Goal: Transaction & Acquisition: Book appointment/travel/reservation

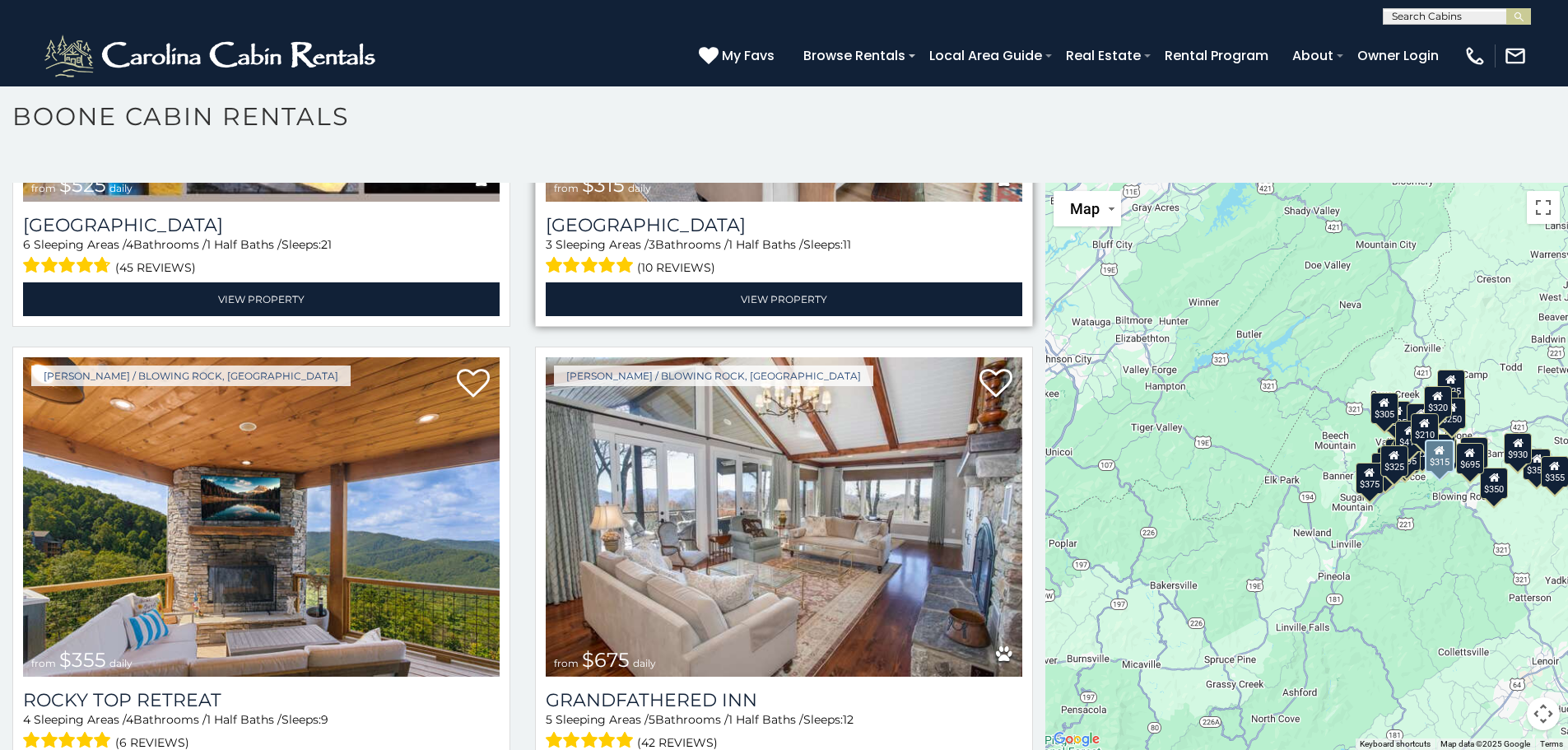
scroll to position [905, 0]
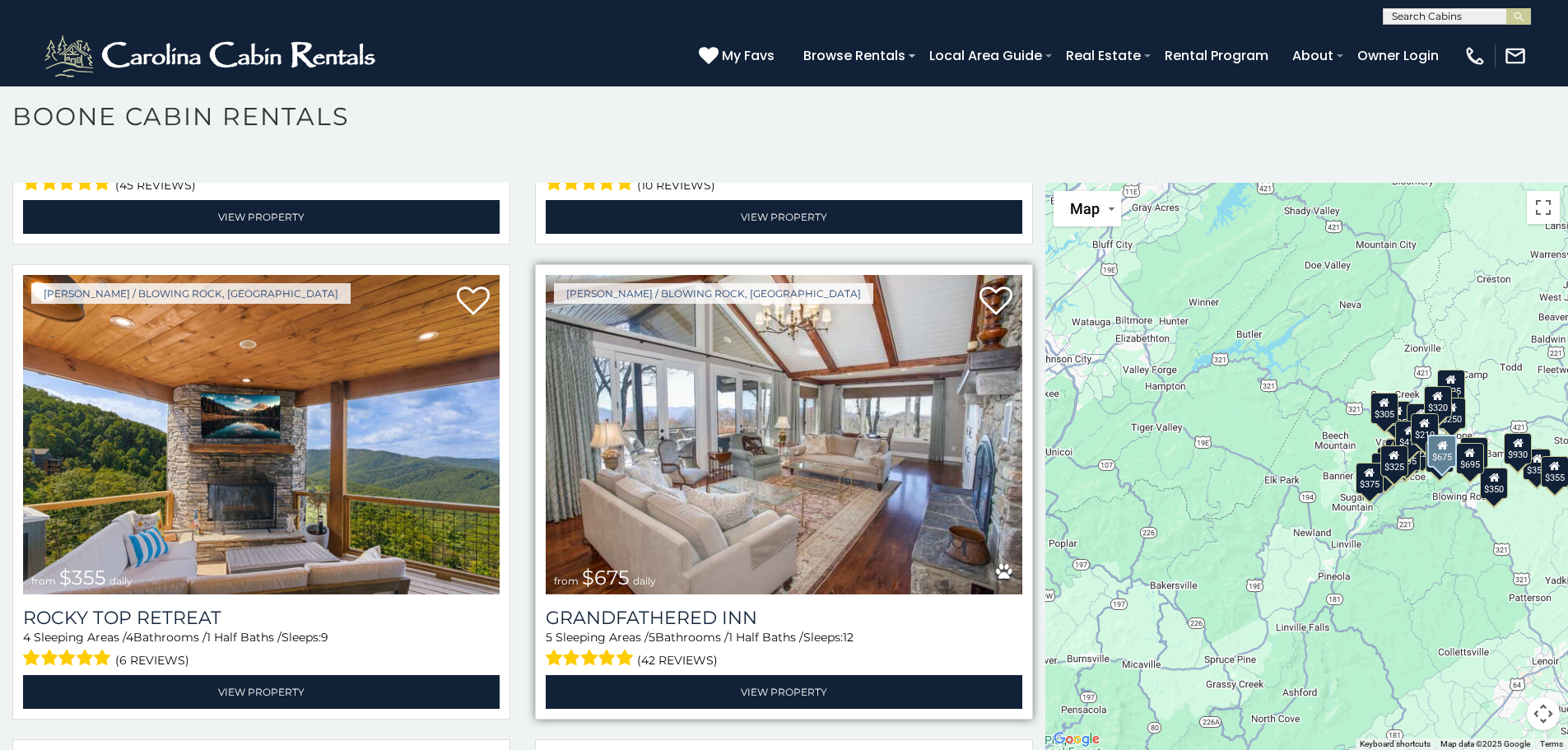
click at [763, 387] on img at bounding box center [784, 434] width 476 height 319
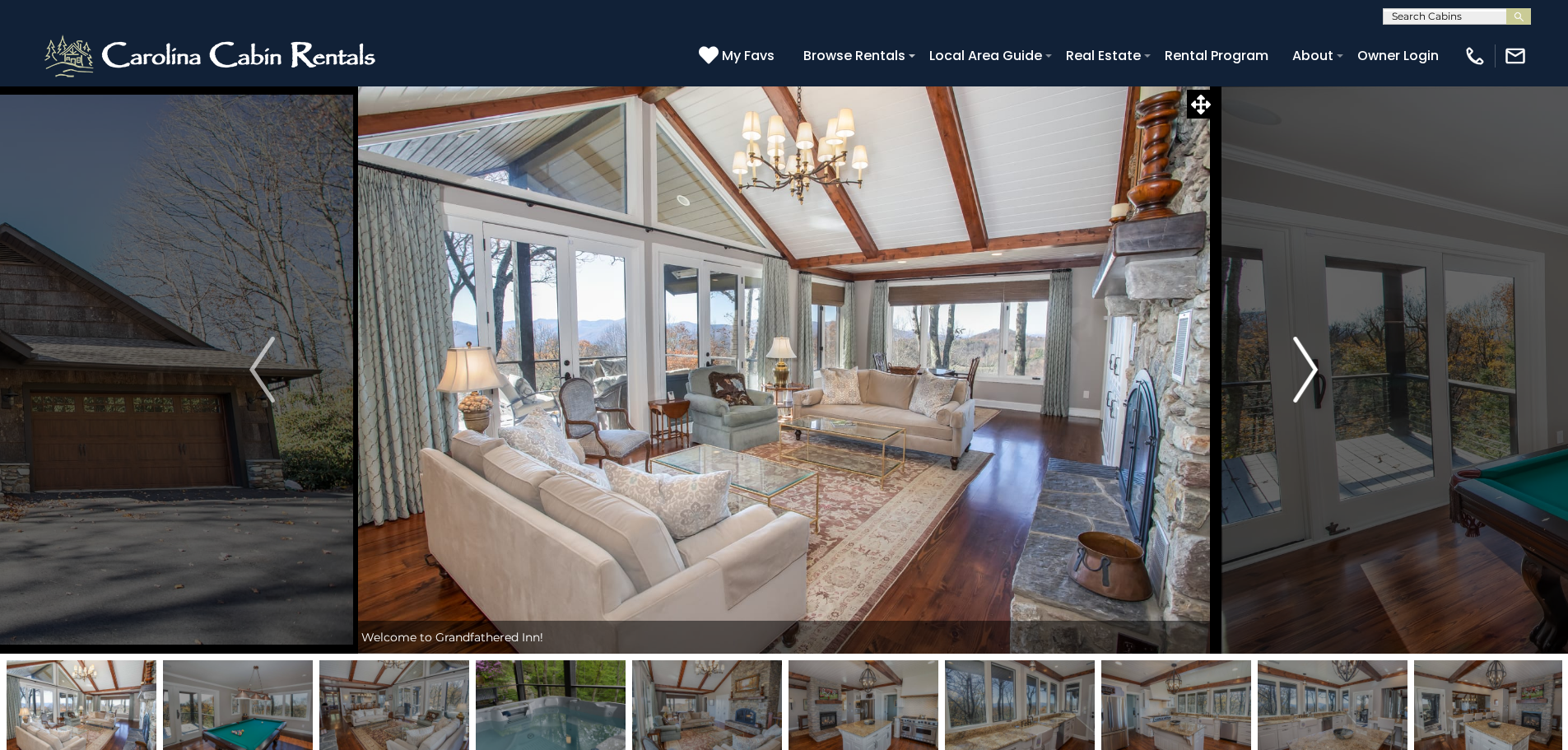
click at [1305, 370] on img "Next" at bounding box center [1305, 369] width 25 height 66
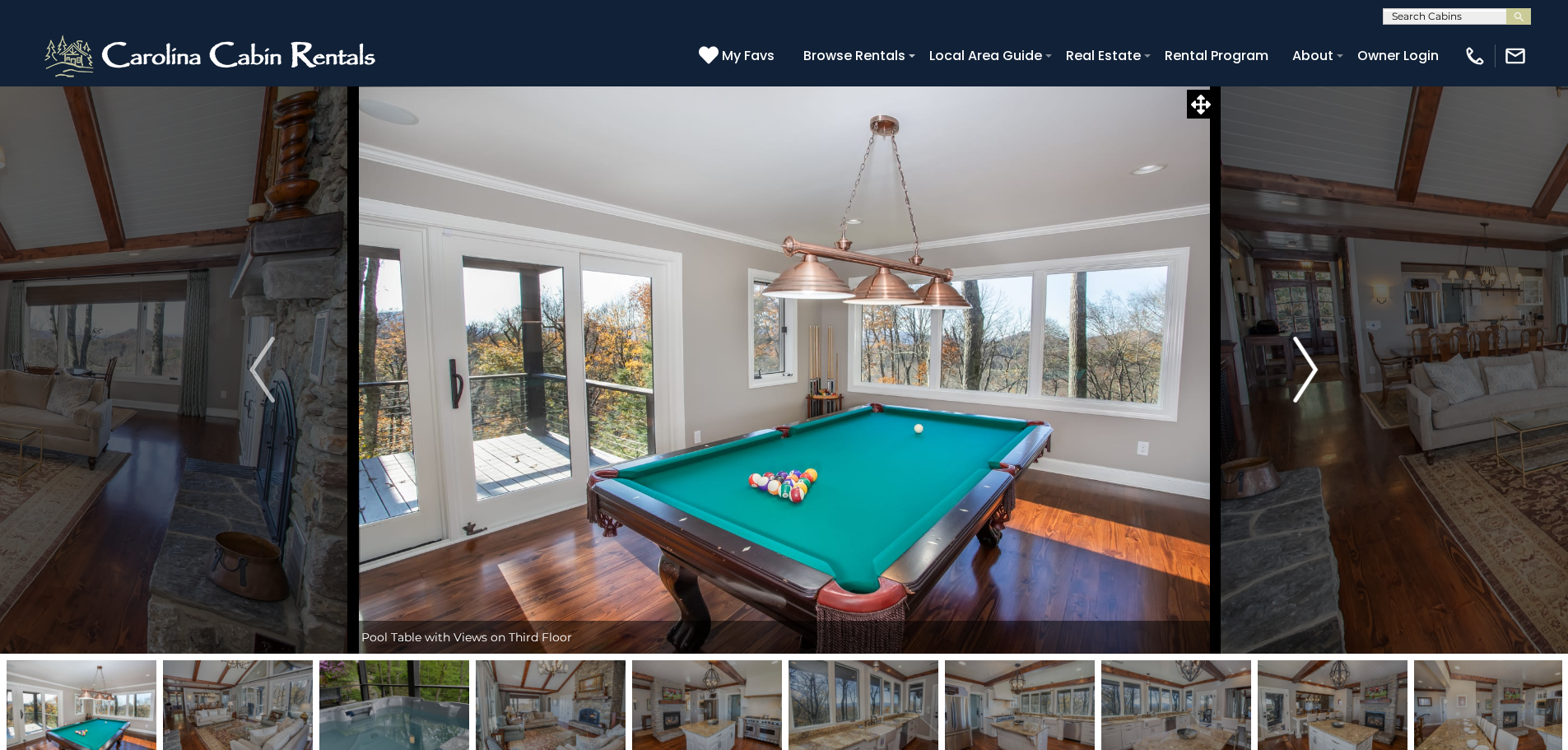
click at [1305, 370] on img "Next" at bounding box center [1305, 369] width 25 height 66
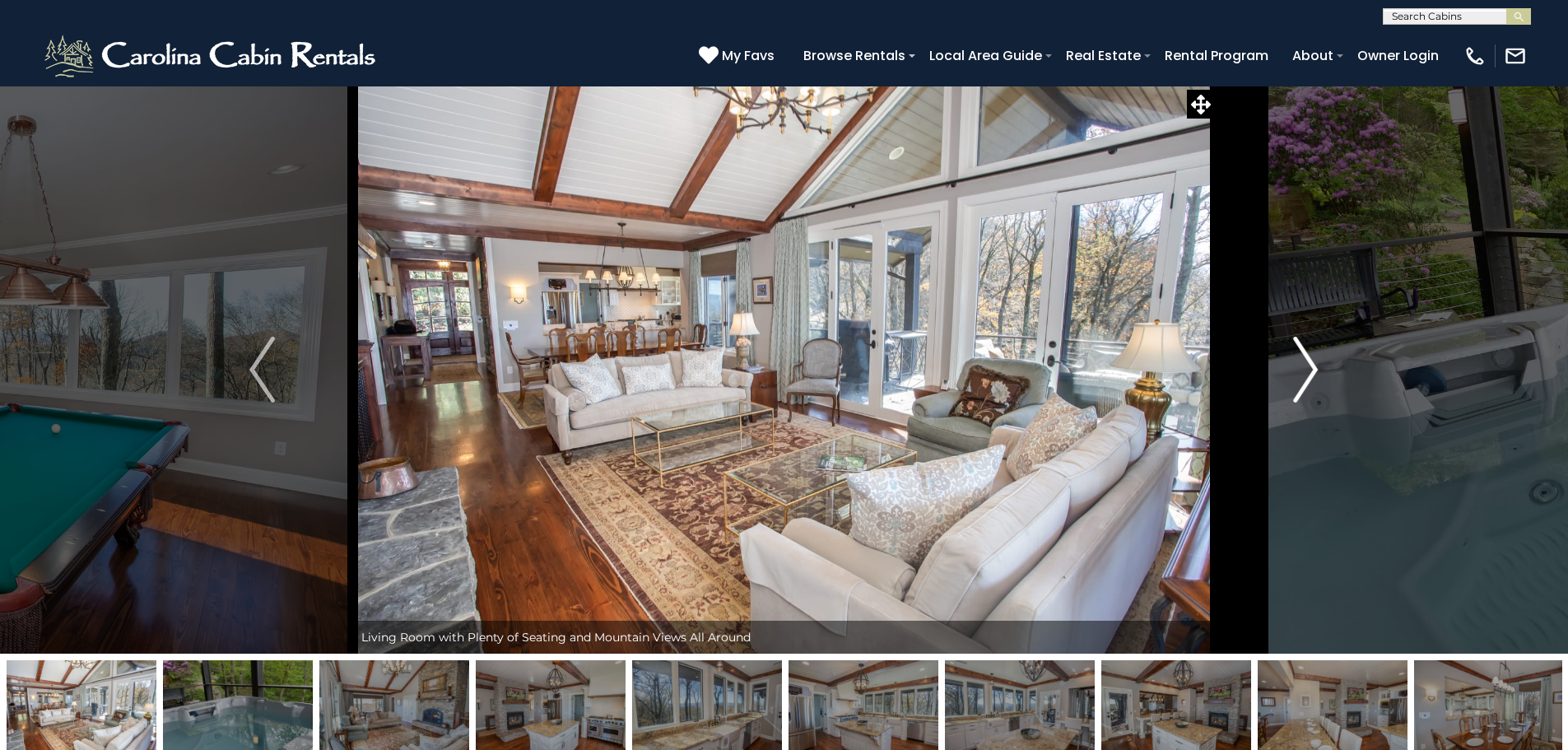
click at [1305, 370] on img "Next" at bounding box center [1305, 369] width 25 height 66
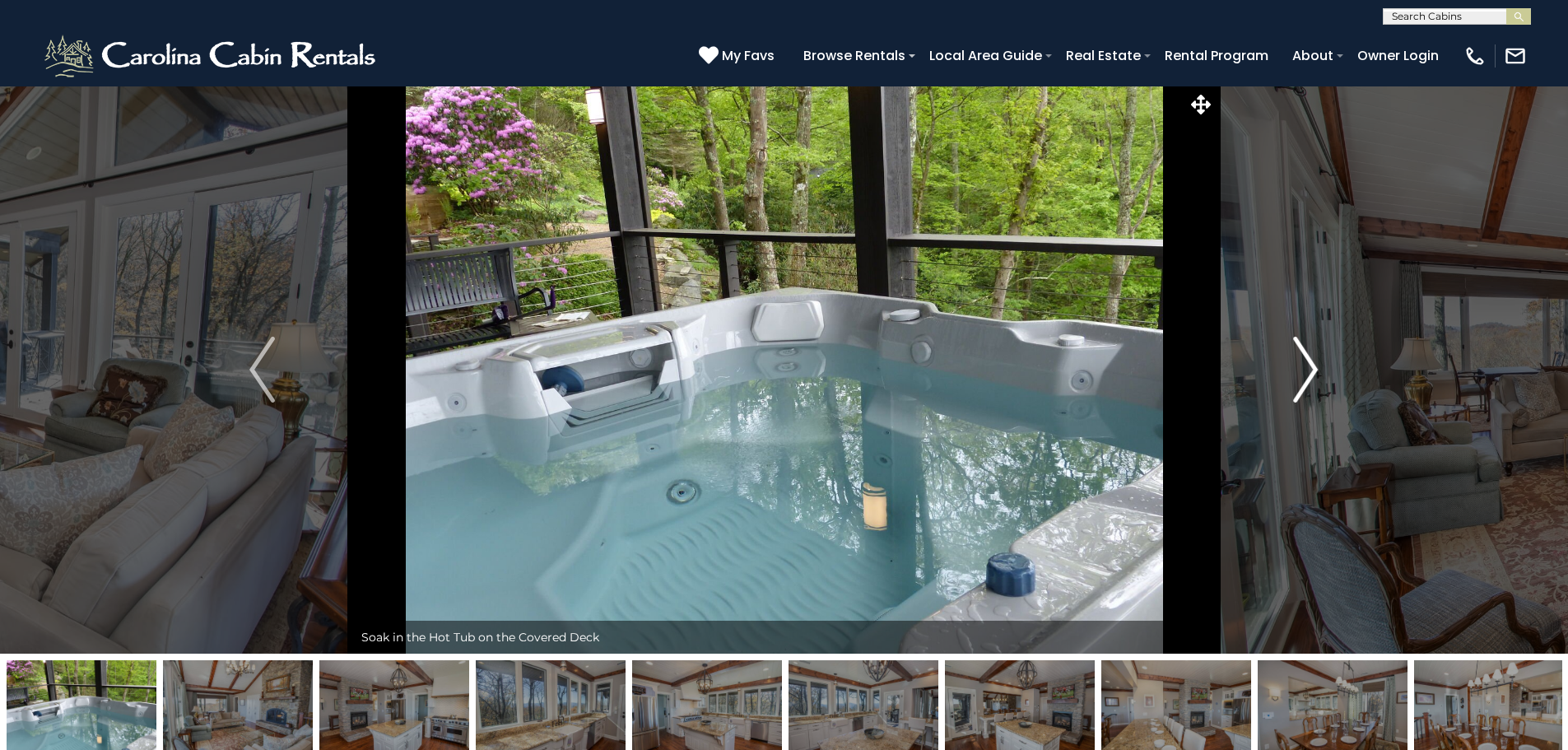
click at [1305, 370] on img "Next" at bounding box center [1305, 369] width 25 height 66
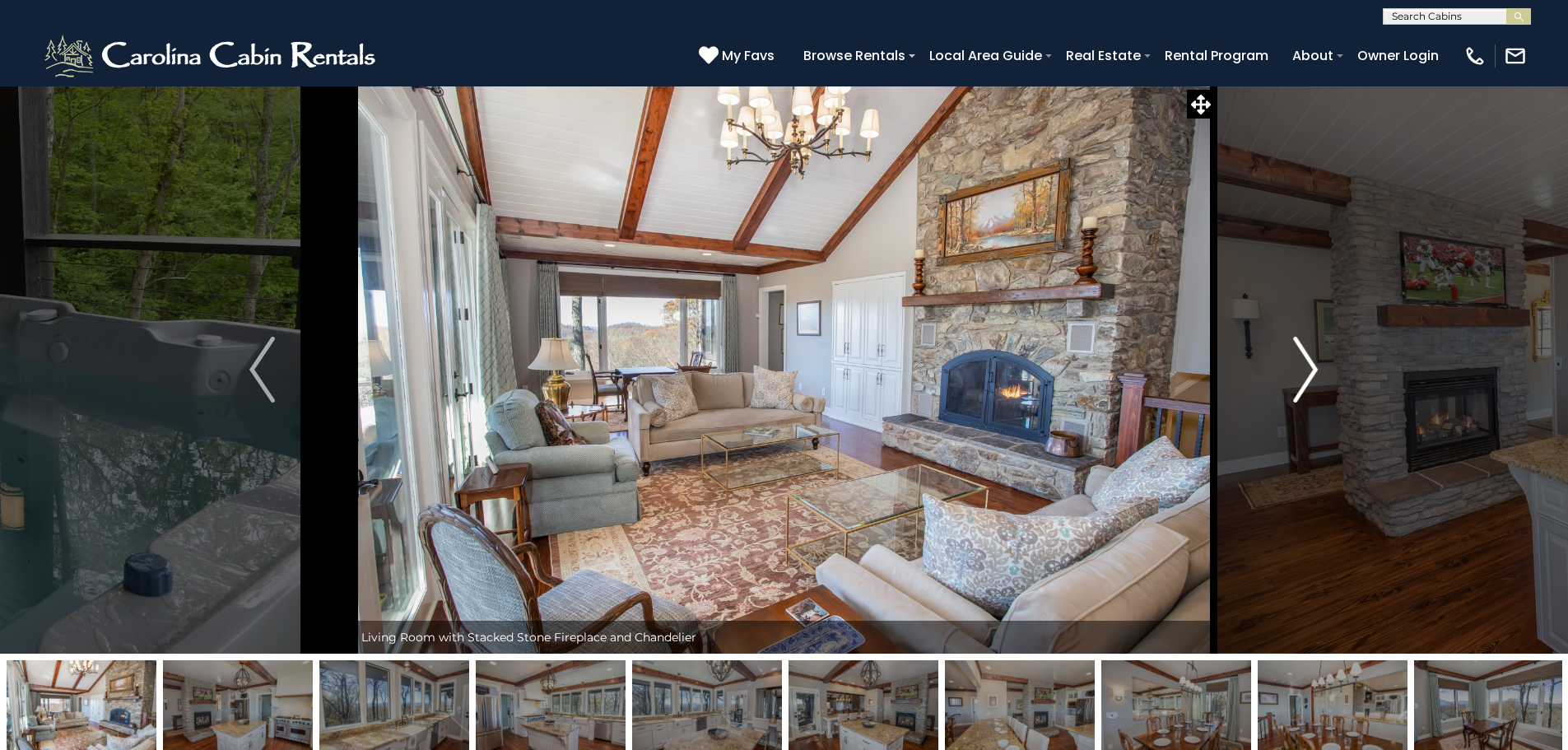
click at [1305, 370] on img "Next" at bounding box center [1305, 369] width 25 height 66
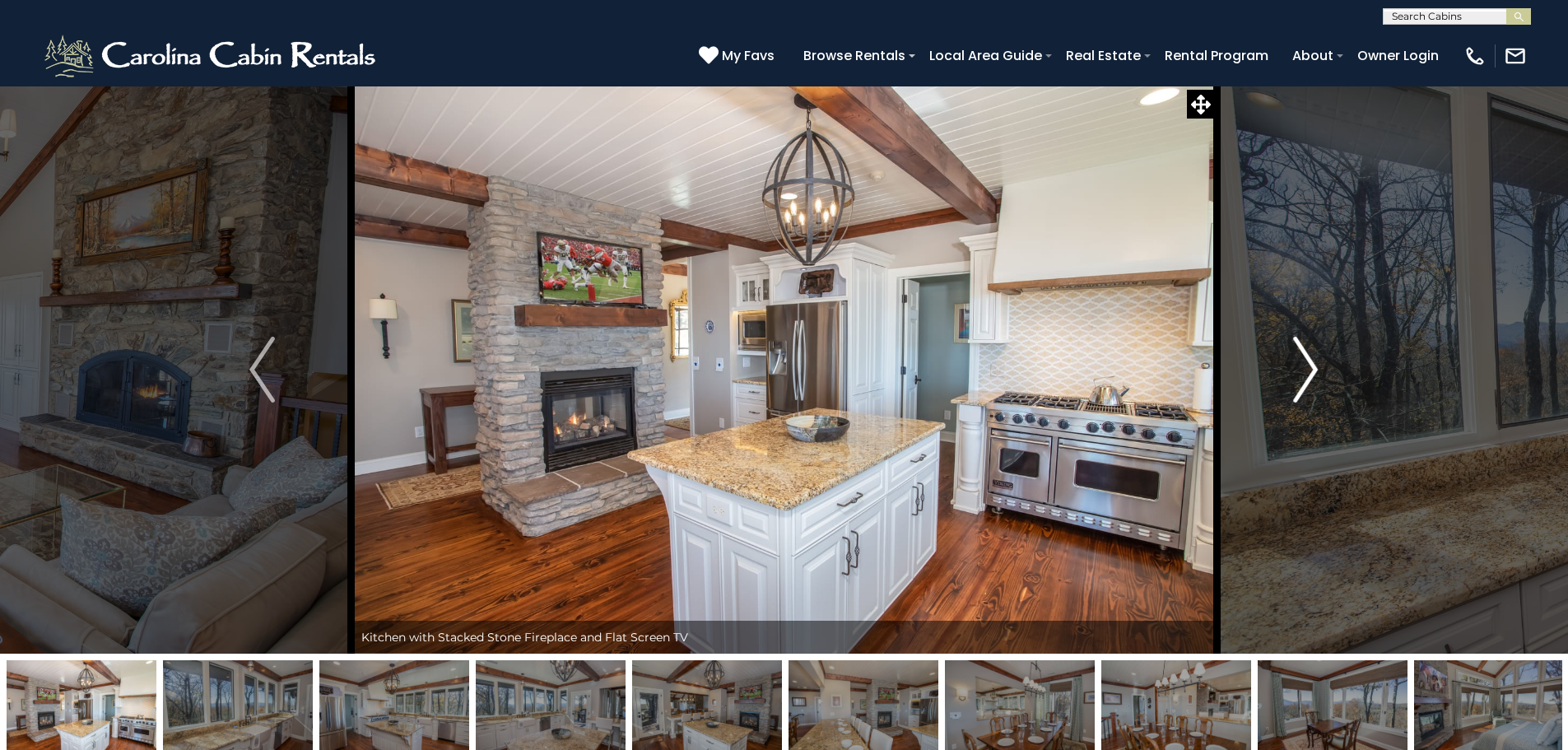
click at [1305, 370] on img "Next" at bounding box center [1305, 369] width 25 height 66
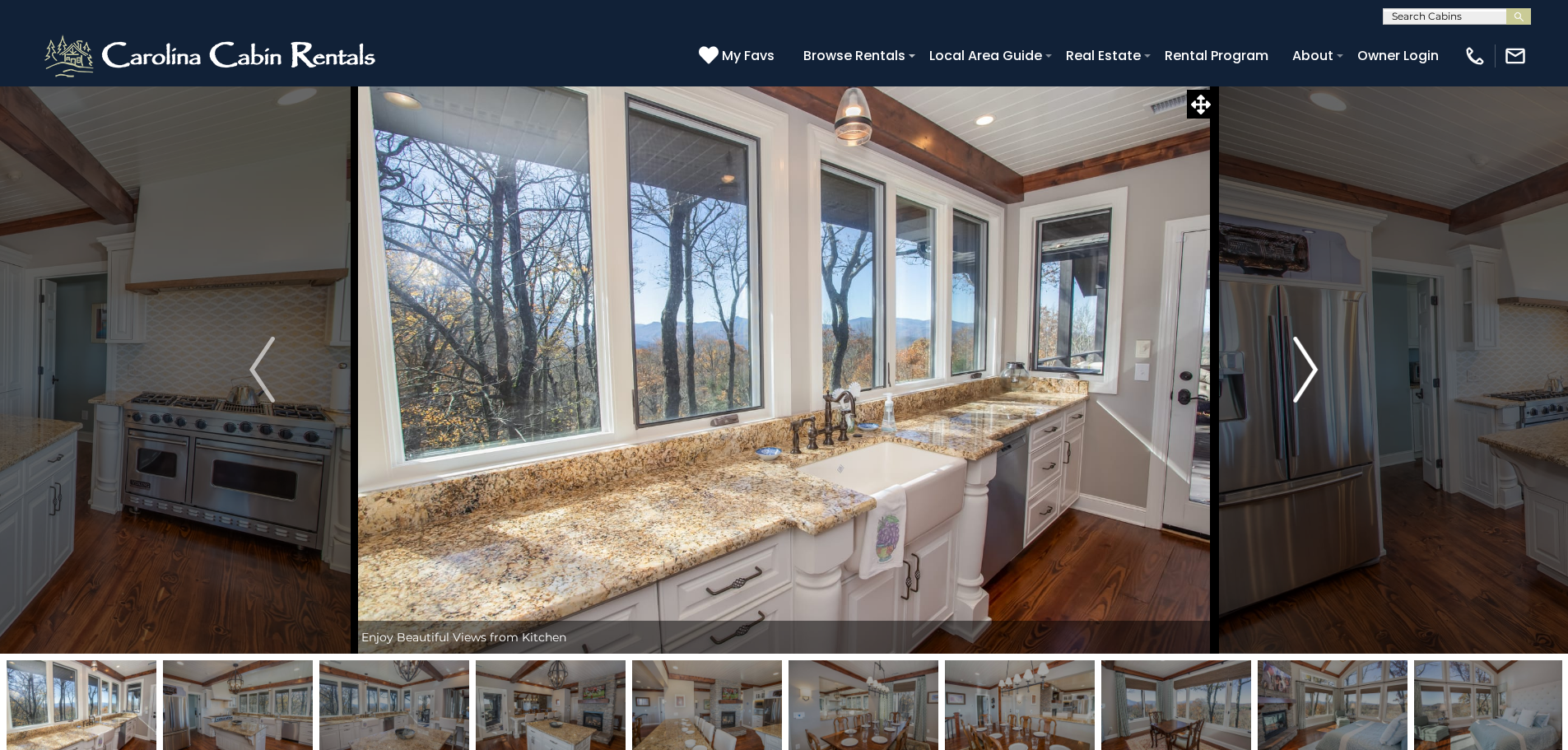
click at [1305, 370] on img "Next" at bounding box center [1305, 369] width 25 height 66
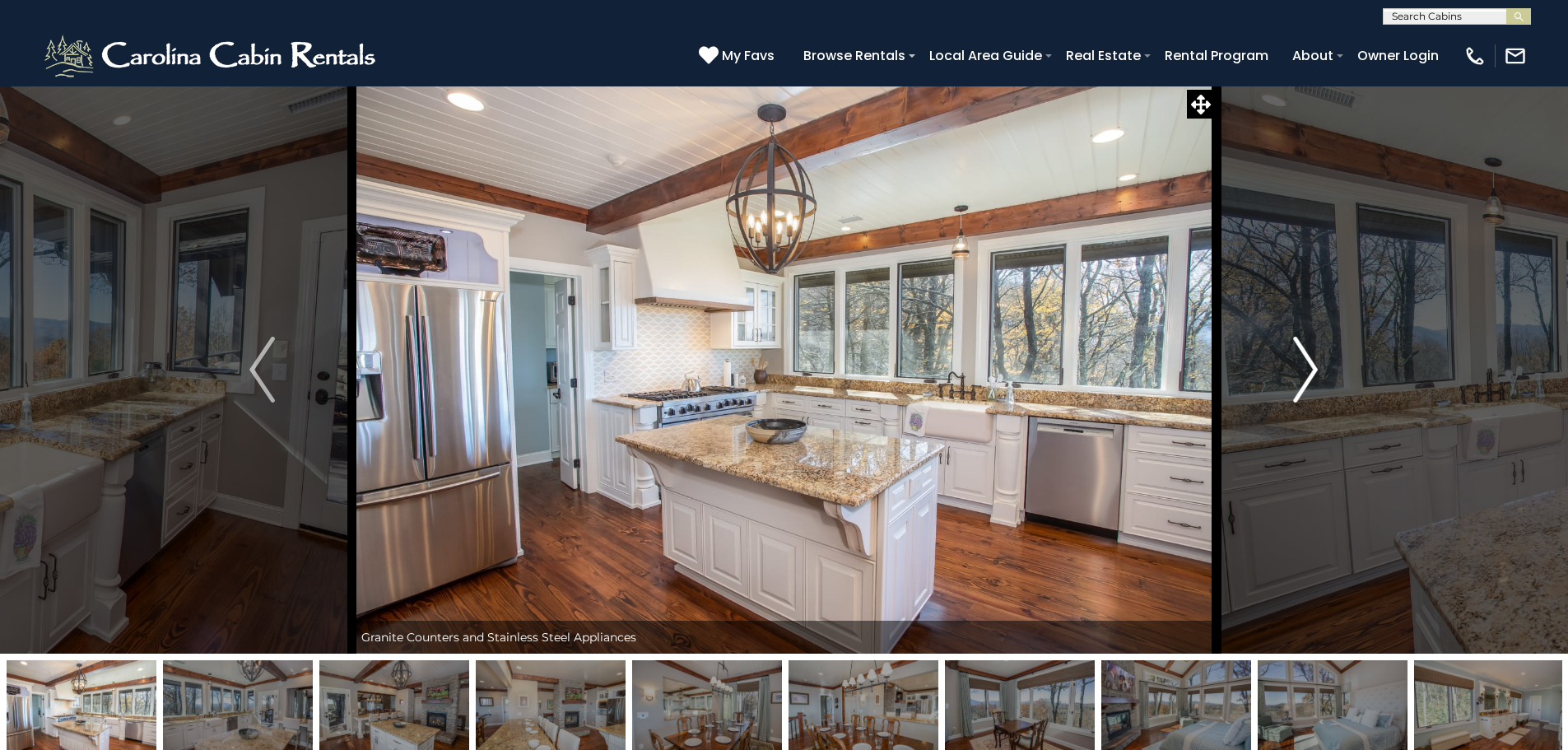
click at [1305, 370] on img "Next" at bounding box center [1305, 369] width 25 height 66
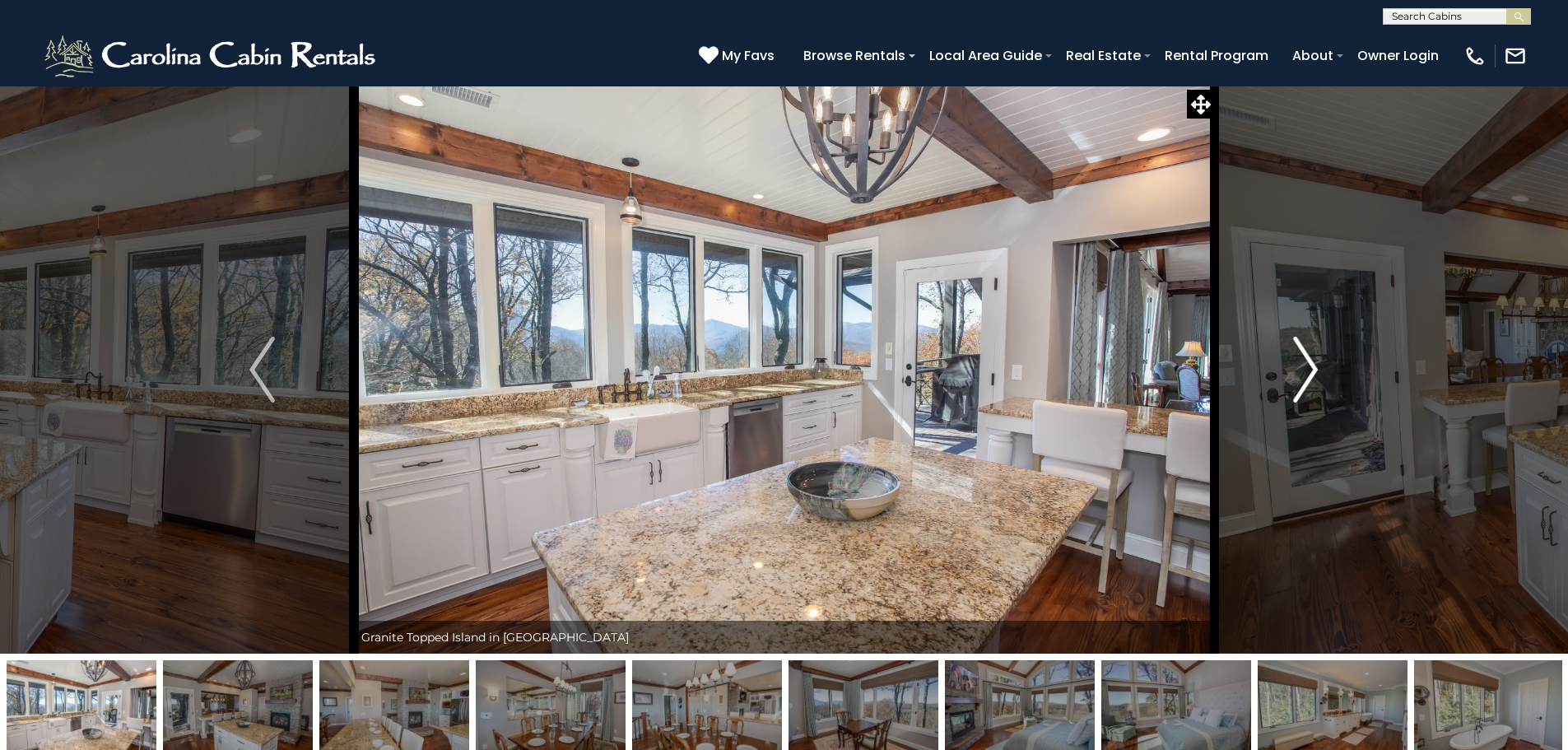
click at [1305, 370] on img "Next" at bounding box center [1305, 369] width 25 height 66
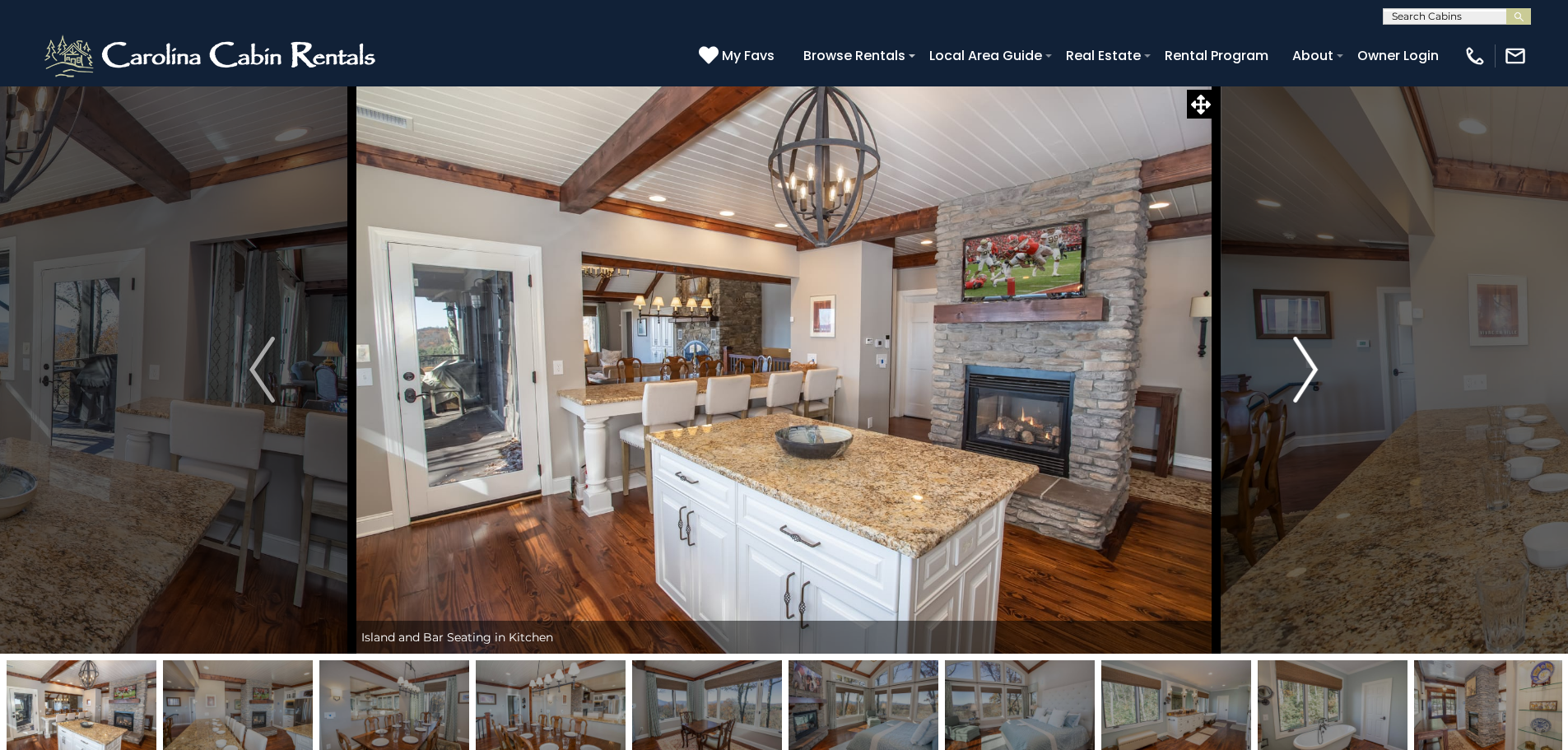
click at [1305, 370] on img "Next" at bounding box center [1305, 369] width 25 height 66
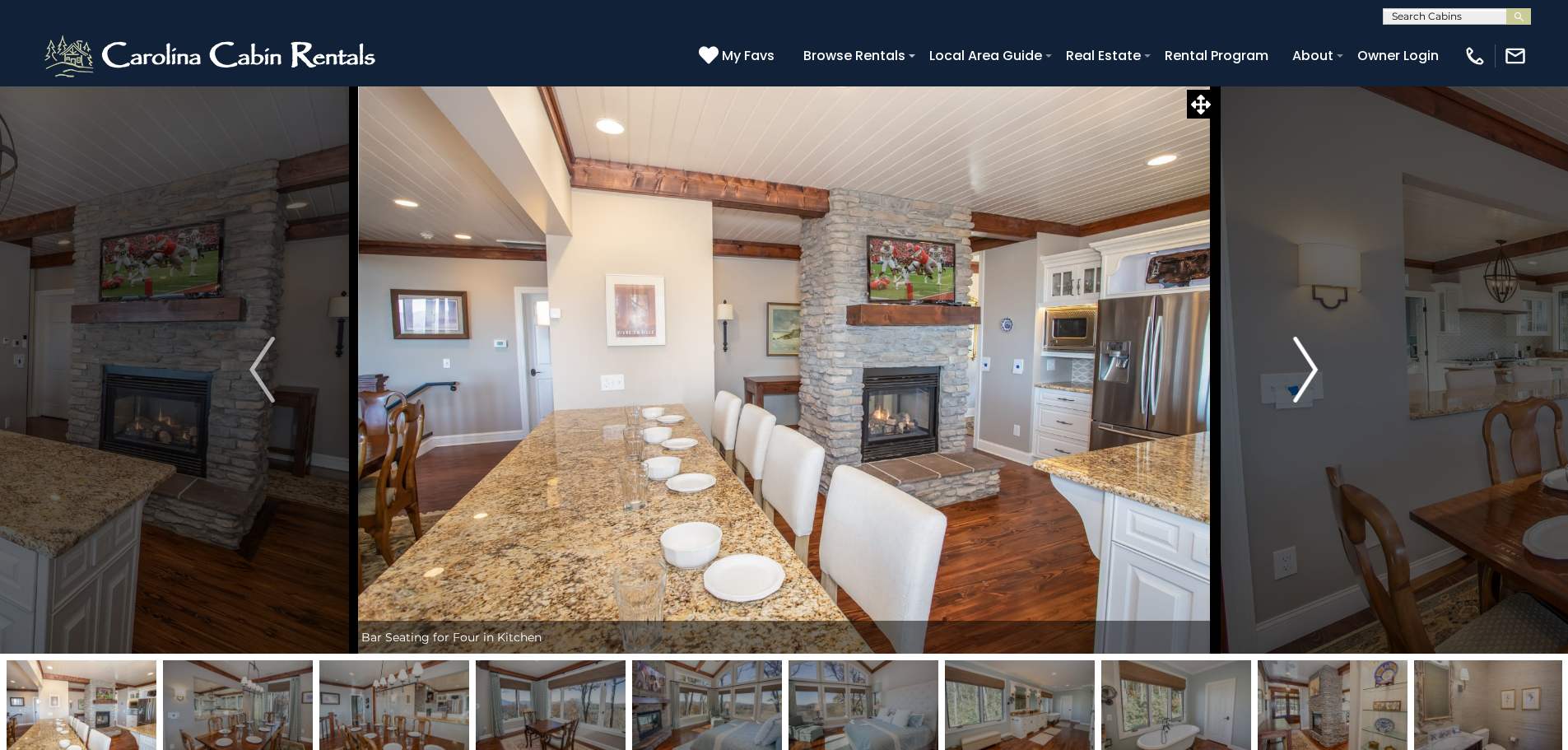
click at [1305, 370] on img "Next" at bounding box center [1305, 369] width 25 height 66
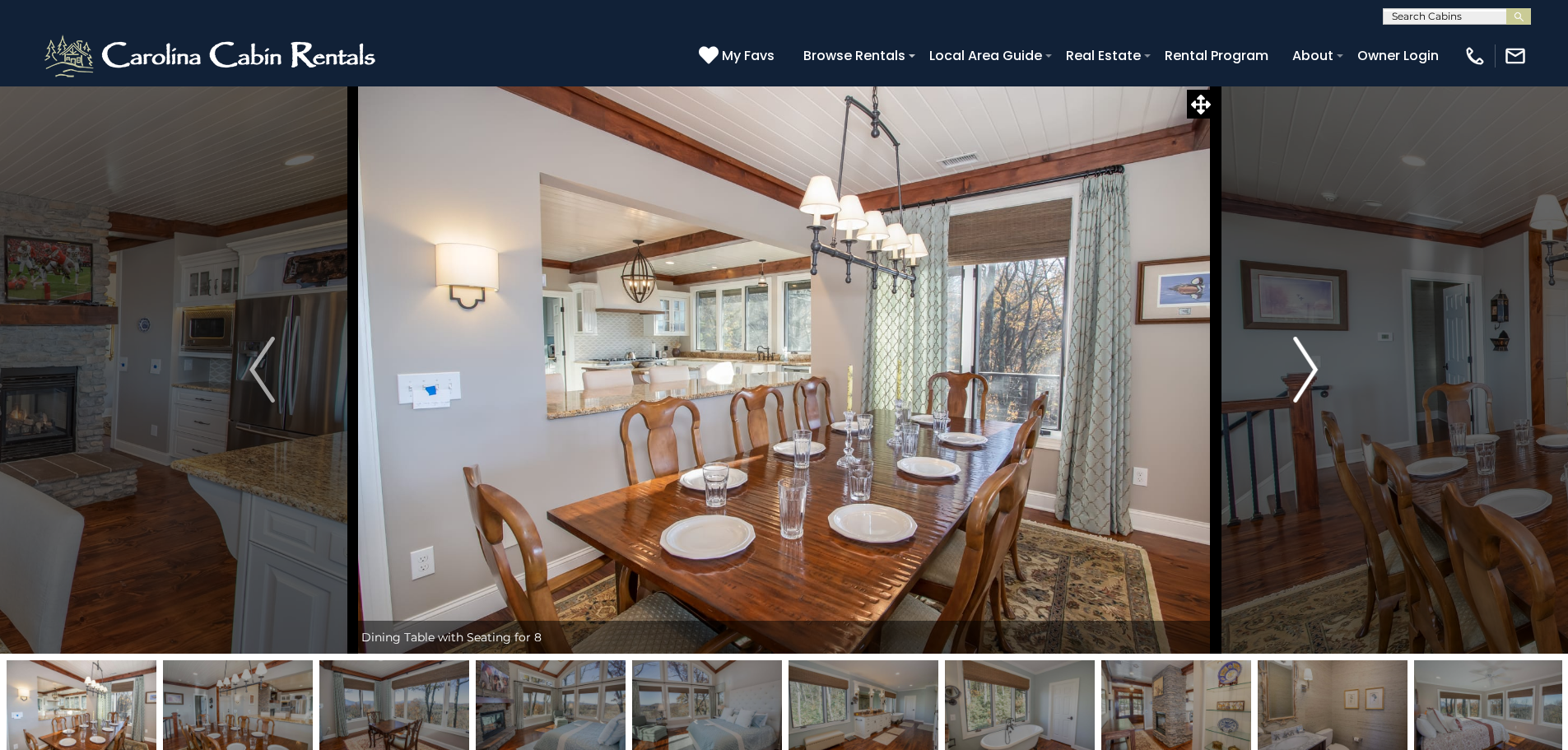
click at [1305, 370] on img "Next" at bounding box center [1305, 369] width 25 height 66
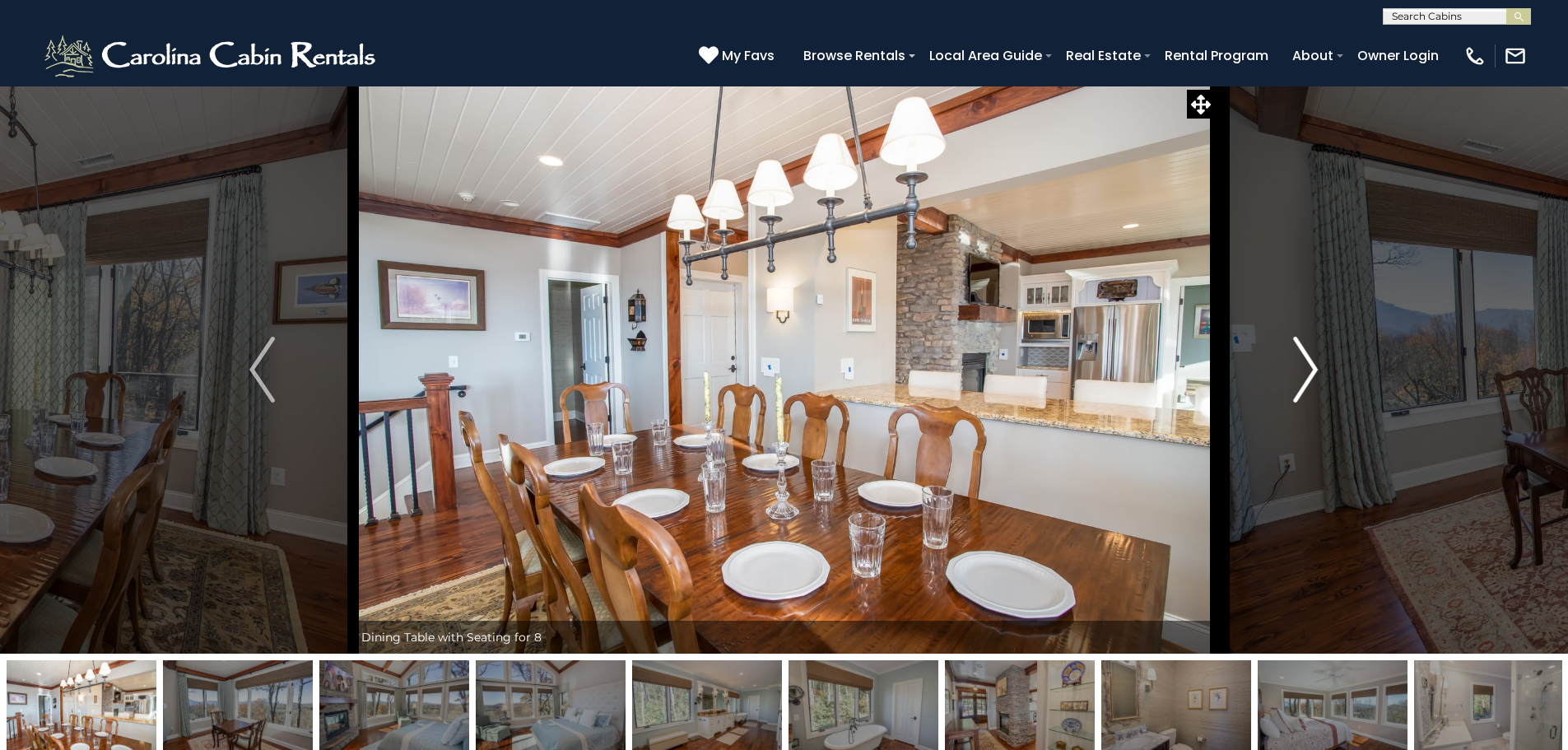
click at [1305, 370] on img "Next" at bounding box center [1305, 369] width 25 height 66
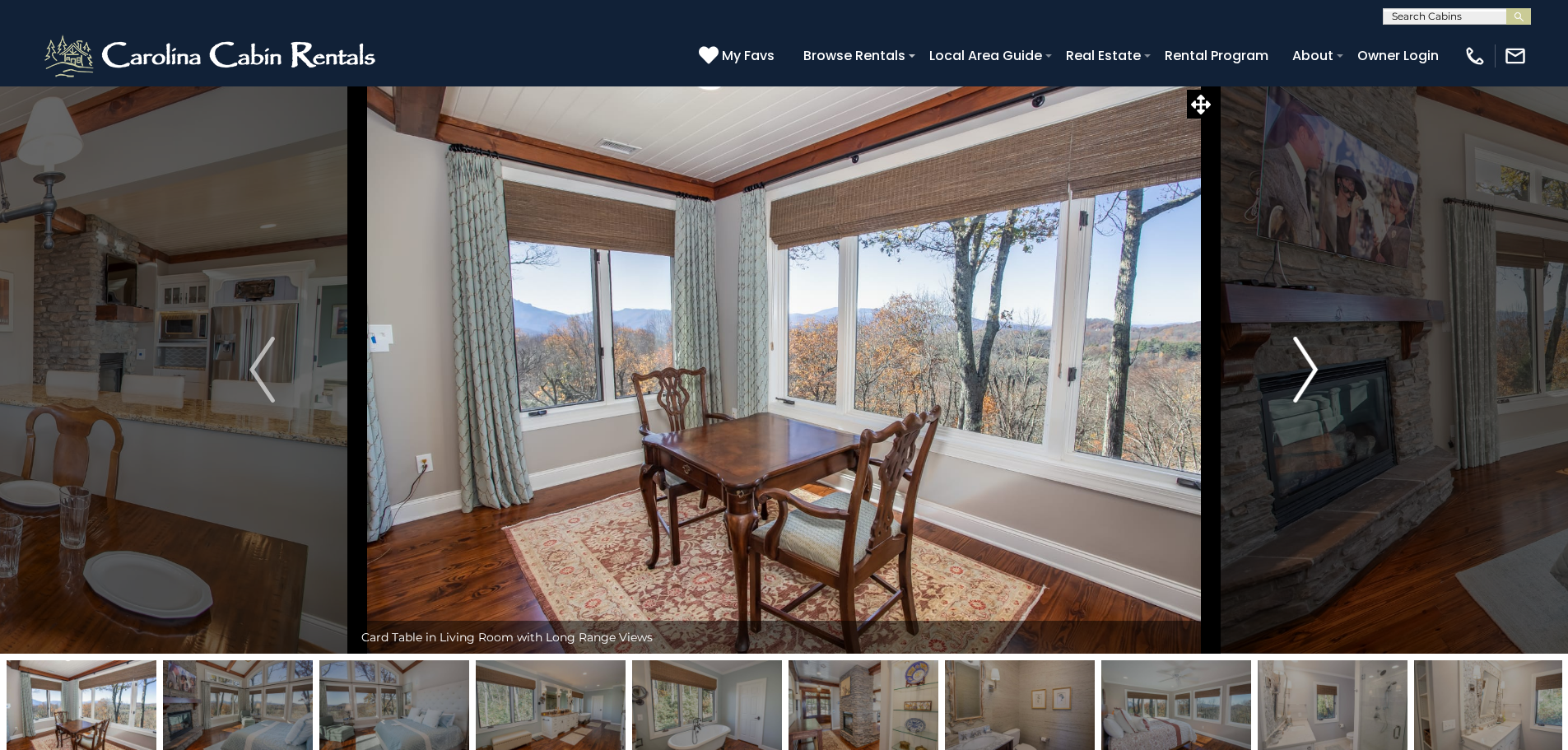
click at [1305, 370] on img "Next" at bounding box center [1305, 369] width 25 height 66
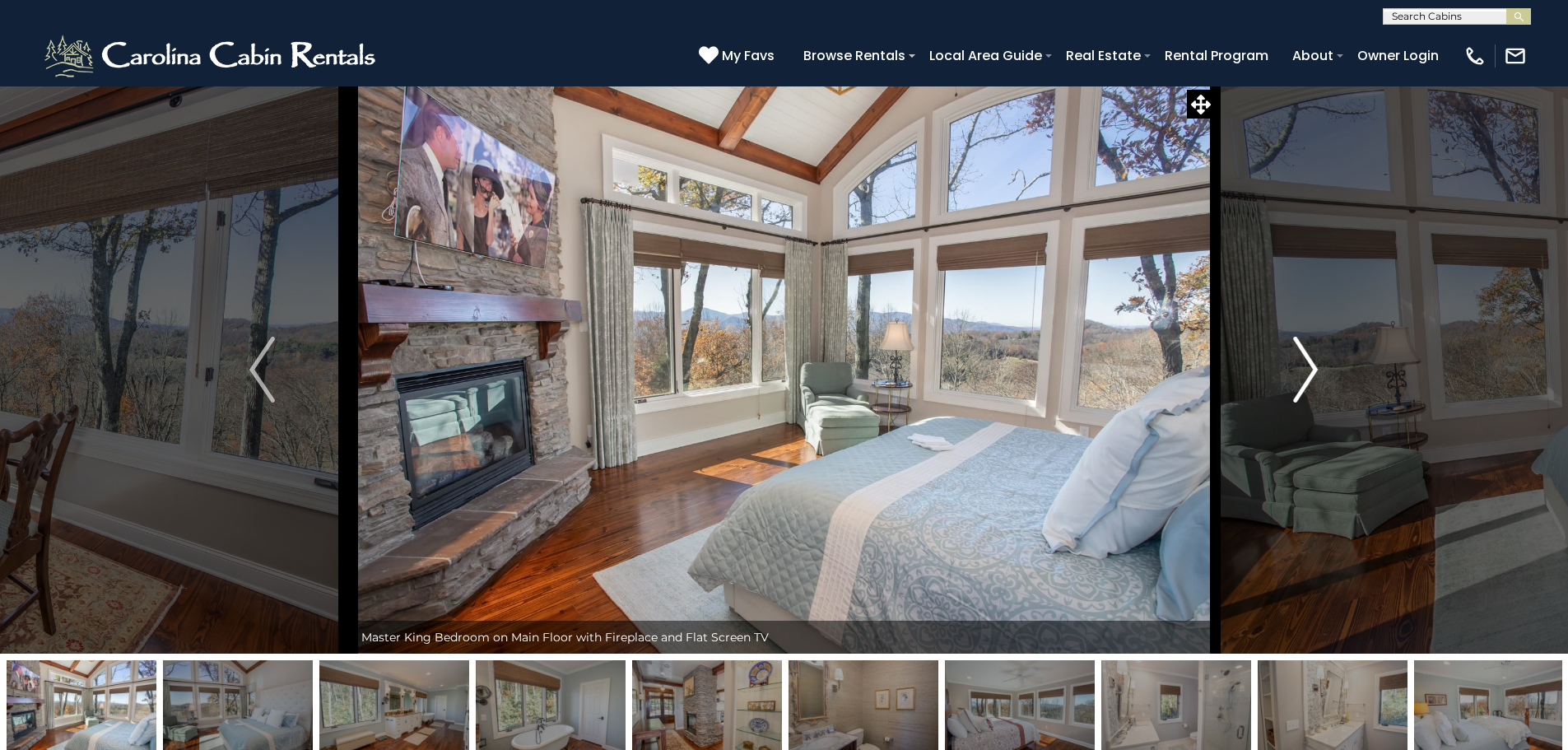
click at [1305, 370] on img "Next" at bounding box center [1305, 369] width 25 height 66
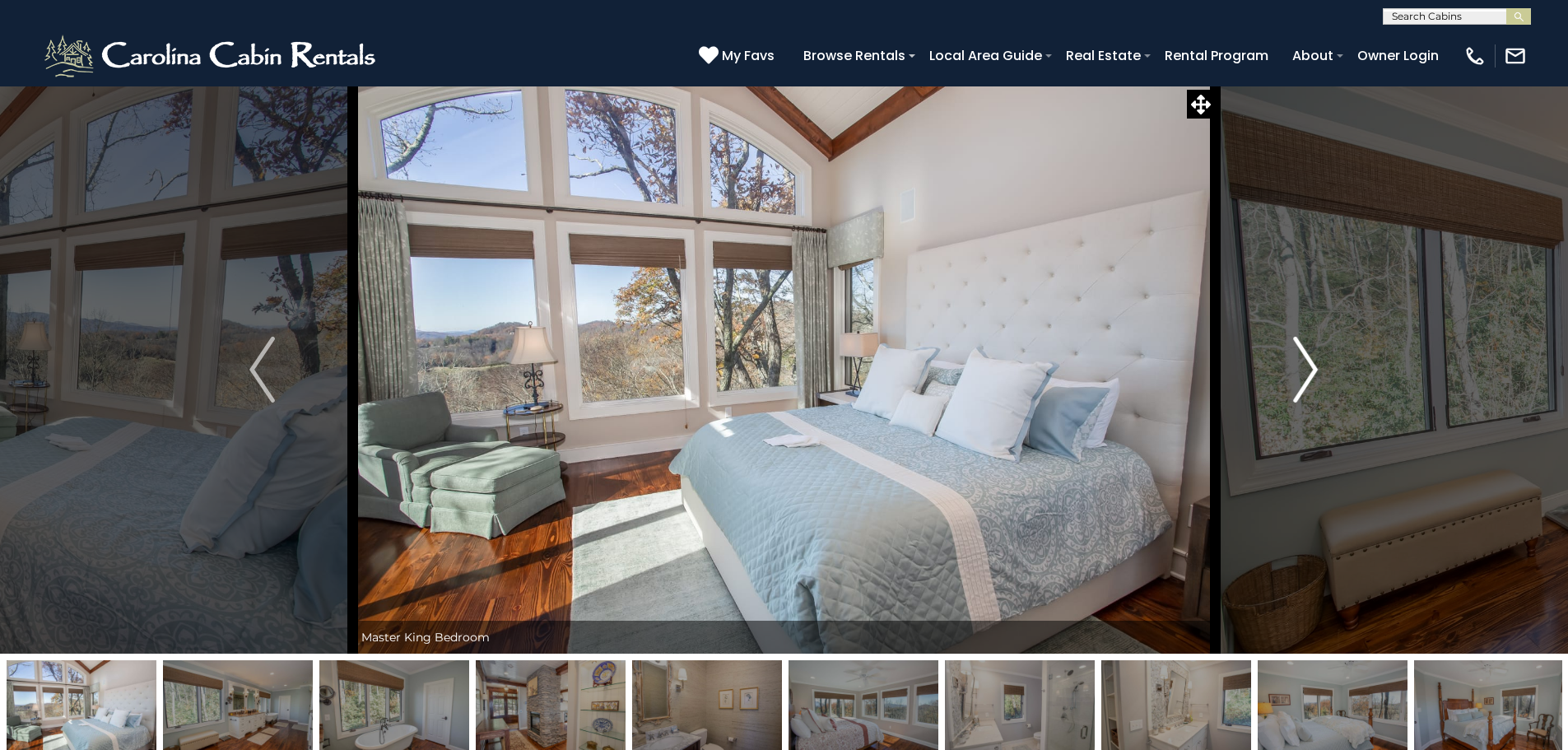
click at [1307, 370] on img "Next" at bounding box center [1305, 369] width 25 height 66
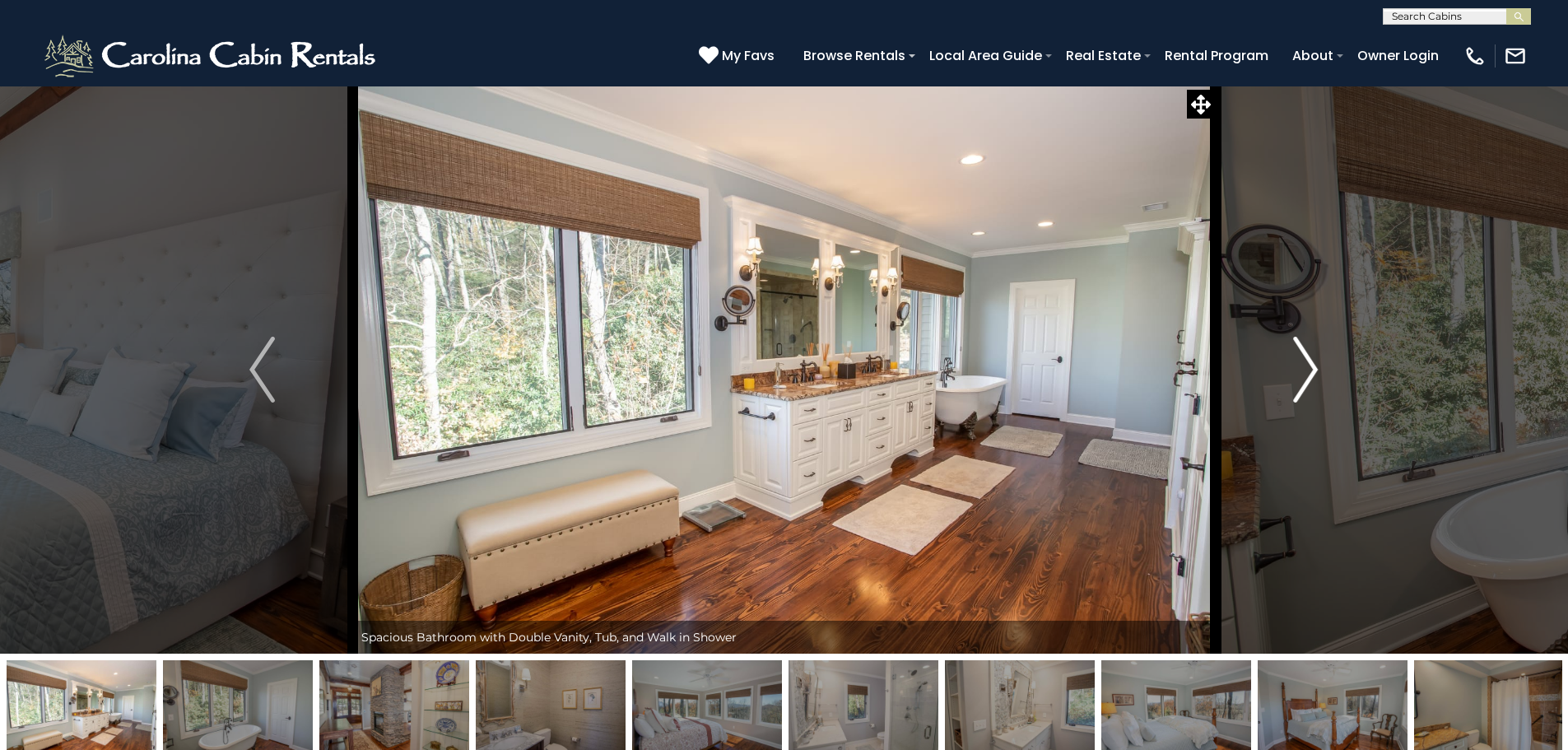
click at [1307, 370] on img "Next" at bounding box center [1305, 369] width 25 height 66
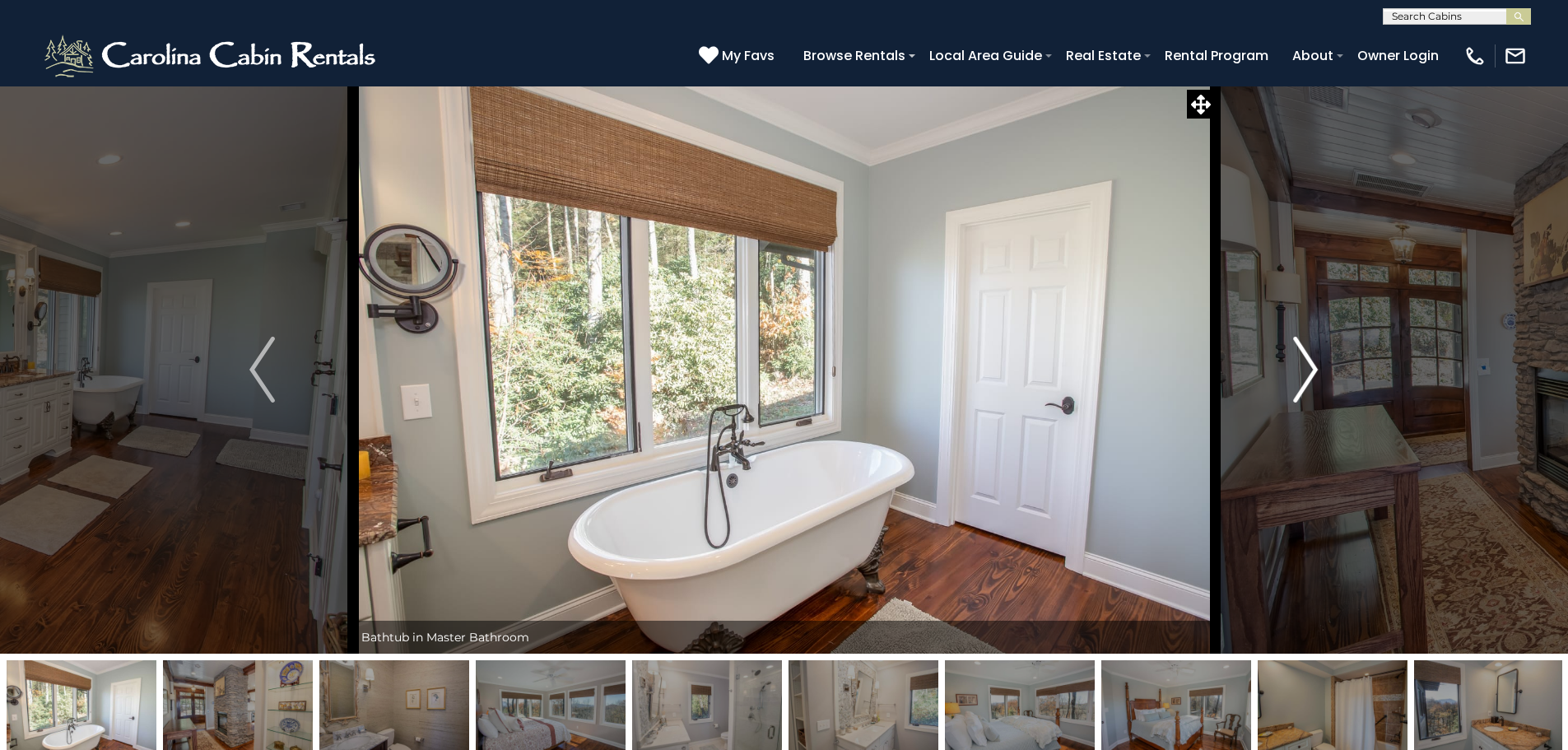
click at [1307, 370] on img "Next" at bounding box center [1305, 369] width 25 height 66
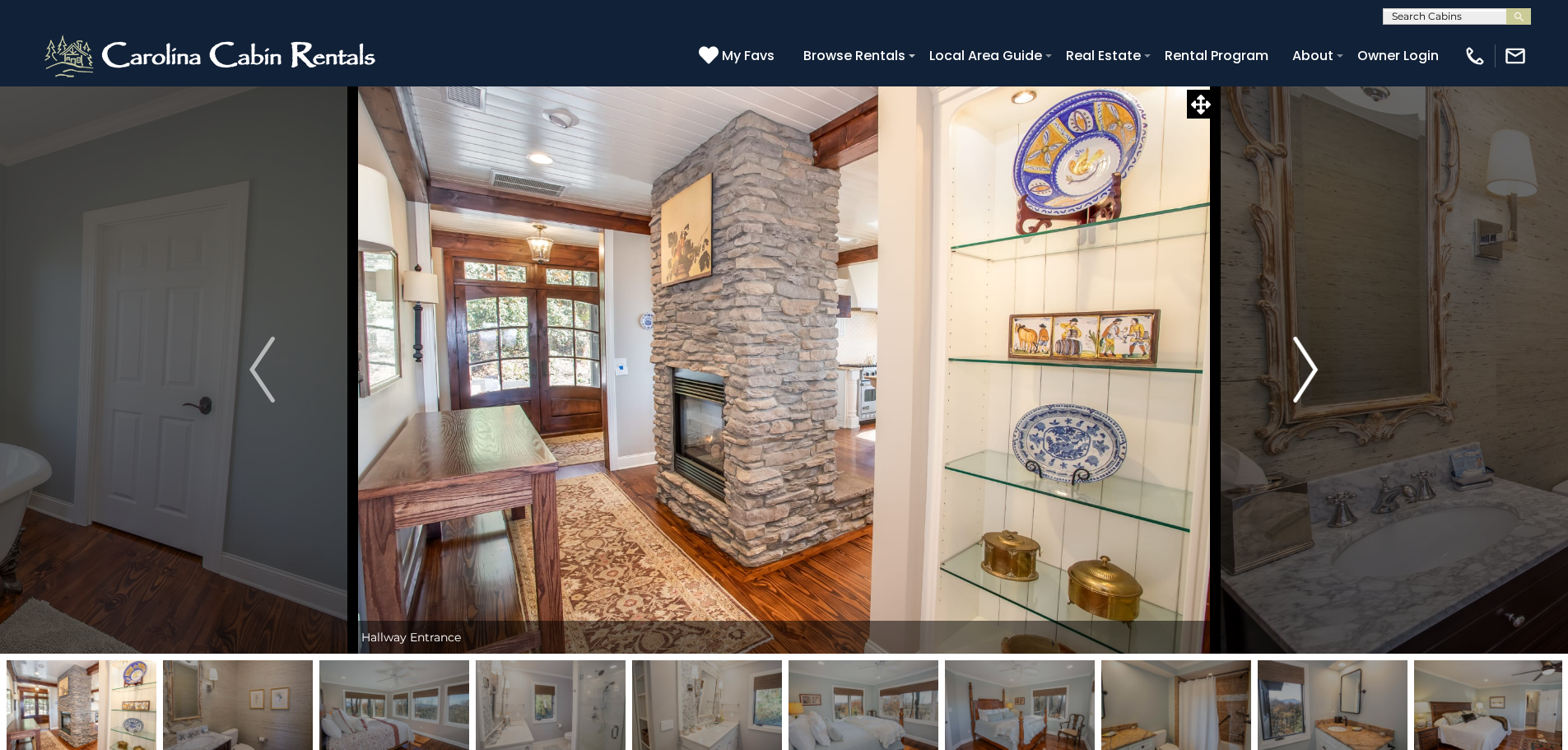
click at [1307, 370] on img "Next" at bounding box center [1305, 369] width 25 height 66
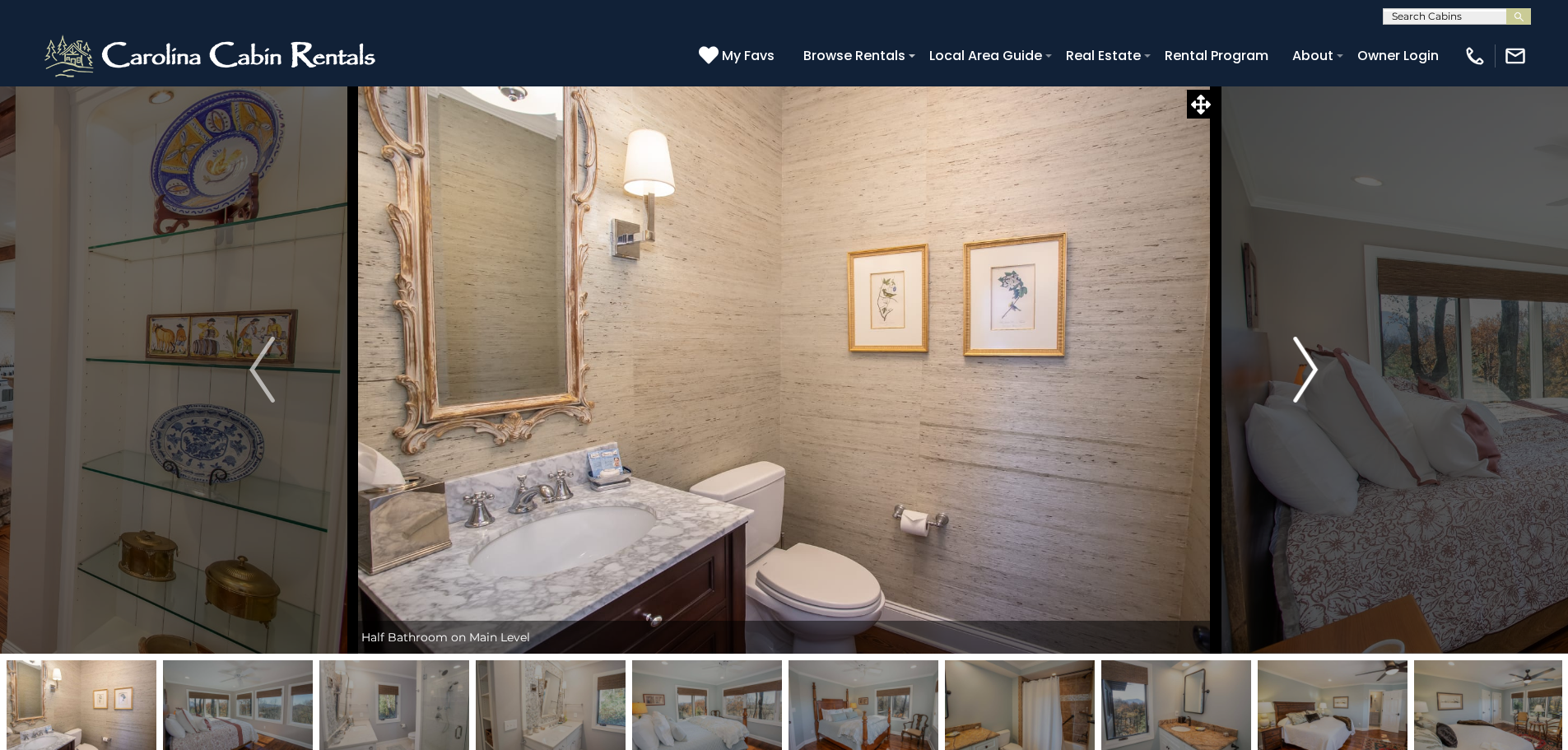
click at [1307, 370] on img "Next" at bounding box center [1305, 369] width 25 height 66
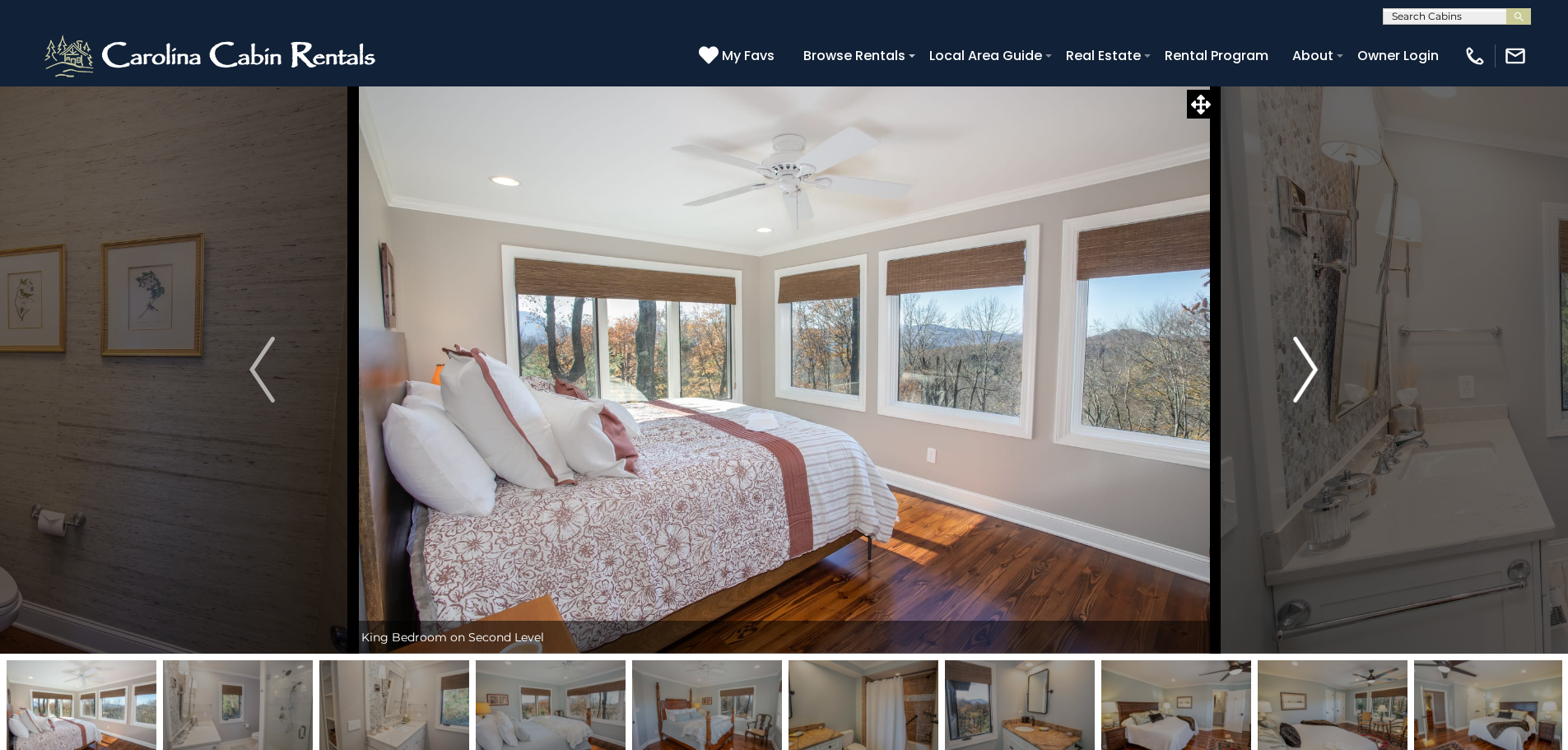
click at [1307, 370] on img "Next" at bounding box center [1305, 369] width 25 height 66
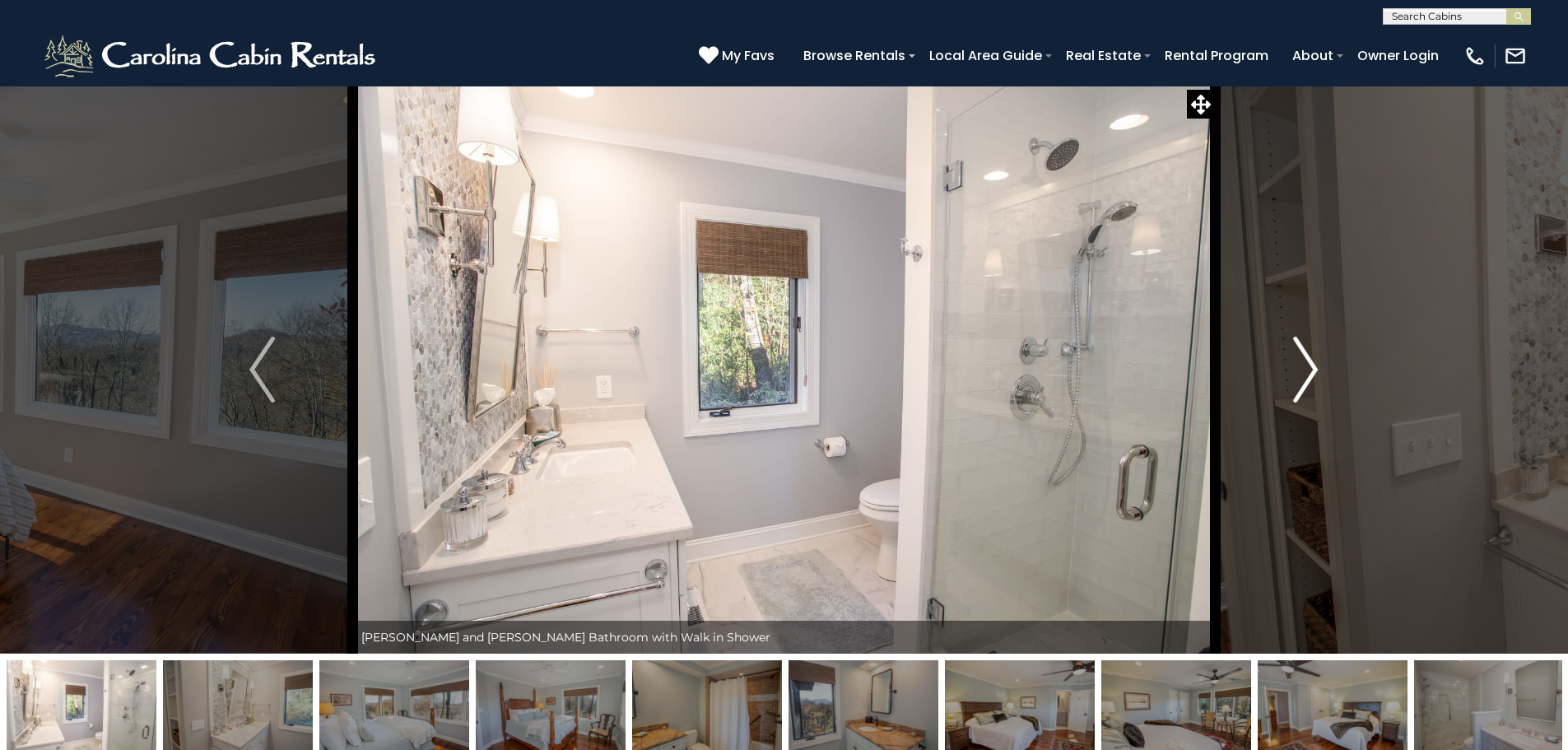
click at [1307, 370] on img "Next" at bounding box center [1305, 369] width 25 height 66
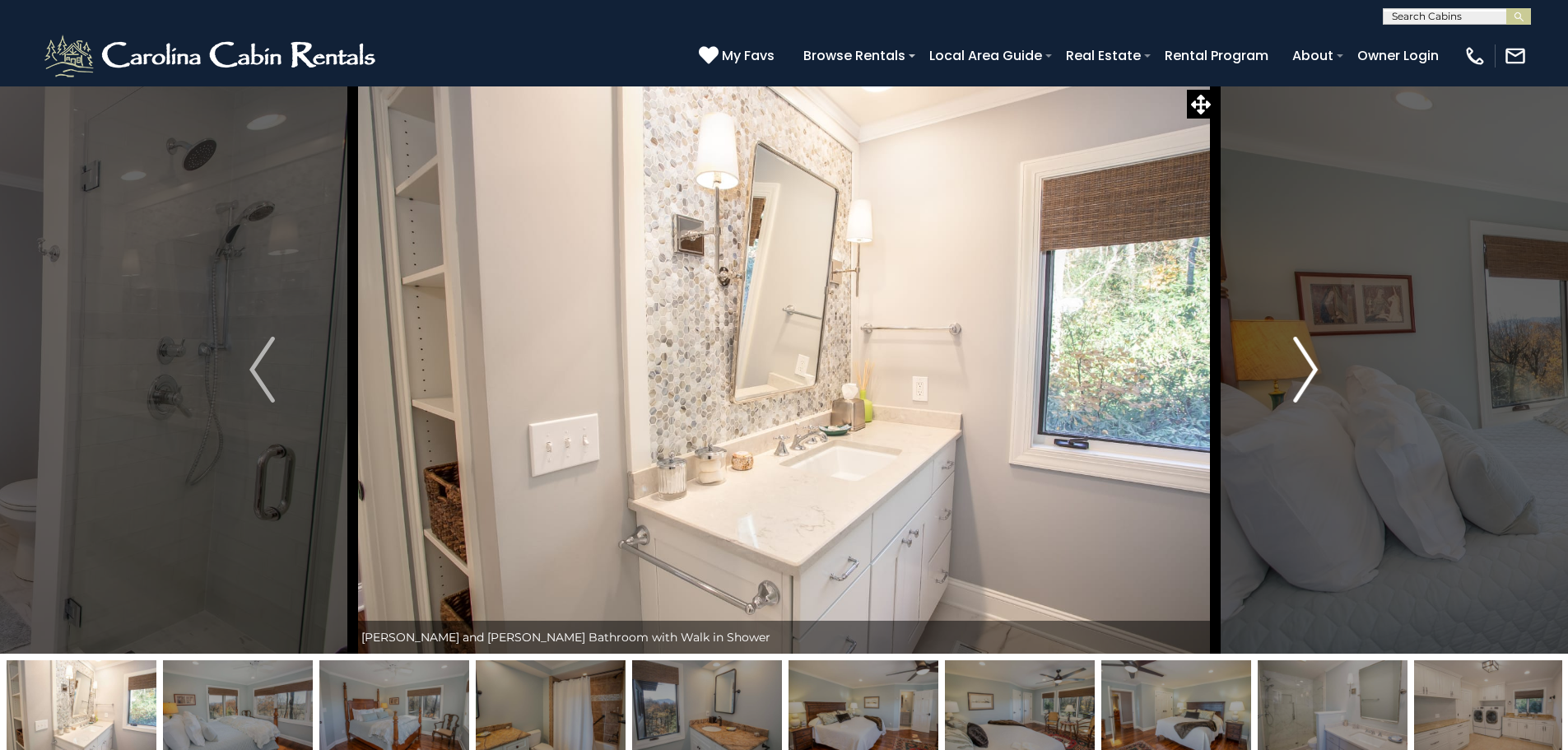
click at [1307, 370] on img "Next" at bounding box center [1305, 369] width 25 height 66
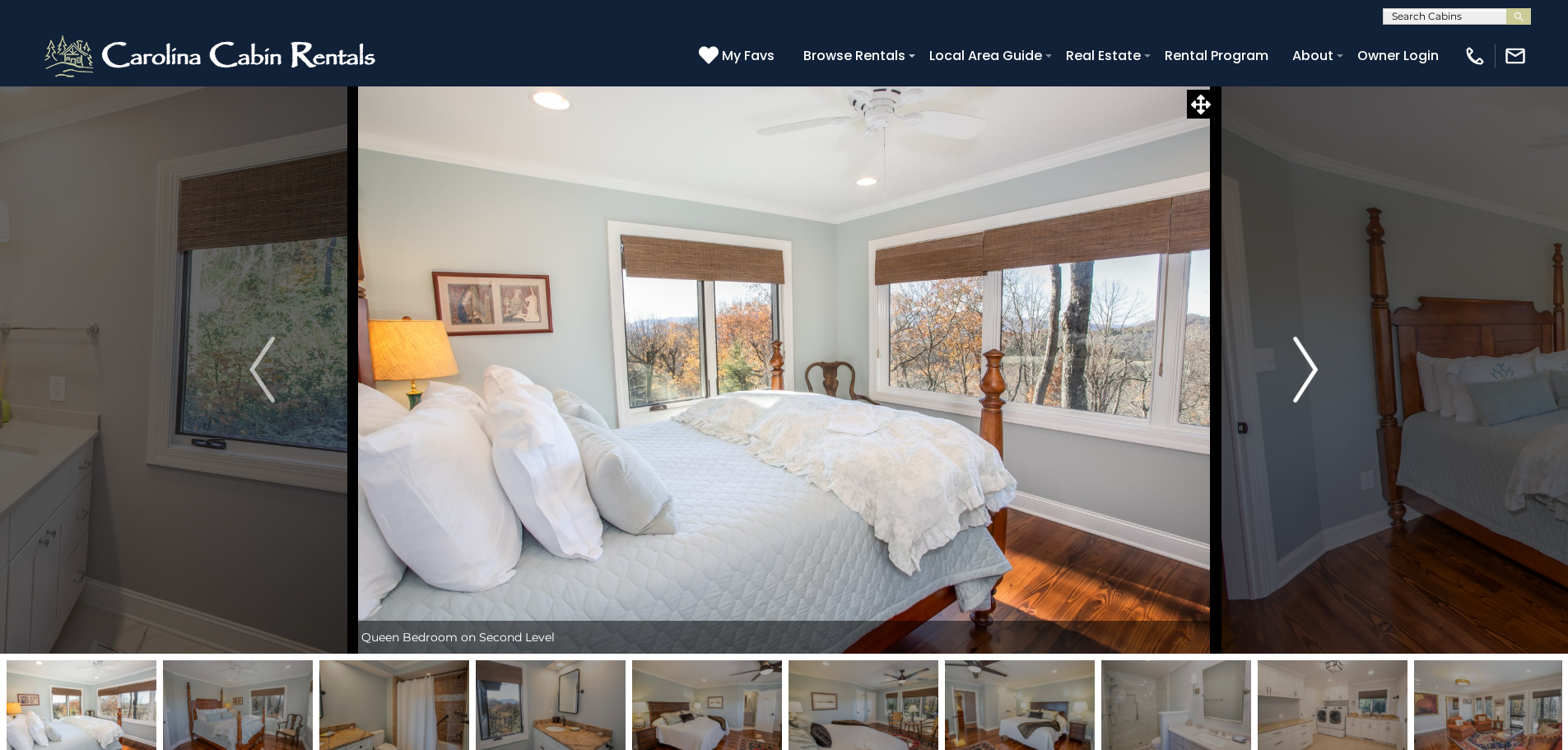
click at [1307, 370] on img "Next" at bounding box center [1305, 369] width 25 height 66
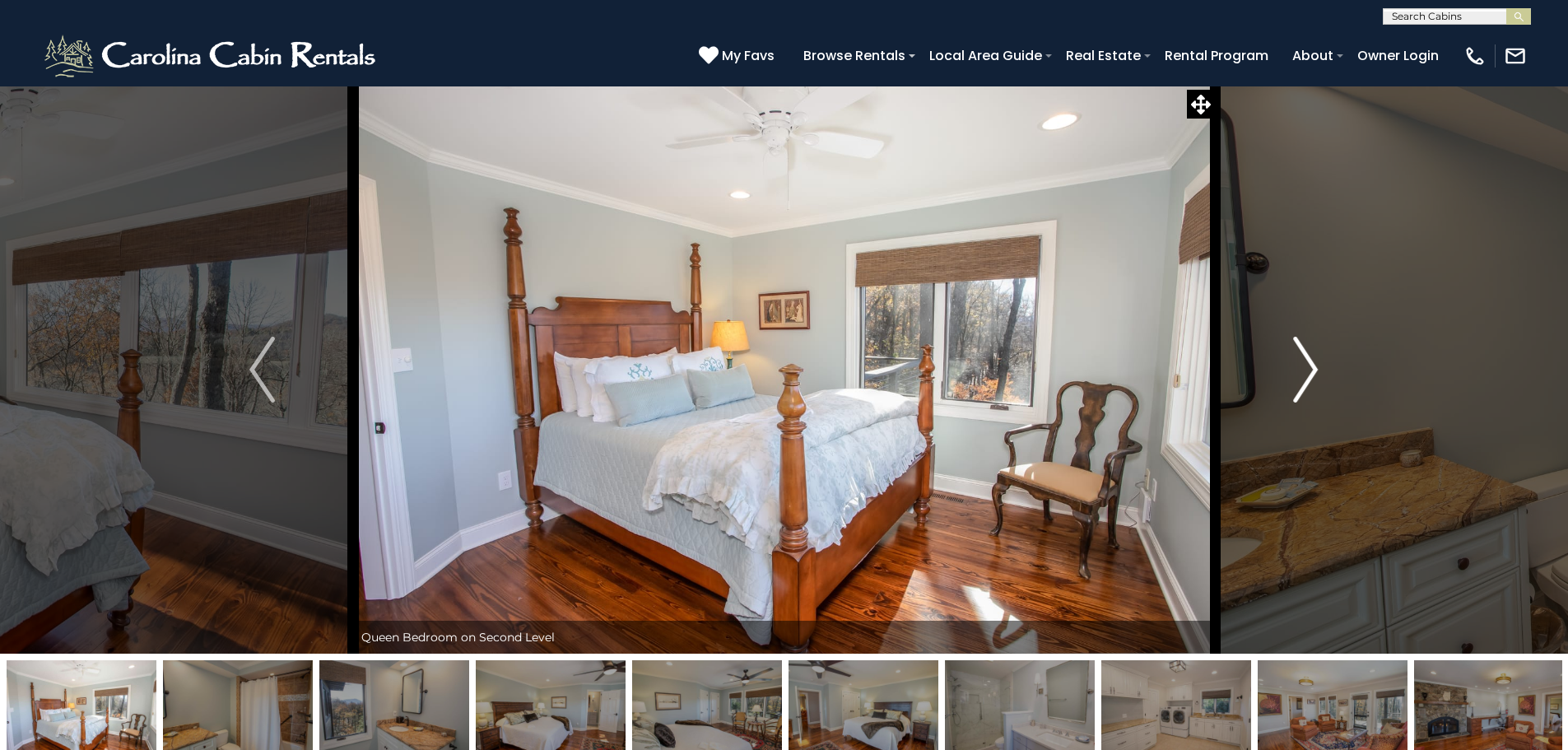
click at [1307, 370] on img "Next" at bounding box center [1305, 369] width 25 height 66
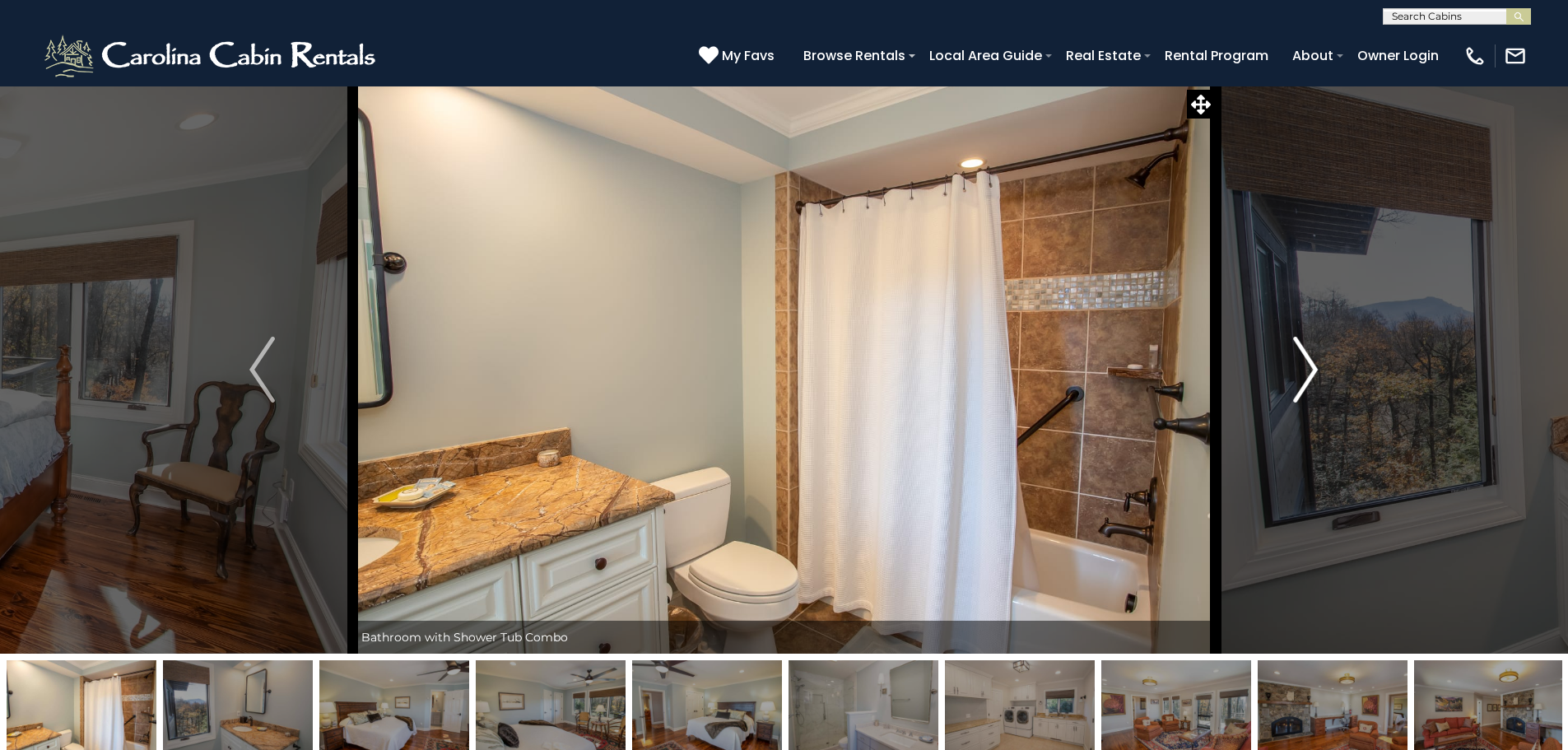
click at [1307, 370] on img "Next" at bounding box center [1305, 369] width 25 height 66
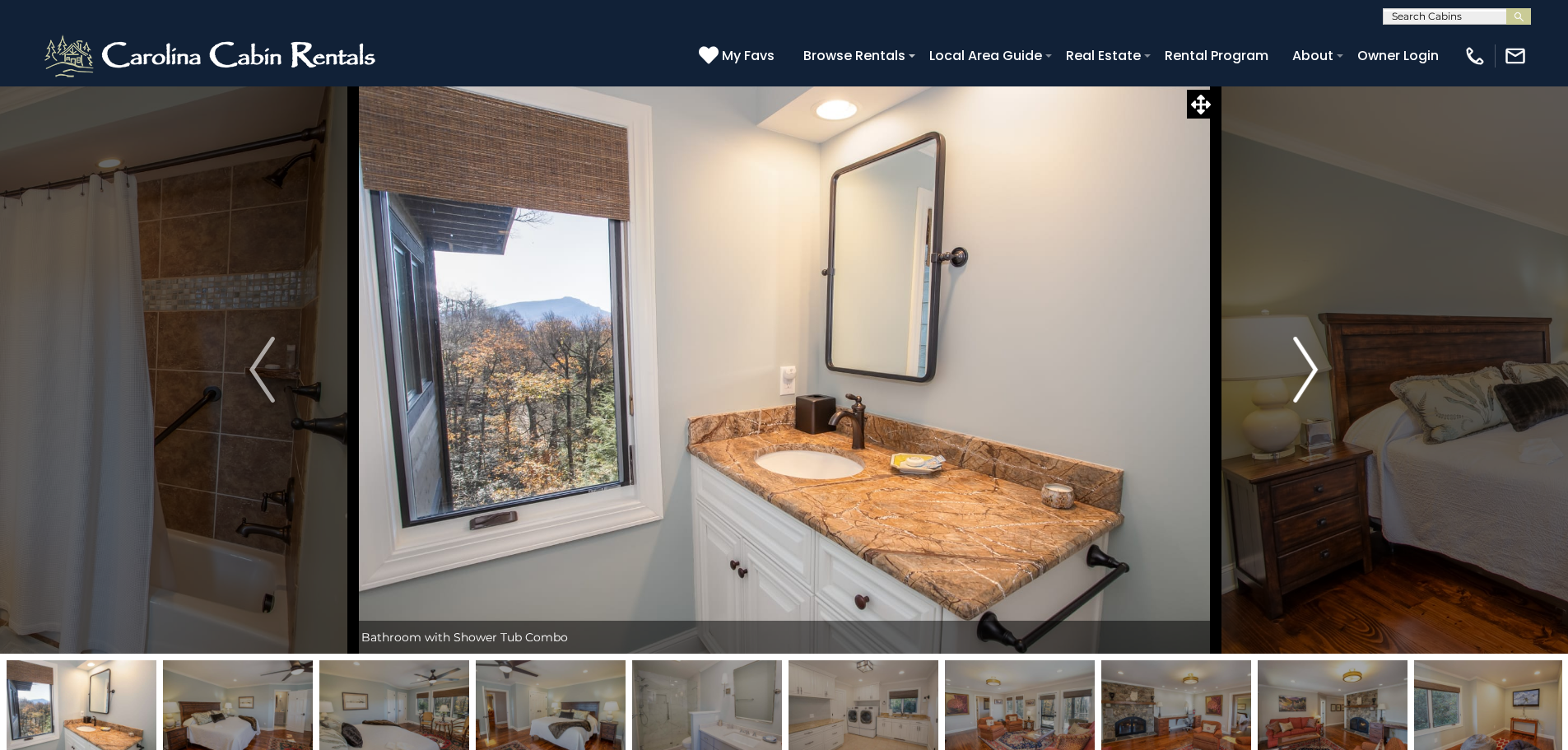
click at [1307, 370] on img "Next" at bounding box center [1305, 369] width 25 height 66
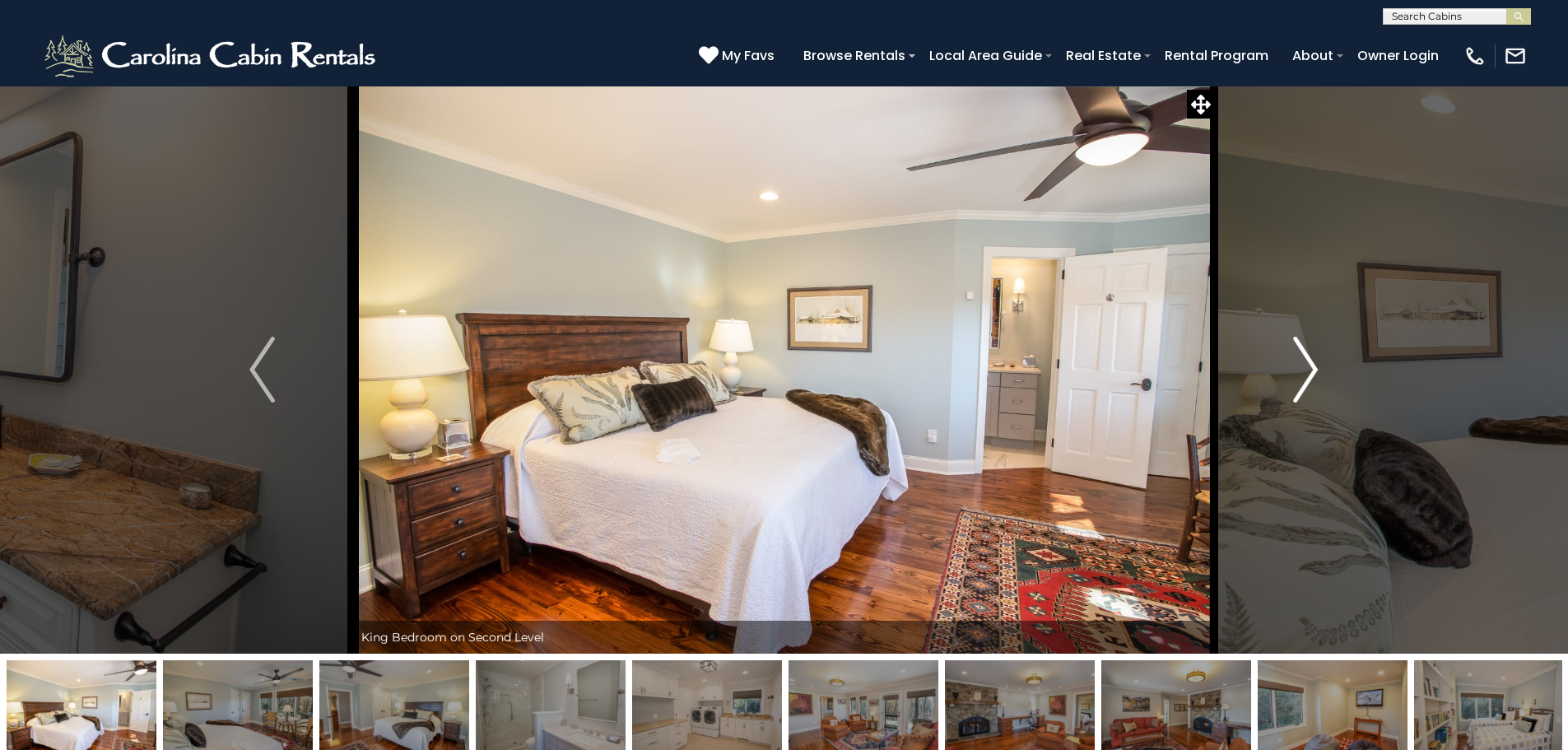
click at [1307, 370] on img "Next" at bounding box center [1305, 369] width 25 height 66
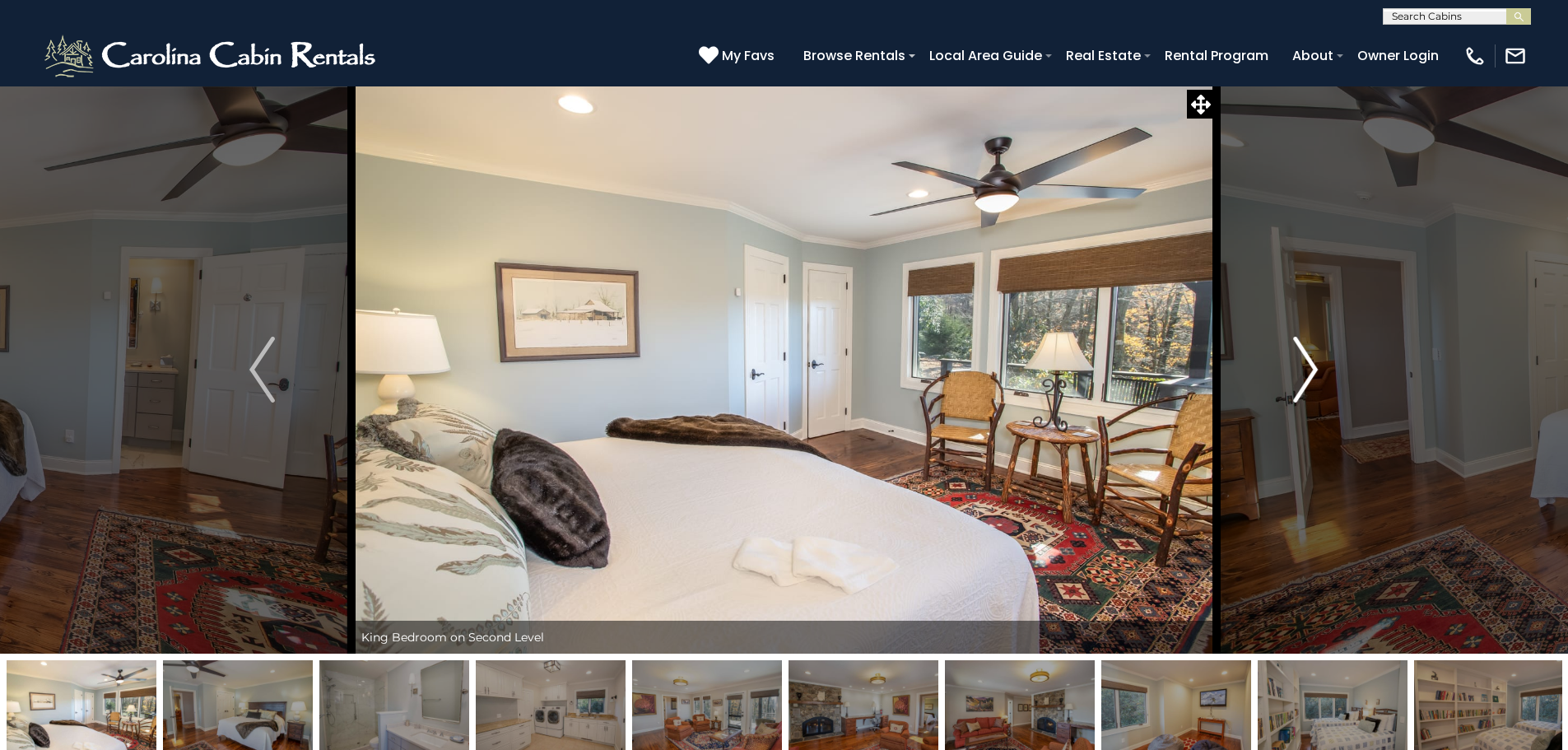
click at [1307, 370] on img "Next" at bounding box center [1305, 369] width 25 height 66
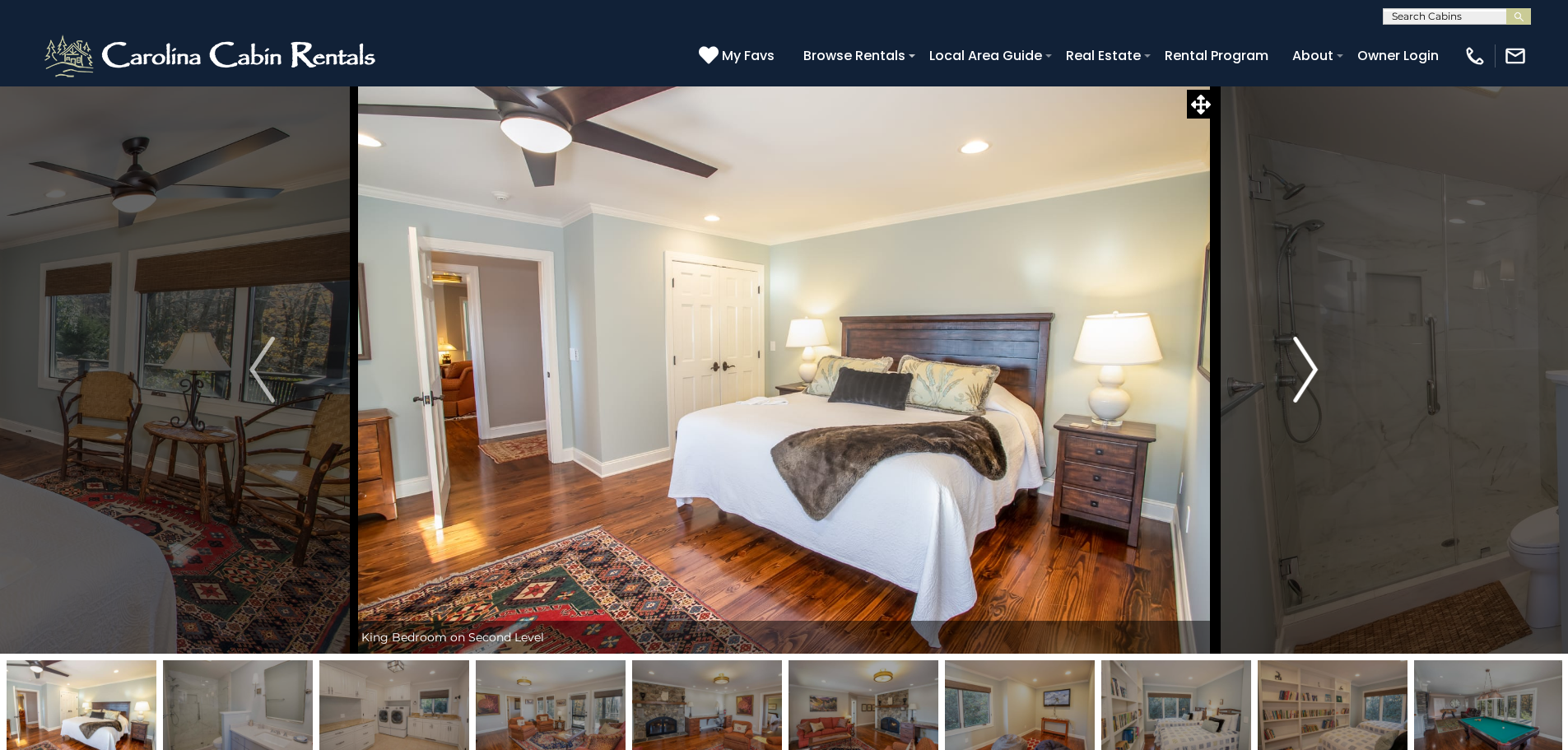
click at [1307, 370] on img "Next" at bounding box center [1305, 369] width 25 height 66
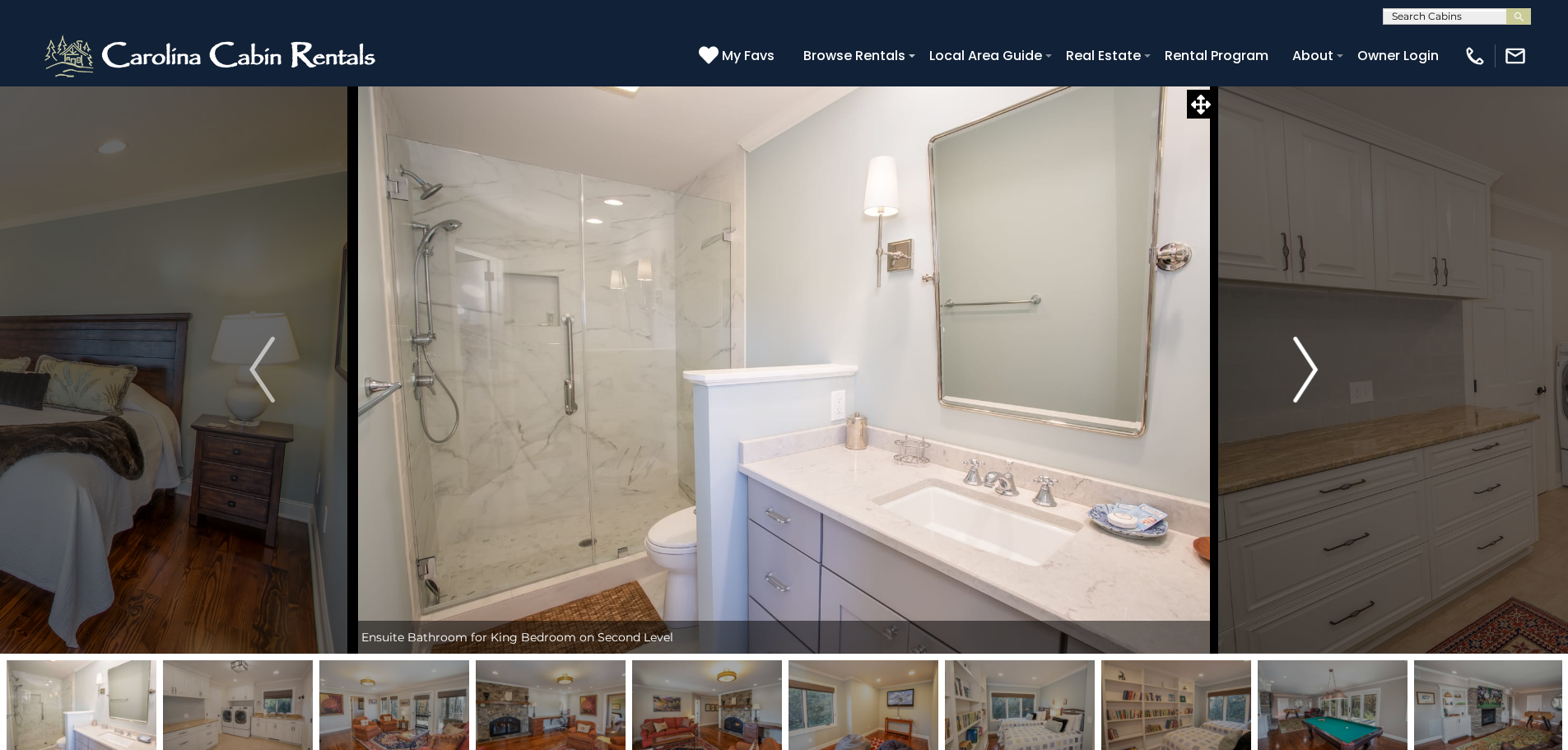
click at [1307, 370] on img "Next" at bounding box center [1305, 369] width 25 height 66
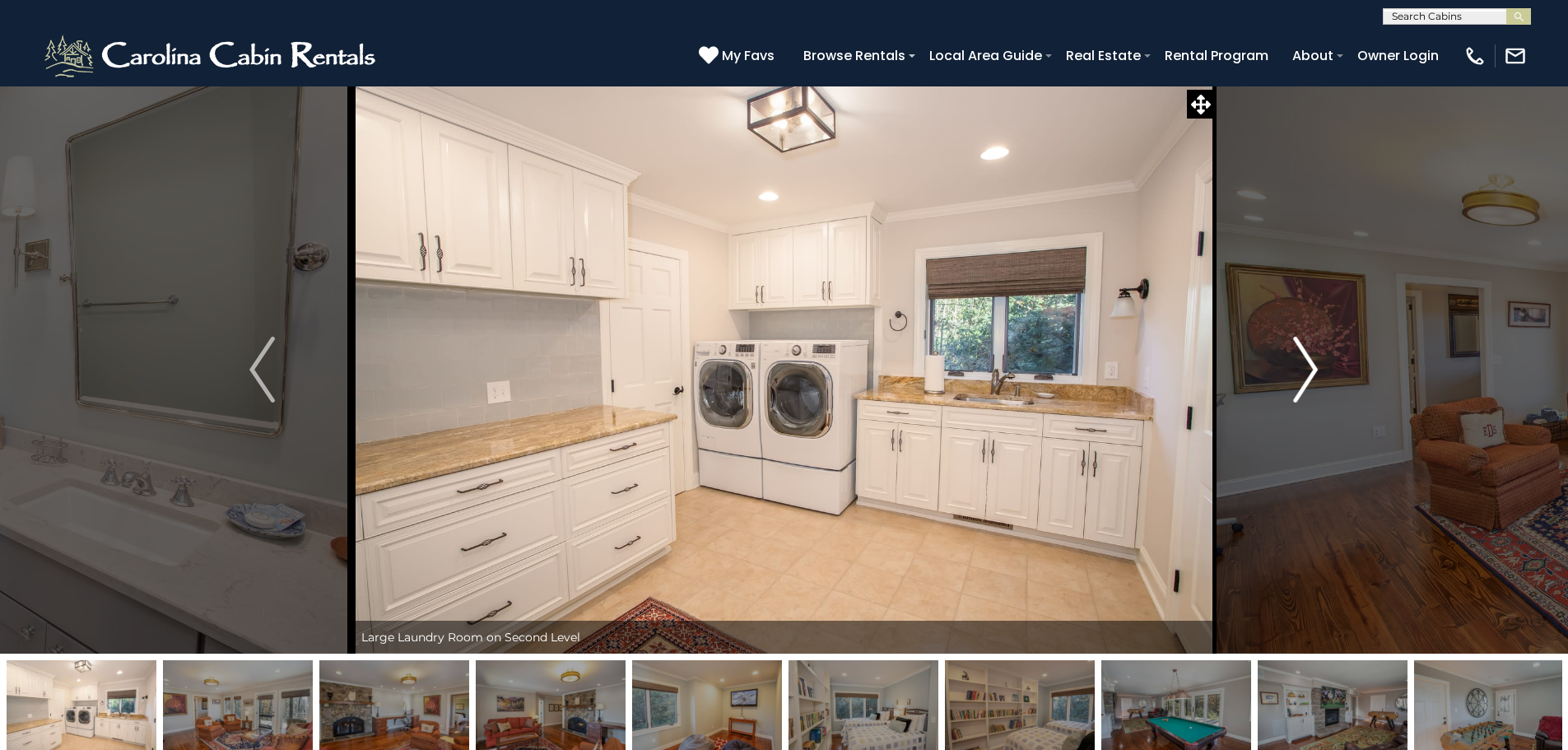
click at [1307, 370] on img "Next" at bounding box center [1305, 369] width 25 height 66
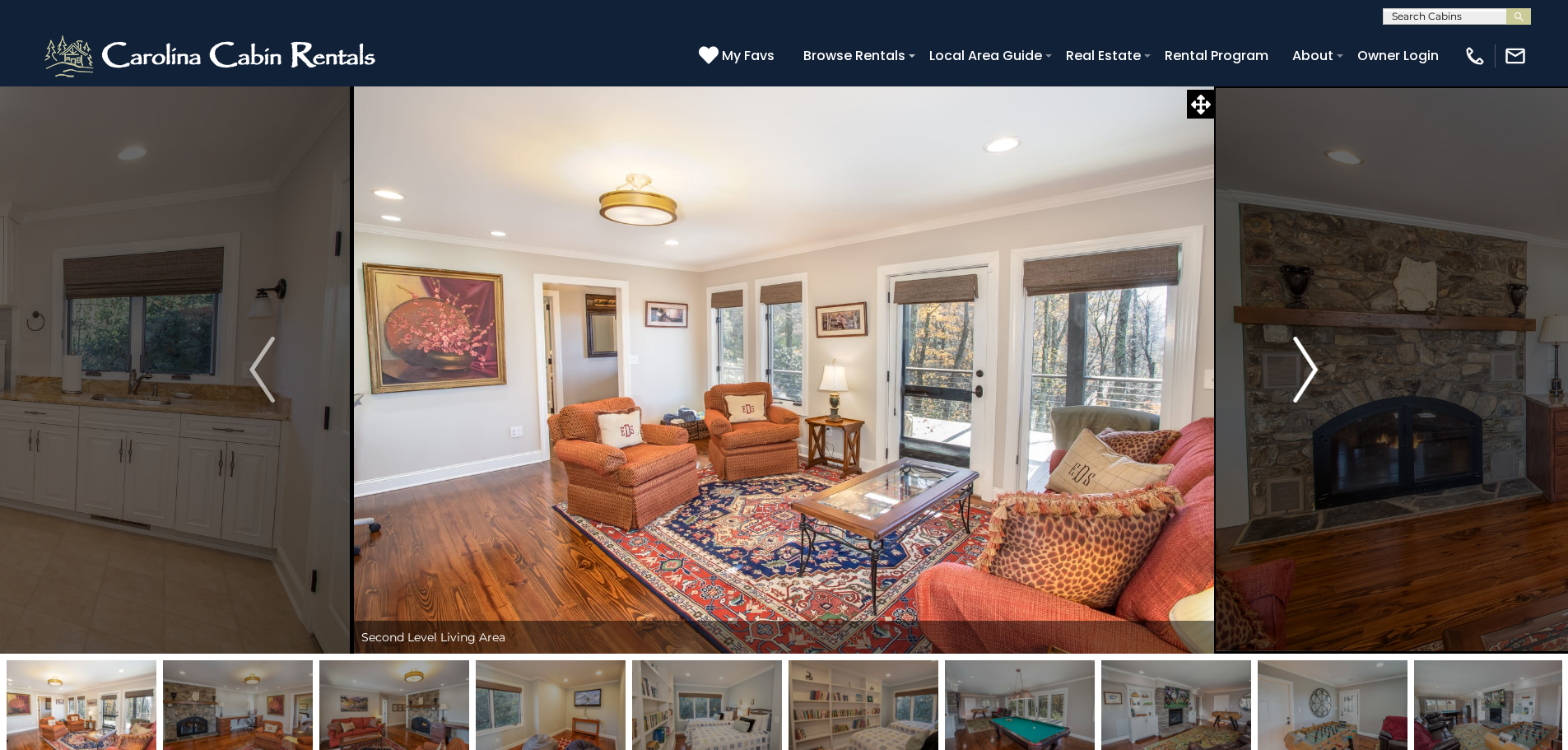
click at [1307, 370] on img "Next" at bounding box center [1305, 369] width 25 height 66
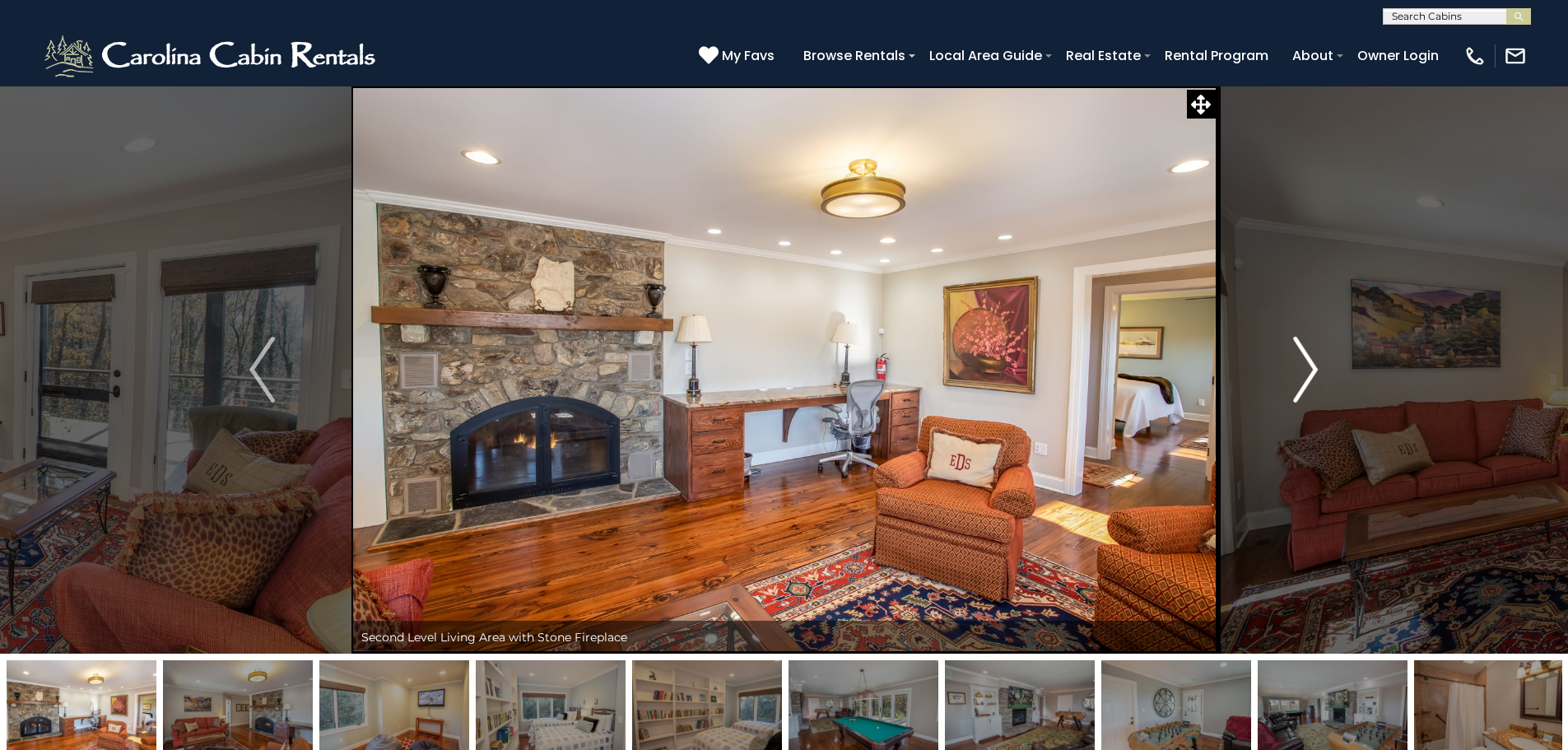
click at [1307, 370] on img "Next" at bounding box center [1305, 369] width 25 height 66
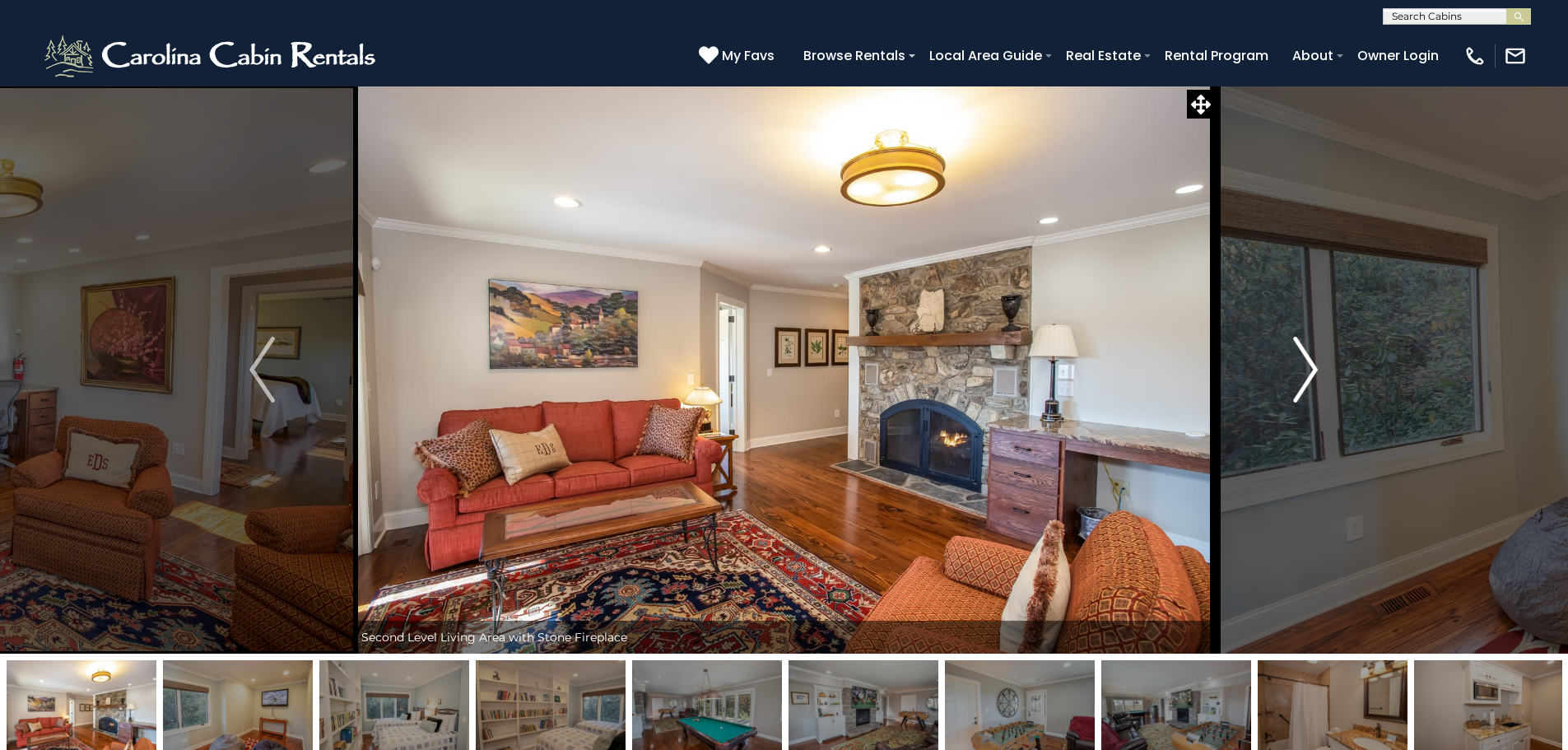
click at [1307, 370] on img "Next" at bounding box center [1305, 369] width 25 height 66
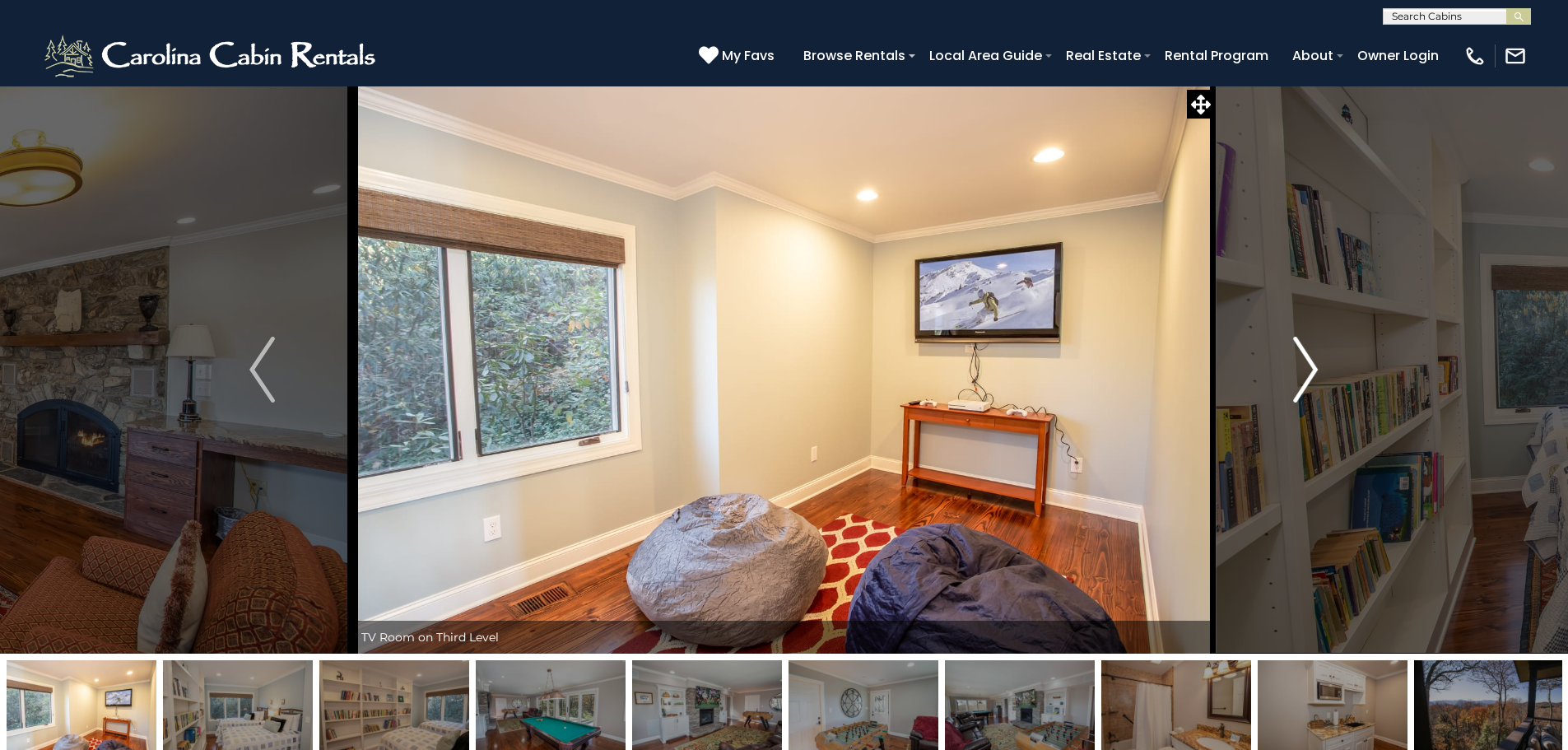
click at [1307, 370] on img "Next" at bounding box center [1305, 369] width 25 height 66
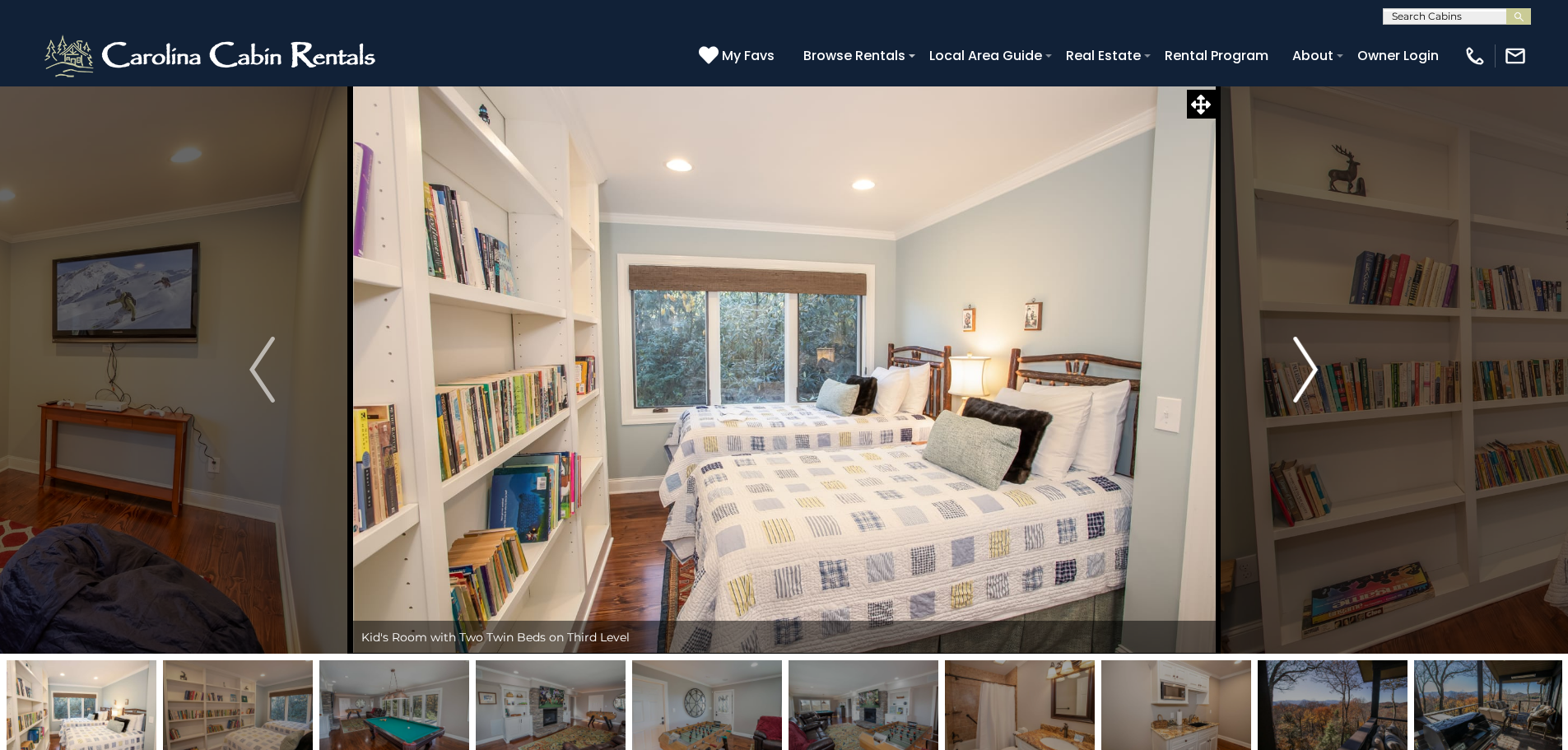
click at [1307, 370] on img "Next" at bounding box center [1305, 369] width 25 height 66
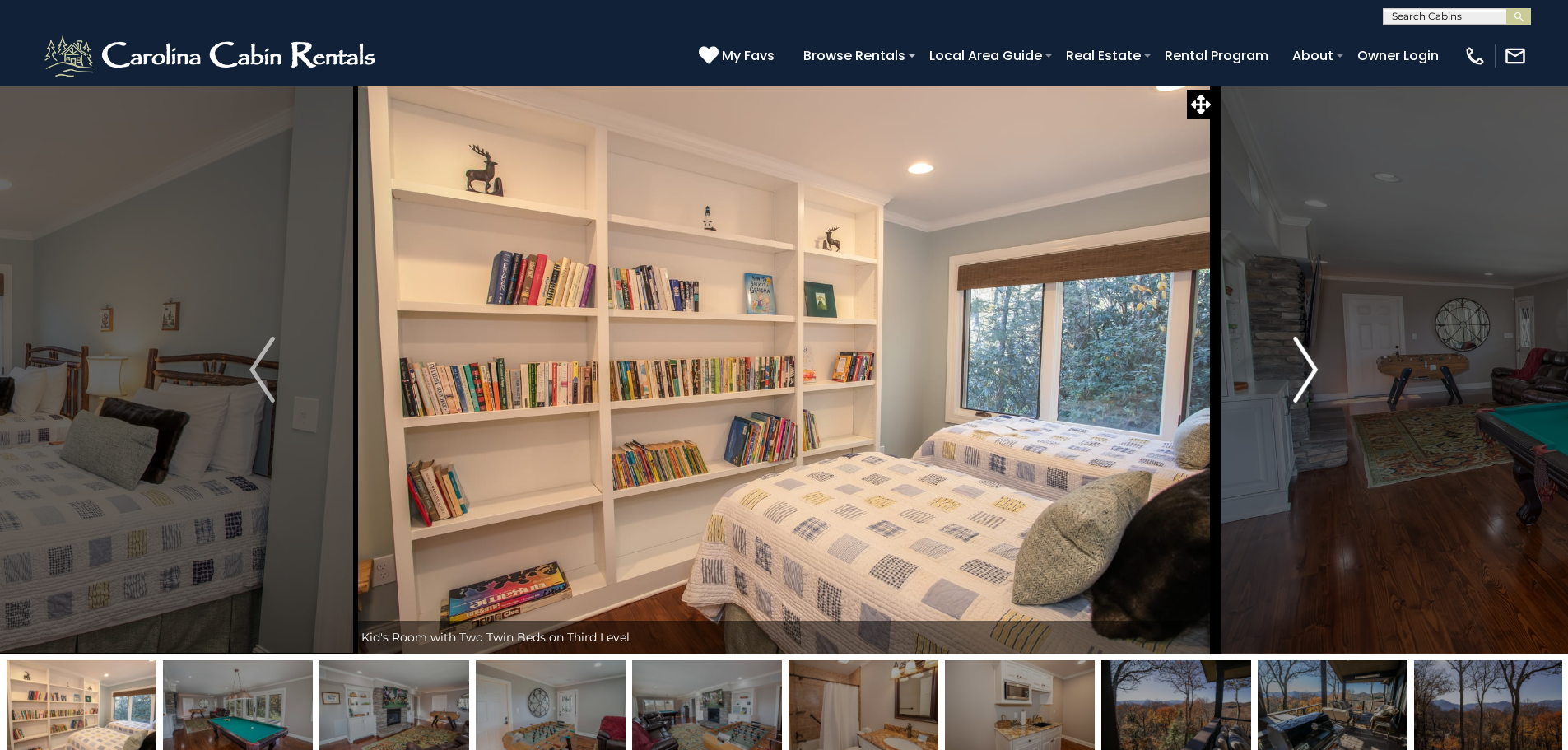
click at [1307, 370] on img "Next" at bounding box center [1305, 369] width 25 height 66
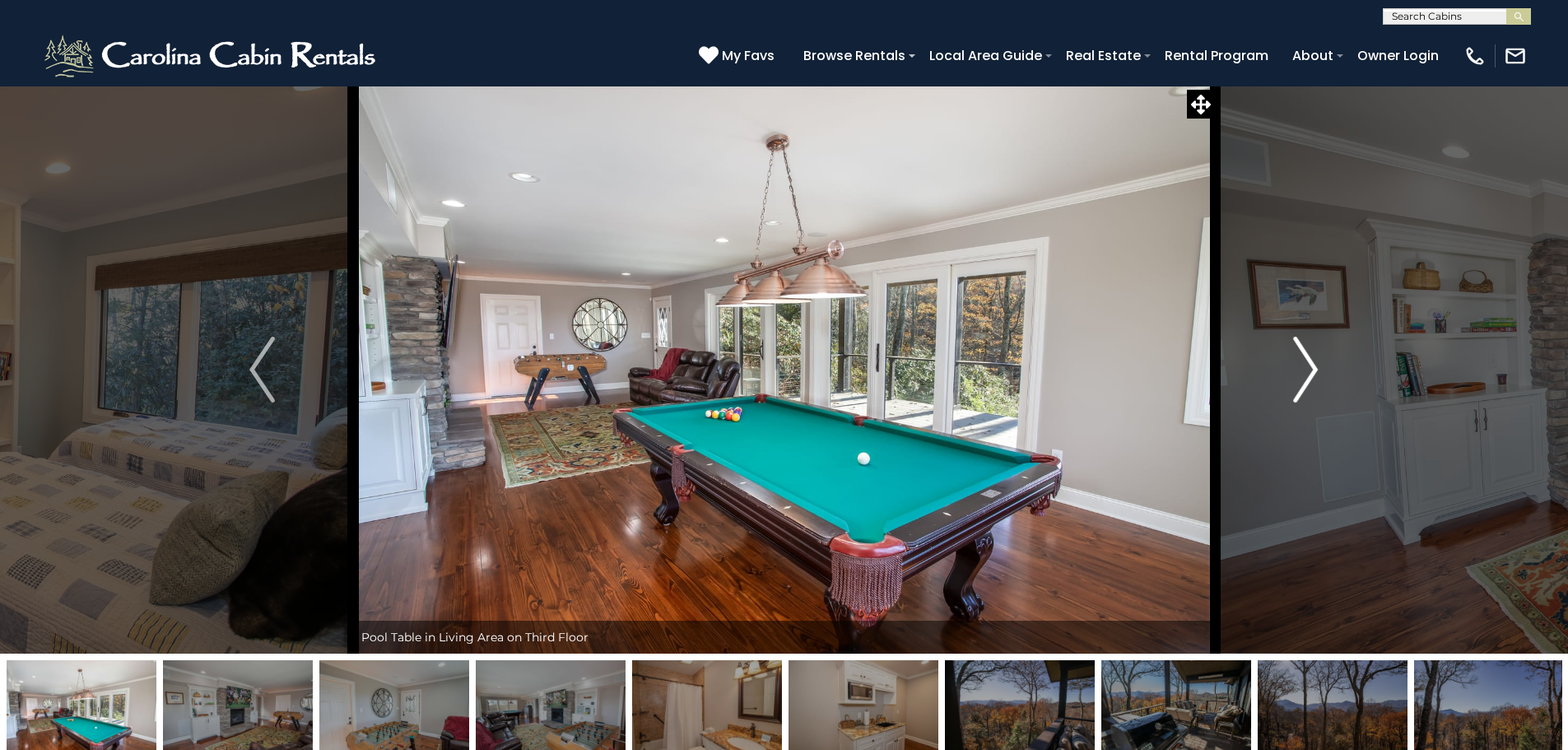
click at [1307, 370] on img "Next" at bounding box center [1305, 369] width 25 height 66
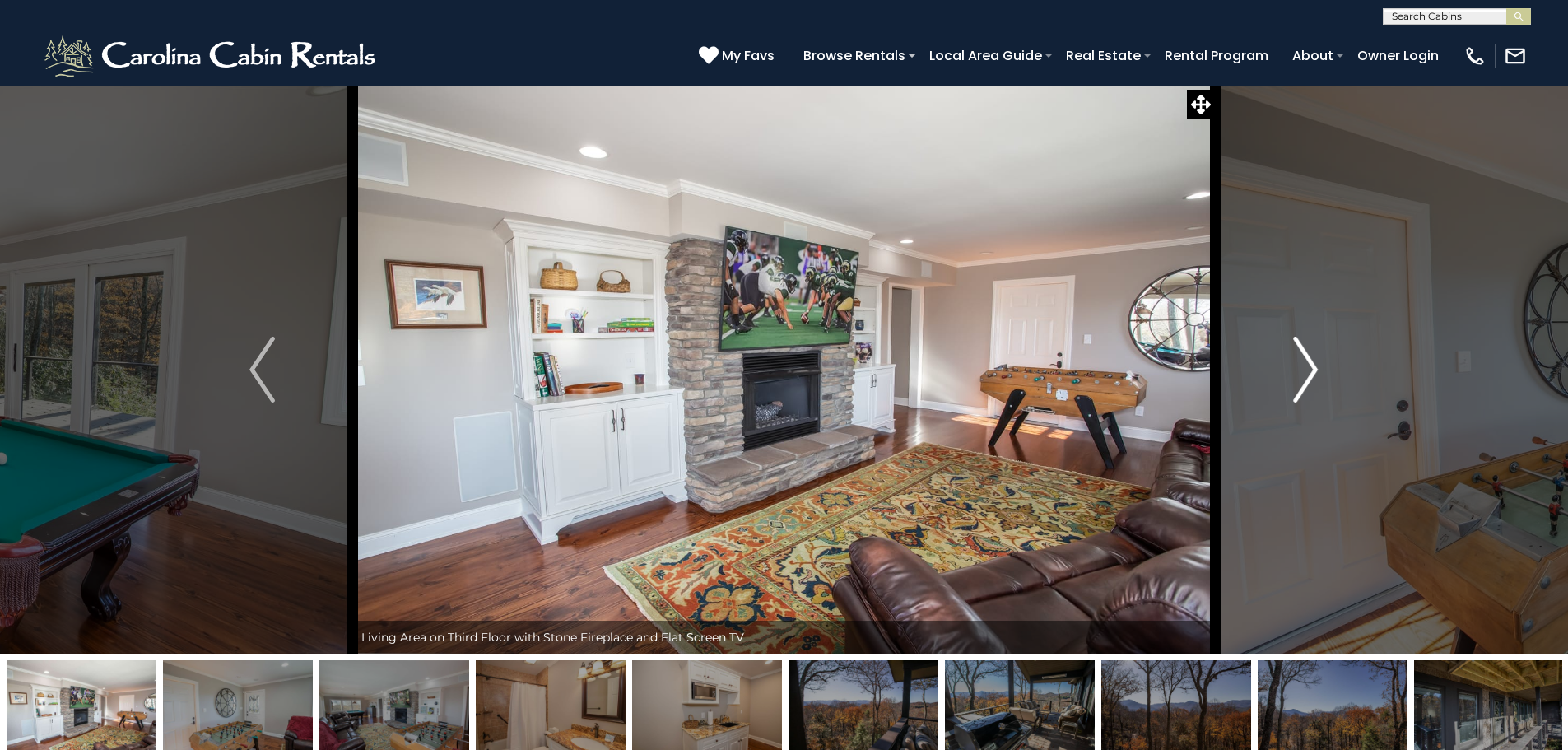
click at [1307, 370] on img "Next" at bounding box center [1305, 369] width 25 height 66
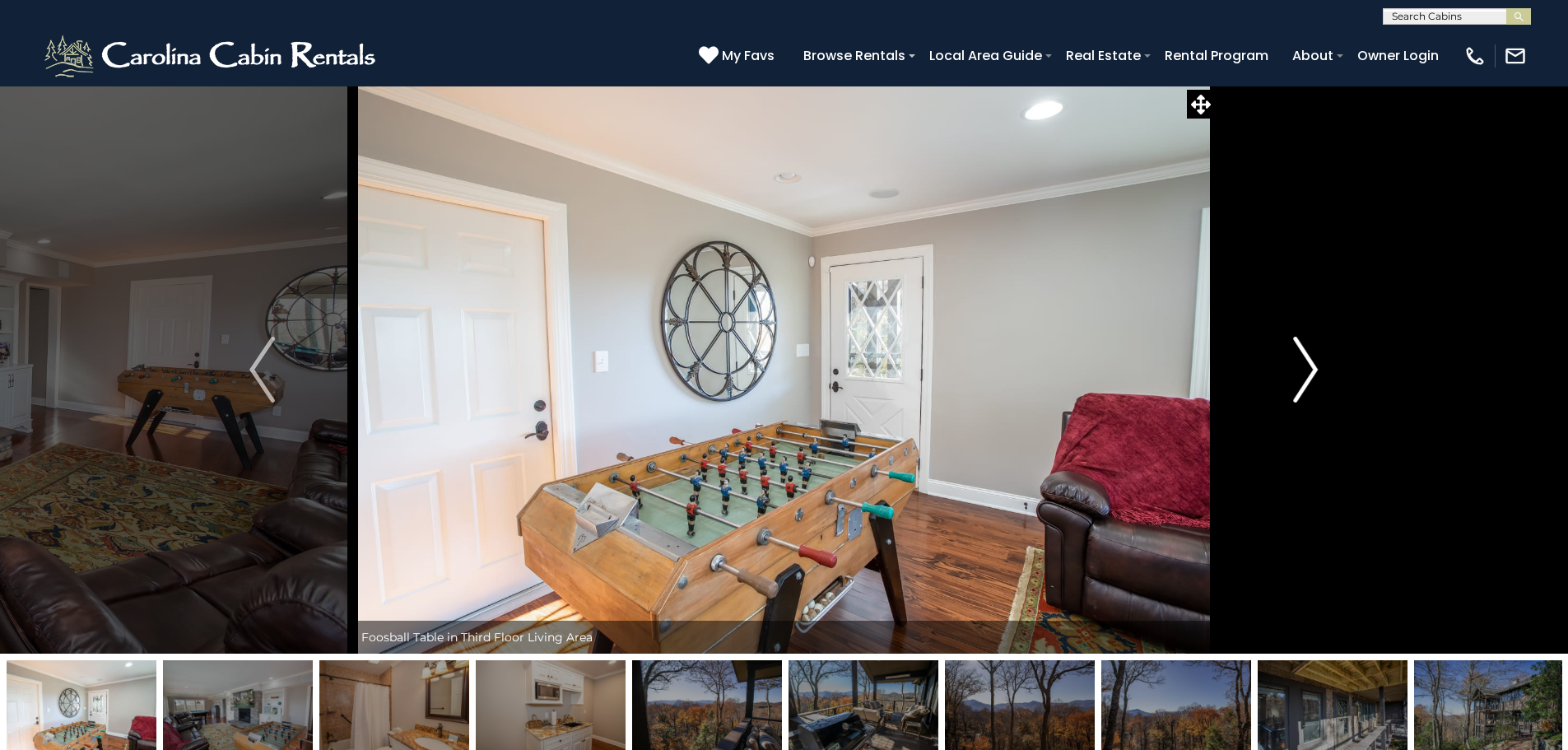
click at [1307, 370] on img "Next" at bounding box center [1305, 369] width 25 height 66
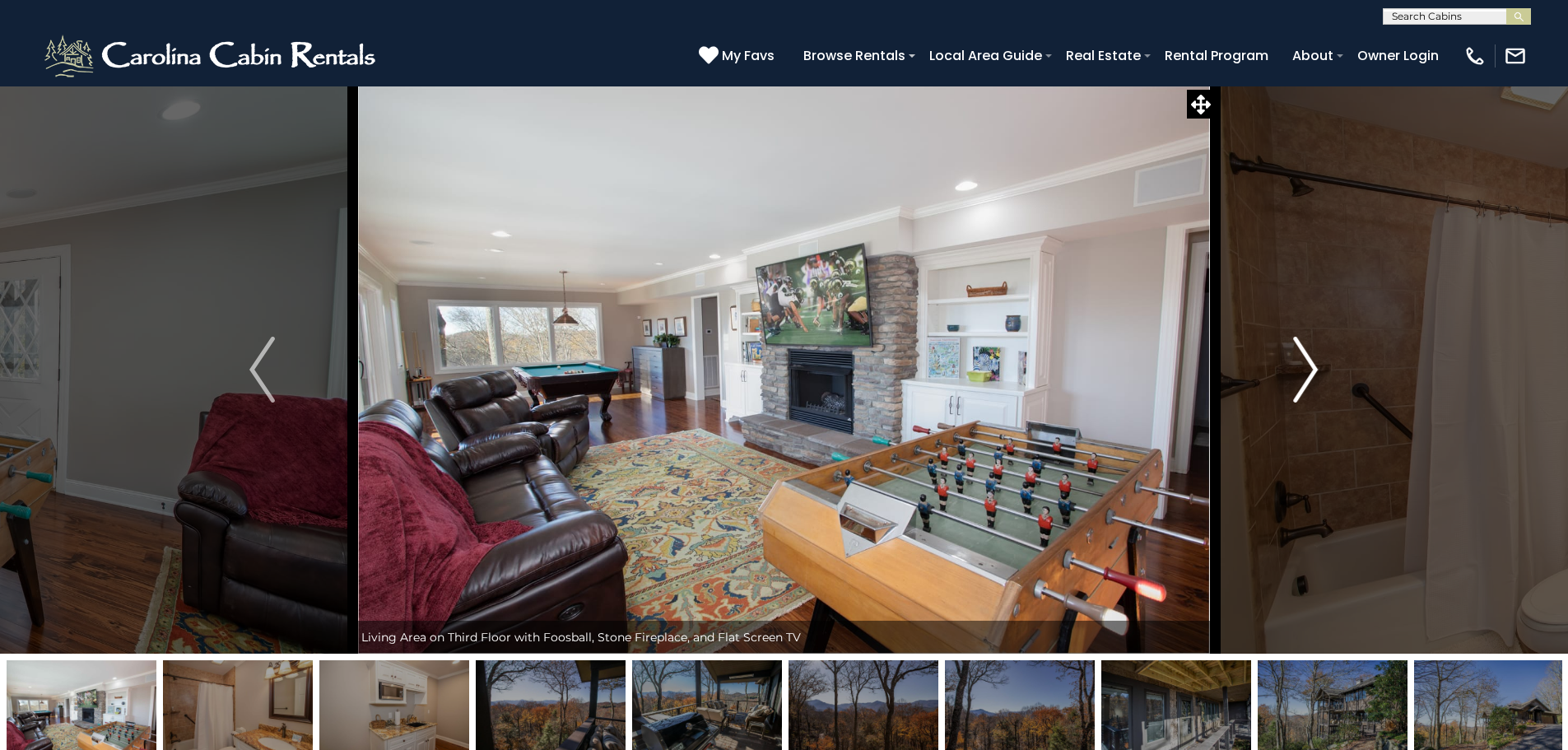
click at [1307, 370] on img "Next" at bounding box center [1305, 369] width 25 height 66
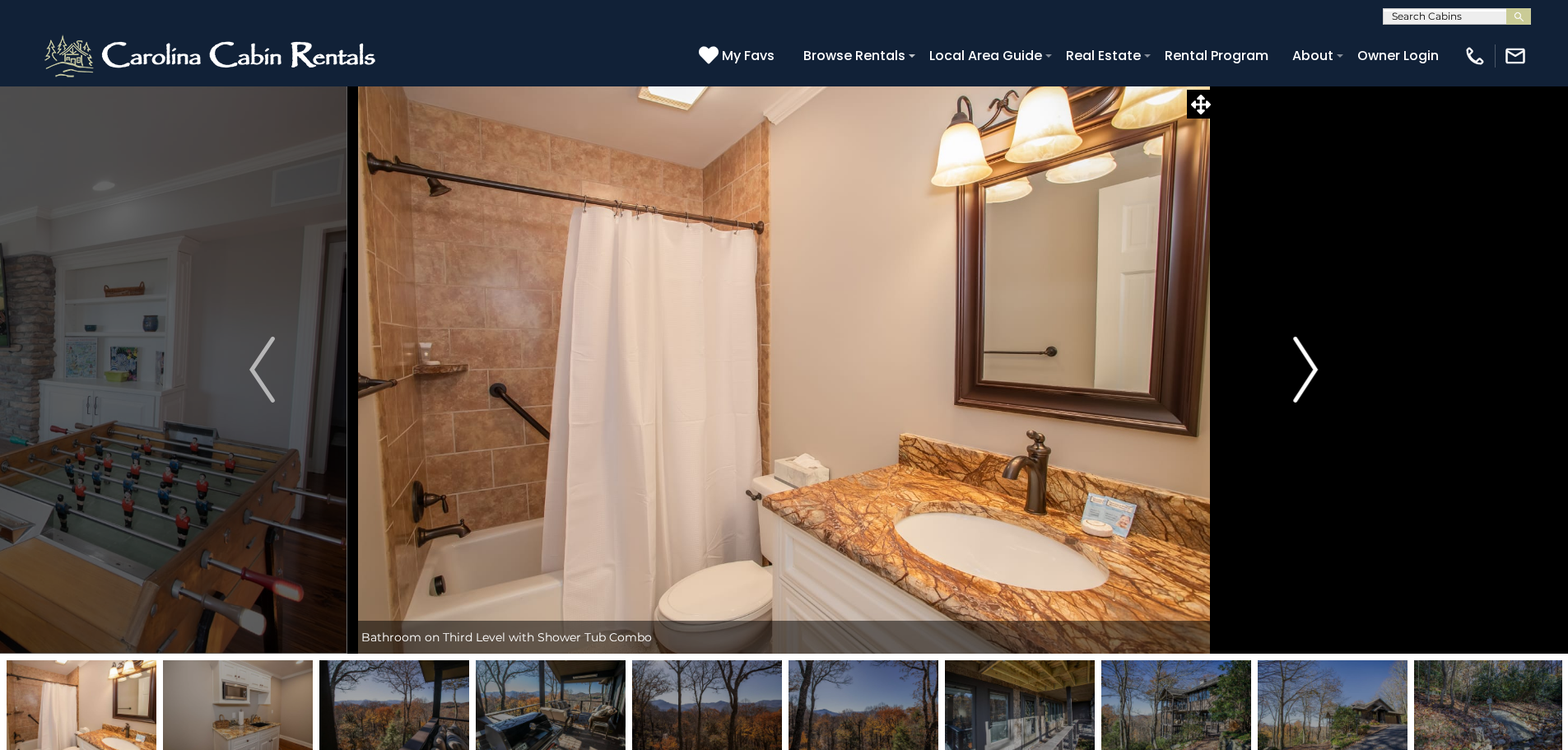
click at [1307, 370] on img "Next" at bounding box center [1305, 369] width 25 height 66
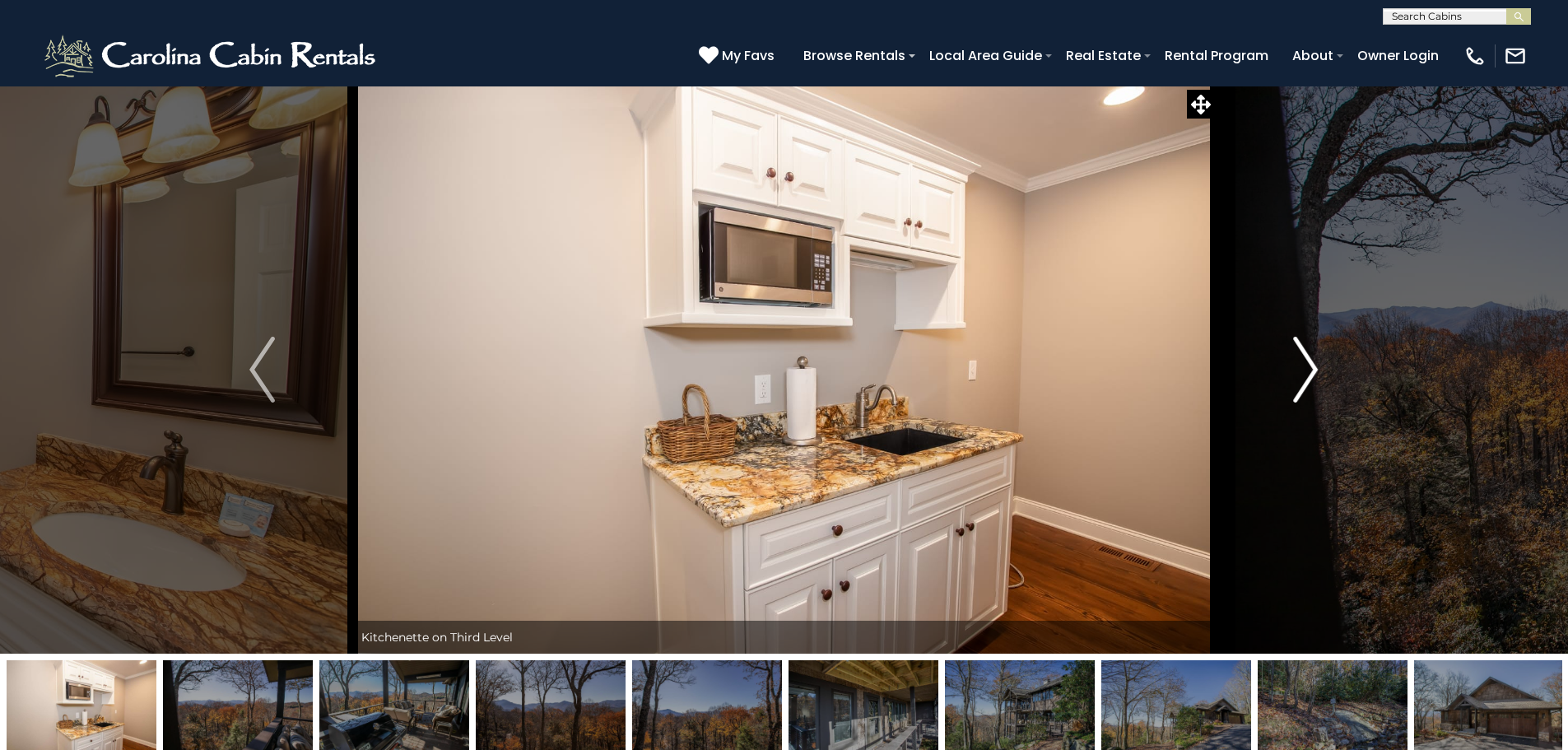
click at [1307, 370] on img "Next" at bounding box center [1305, 369] width 25 height 66
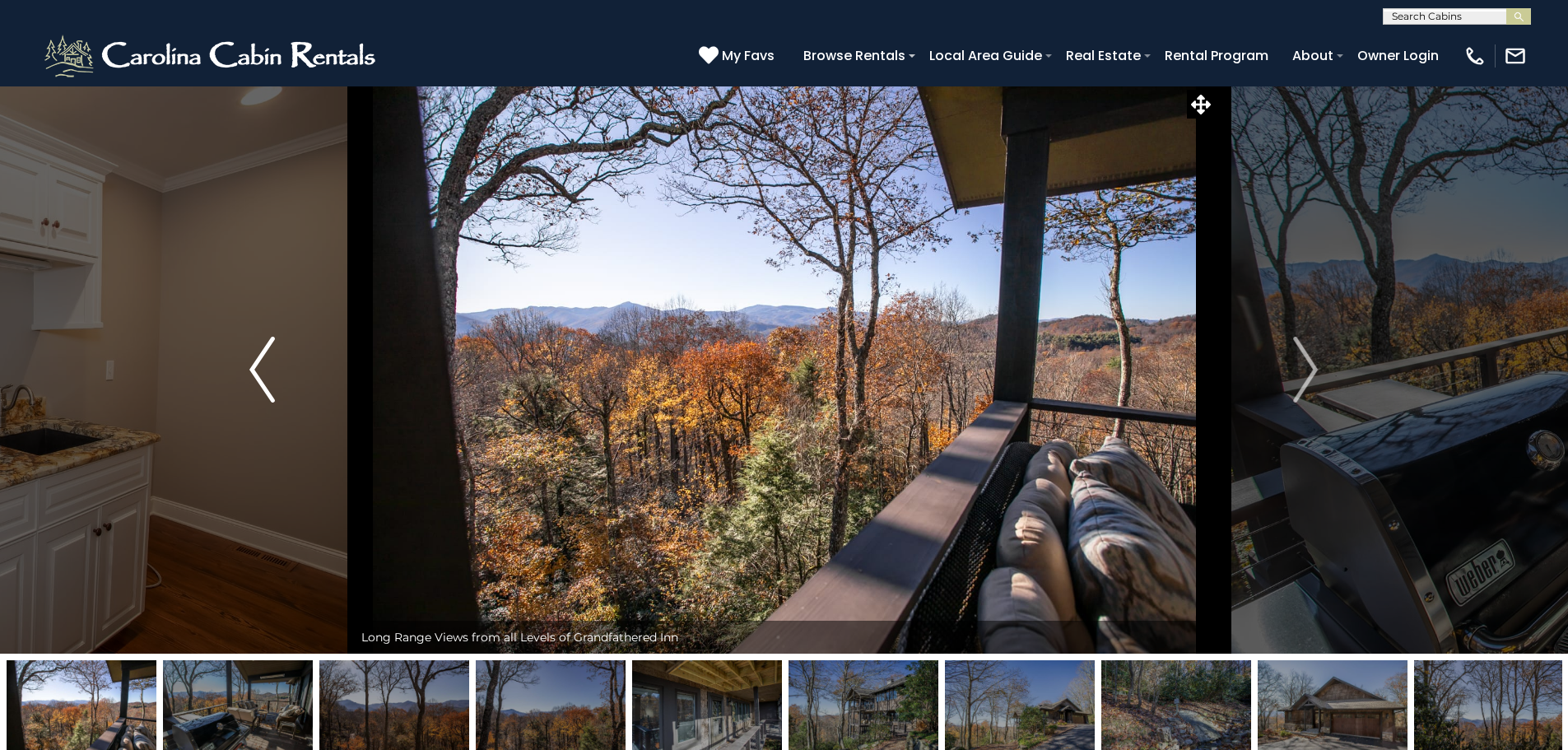
click at [259, 348] on img "Previous" at bounding box center [262, 369] width 25 height 66
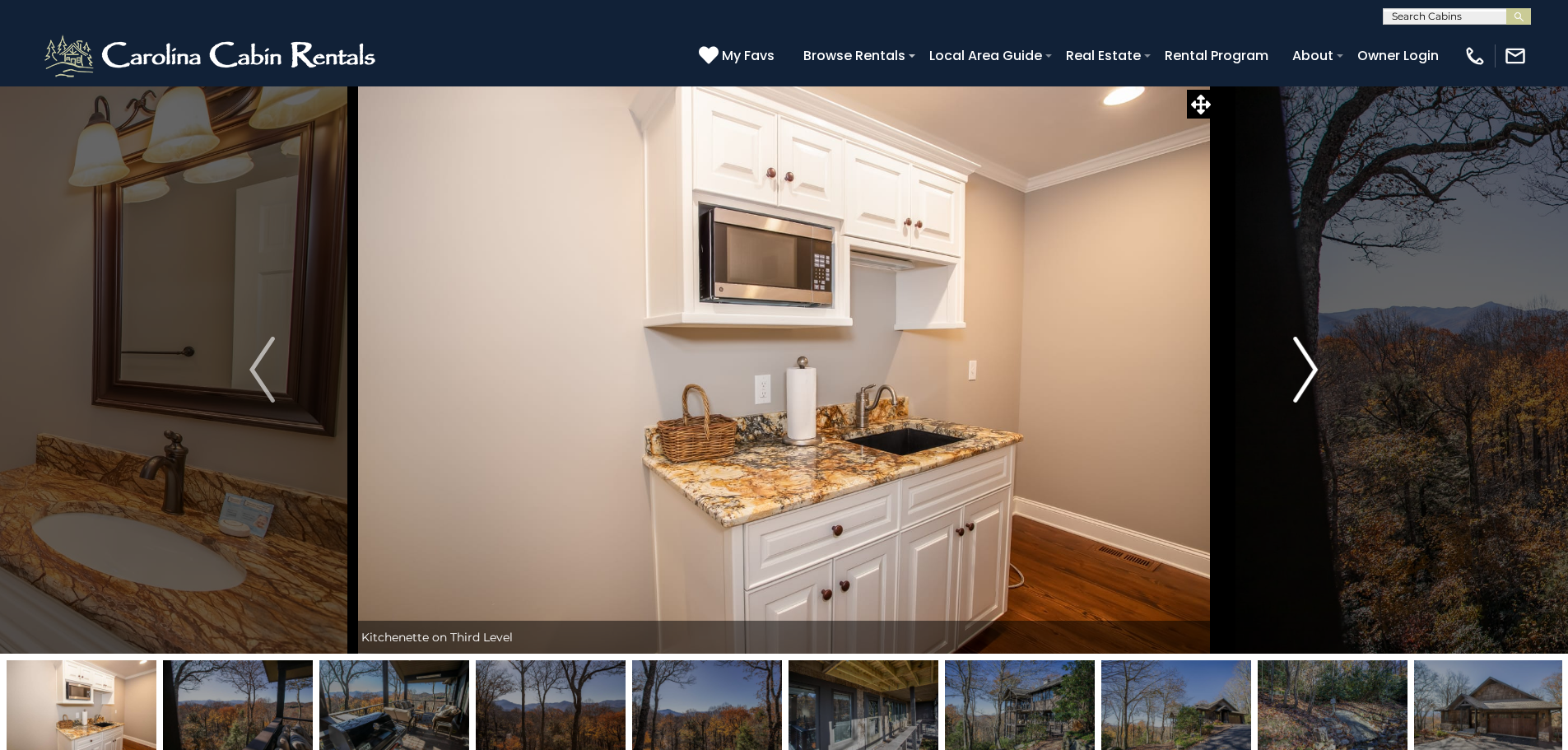
click at [1315, 365] on img "Next" at bounding box center [1305, 369] width 25 height 66
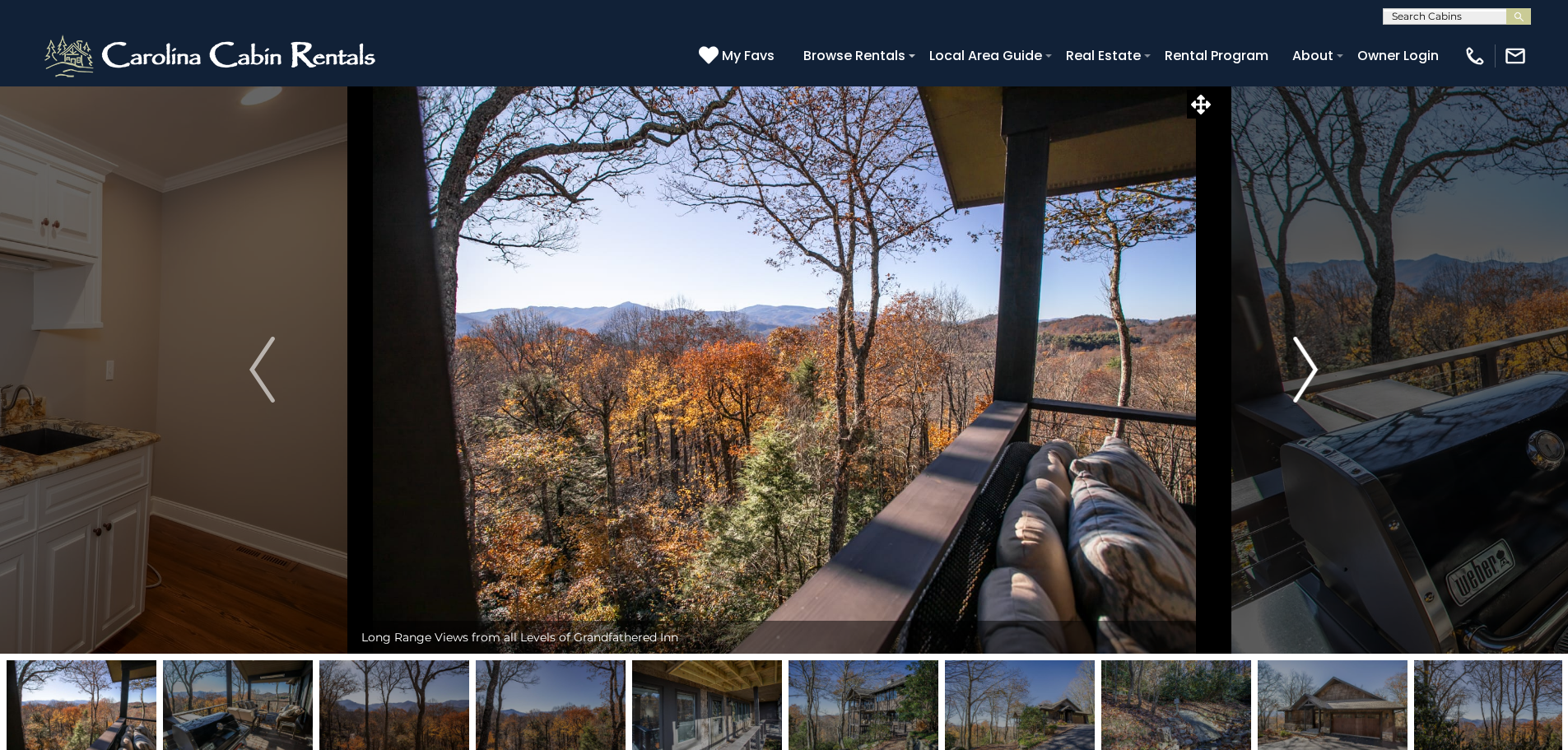
click at [1315, 365] on img "Next" at bounding box center [1305, 369] width 25 height 66
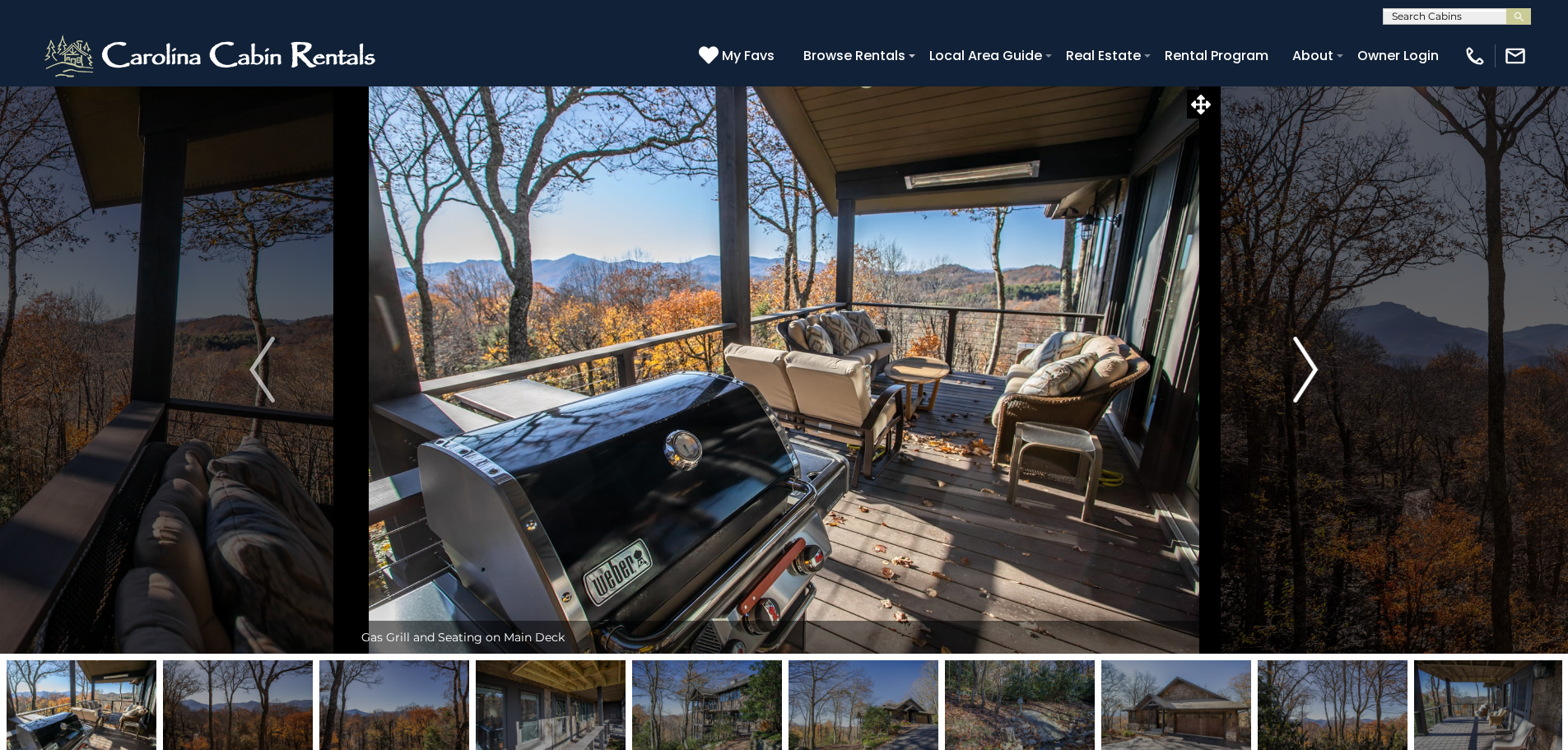
click at [1315, 365] on img "Next" at bounding box center [1305, 369] width 25 height 66
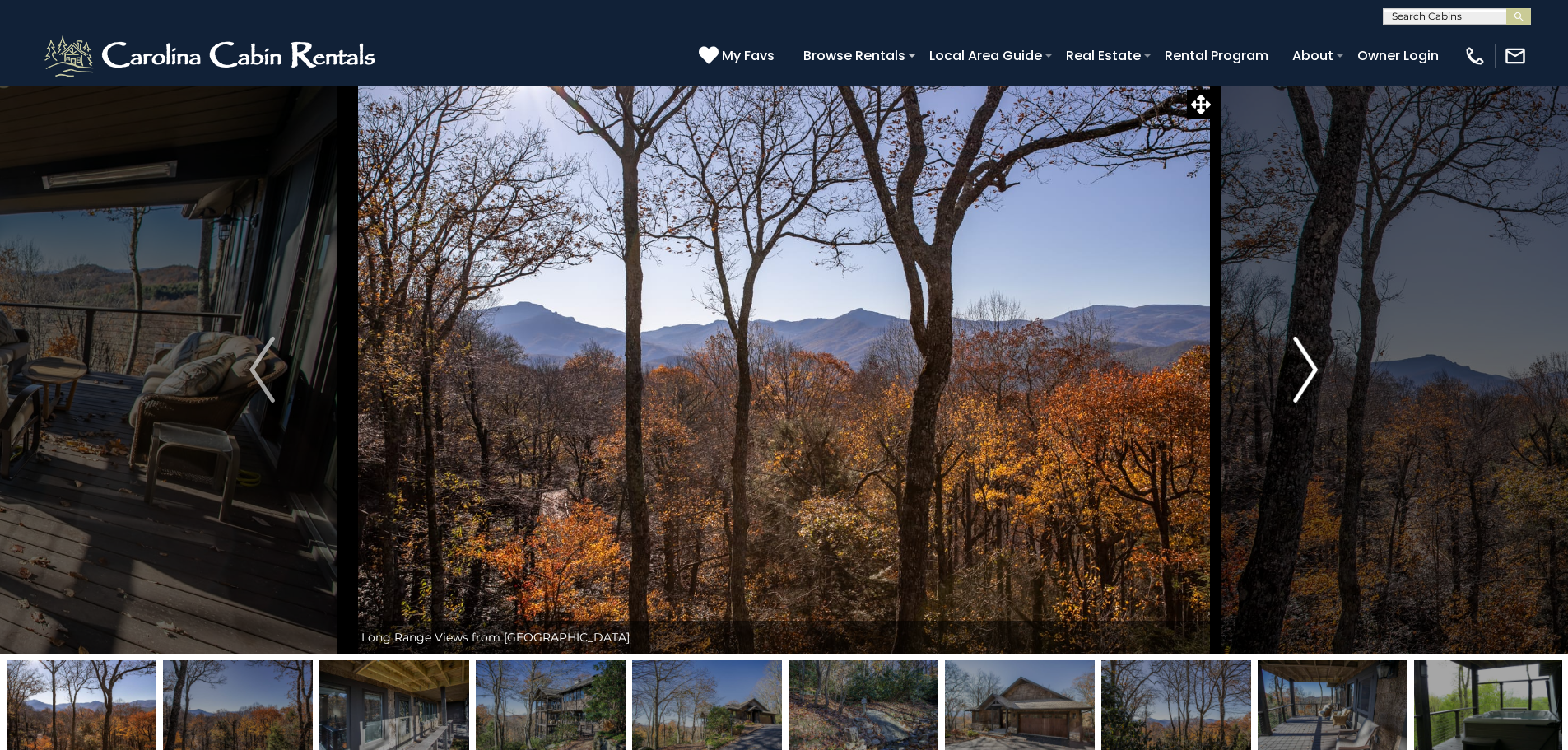
click at [1315, 365] on img "Next" at bounding box center [1305, 369] width 25 height 66
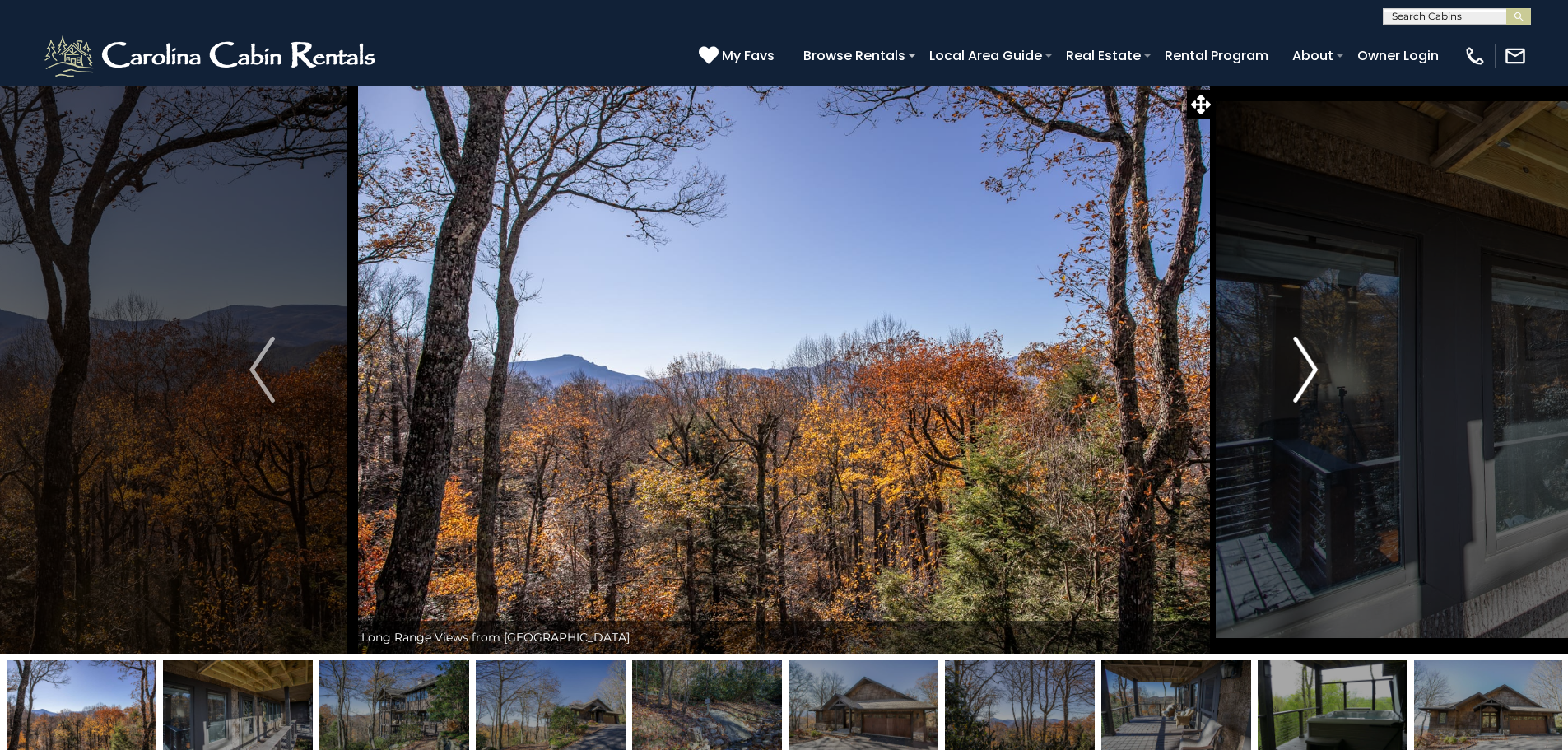
click at [1315, 365] on img "Next" at bounding box center [1305, 369] width 25 height 66
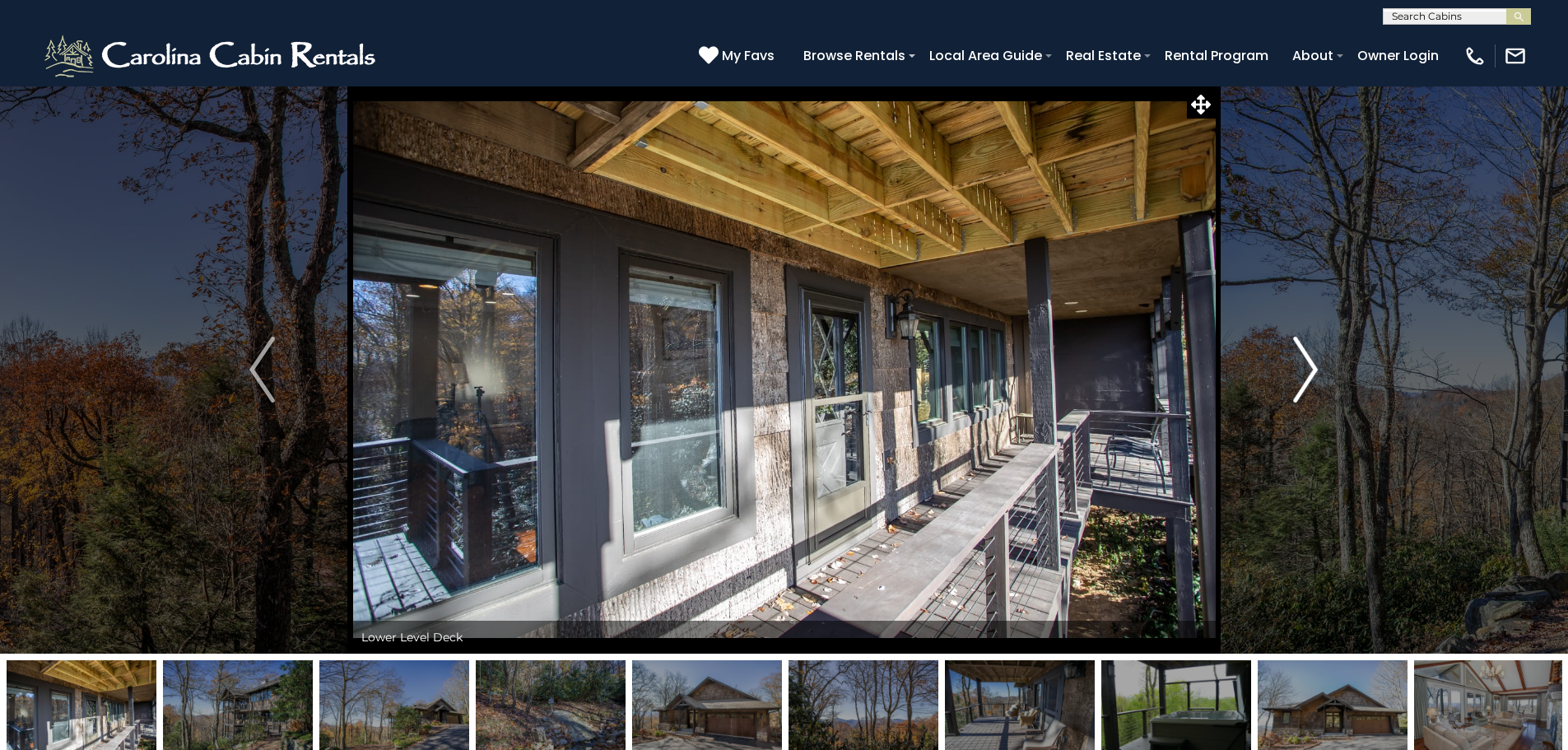
click at [1315, 365] on img "Next" at bounding box center [1305, 369] width 25 height 66
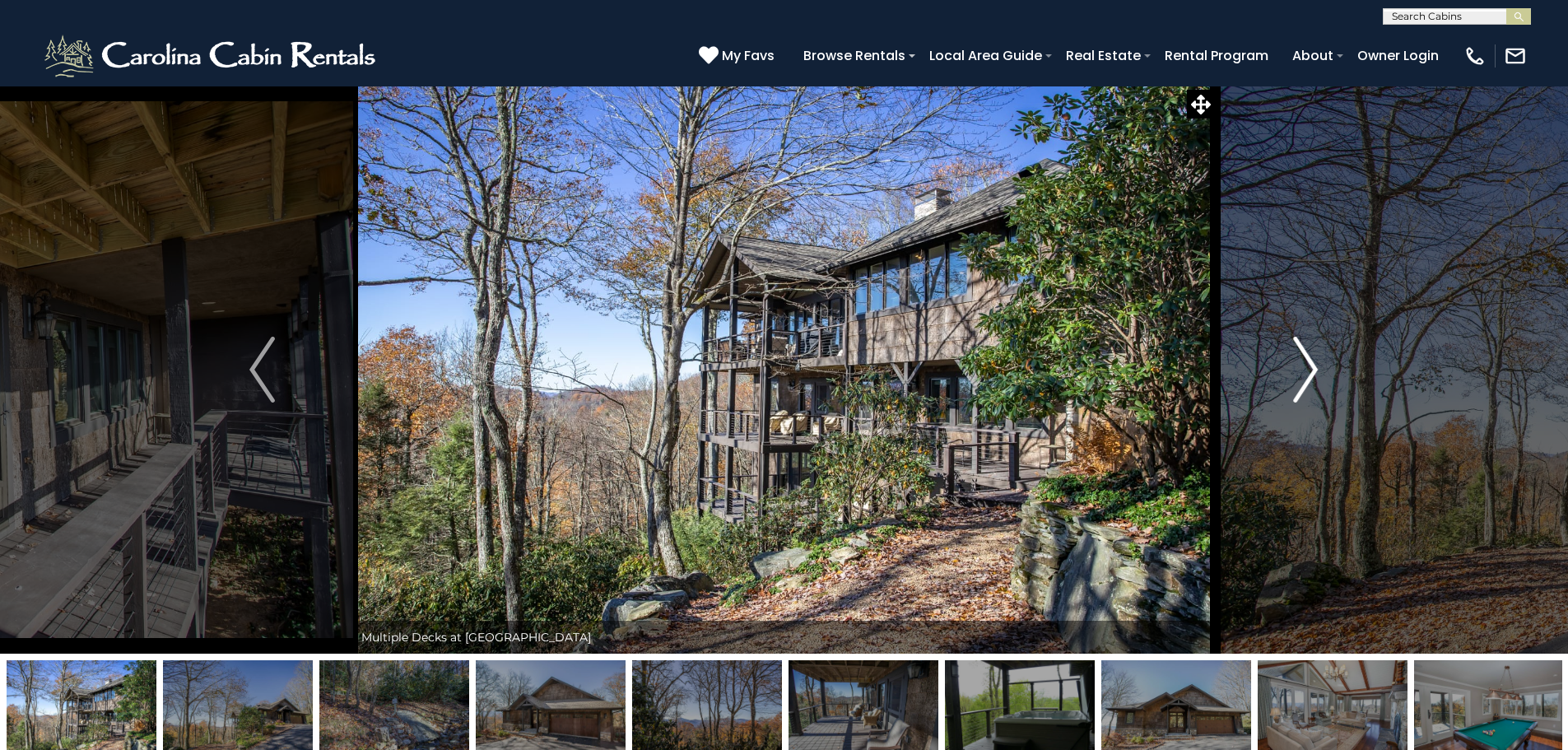
click at [1315, 365] on img "Next" at bounding box center [1305, 369] width 25 height 66
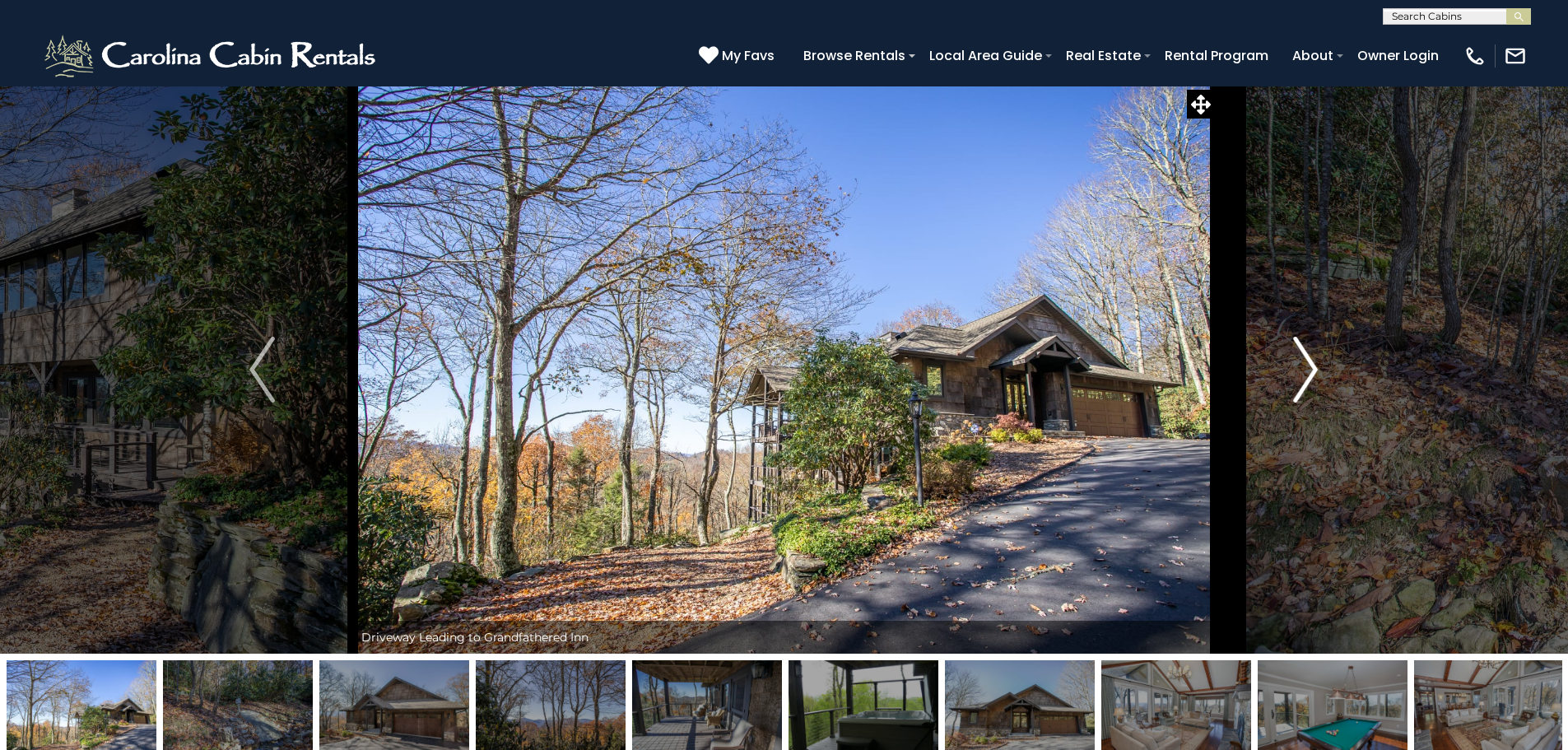
click at [1315, 365] on img "Next" at bounding box center [1305, 369] width 25 height 66
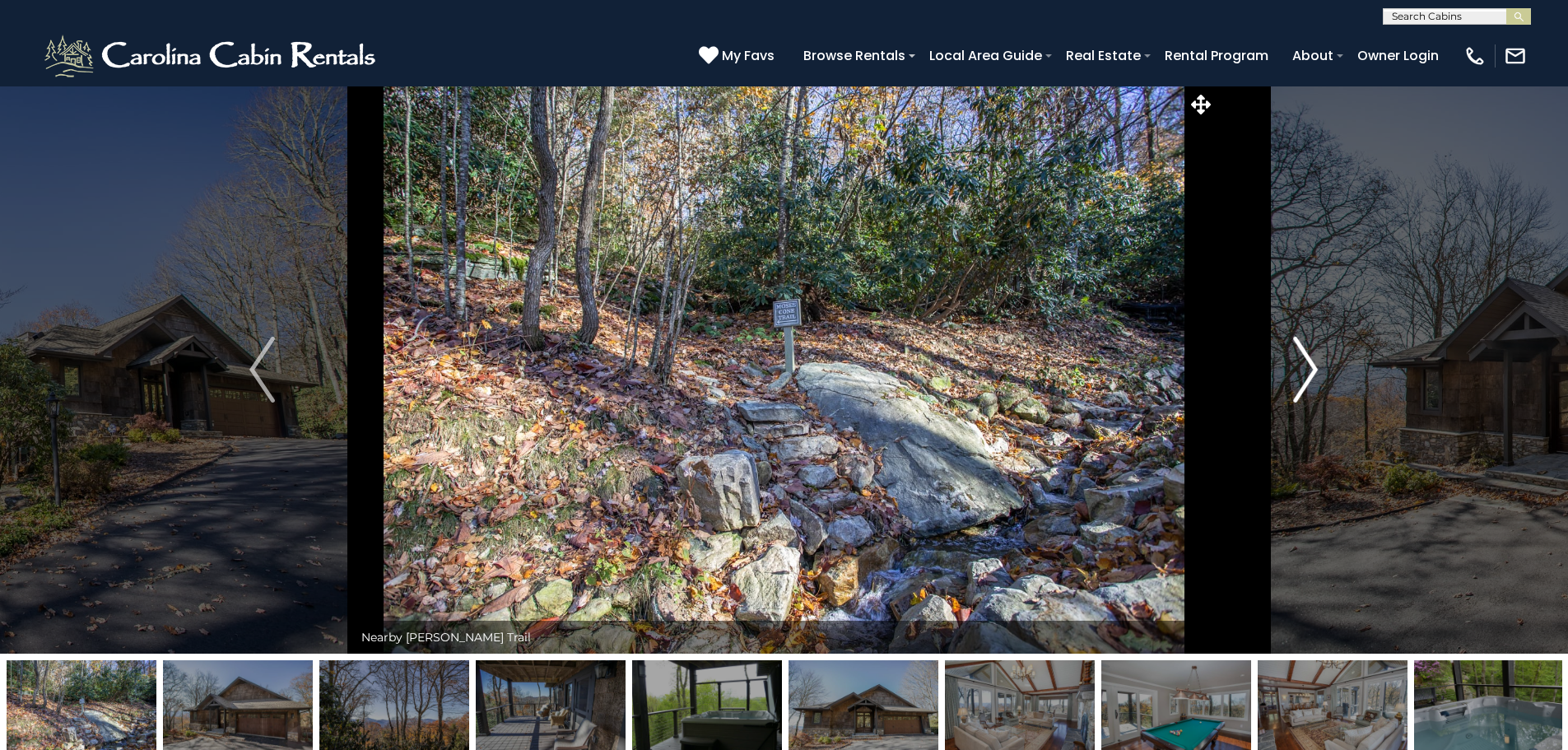
click at [1315, 365] on img "Next" at bounding box center [1305, 369] width 25 height 66
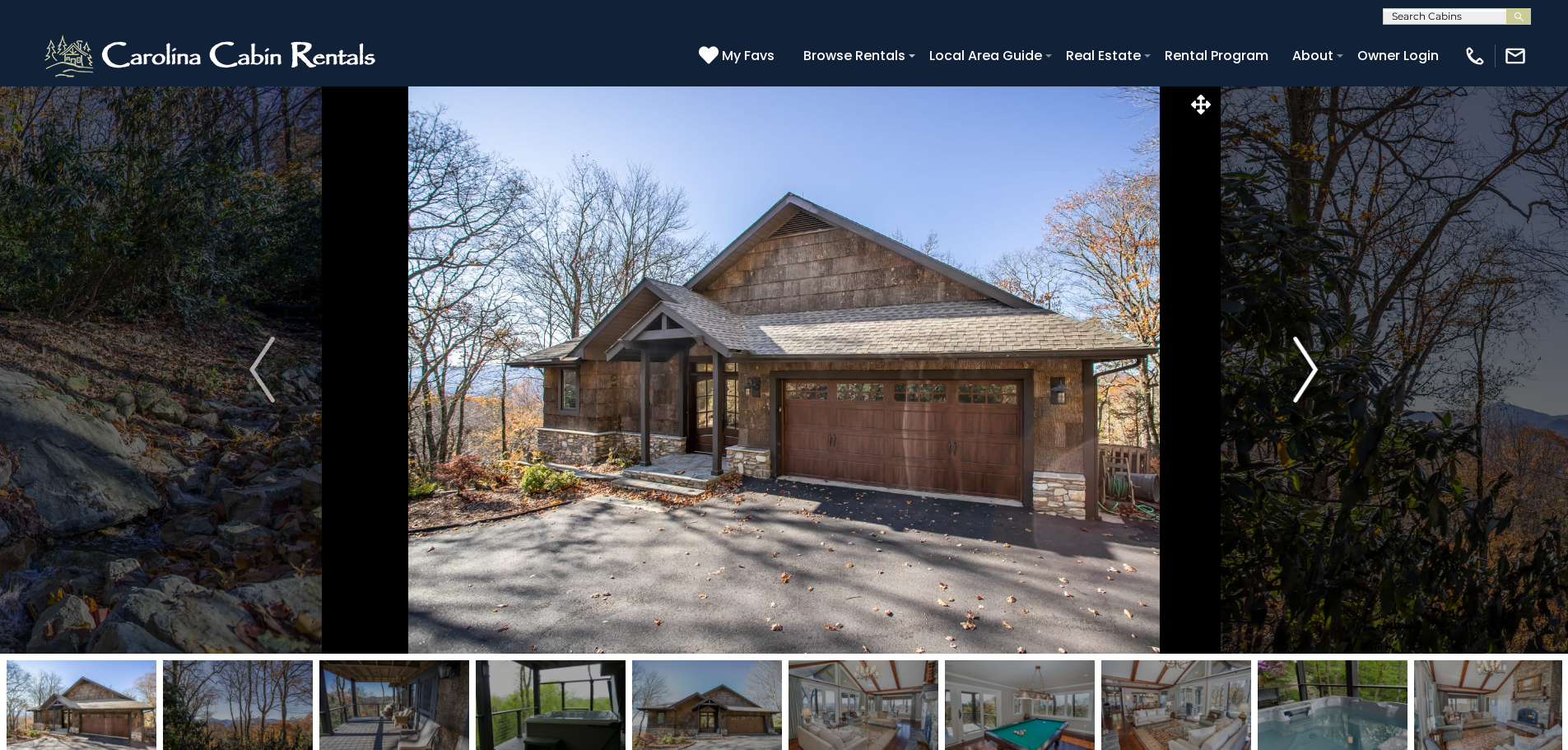
click at [1315, 365] on img "Next" at bounding box center [1305, 369] width 25 height 66
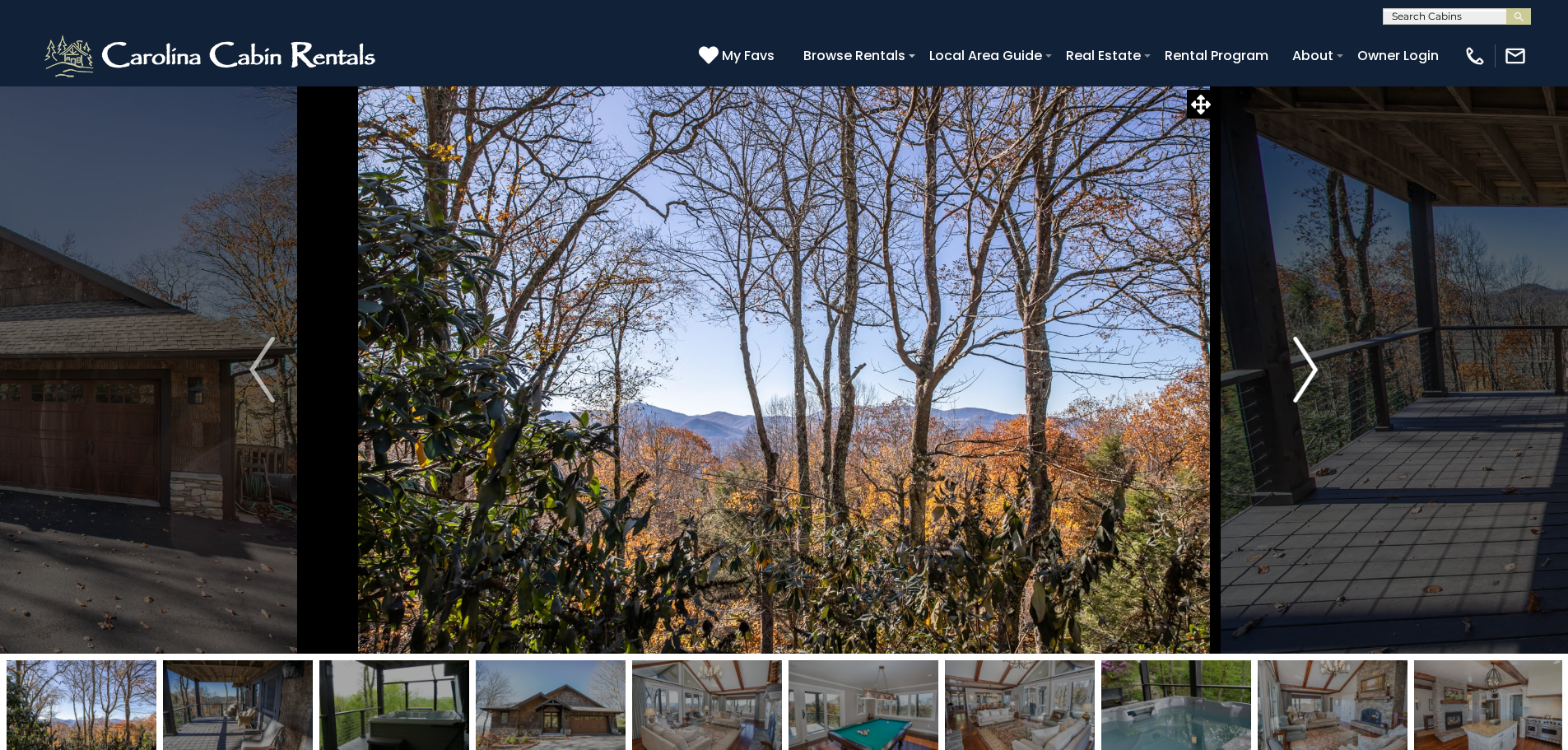
click at [1315, 365] on img "Next" at bounding box center [1305, 369] width 25 height 66
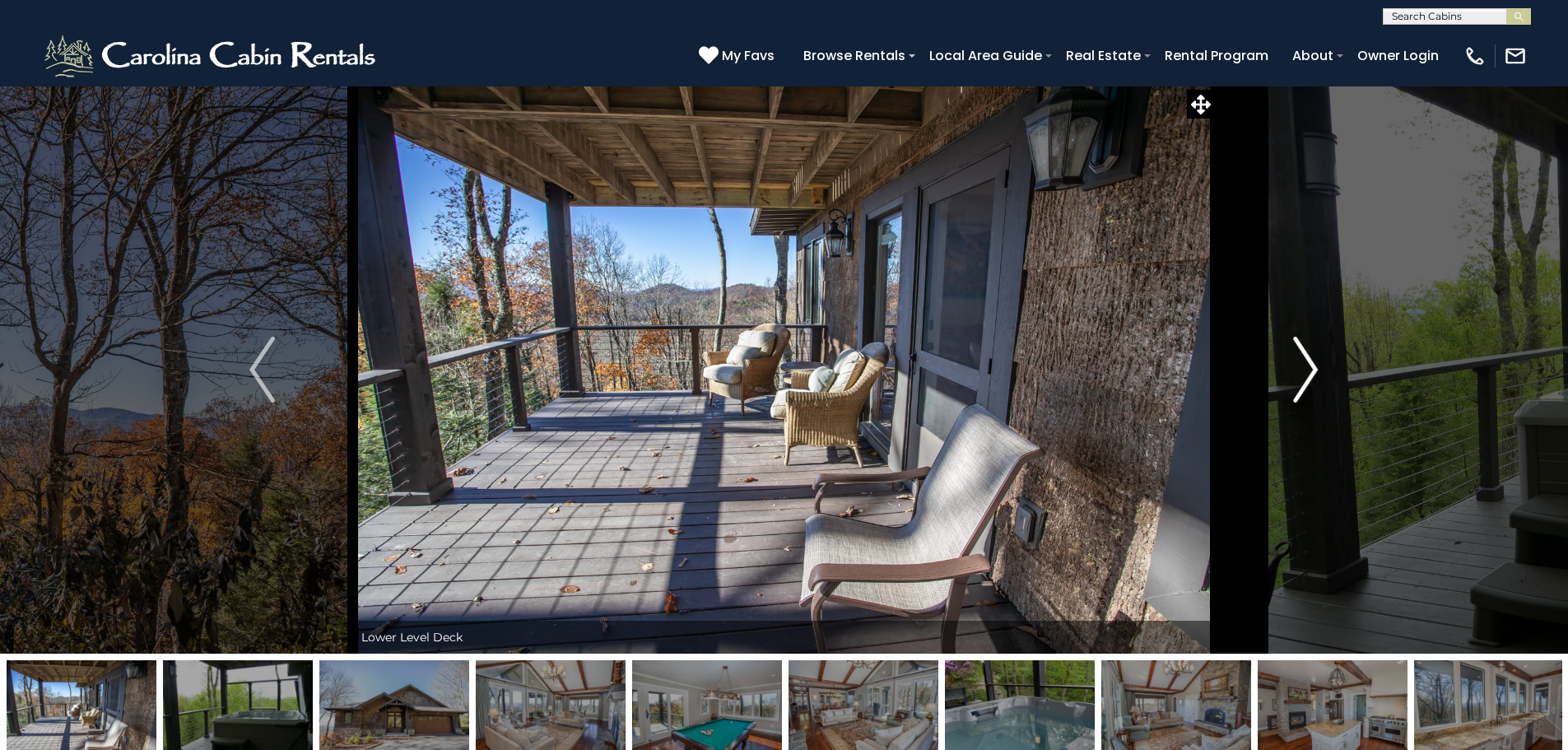
click at [1315, 365] on img "Next" at bounding box center [1305, 369] width 25 height 66
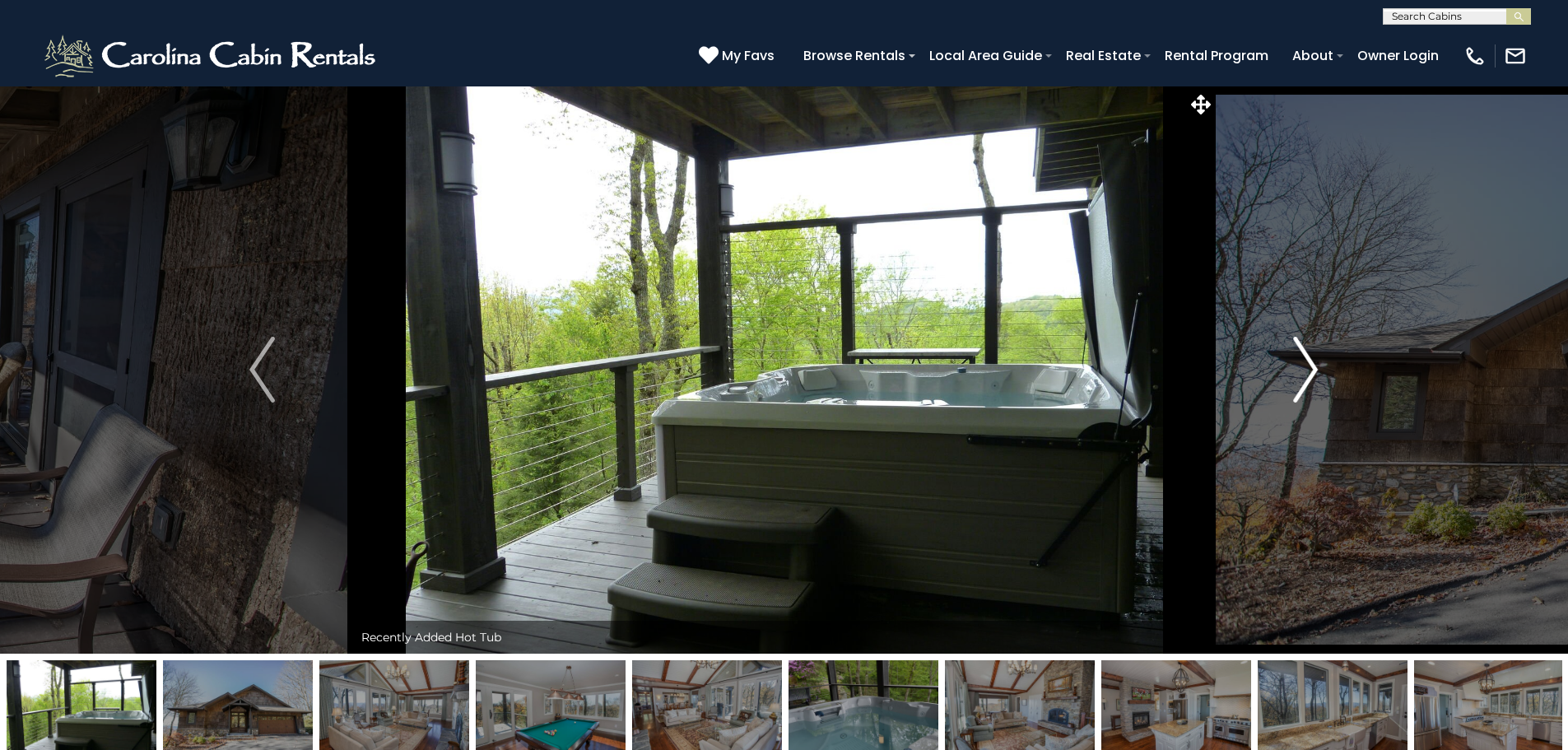
click at [1315, 365] on img "Next" at bounding box center [1305, 369] width 25 height 66
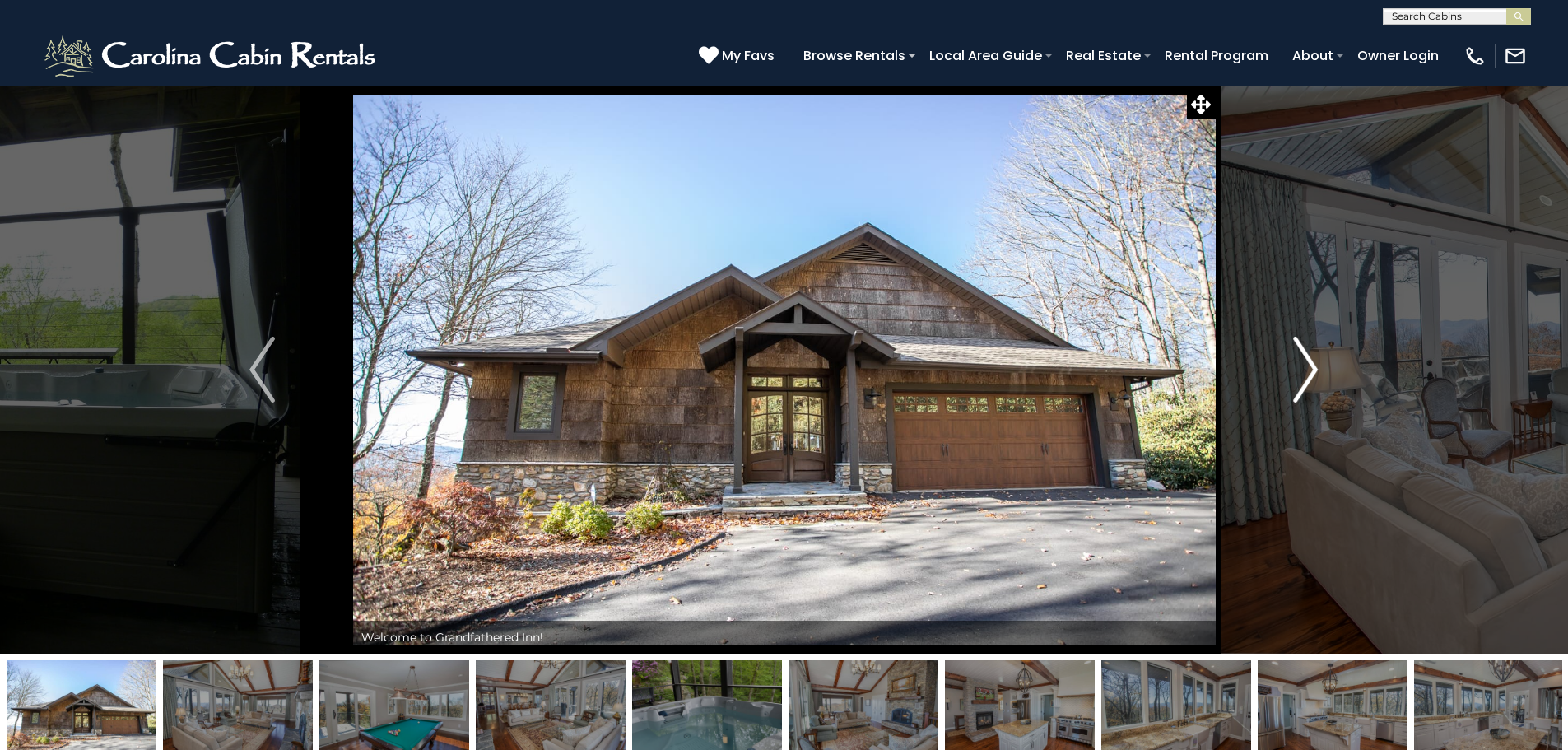
click at [1315, 365] on img "Next" at bounding box center [1305, 369] width 25 height 66
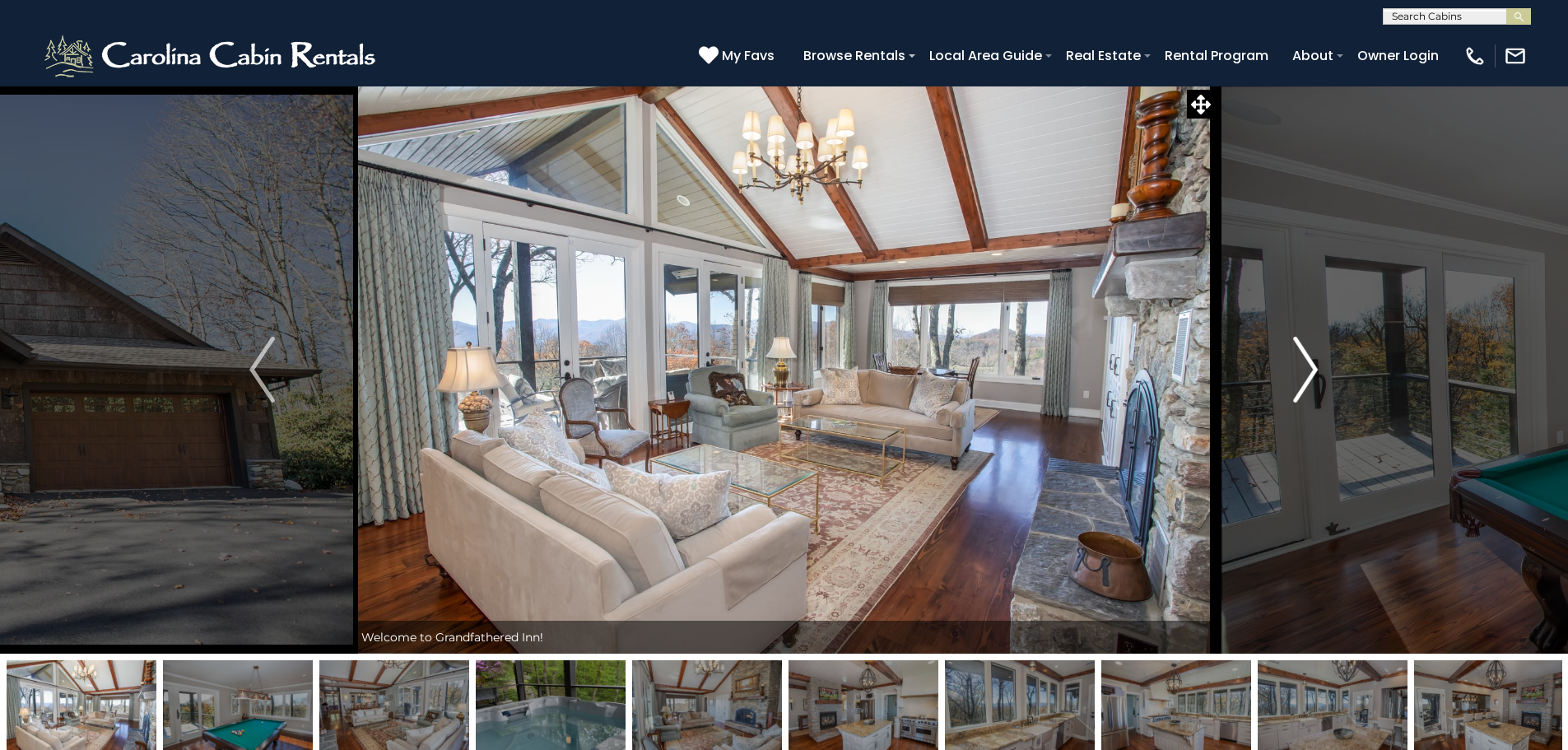
click at [1315, 365] on img "Next" at bounding box center [1305, 369] width 25 height 66
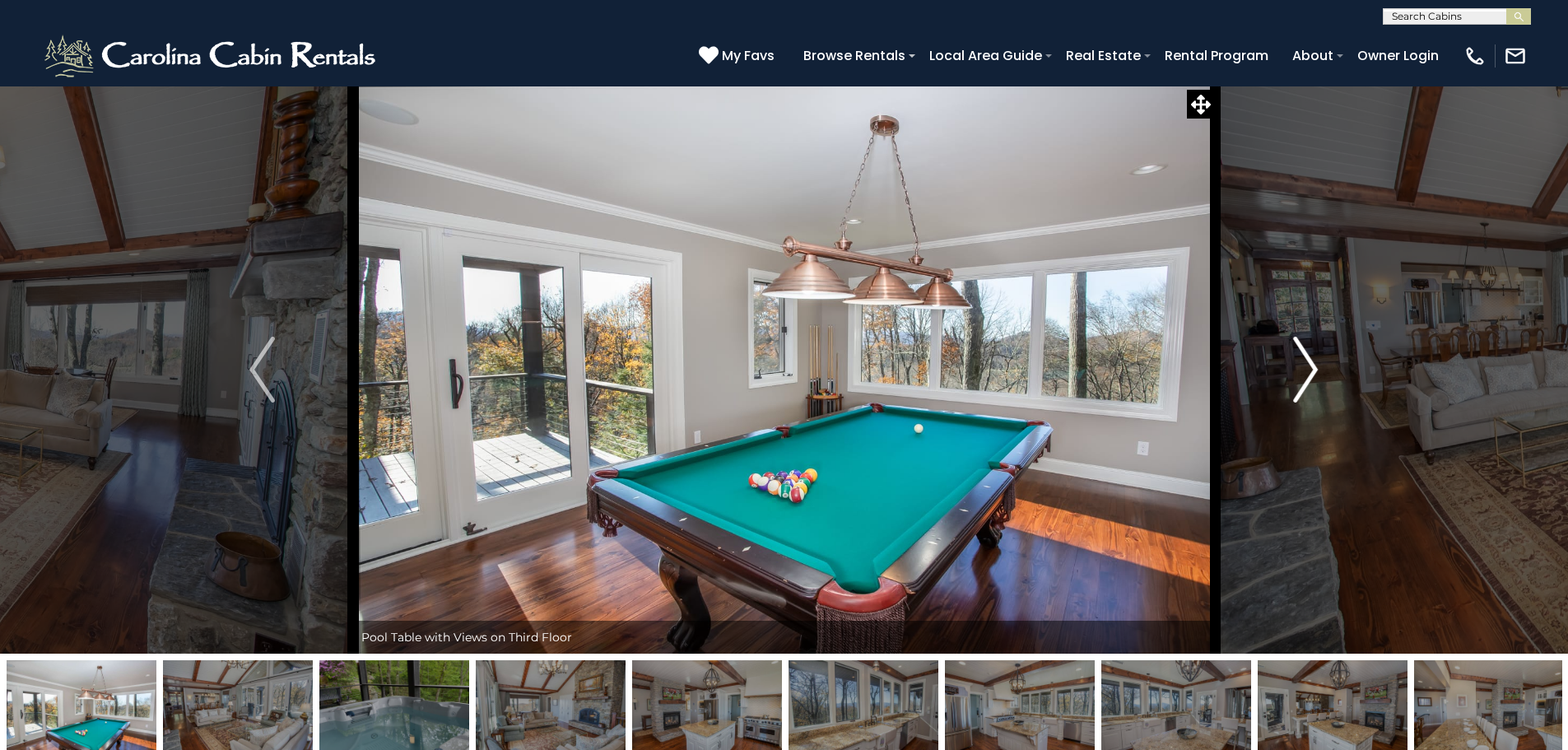
click at [1315, 365] on img "Next" at bounding box center [1305, 369] width 25 height 66
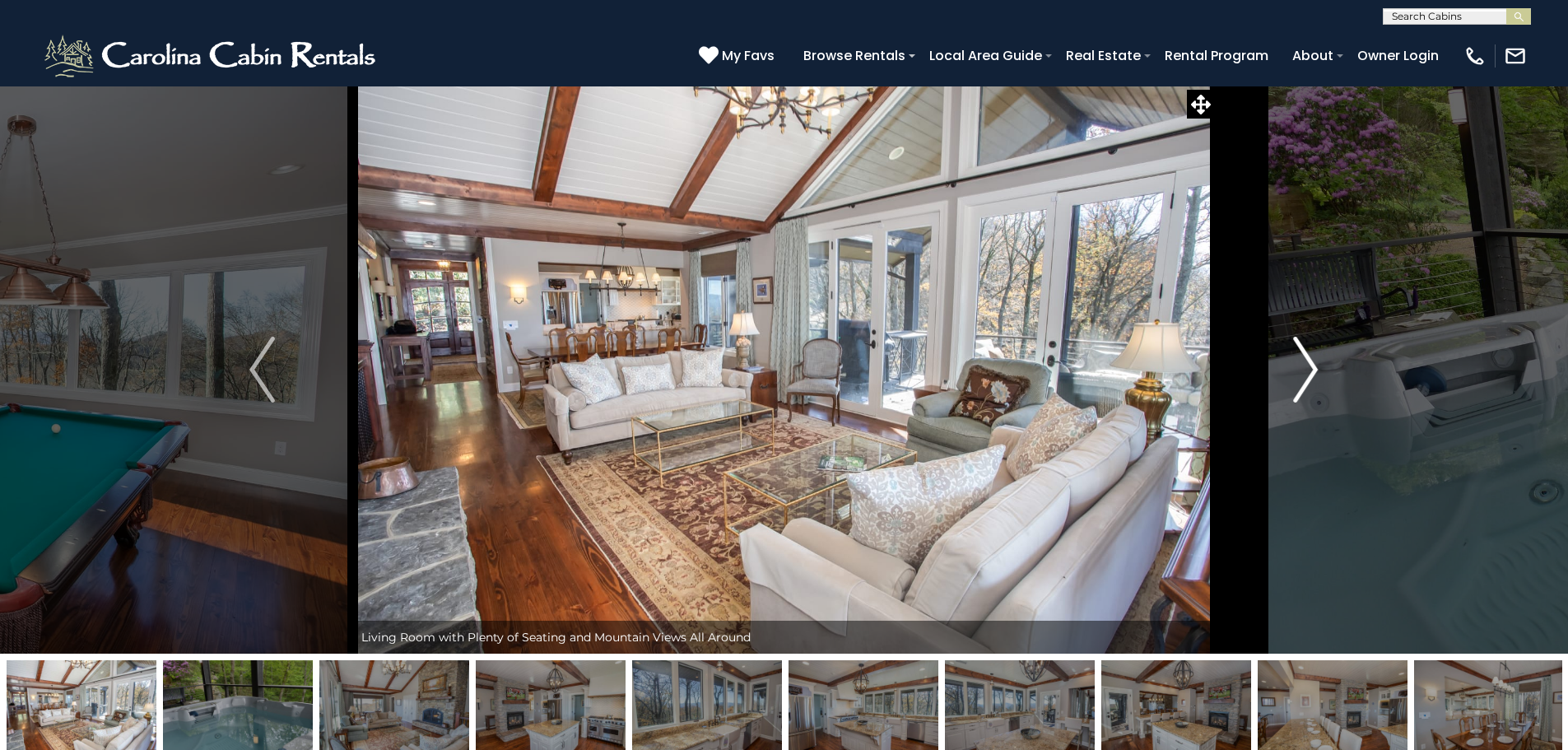
click at [1315, 365] on img "Next" at bounding box center [1305, 369] width 25 height 66
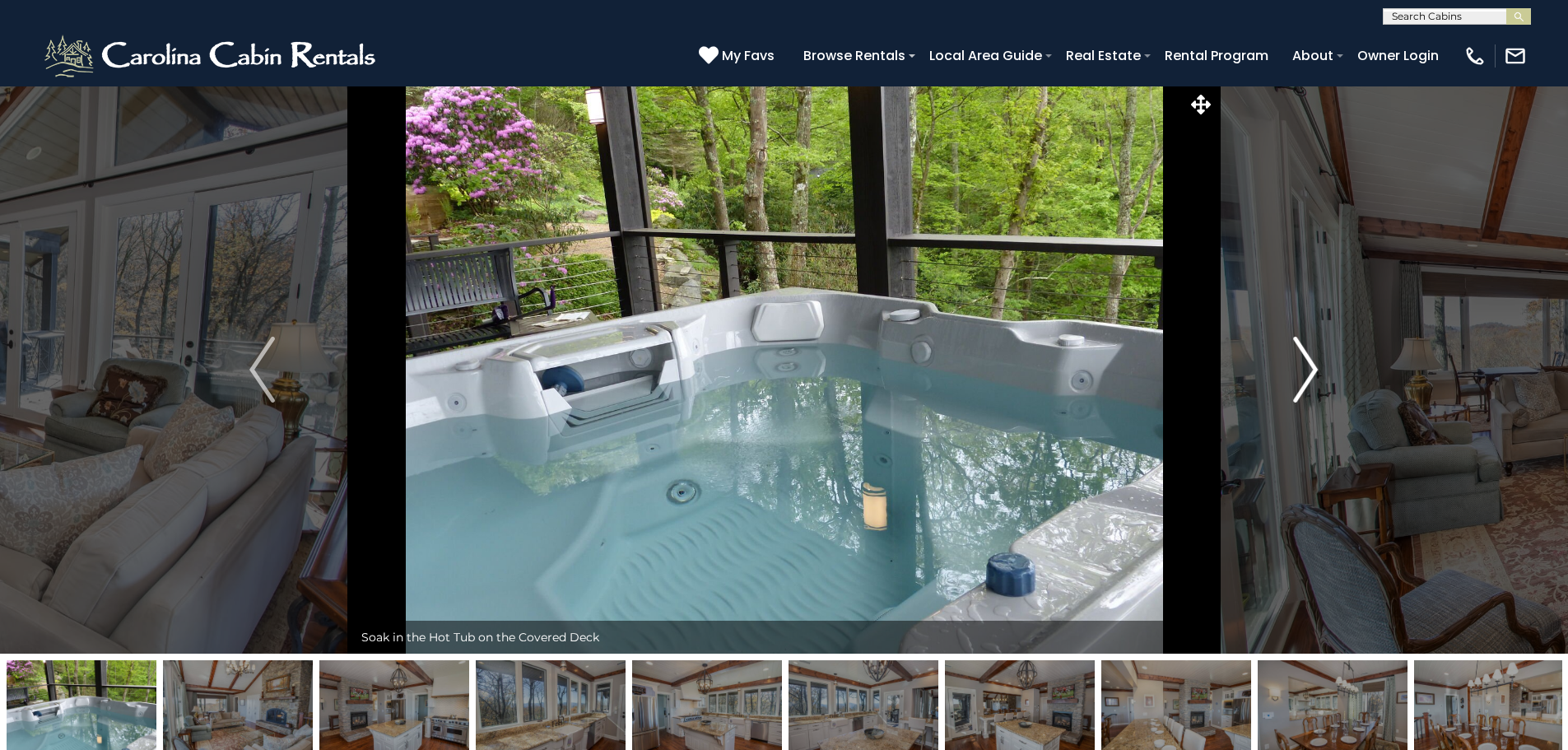
click at [1315, 365] on img "Next" at bounding box center [1305, 369] width 25 height 66
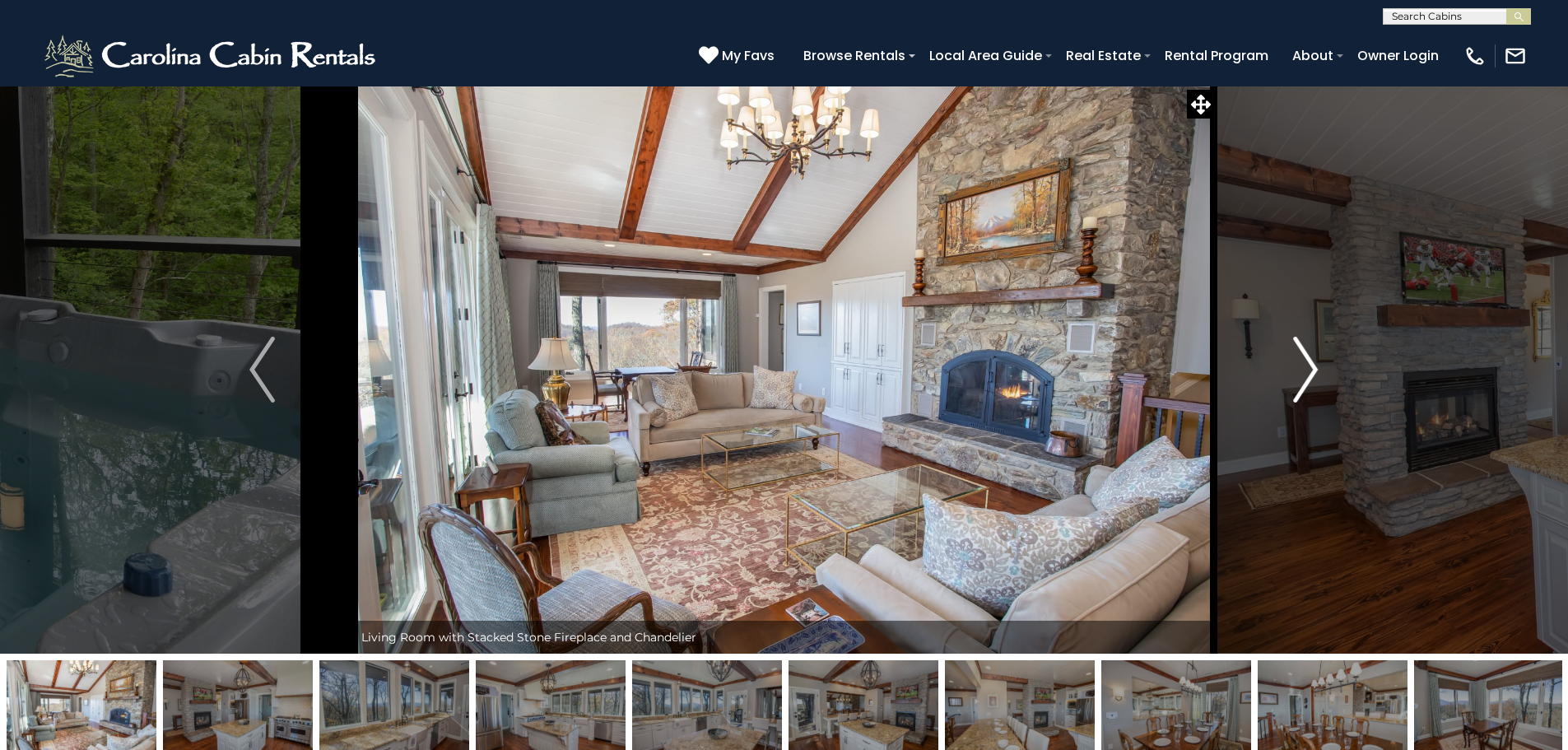
click at [1315, 365] on img "Next" at bounding box center [1305, 369] width 25 height 66
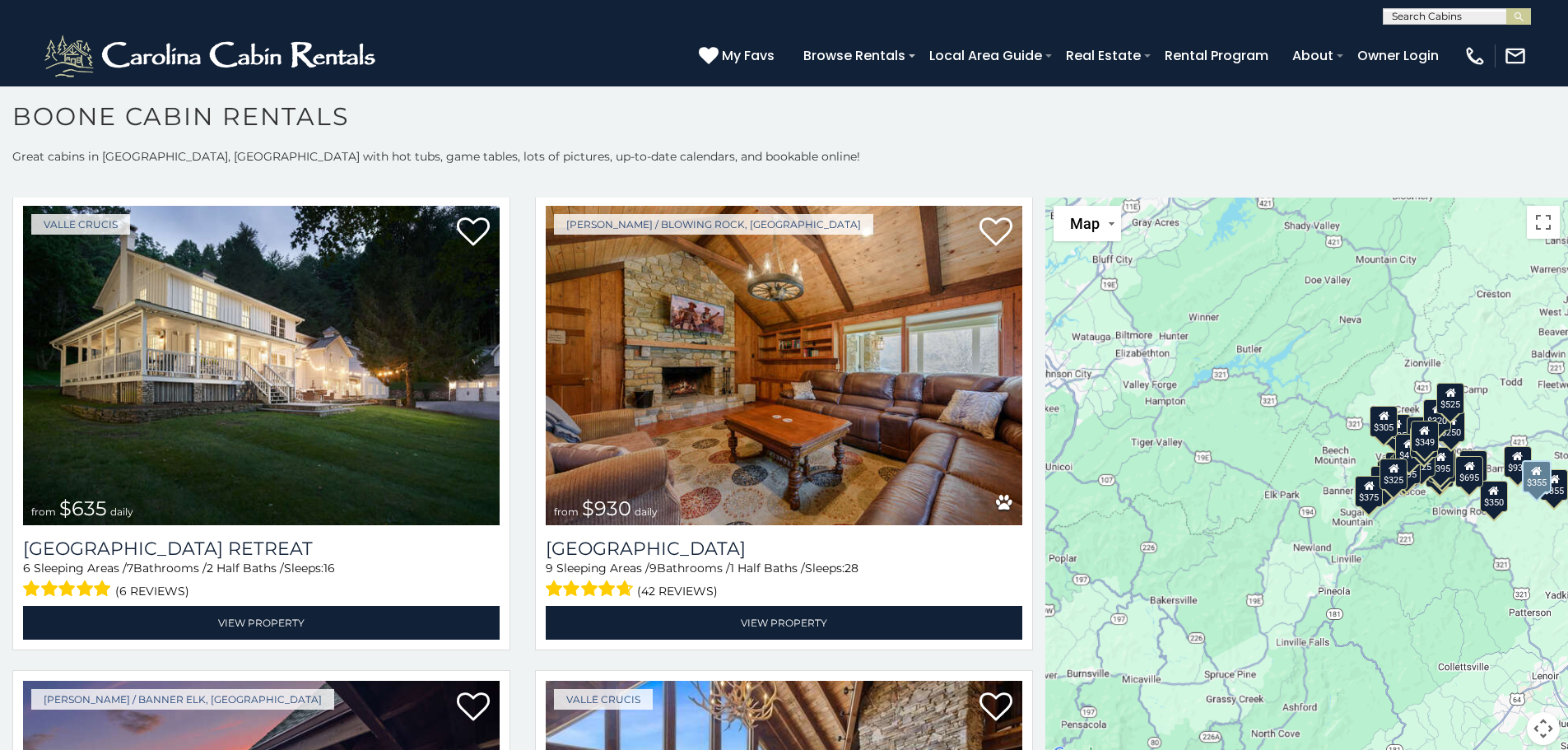
scroll to position [1481, 0]
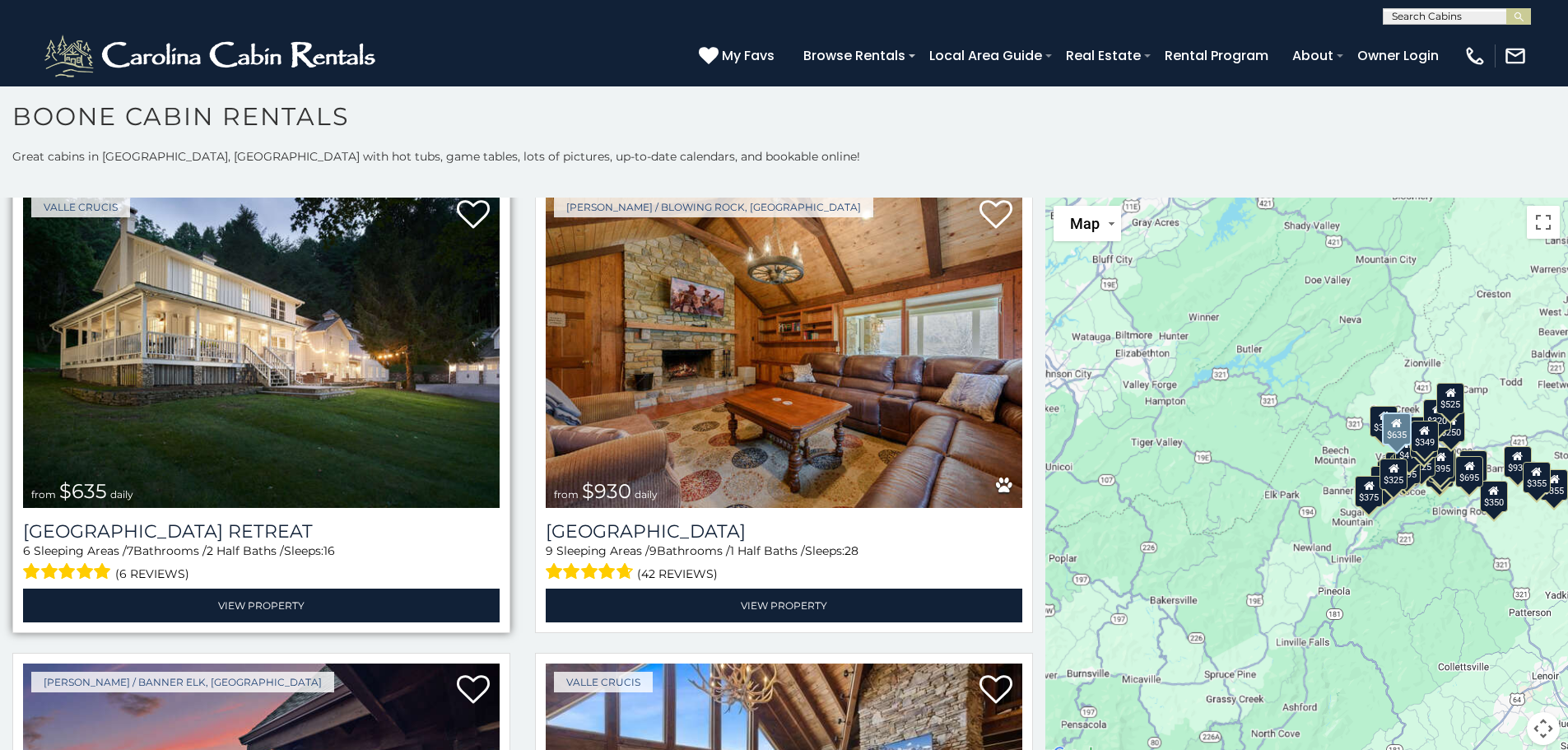
click at [182, 293] on img at bounding box center [261, 349] width 476 height 319
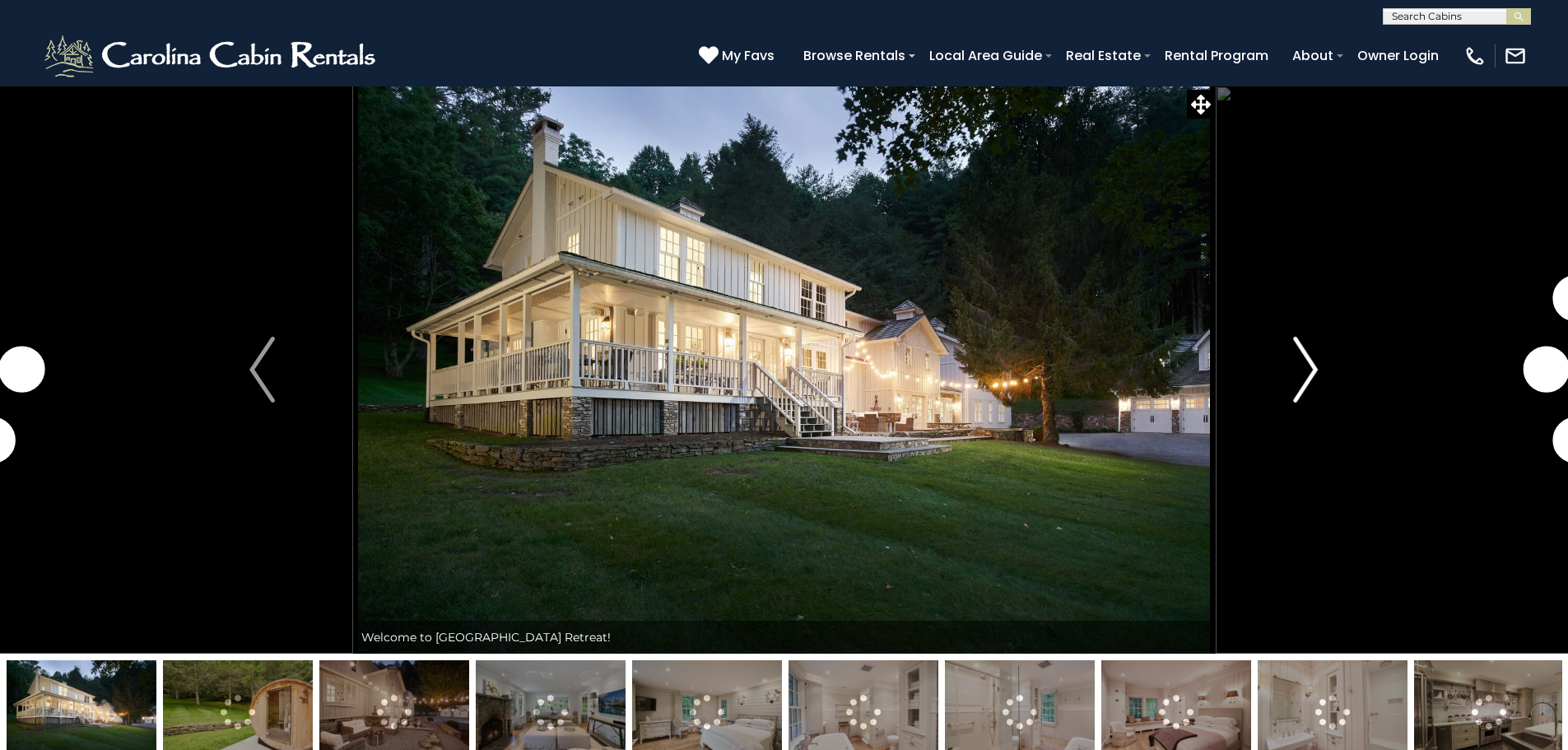
click at [1306, 377] on img "Next" at bounding box center [1305, 369] width 25 height 66
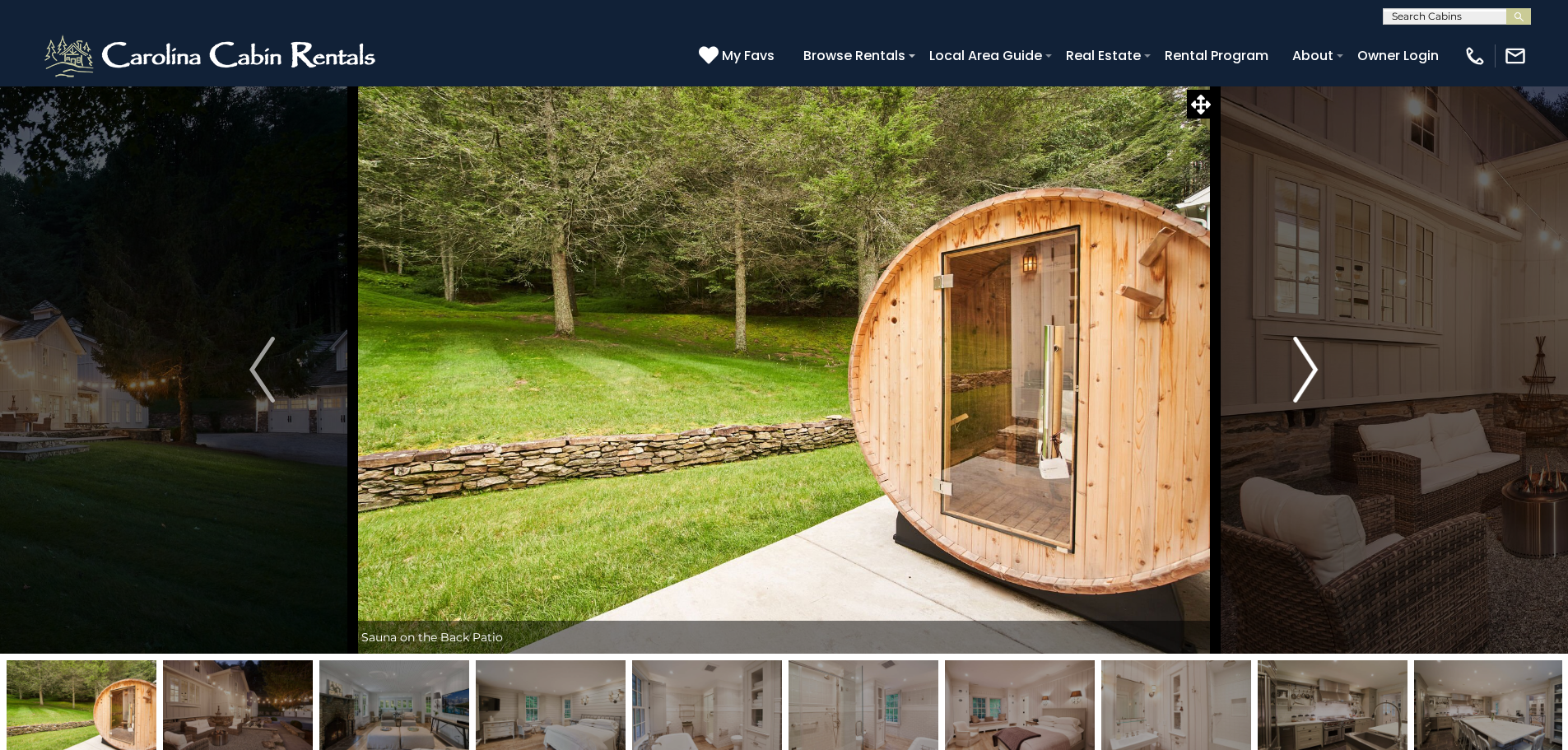
click at [1306, 377] on img "Next" at bounding box center [1305, 369] width 25 height 66
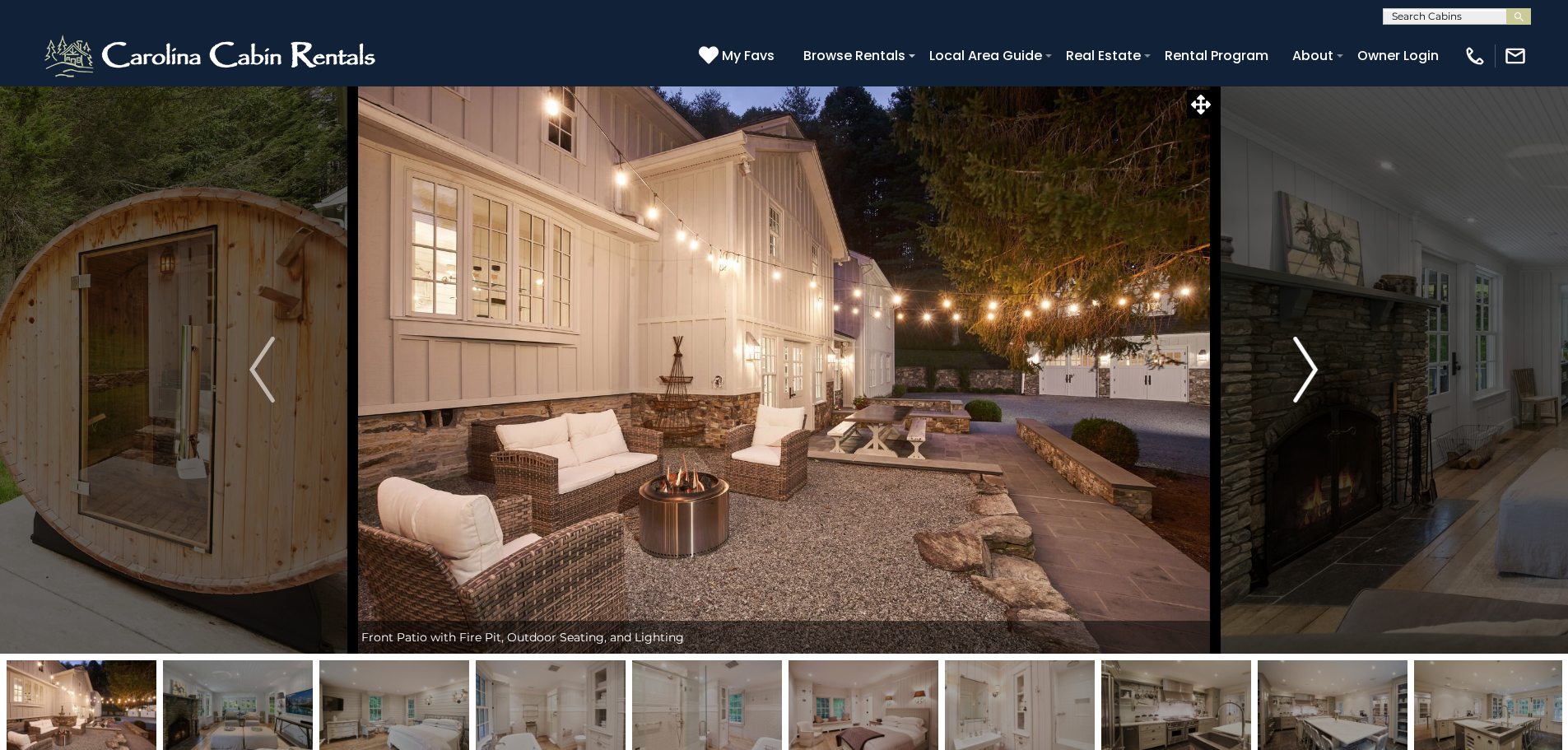
click at [1306, 377] on img "Next" at bounding box center [1305, 369] width 25 height 66
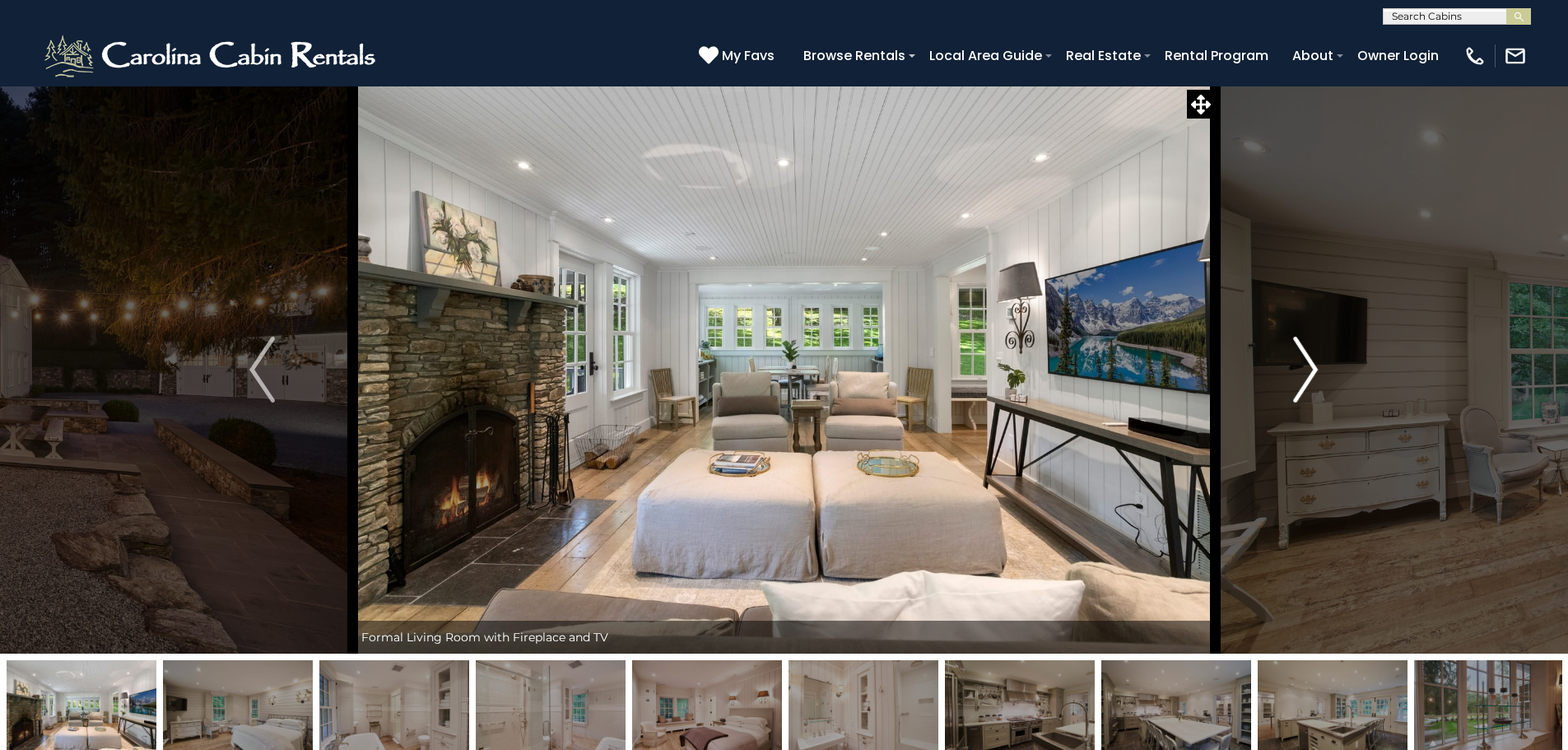
click at [1306, 377] on img "Next" at bounding box center [1305, 369] width 25 height 66
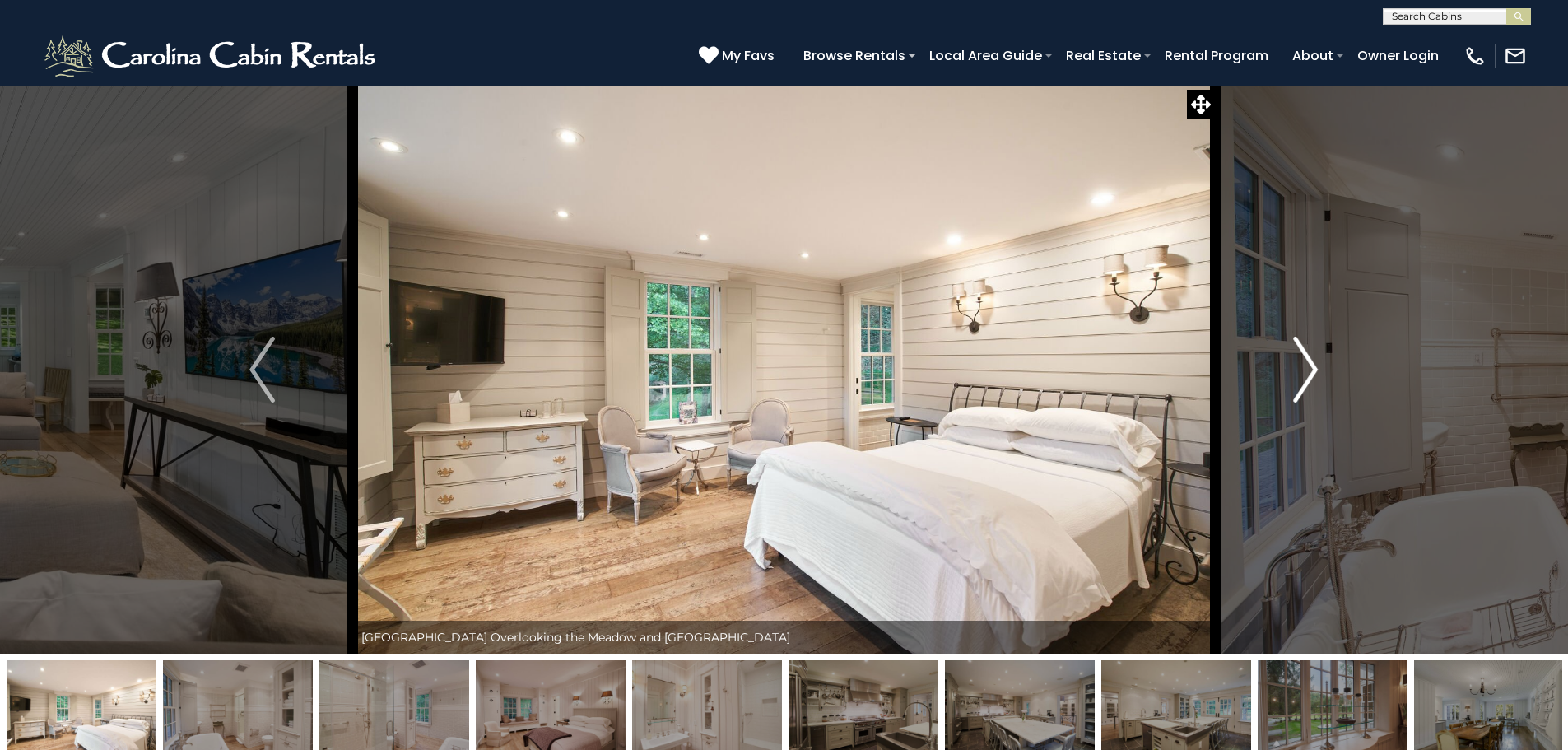
click at [1306, 377] on img "Next" at bounding box center [1305, 369] width 25 height 66
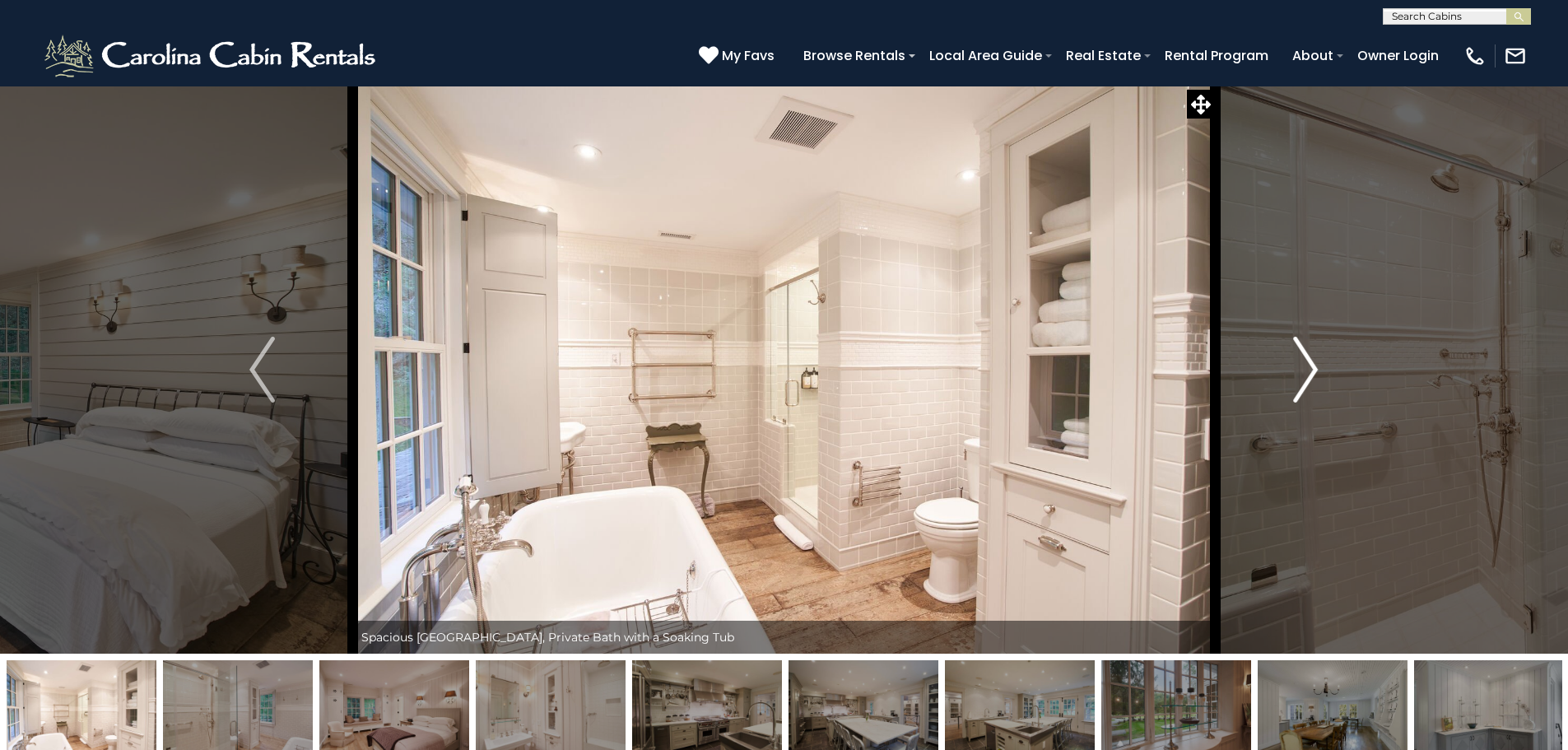
click at [1305, 373] on img "Next" at bounding box center [1305, 369] width 25 height 66
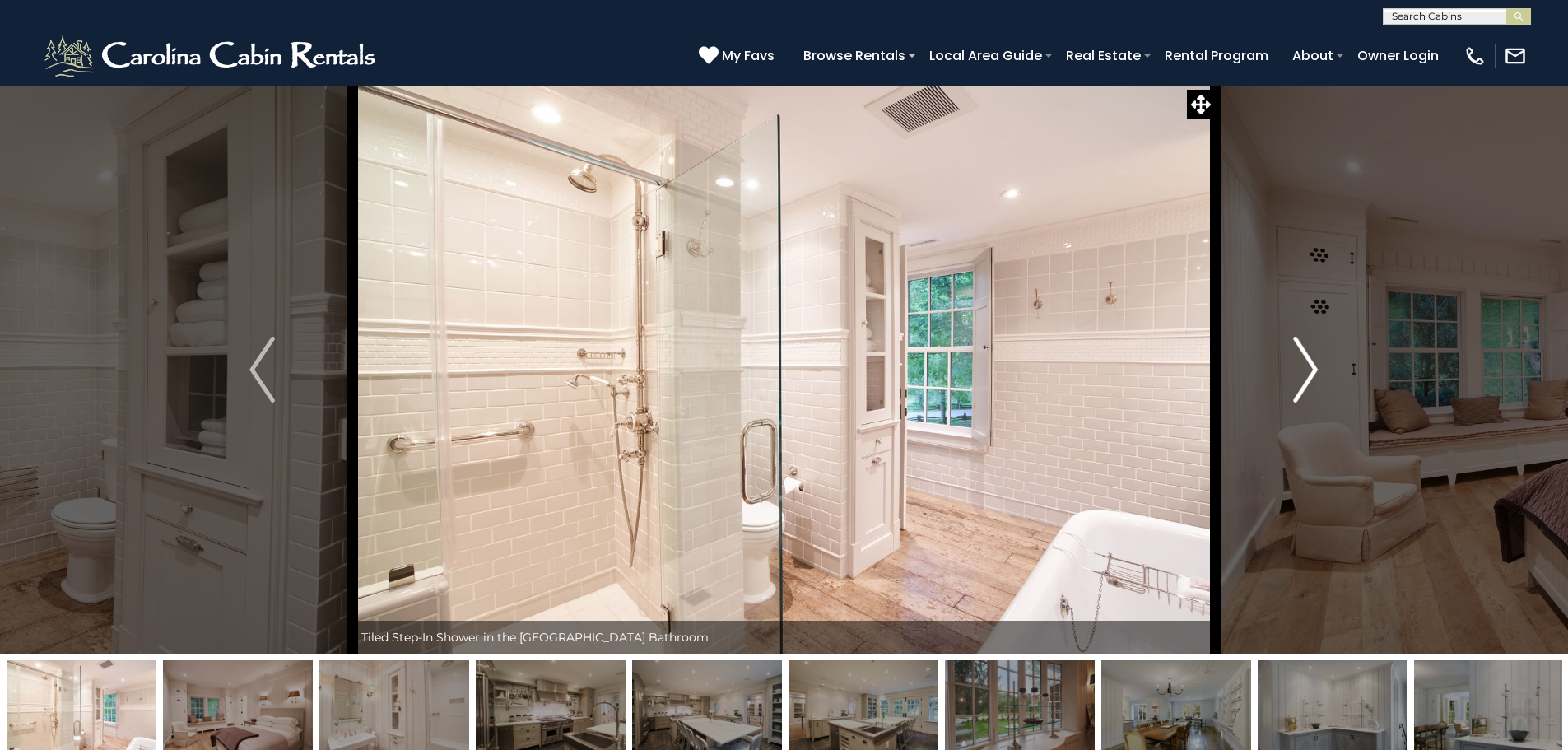
click at [1305, 373] on img "Next" at bounding box center [1305, 369] width 25 height 66
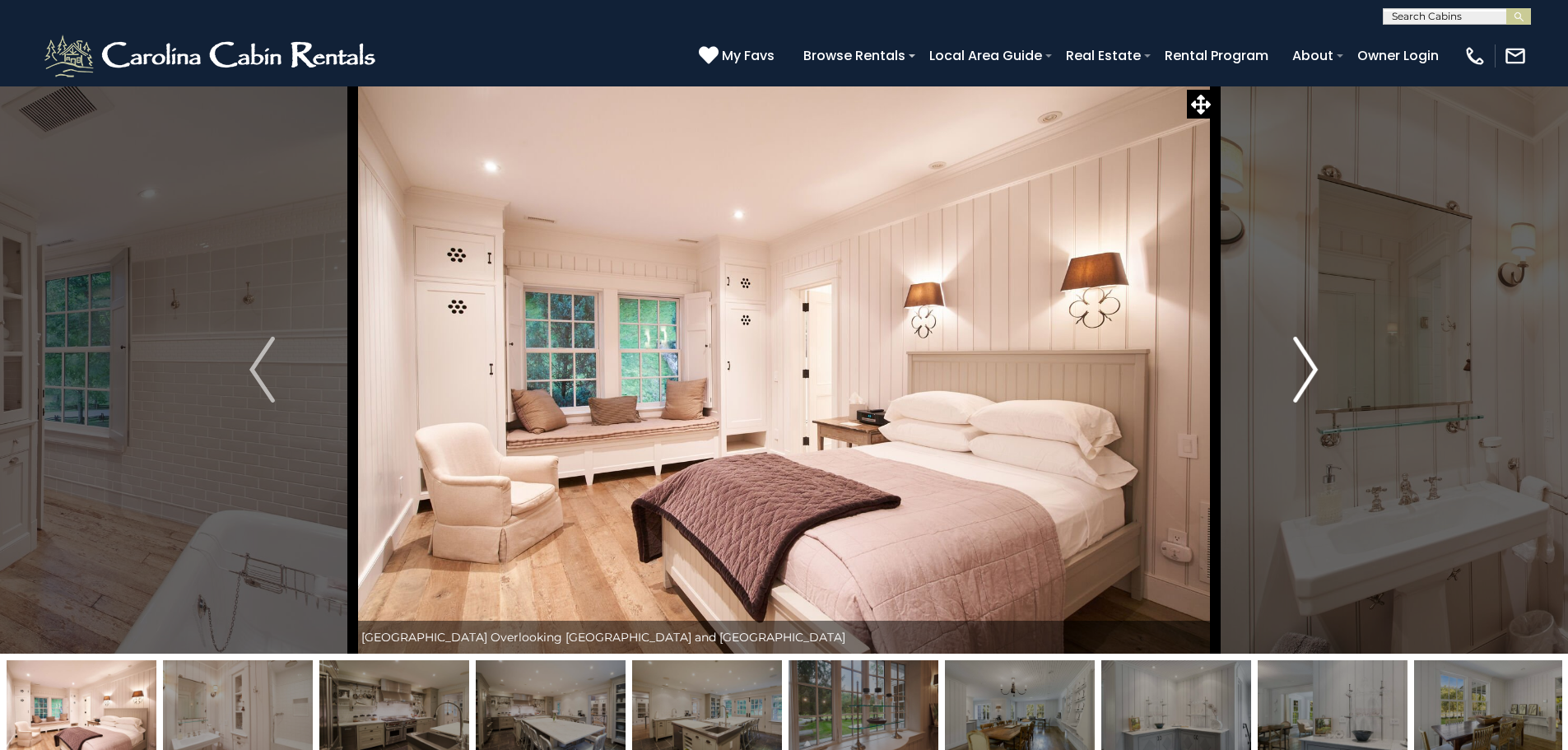
click at [1305, 373] on img "Next" at bounding box center [1305, 369] width 25 height 66
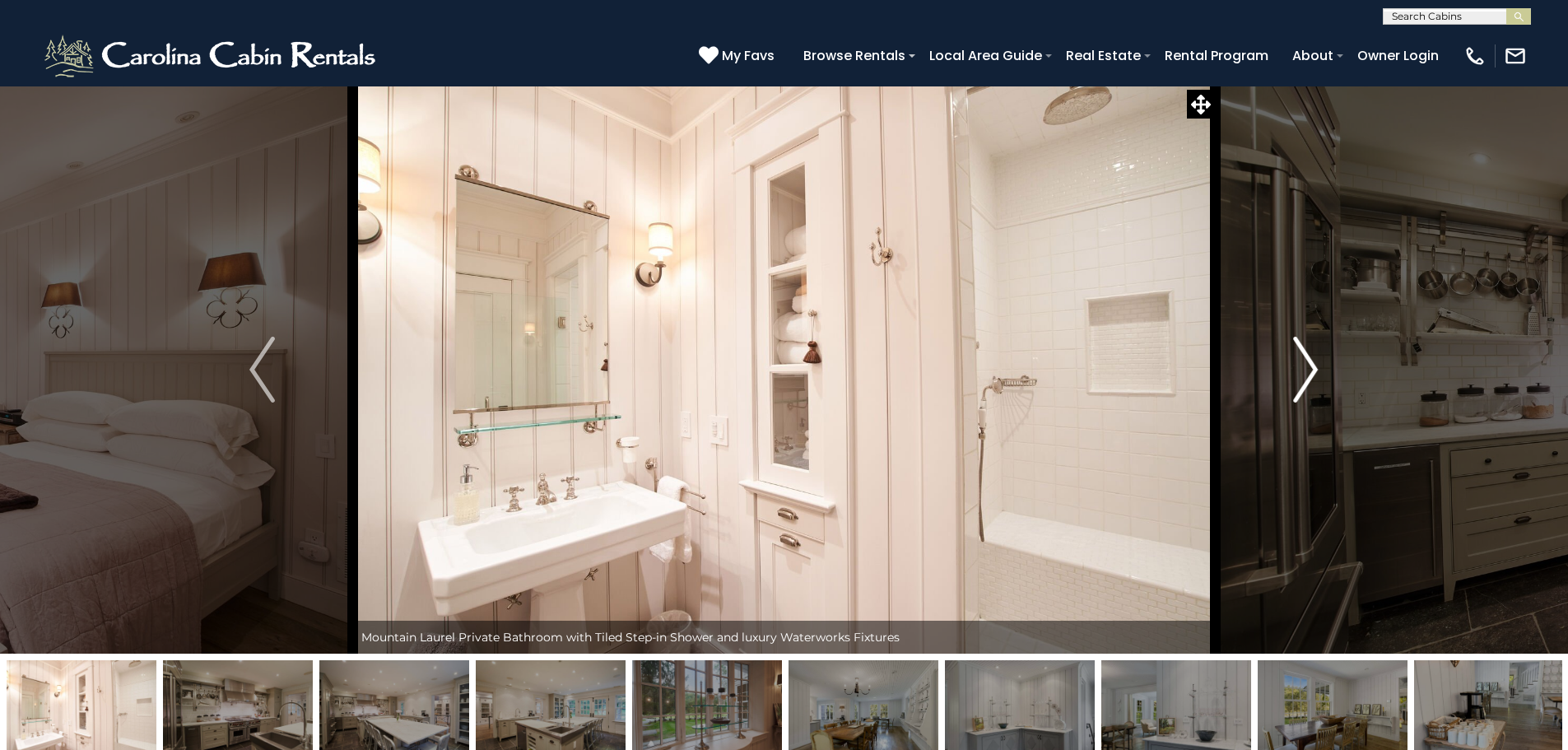
click at [1305, 373] on img "Next" at bounding box center [1305, 369] width 25 height 66
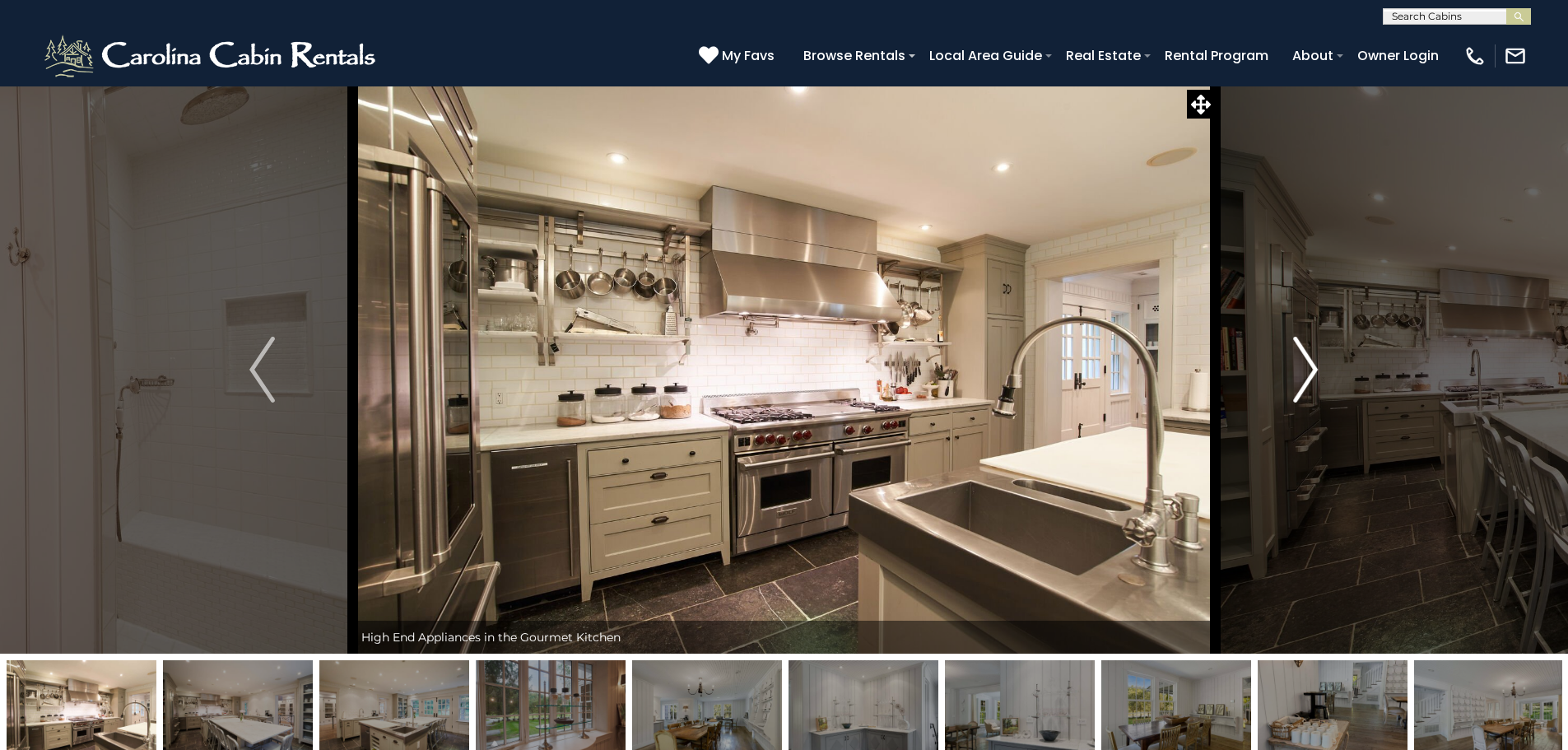
click at [1305, 373] on img "Next" at bounding box center [1305, 369] width 25 height 66
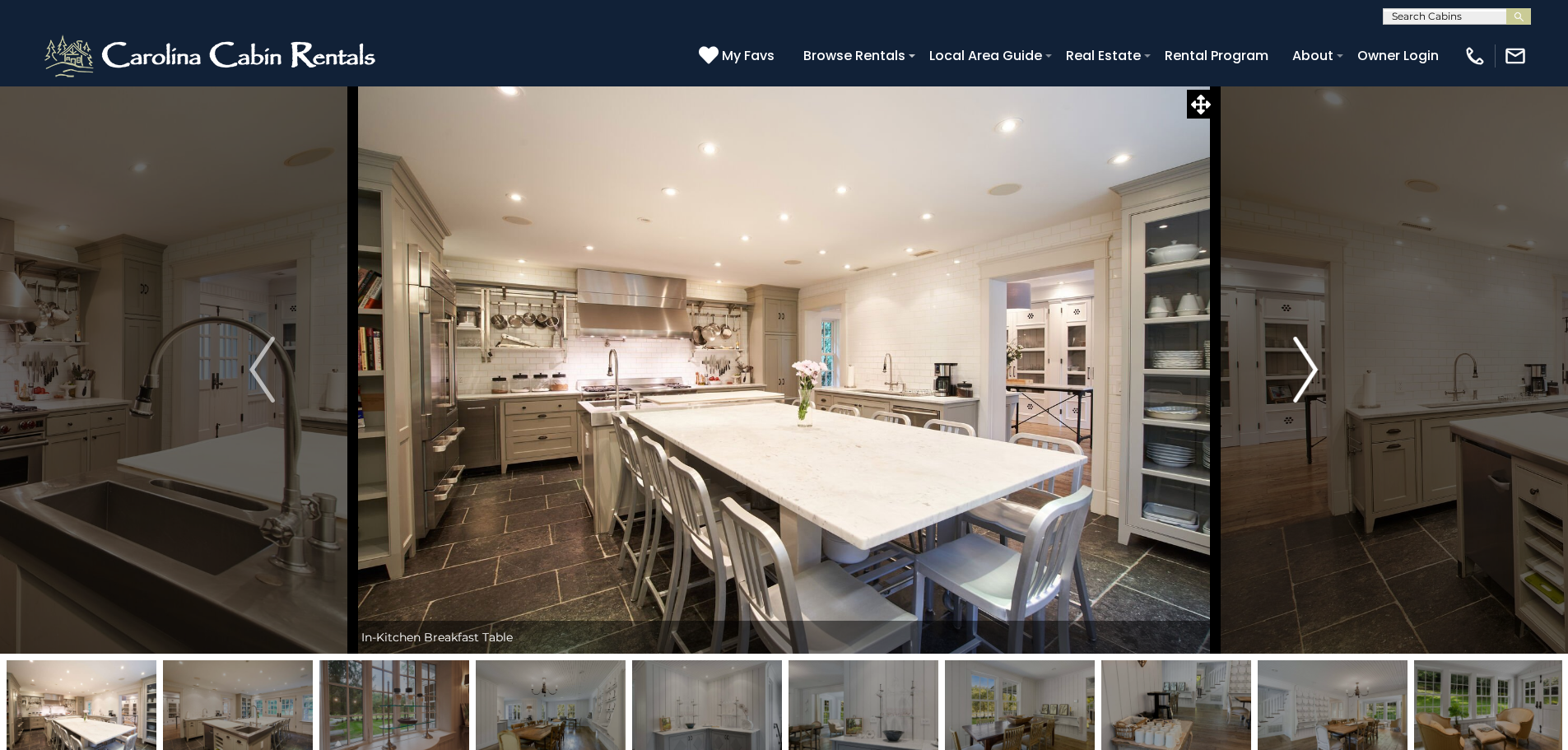
click at [1305, 373] on img "Next" at bounding box center [1305, 369] width 25 height 66
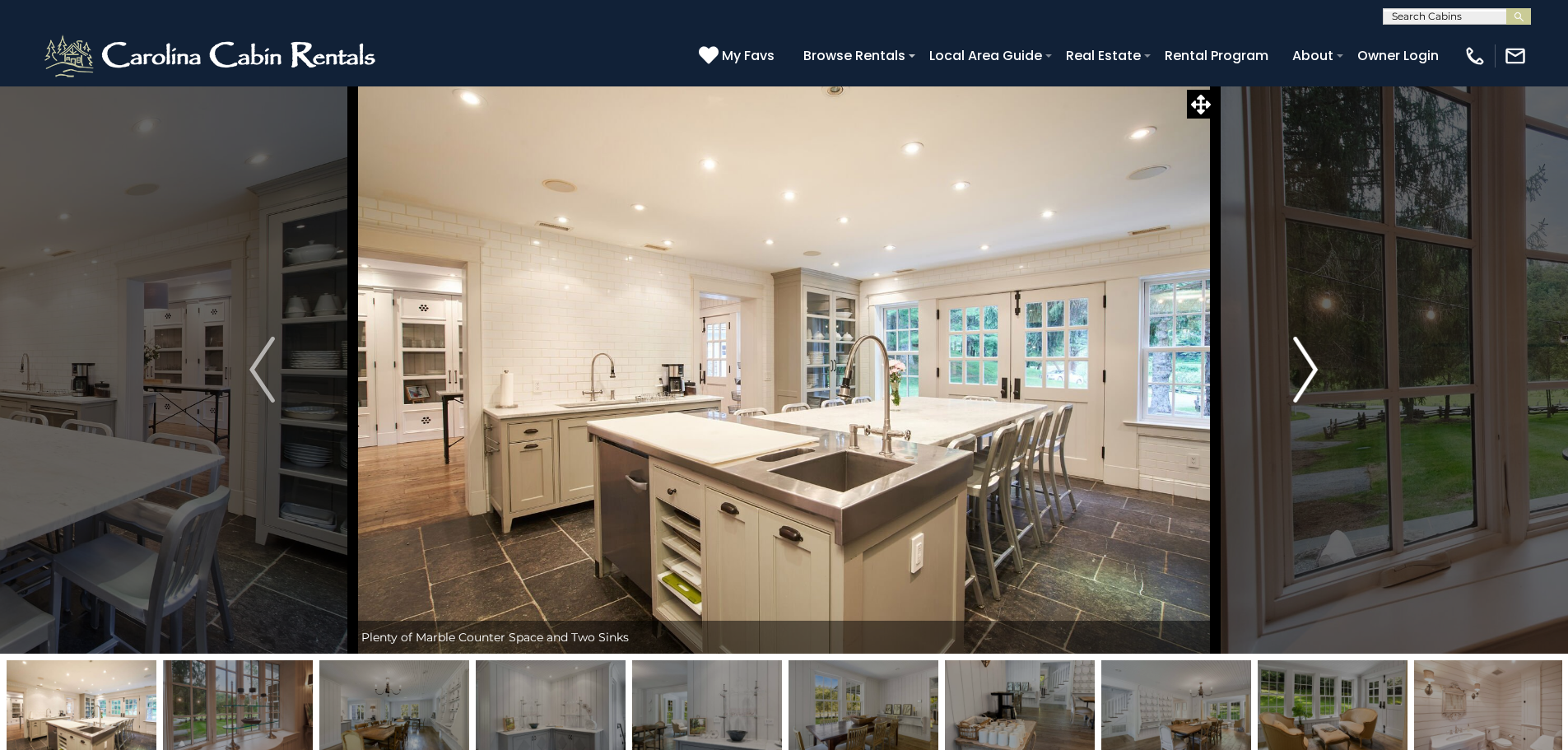
click at [1305, 373] on img "Next" at bounding box center [1305, 369] width 25 height 66
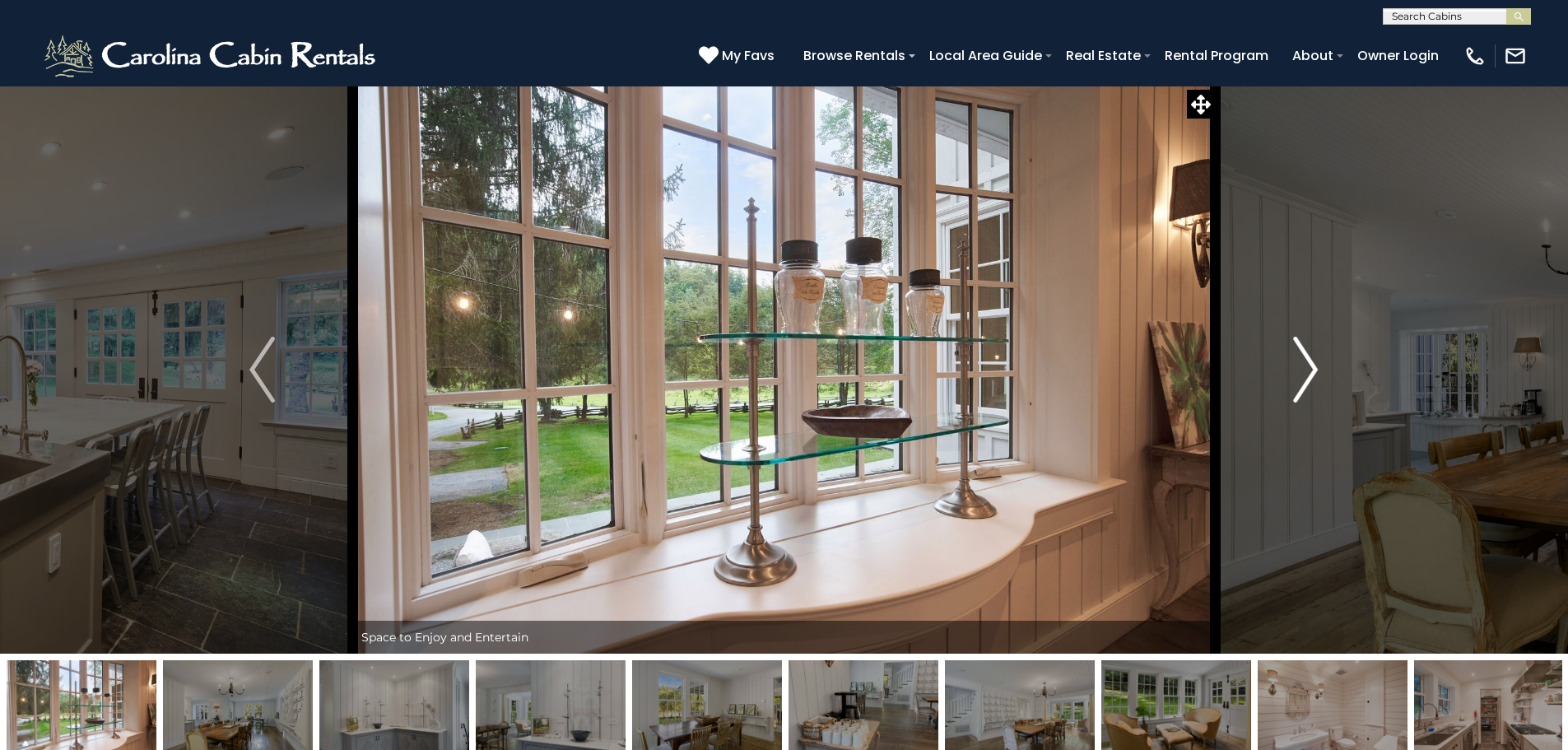
click at [1305, 373] on img "Next" at bounding box center [1305, 369] width 25 height 66
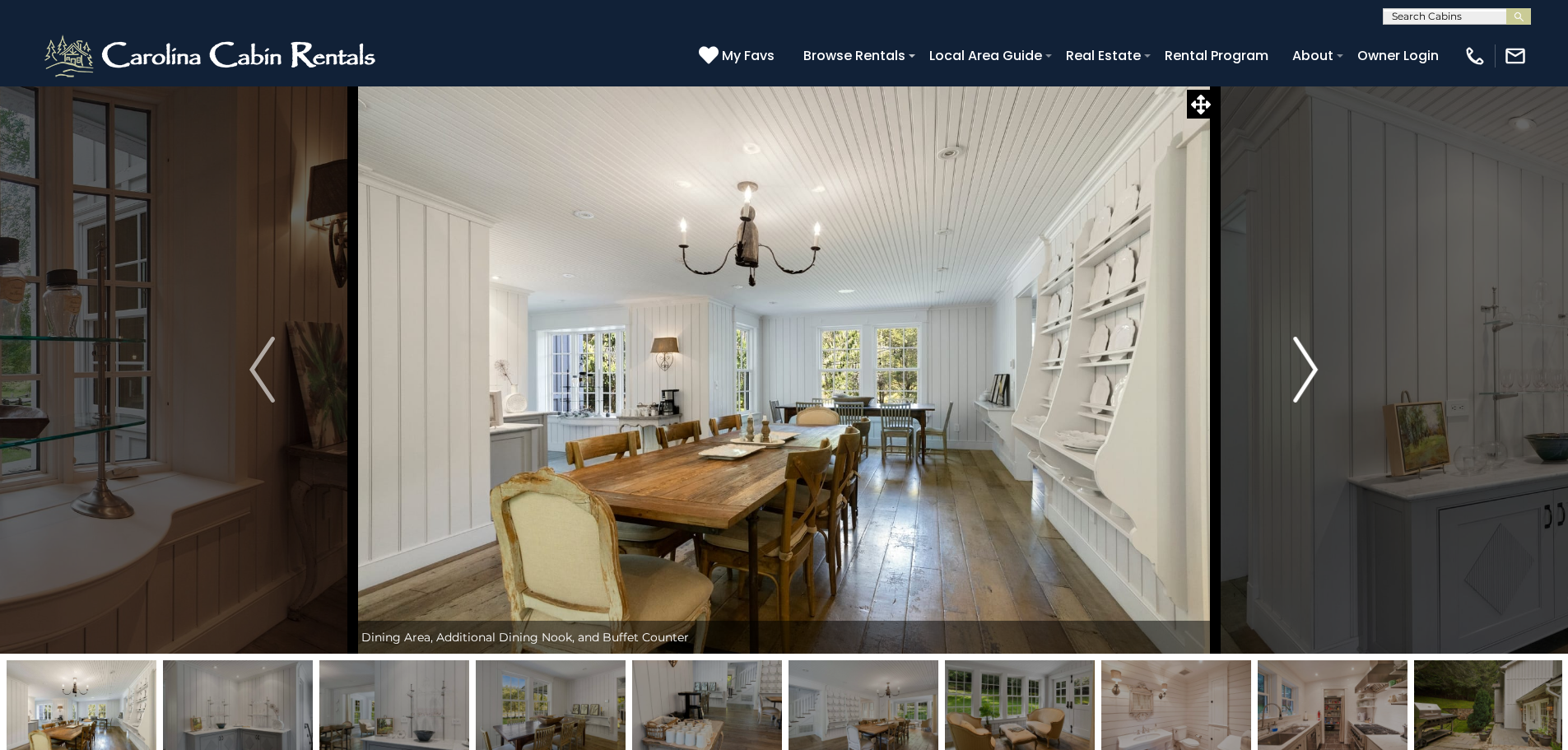
click at [1305, 373] on img "Next" at bounding box center [1305, 369] width 25 height 66
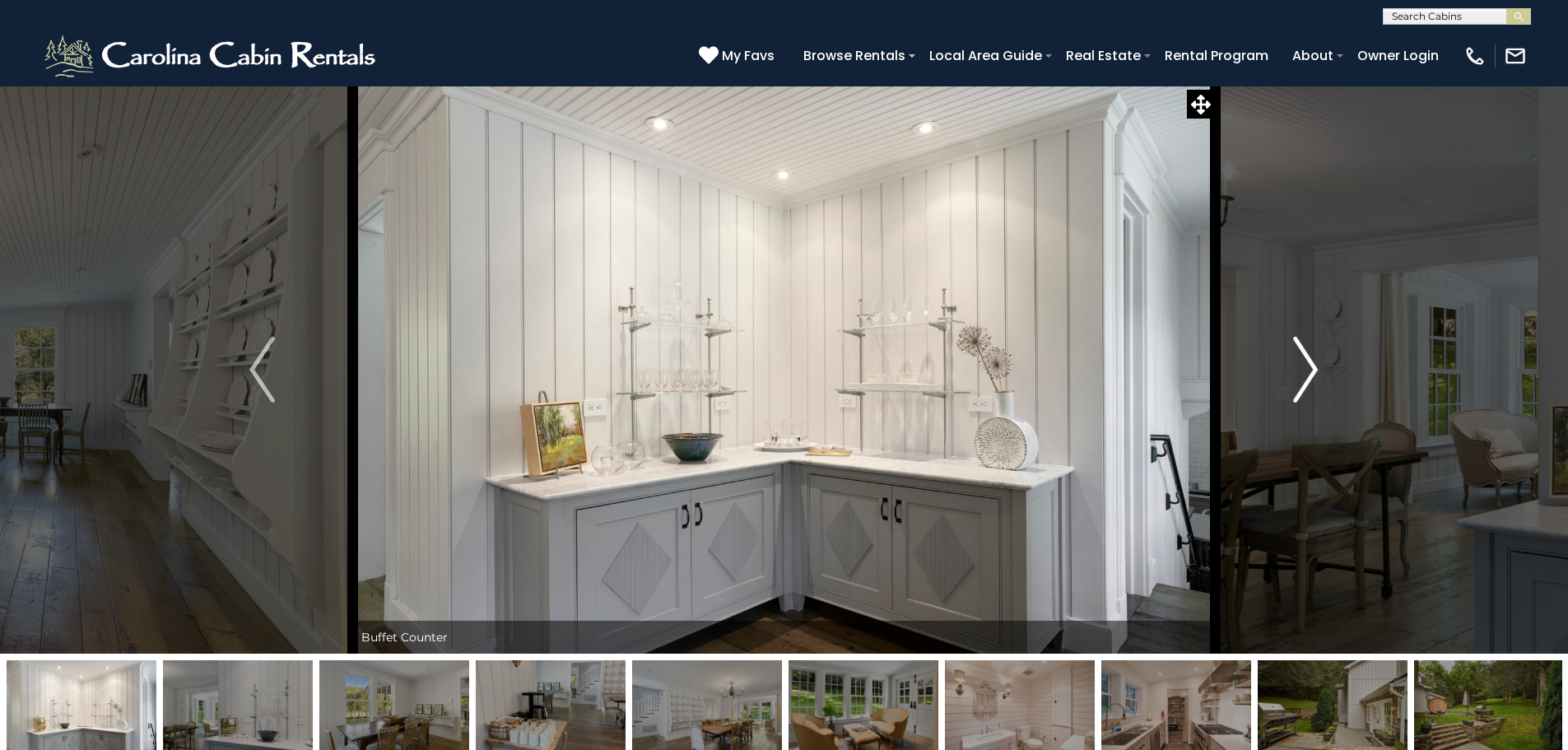
click at [1305, 373] on img "Next" at bounding box center [1305, 369] width 25 height 66
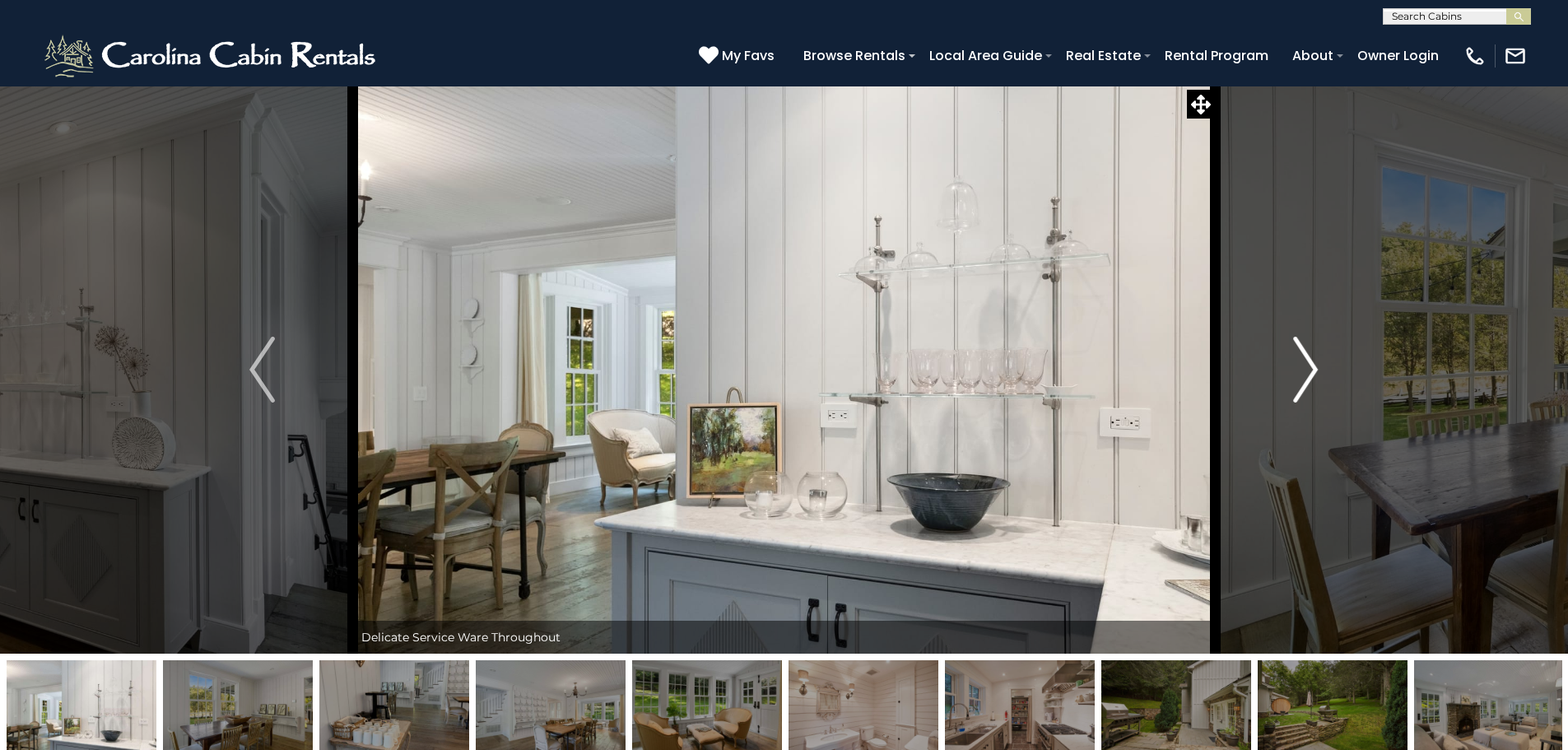
click at [1305, 373] on img "Next" at bounding box center [1305, 369] width 25 height 66
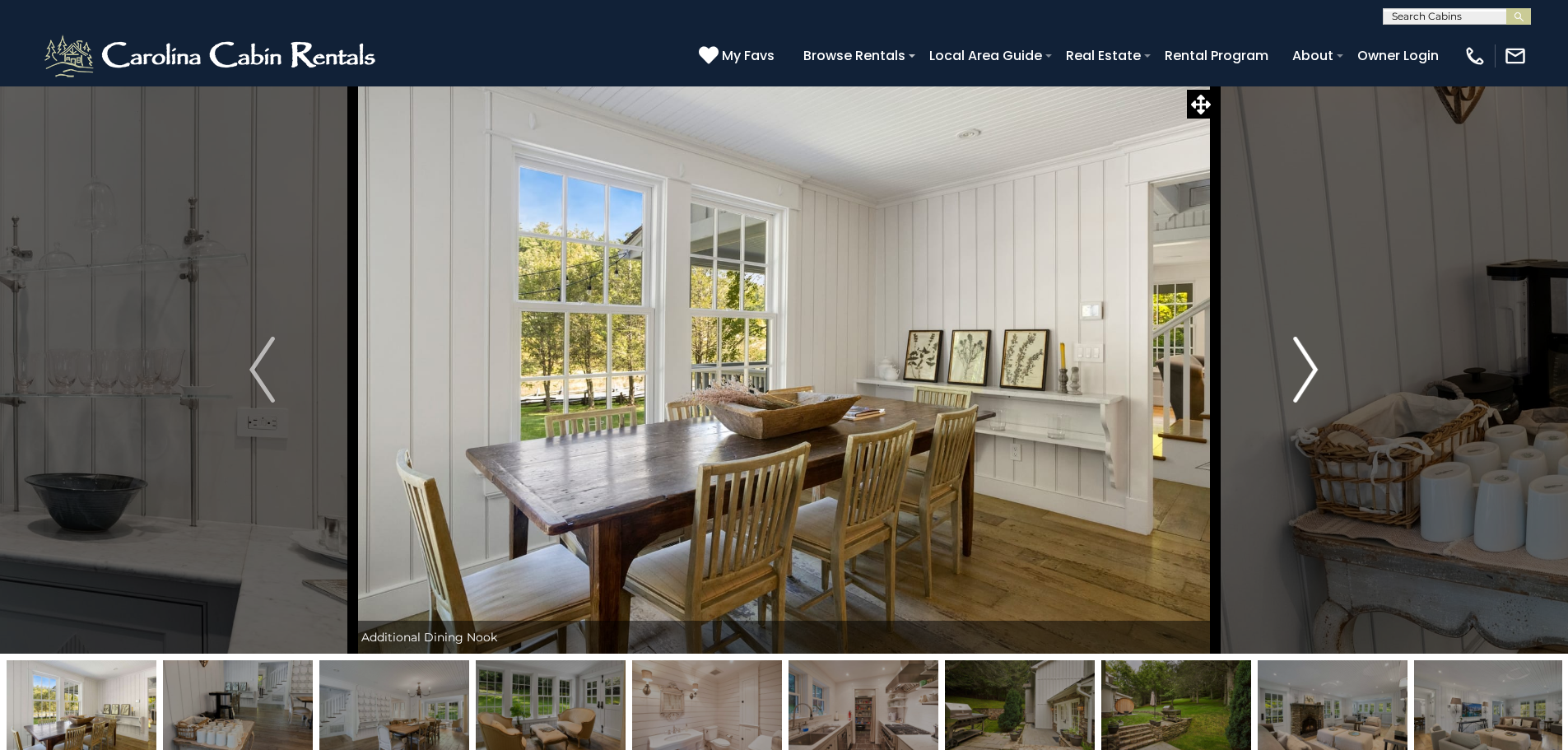
click at [1305, 373] on img "Next" at bounding box center [1305, 369] width 25 height 66
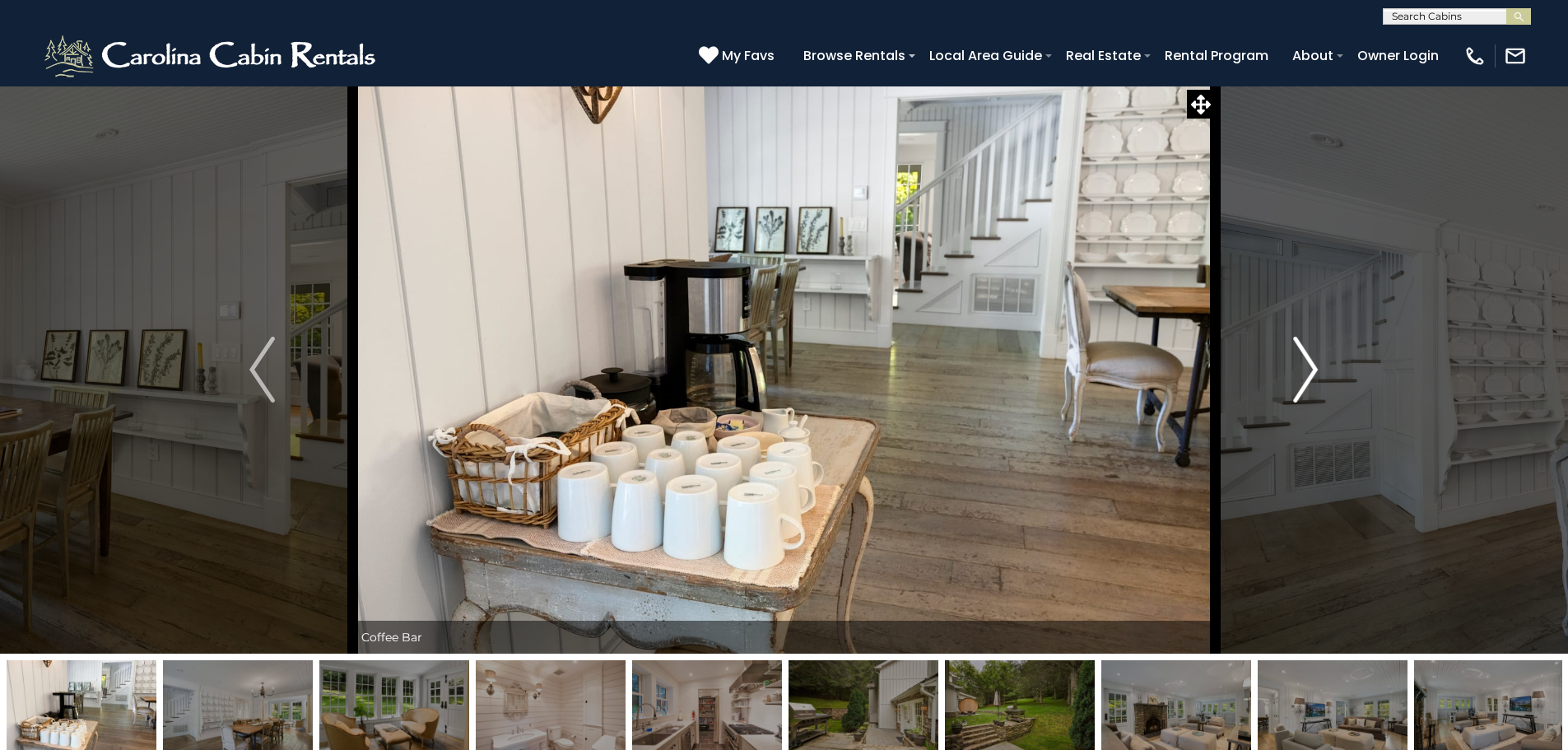
click at [1305, 373] on img "Next" at bounding box center [1305, 369] width 25 height 66
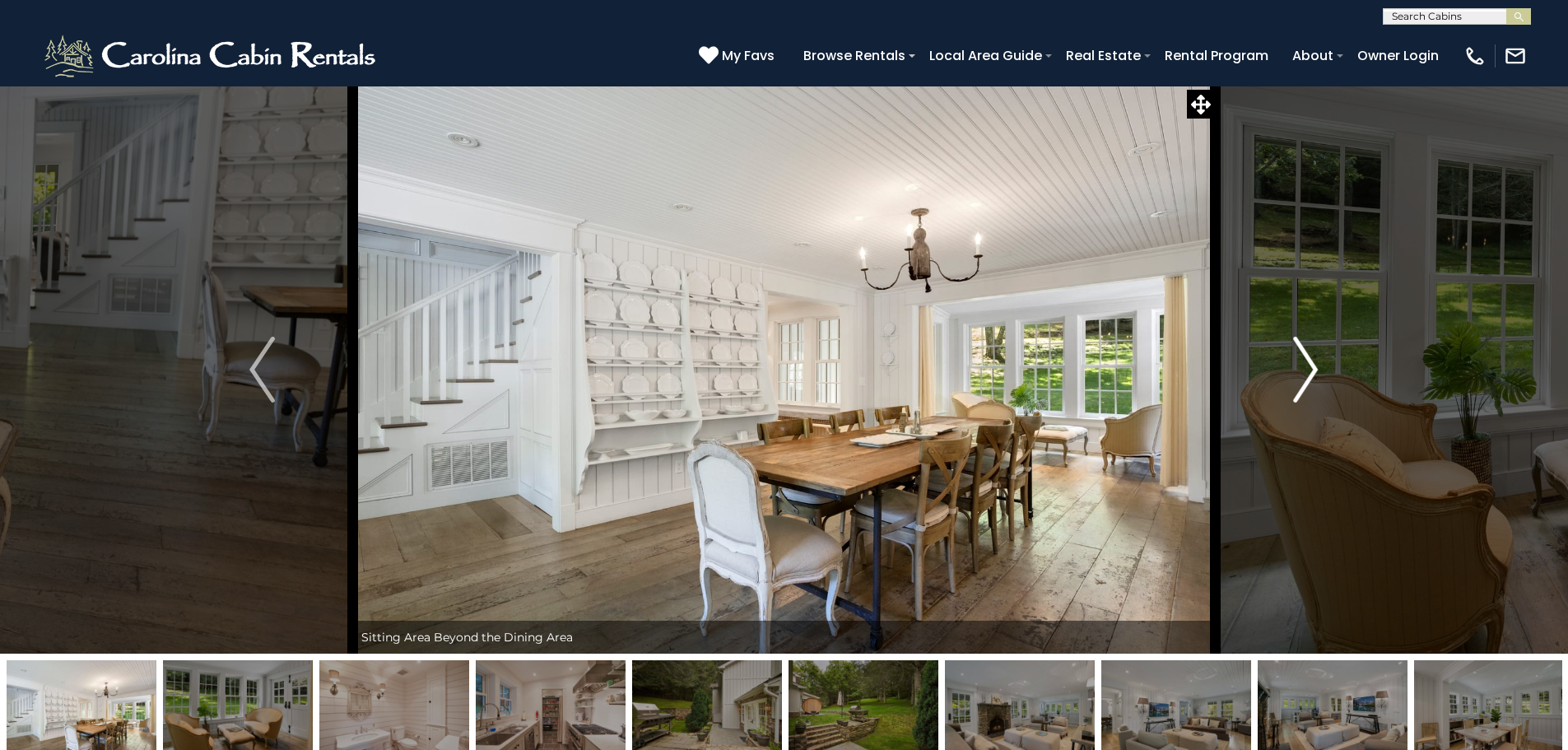
click at [1305, 373] on img "Next" at bounding box center [1305, 369] width 25 height 66
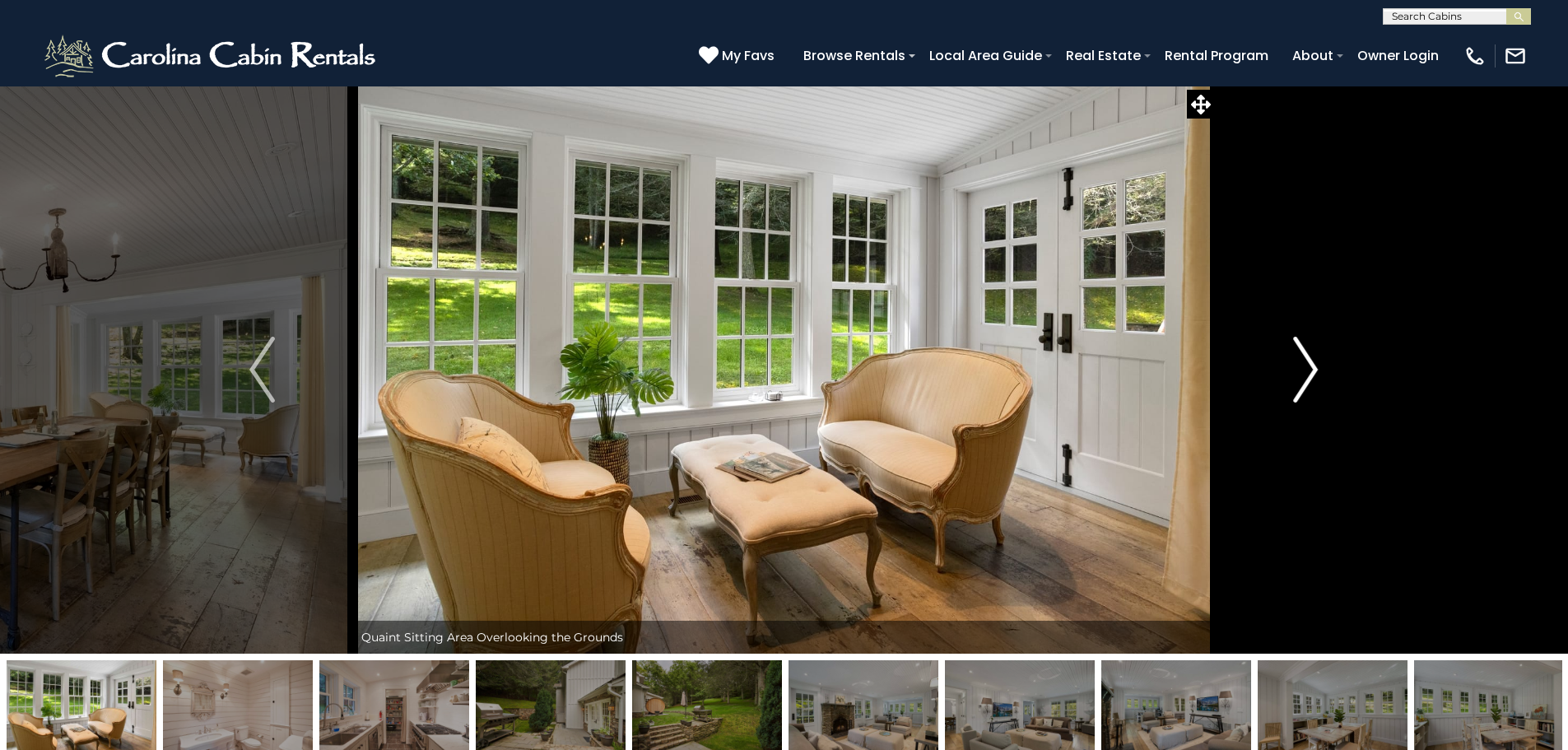
click at [1305, 373] on img "Next" at bounding box center [1305, 369] width 25 height 66
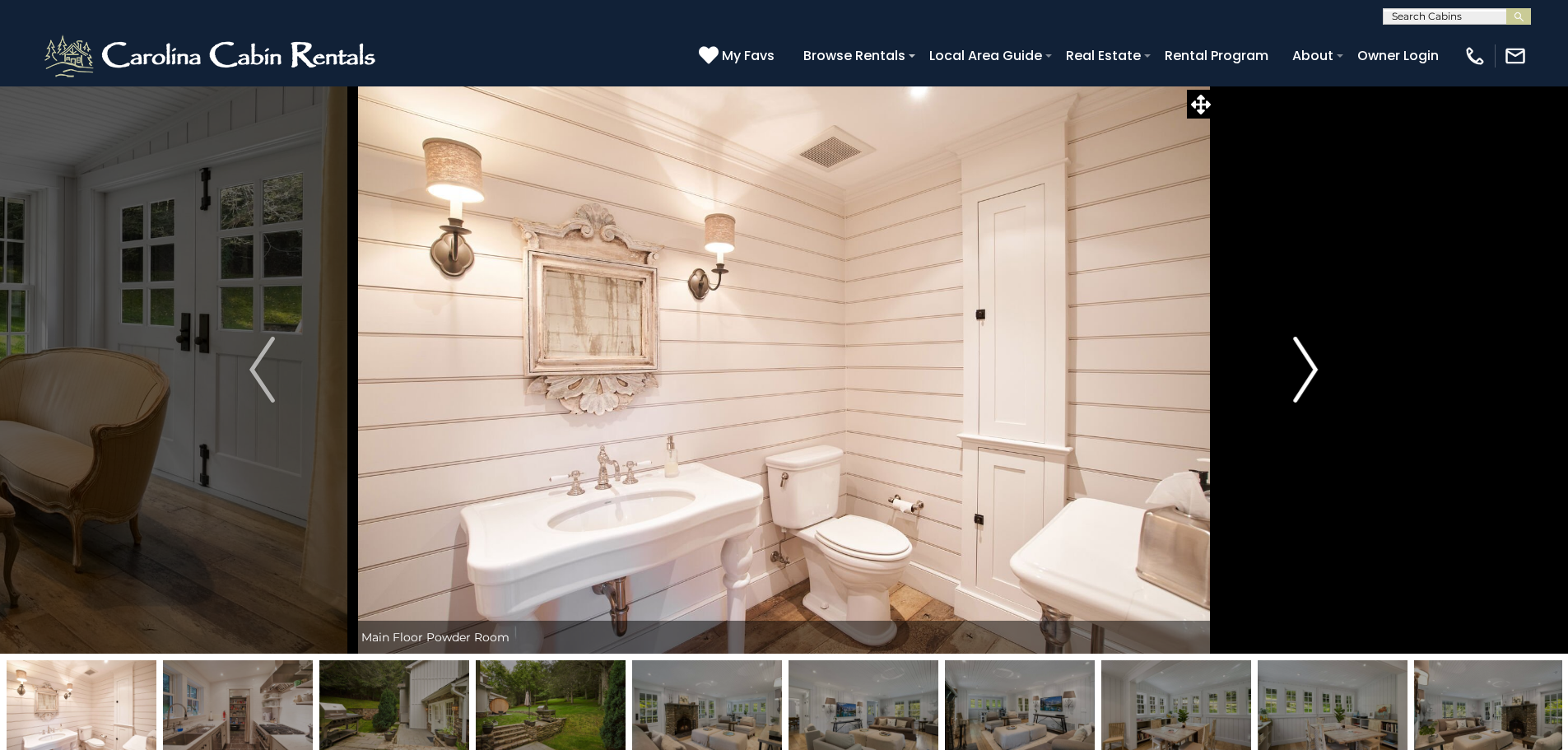
click at [1305, 373] on img "Next" at bounding box center [1305, 369] width 25 height 66
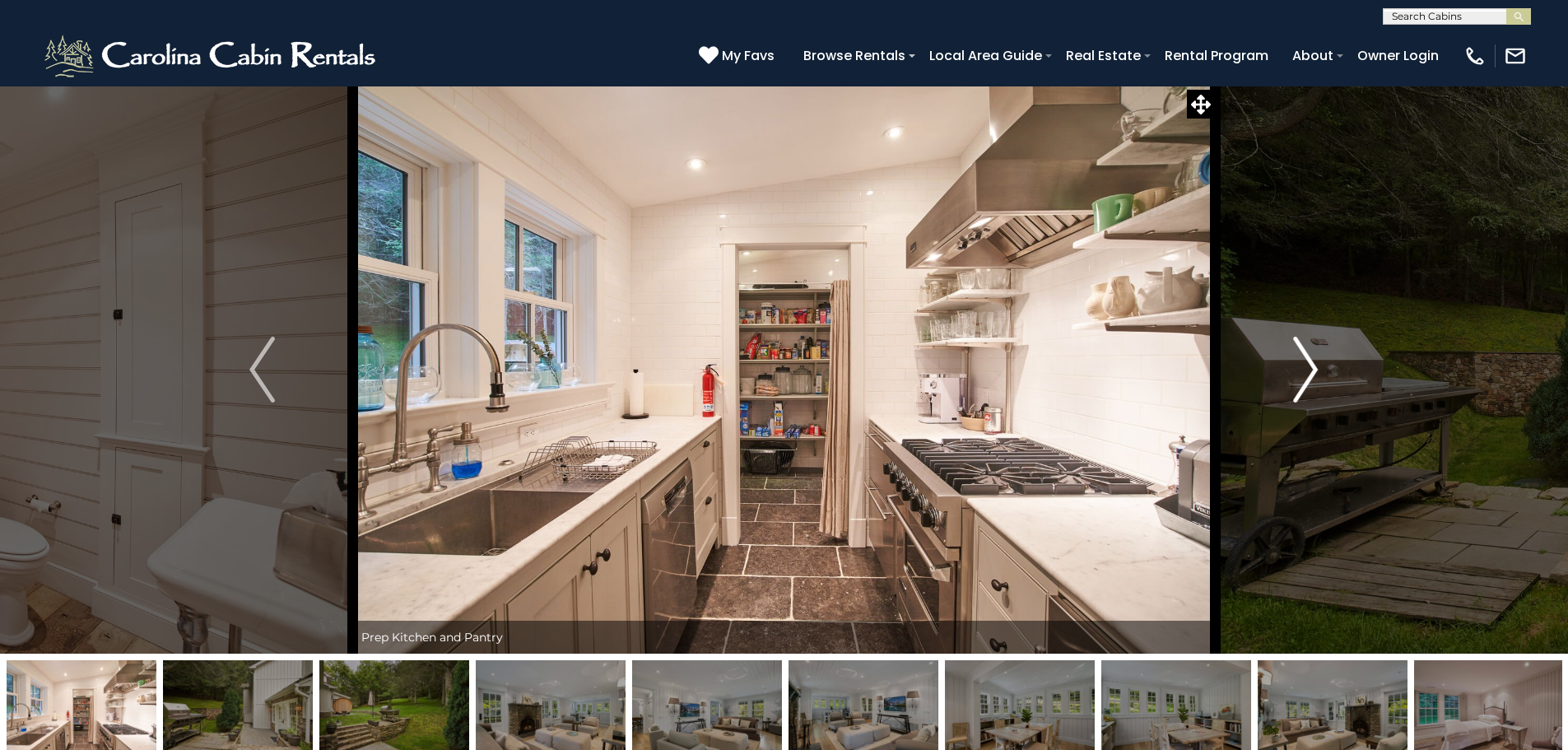
click at [1305, 373] on img "Next" at bounding box center [1305, 369] width 25 height 66
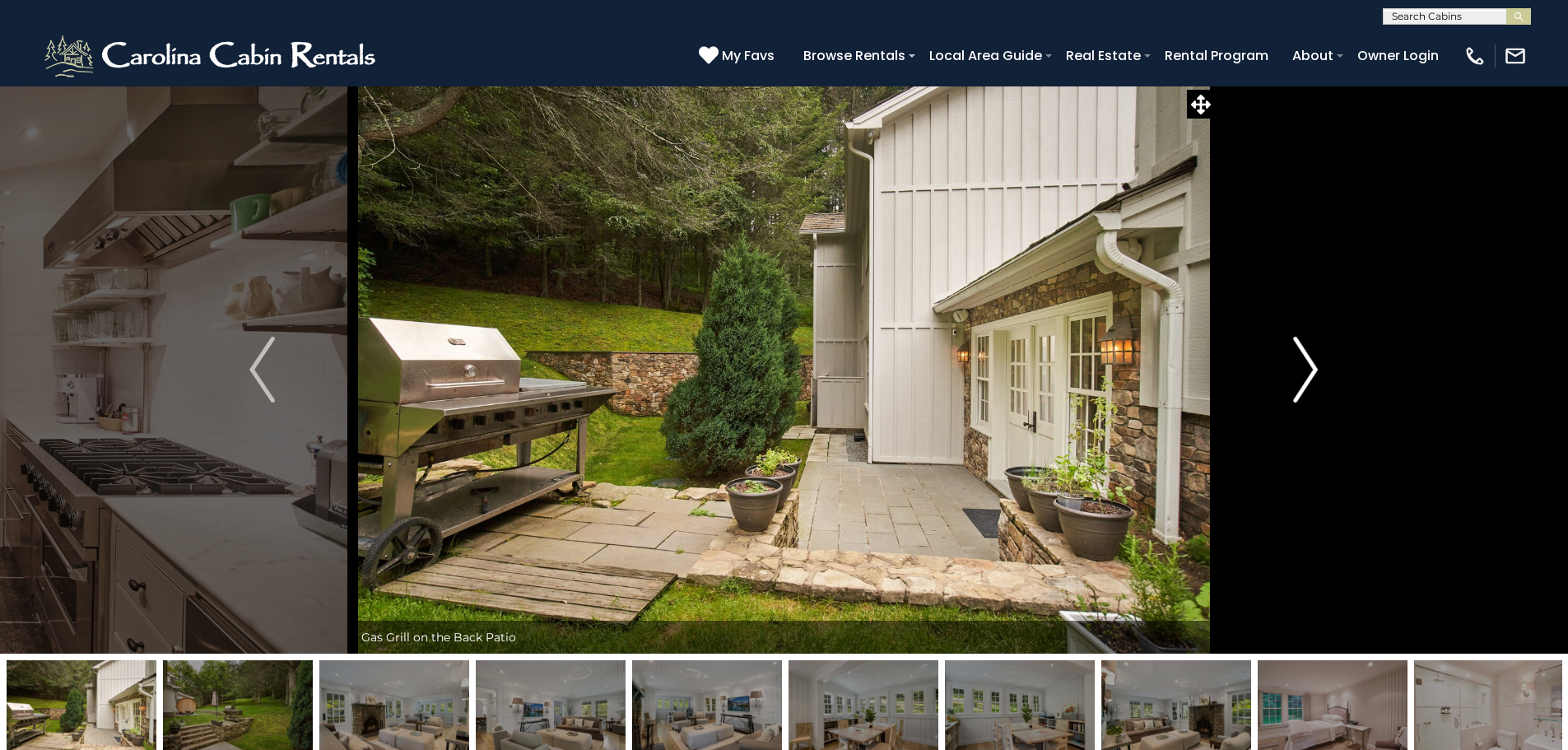
click at [1305, 373] on img "Next" at bounding box center [1305, 369] width 25 height 66
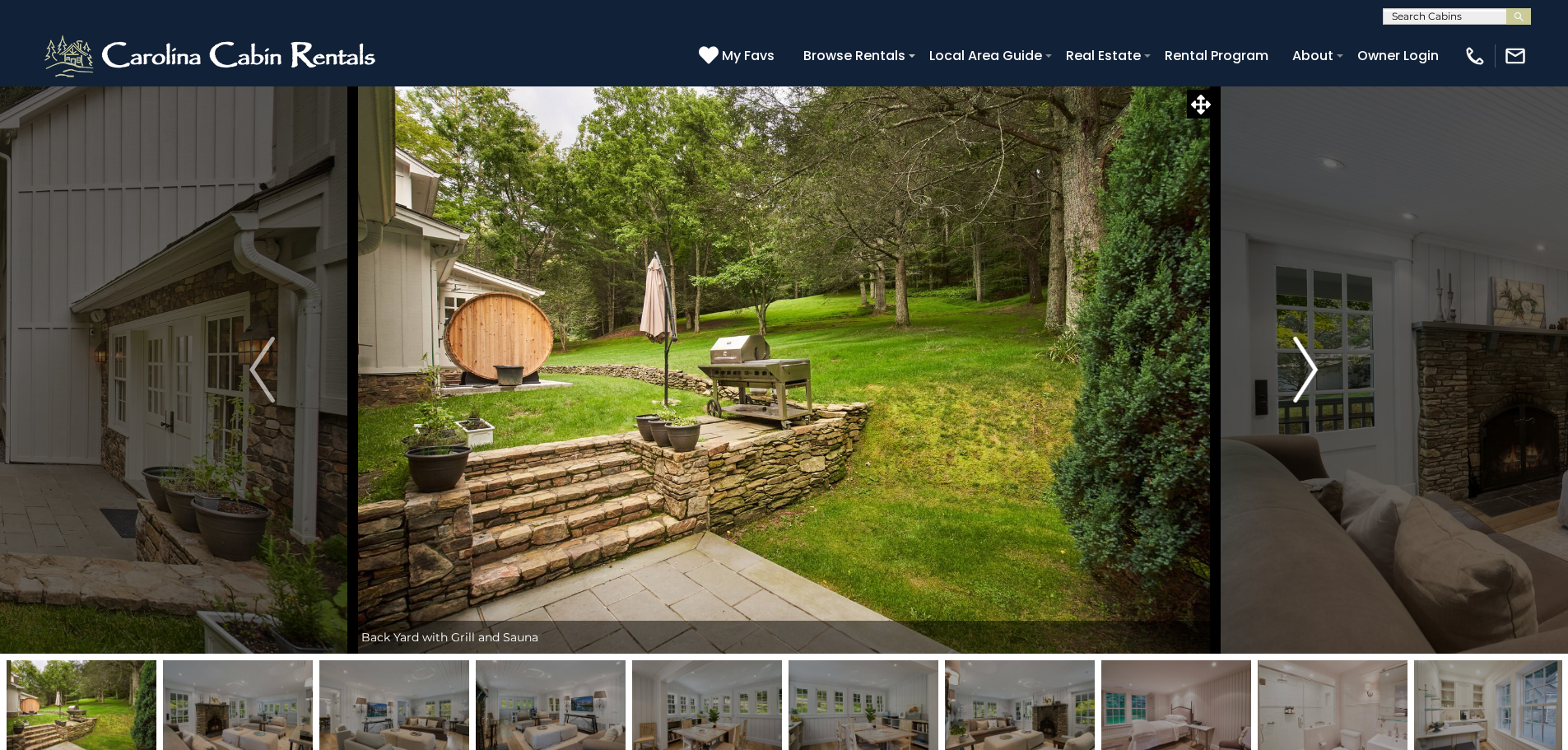
click at [1305, 373] on img "Next" at bounding box center [1305, 369] width 25 height 66
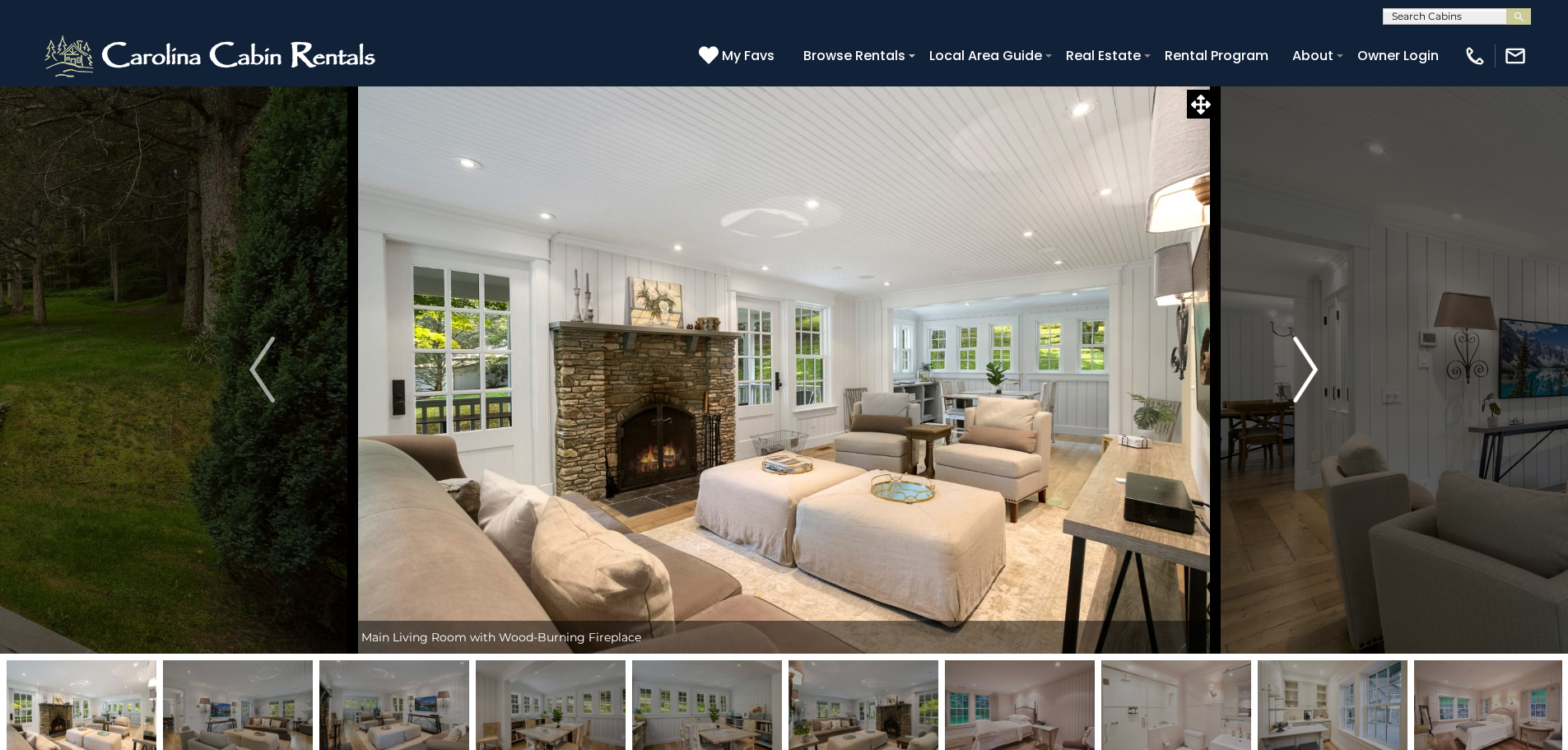
click at [1305, 373] on img "Next" at bounding box center [1305, 369] width 25 height 66
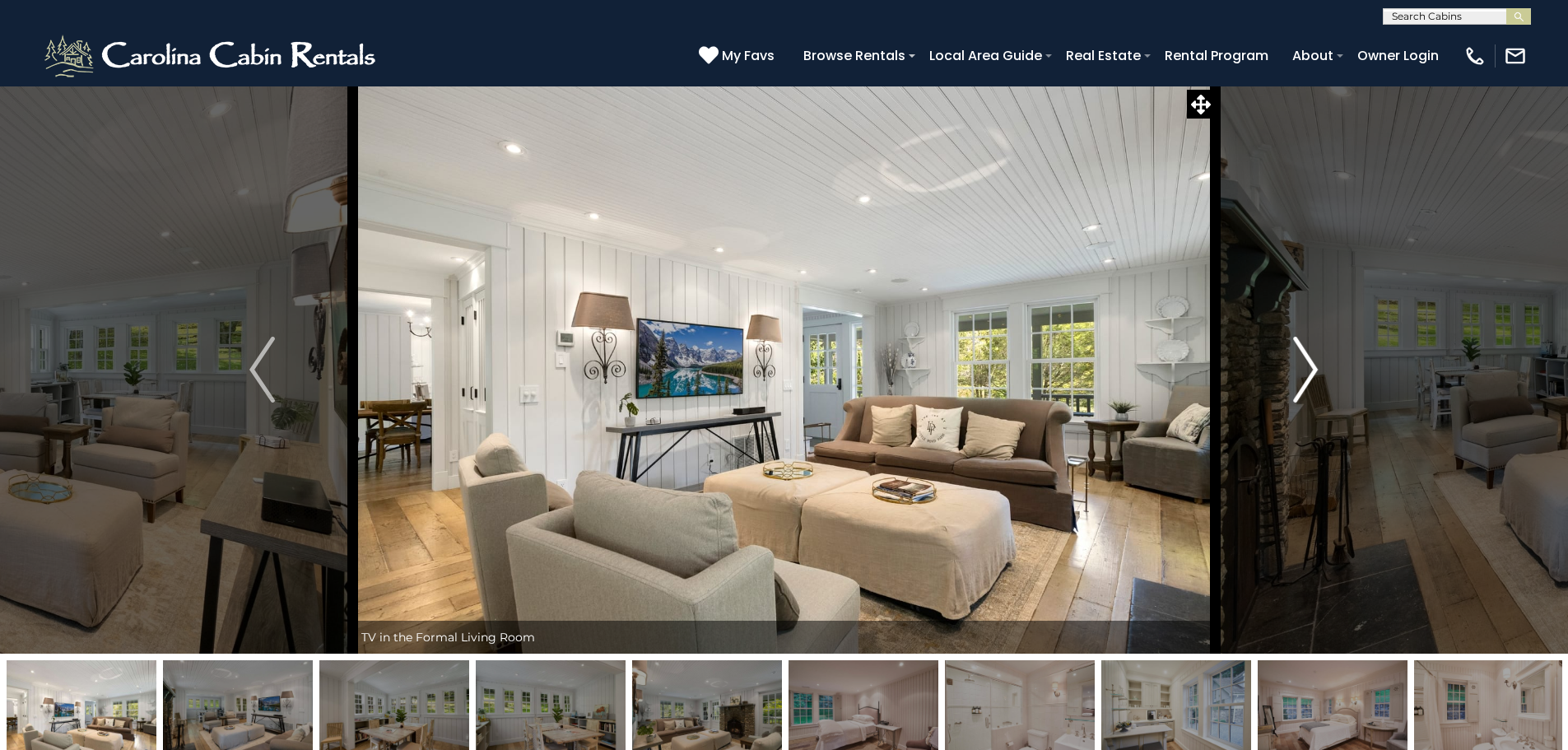
click at [1305, 373] on img "Next" at bounding box center [1305, 369] width 25 height 66
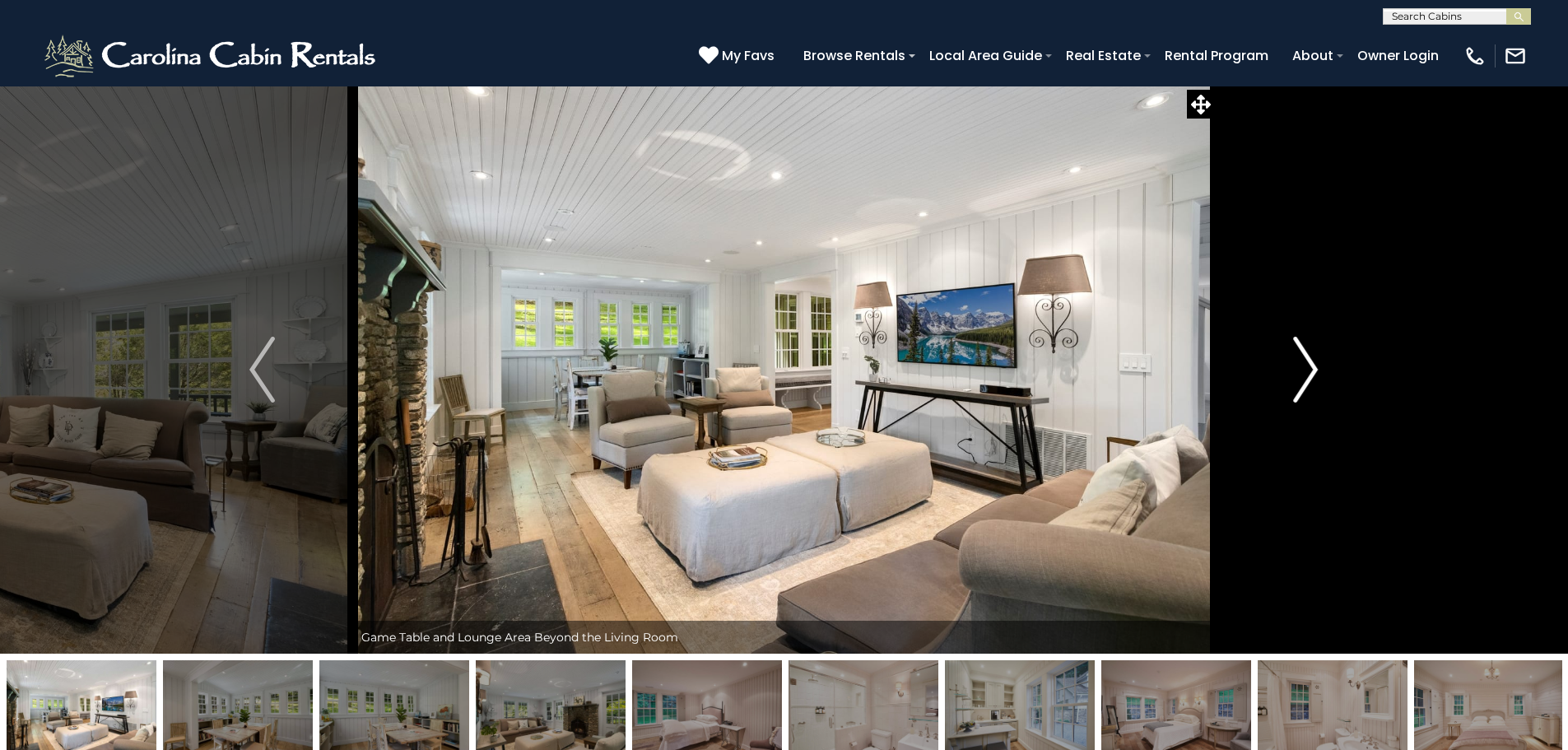
click at [1305, 373] on img "Next" at bounding box center [1305, 369] width 25 height 66
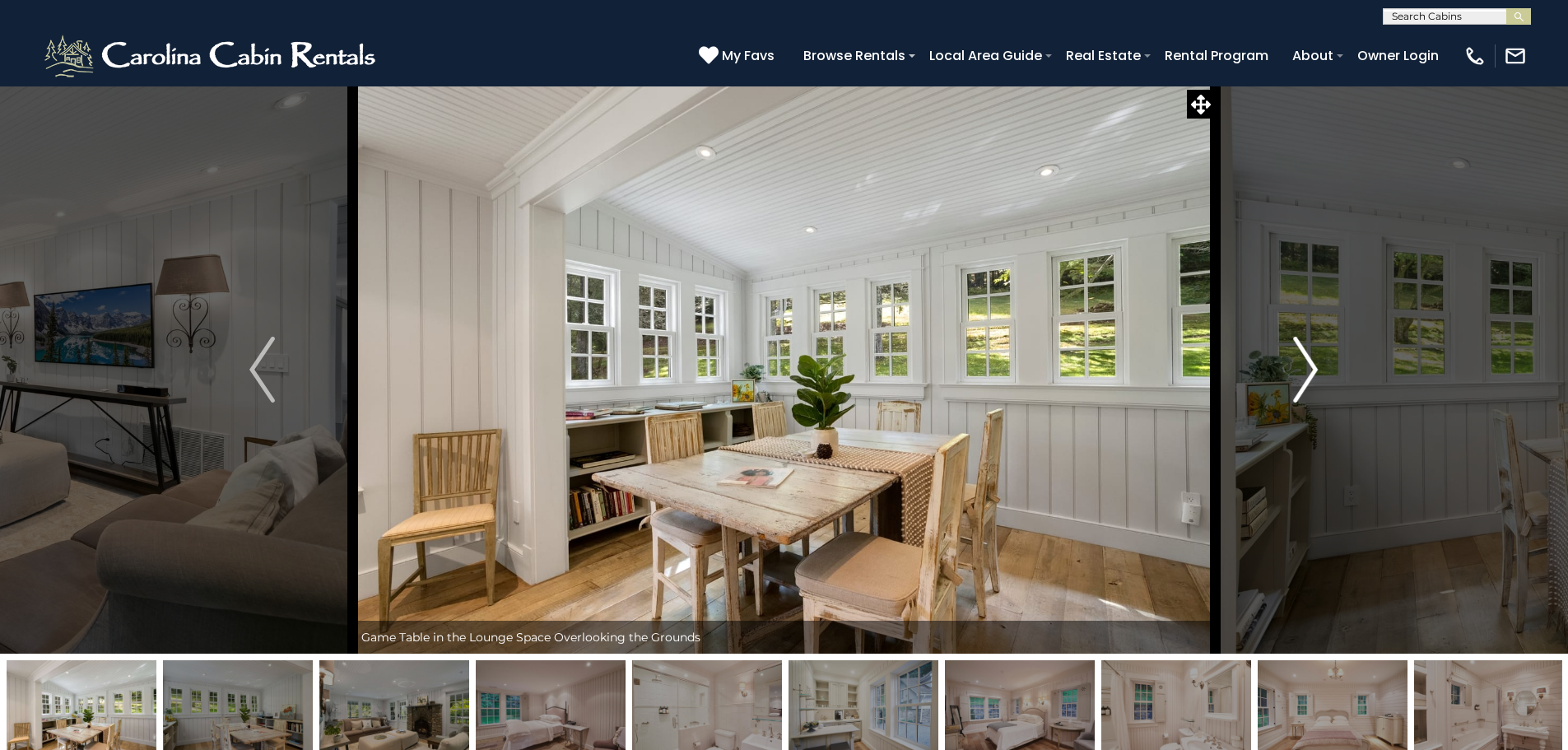
click at [1305, 373] on img "Next" at bounding box center [1305, 369] width 25 height 66
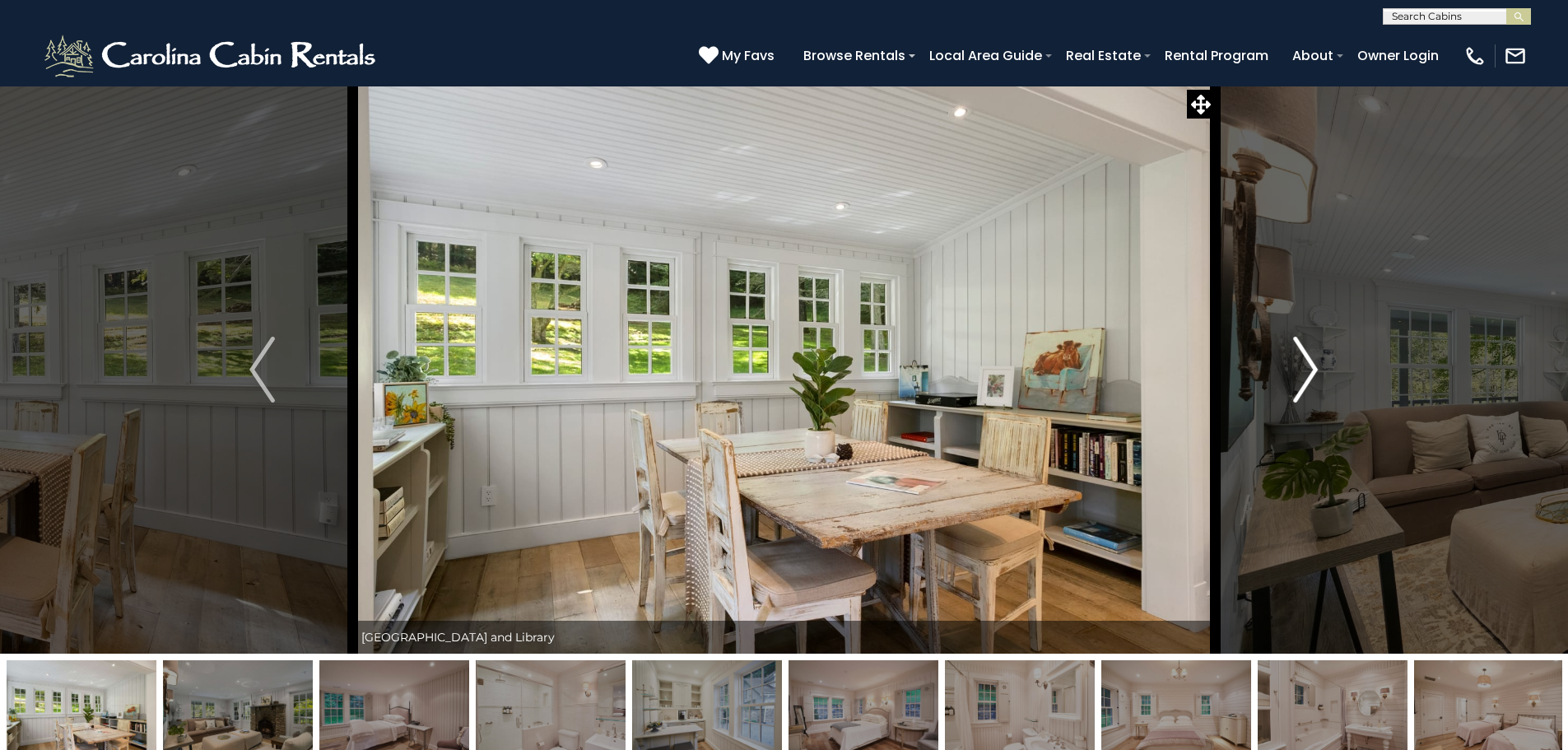
click at [1305, 373] on img "Next" at bounding box center [1305, 369] width 25 height 66
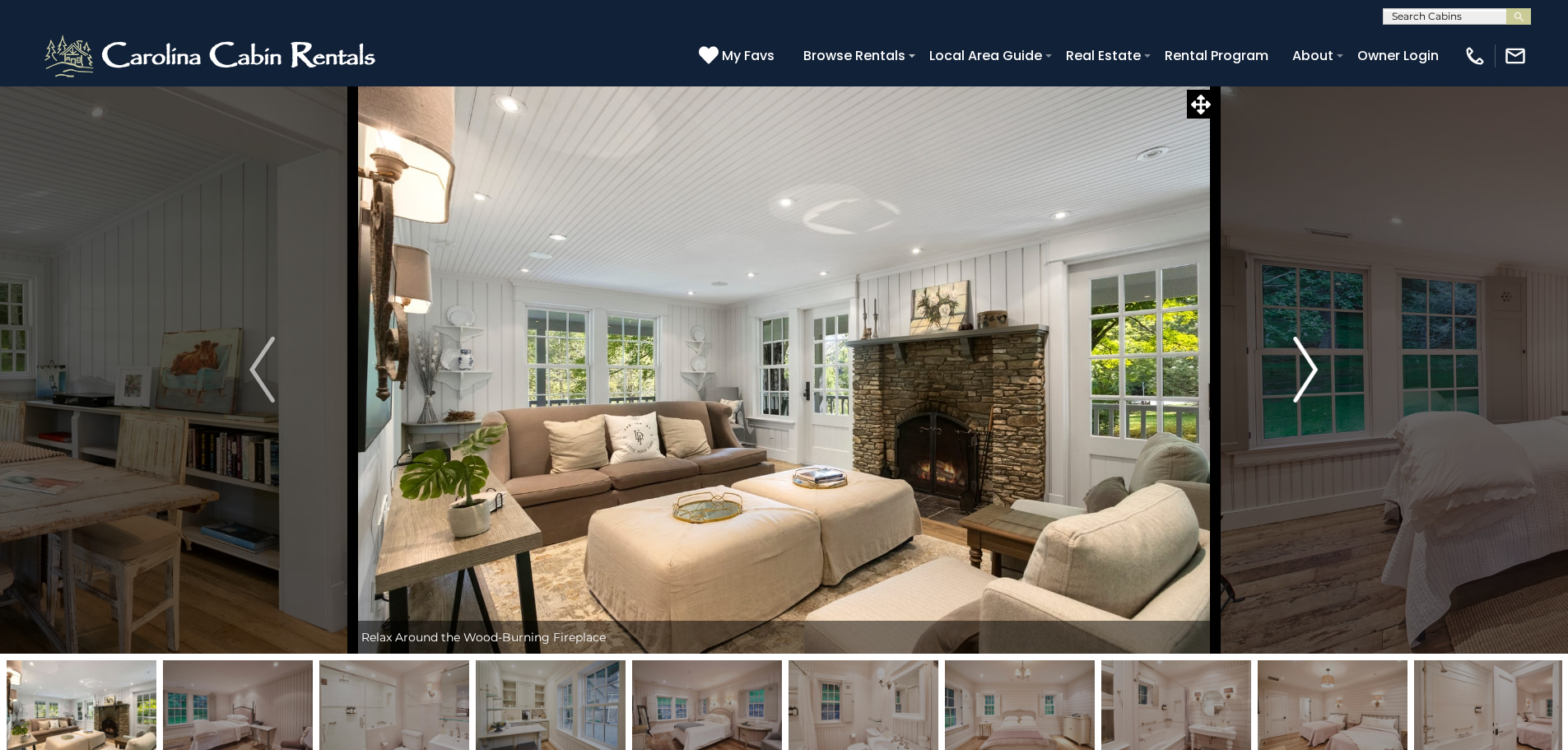
click at [1305, 373] on img "Next" at bounding box center [1305, 369] width 25 height 66
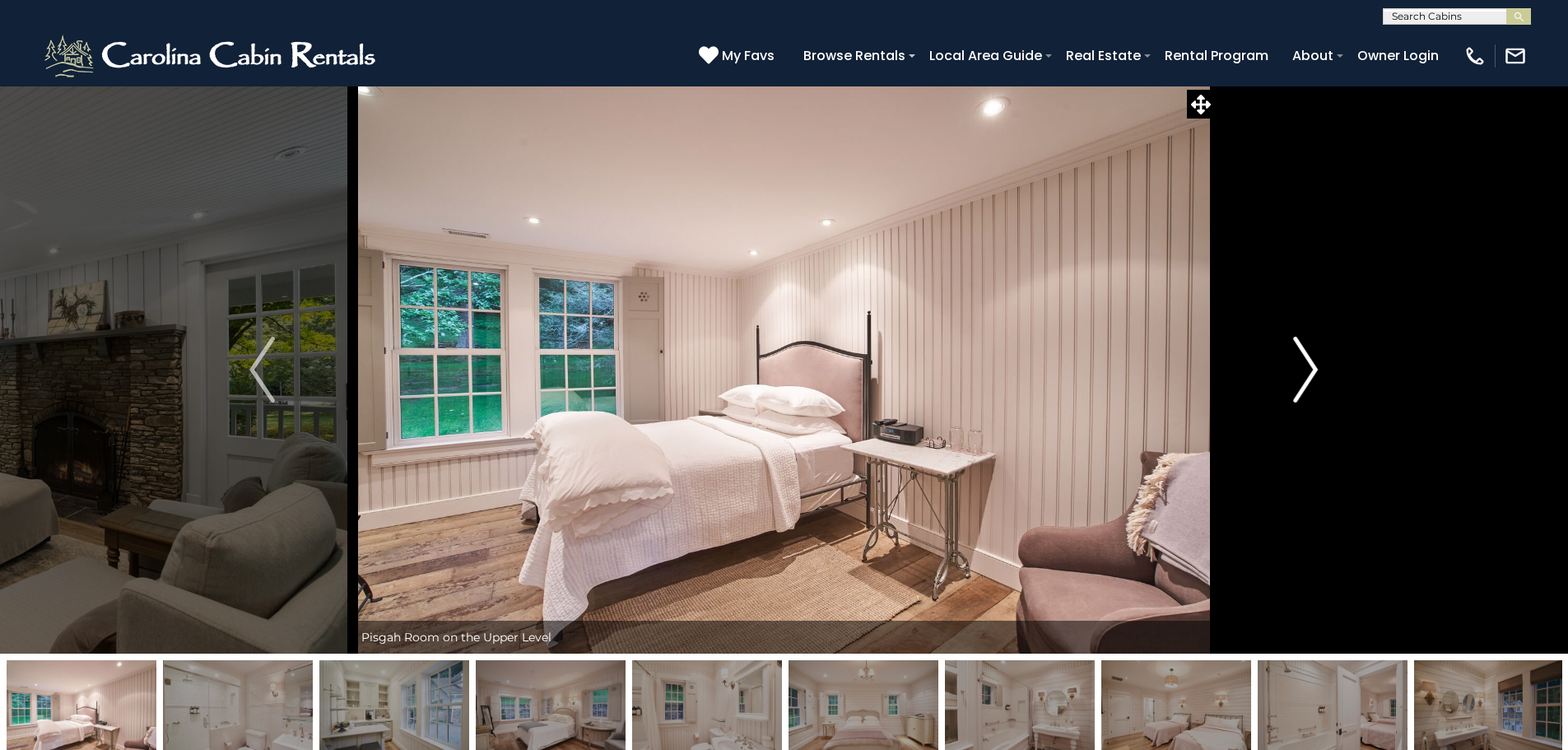
click at [1305, 373] on img "Next" at bounding box center [1305, 369] width 25 height 66
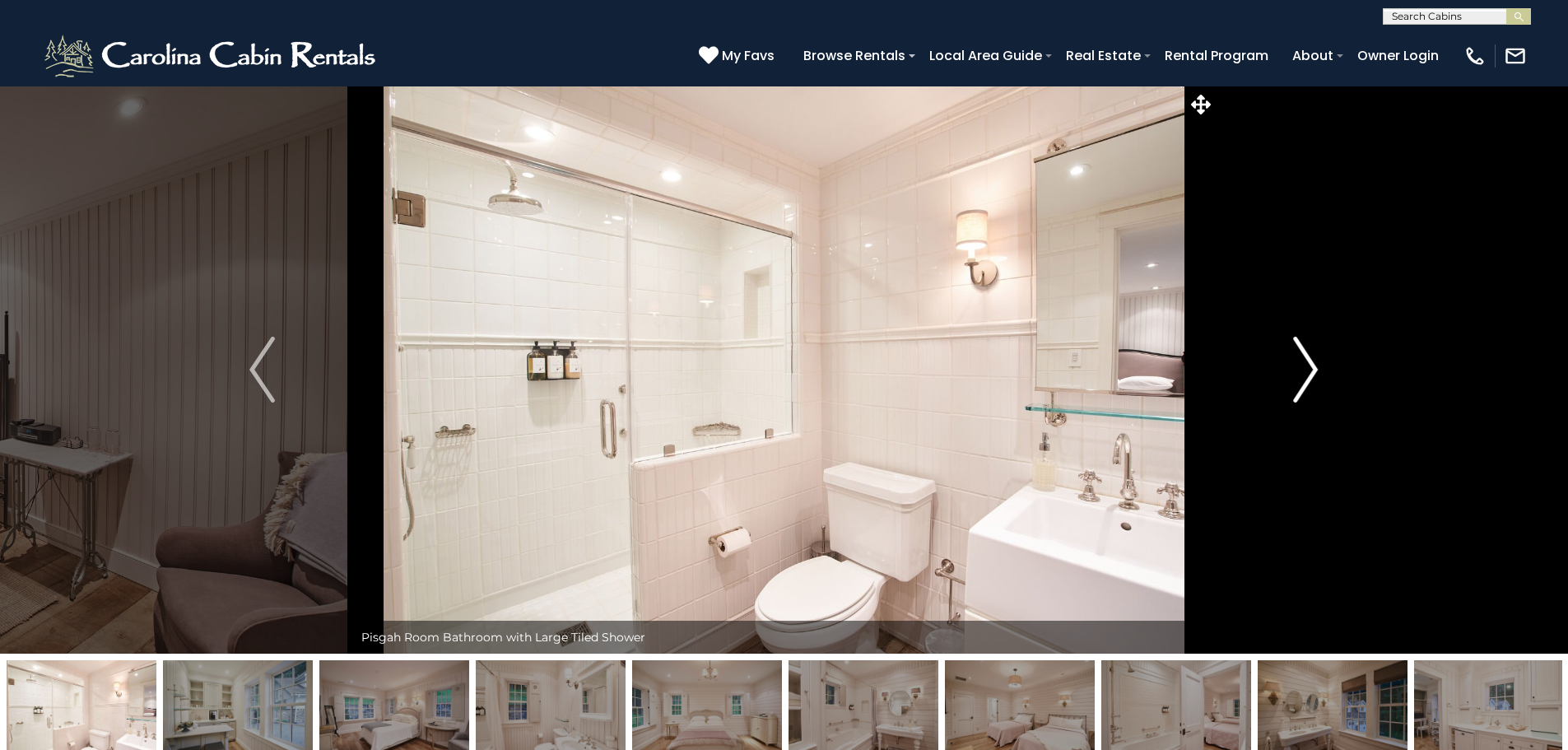
click at [1305, 373] on img "Next" at bounding box center [1305, 369] width 25 height 66
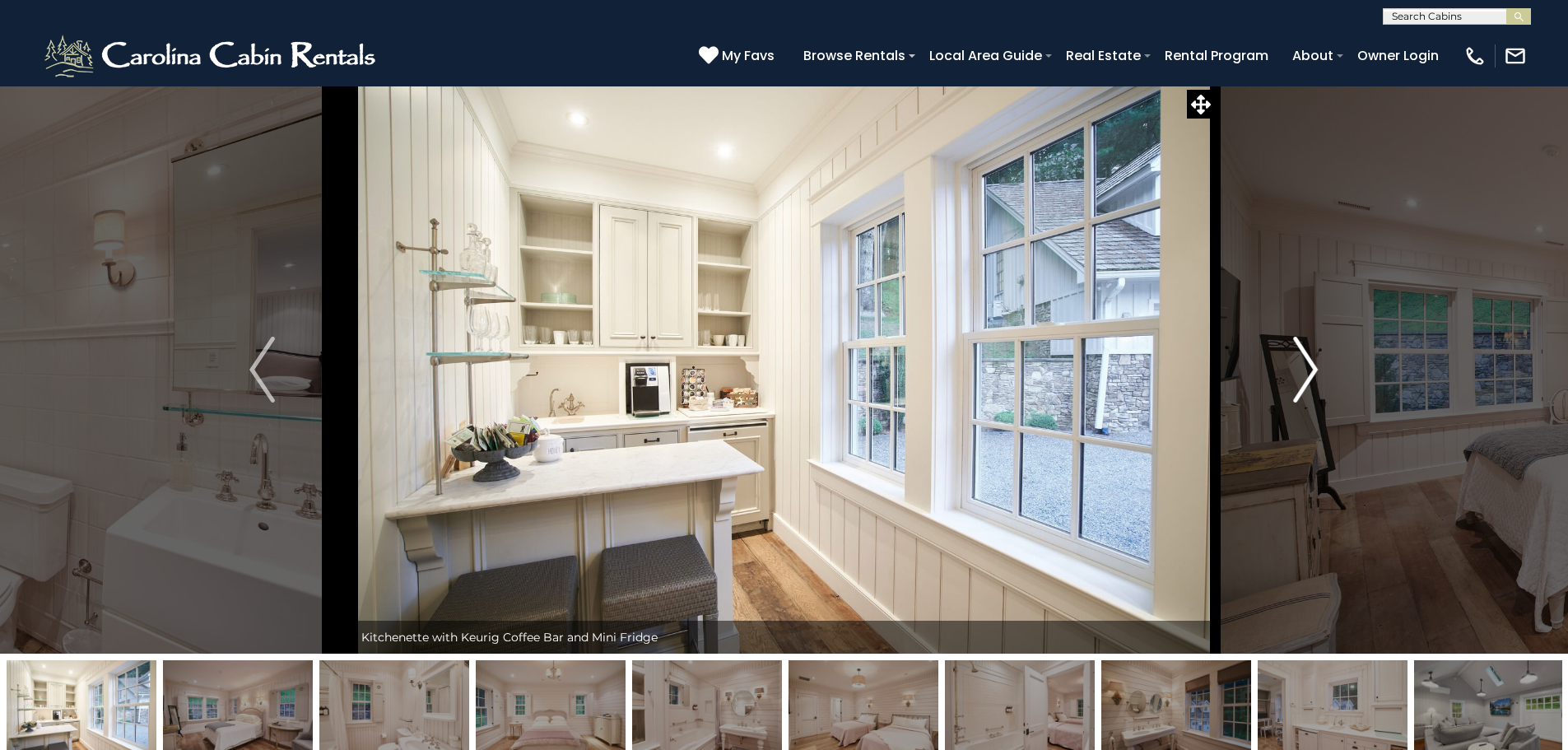
click at [1305, 373] on img "Next" at bounding box center [1305, 369] width 25 height 66
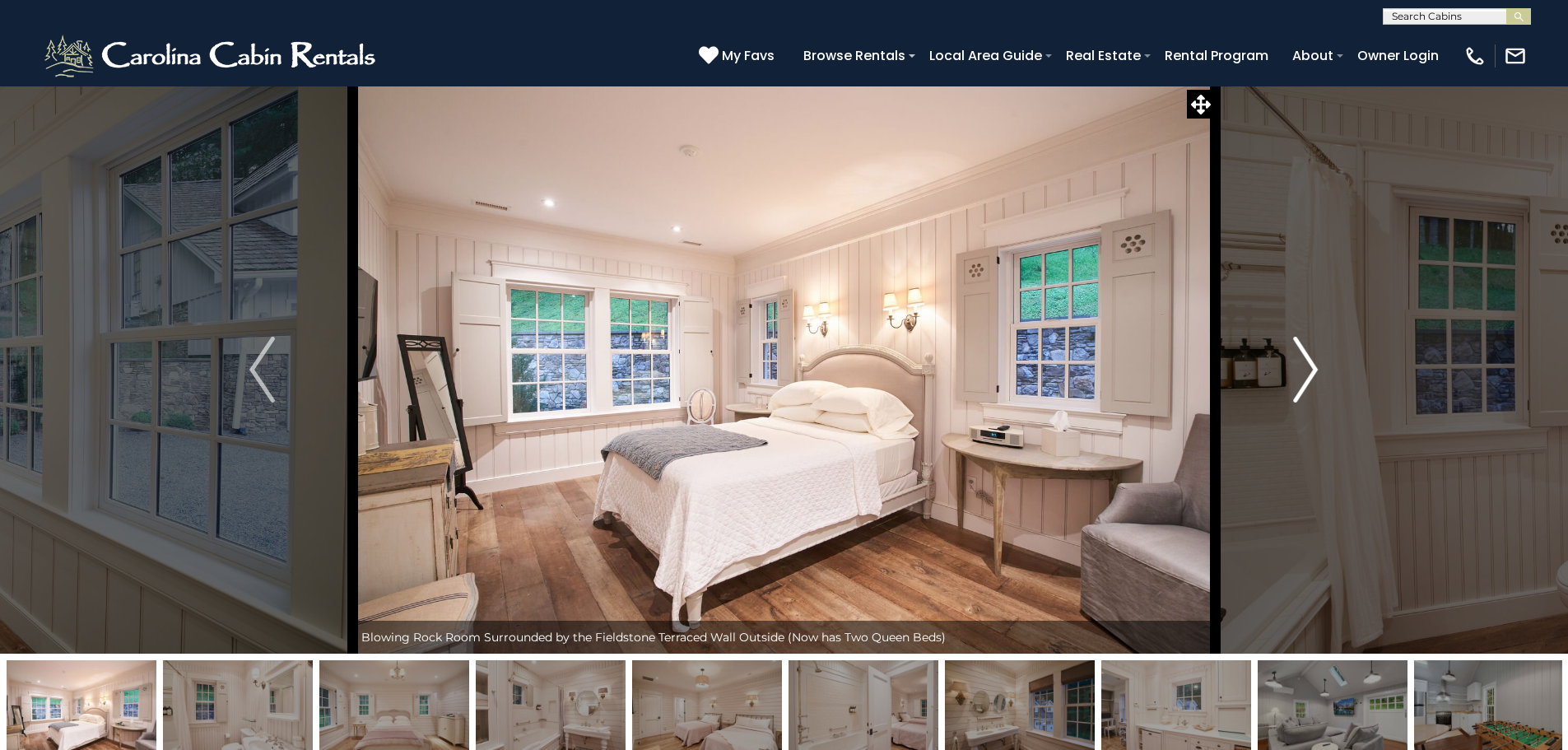
click at [1305, 373] on img "Next" at bounding box center [1305, 369] width 25 height 66
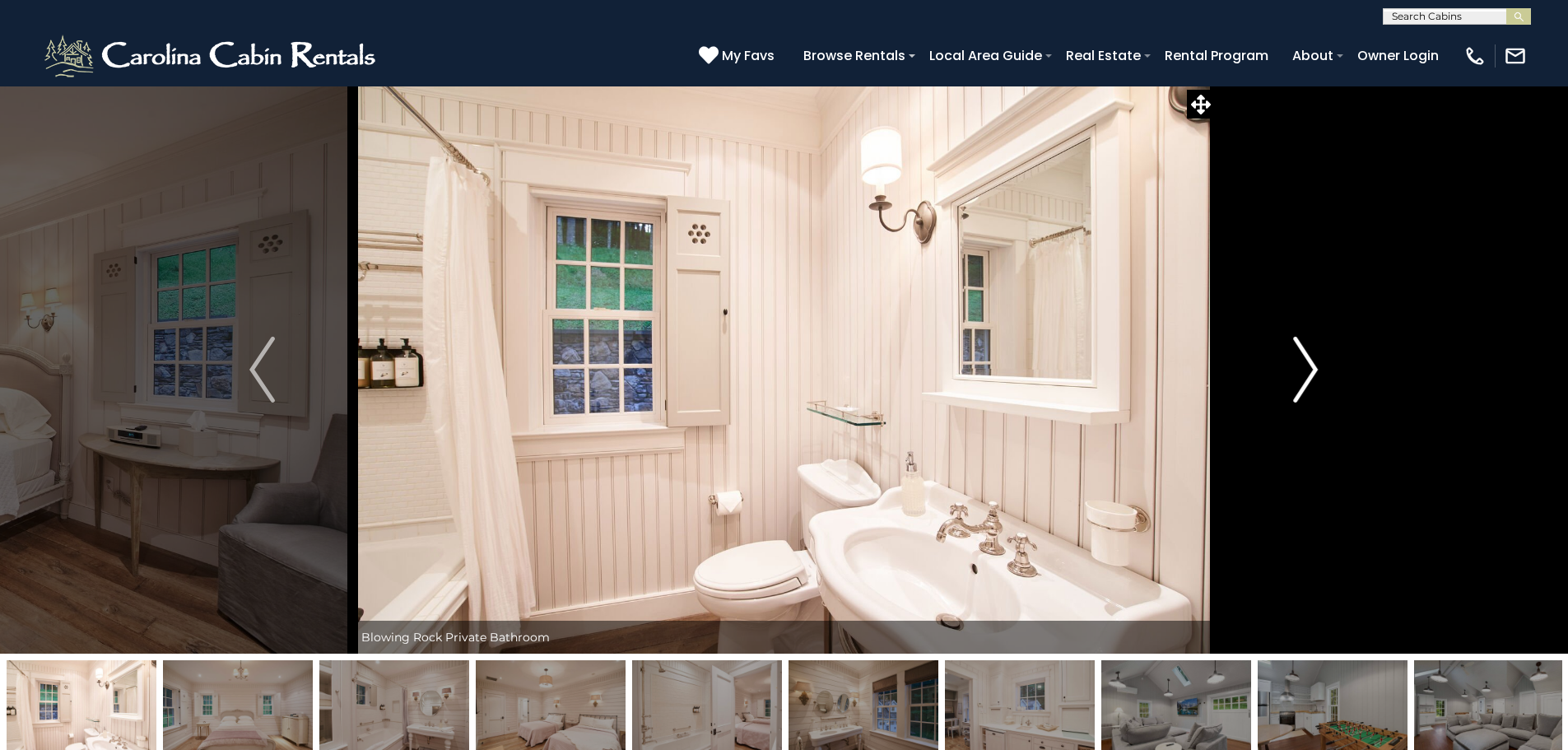
click at [1305, 373] on img "Next" at bounding box center [1305, 369] width 25 height 66
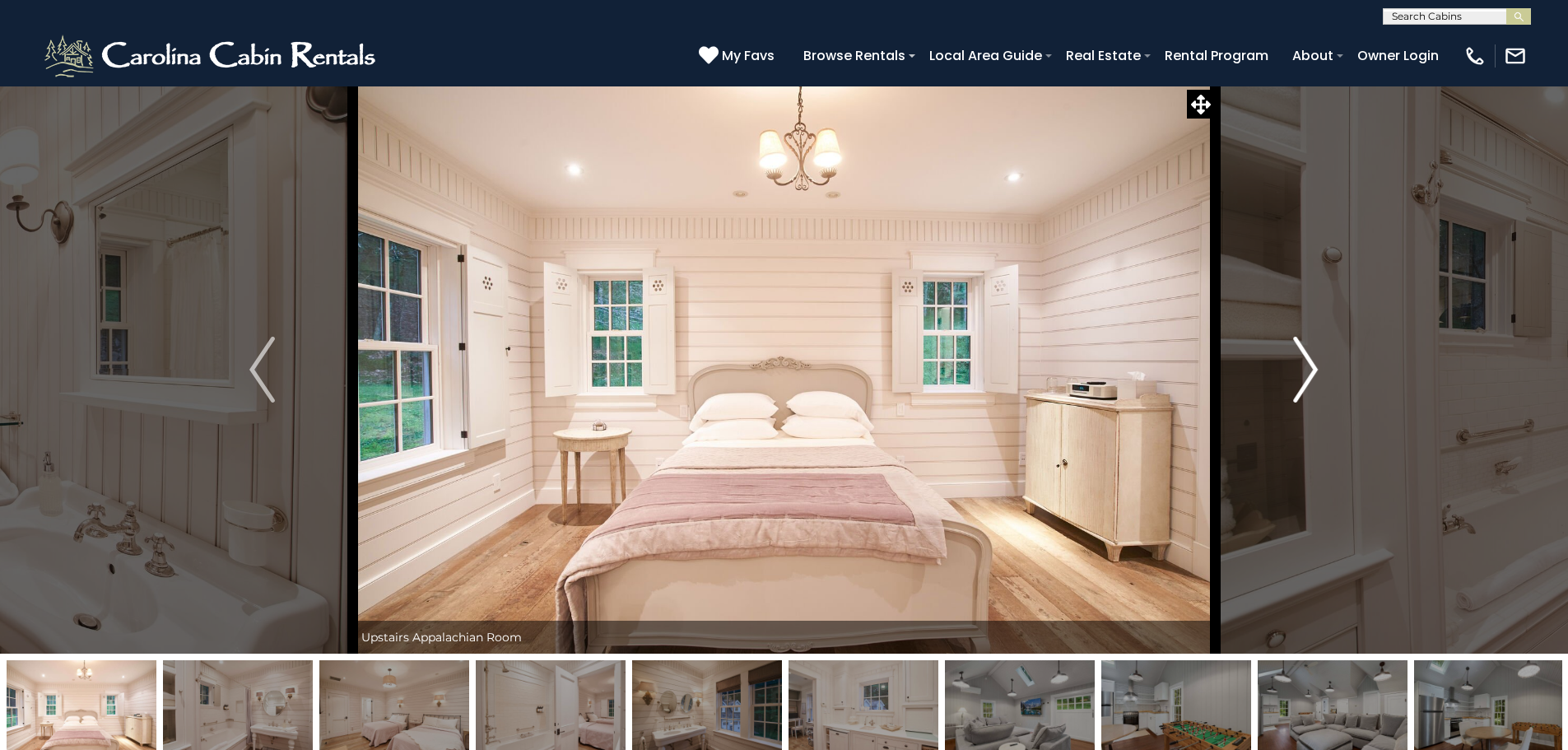
click at [1305, 373] on img "Next" at bounding box center [1305, 369] width 25 height 66
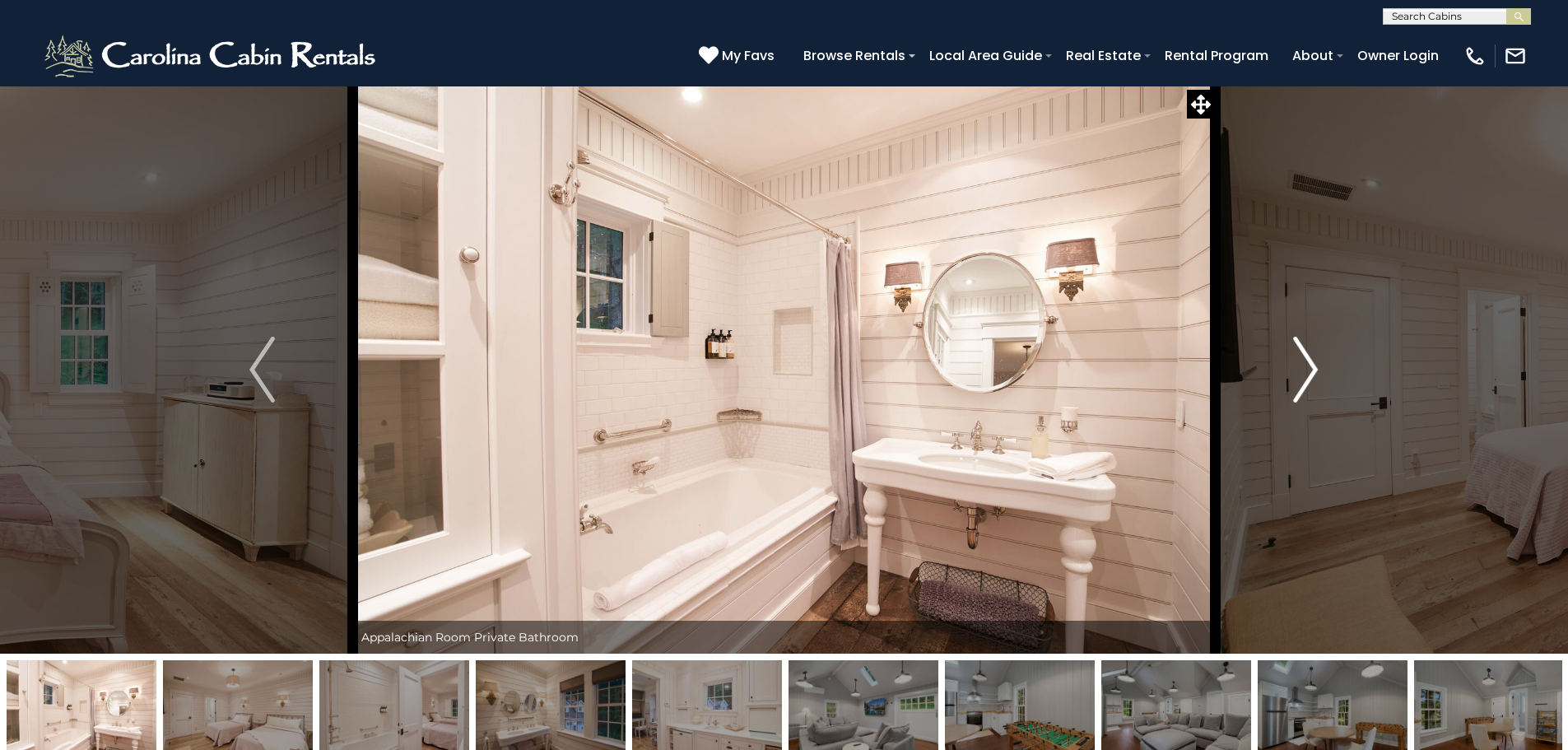
click at [1305, 373] on img "Next" at bounding box center [1305, 369] width 25 height 66
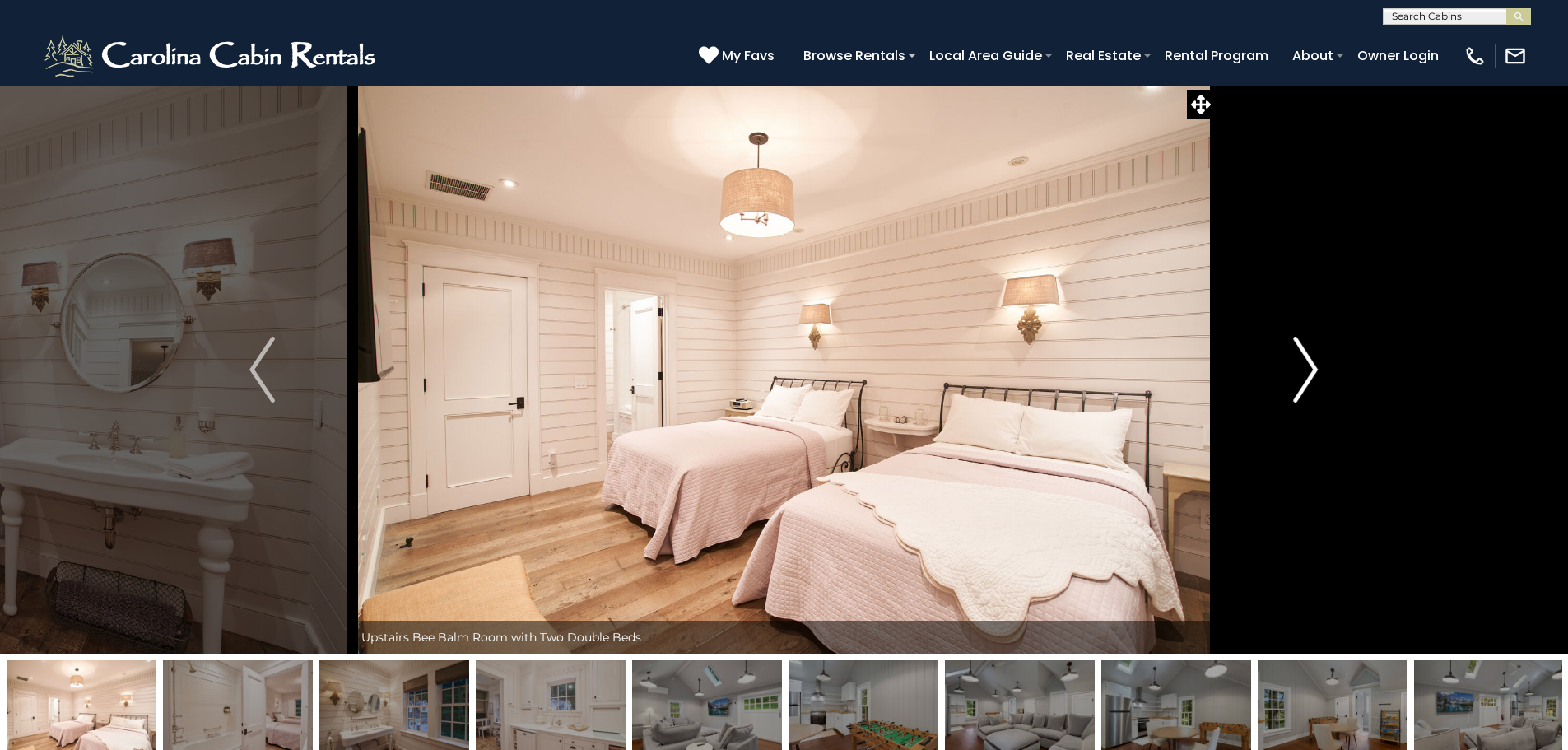
click at [1305, 373] on img "Next" at bounding box center [1305, 369] width 25 height 66
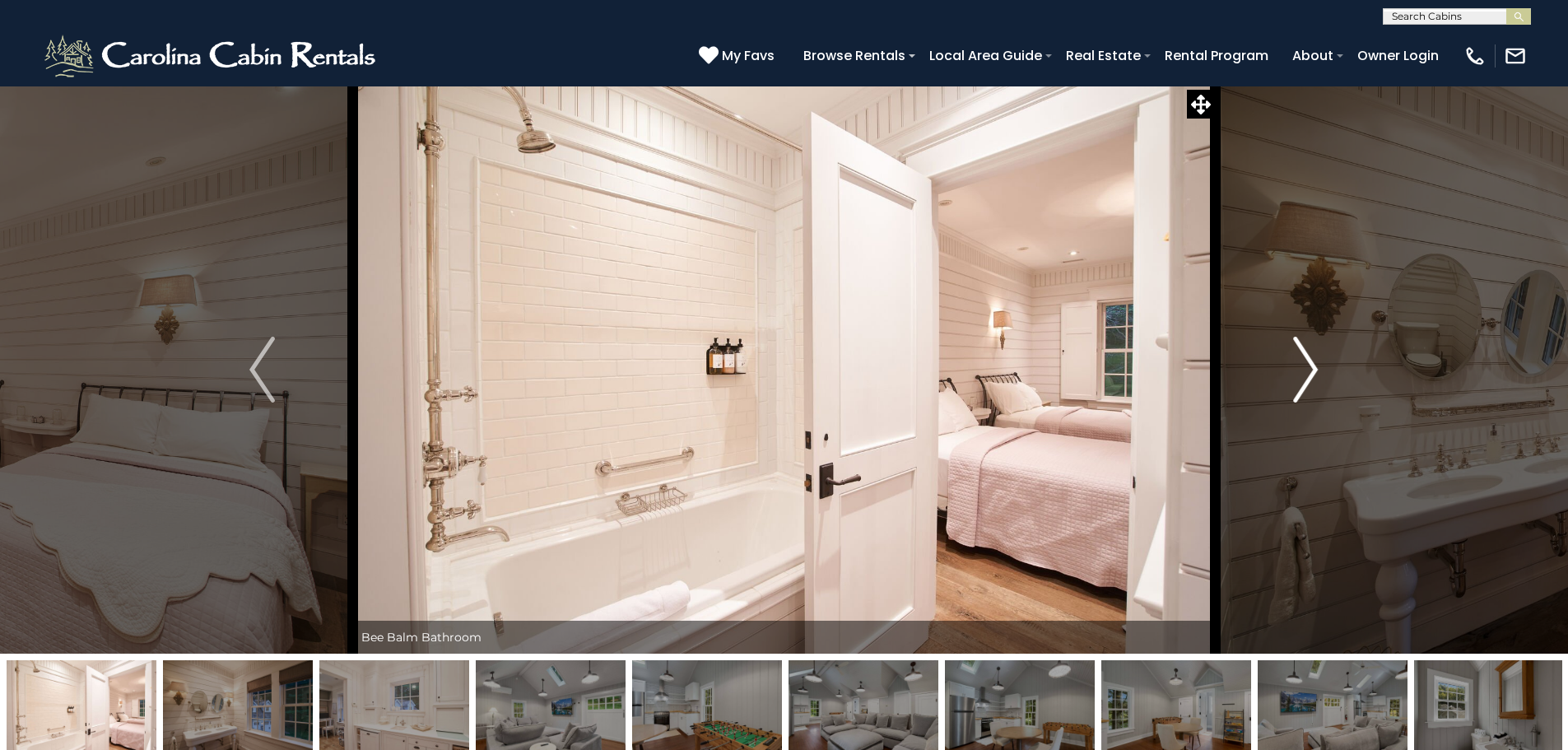
click at [1305, 373] on img "Next" at bounding box center [1305, 369] width 25 height 66
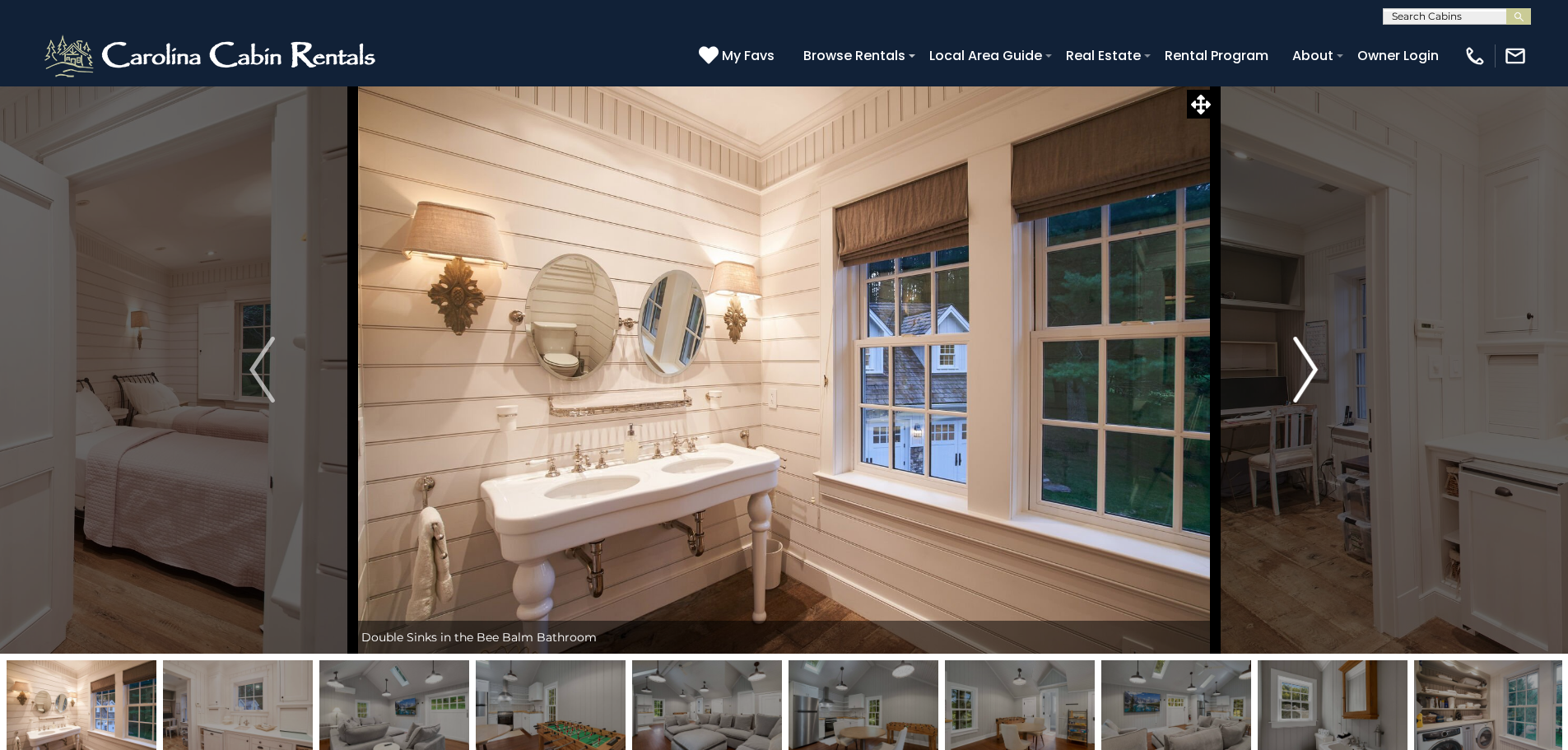
click at [1309, 372] on img "Next" at bounding box center [1305, 369] width 25 height 66
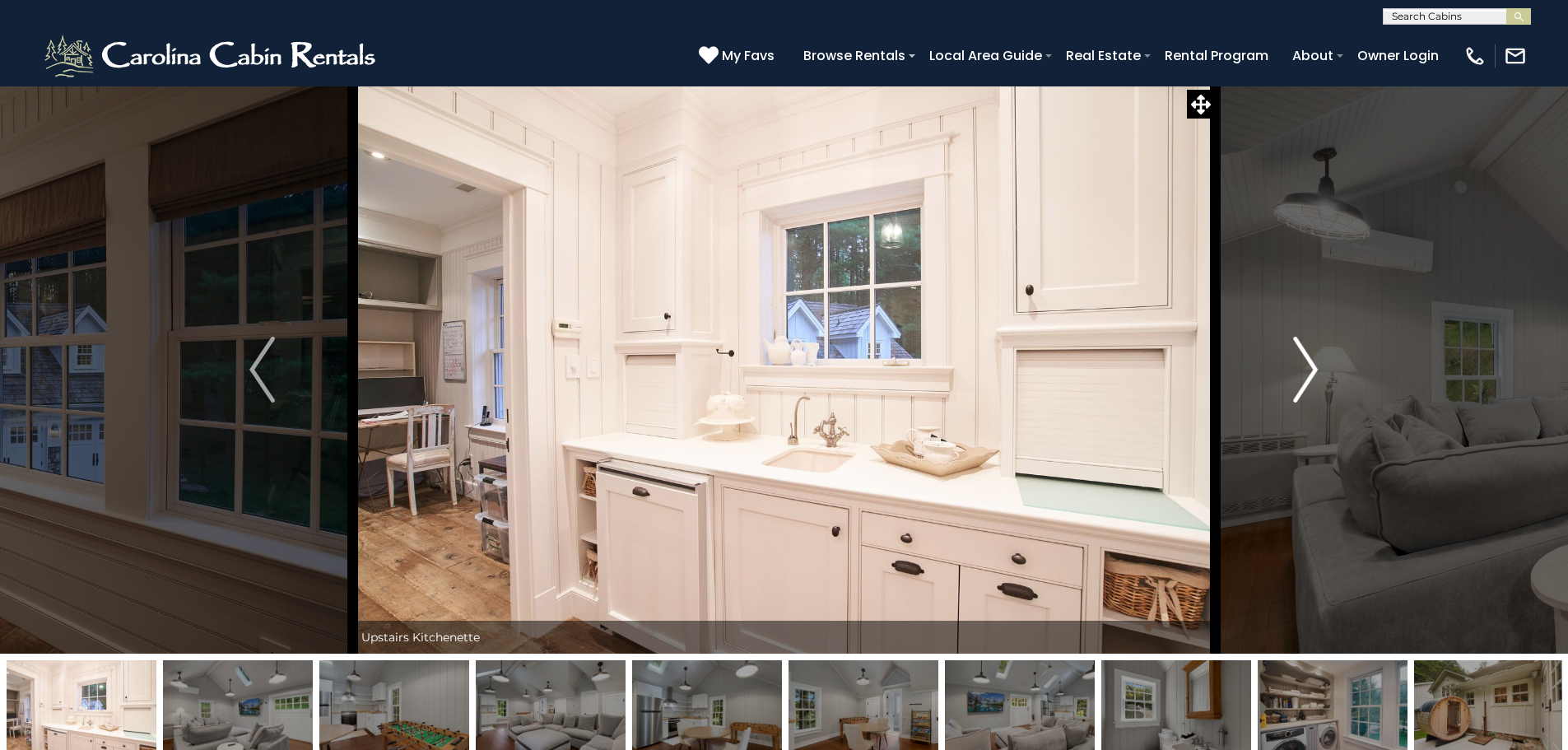
click at [1309, 372] on img "Next" at bounding box center [1305, 369] width 25 height 66
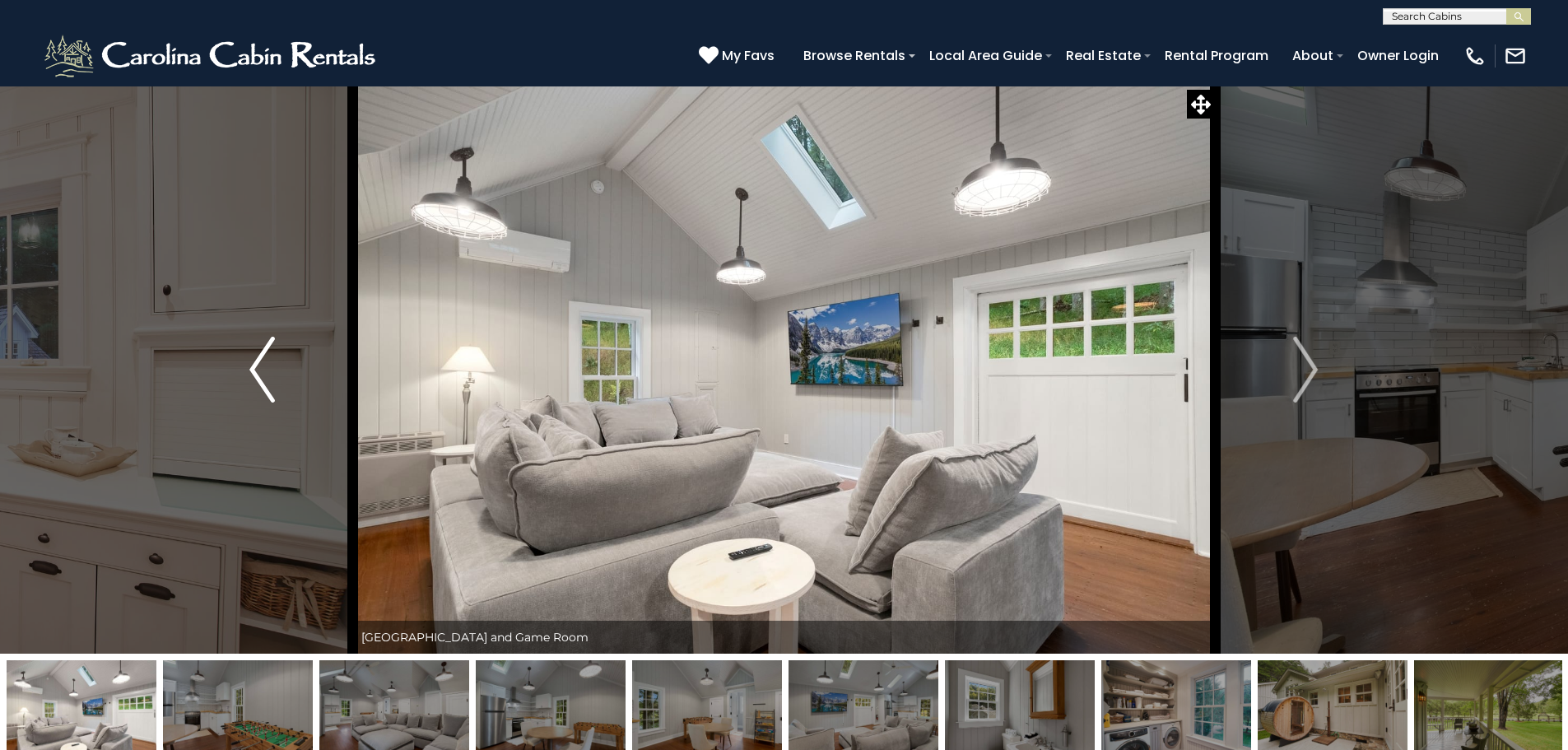
click at [265, 350] on img "Previous" at bounding box center [262, 369] width 25 height 66
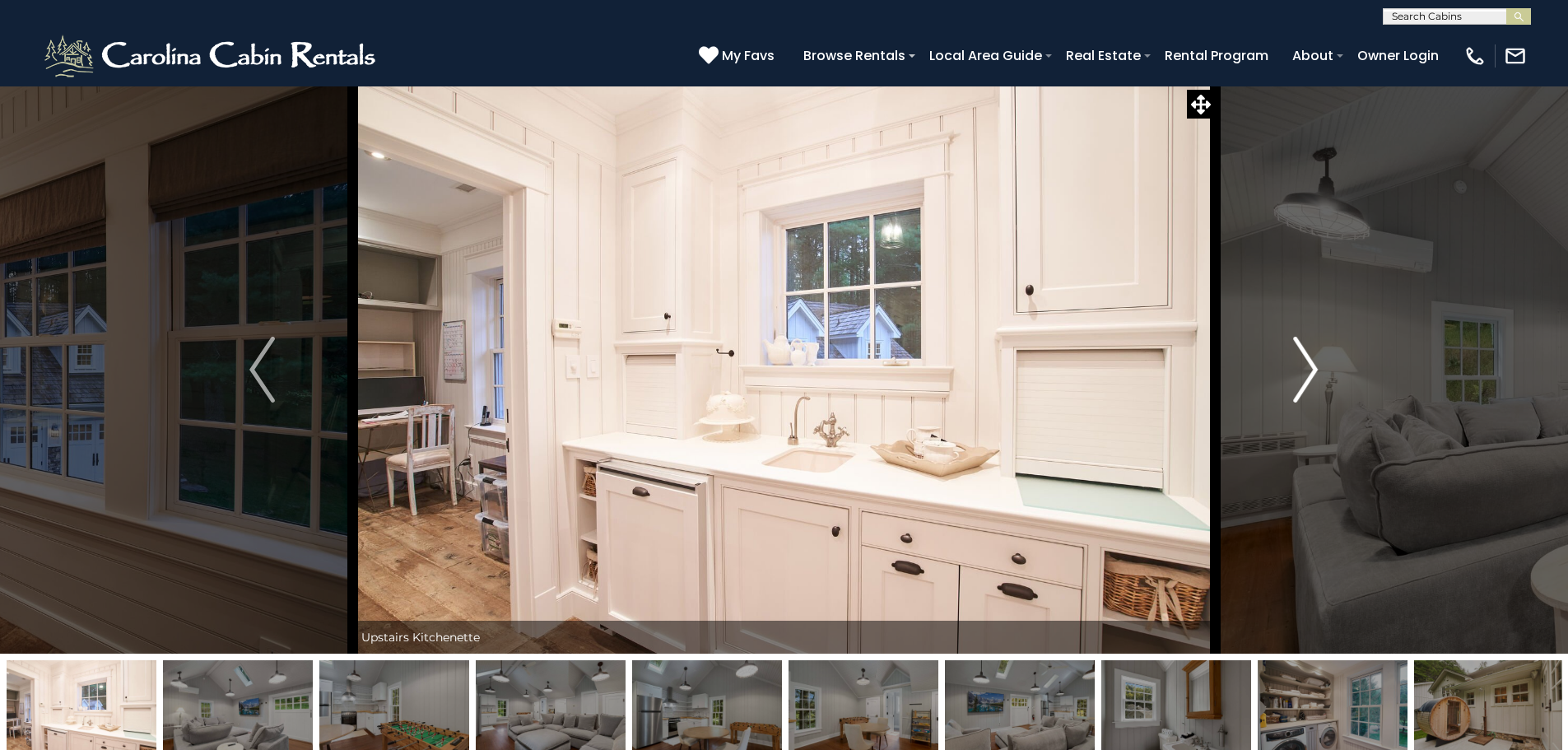
click at [1317, 372] on img "Next" at bounding box center [1305, 369] width 25 height 66
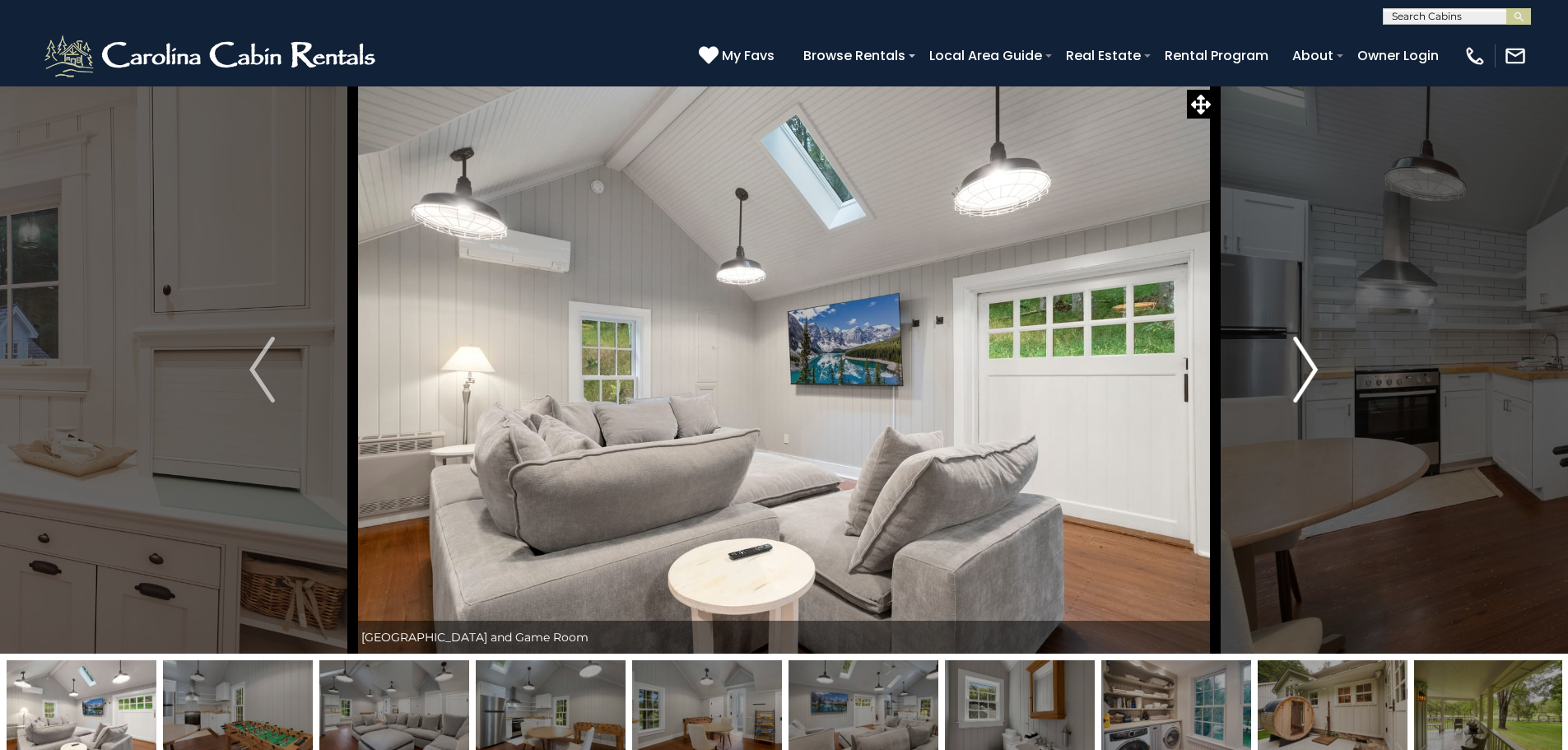
click at [1317, 372] on img "Next" at bounding box center [1305, 369] width 25 height 66
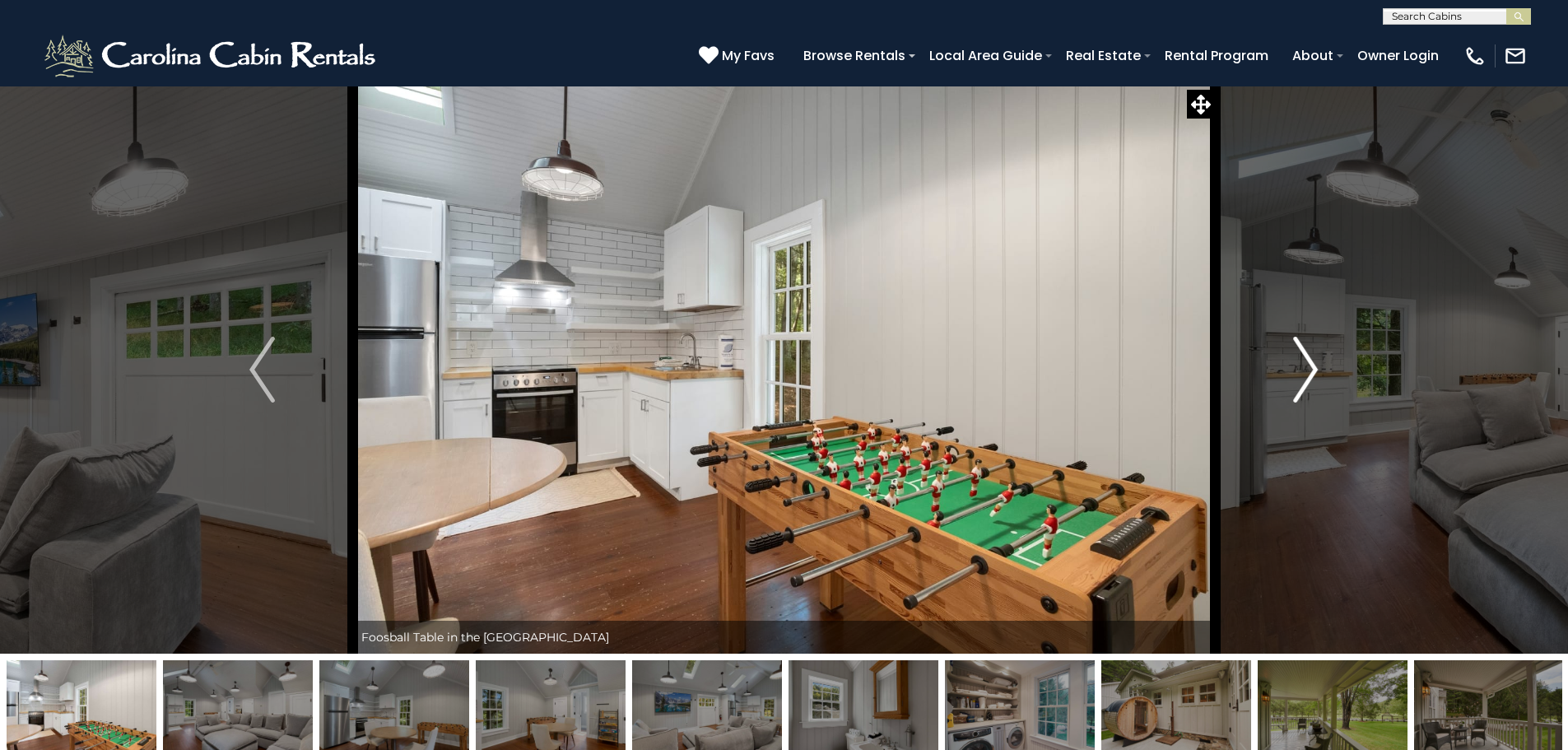
click at [1317, 372] on img "Next" at bounding box center [1305, 369] width 25 height 66
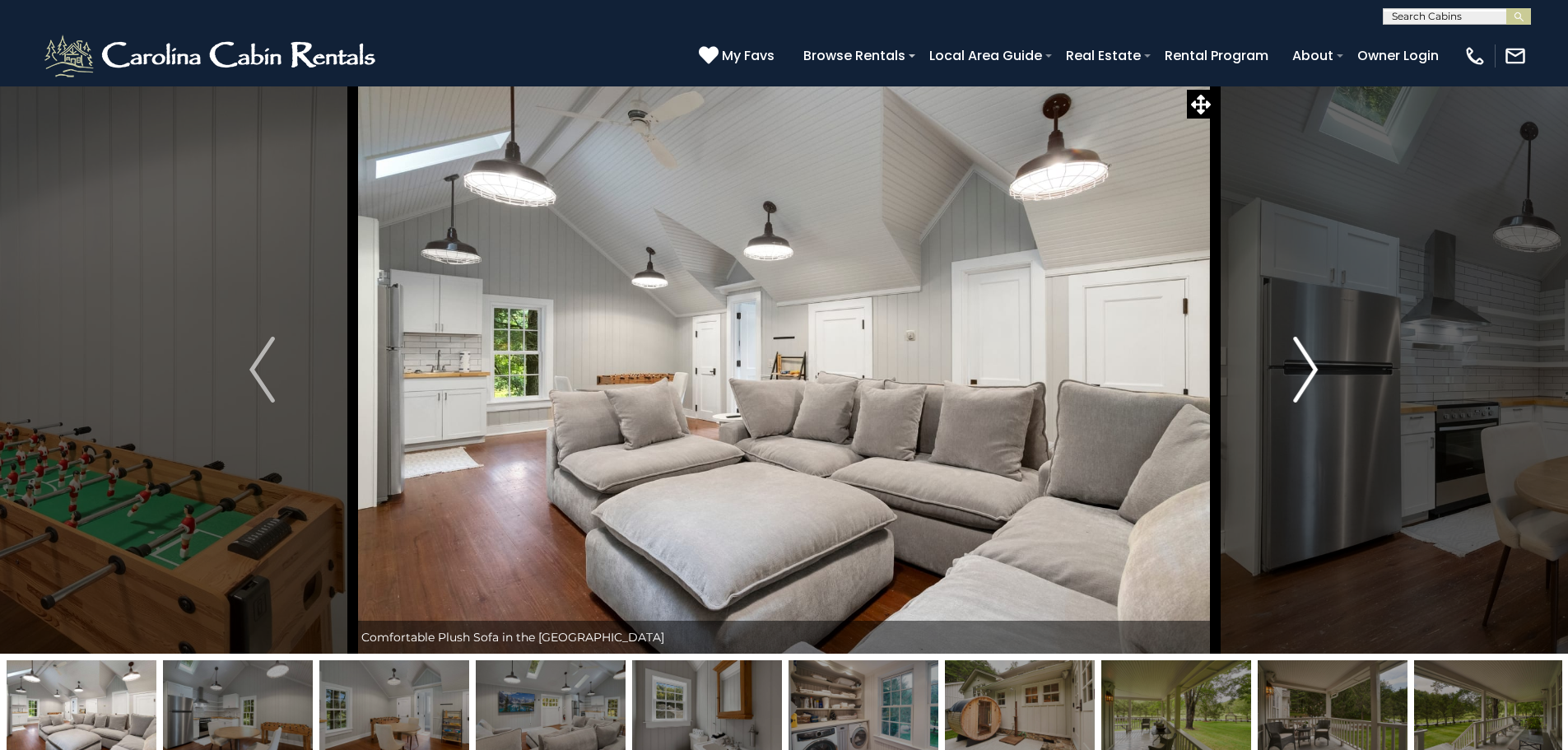
click at [1317, 372] on img "Next" at bounding box center [1305, 369] width 25 height 66
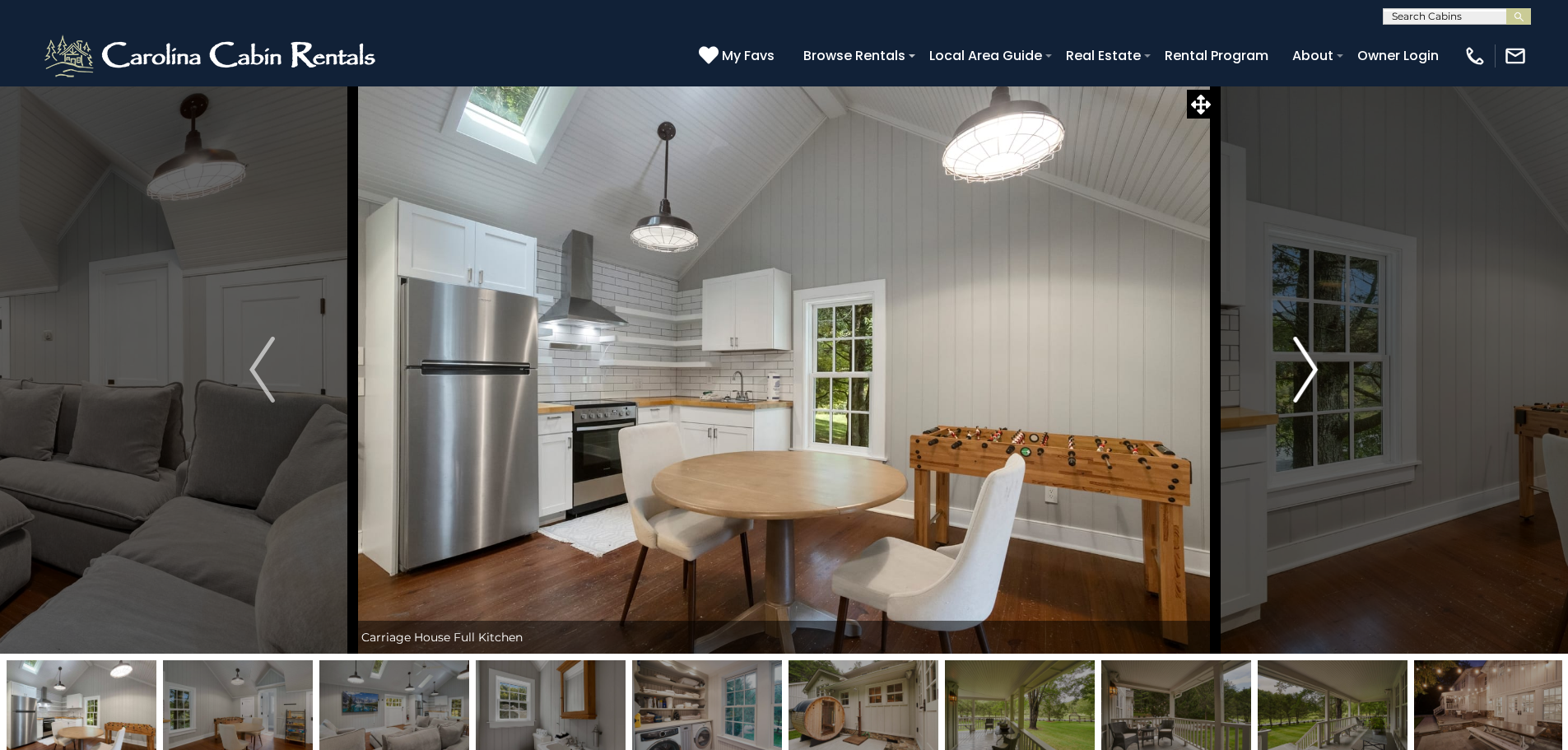
click at [1317, 372] on img "Next" at bounding box center [1305, 369] width 25 height 66
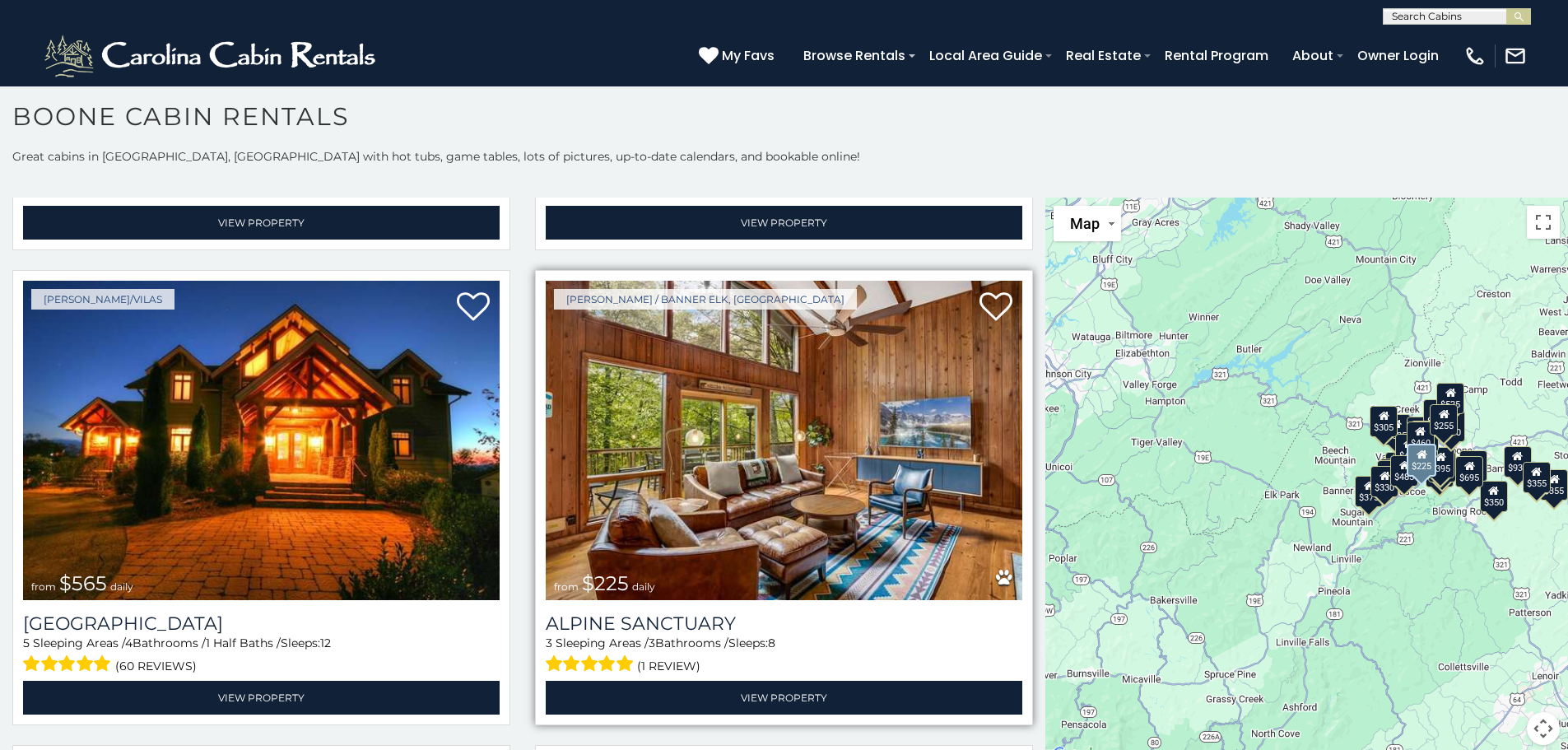
scroll to position [3867, 0]
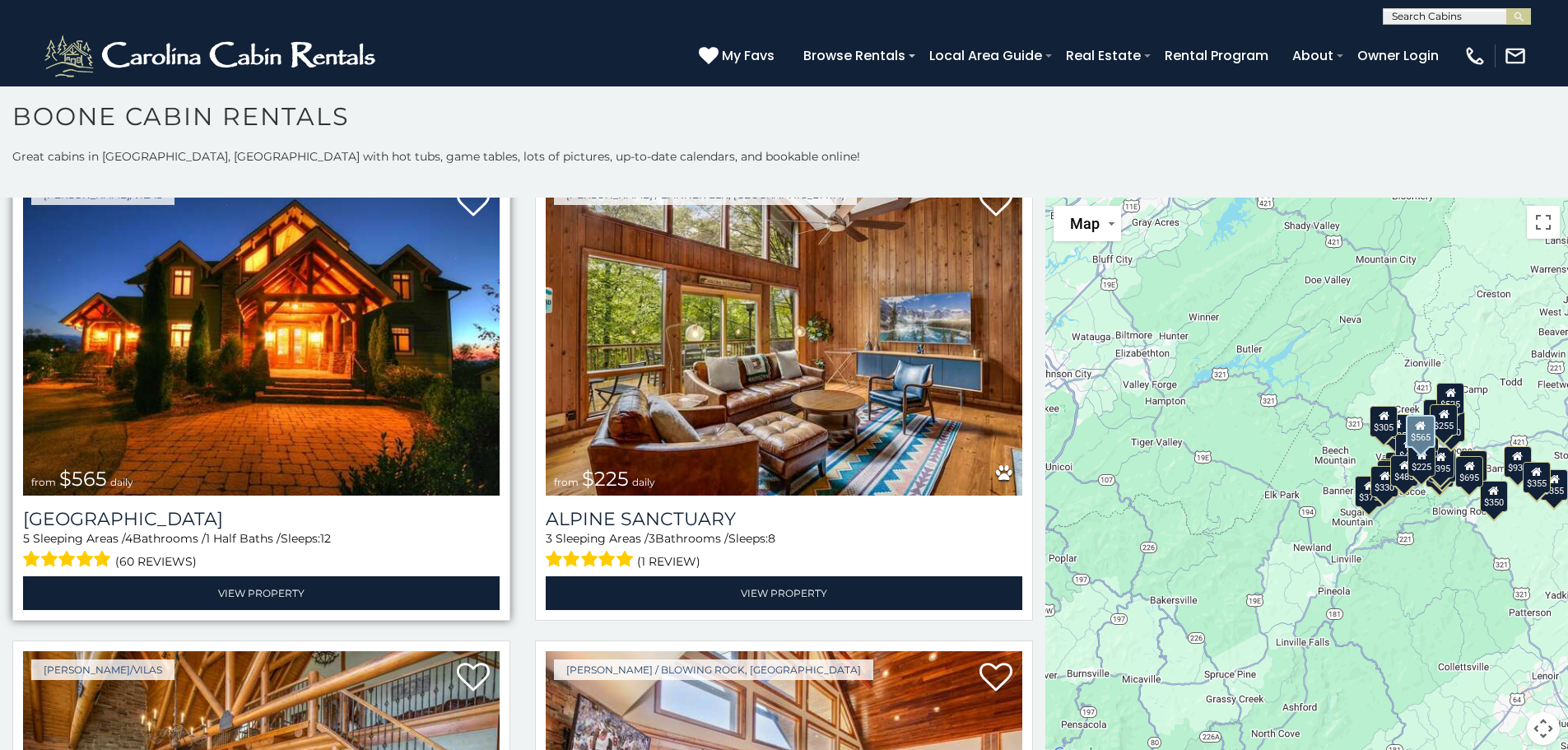
click at [349, 370] on img at bounding box center [261, 336] width 476 height 319
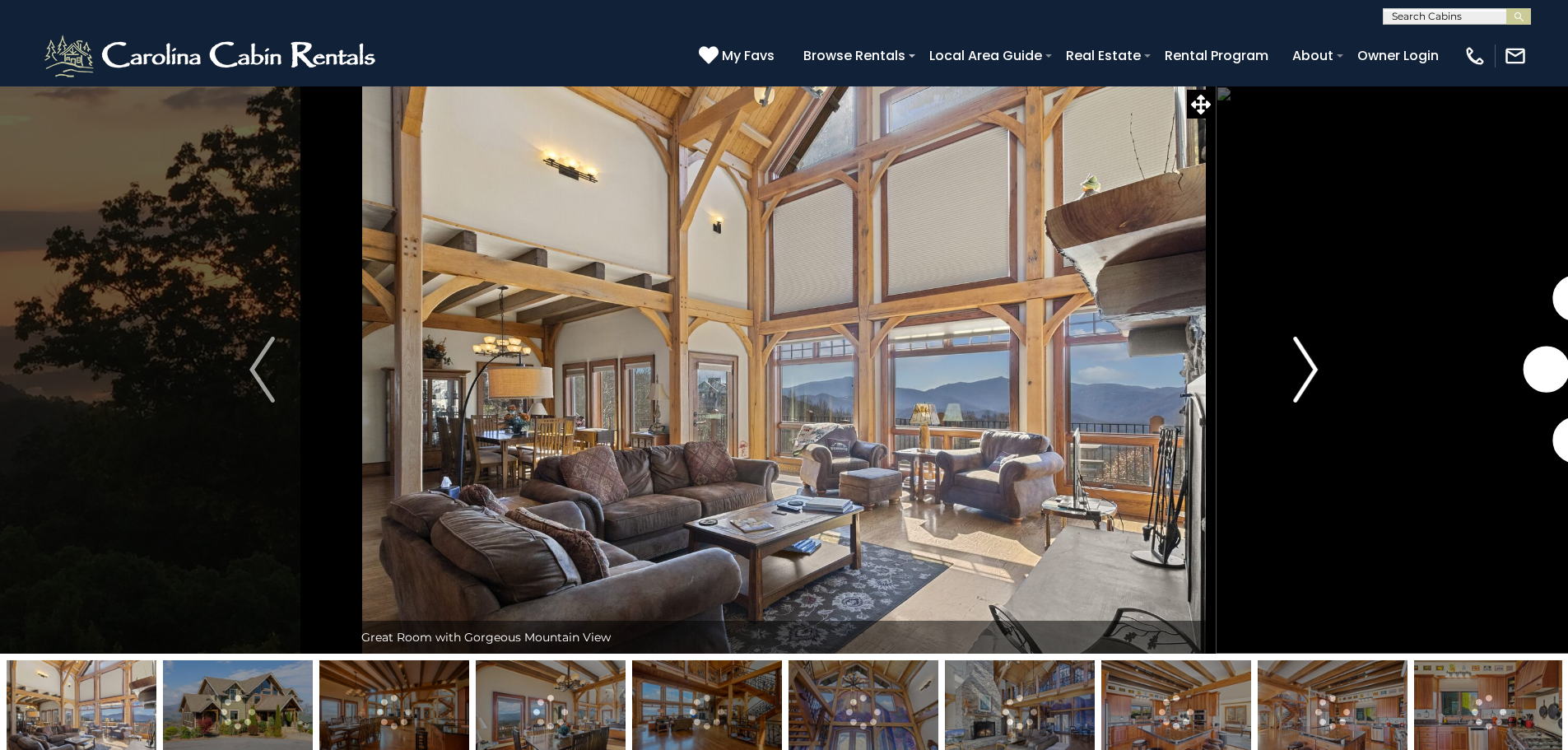
click at [1294, 367] on img "Next" at bounding box center [1305, 369] width 25 height 66
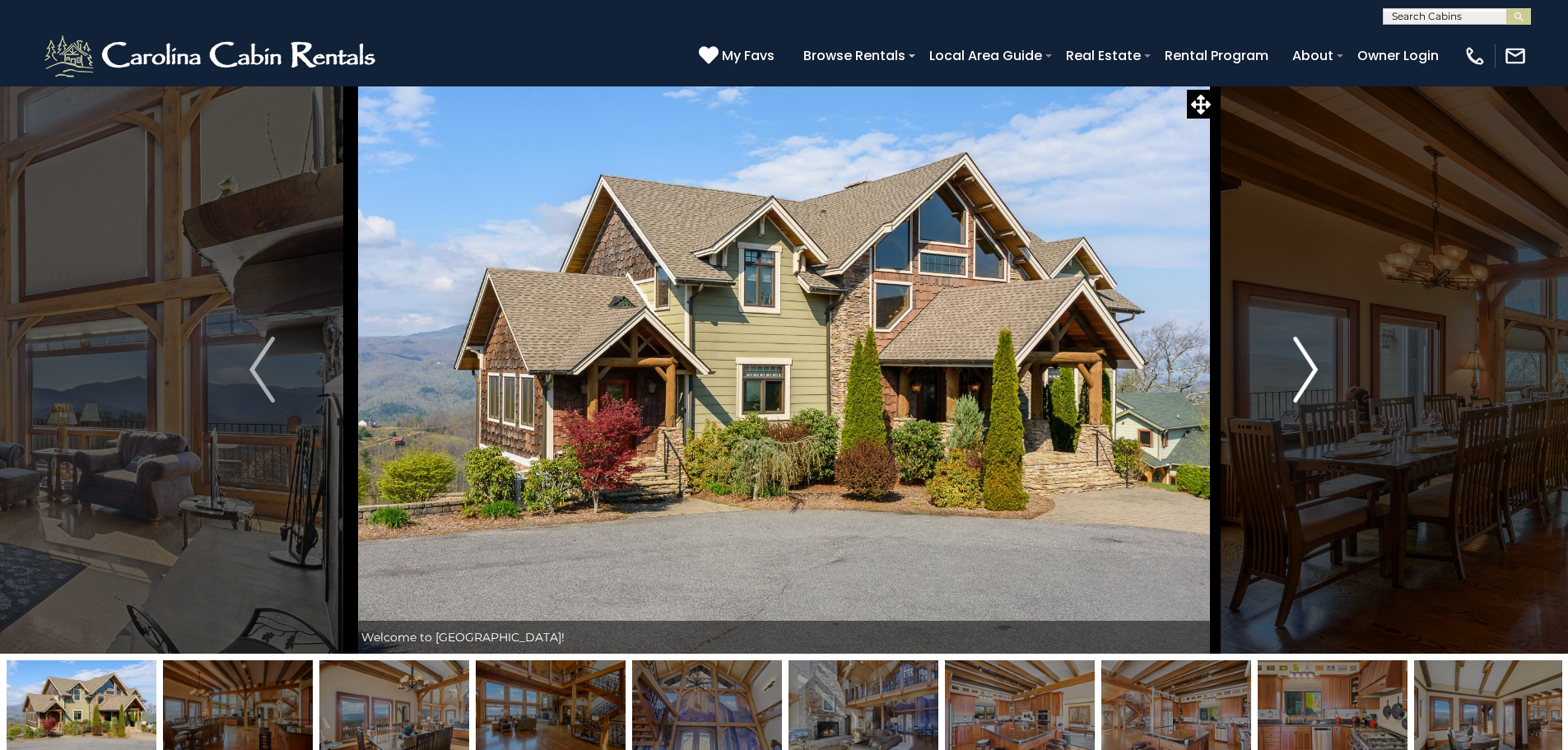
click at [1294, 367] on img "Next" at bounding box center [1305, 369] width 25 height 66
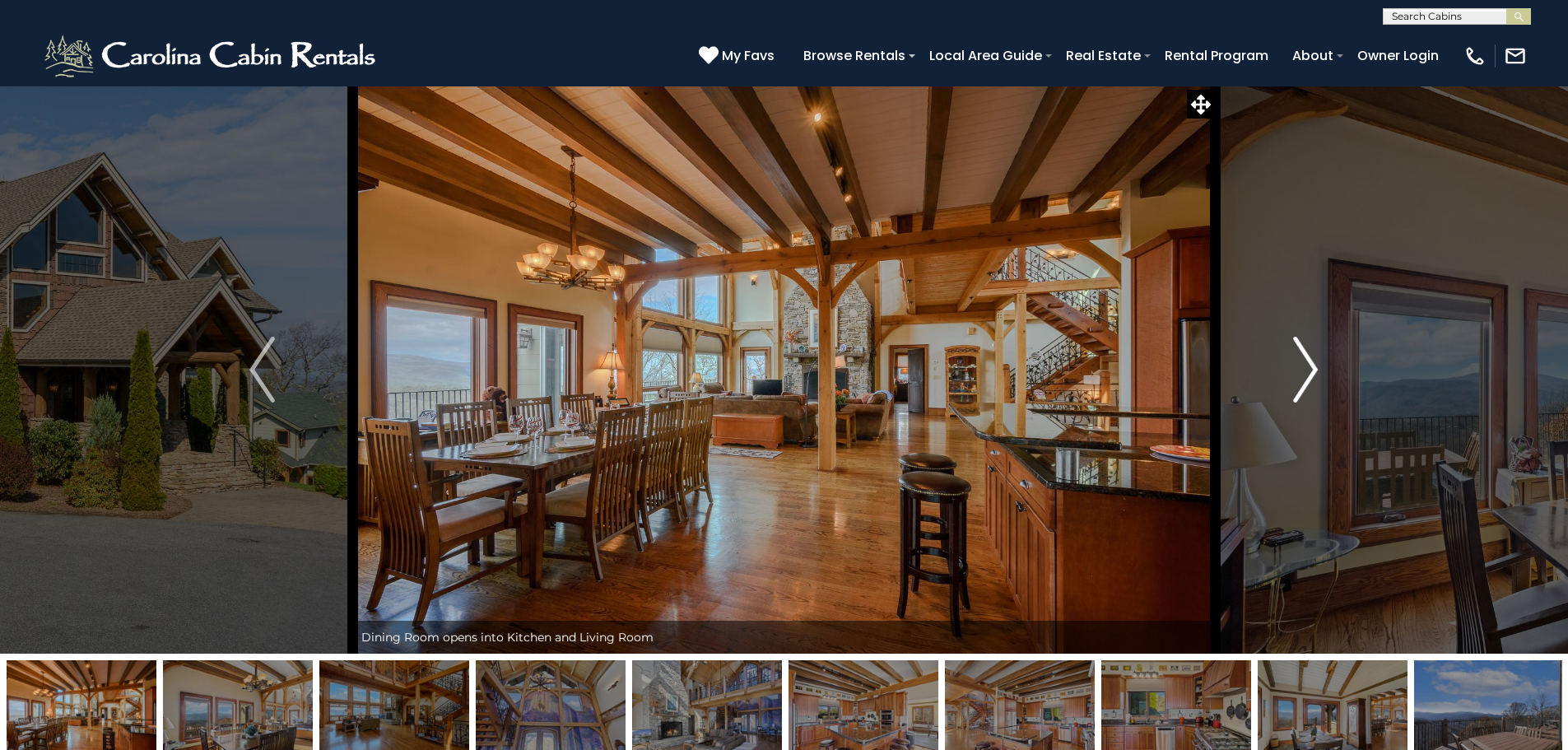
click at [1305, 378] on img "Next" at bounding box center [1305, 369] width 25 height 66
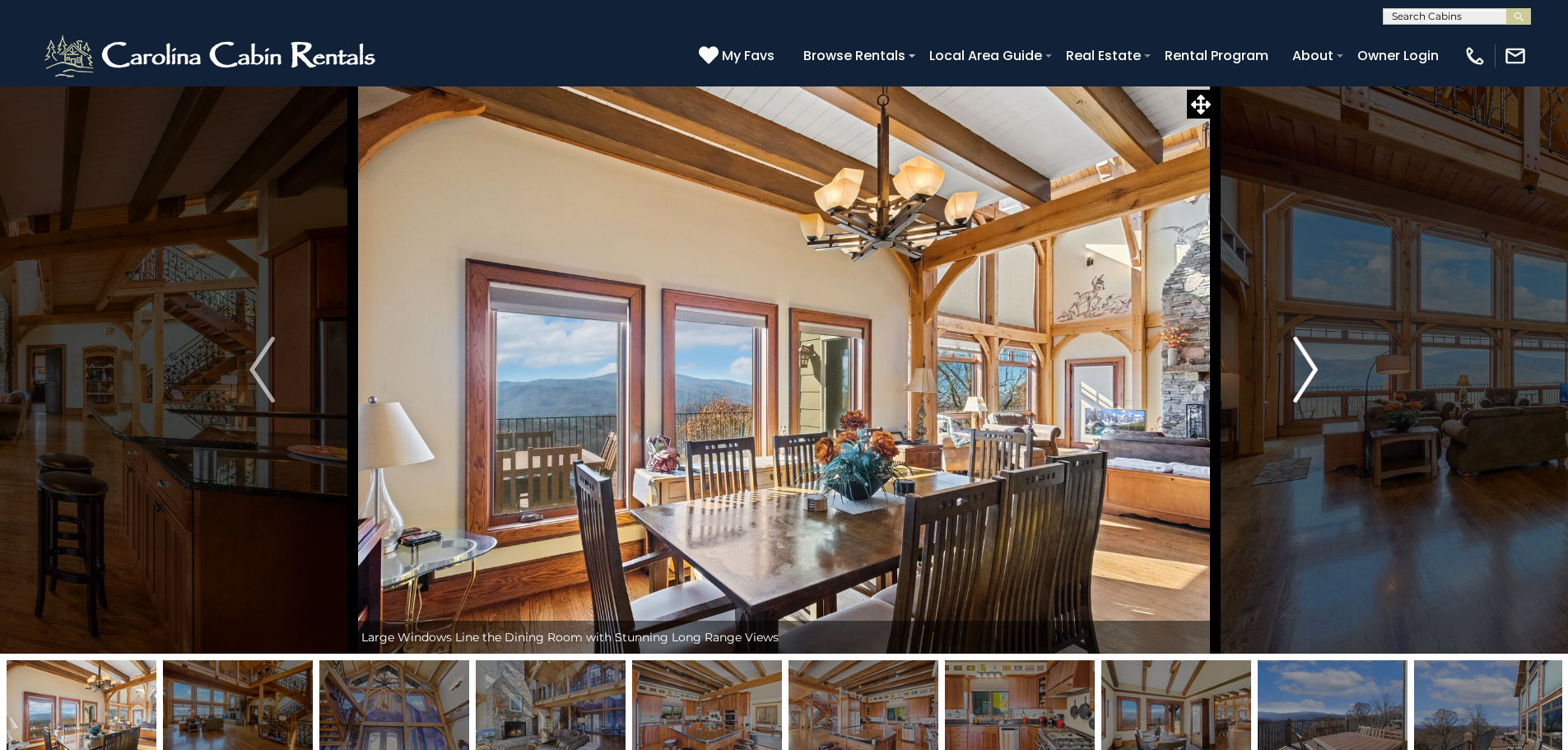
click at [1305, 378] on img "Next" at bounding box center [1305, 369] width 25 height 66
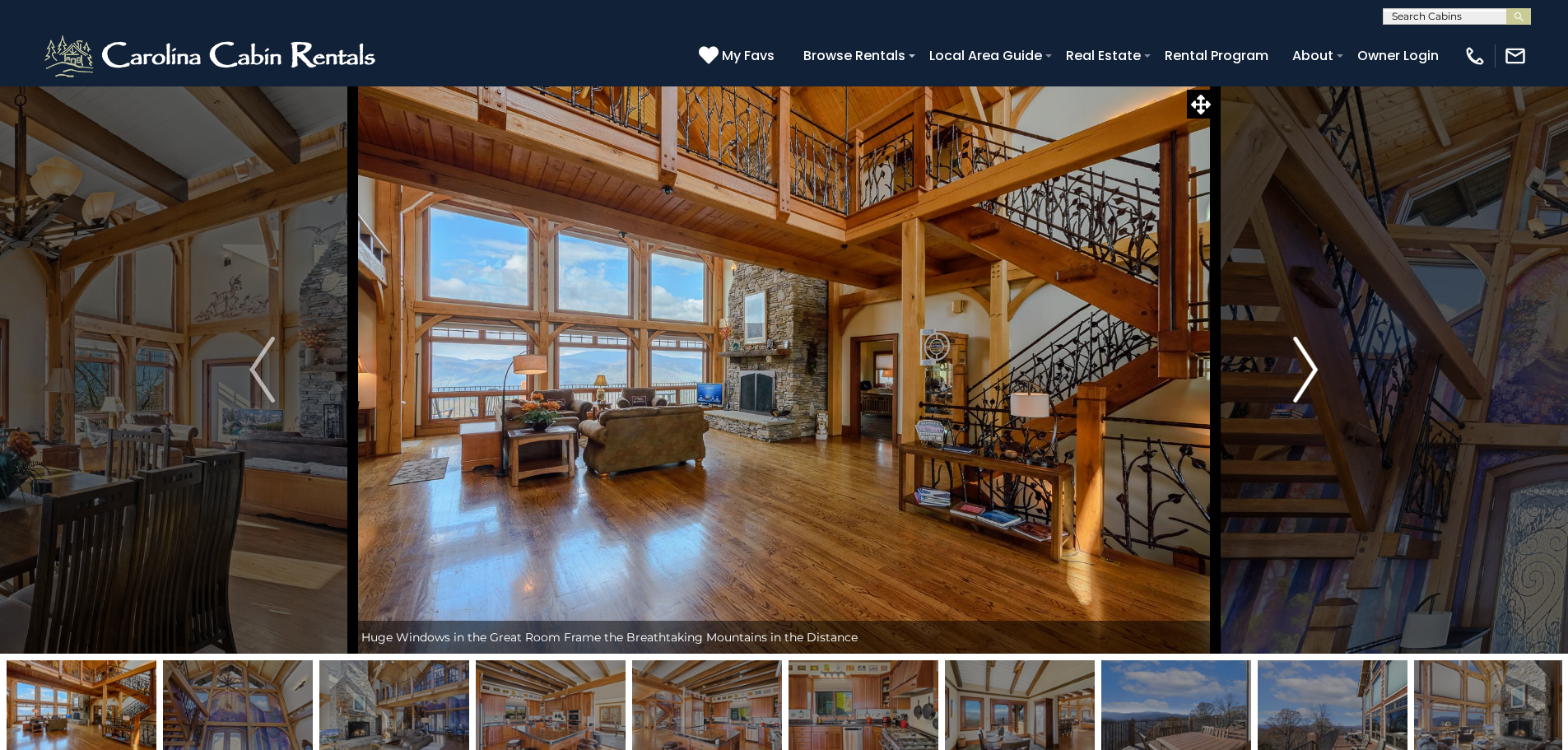
click at [1305, 378] on img "Next" at bounding box center [1305, 369] width 25 height 66
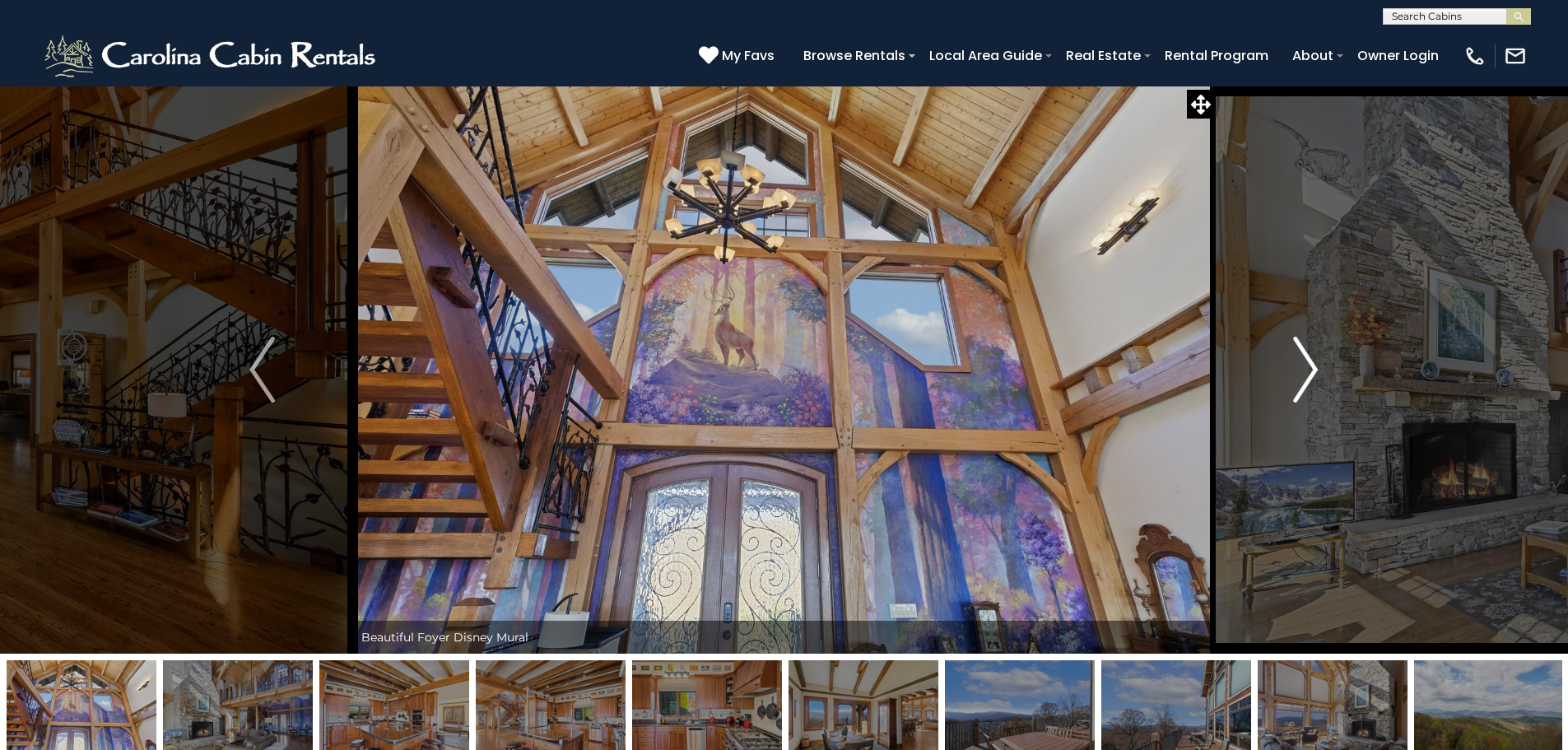
click at [1305, 378] on img "Next" at bounding box center [1305, 369] width 25 height 66
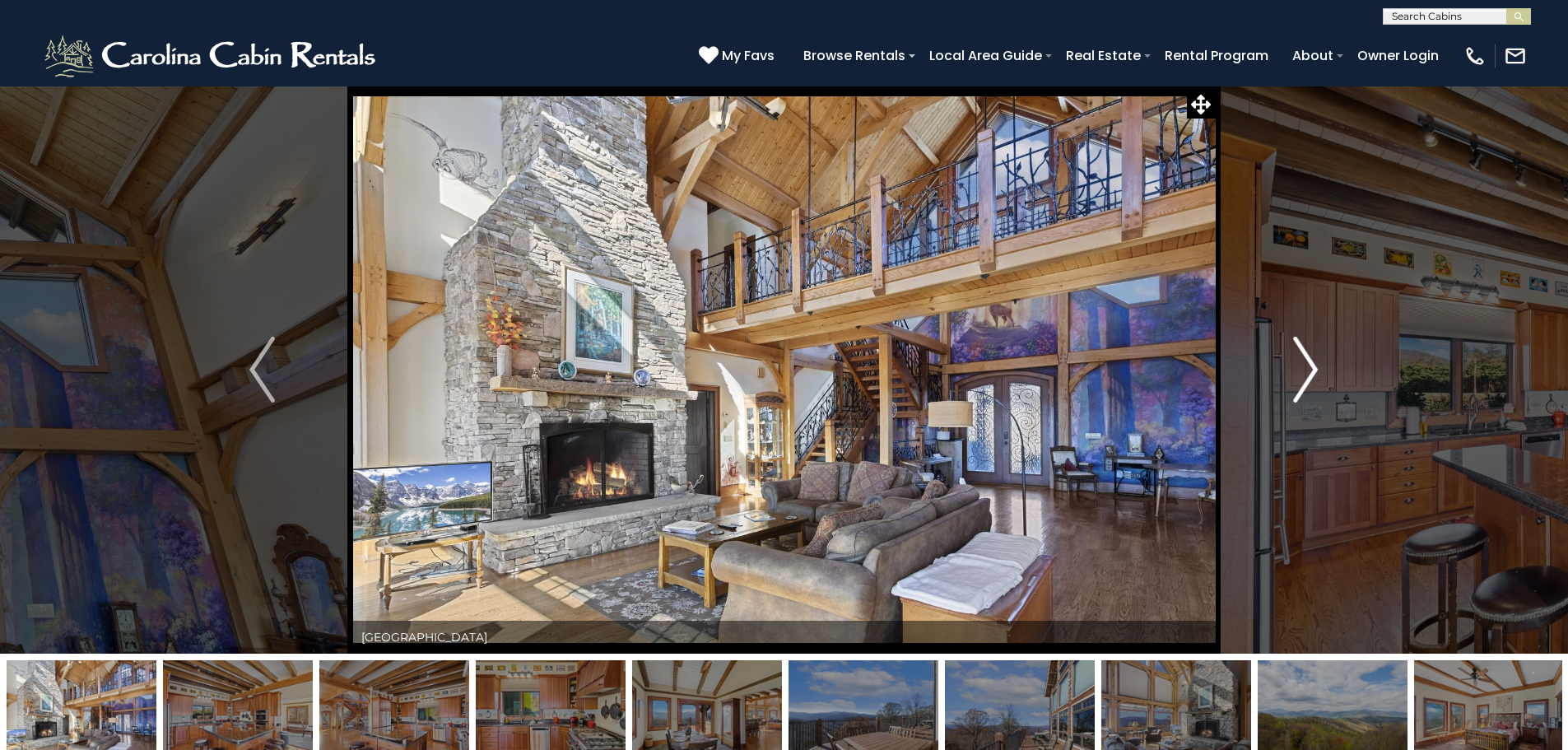
click at [1305, 378] on img "Next" at bounding box center [1305, 369] width 25 height 66
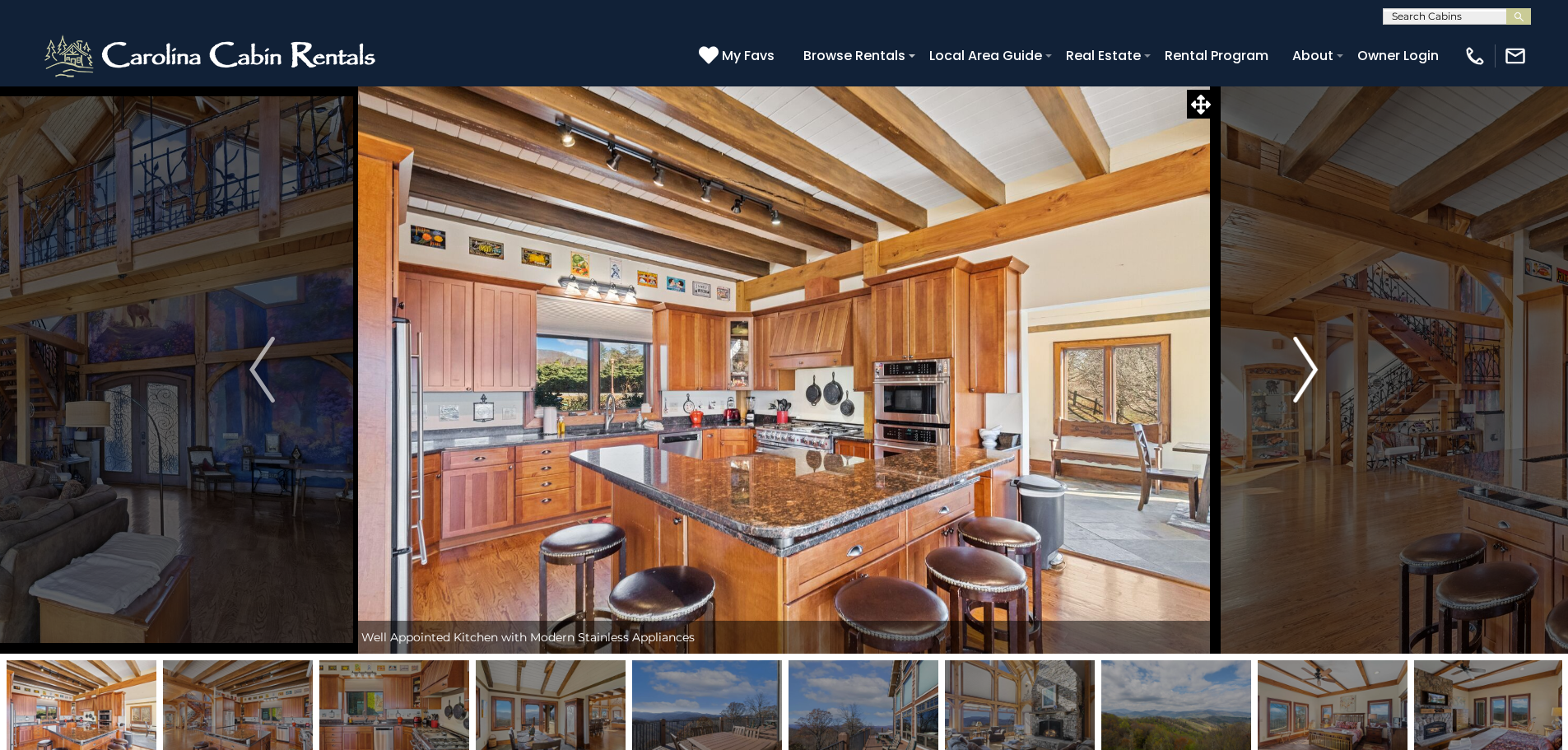
click at [1305, 378] on img "Next" at bounding box center [1305, 369] width 25 height 66
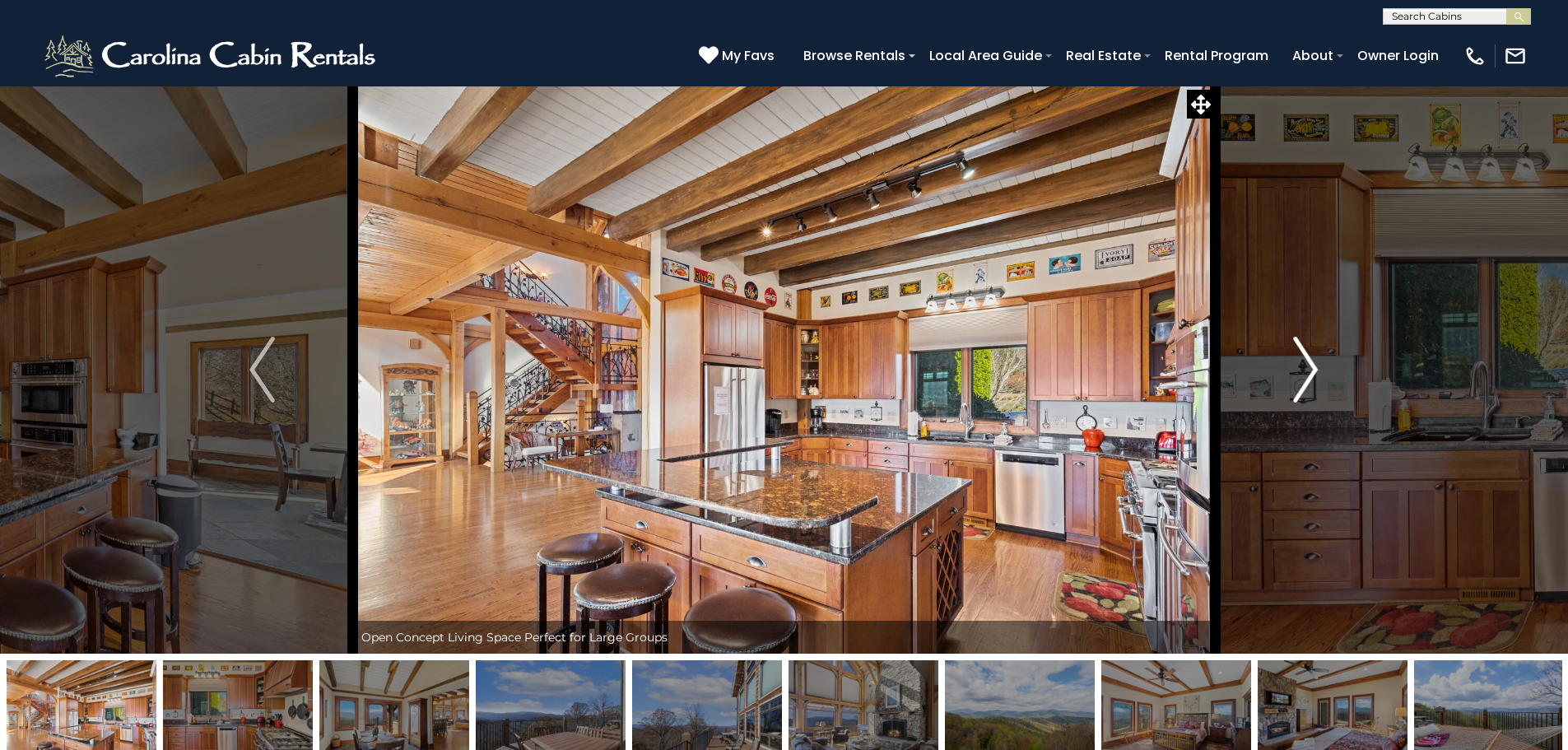
click at [1297, 366] on img "Next" at bounding box center [1305, 369] width 25 height 66
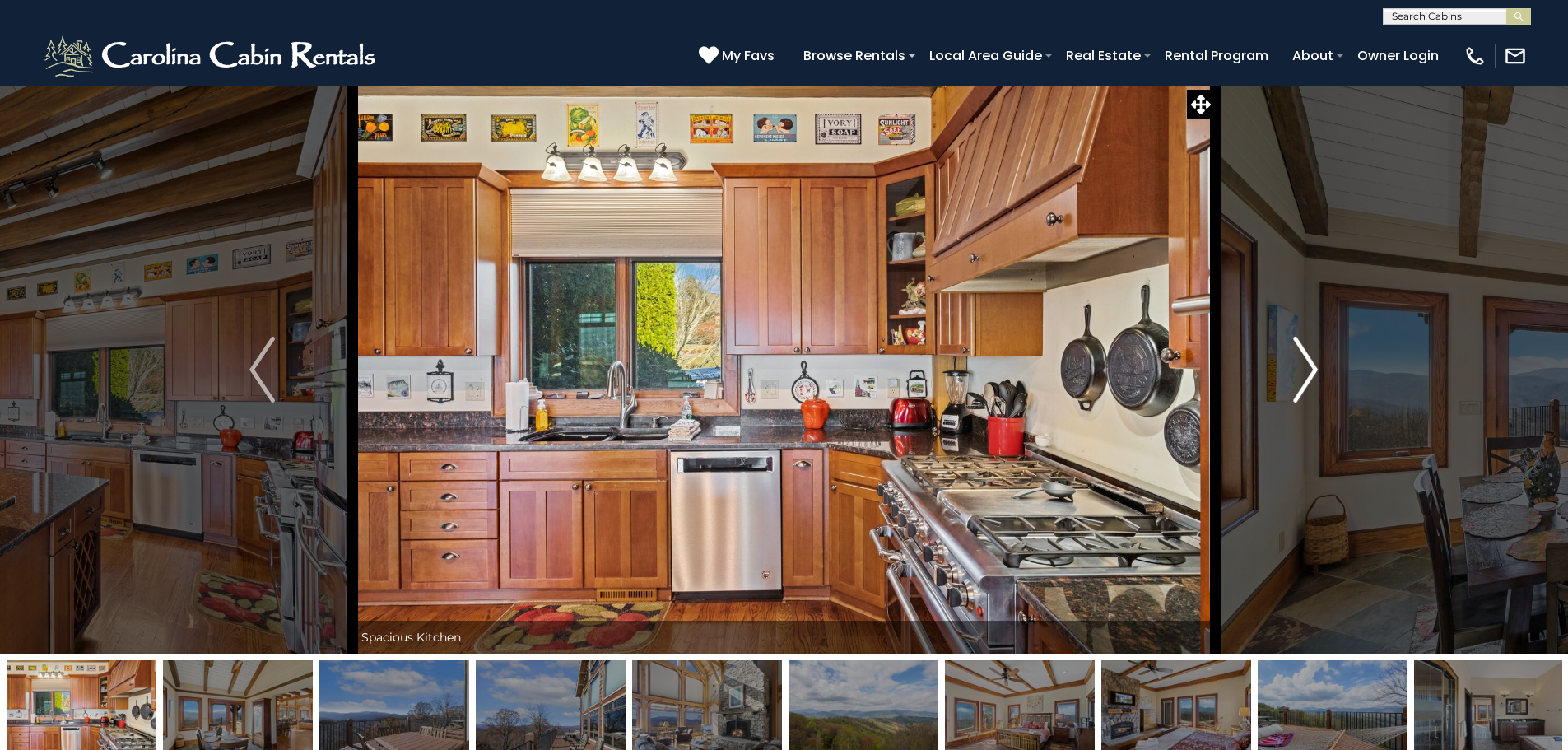
click at [1301, 369] on img "Next" at bounding box center [1305, 369] width 25 height 66
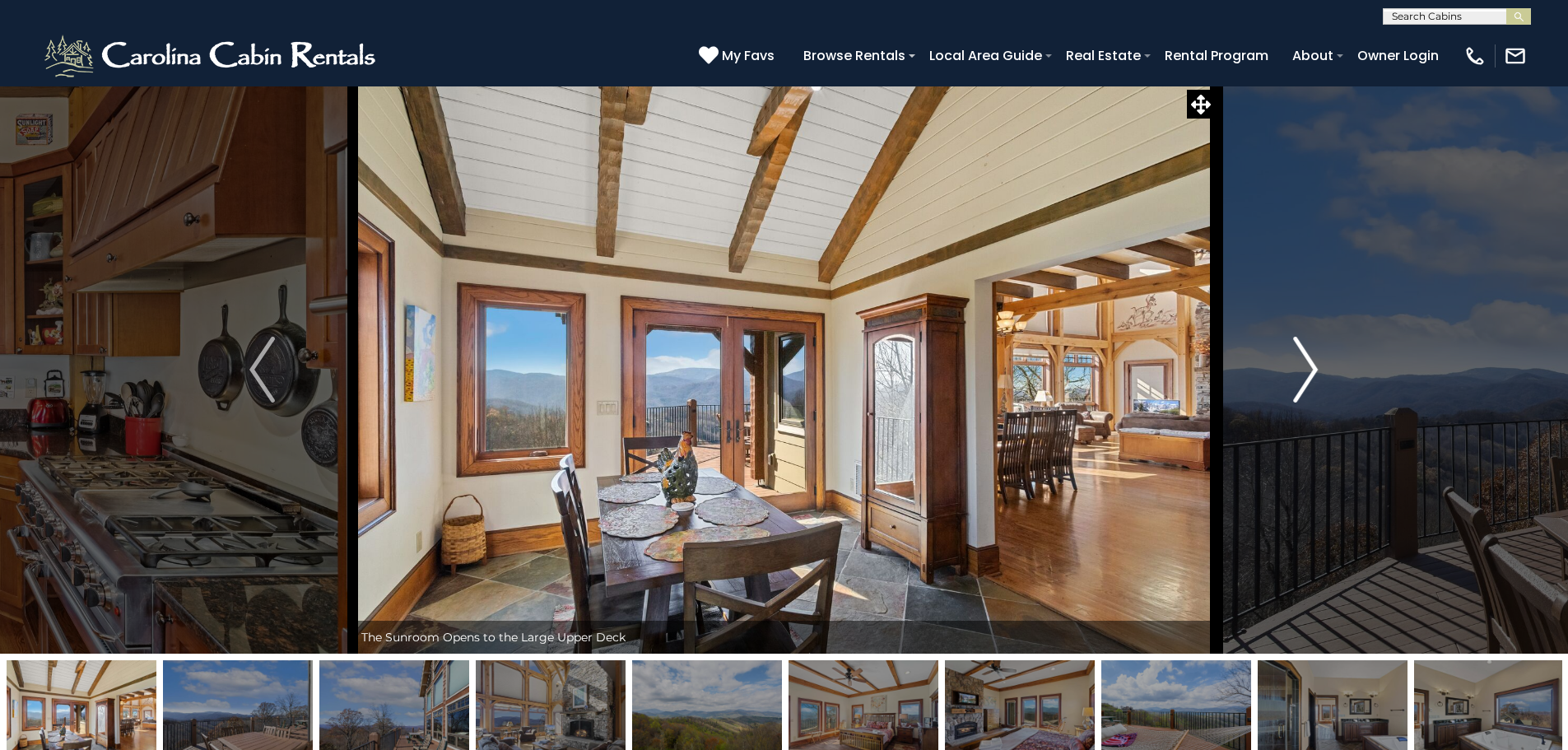
click at [1301, 369] on img "Next" at bounding box center [1305, 369] width 25 height 66
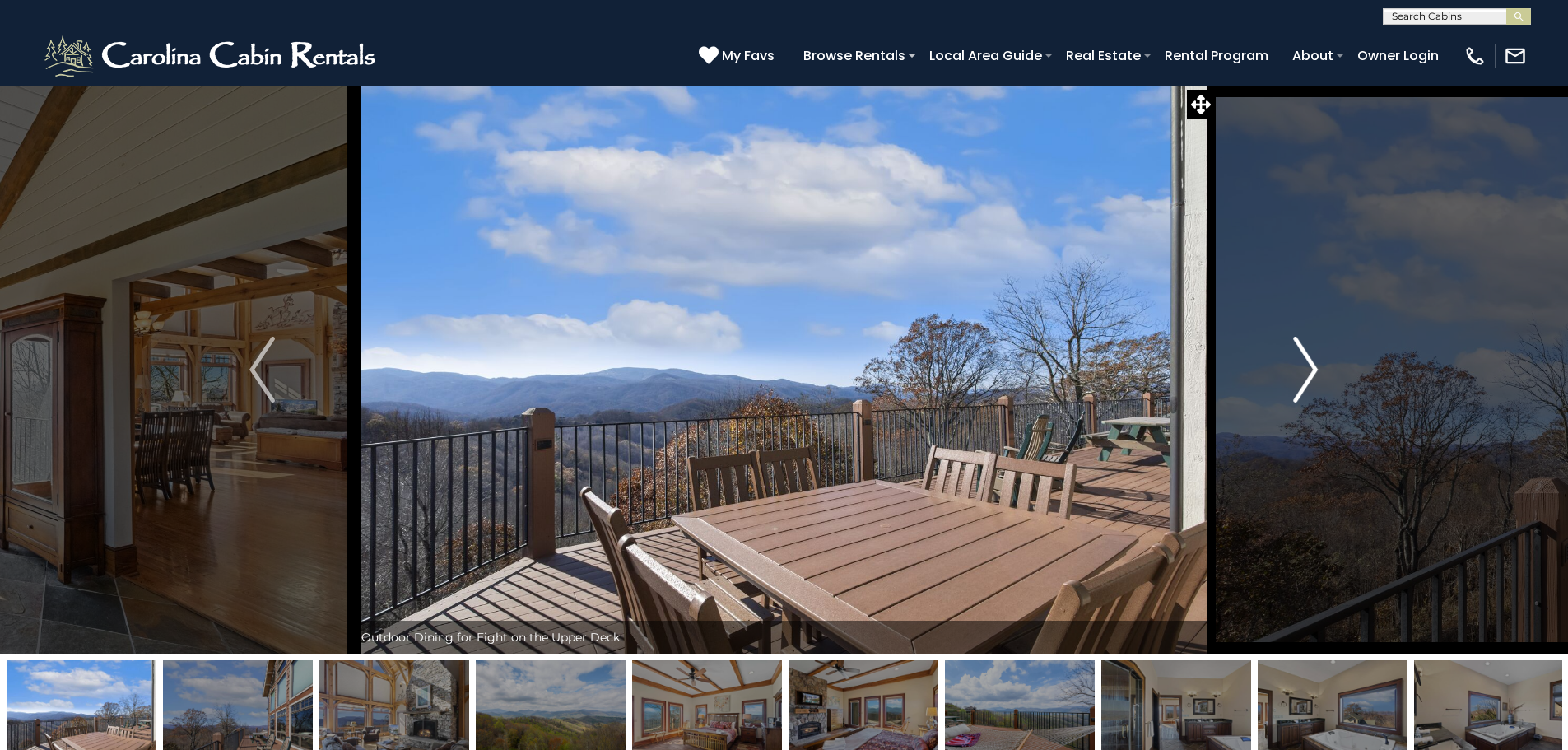
click at [1301, 369] on img "Next" at bounding box center [1305, 369] width 25 height 66
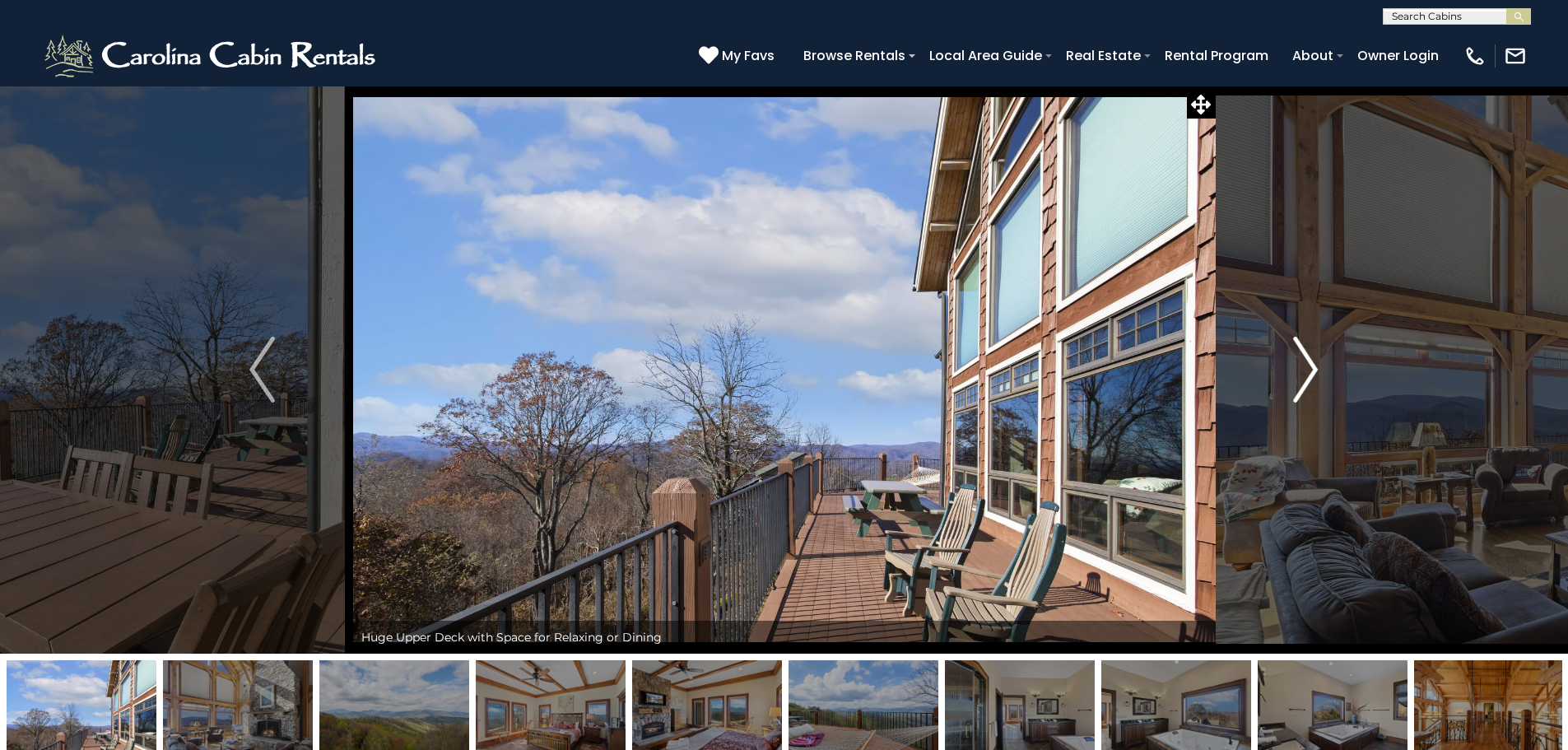
click at [1301, 369] on img "Next" at bounding box center [1305, 369] width 25 height 66
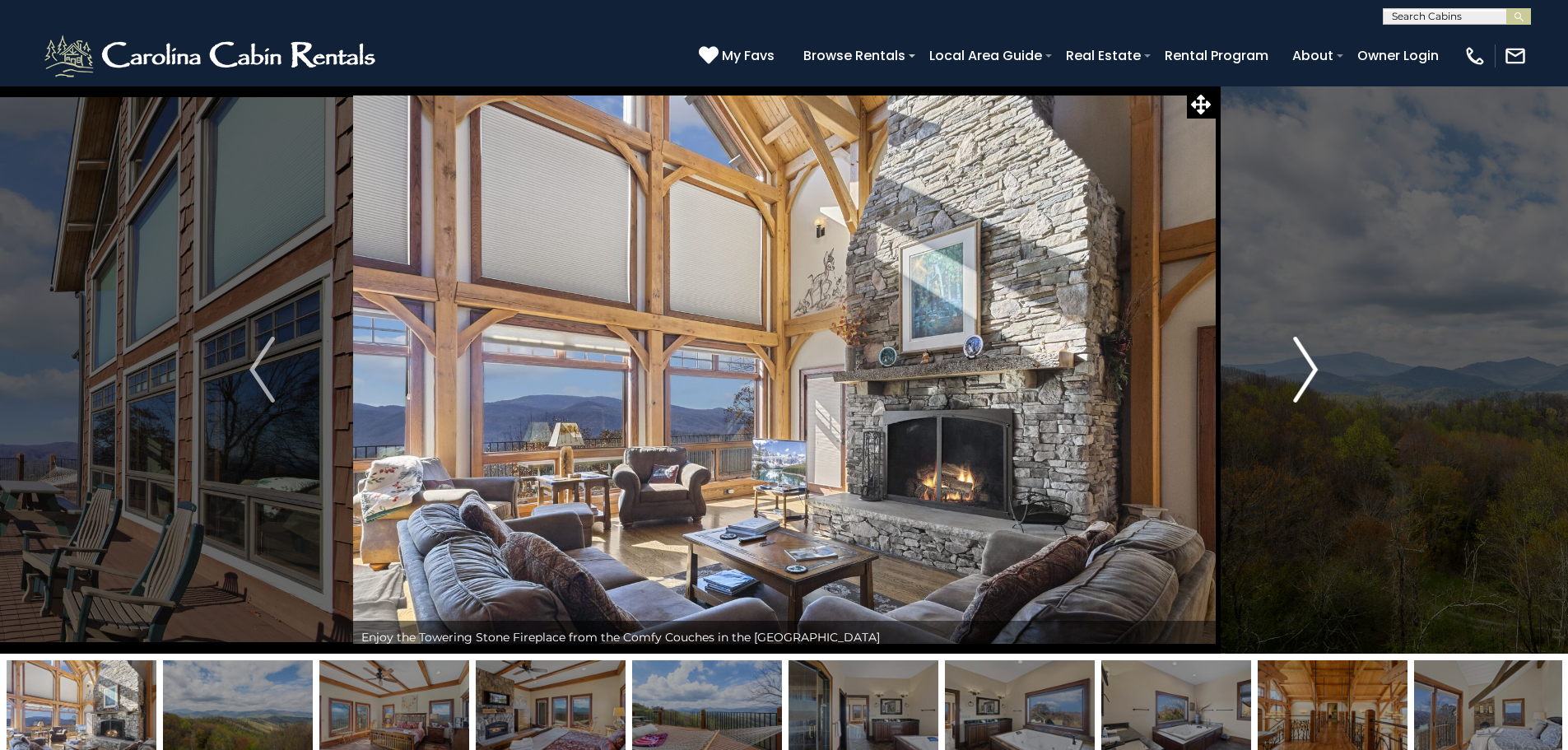
click at [1301, 369] on img "Next" at bounding box center [1305, 369] width 25 height 66
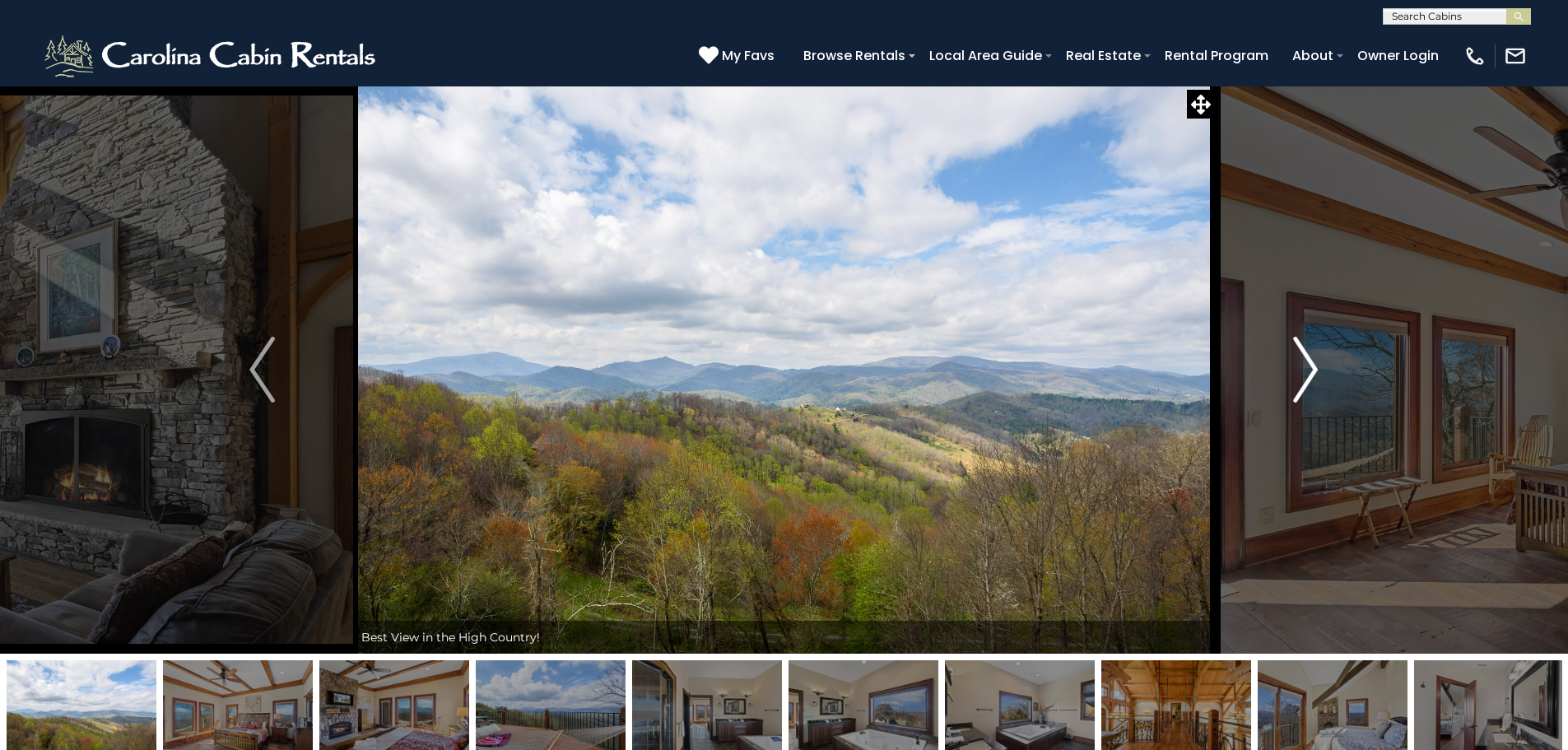
click at [1301, 369] on img "Next" at bounding box center [1305, 369] width 25 height 66
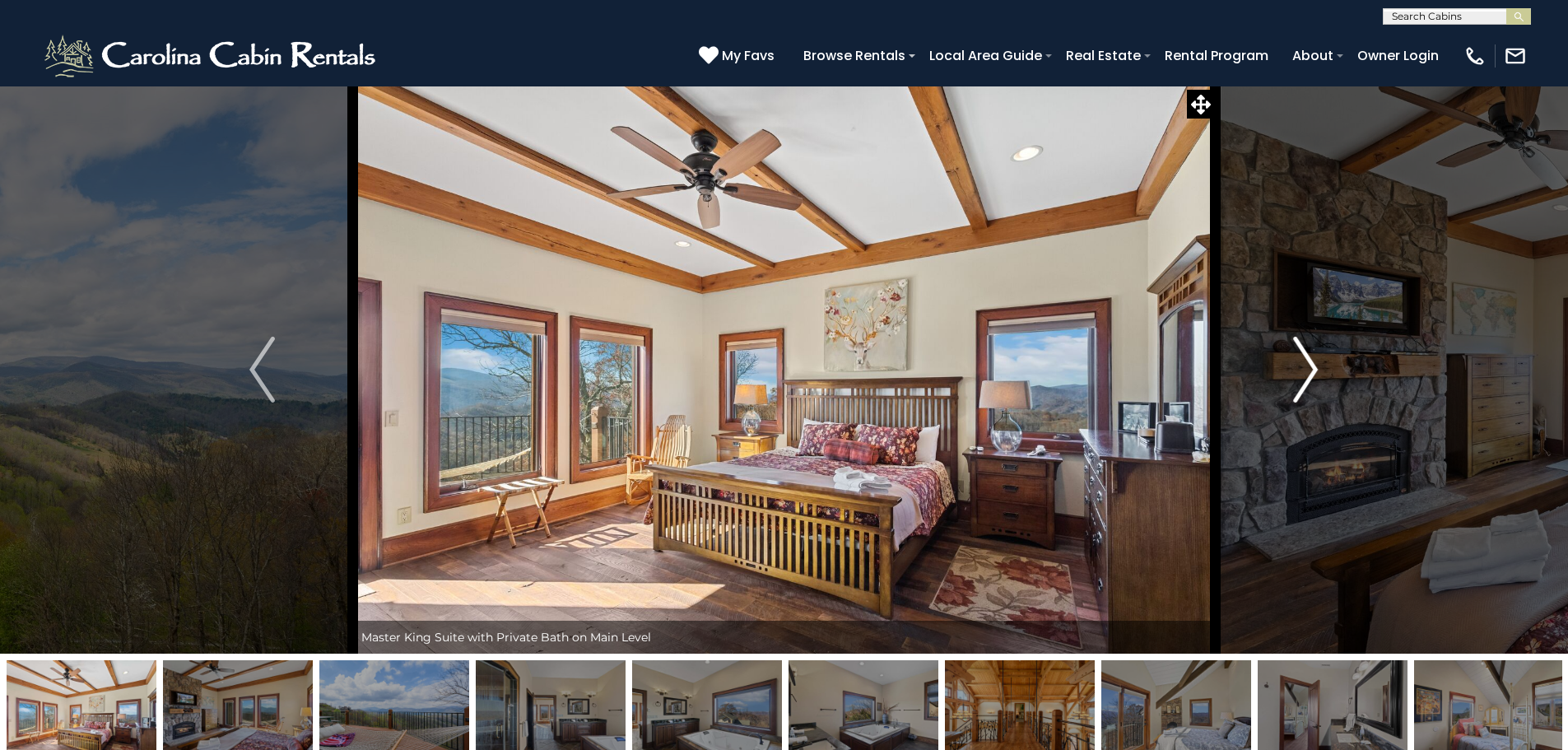
click at [1301, 369] on img "Next" at bounding box center [1305, 369] width 25 height 66
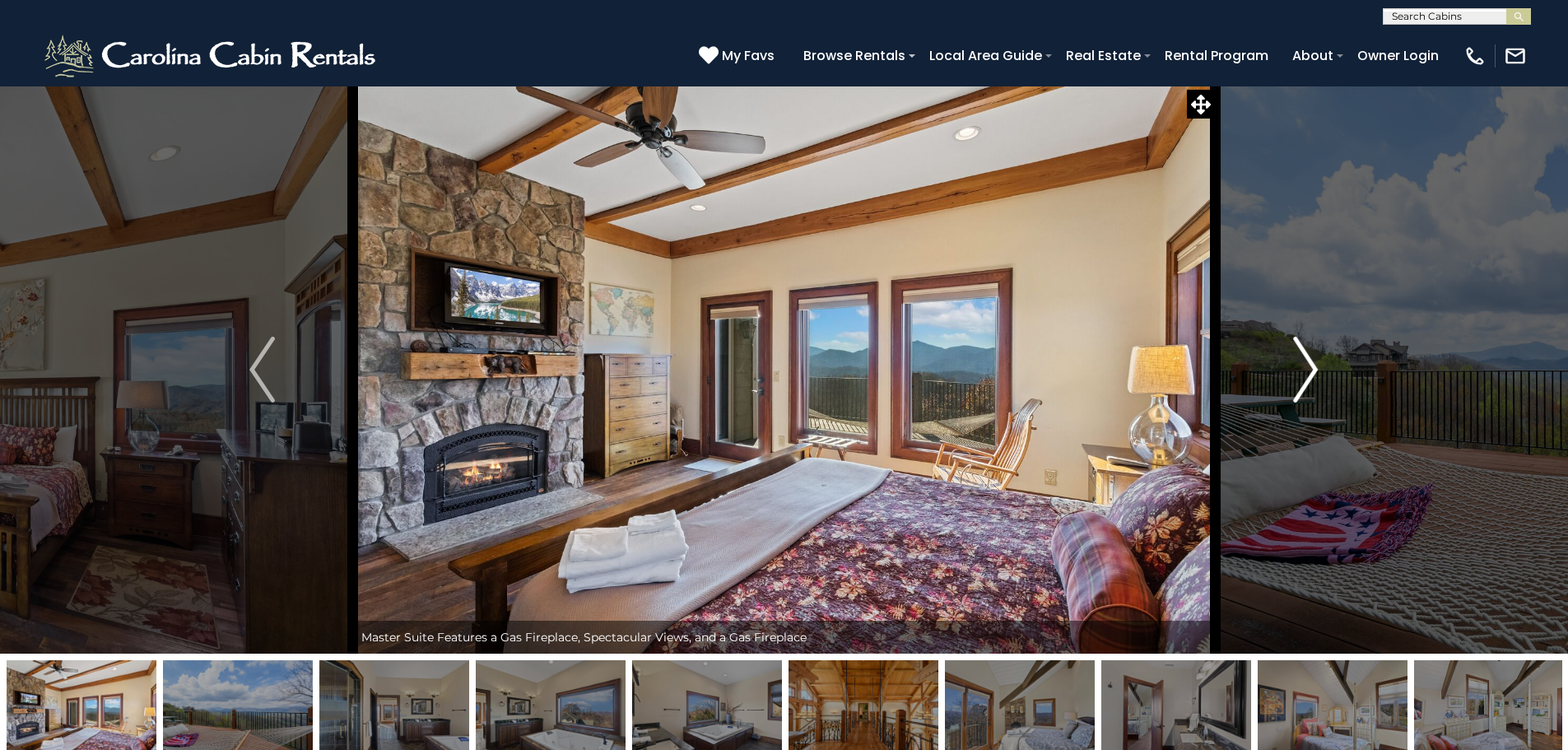
click at [1301, 369] on img "Next" at bounding box center [1305, 369] width 25 height 66
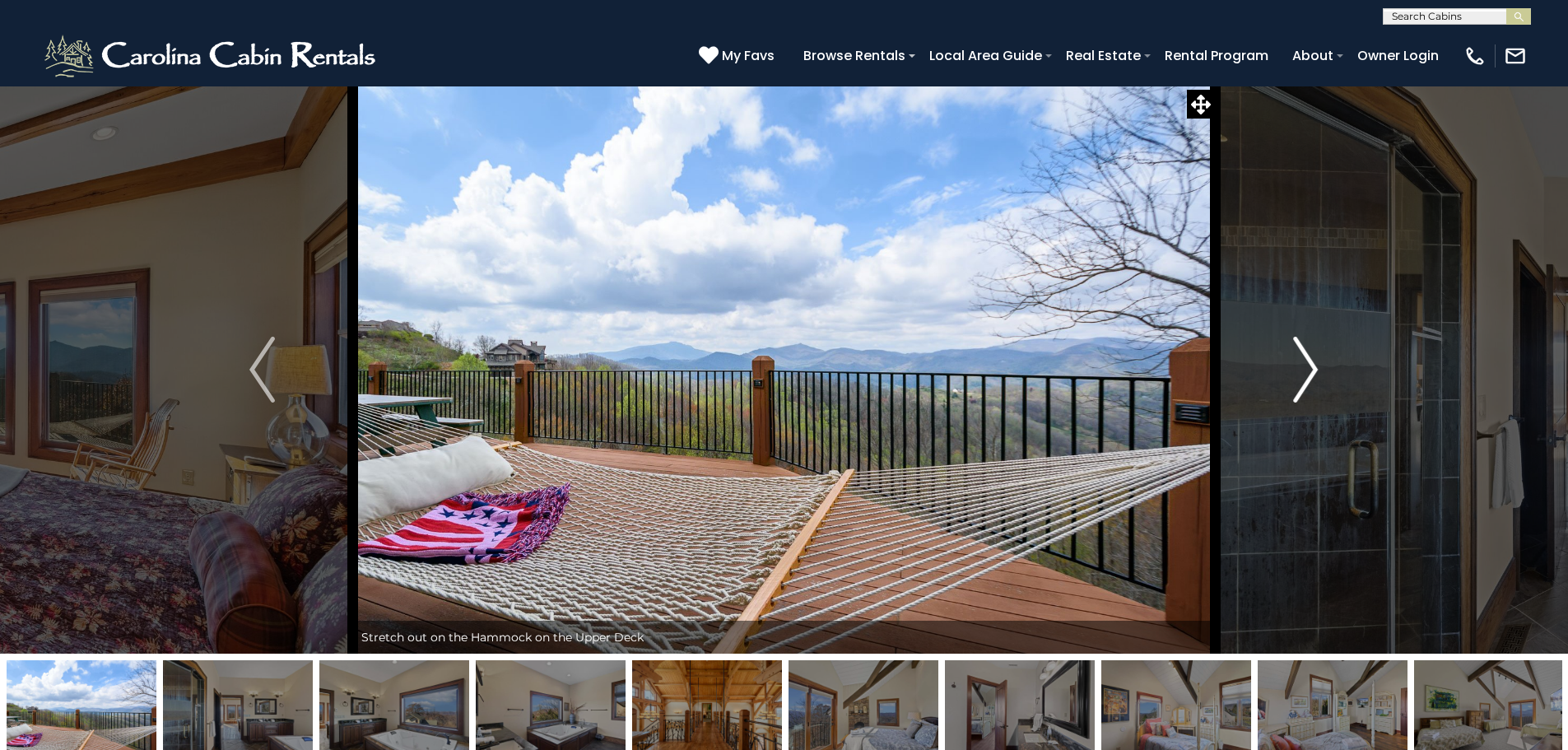
click at [1301, 369] on img "Next" at bounding box center [1305, 369] width 25 height 66
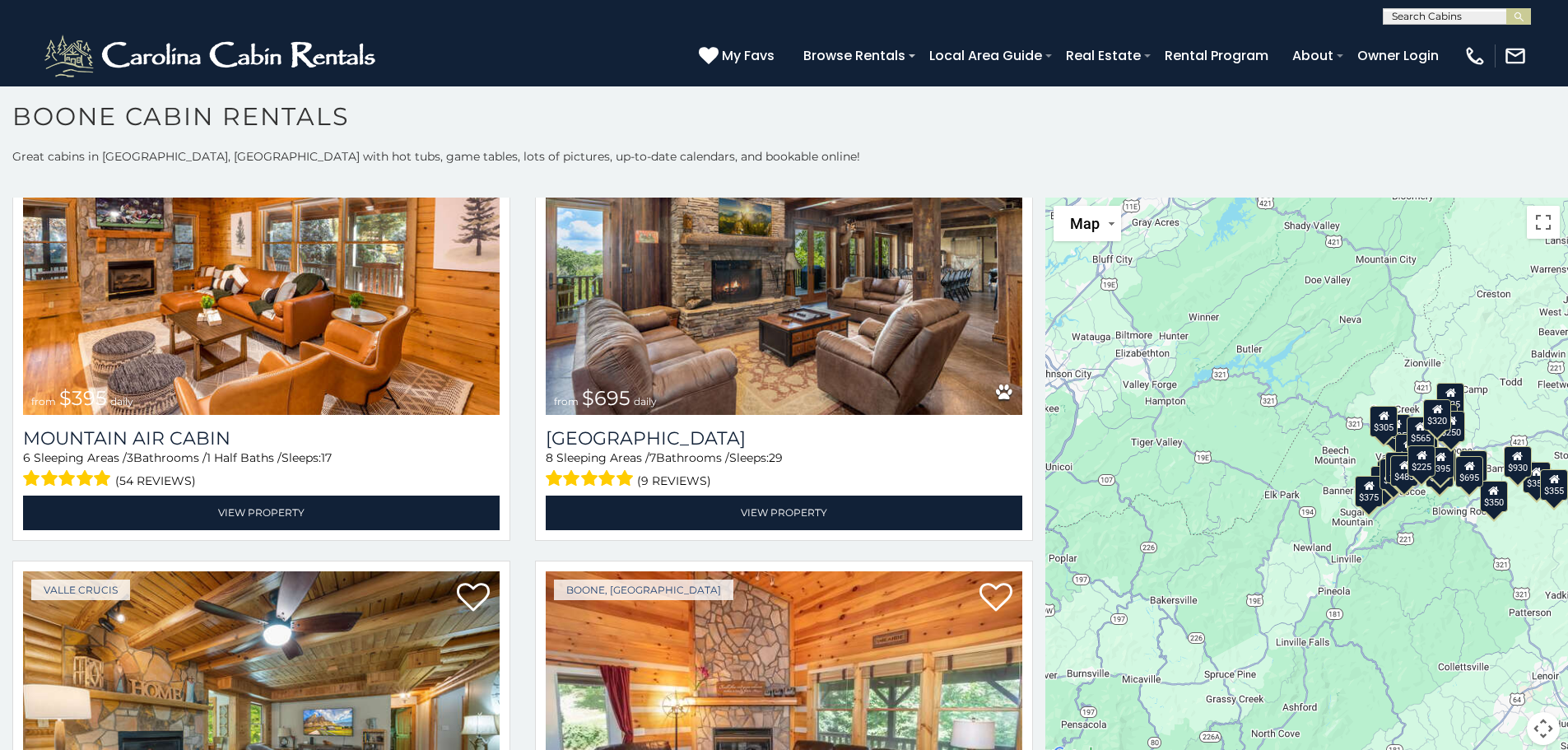
scroll to position [6089, 0]
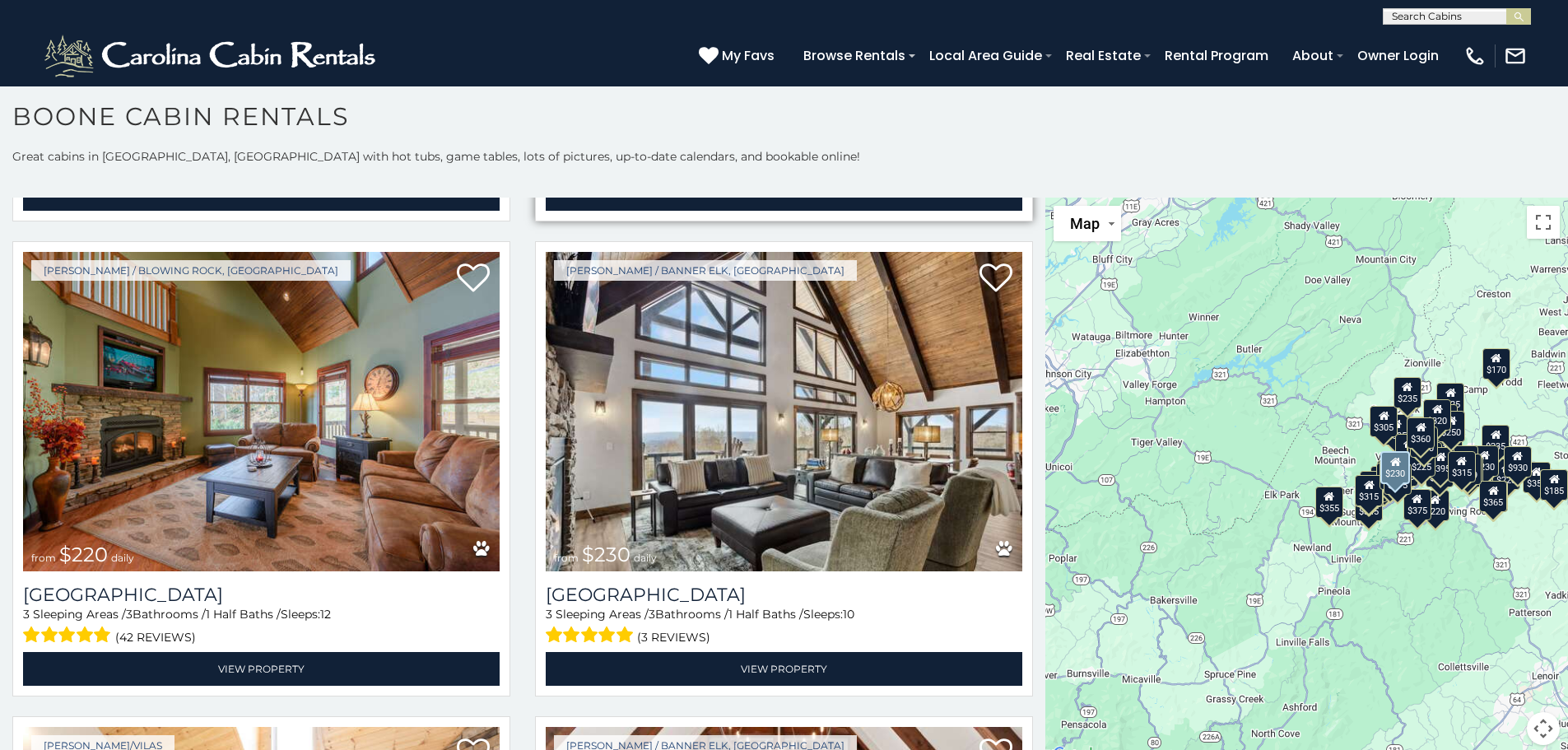
scroll to position [9980, 0]
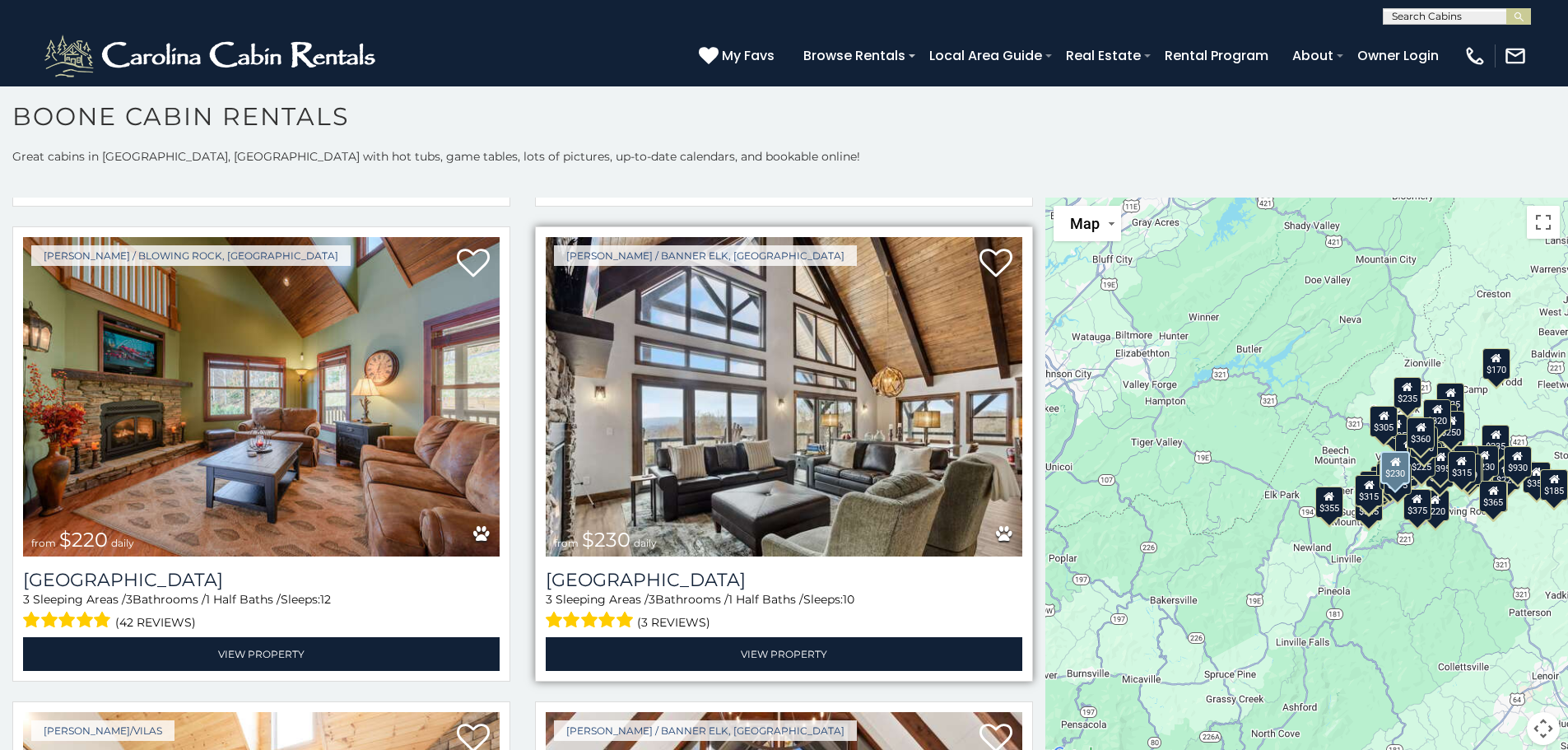
click at [784, 391] on img at bounding box center [784, 397] width 476 height 319
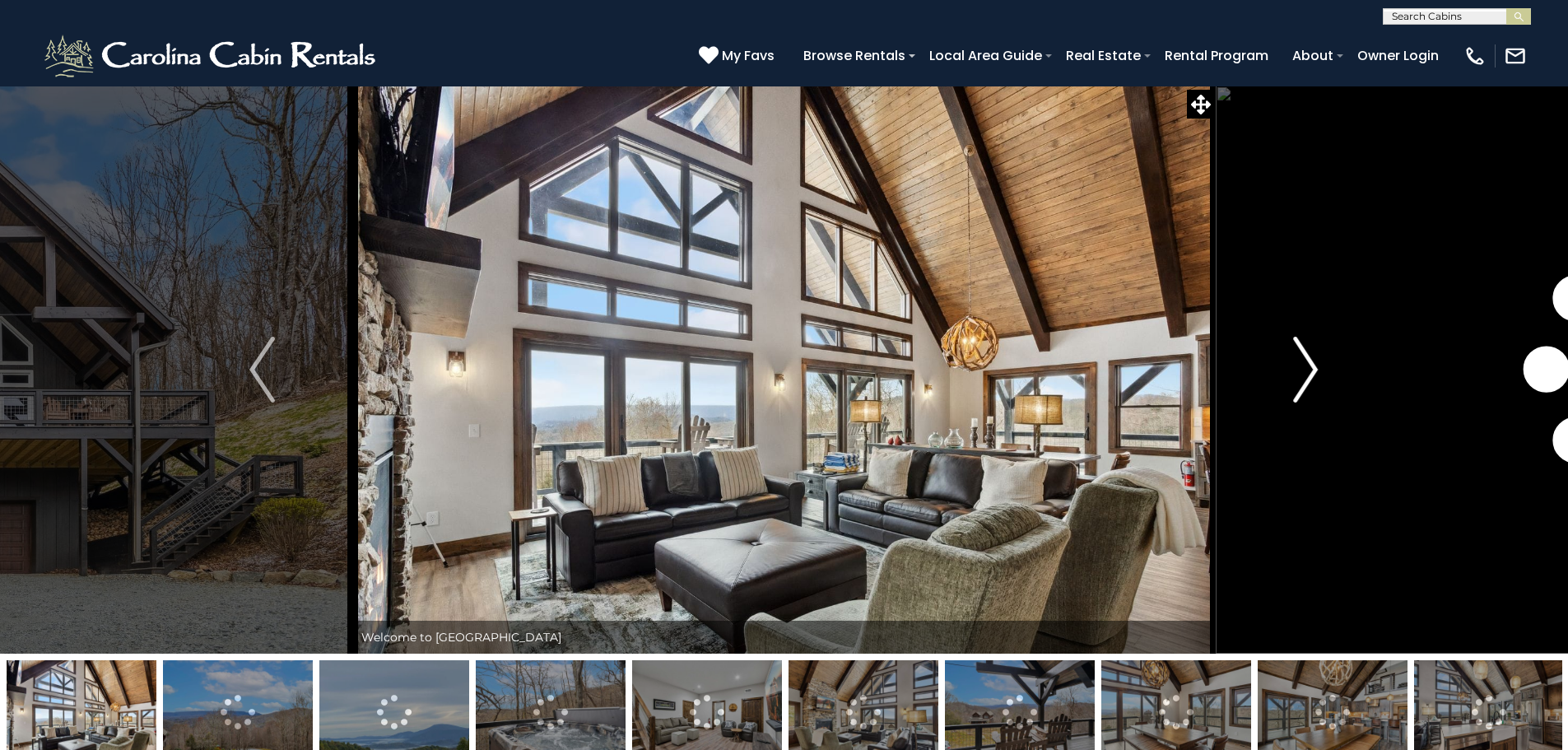
click at [1296, 380] on img "Next" at bounding box center [1305, 369] width 25 height 66
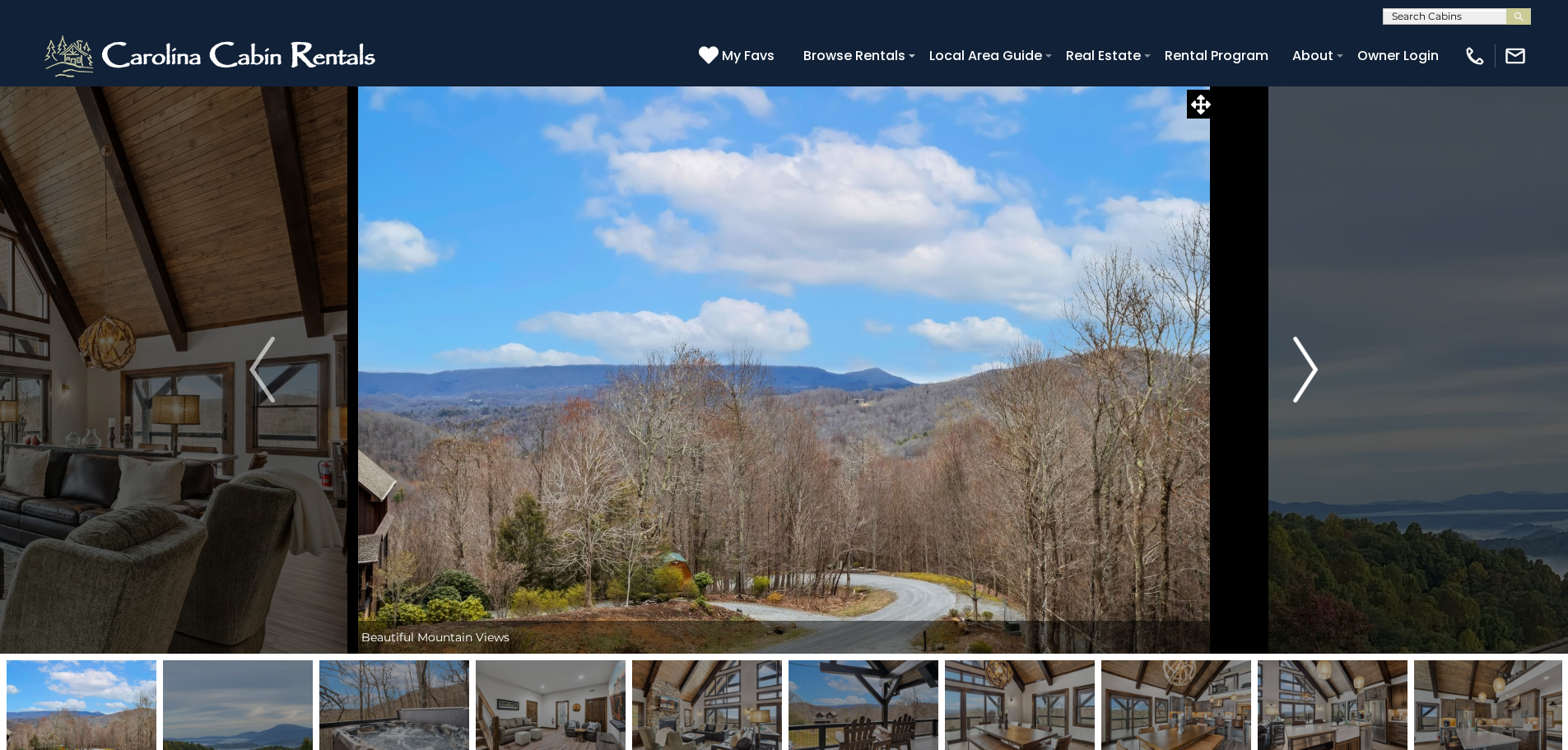
click at [1296, 380] on img "Next" at bounding box center [1305, 369] width 25 height 66
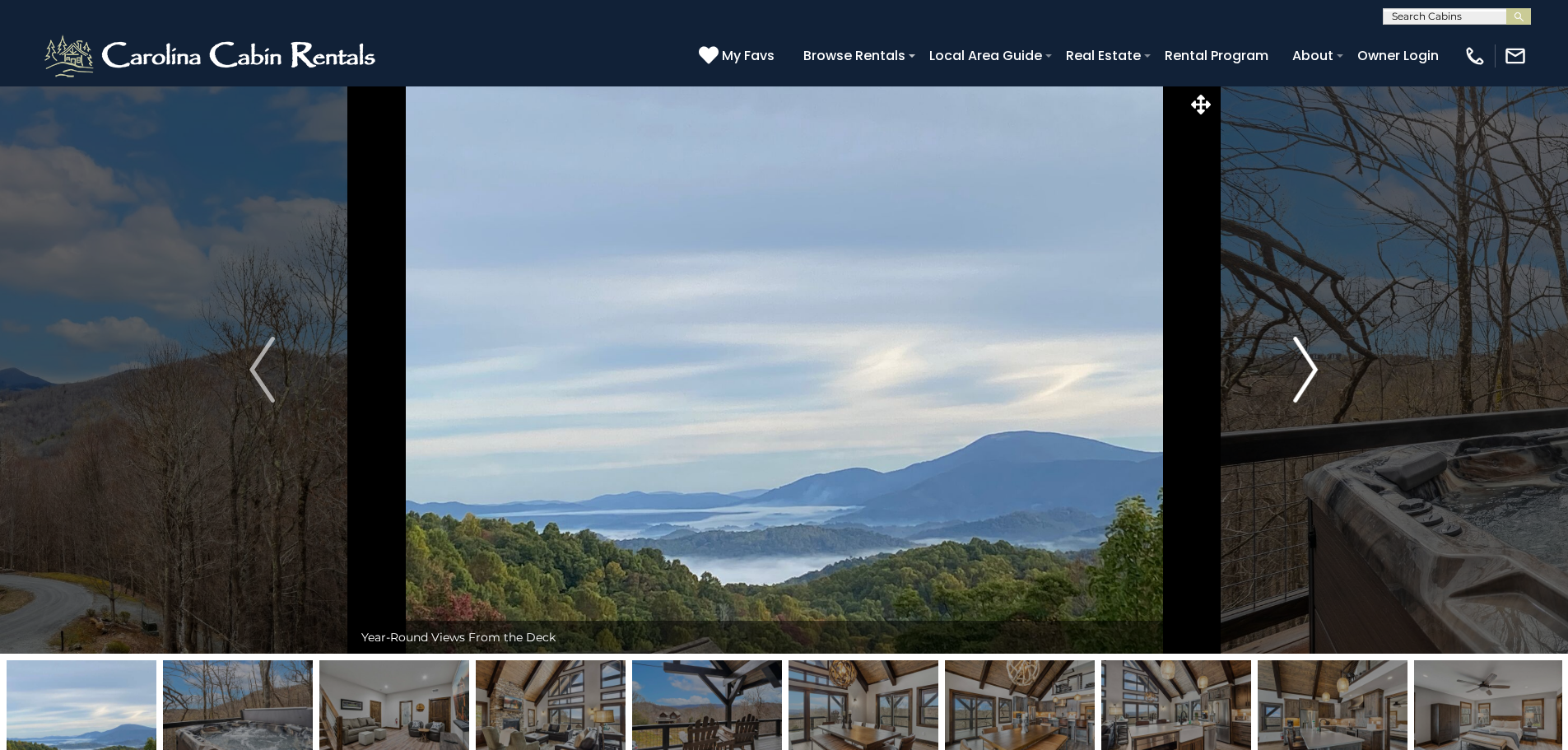
click at [1296, 380] on img "Next" at bounding box center [1305, 369] width 25 height 66
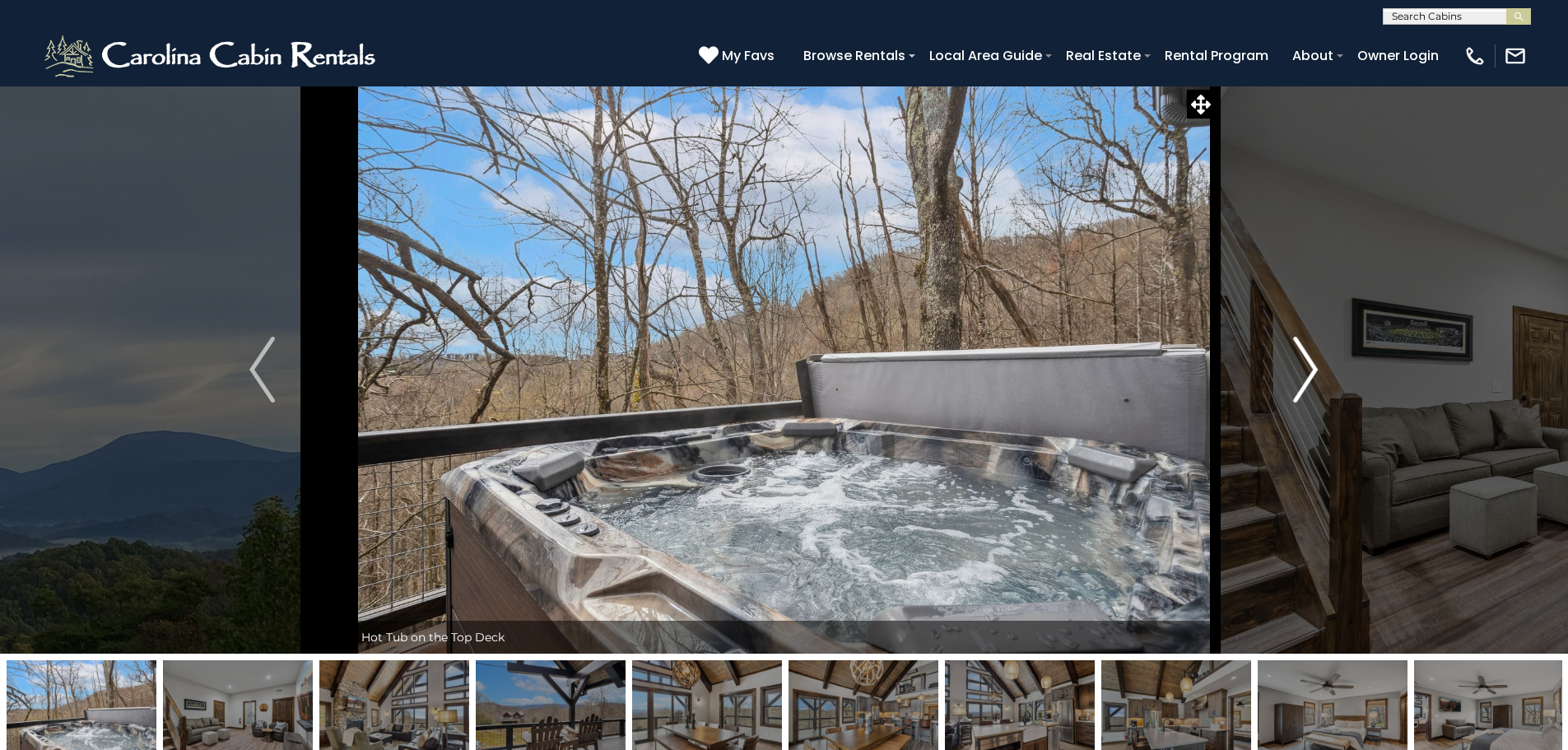
click at [1296, 380] on img "Next" at bounding box center [1305, 369] width 25 height 66
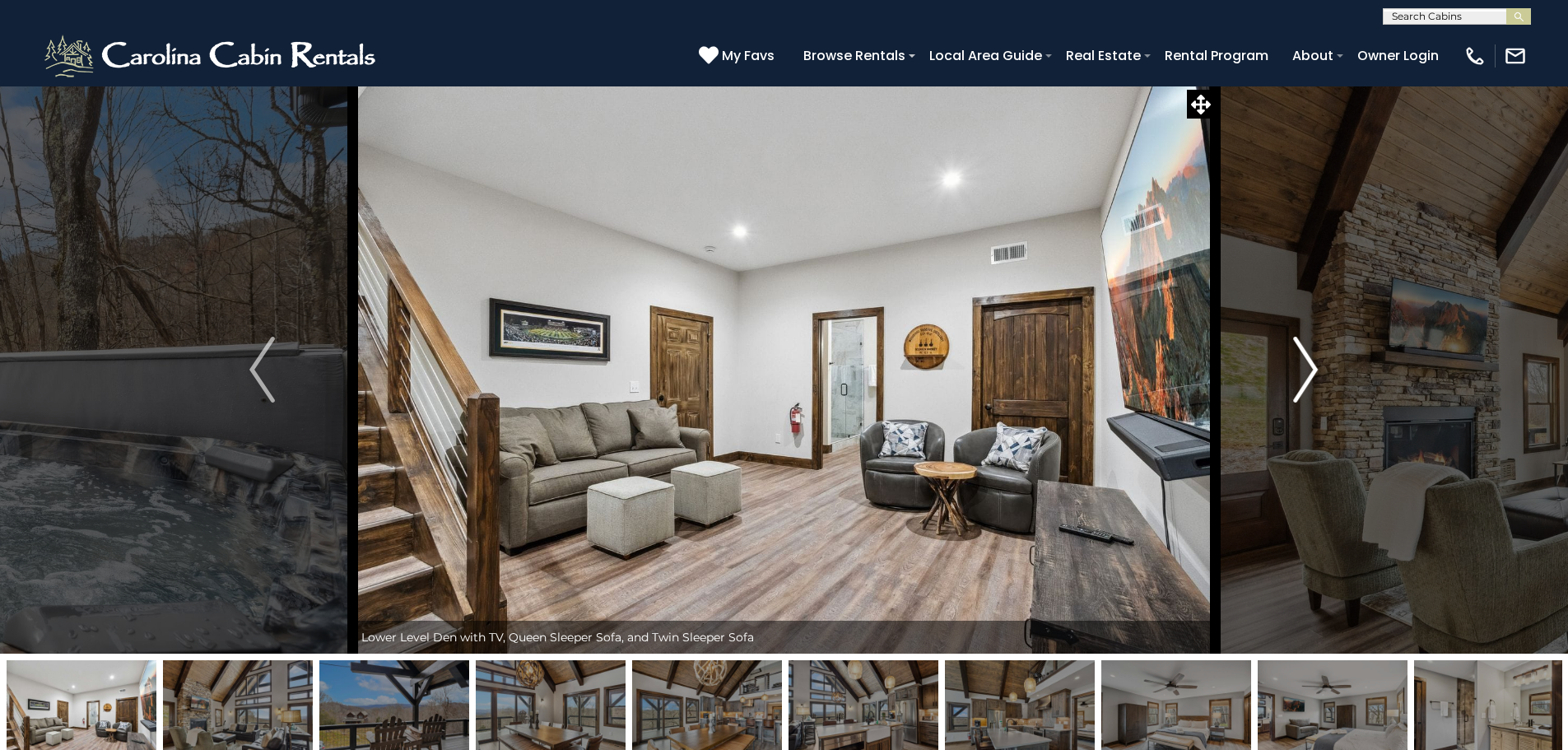
click at [1296, 380] on img "Next" at bounding box center [1305, 369] width 25 height 66
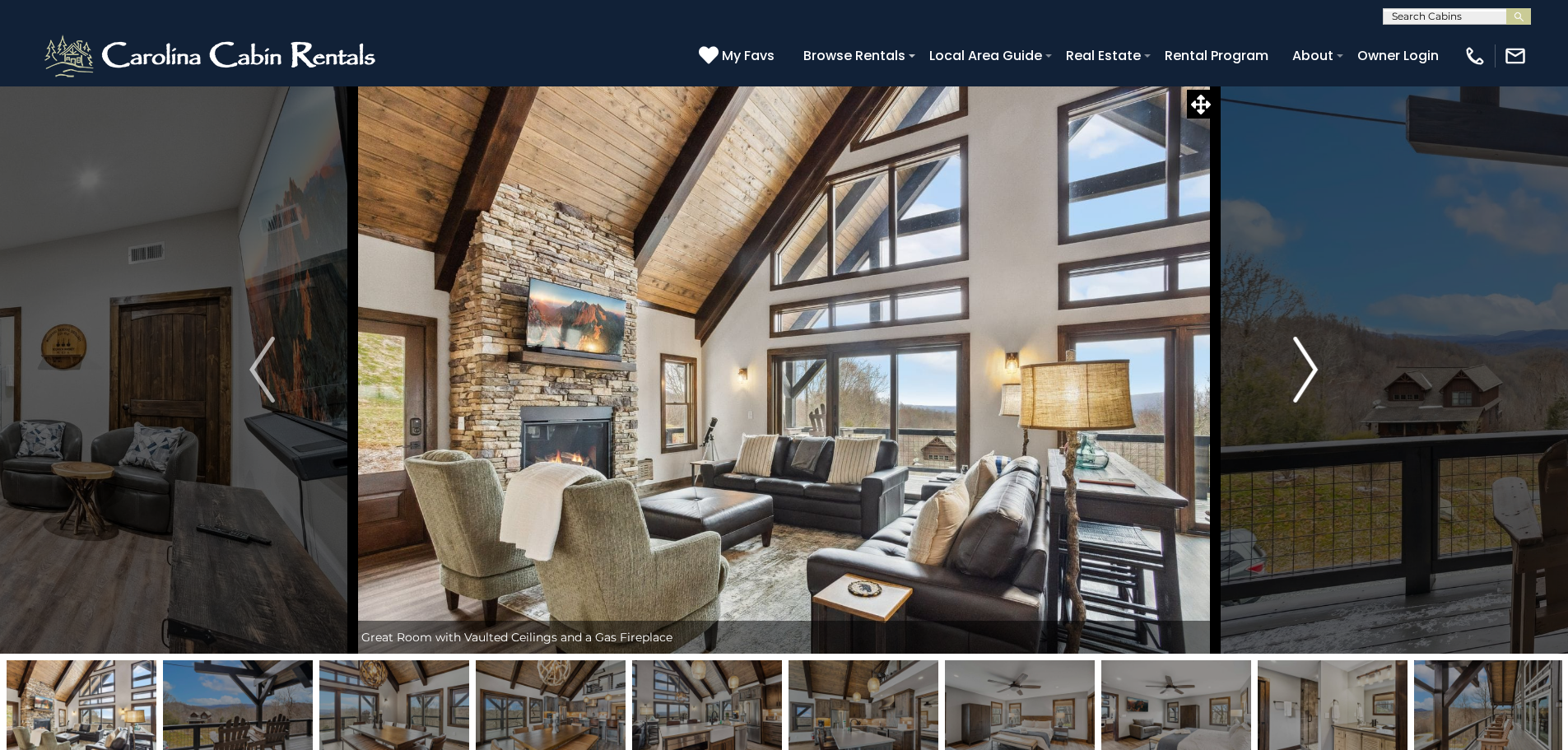
click at [1296, 380] on img "Next" at bounding box center [1305, 369] width 25 height 66
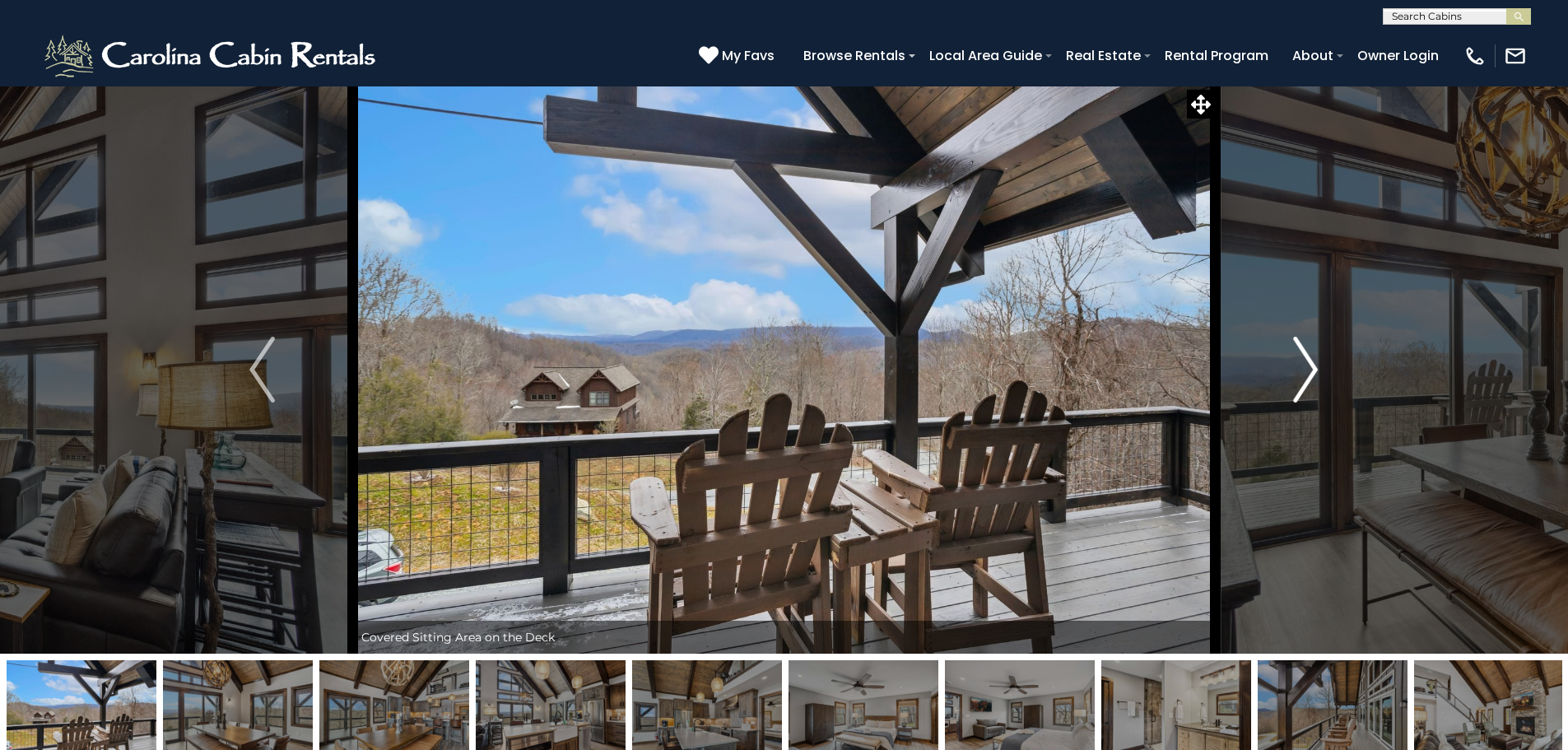
click at [1296, 380] on img "Next" at bounding box center [1305, 369] width 25 height 66
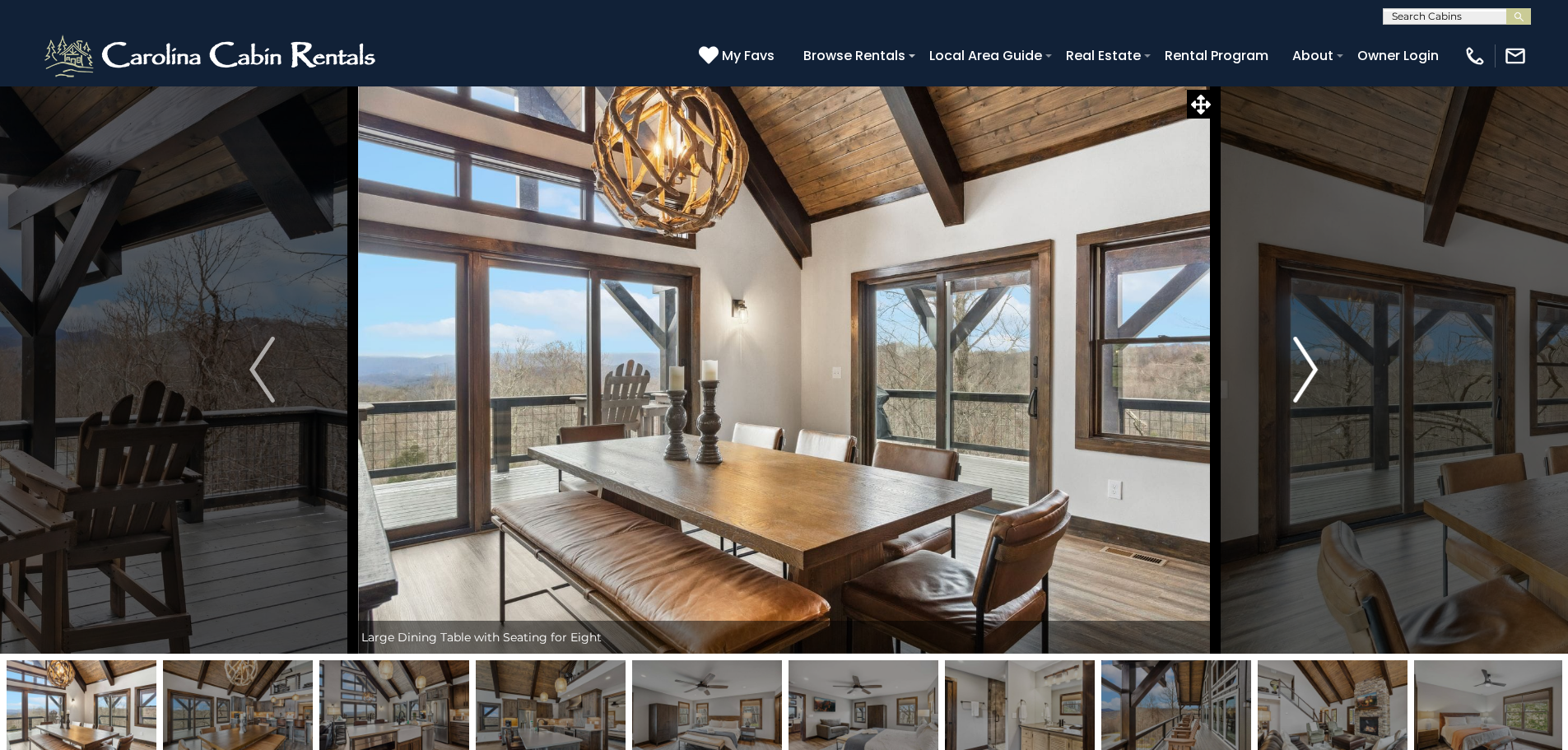
click at [1299, 372] on img "Next" at bounding box center [1305, 369] width 25 height 66
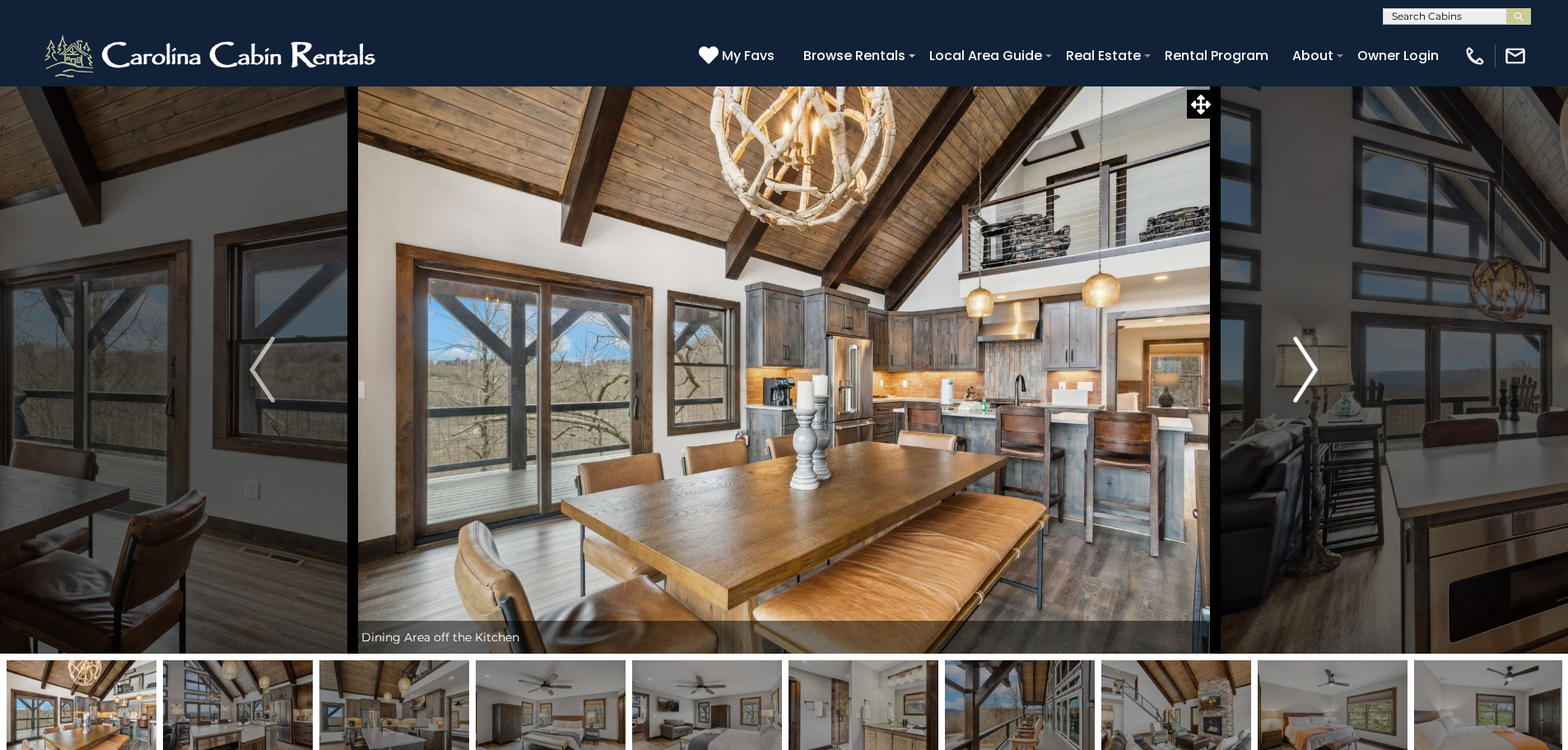
click at [1299, 372] on img "Next" at bounding box center [1305, 369] width 25 height 66
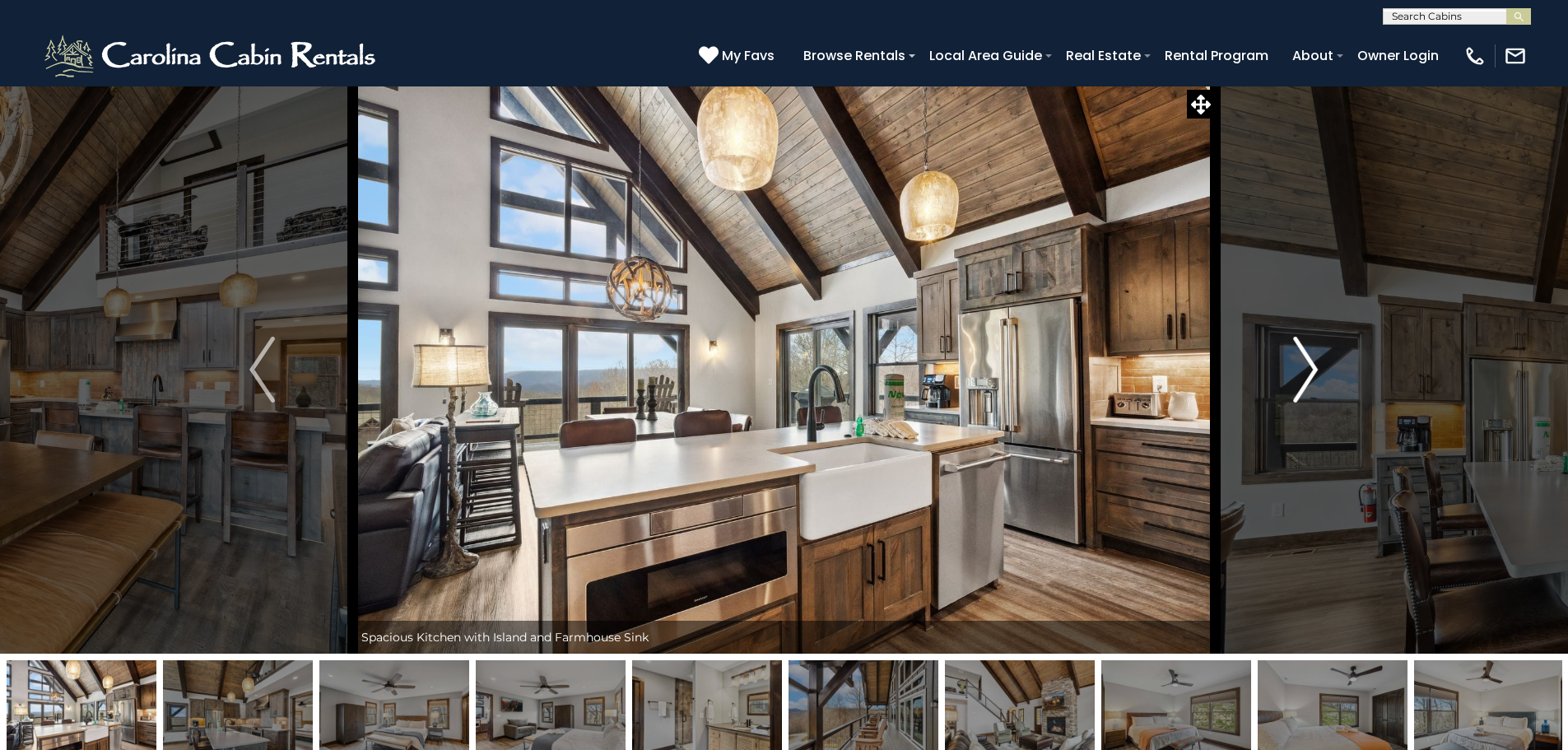
click at [1307, 364] on img "Next" at bounding box center [1305, 369] width 25 height 66
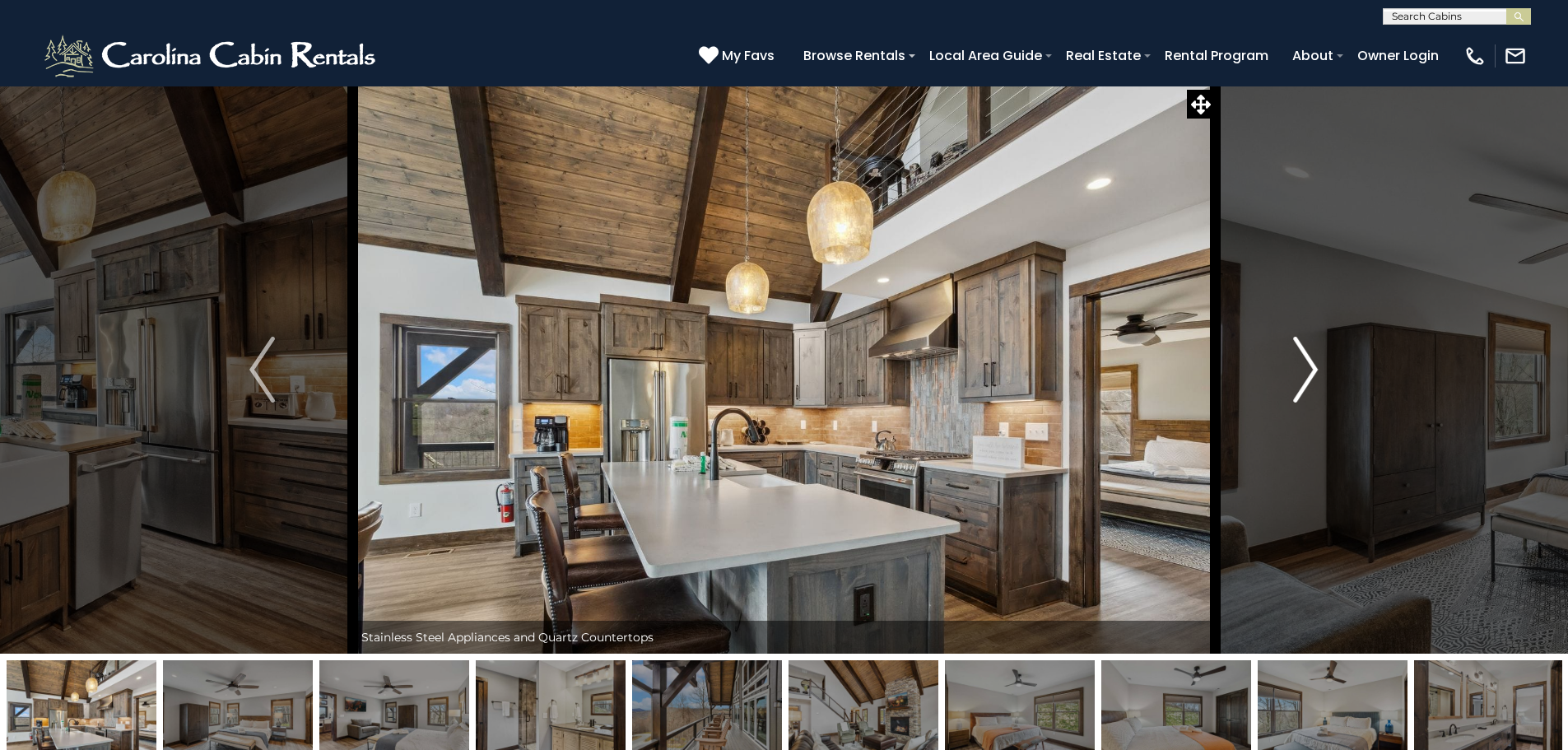
click at [1307, 364] on img "Next" at bounding box center [1305, 369] width 25 height 66
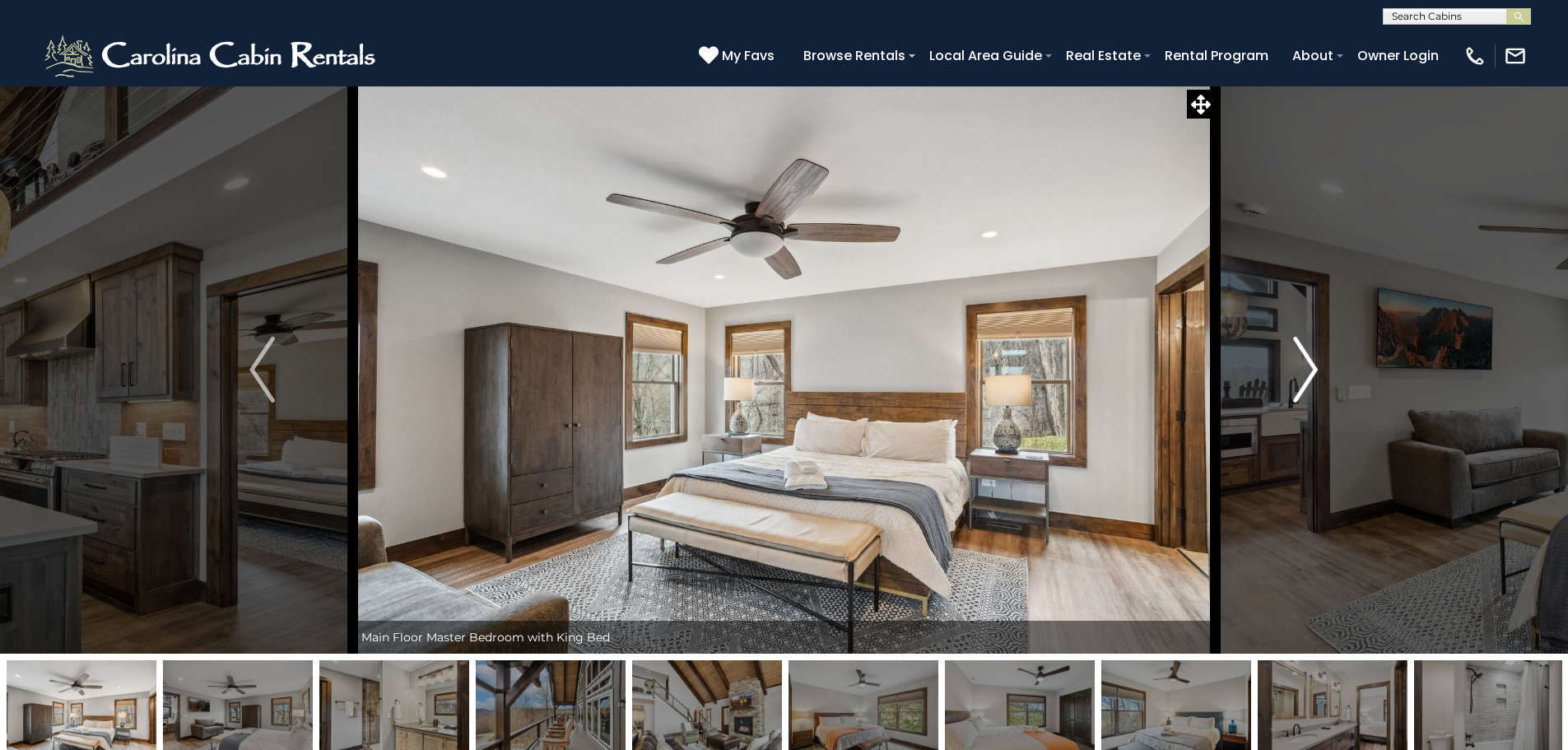
click at [1307, 364] on img "Next" at bounding box center [1305, 369] width 25 height 66
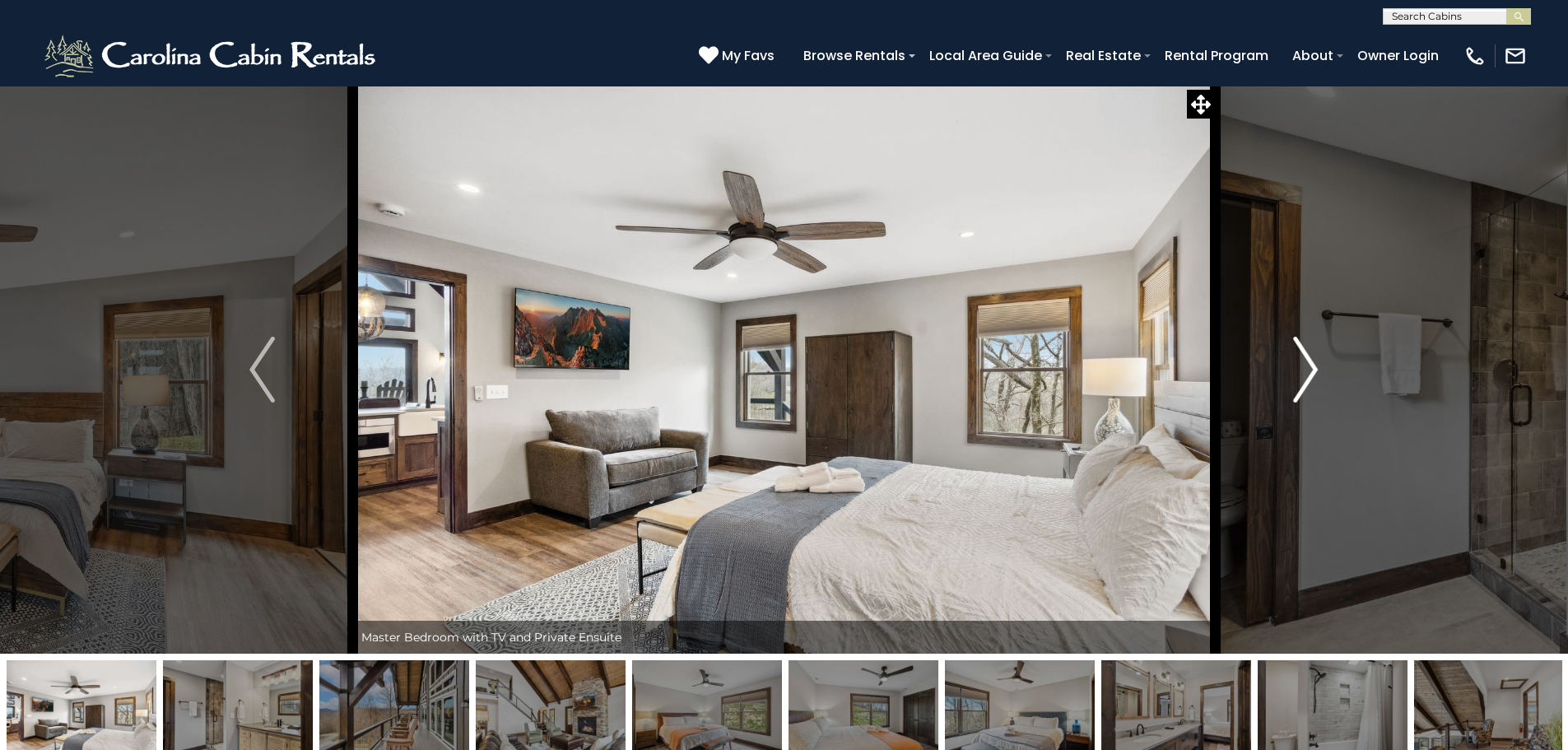
click at [1307, 364] on img "Next" at bounding box center [1305, 369] width 25 height 66
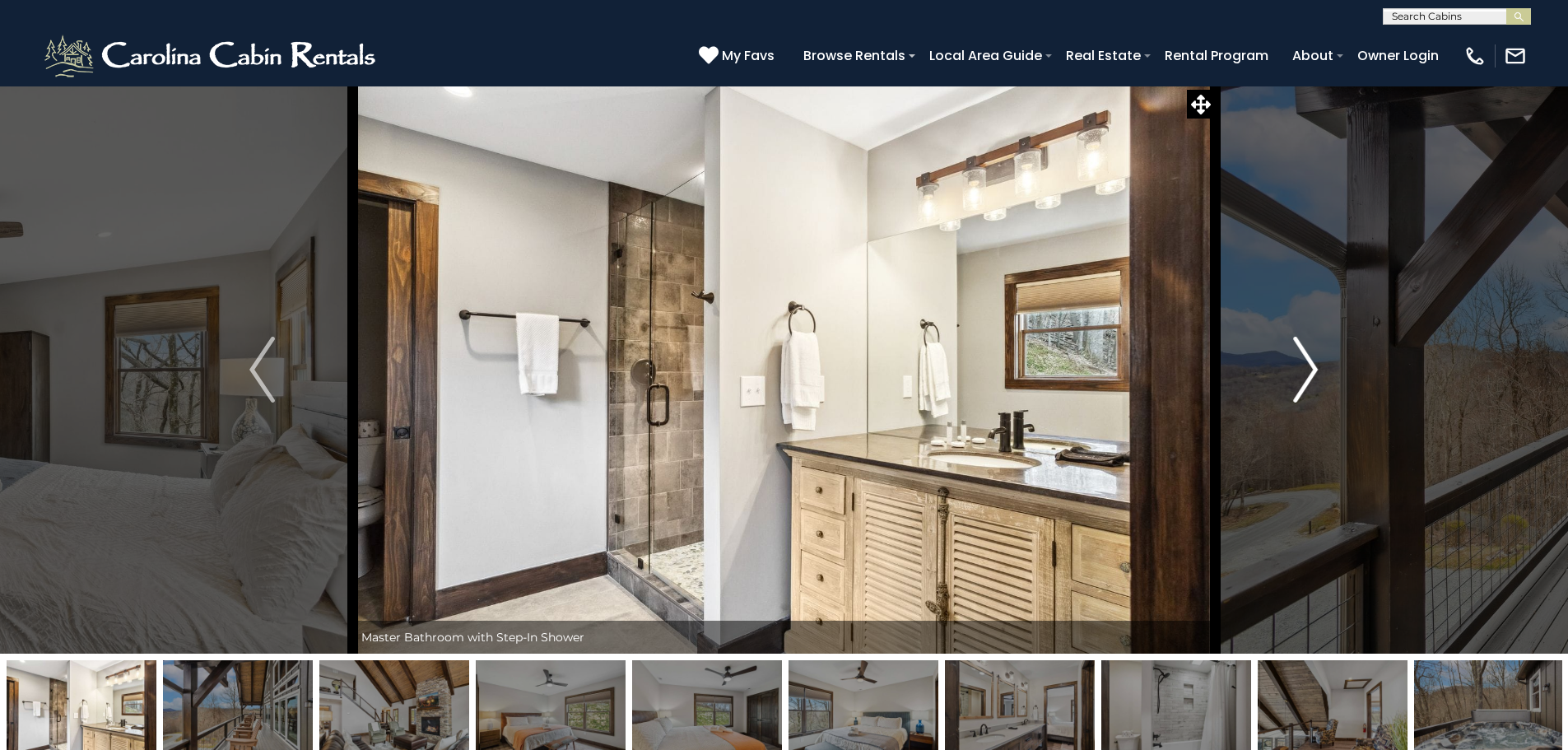
click at [1307, 364] on img "Next" at bounding box center [1305, 369] width 25 height 66
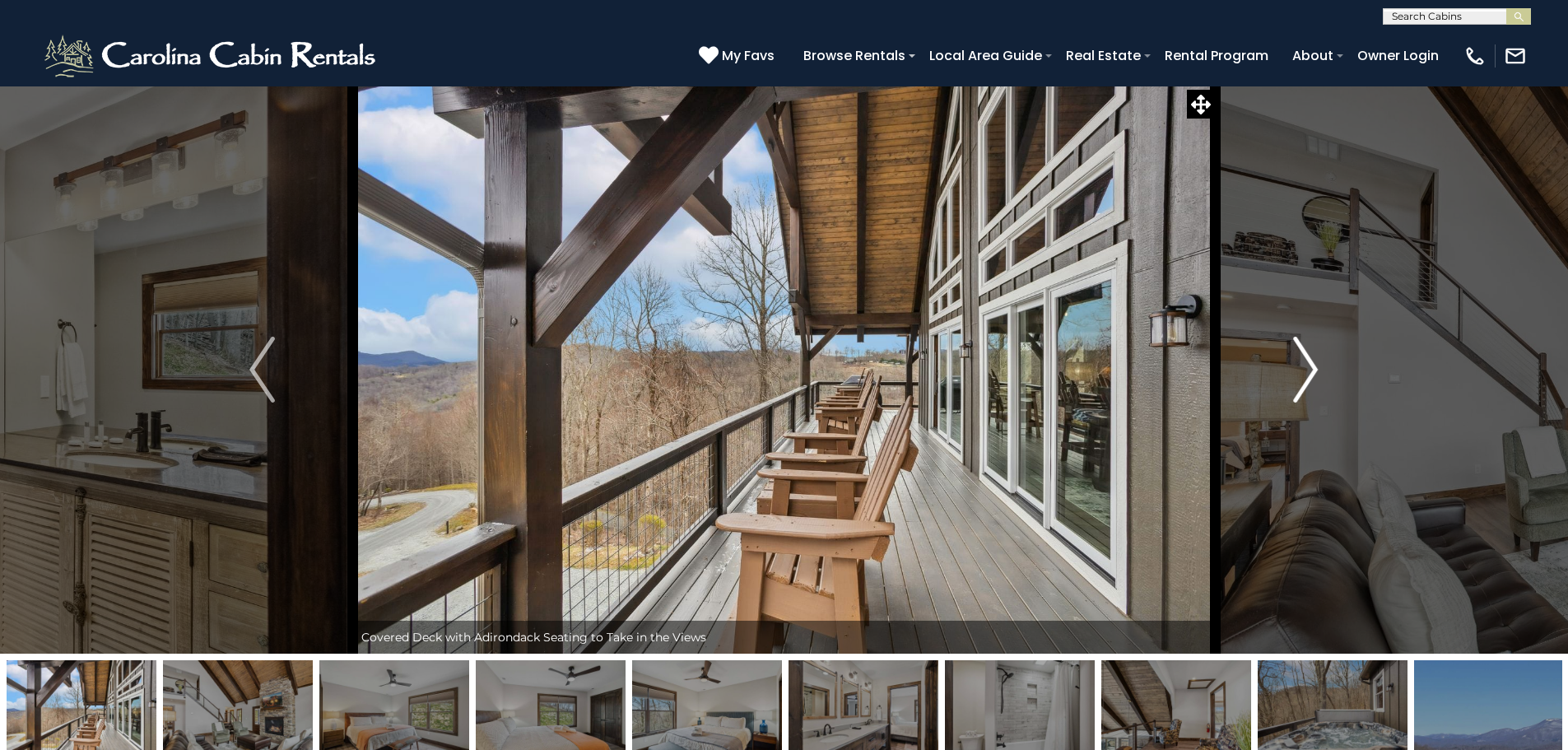
click at [1307, 364] on img "Next" at bounding box center [1305, 369] width 25 height 66
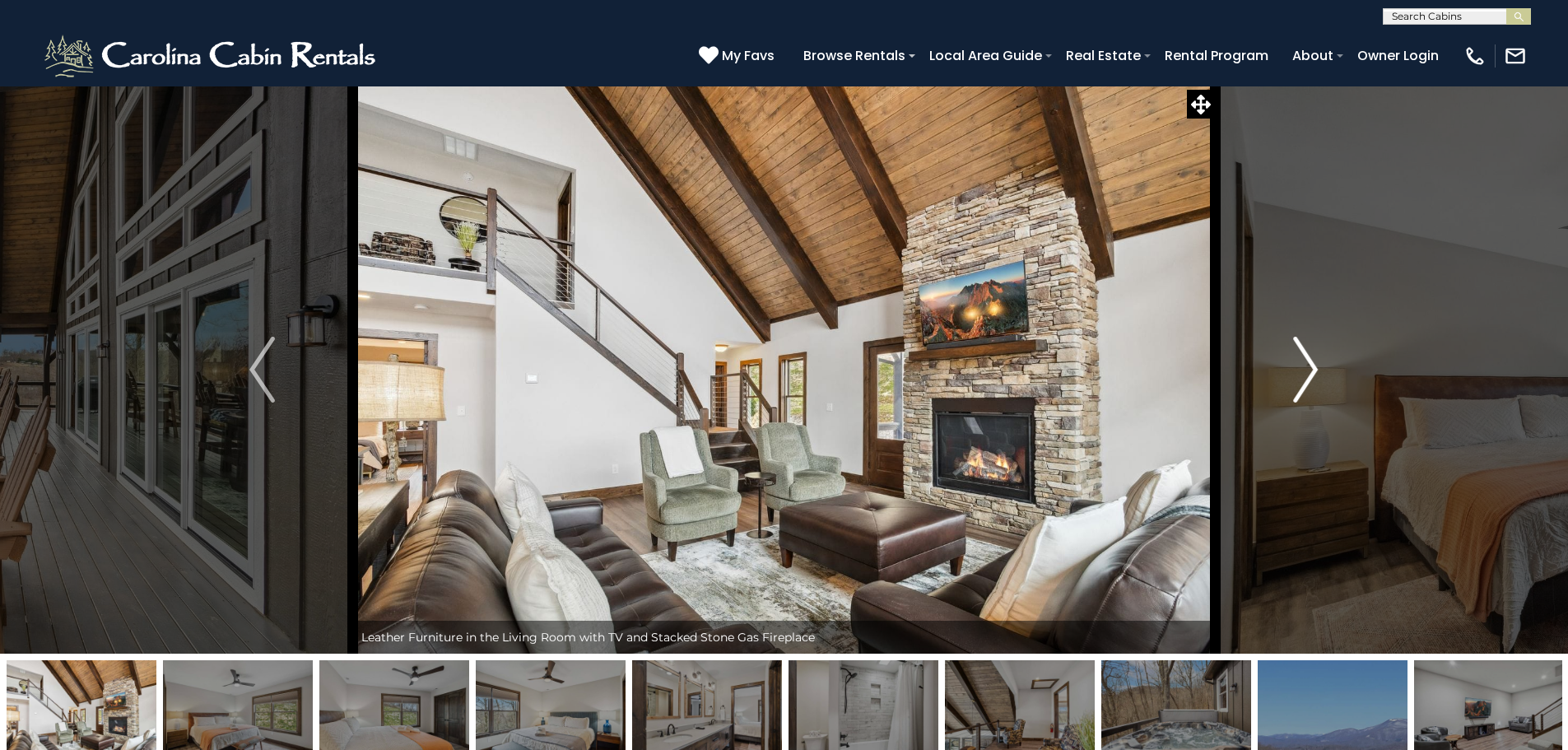
click at [1307, 364] on img "Next" at bounding box center [1305, 369] width 25 height 66
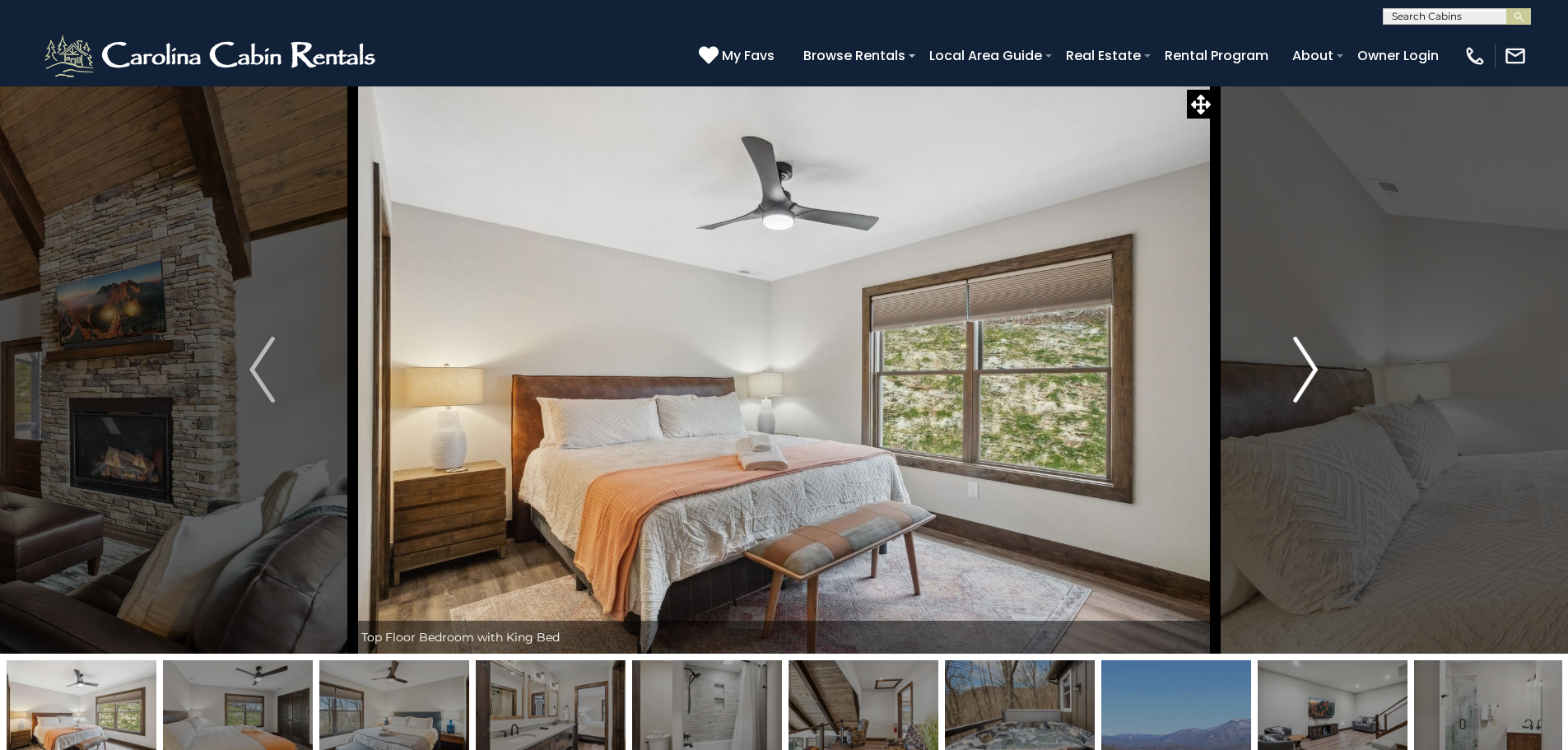
click at [1307, 364] on img "Next" at bounding box center [1305, 369] width 25 height 66
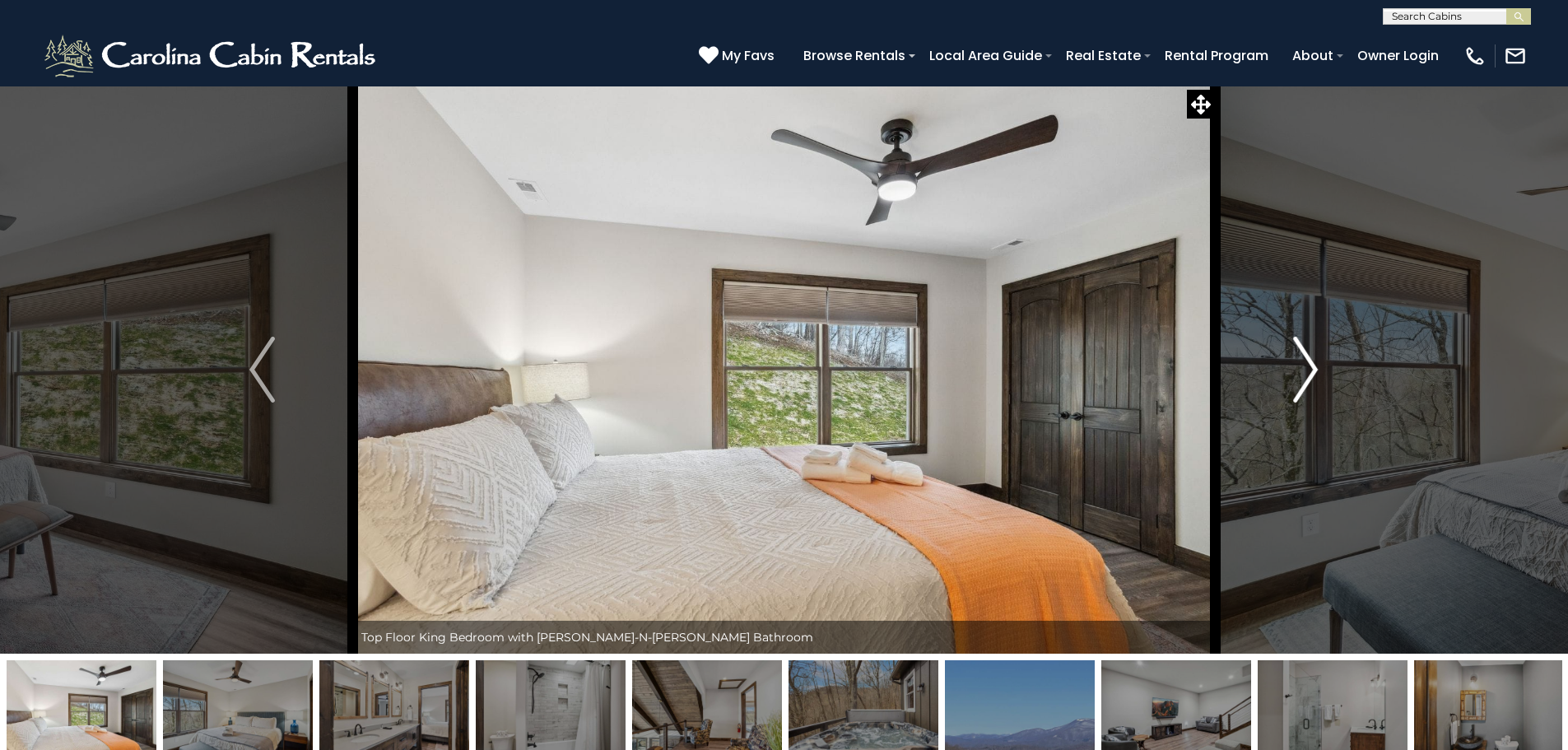
click at [1307, 364] on img "Next" at bounding box center [1305, 369] width 25 height 66
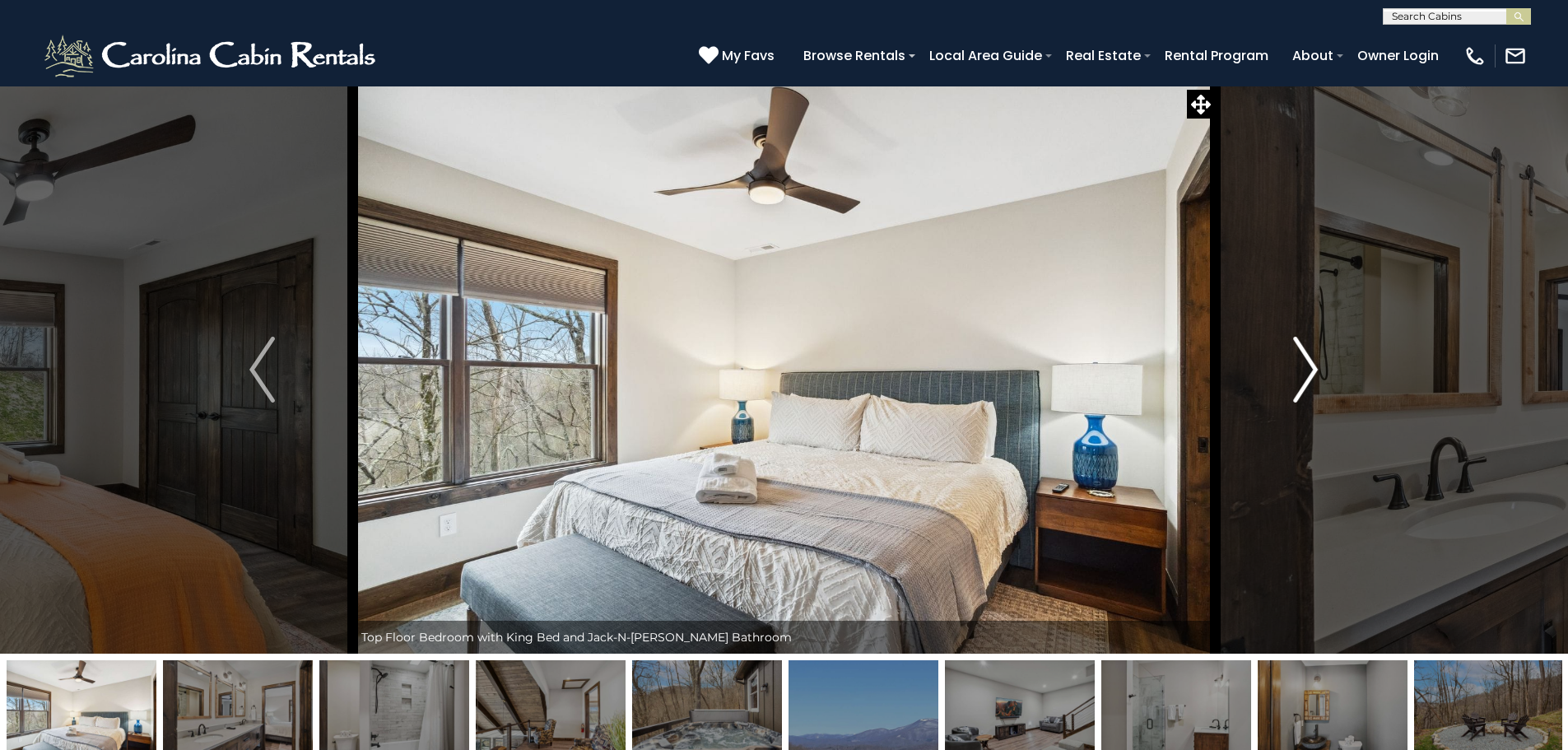
click at [1307, 364] on img "Next" at bounding box center [1305, 369] width 25 height 66
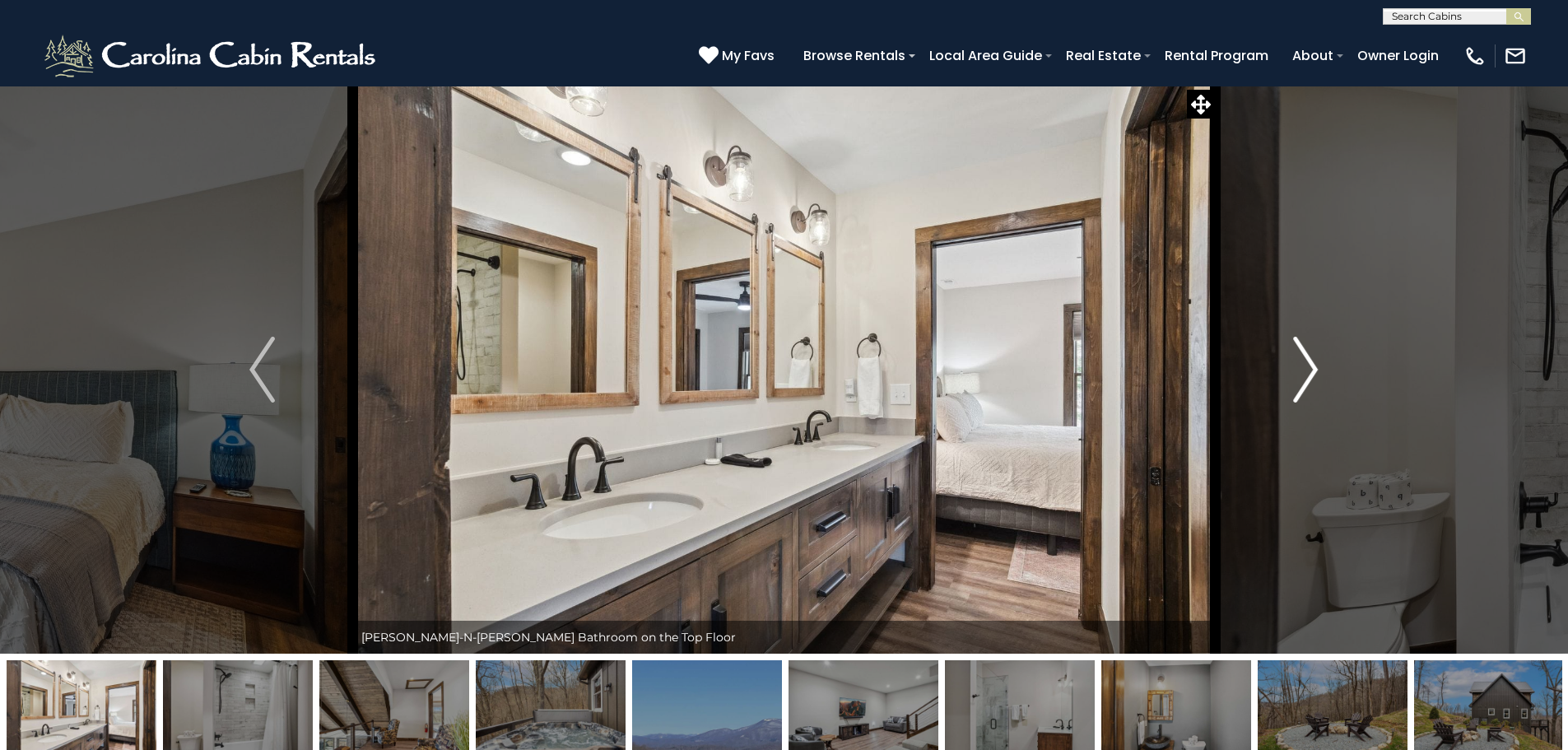
click at [1307, 364] on img "Next" at bounding box center [1305, 369] width 25 height 66
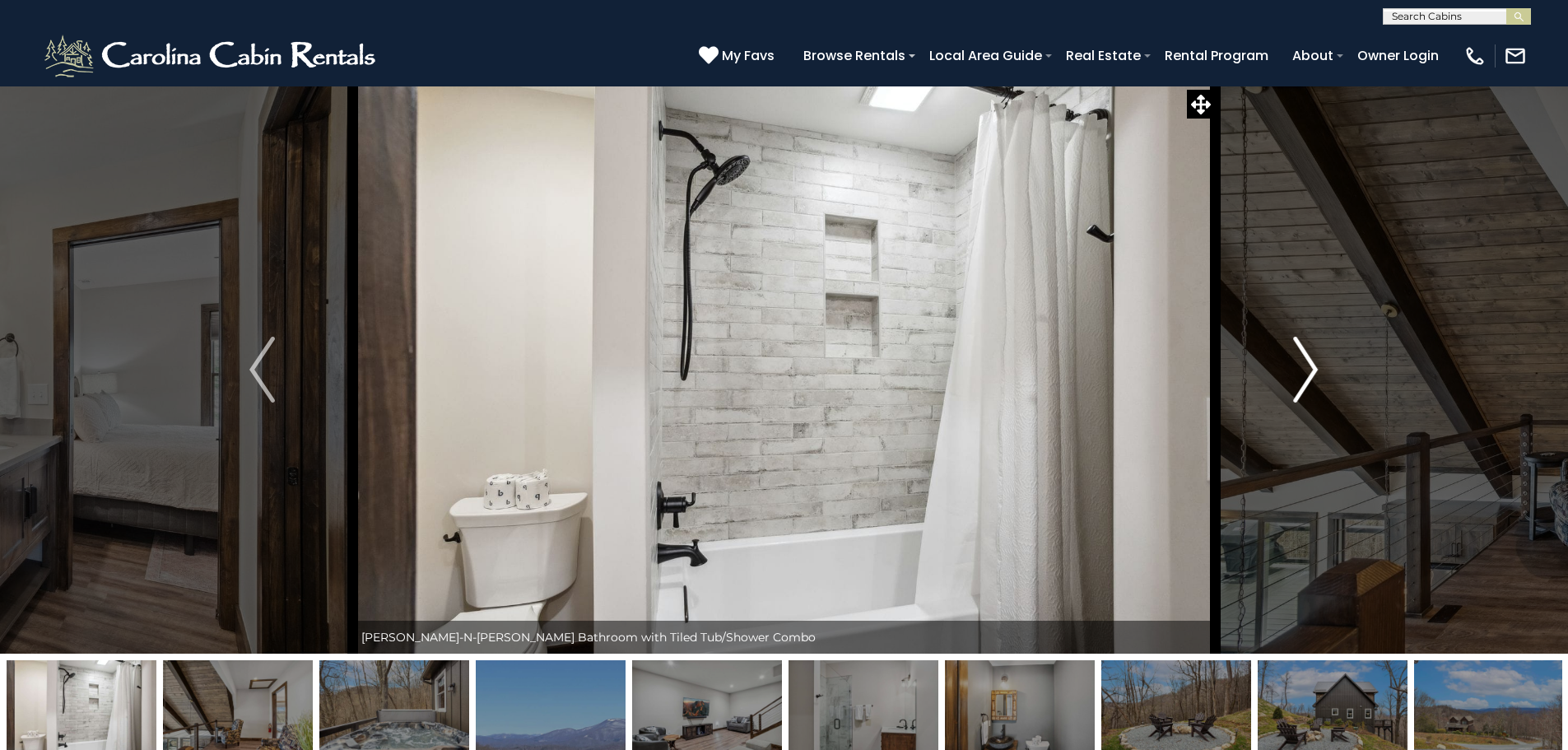
click at [1307, 364] on img "Next" at bounding box center [1305, 369] width 25 height 66
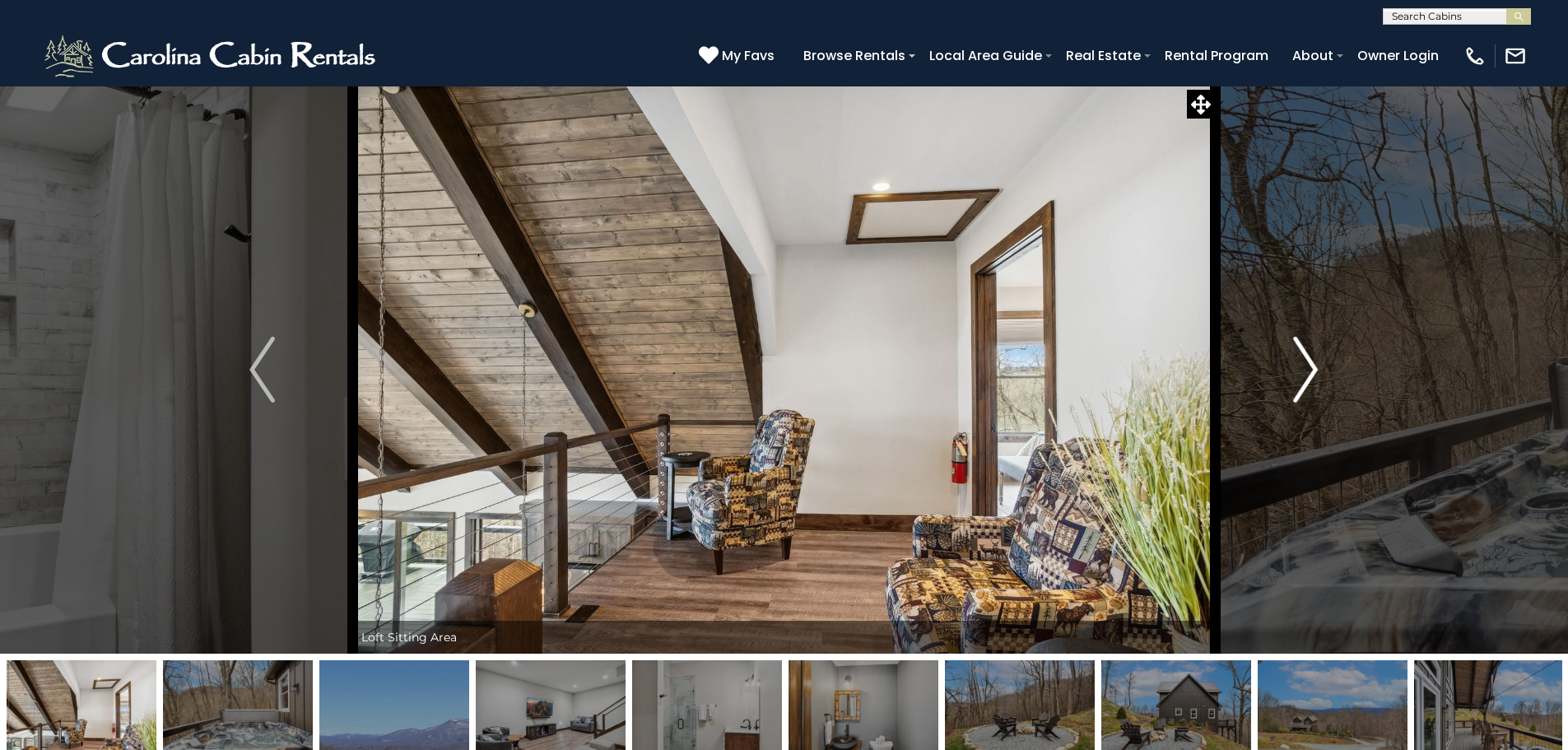
click at [1307, 364] on img "Next" at bounding box center [1305, 369] width 25 height 66
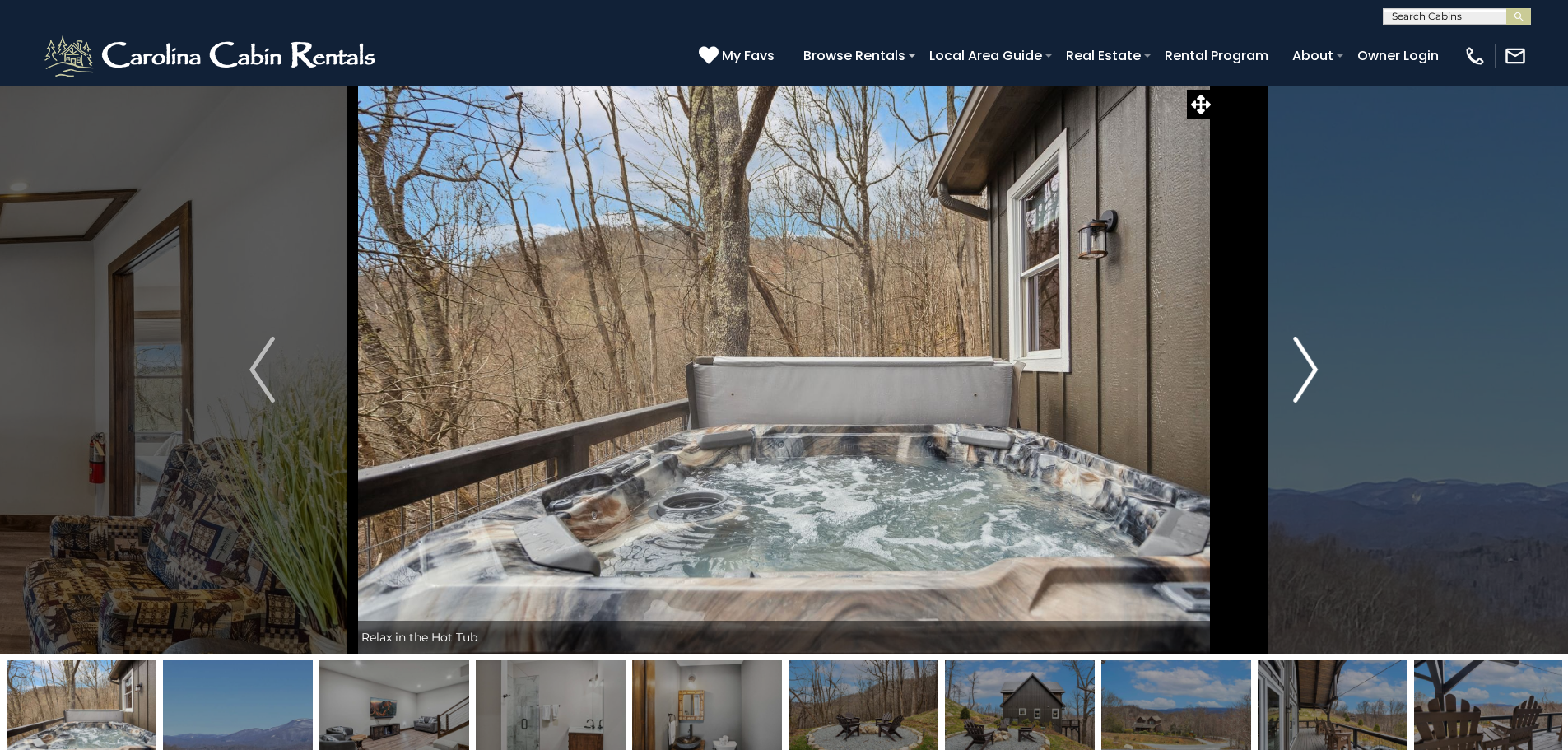
click at [1307, 364] on img "Next" at bounding box center [1305, 369] width 25 height 66
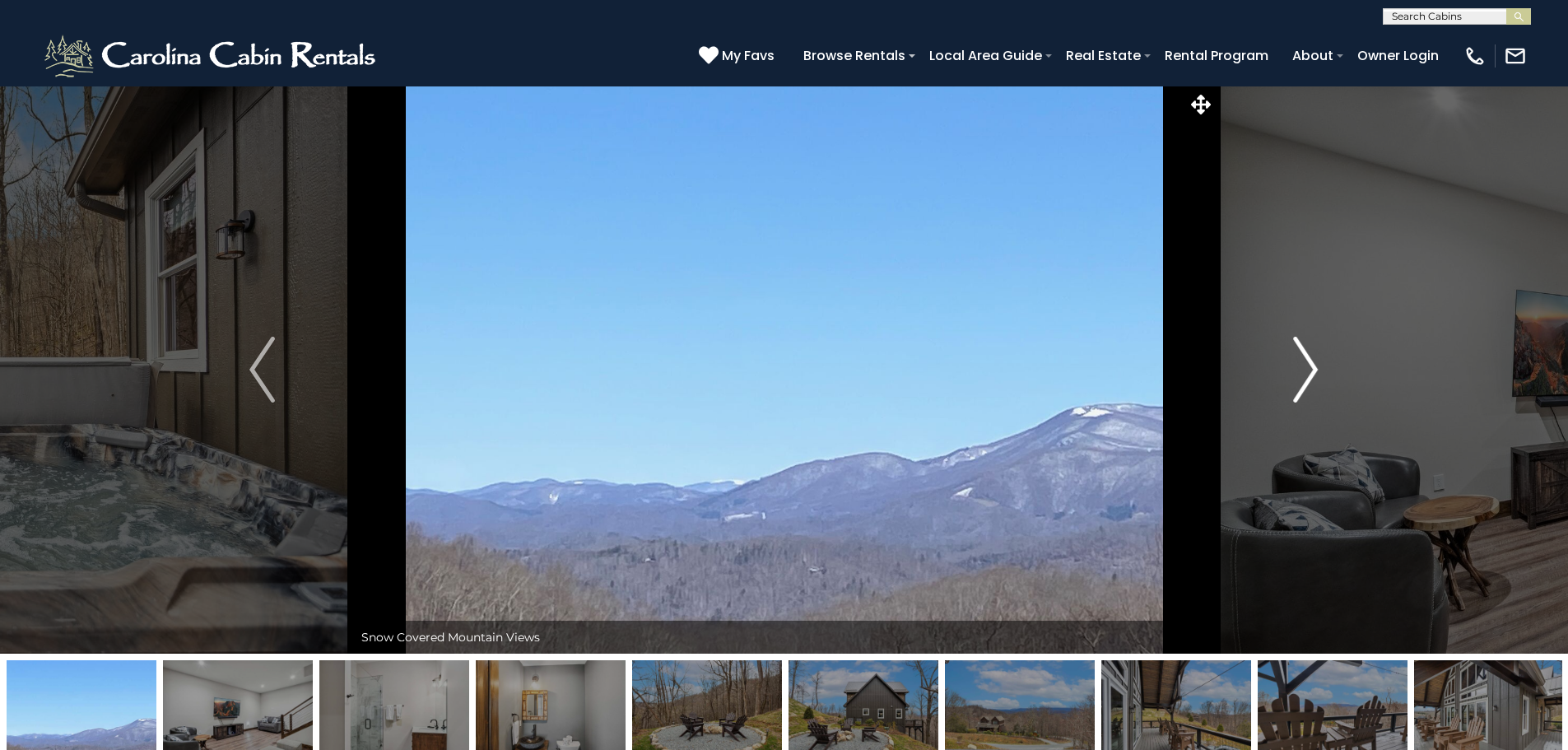
click at [1307, 364] on img "Next" at bounding box center [1305, 369] width 25 height 66
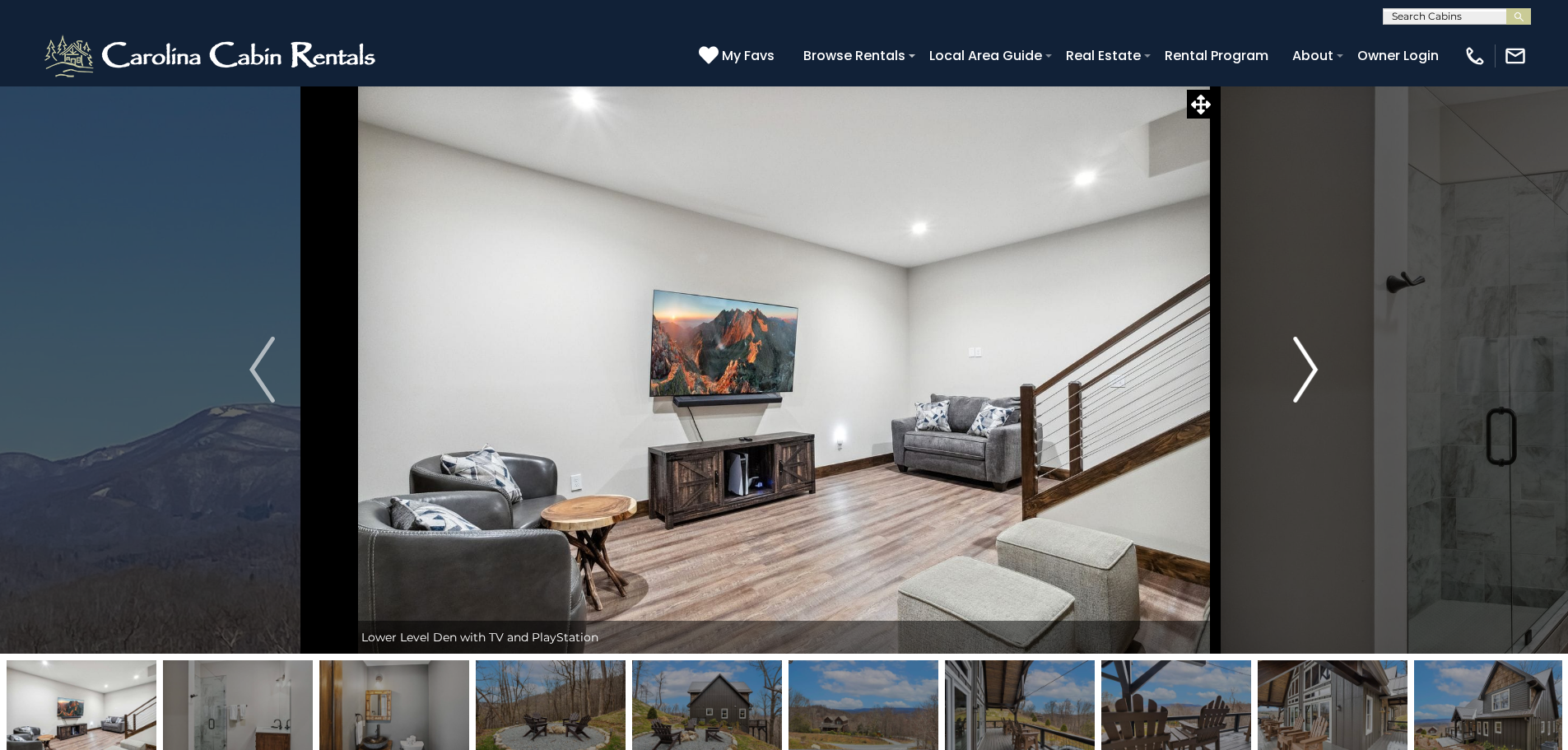
click at [1307, 364] on img "Next" at bounding box center [1305, 369] width 25 height 66
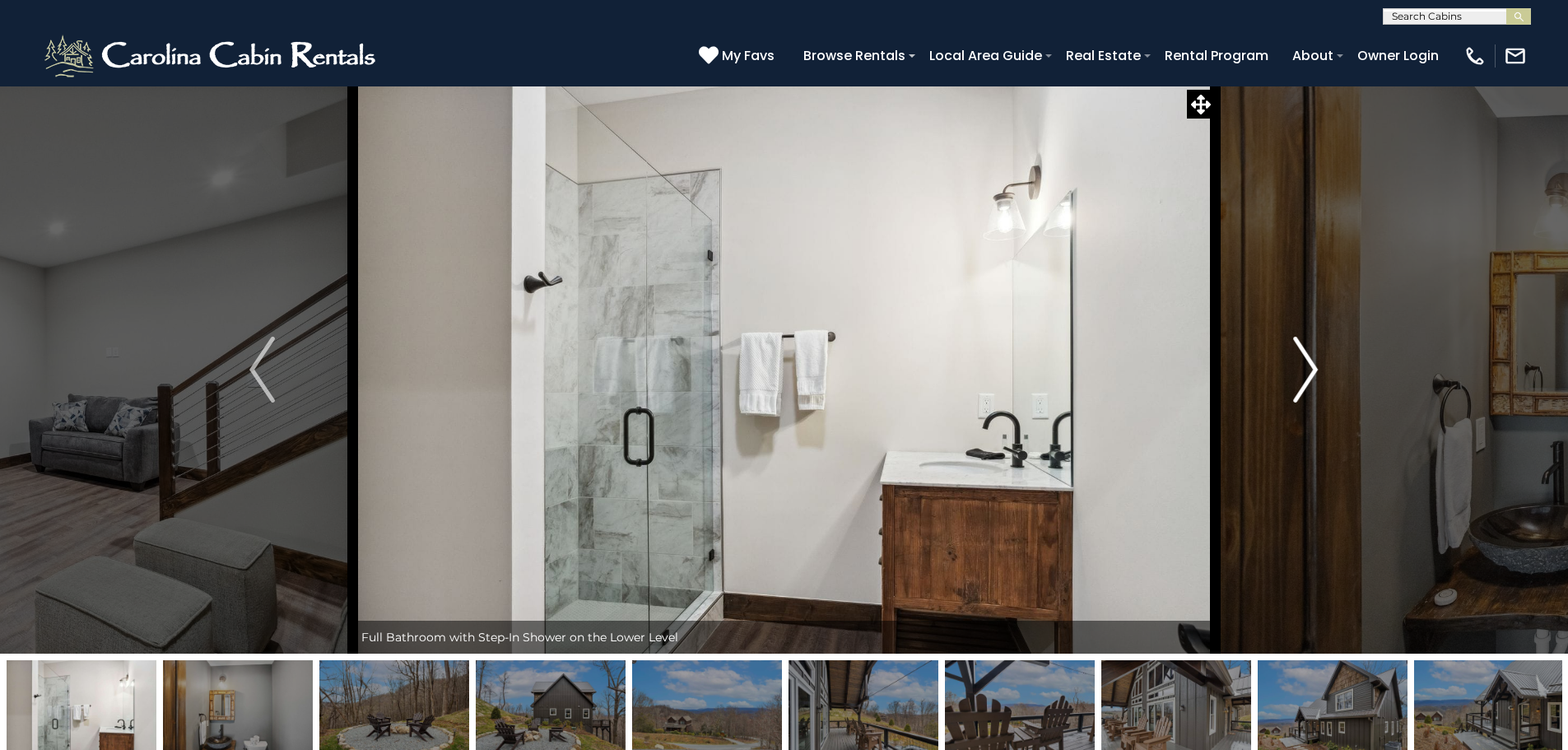
click at [1307, 364] on img "Next" at bounding box center [1305, 369] width 25 height 66
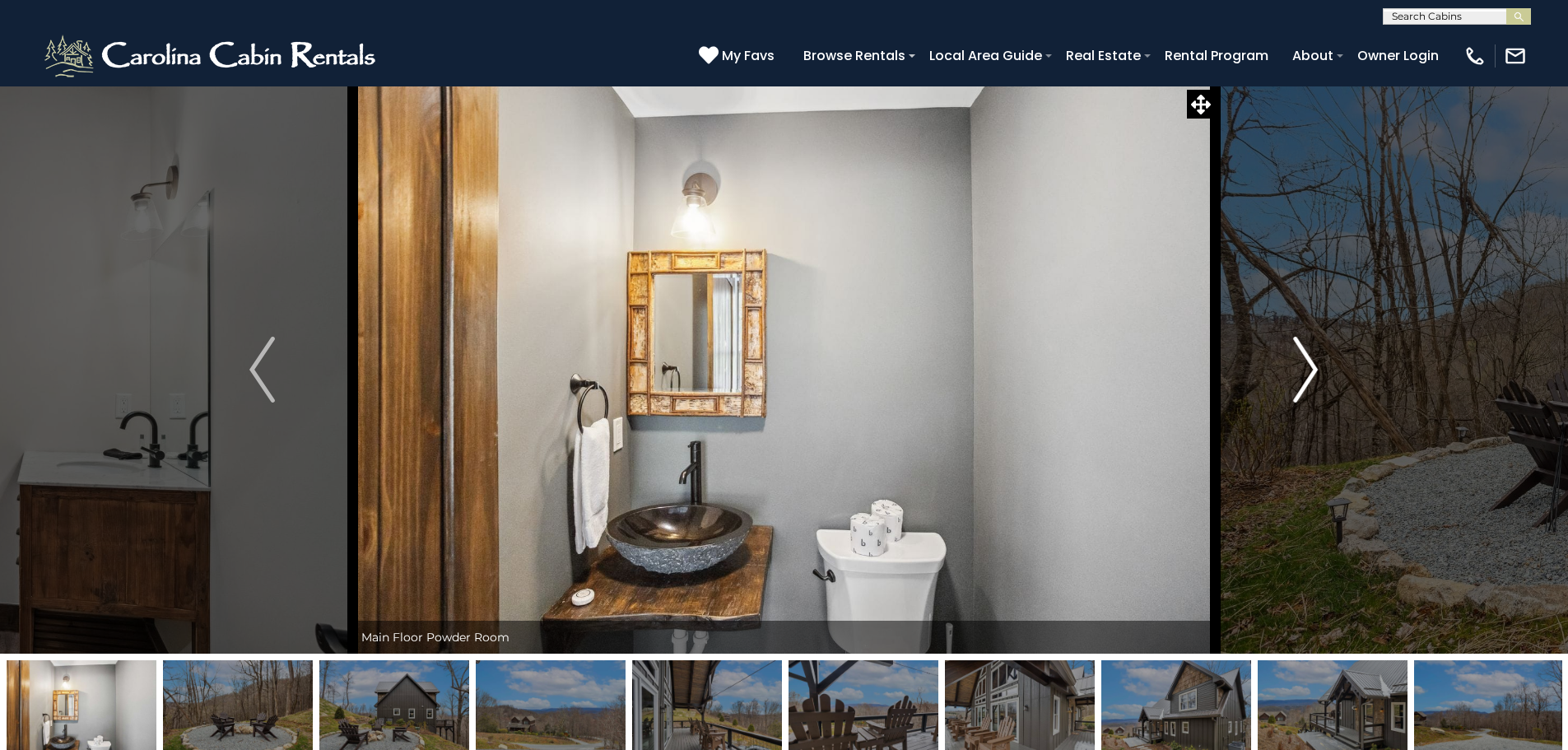
click at [1307, 364] on img "Next" at bounding box center [1305, 369] width 25 height 66
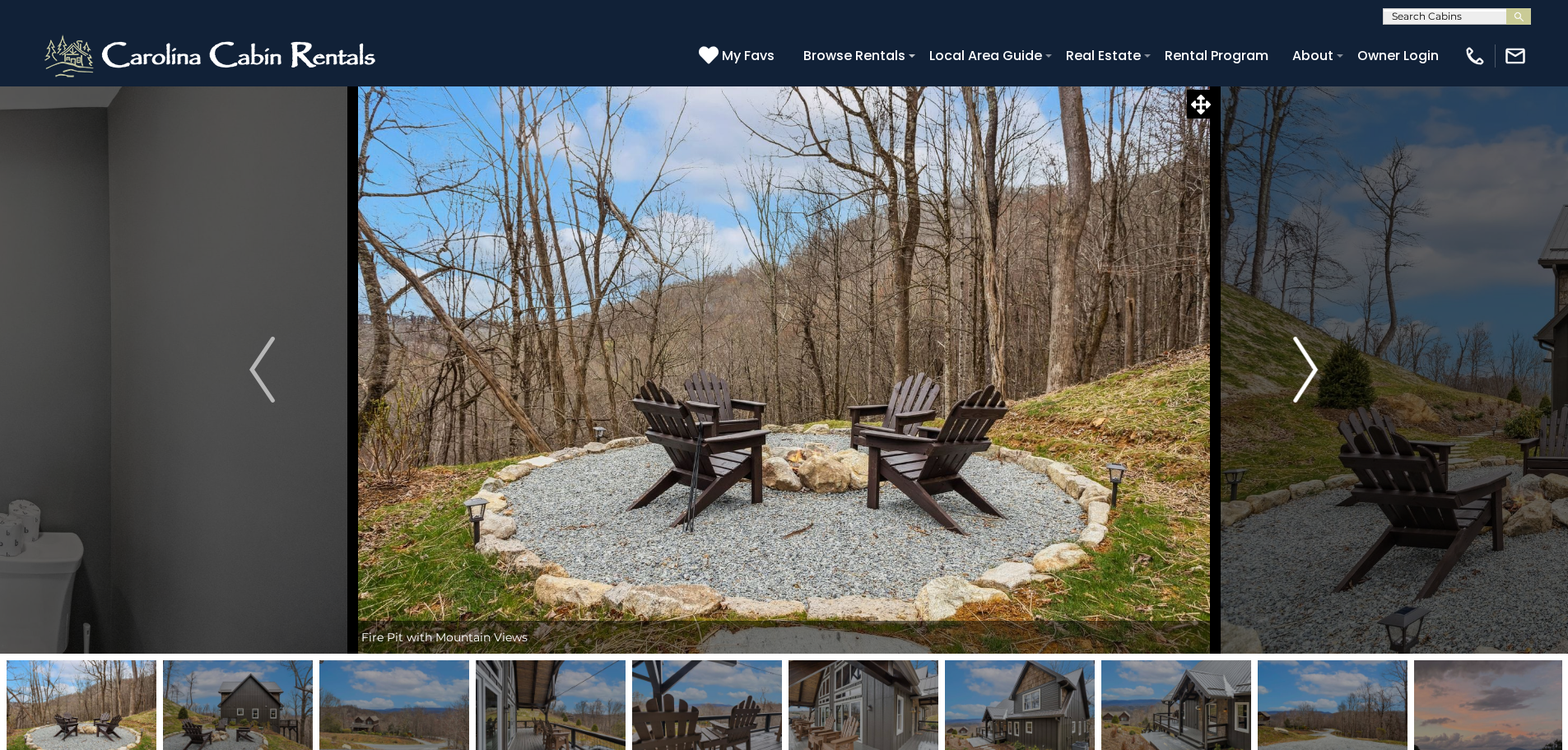
click at [1307, 364] on img "Next" at bounding box center [1305, 369] width 25 height 66
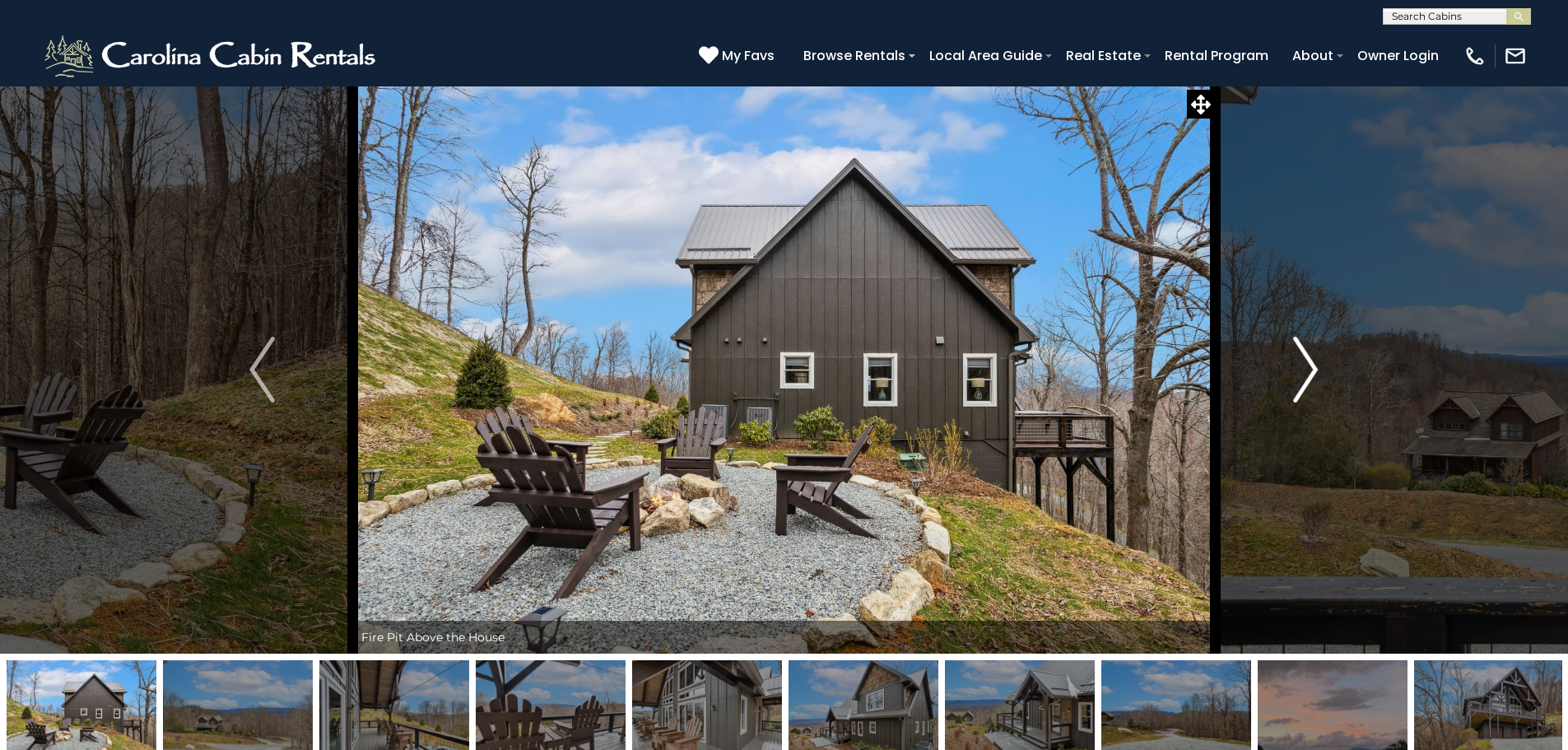
click at [1307, 364] on img "Next" at bounding box center [1305, 369] width 25 height 66
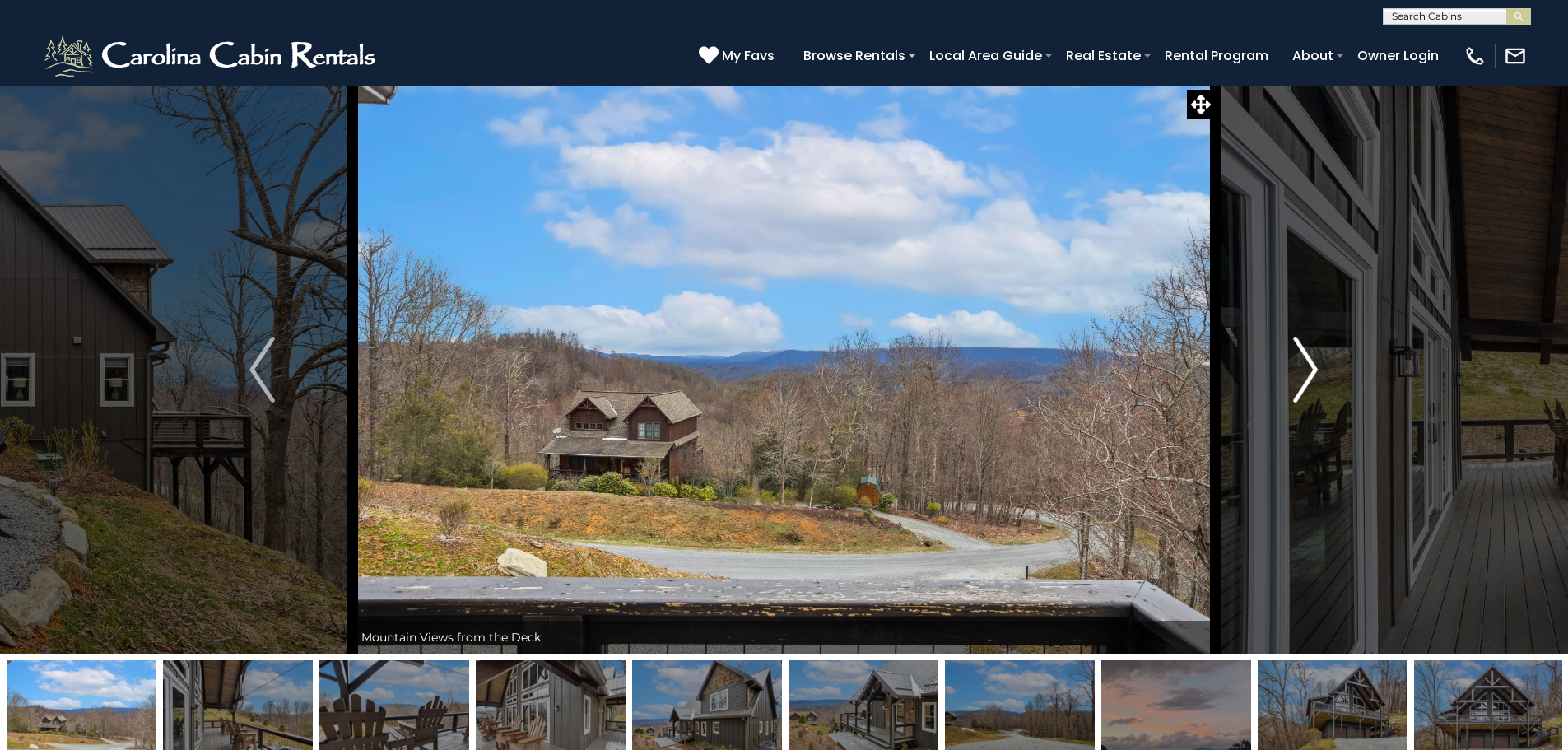
click at [1307, 364] on img "Next" at bounding box center [1305, 369] width 25 height 66
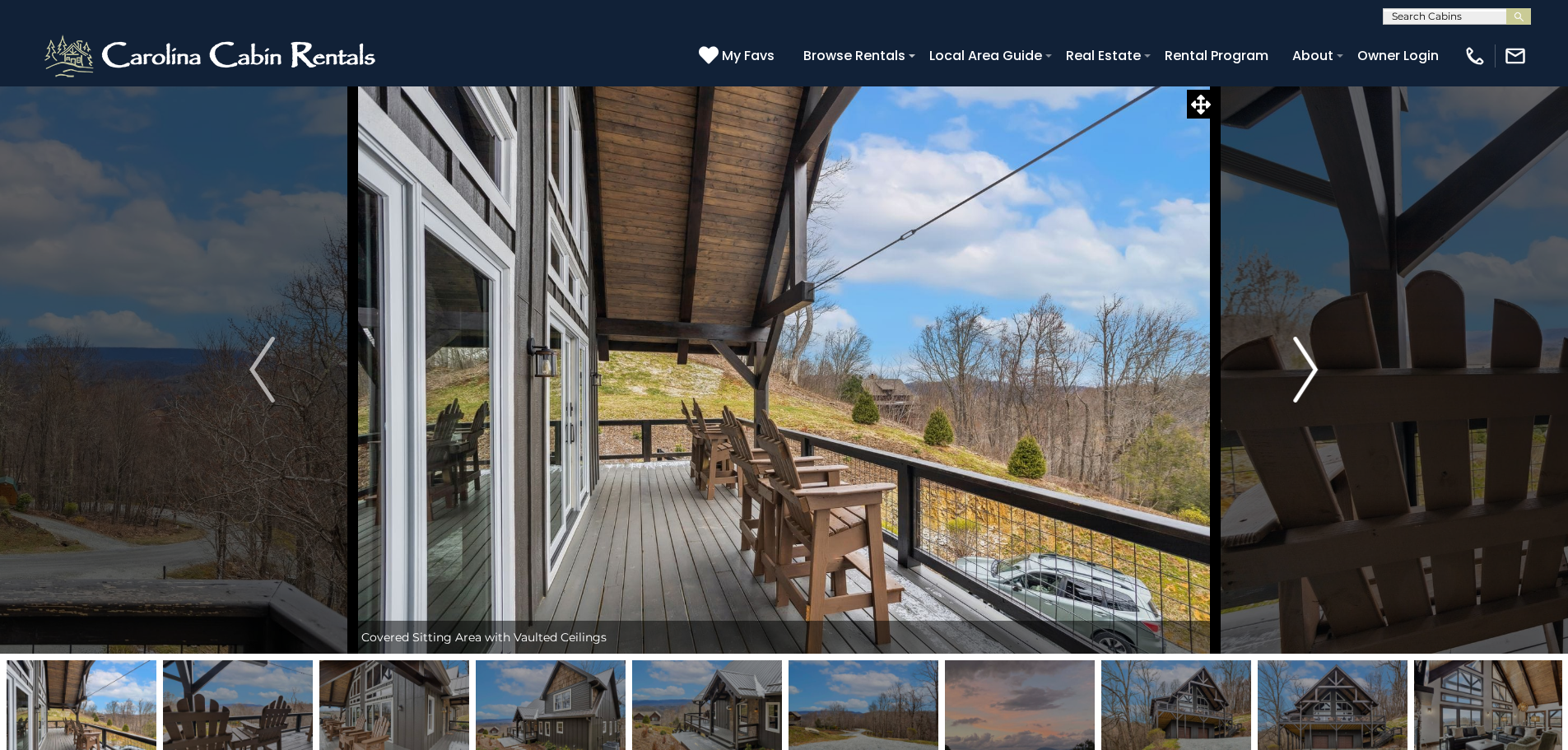
click at [1307, 364] on img "Next" at bounding box center [1305, 369] width 25 height 66
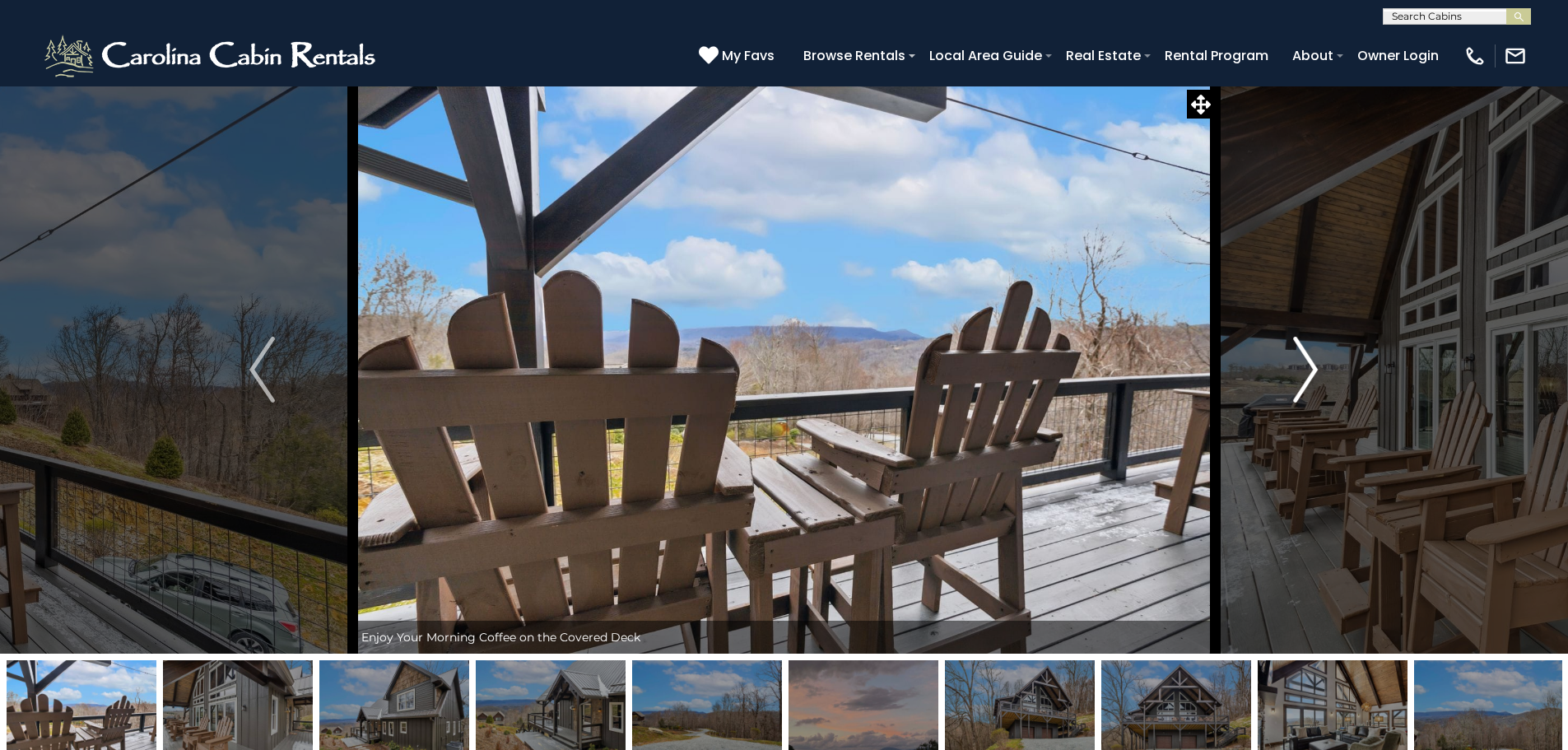
click at [1307, 364] on img "Next" at bounding box center [1305, 369] width 25 height 66
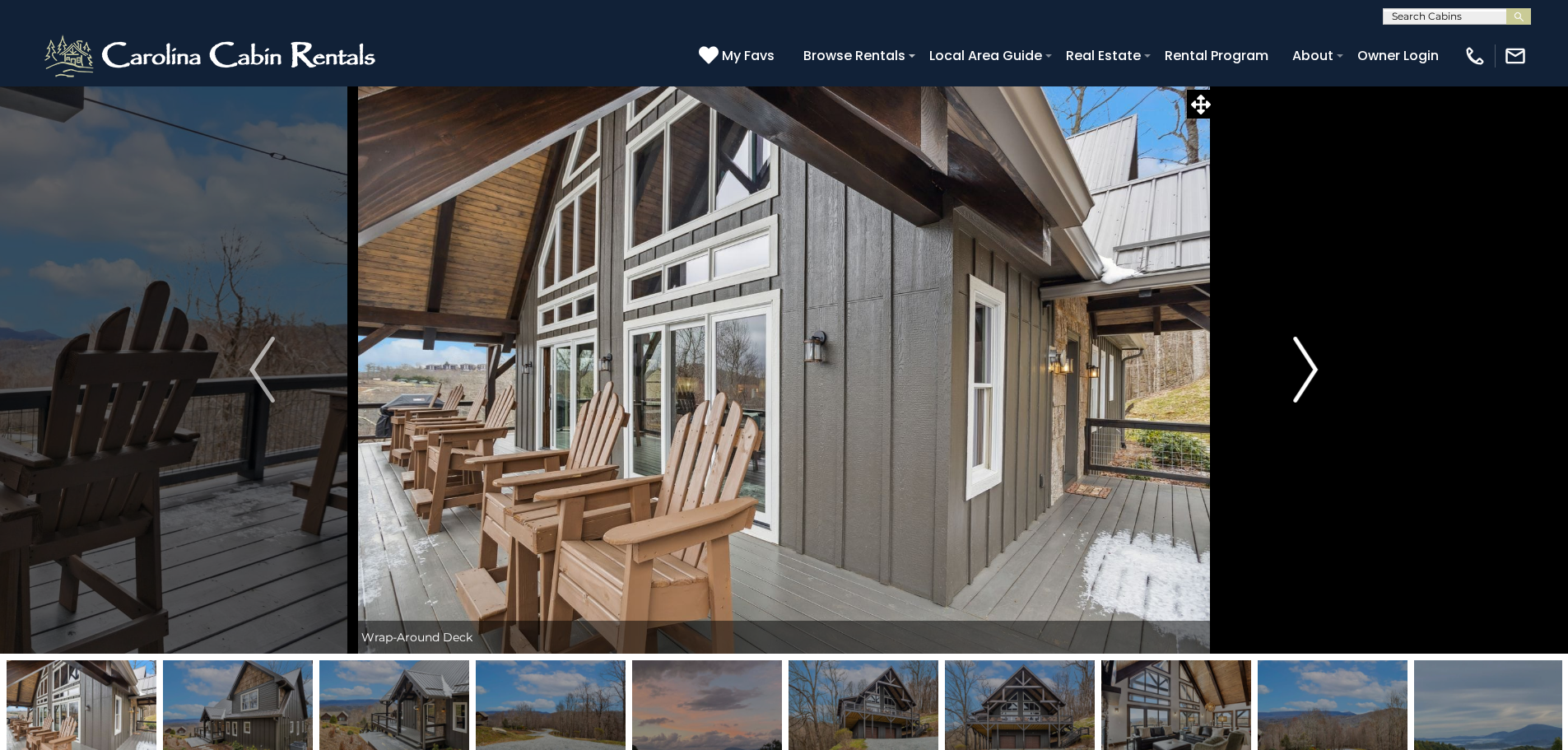
click at [1307, 364] on img "Next" at bounding box center [1305, 369] width 25 height 66
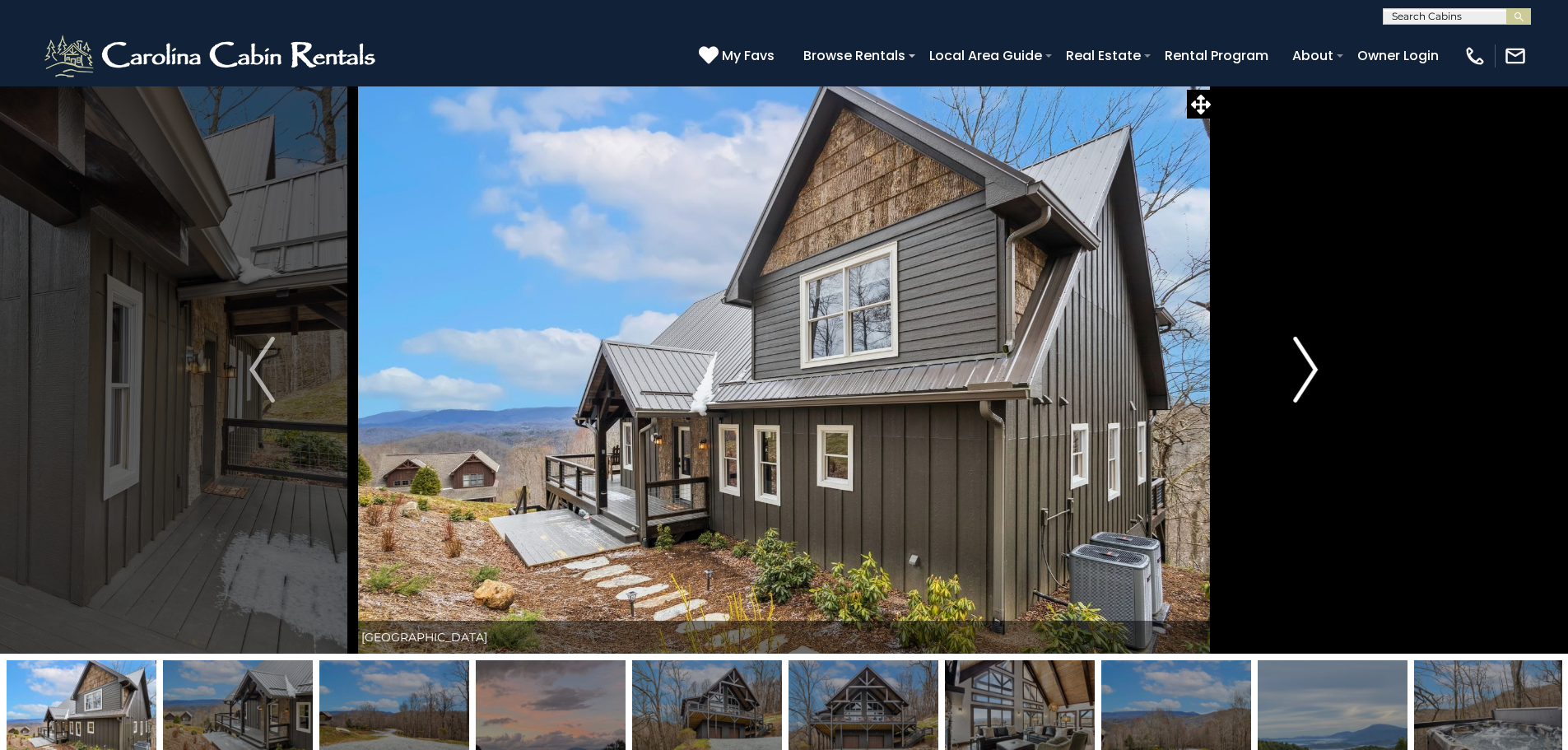
click at [1307, 364] on img "Next" at bounding box center [1305, 369] width 25 height 66
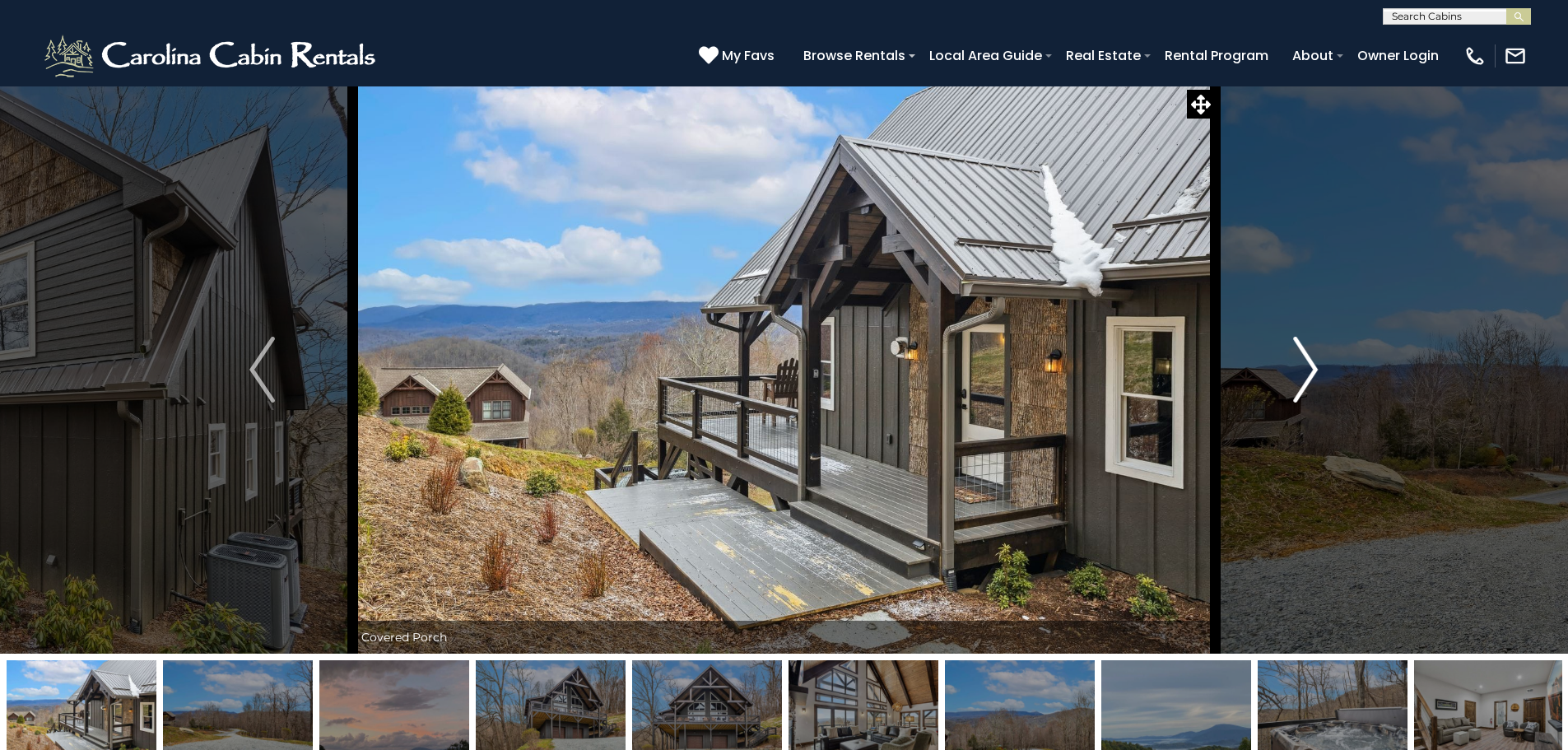
click at [1307, 364] on img "Next" at bounding box center [1305, 369] width 25 height 66
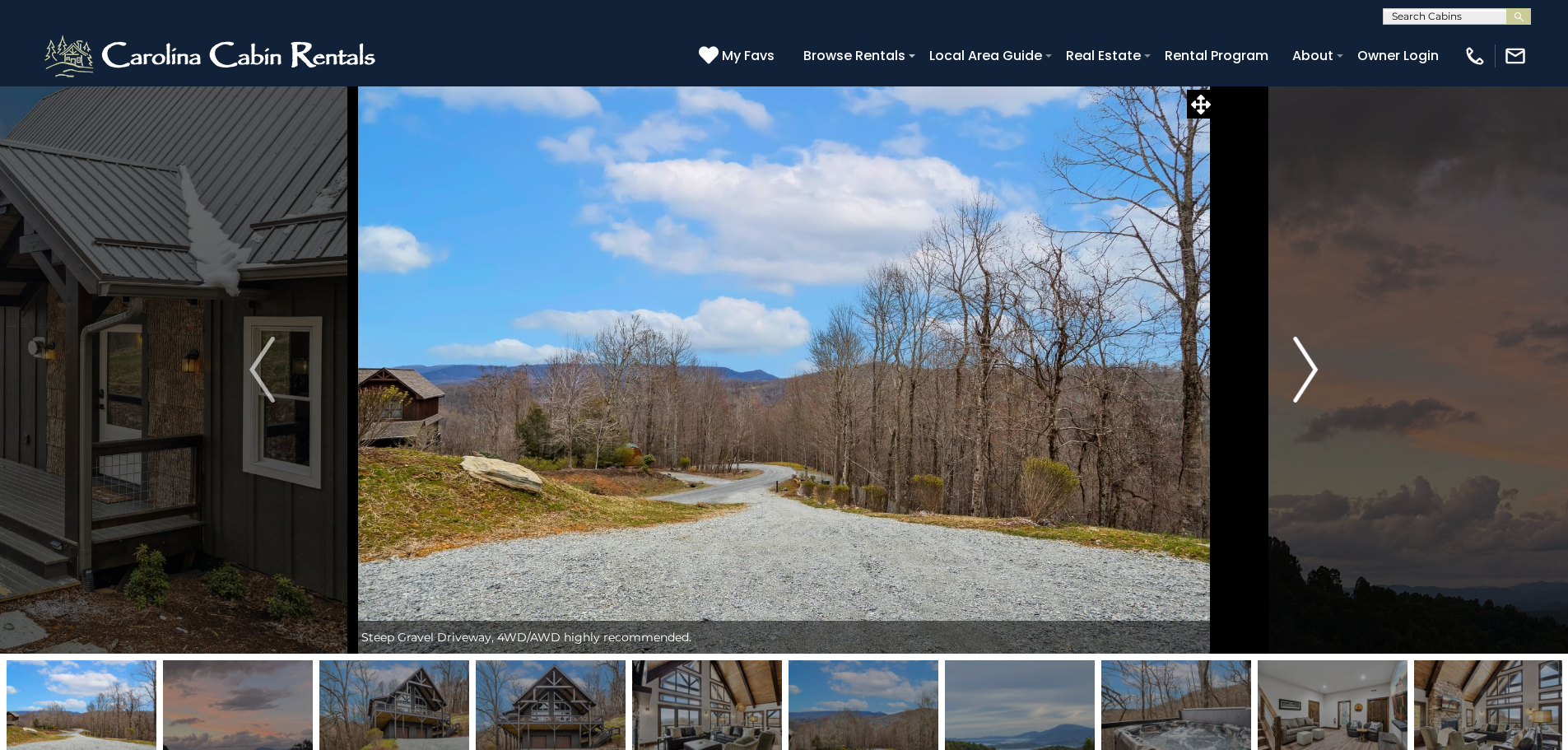
click at [1307, 364] on img "Next" at bounding box center [1305, 369] width 25 height 66
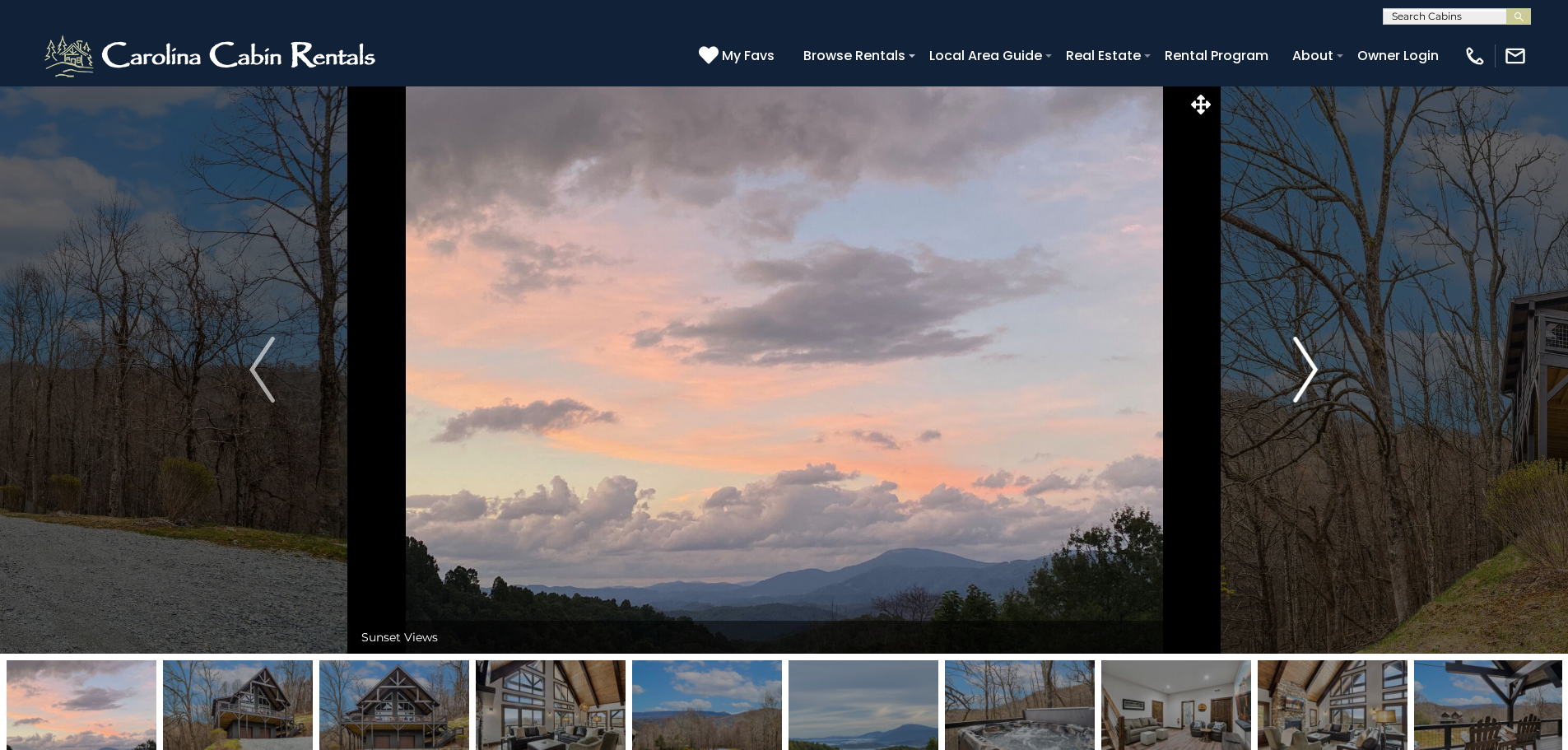
click at [1307, 364] on img "Next" at bounding box center [1305, 369] width 25 height 66
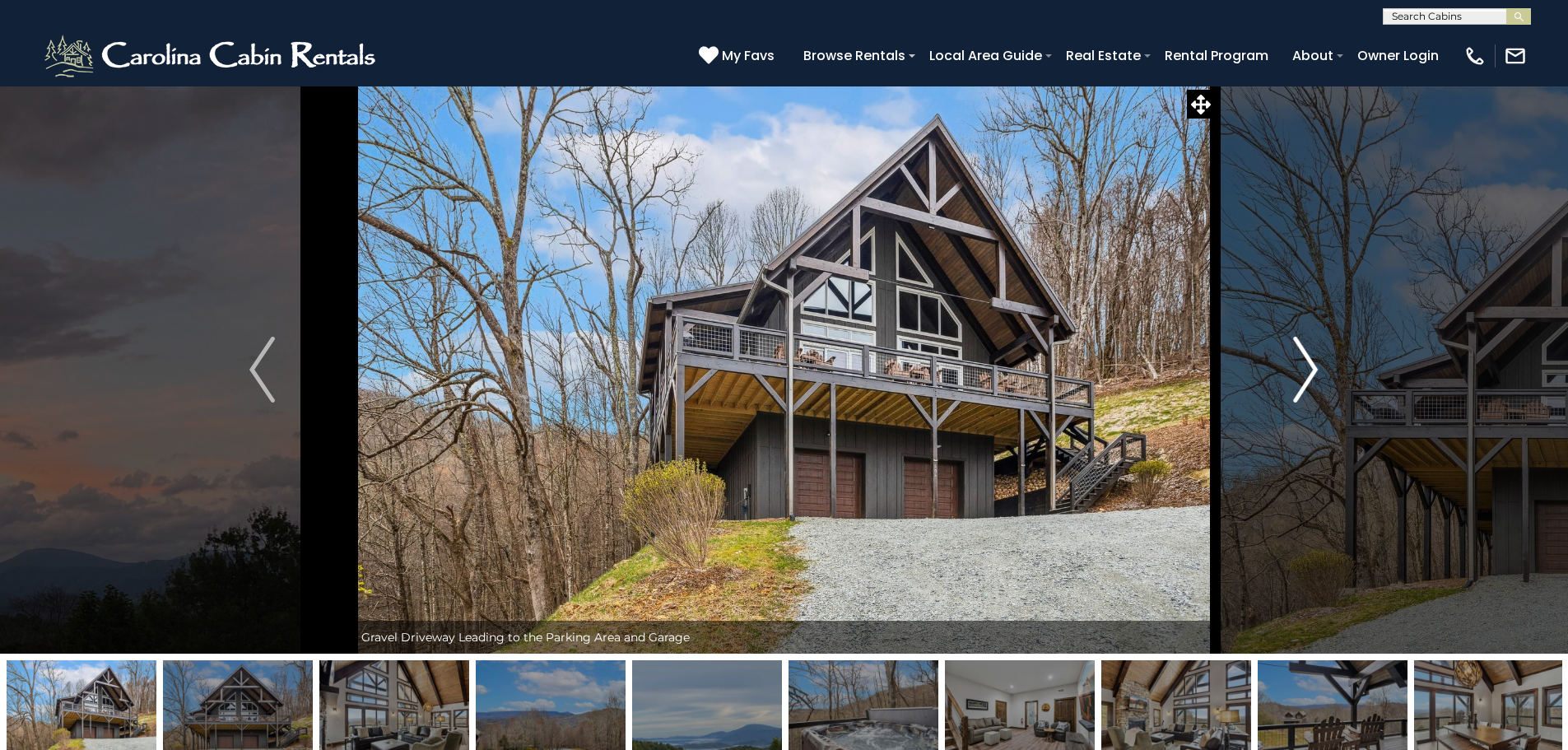
click at [1307, 364] on img "Next" at bounding box center [1305, 369] width 25 height 66
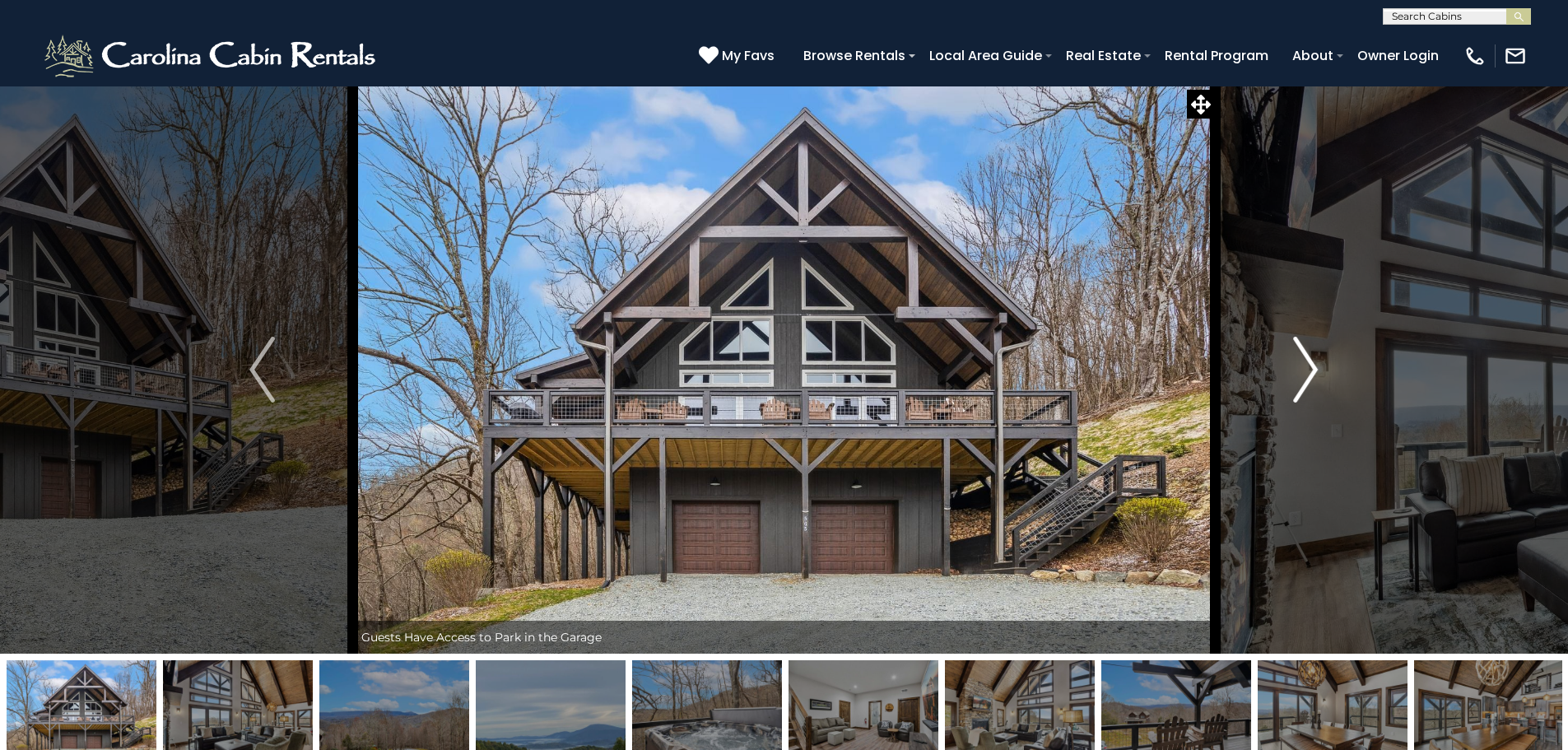
click at [1307, 364] on img "Next" at bounding box center [1305, 369] width 25 height 66
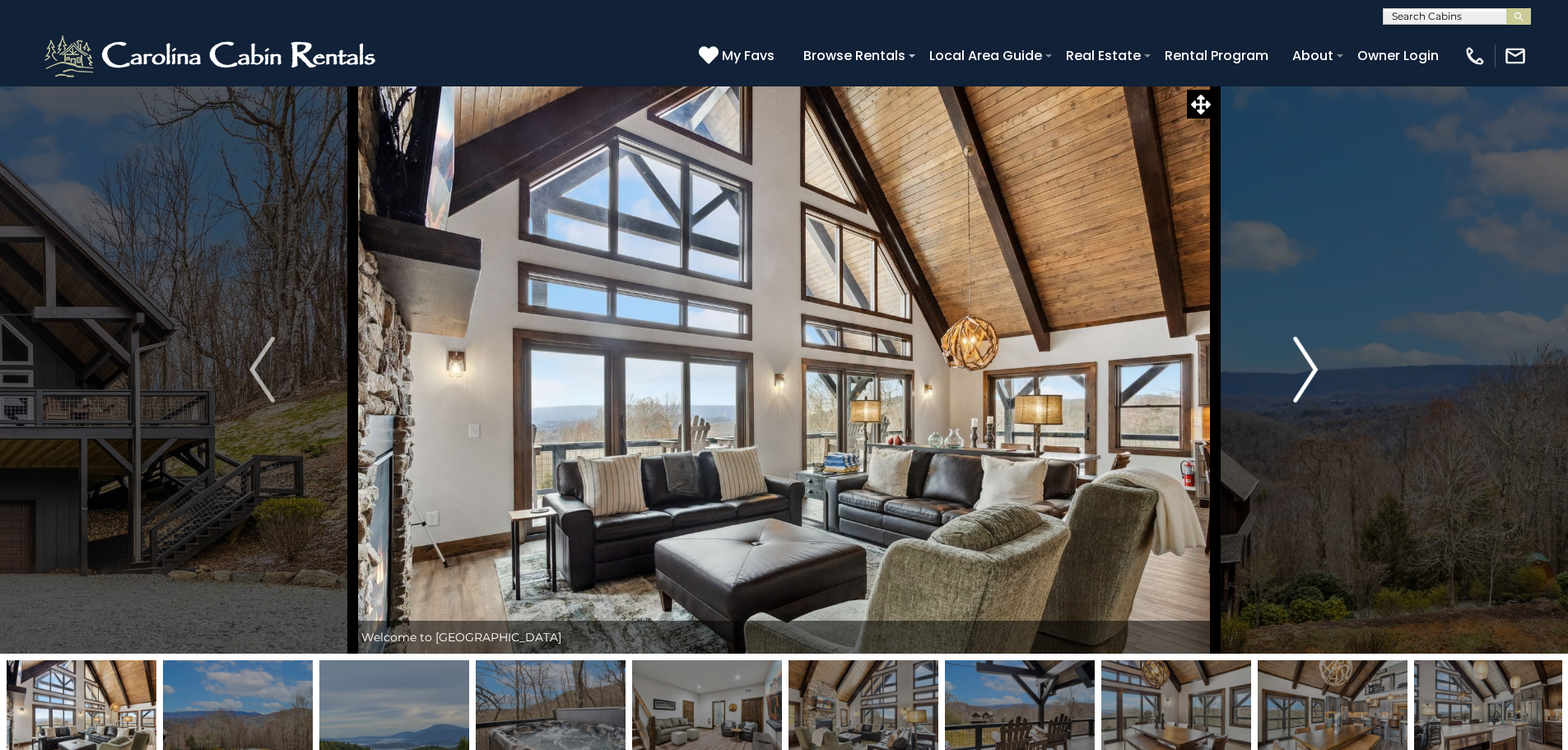
click at [1307, 364] on img "Next" at bounding box center [1305, 369] width 25 height 66
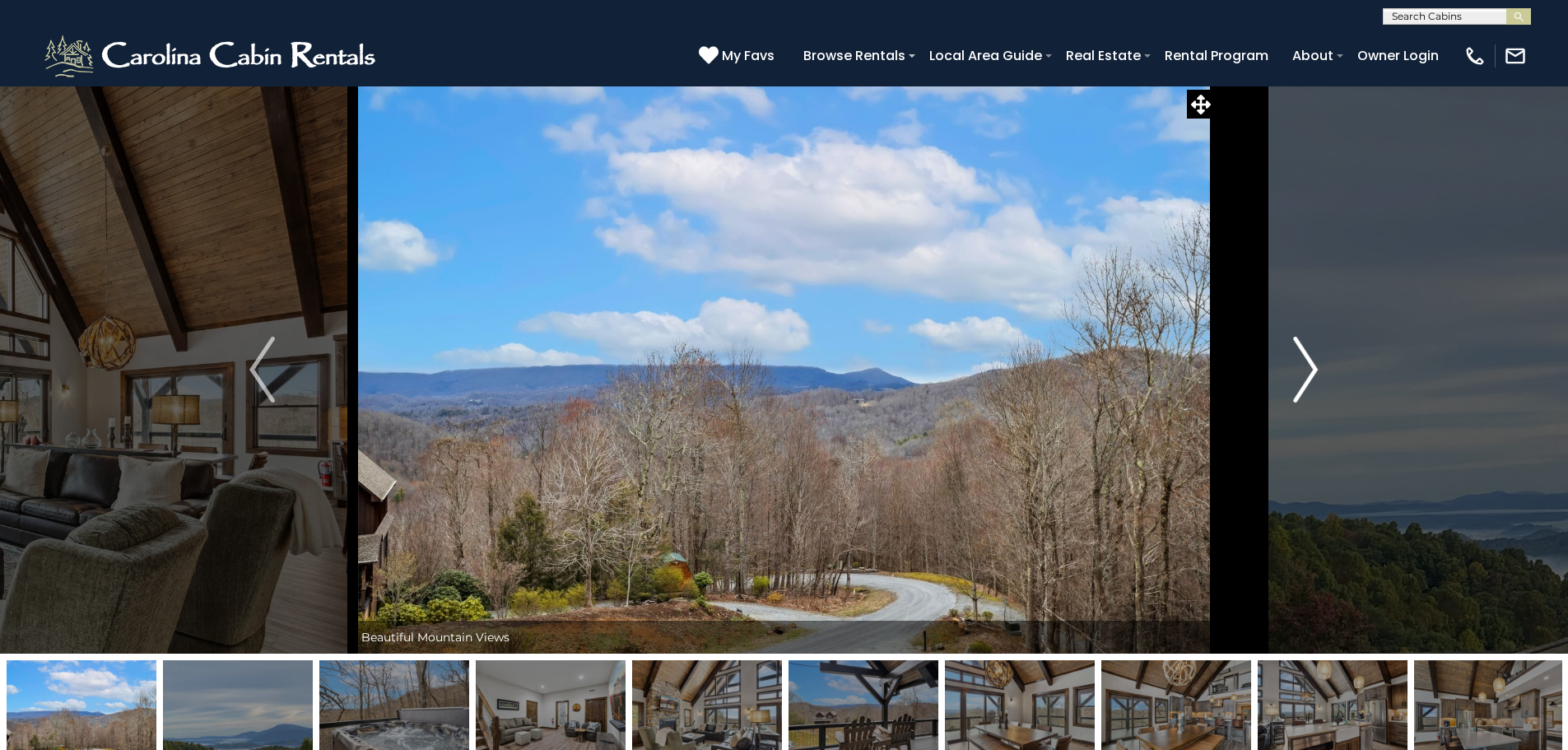
click at [1307, 364] on img "Next" at bounding box center [1305, 369] width 25 height 66
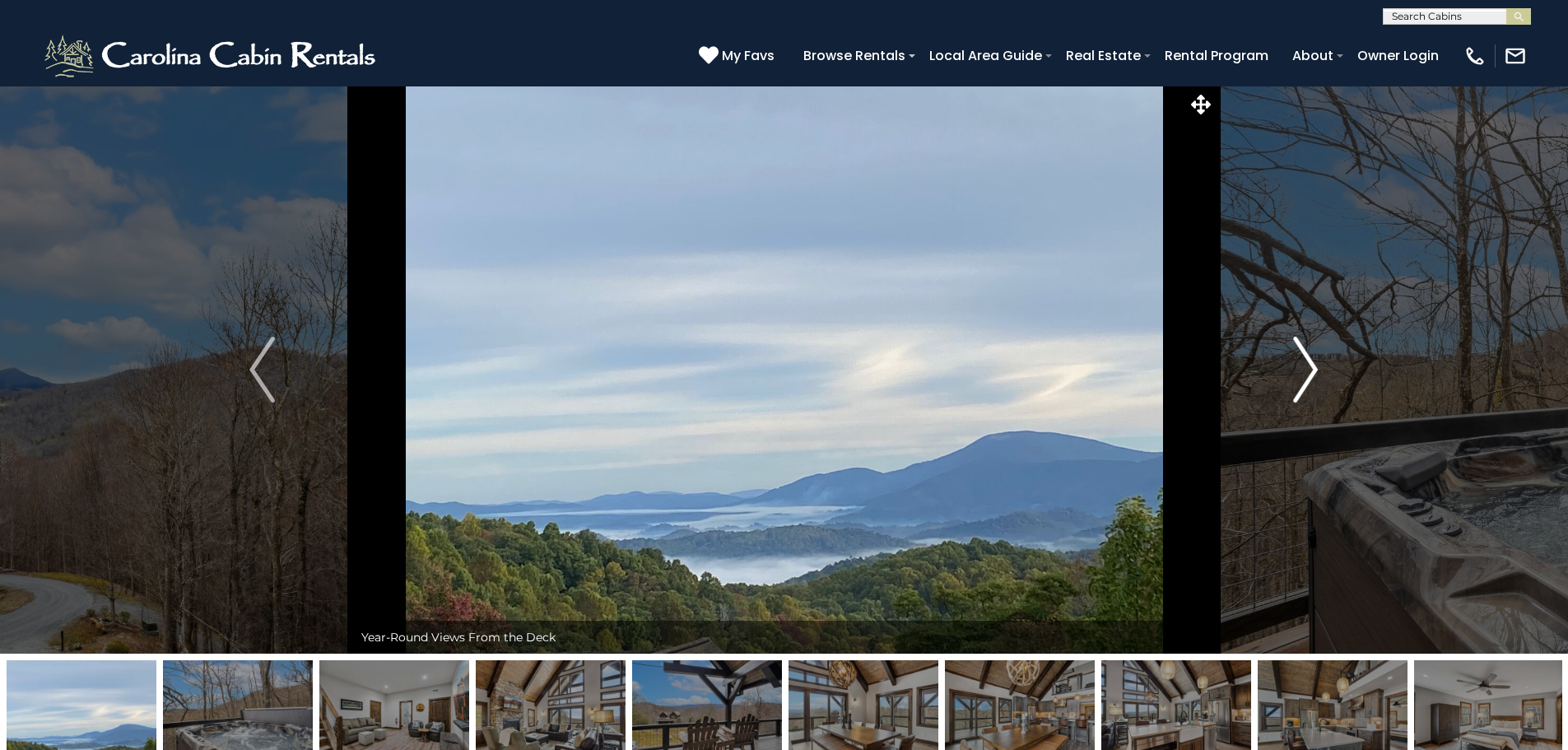
click at [1307, 364] on img "Next" at bounding box center [1305, 369] width 25 height 66
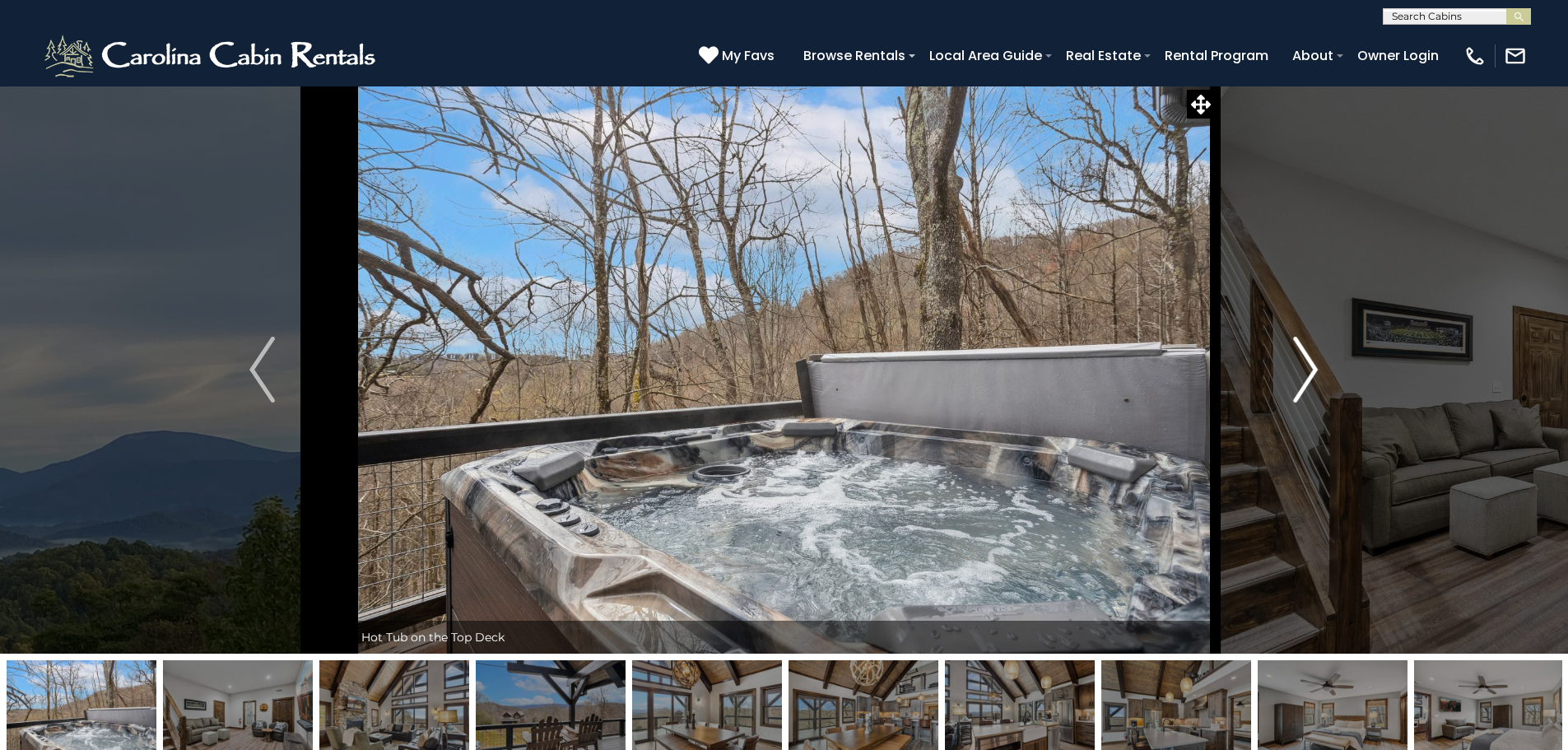
click at [1307, 364] on img "Next" at bounding box center [1305, 369] width 25 height 66
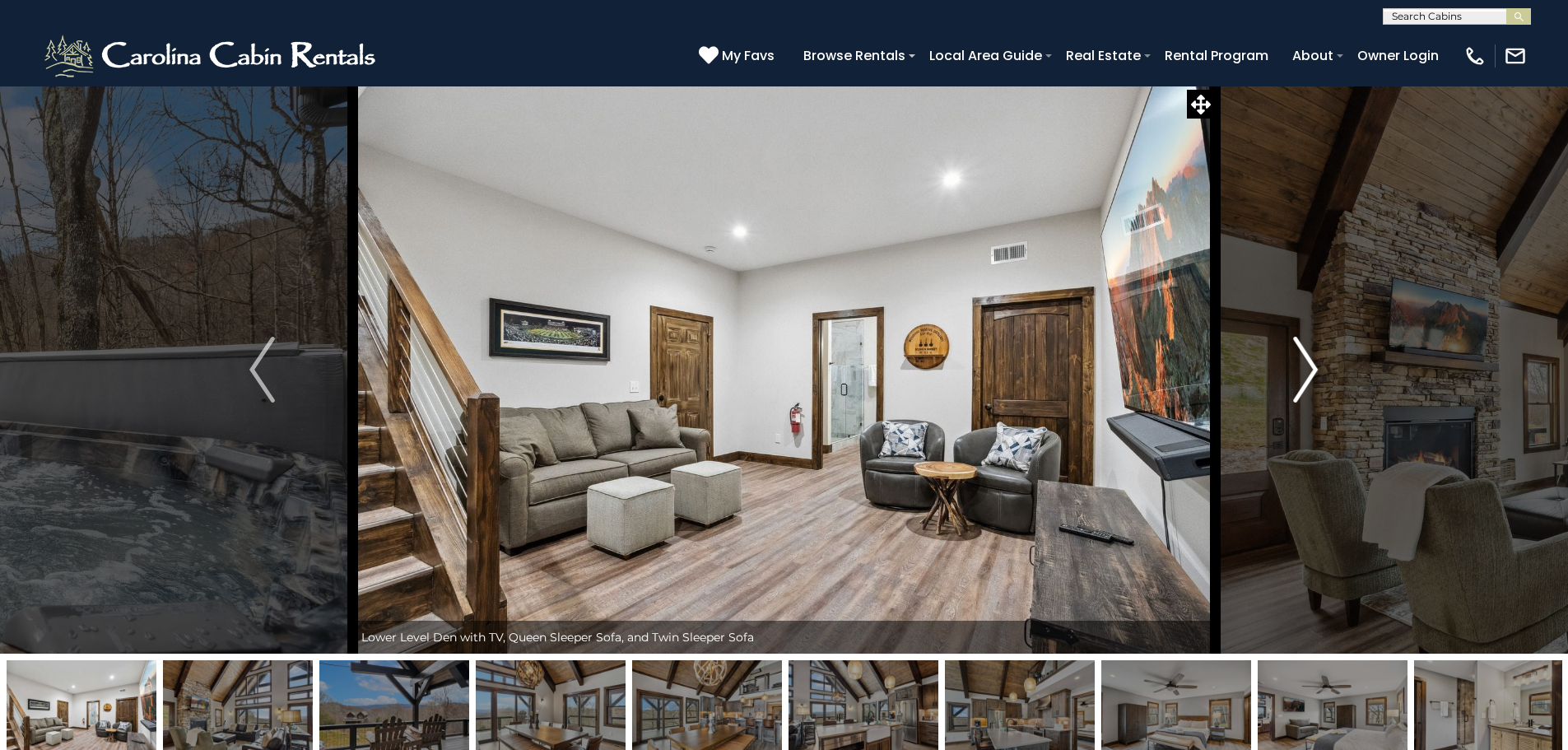
click at [1307, 364] on img "Next" at bounding box center [1305, 369] width 25 height 66
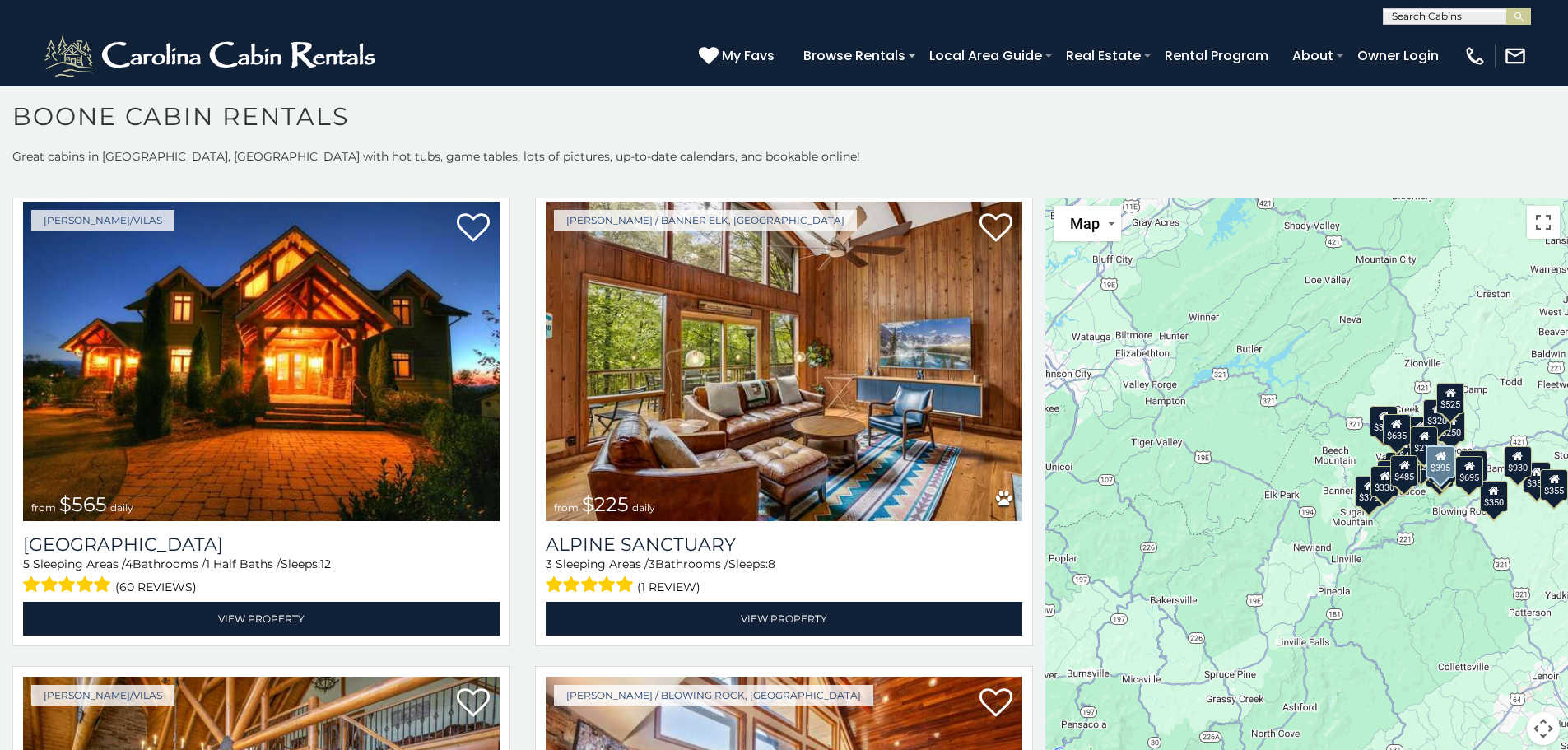
scroll to position [3867, 0]
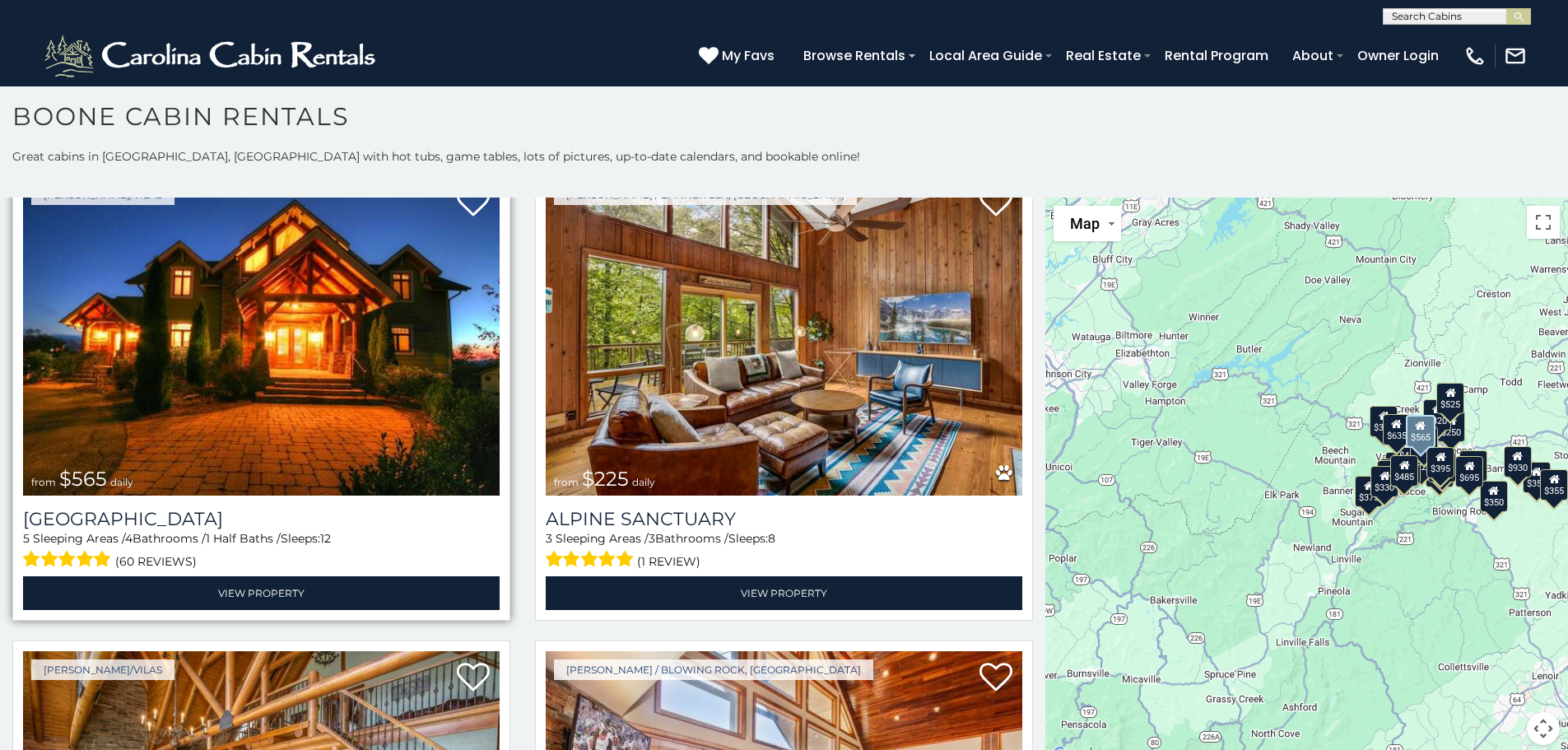
click at [226, 302] on img at bounding box center [261, 336] width 476 height 319
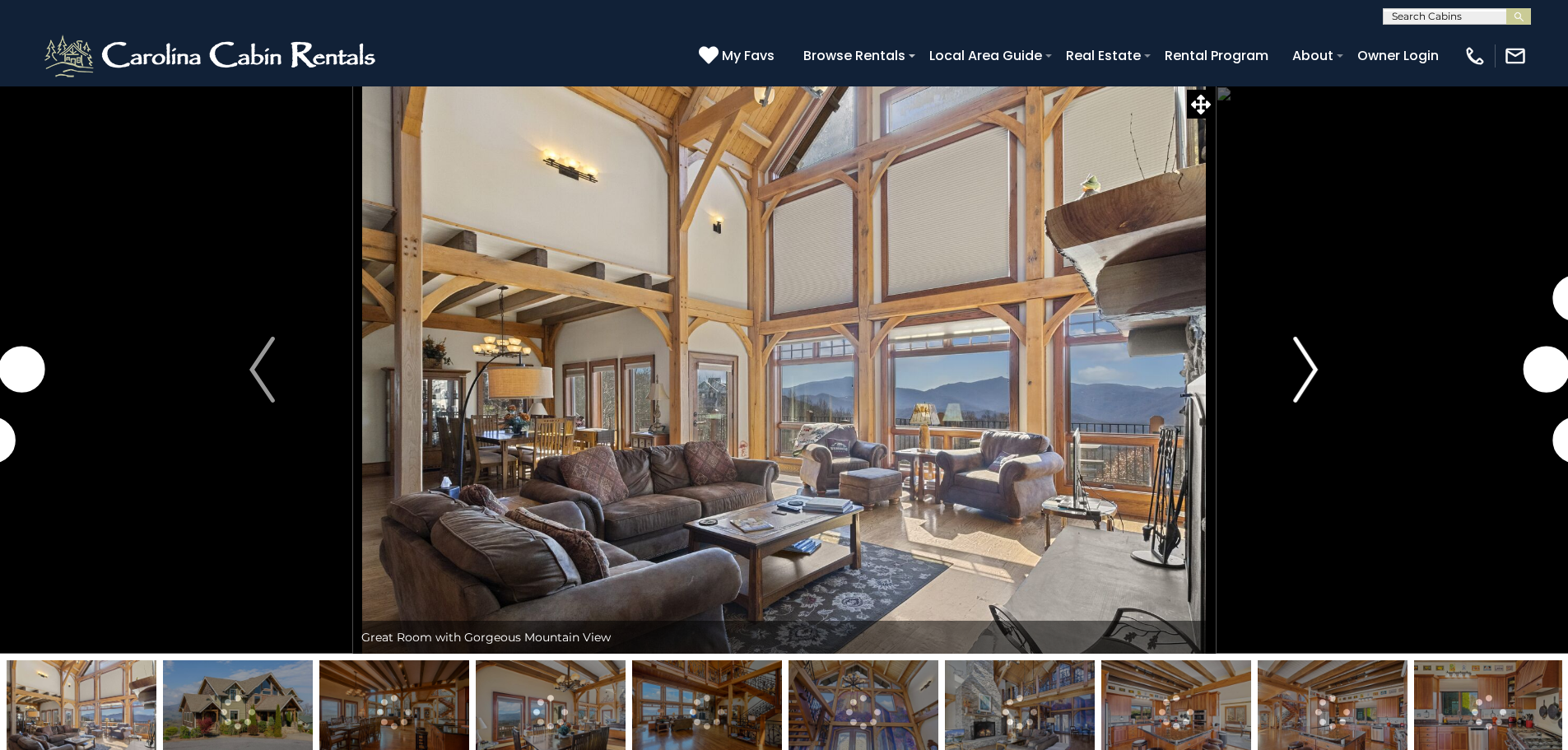
click at [1314, 372] on img "Next" at bounding box center [1305, 369] width 25 height 66
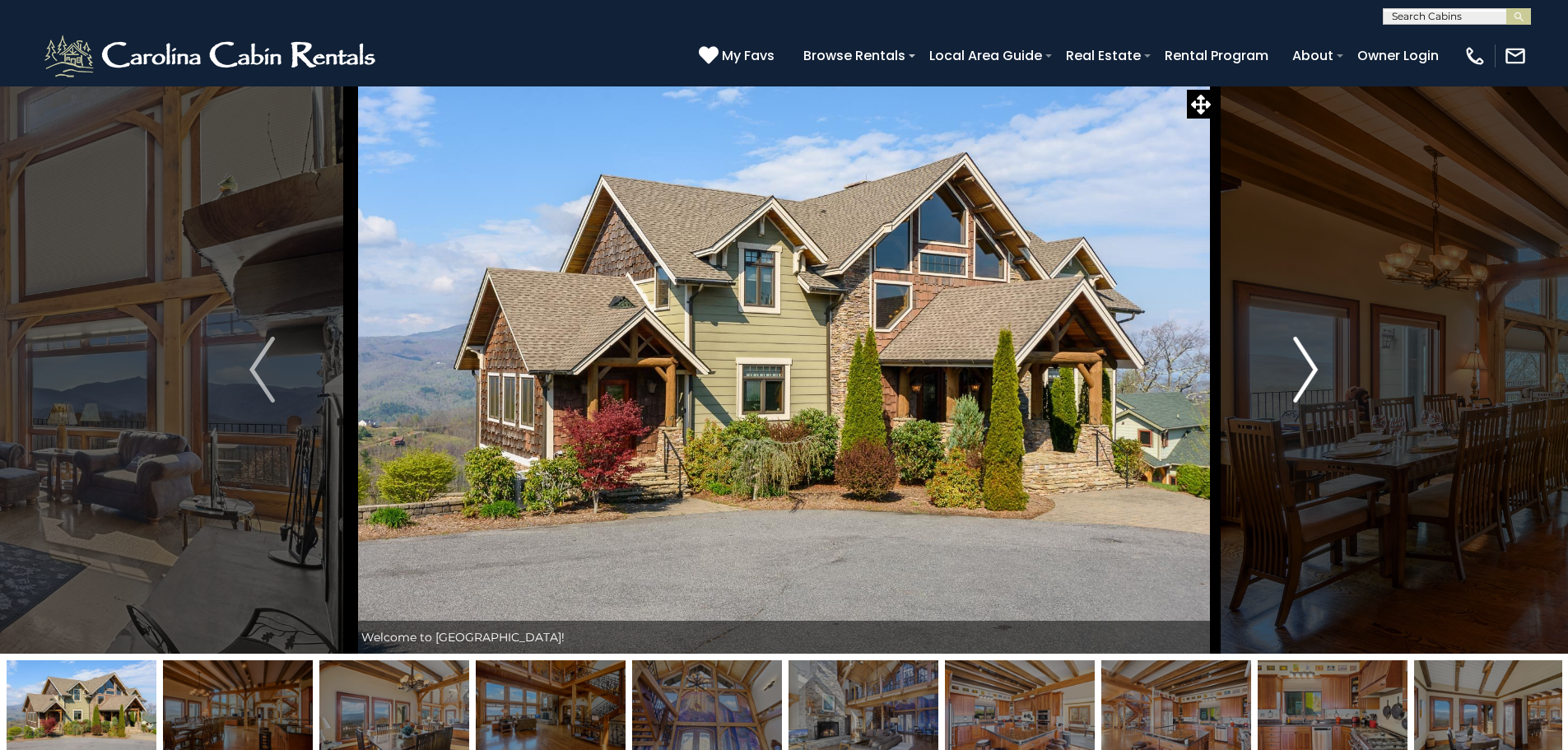
click at [1305, 372] on img "Next" at bounding box center [1305, 369] width 25 height 66
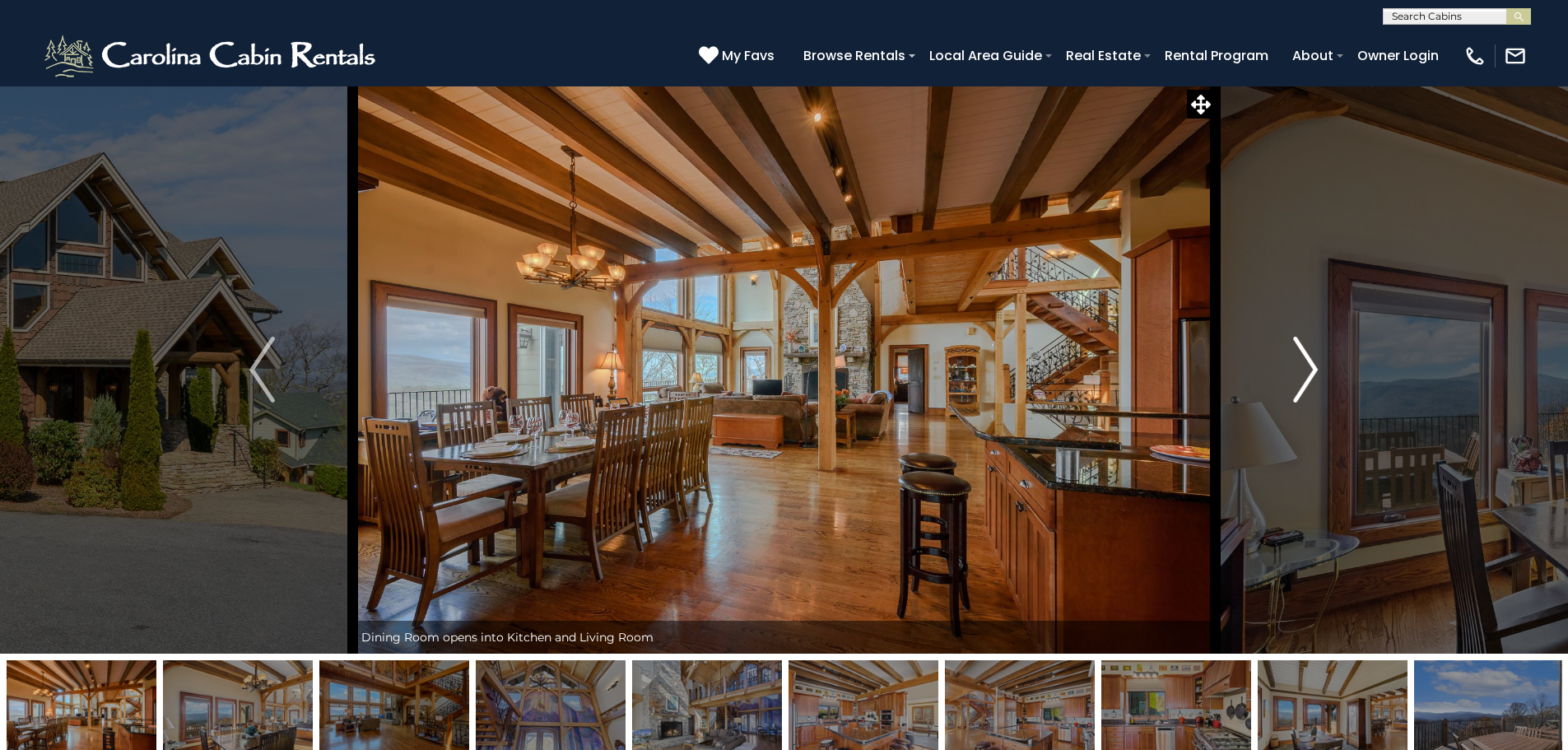
click at [1305, 372] on img "Next" at bounding box center [1305, 369] width 25 height 66
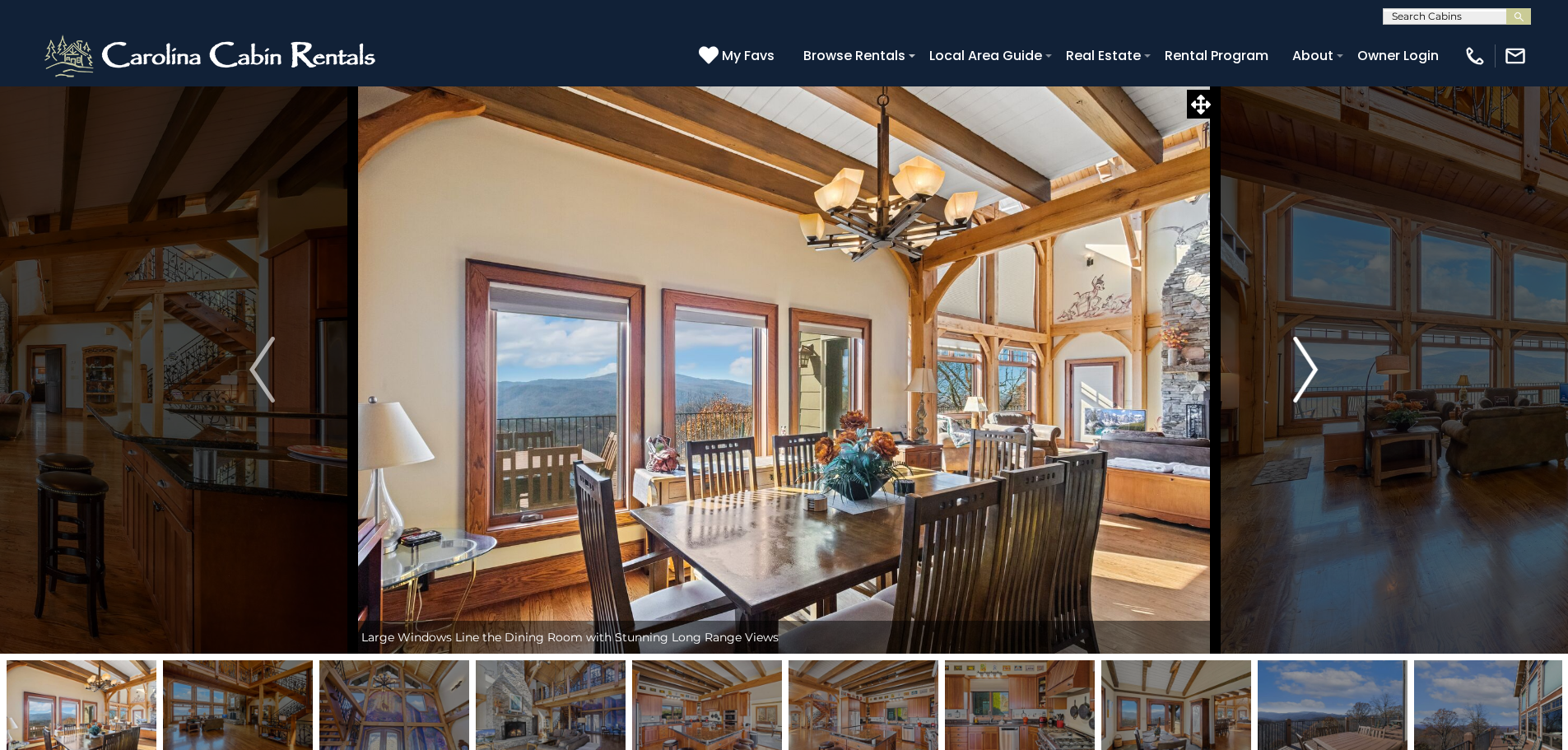
click at [1305, 372] on img "Next" at bounding box center [1305, 369] width 25 height 66
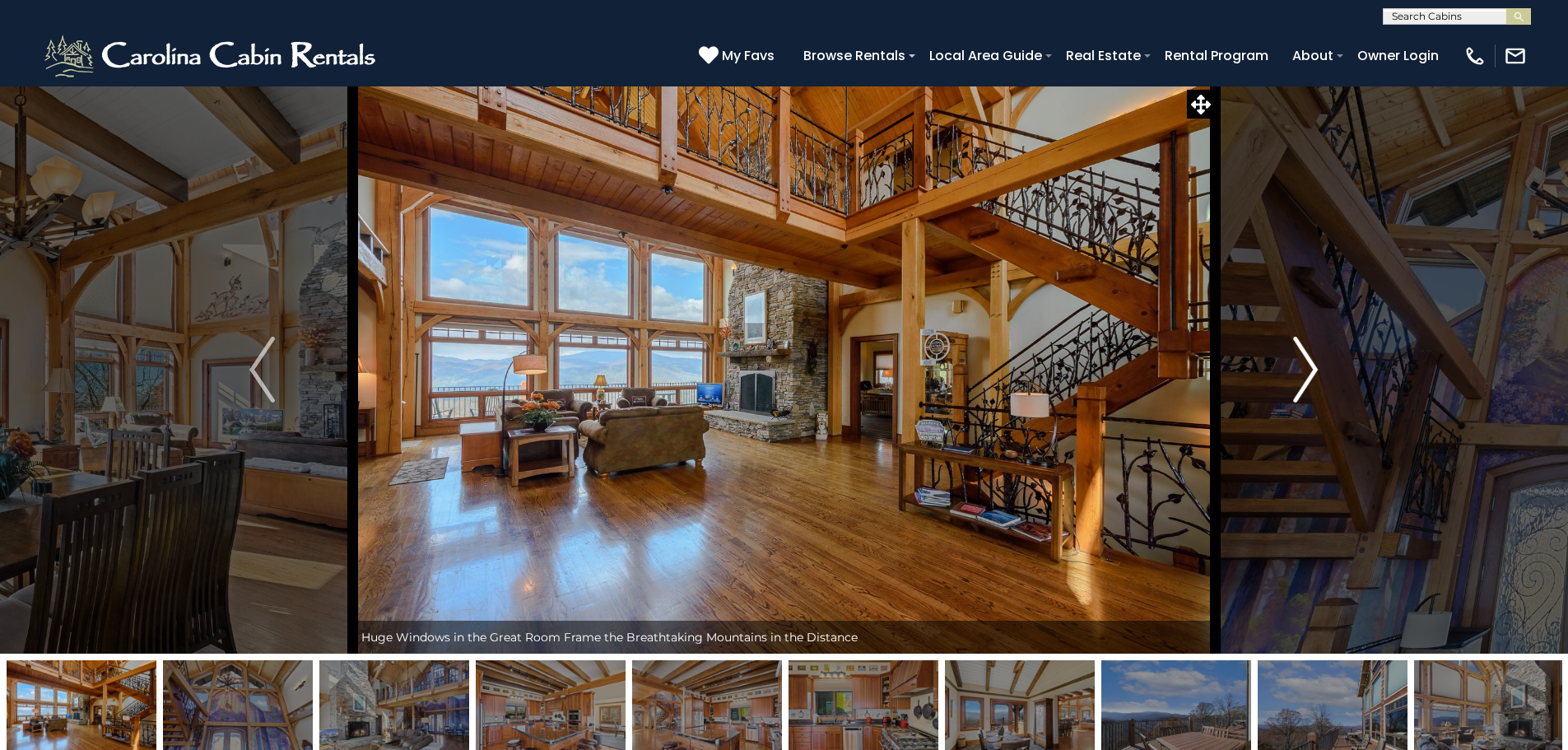
click at [1305, 372] on img "Next" at bounding box center [1305, 369] width 25 height 66
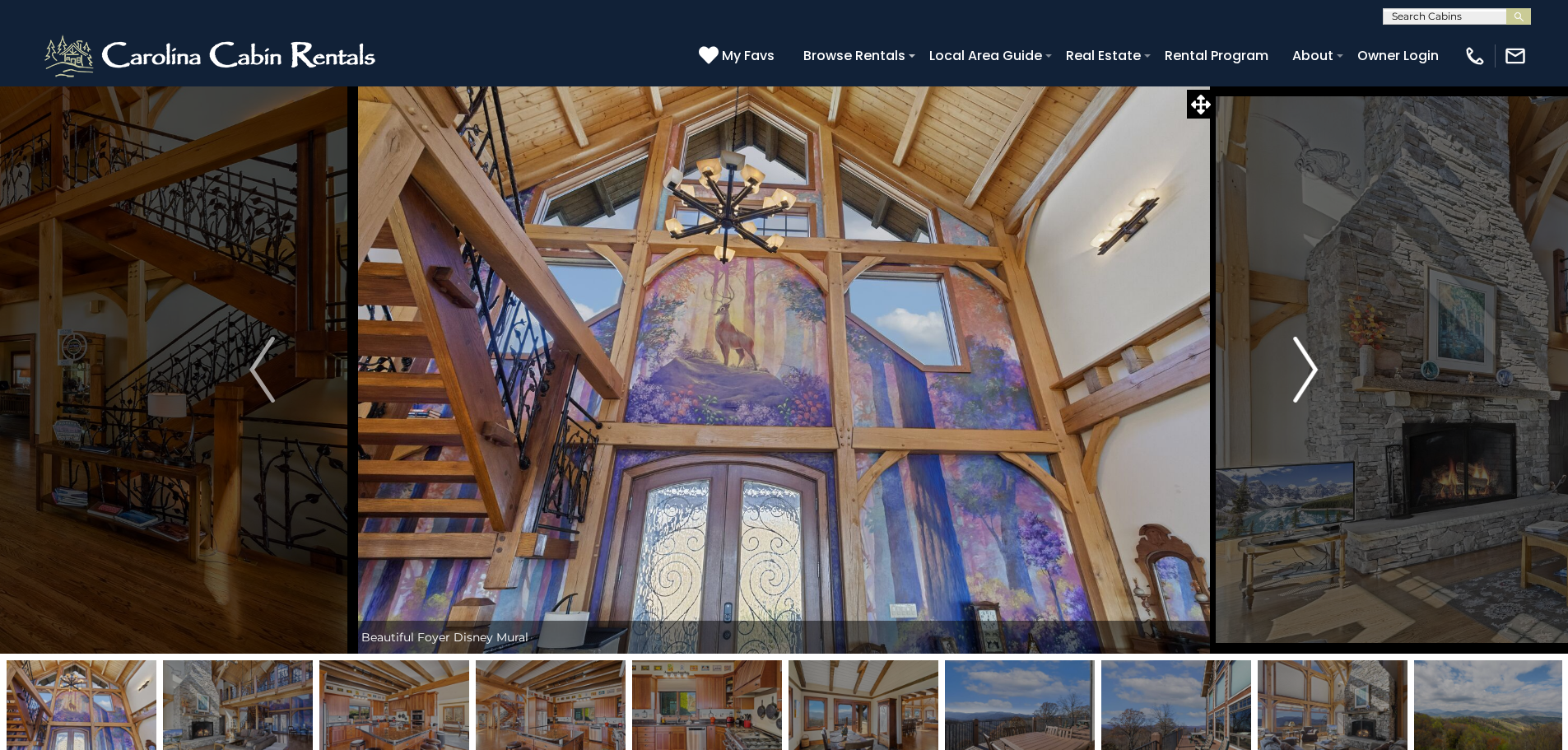
click at [1305, 372] on img "Next" at bounding box center [1305, 369] width 25 height 66
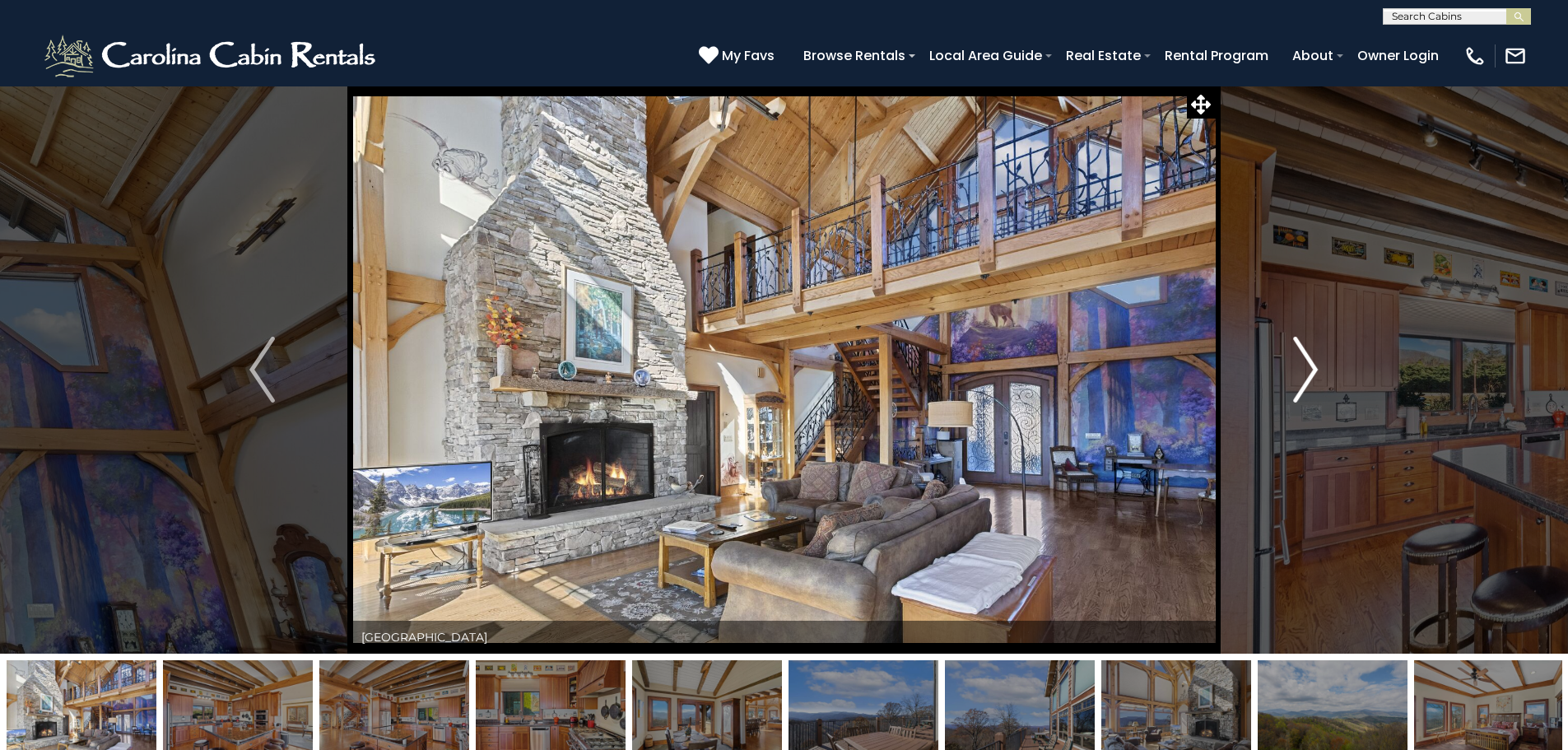
click at [1305, 372] on img "Next" at bounding box center [1305, 369] width 25 height 66
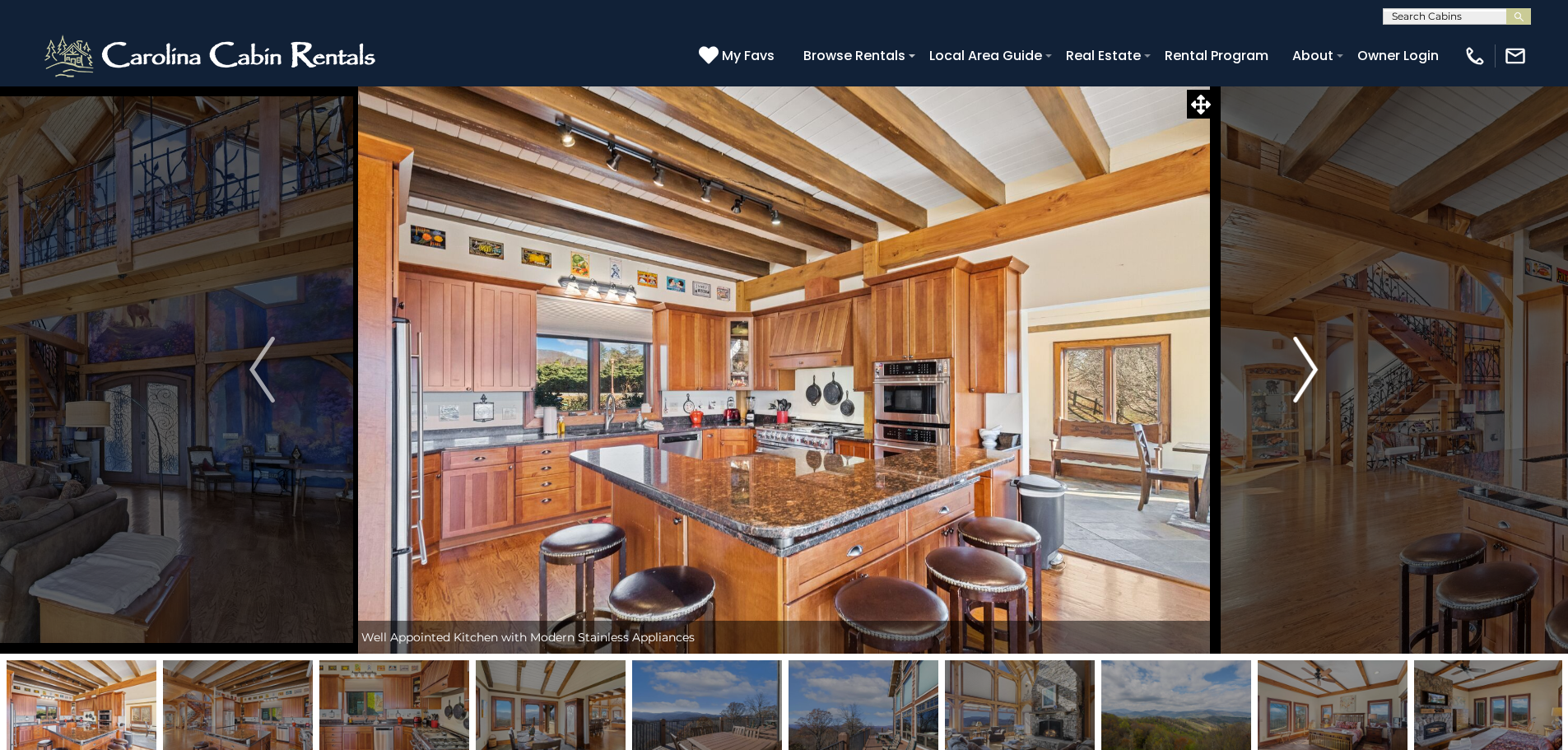
click at [1305, 372] on img "Next" at bounding box center [1305, 369] width 25 height 66
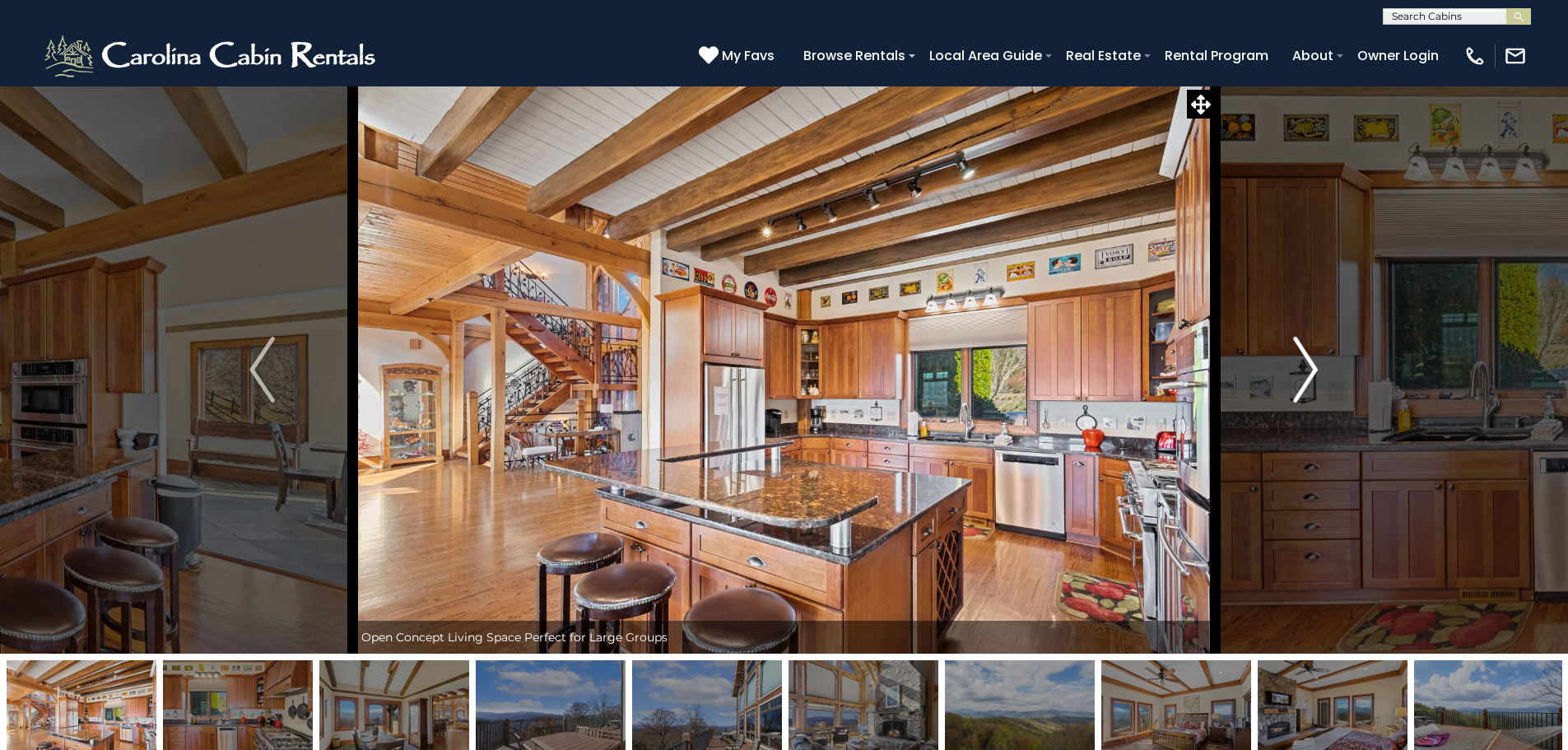
click at [1305, 372] on img "Next" at bounding box center [1305, 369] width 25 height 66
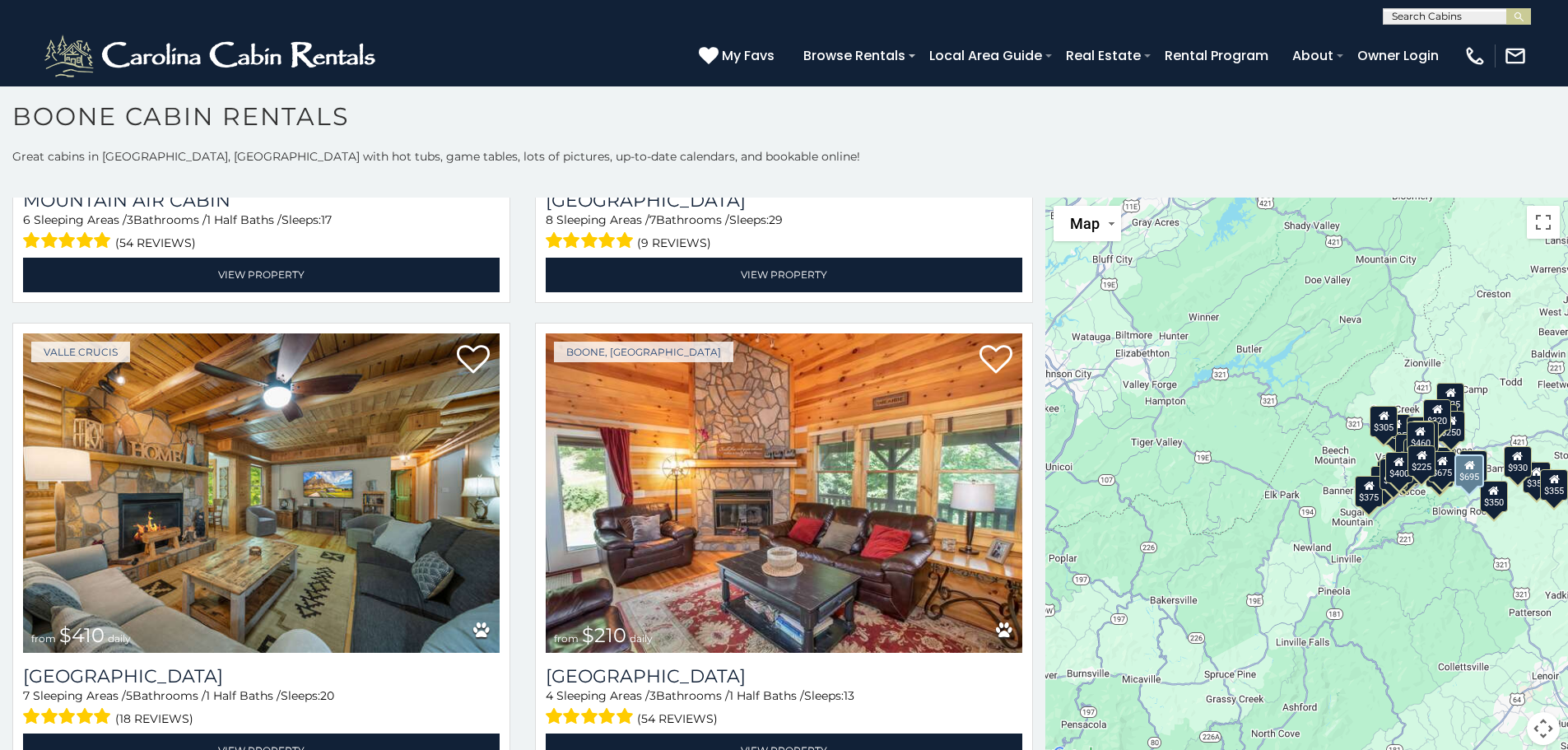
scroll to position [6089, 0]
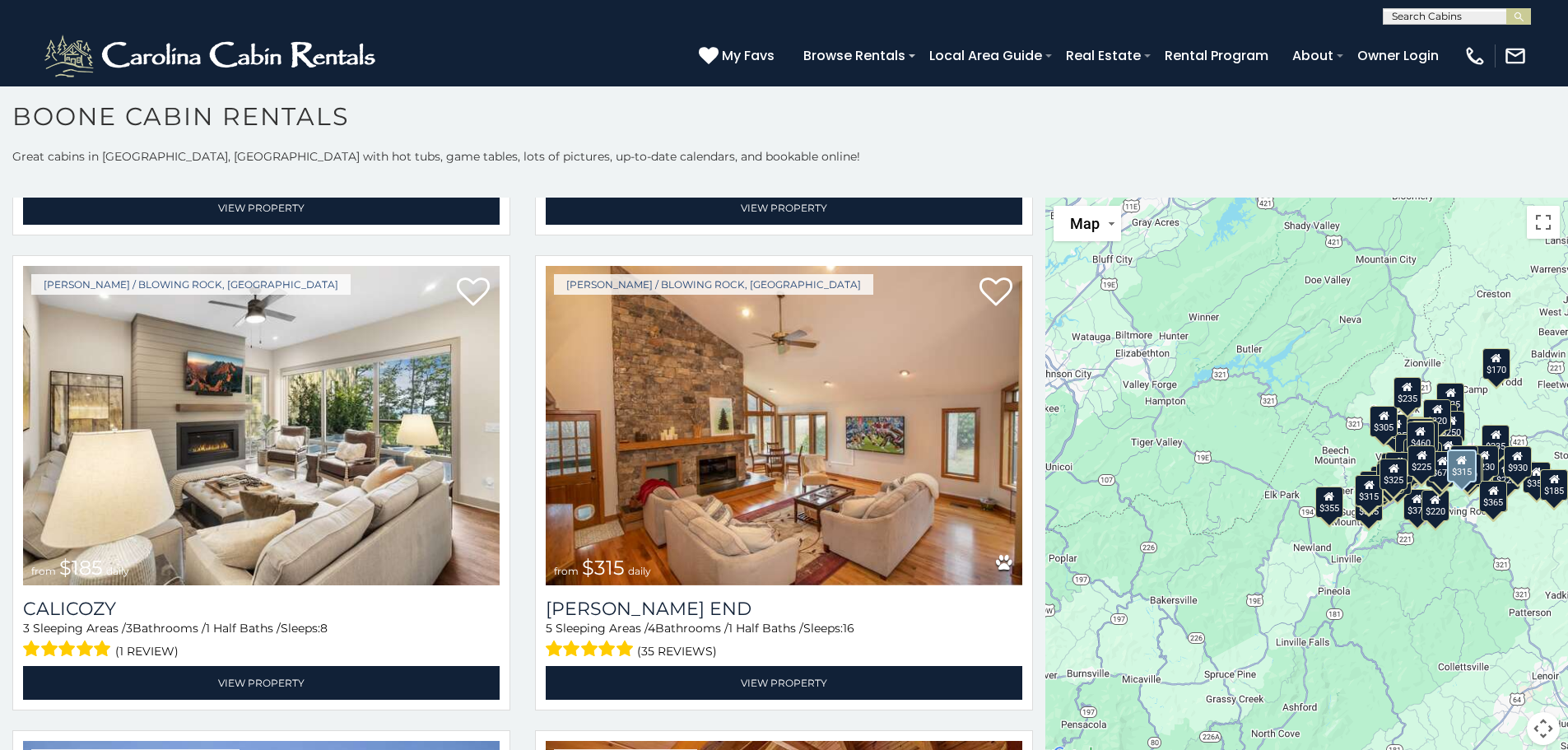
scroll to position [8088, 0]
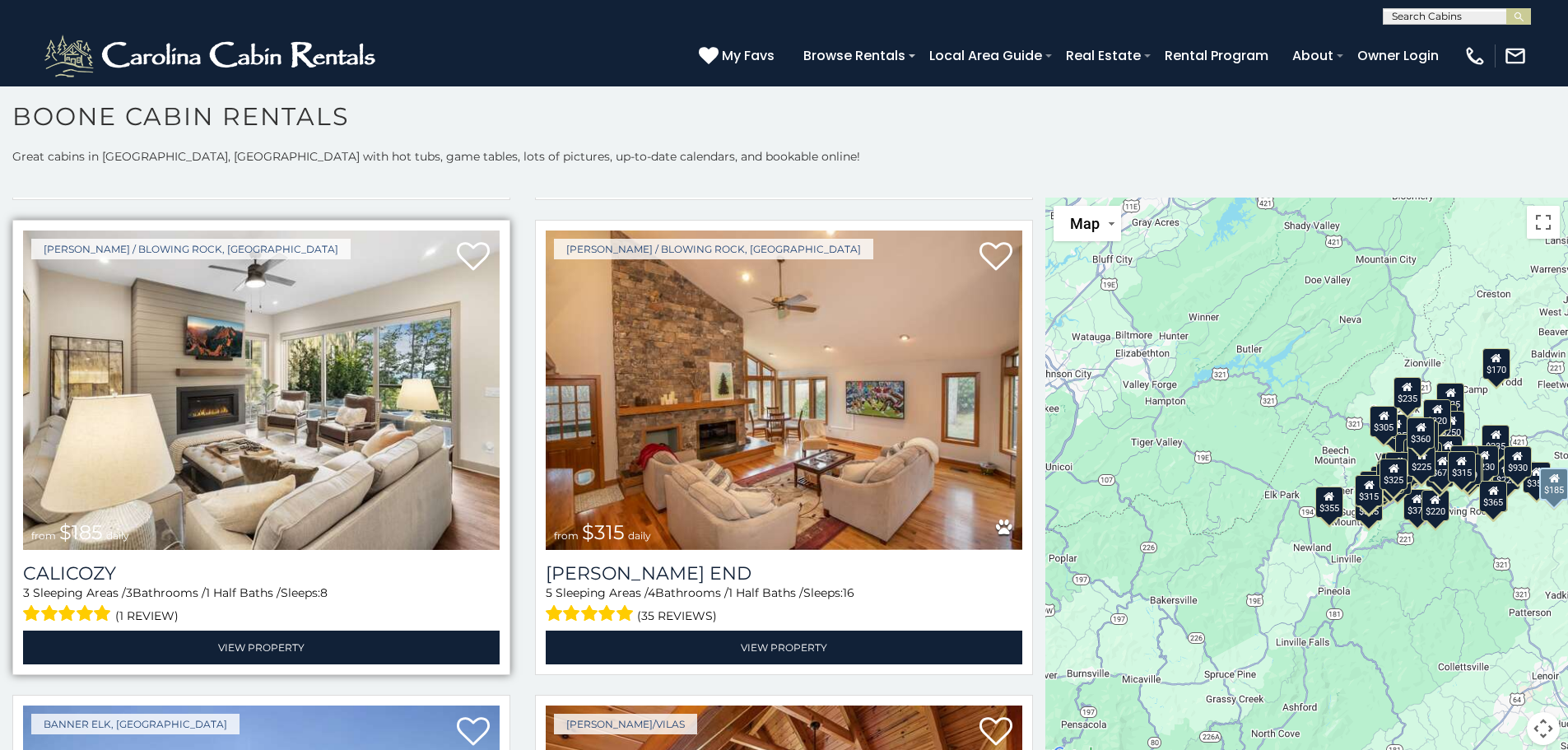
click at [357, 397] on img at bounding box center [261, 390] width 476 height 319
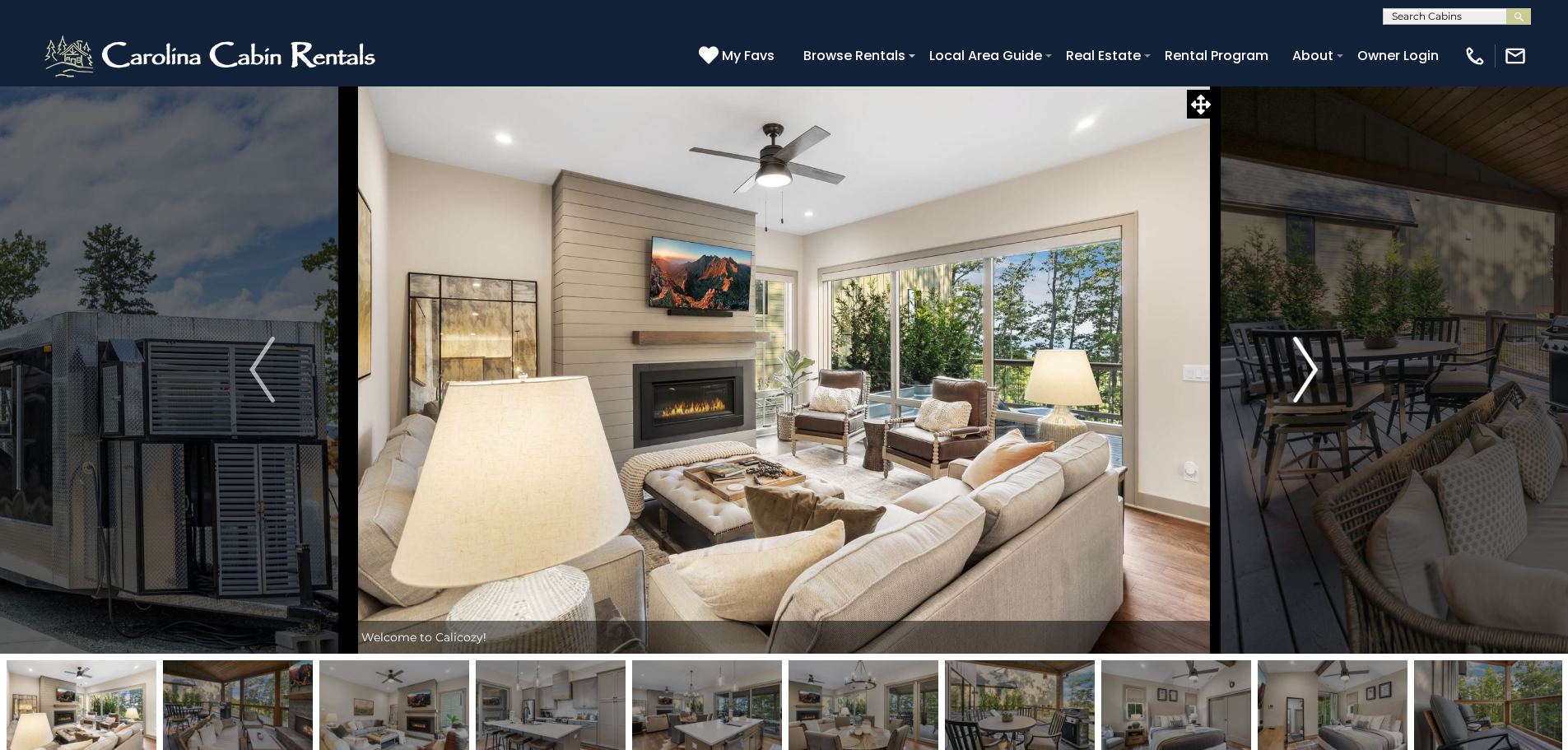
click at [1309, 371] on img "Next" at bounding box center [1305, 369] width 25 height 66
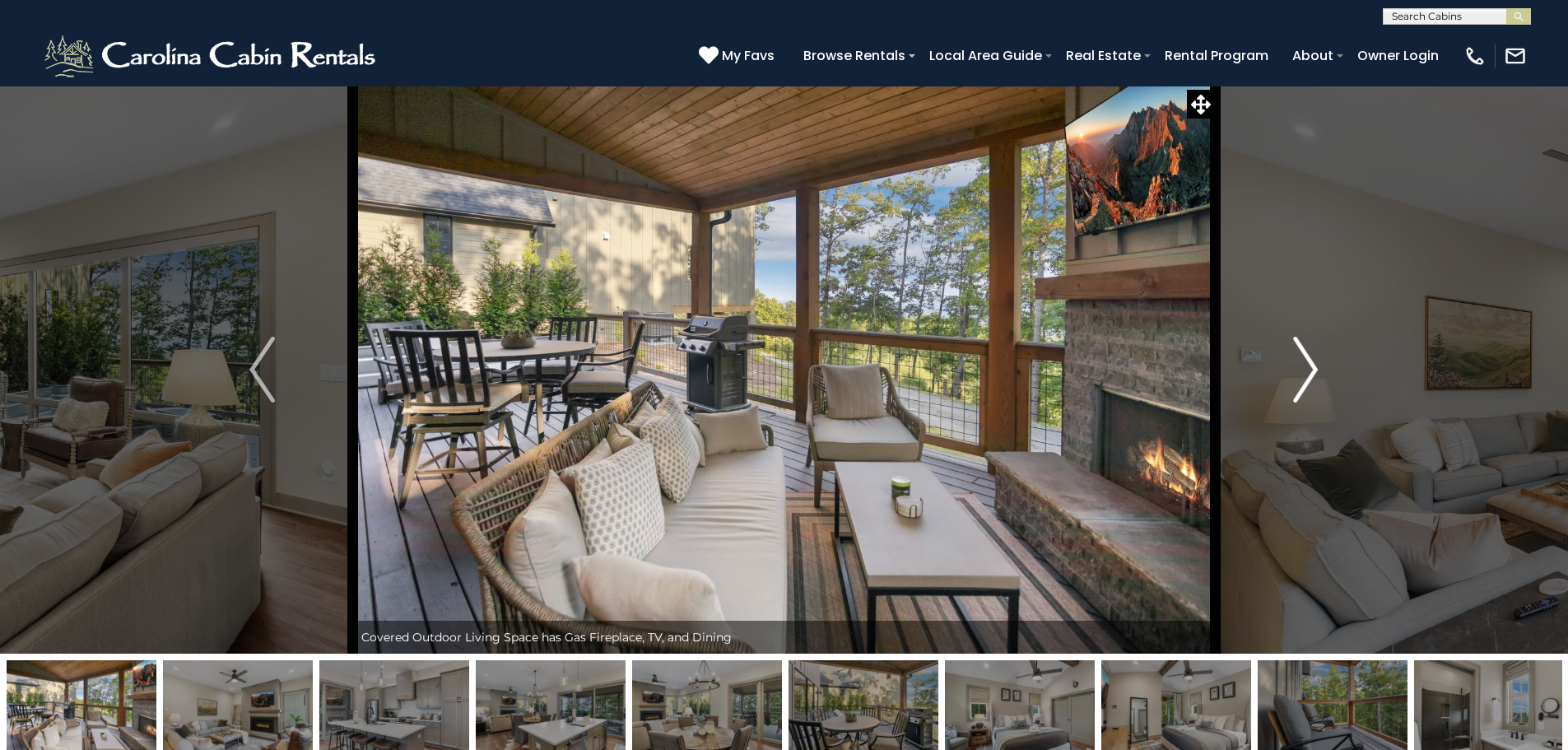
click at [1309, 371] on img "Next" at bounding box center [1305, 369] width 25 height 66
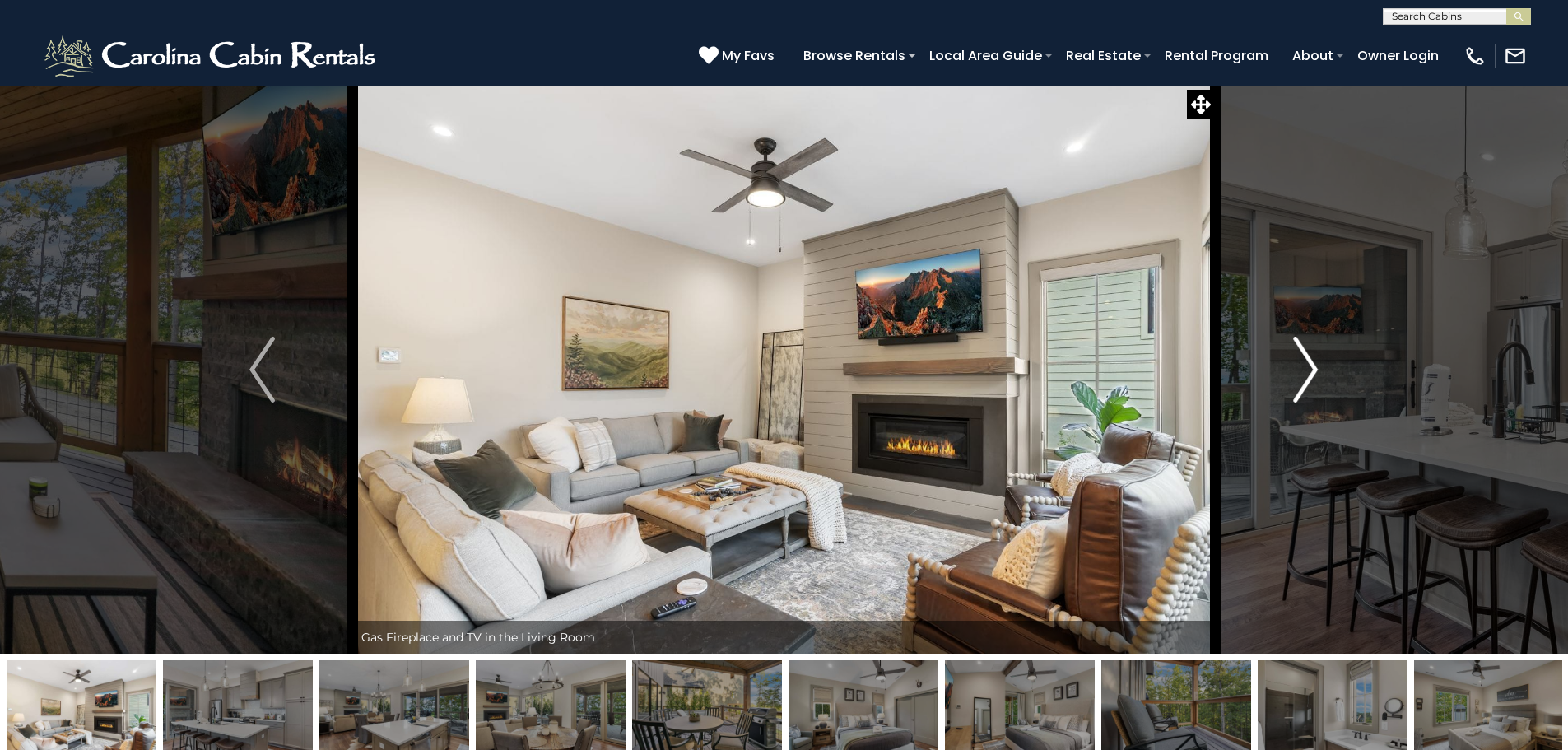
click at [1309, 371] on img "Next" at bounding box center [1305, 369] width 25 height 66
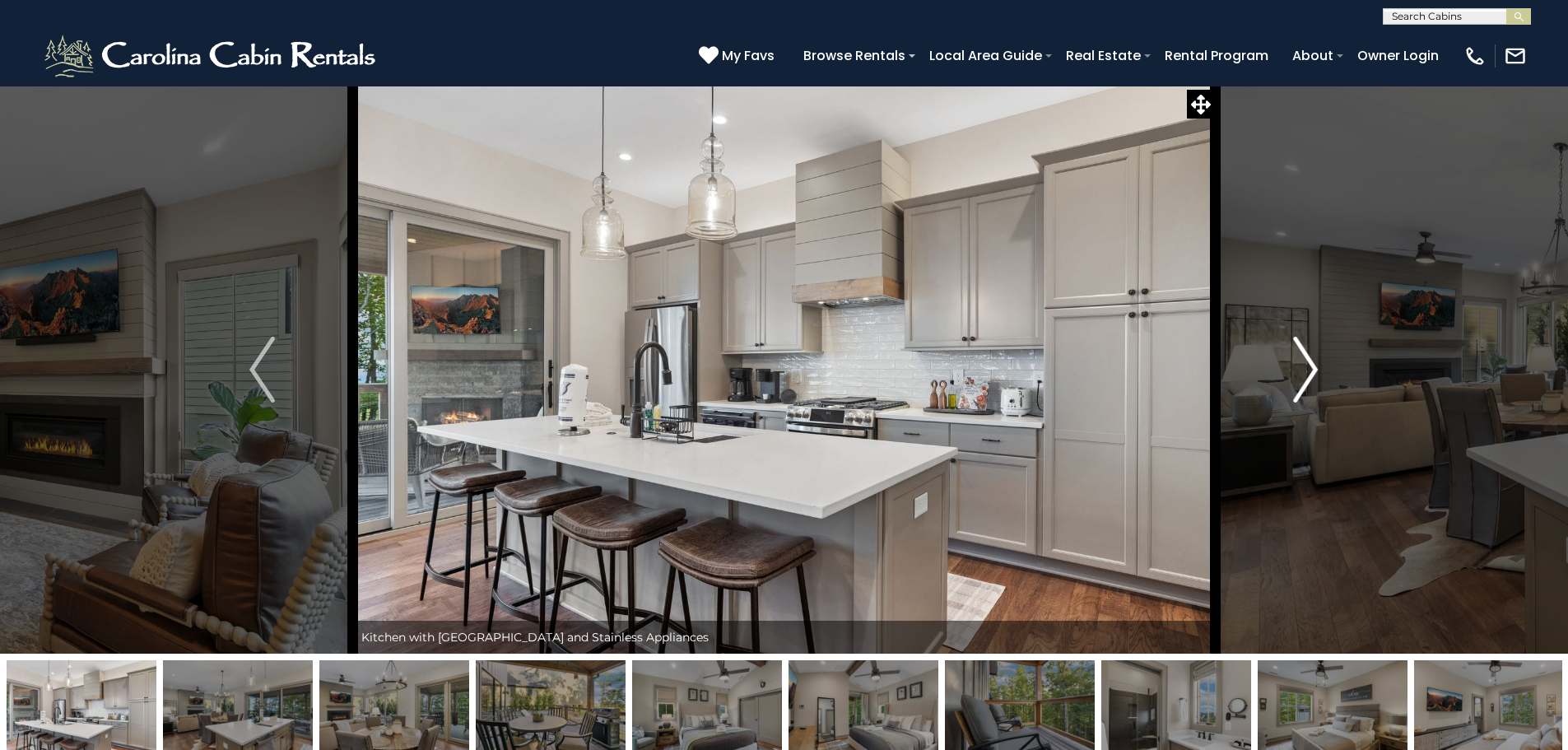
click at [1309, 371] on img "Next" at bounding box center [1305, 369] width 25 height 66
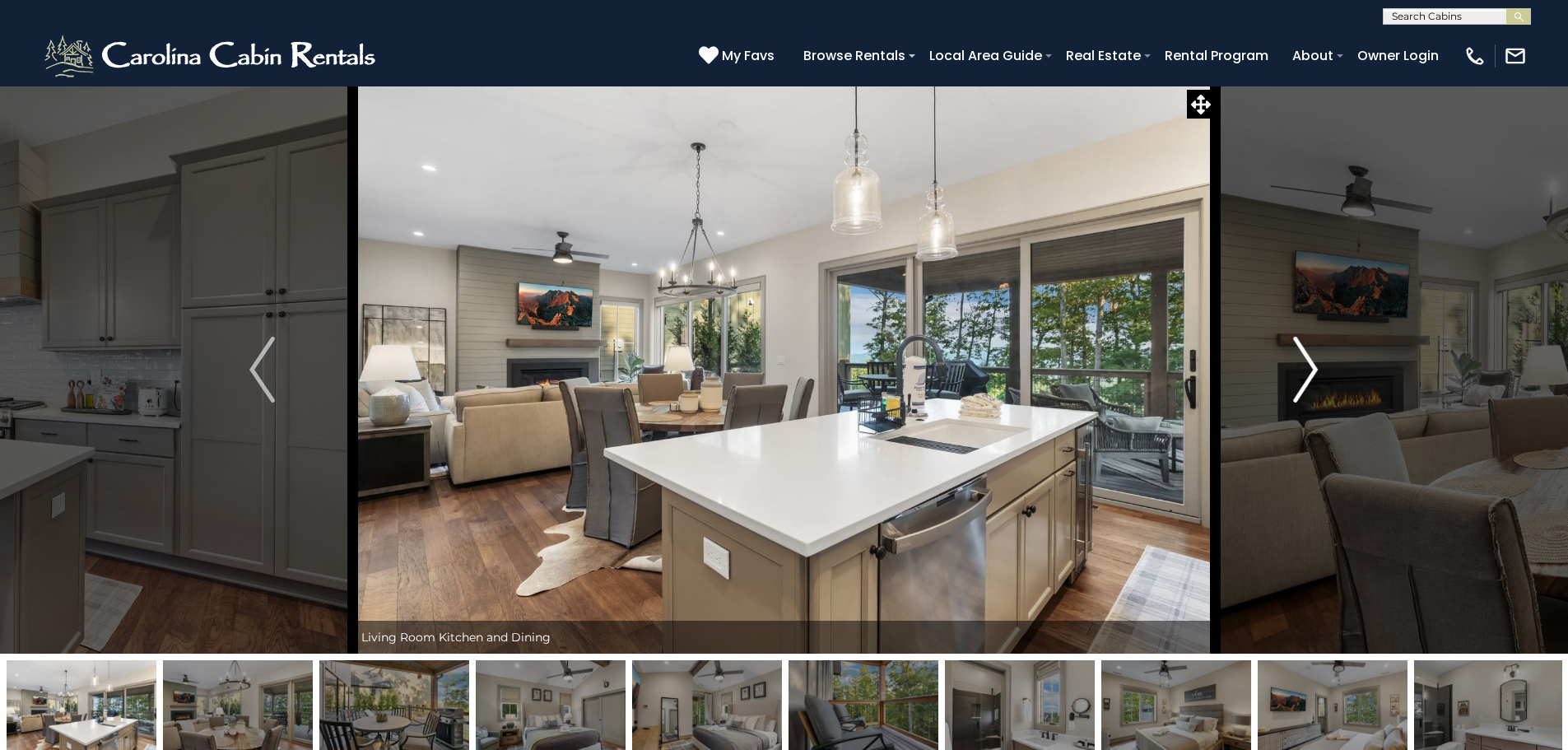
click at [1309, 371] on img "Next" at bounding box center [1305, 369] width 25 height 66
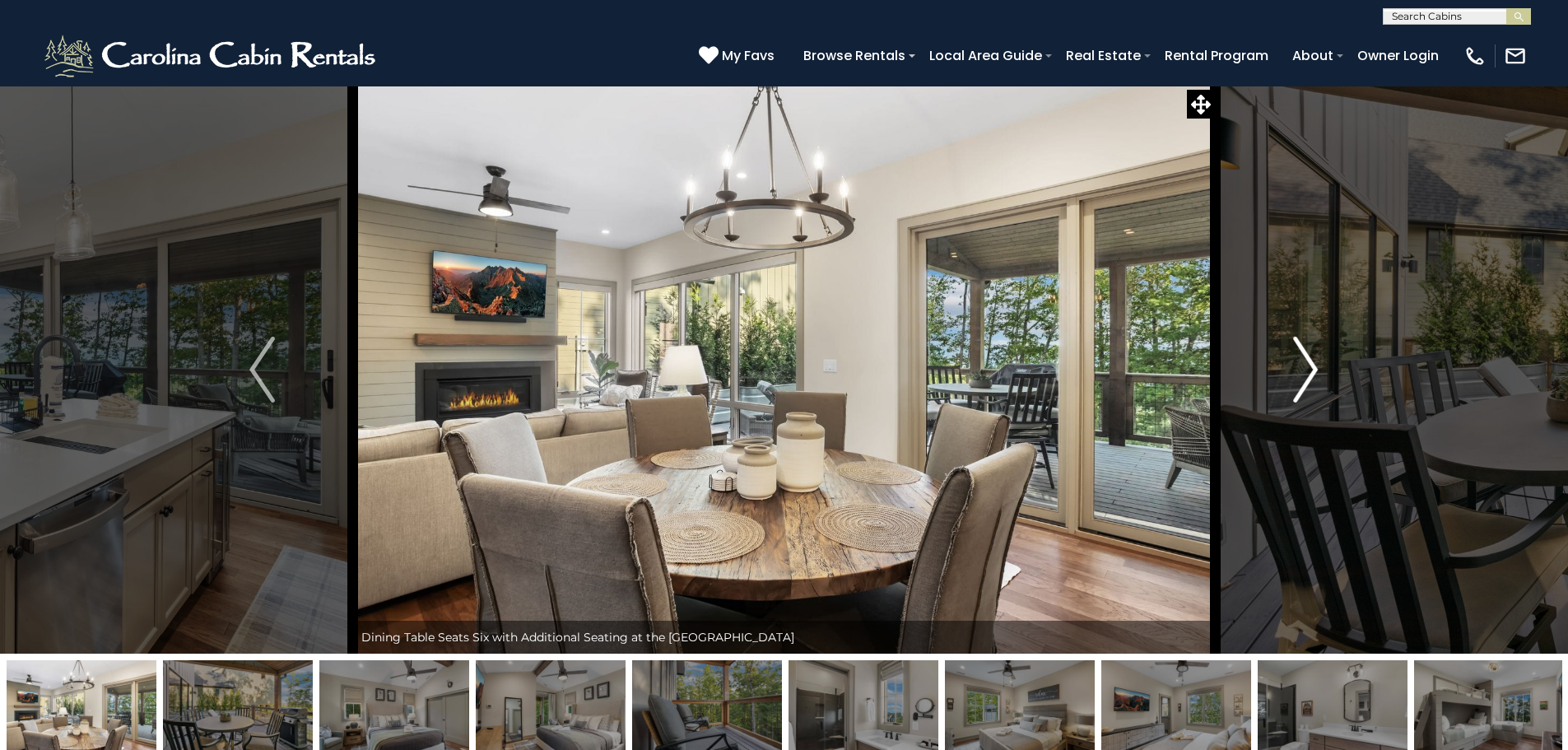
click at [1309, 371] on img "Next" at bounding box center [1305, 369] width 25 height 66
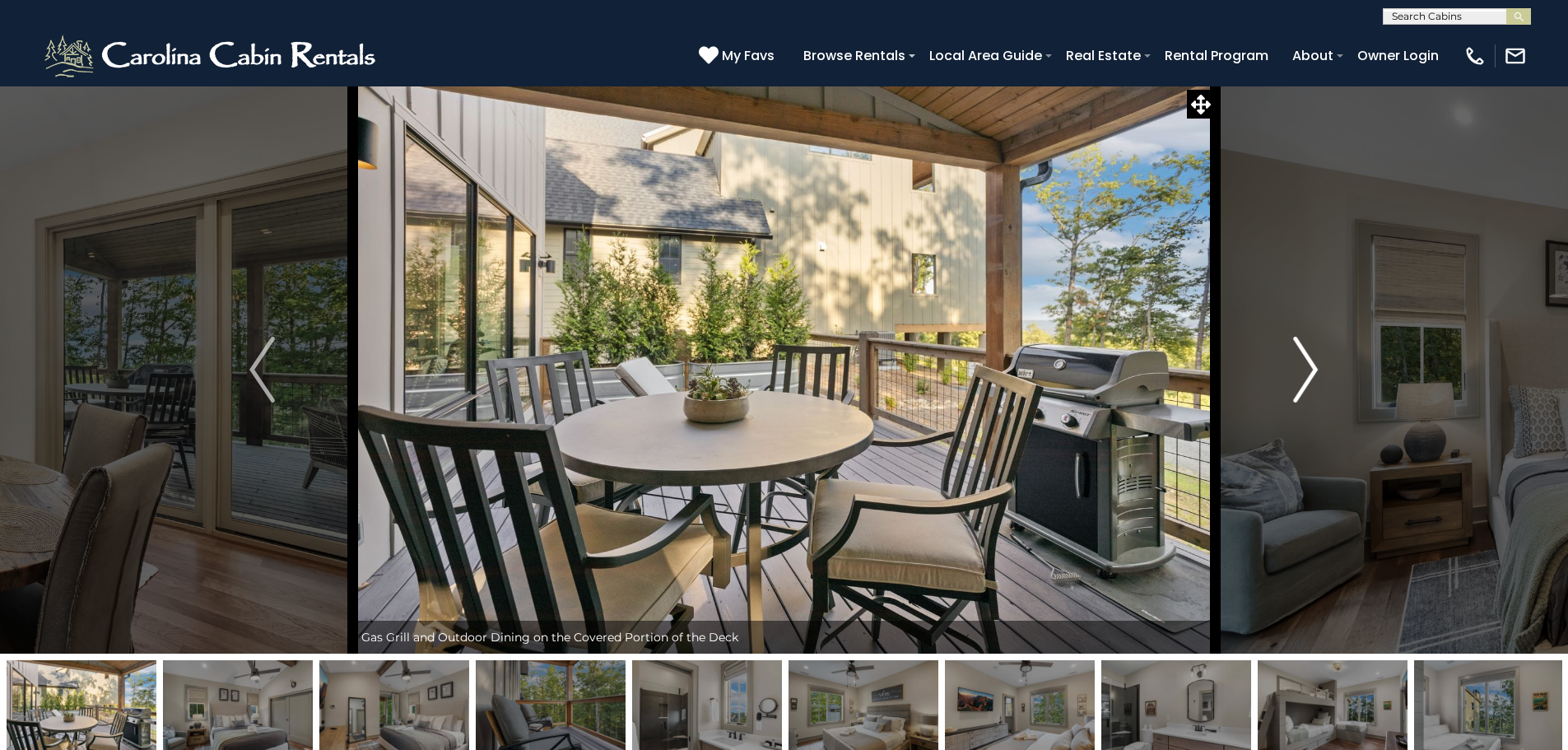
click at [1309, 371] on img "Next" at bounding box center [1305, 369] width 25 height 66
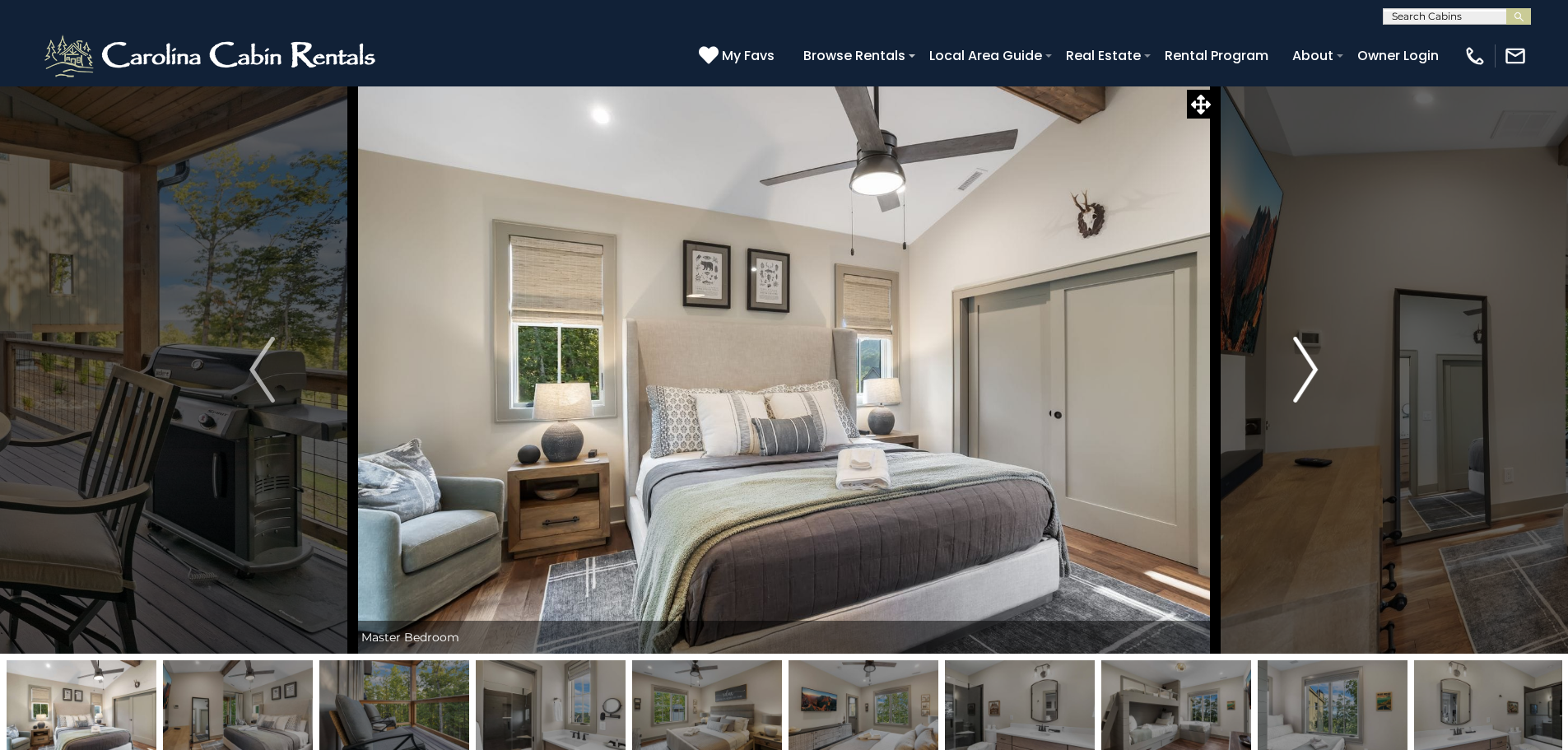
click at [1309, 371] on img "Next" at bounding box center [1305, 369] width 25 height 66
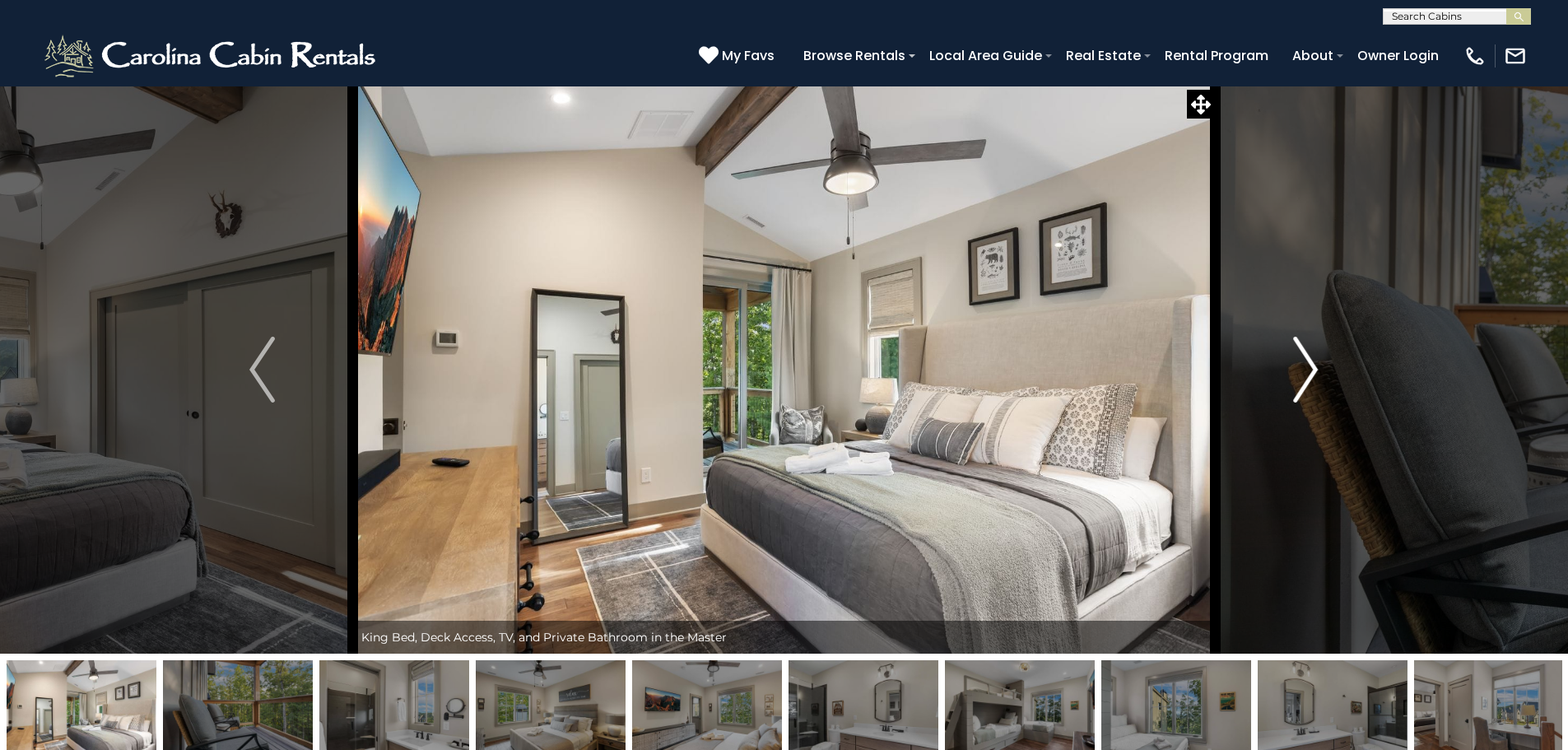
click at [1309, 371] on img "Next" at bounding box center [1305, 369] width 25 height 66
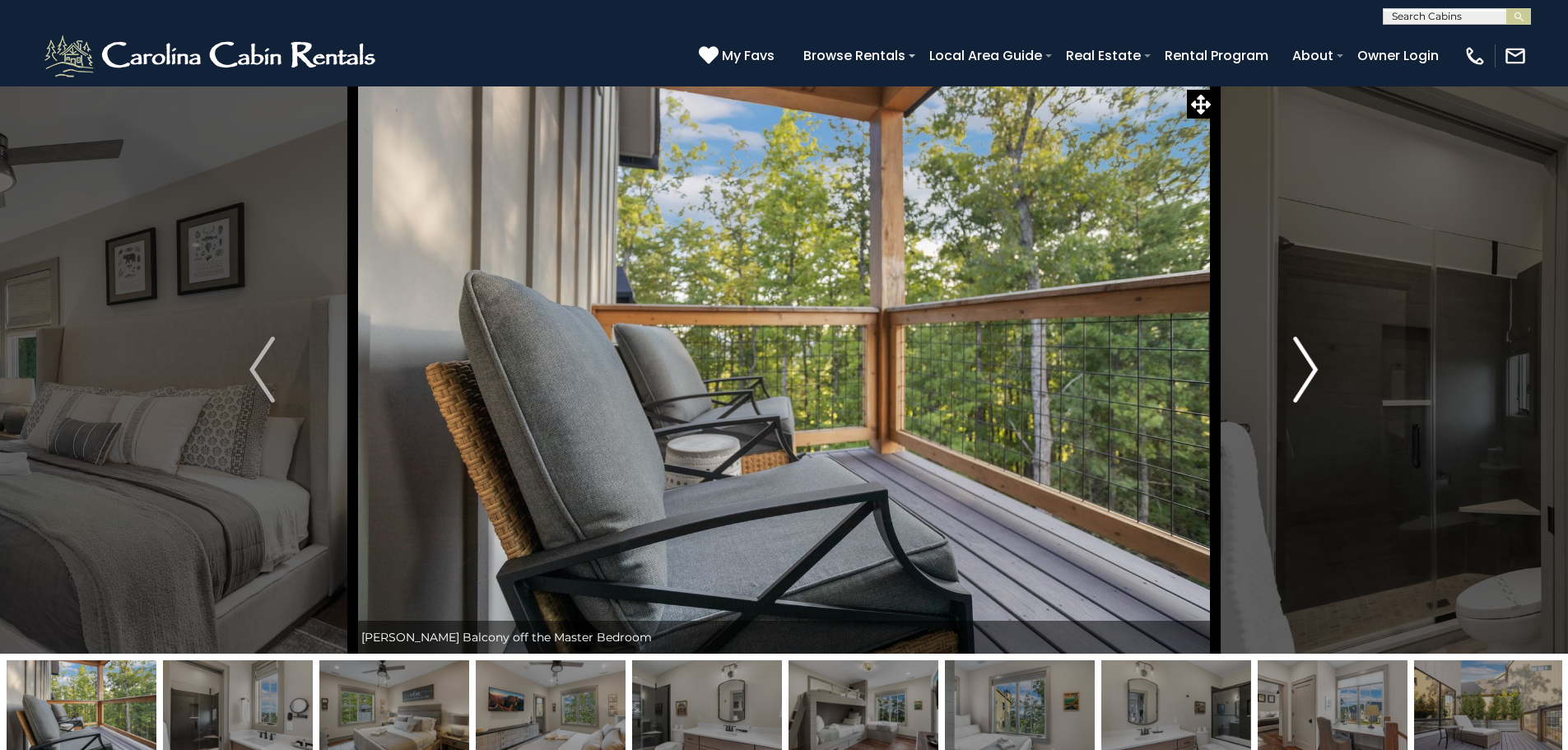
click at [1309, 371] on img "Next" at bounding box center [1305, 369] width 25 height 66
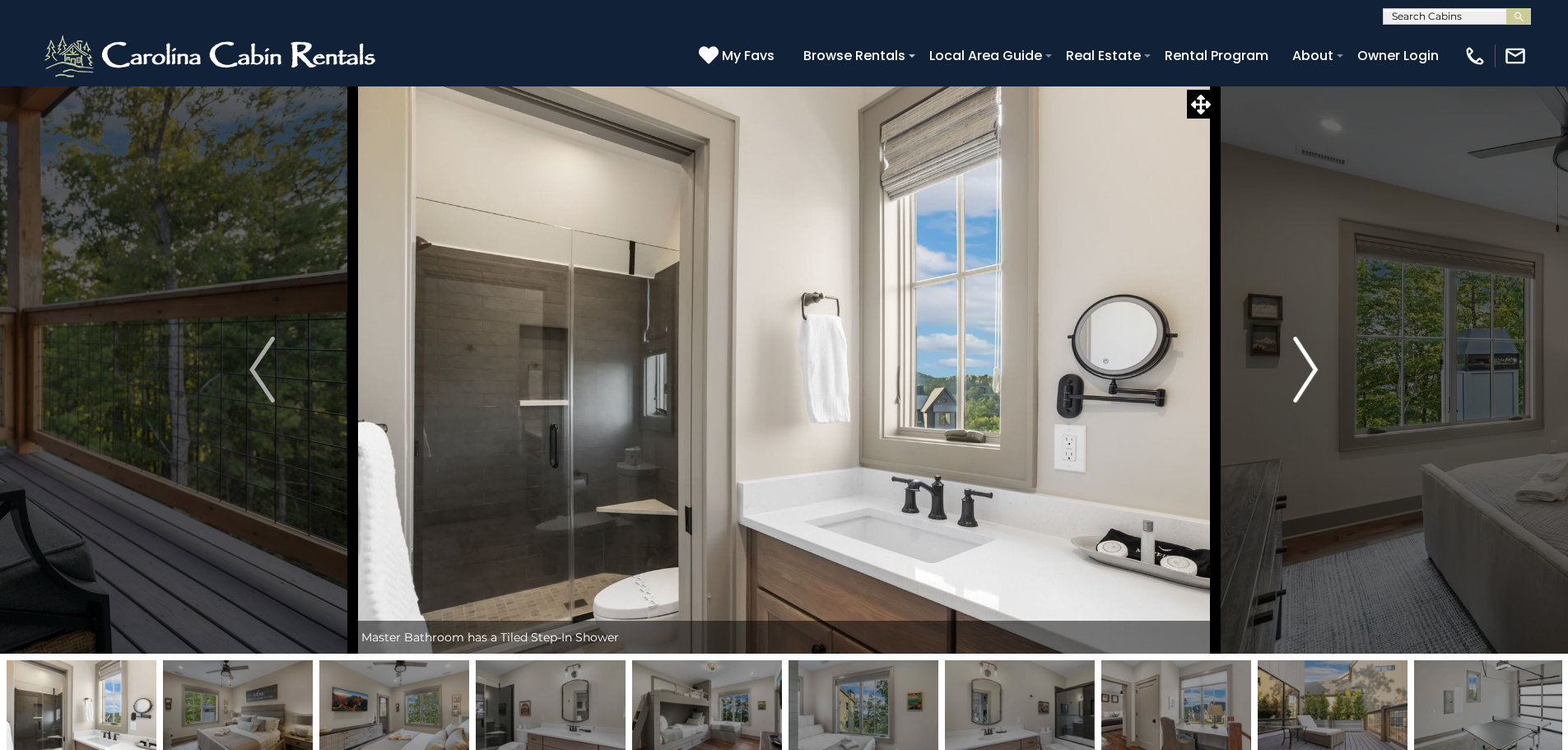
click at [1307, 364] on img "Next" at bounding box center [1305, 369] width 25 height 66
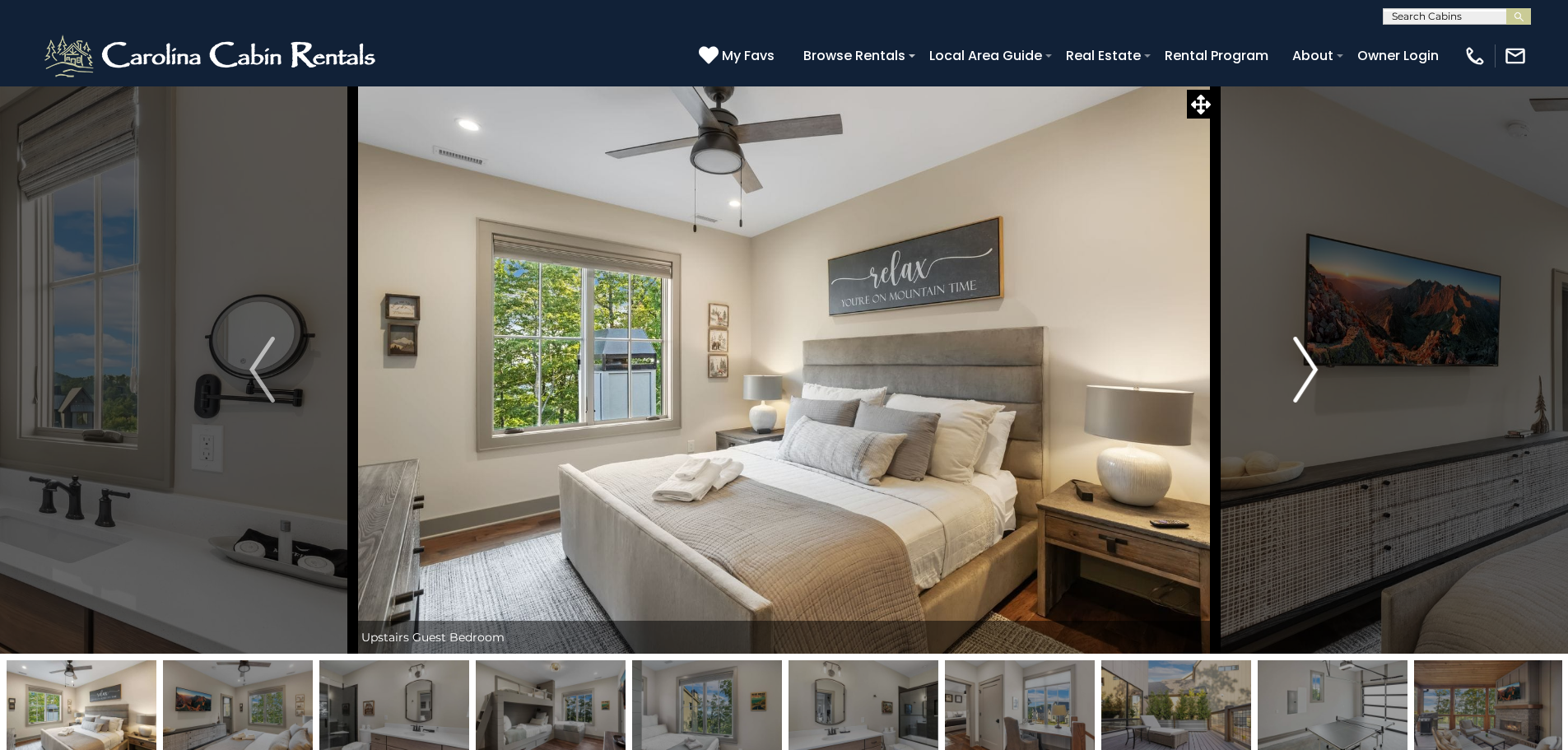
click at [1307, 364] on img "Next" at bounding box center [1305, 369] width 25 height 66
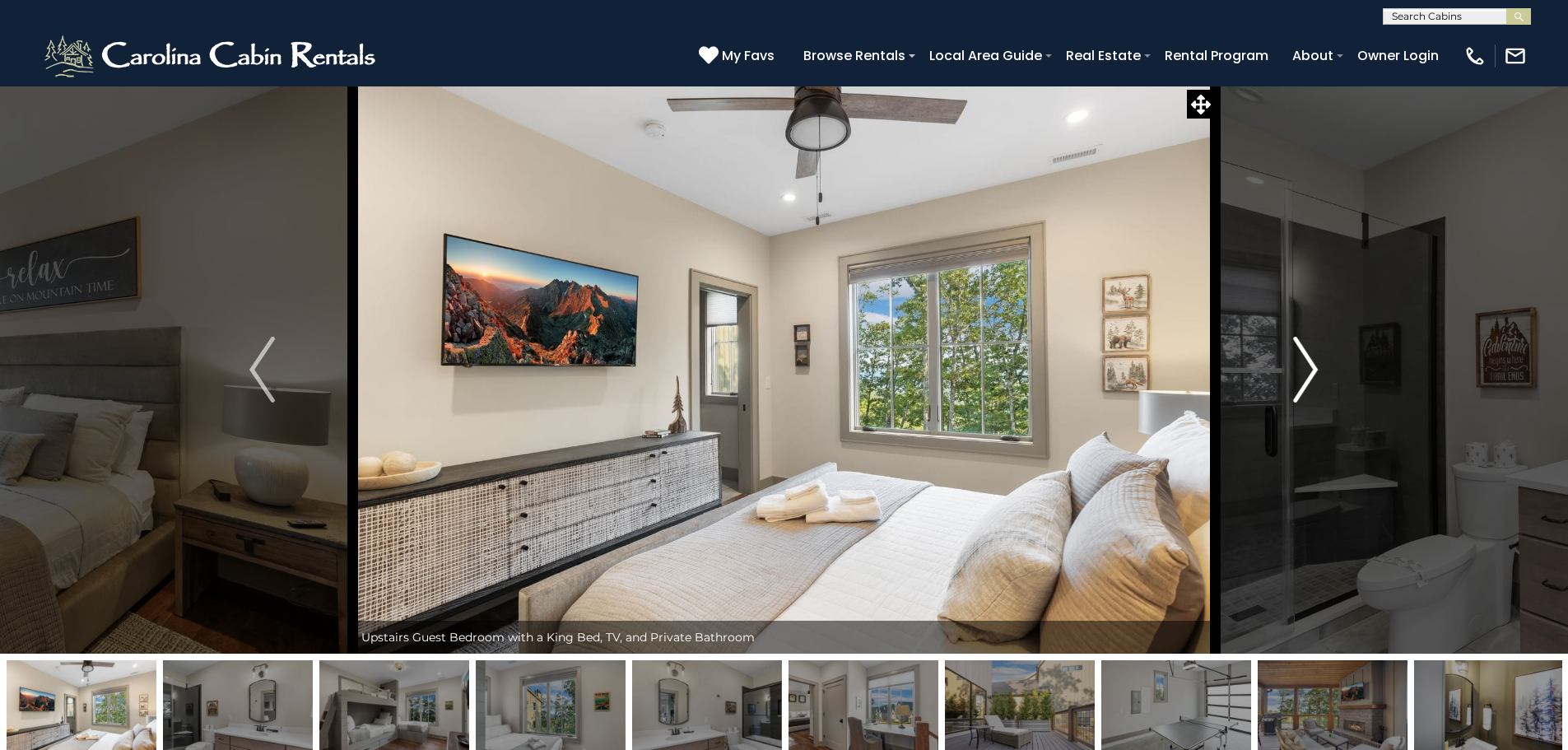
click at [1307, 364] on img "Next" at bounding box center [1305, 369] width 25 height 66
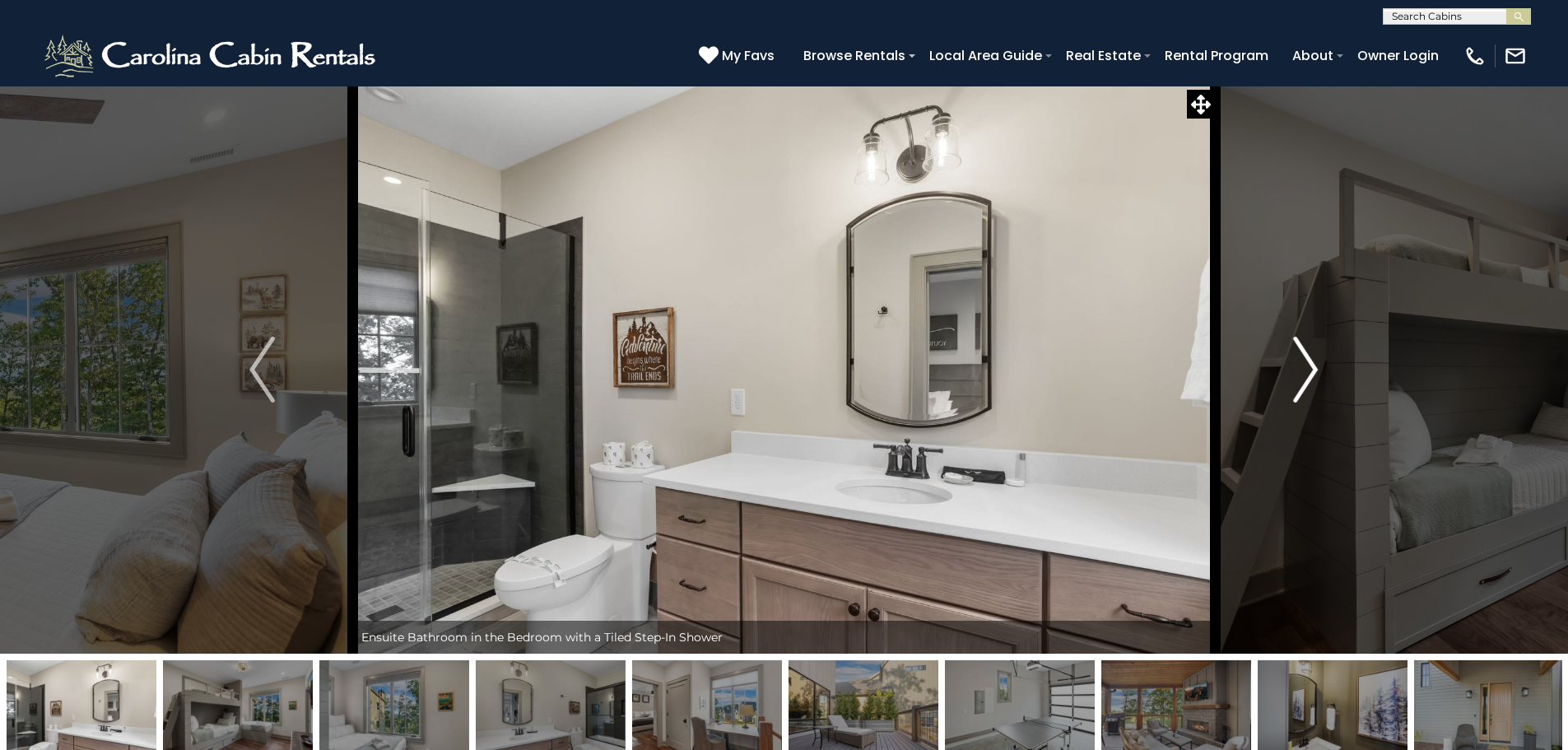
click at [1307, 364] on img "Next" at bounding box center [1305, 369] width 25 height 66
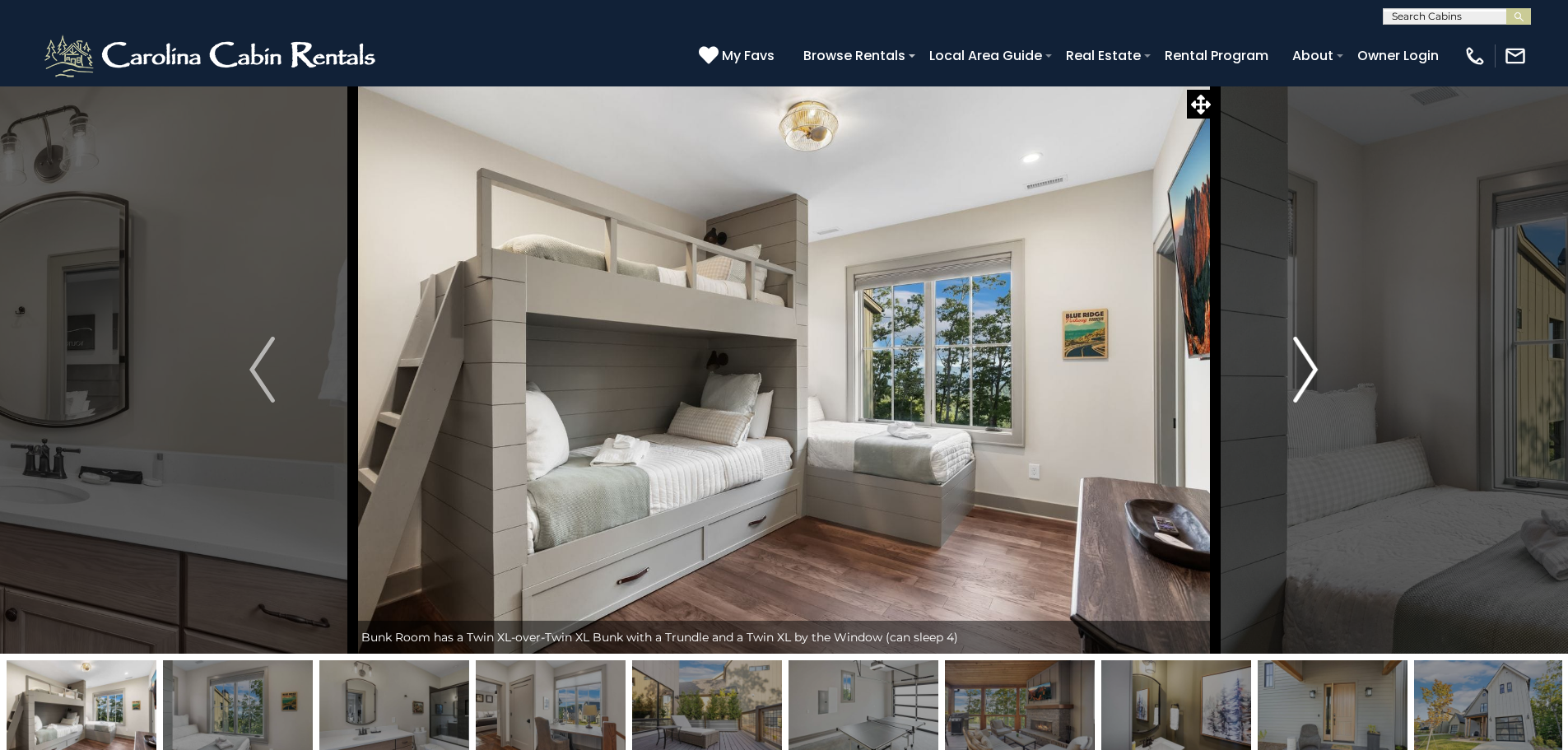
click at [1307, 364] on img "Next" at bounding box center [1305, 369] width 25 height 66
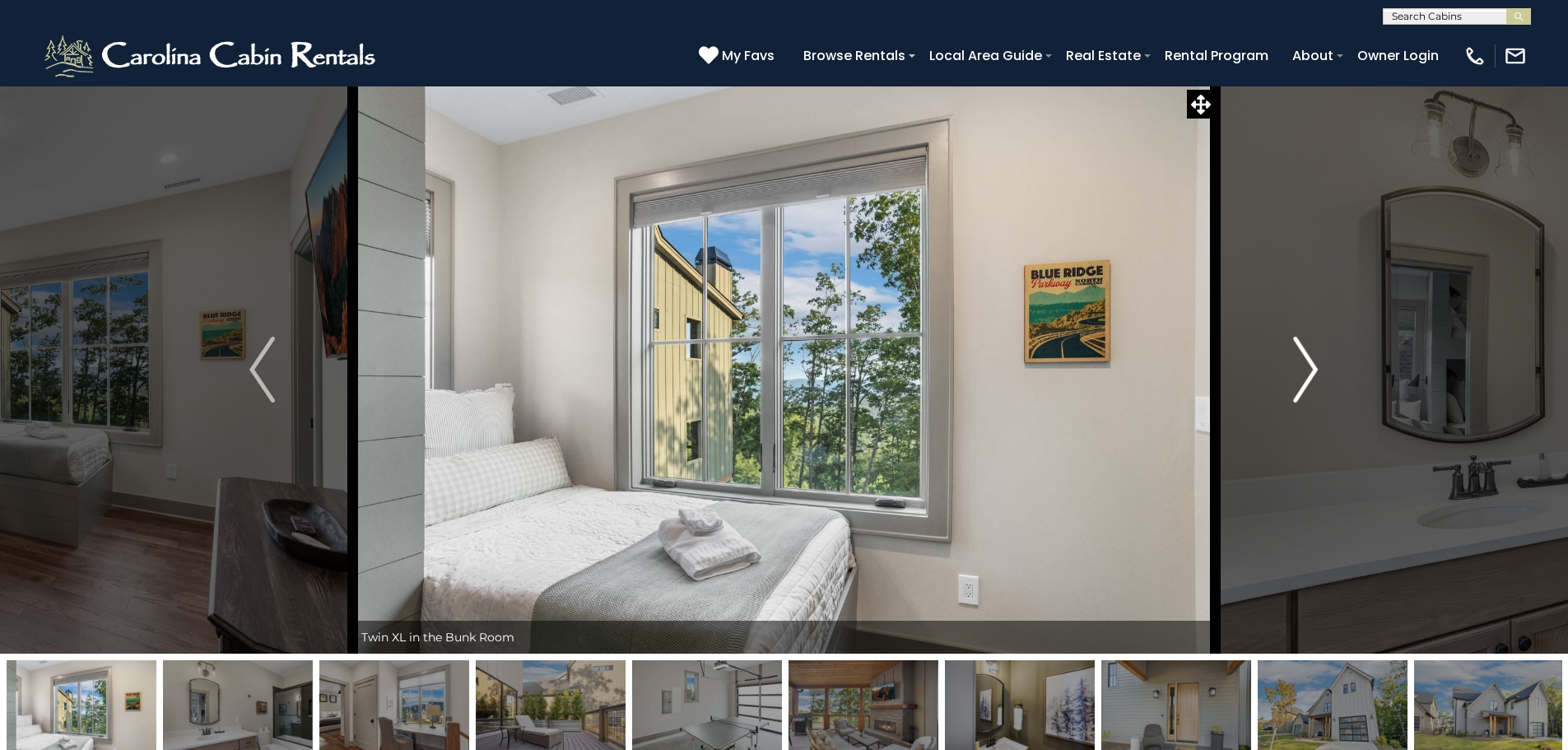
click at [1307, 364] on img "Next" at bounding box center [1305, 369] width 25 height 66
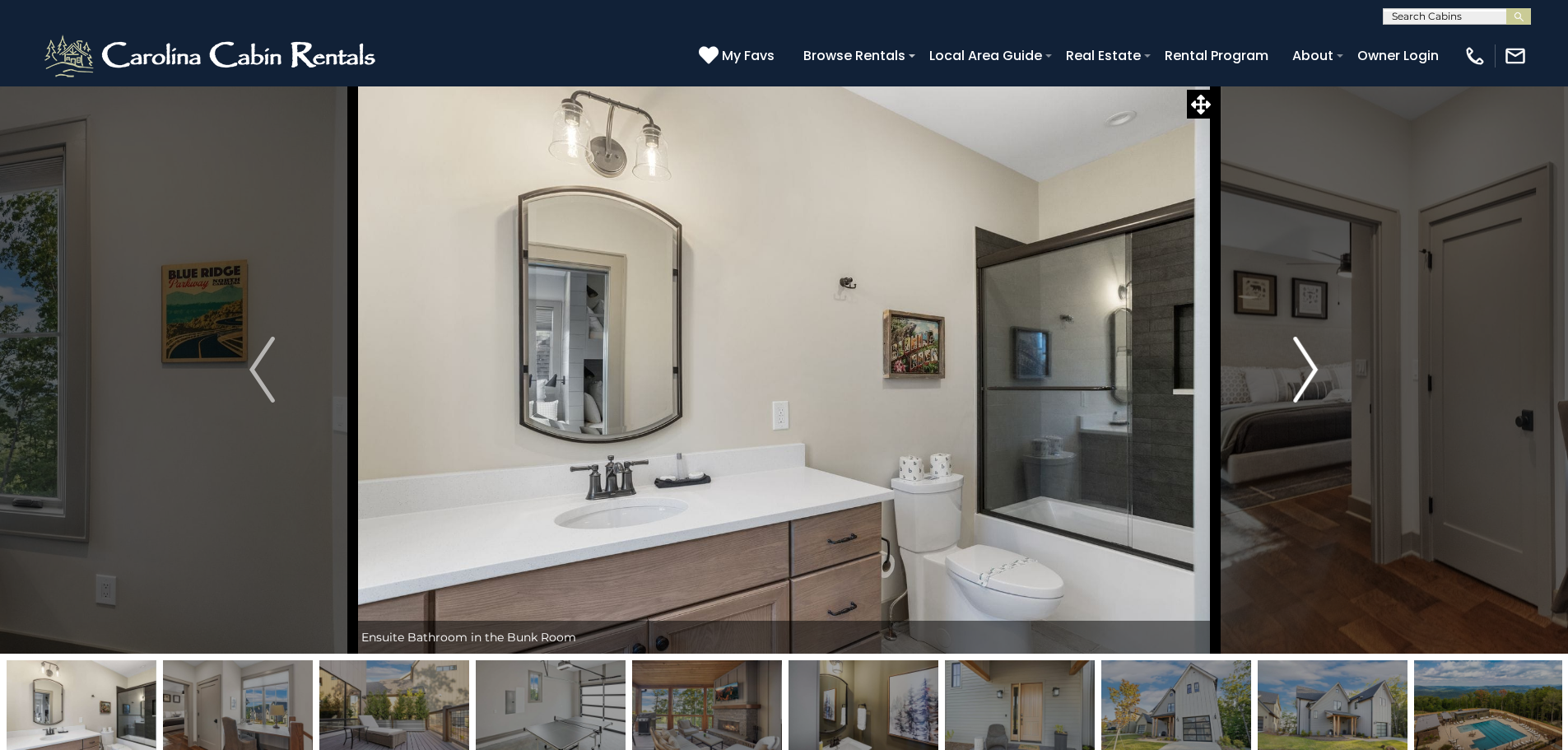
click at [1307, 364] on img "Next" at bounding box center [1305, 369] width 25 height 66
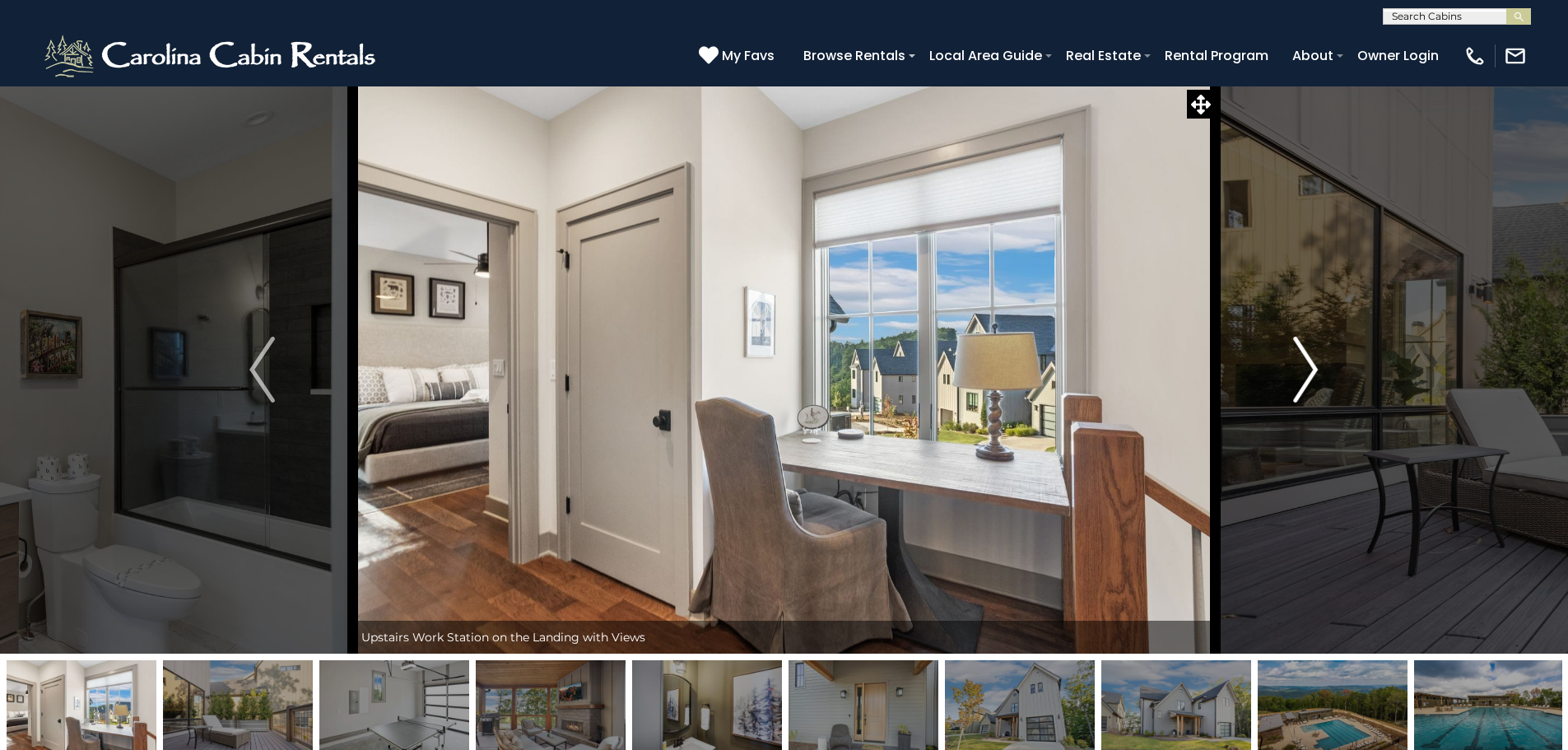
click at [1307, 364] on img "Next" at bounding box center [1305, 369] width 25 height 66
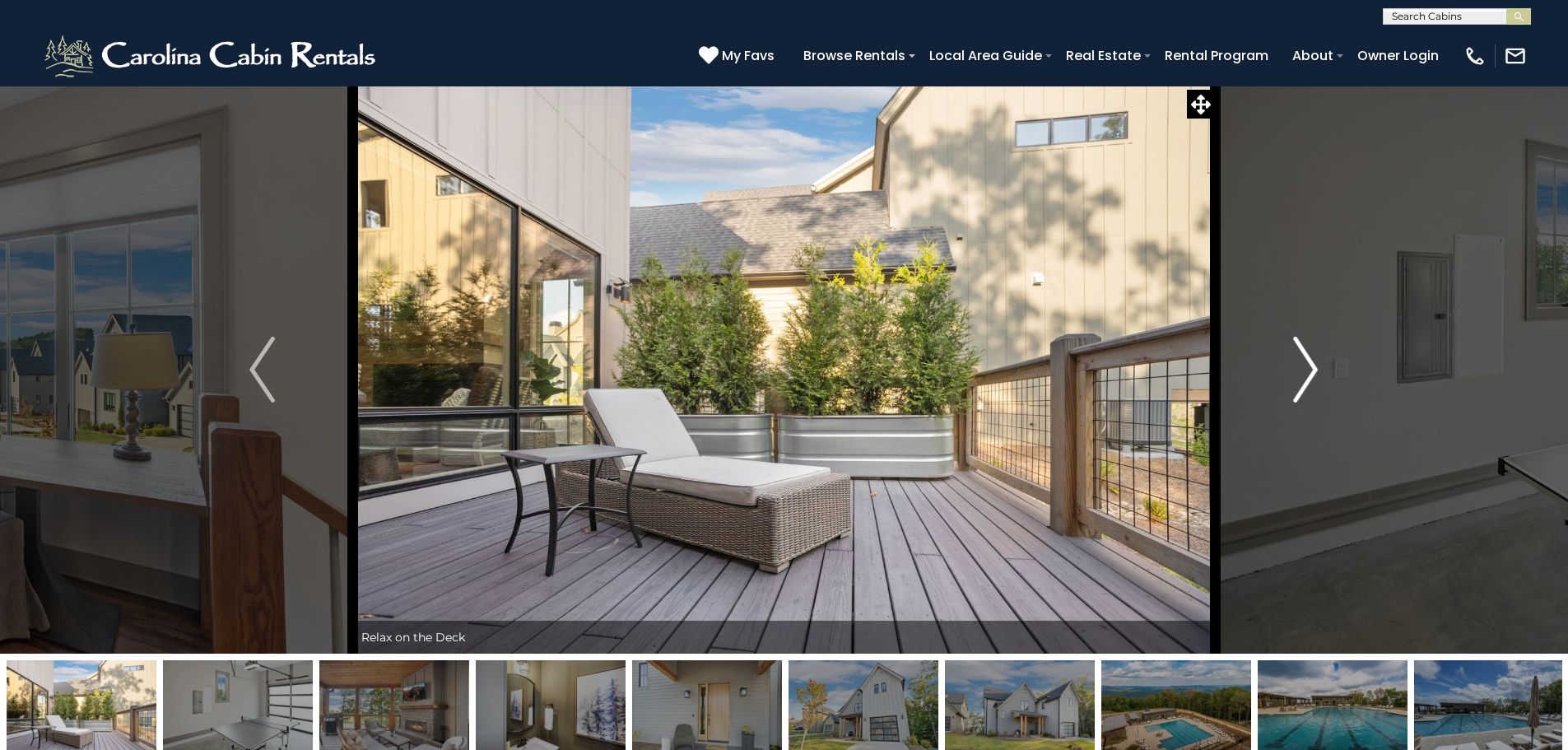
click at [1307, 364] on img "Next" at bounding box center [1305, 369] width 25 height 66
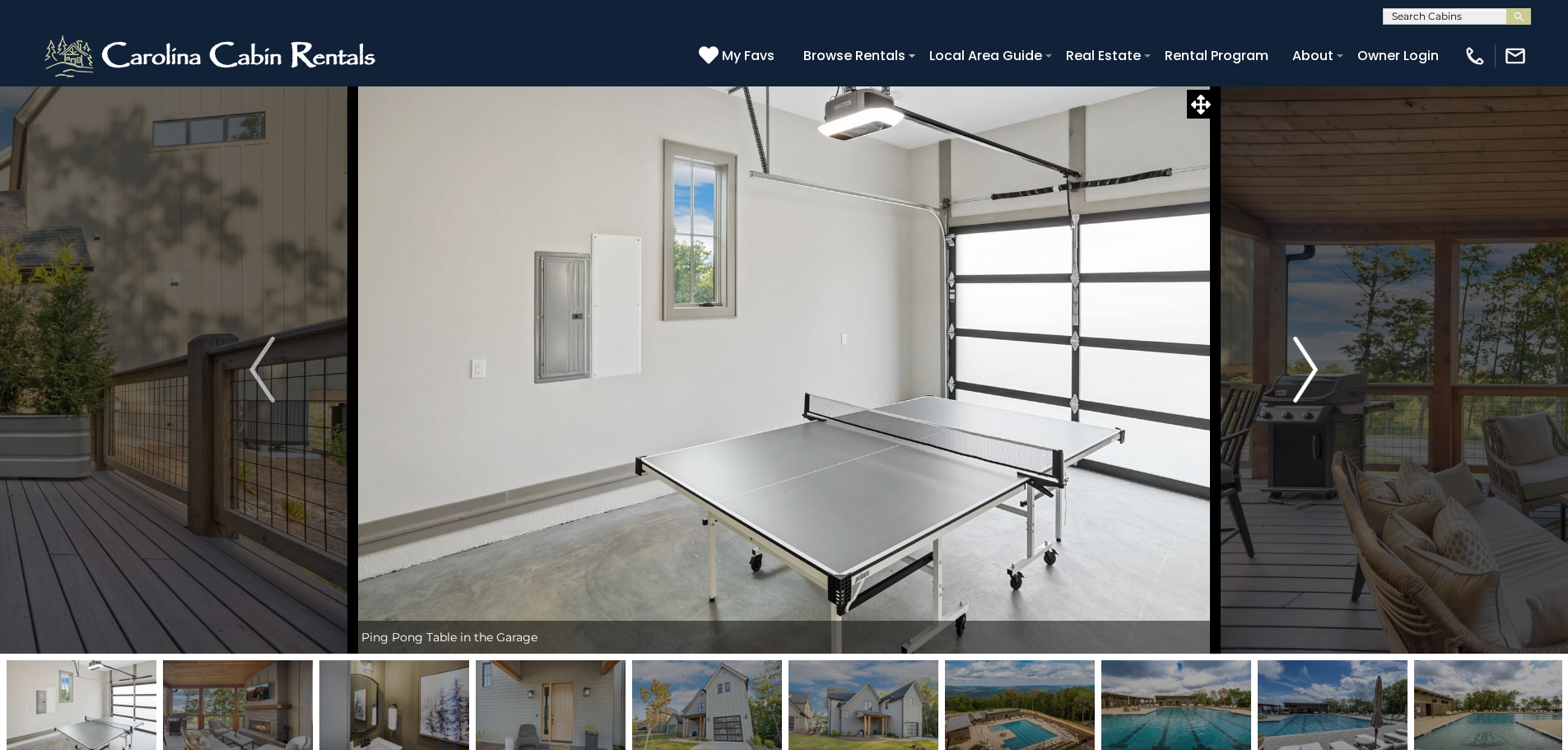
click at [1307, 364] on img "Next" at bounding box center [1305, 369] width 25 height 66
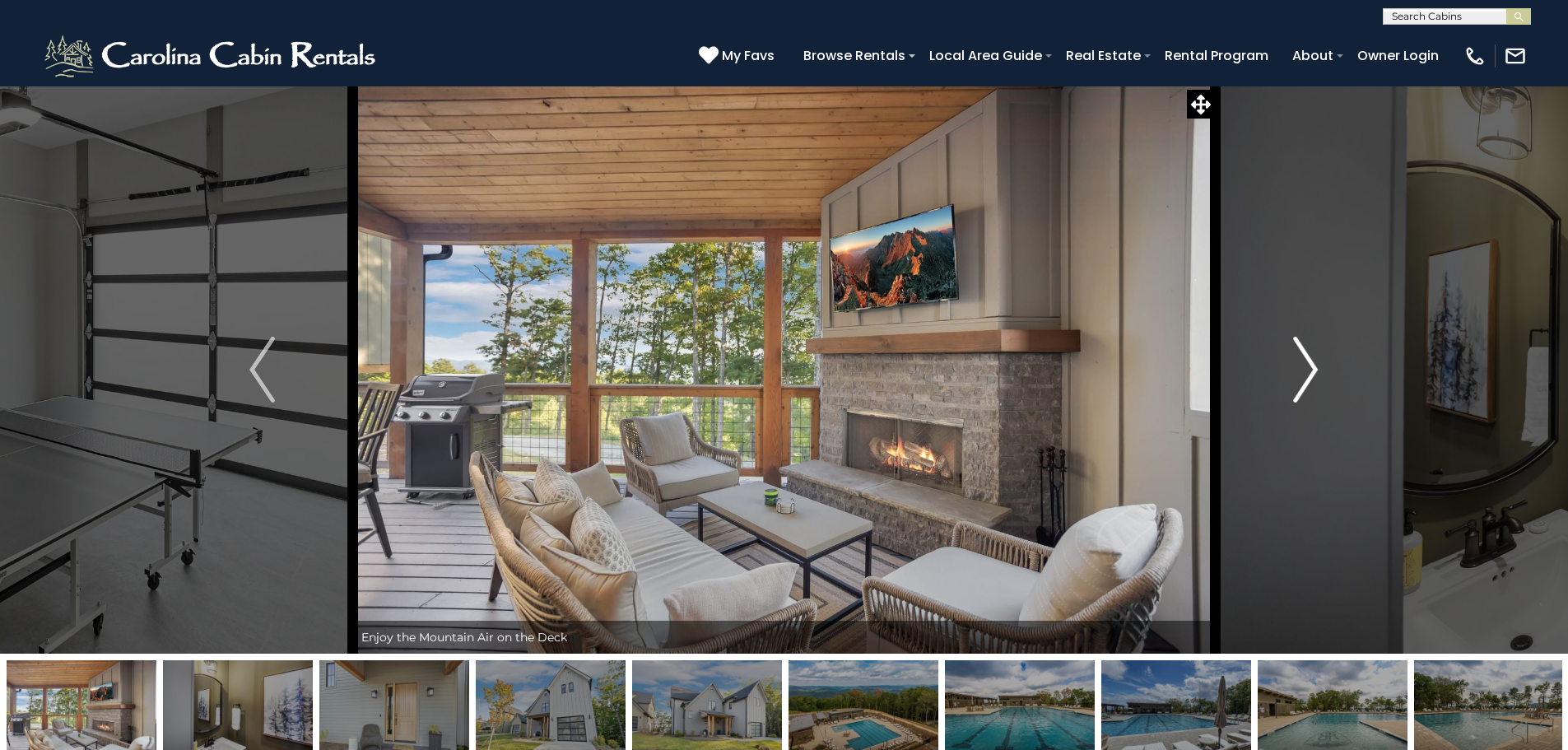
click at [1307, 364] on img "Next" at bounding box center [1305, 369] width 25 height 66
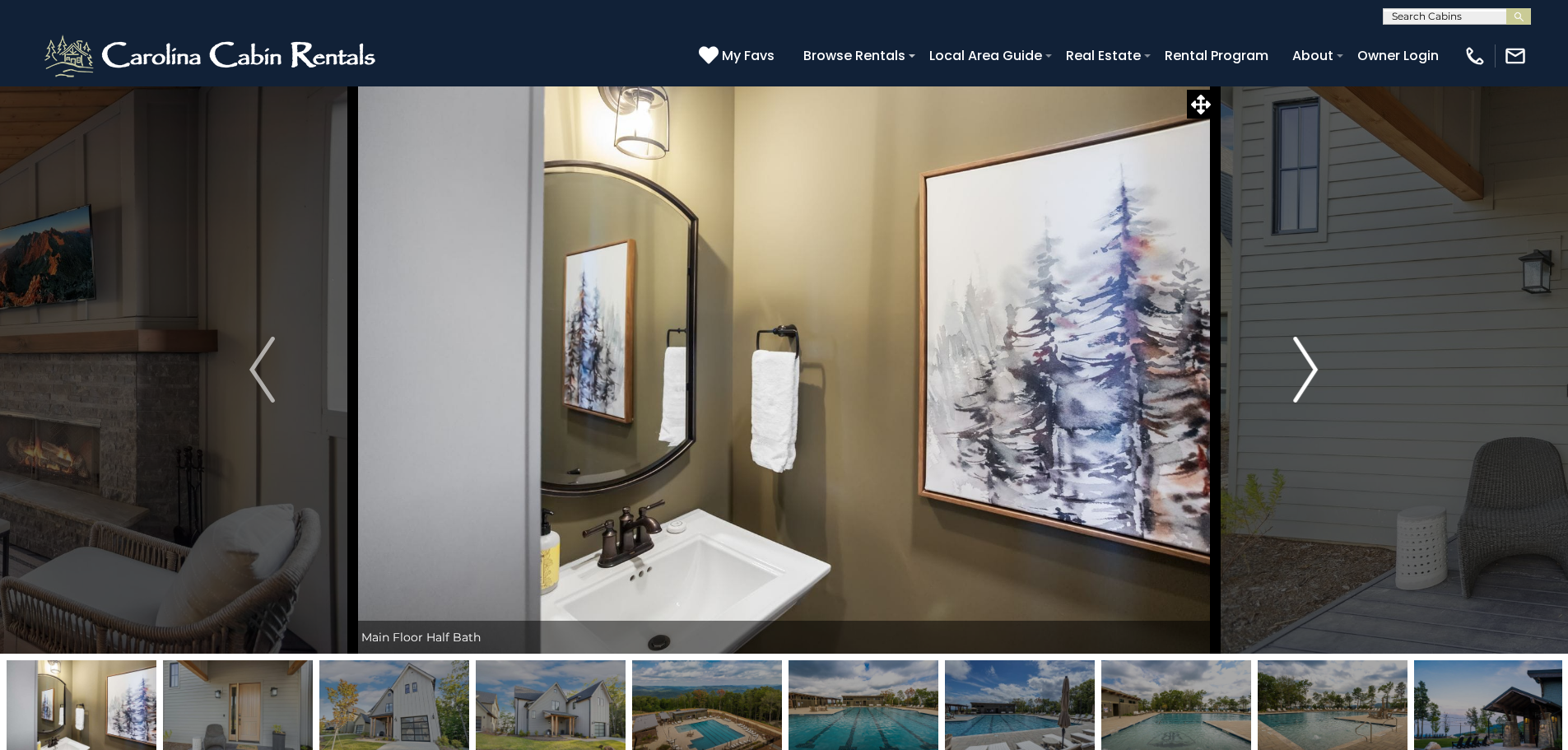
click at [1307, 364] on img "Next" at bounding box center [1305, 369] width 25 height 66
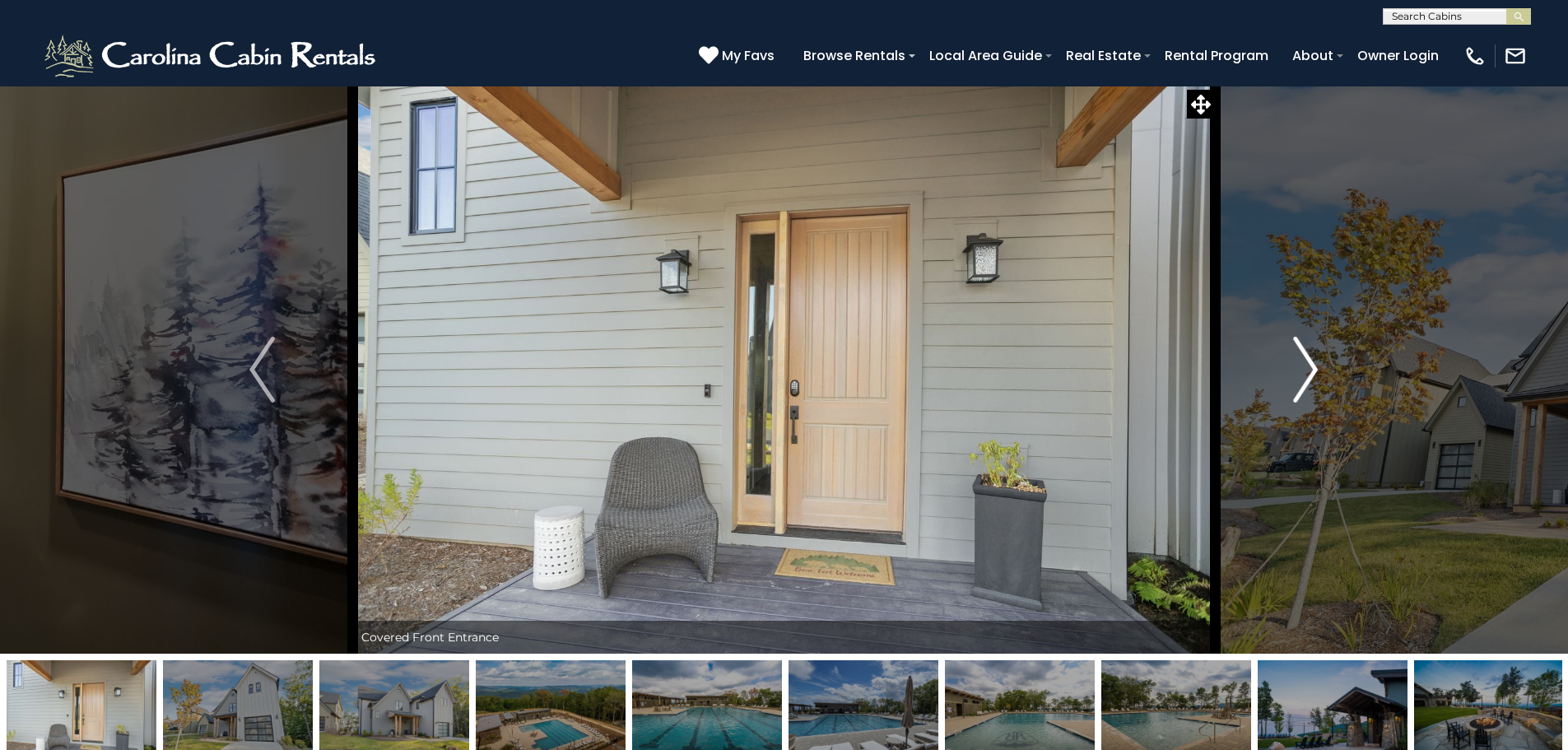
click at [1307, 364] on img "Next" at bounding box center [1305, 369] width 25 height 66
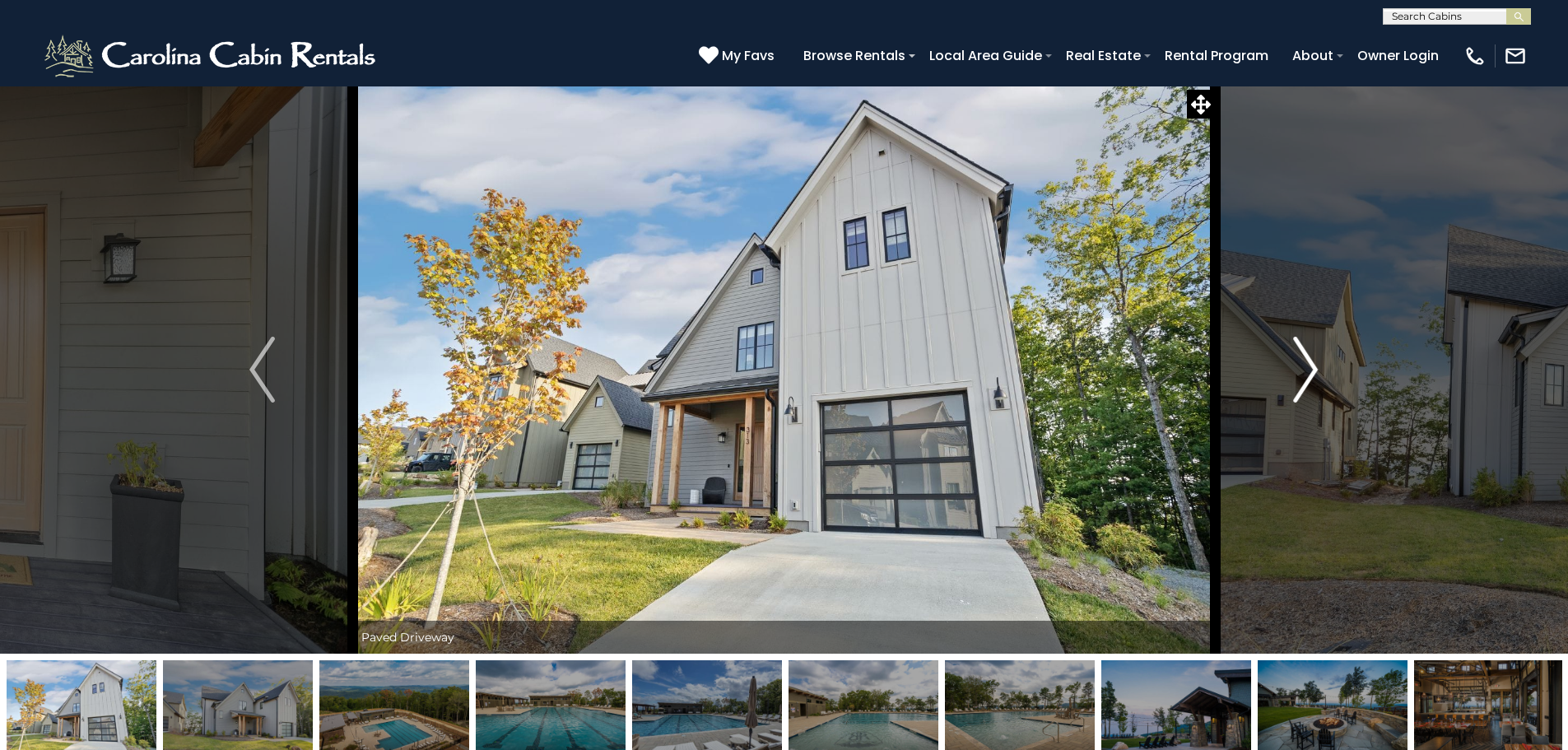
click at [1307, 364] on img "Next" at bounding box center [1305, 369] width 25 height 66
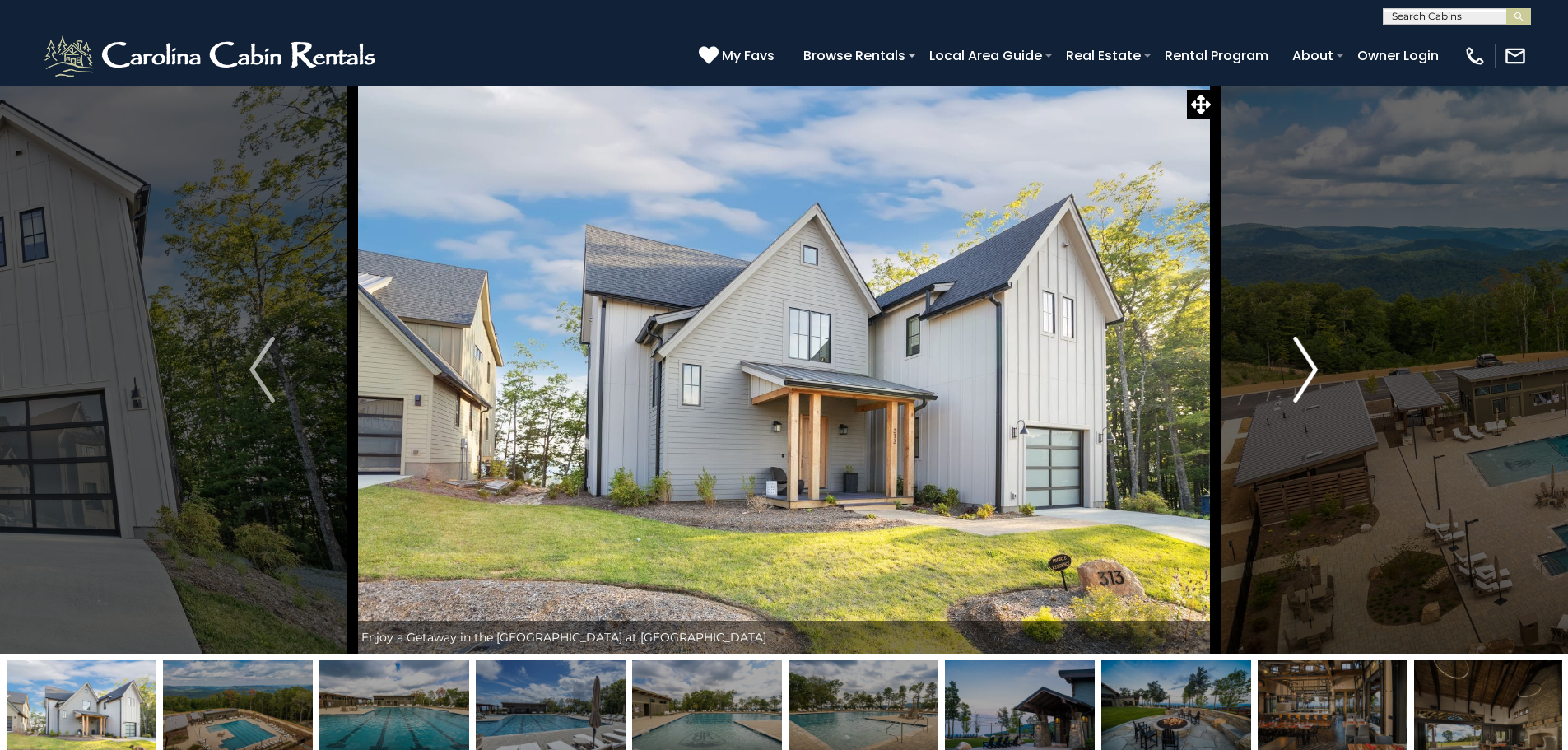
click at [1307, 364] on img "Next" at bounding box center [1305, 369] width 25 height 66
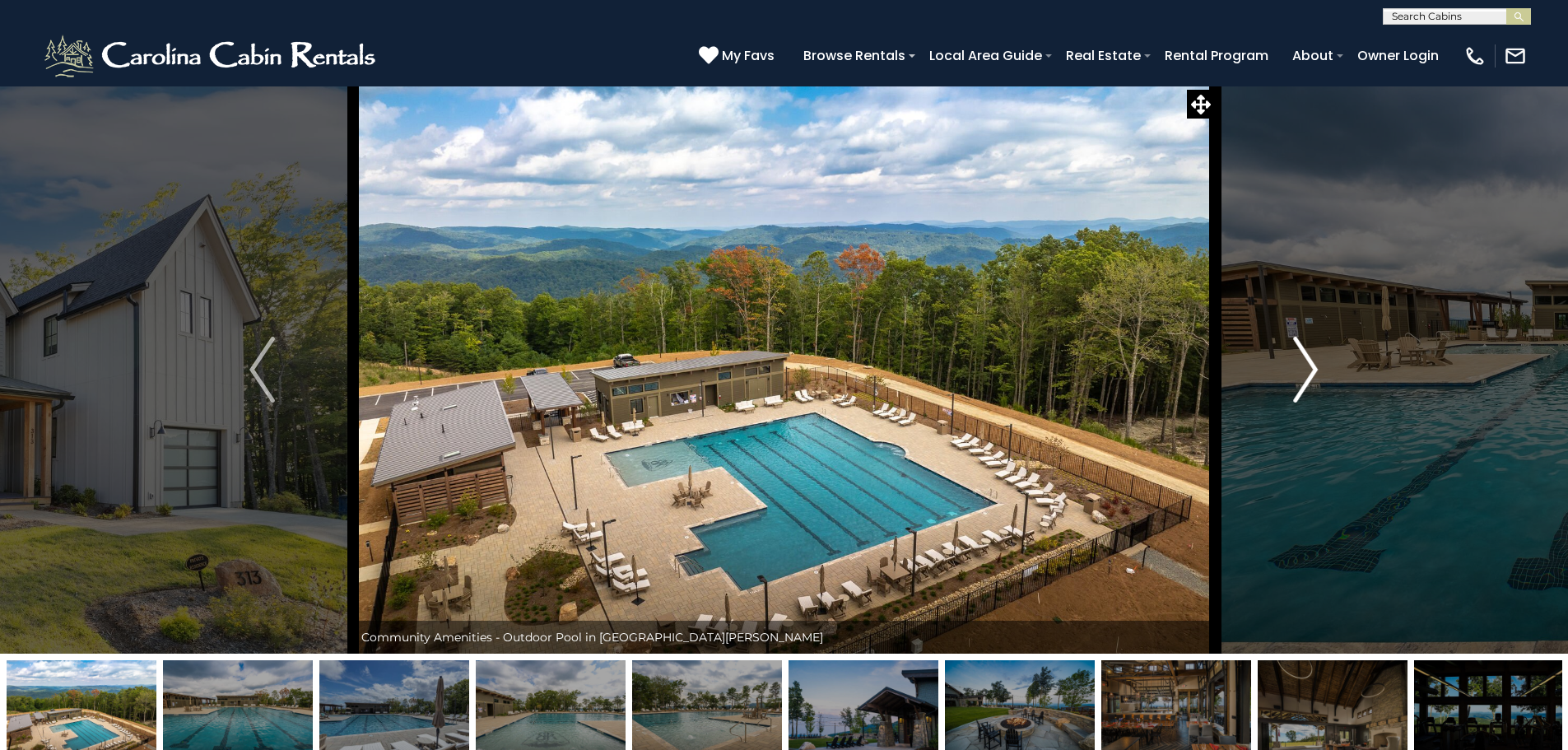
click at [1307, 364] on img "Next" at bounding box center [1305, 369] width 25 height 66
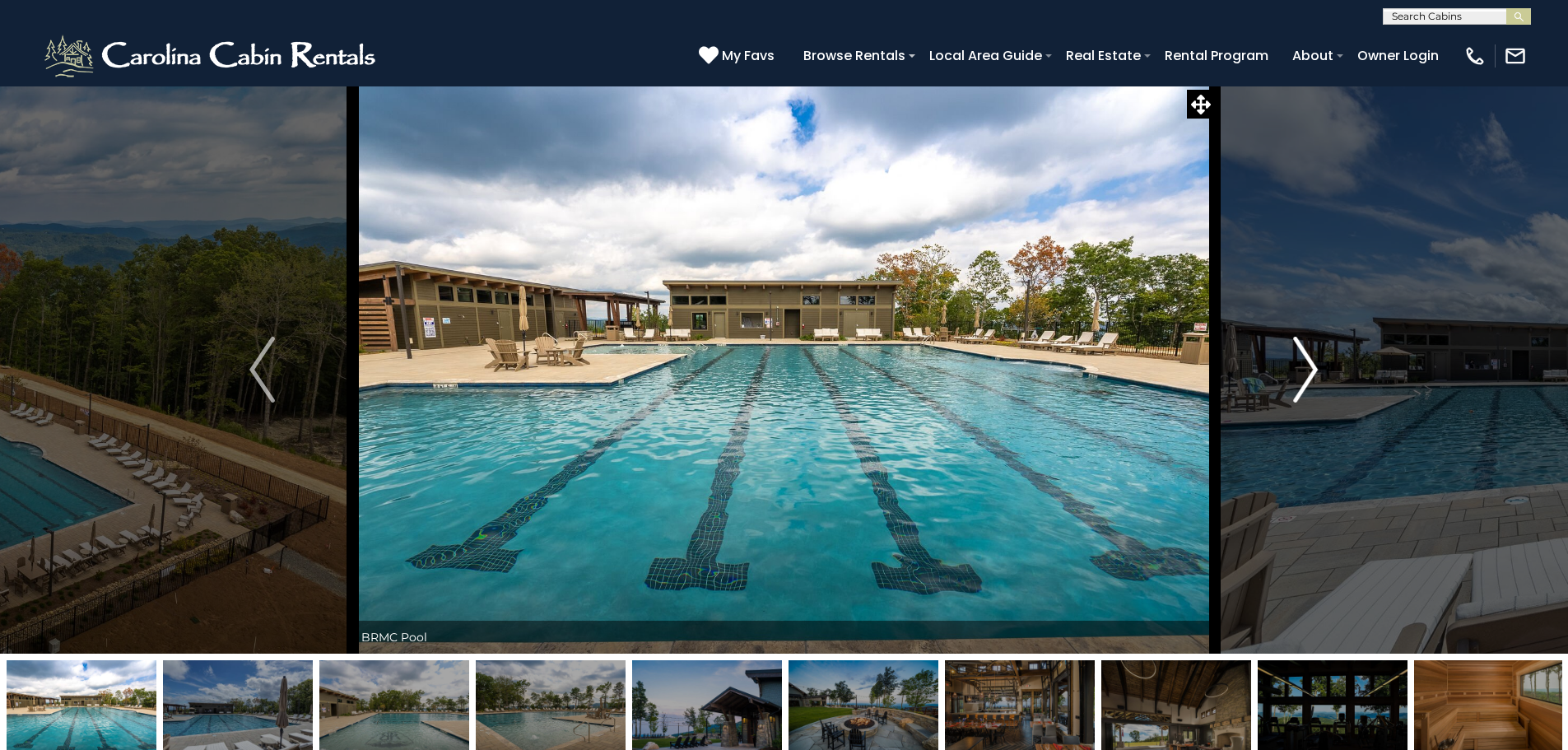
click at [1307, 364] on img "Next" at bounding box center [1305, 369] width 25 height 66
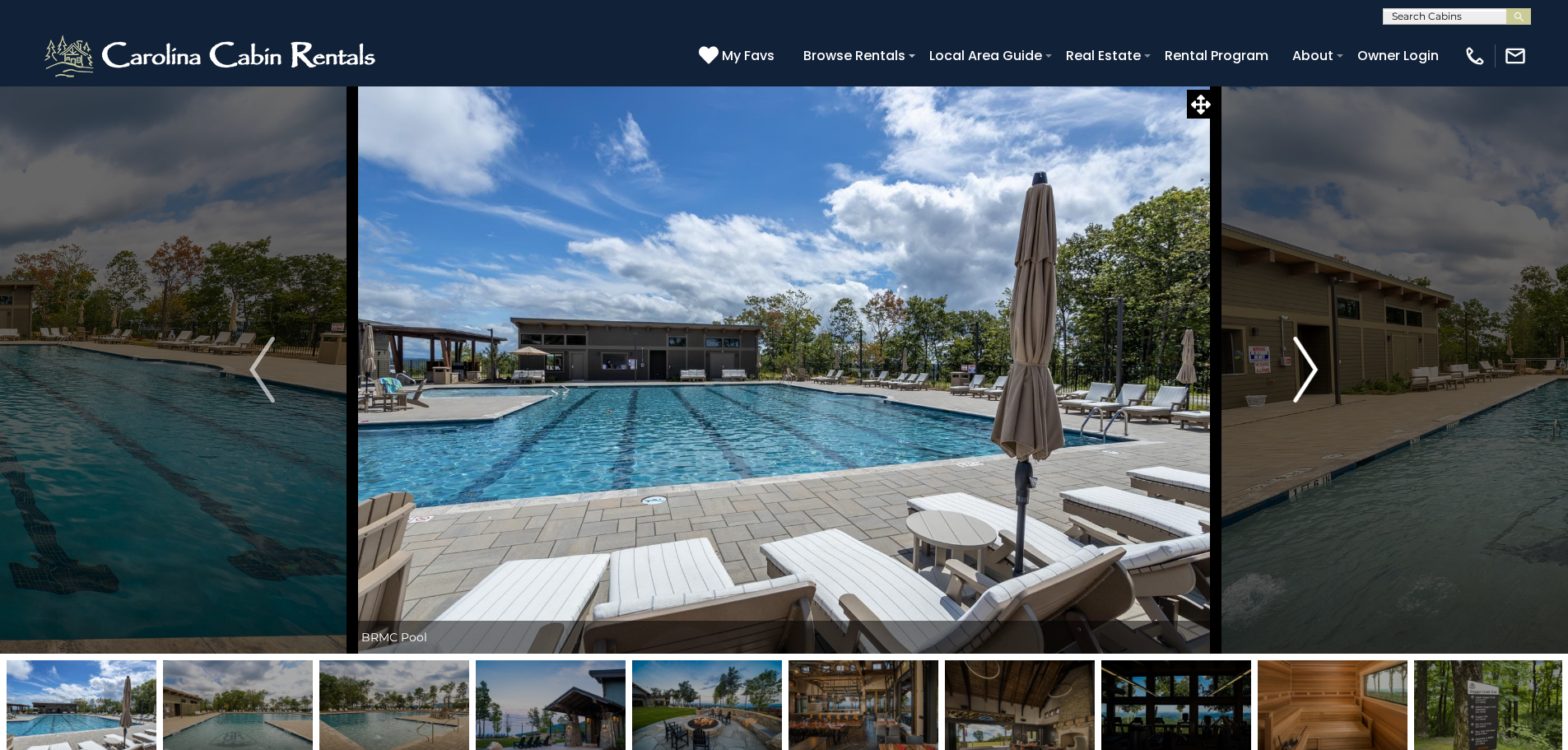
click at [1307, 364] on img "Next" at bounding box center [1305, 369] width 25 height 66
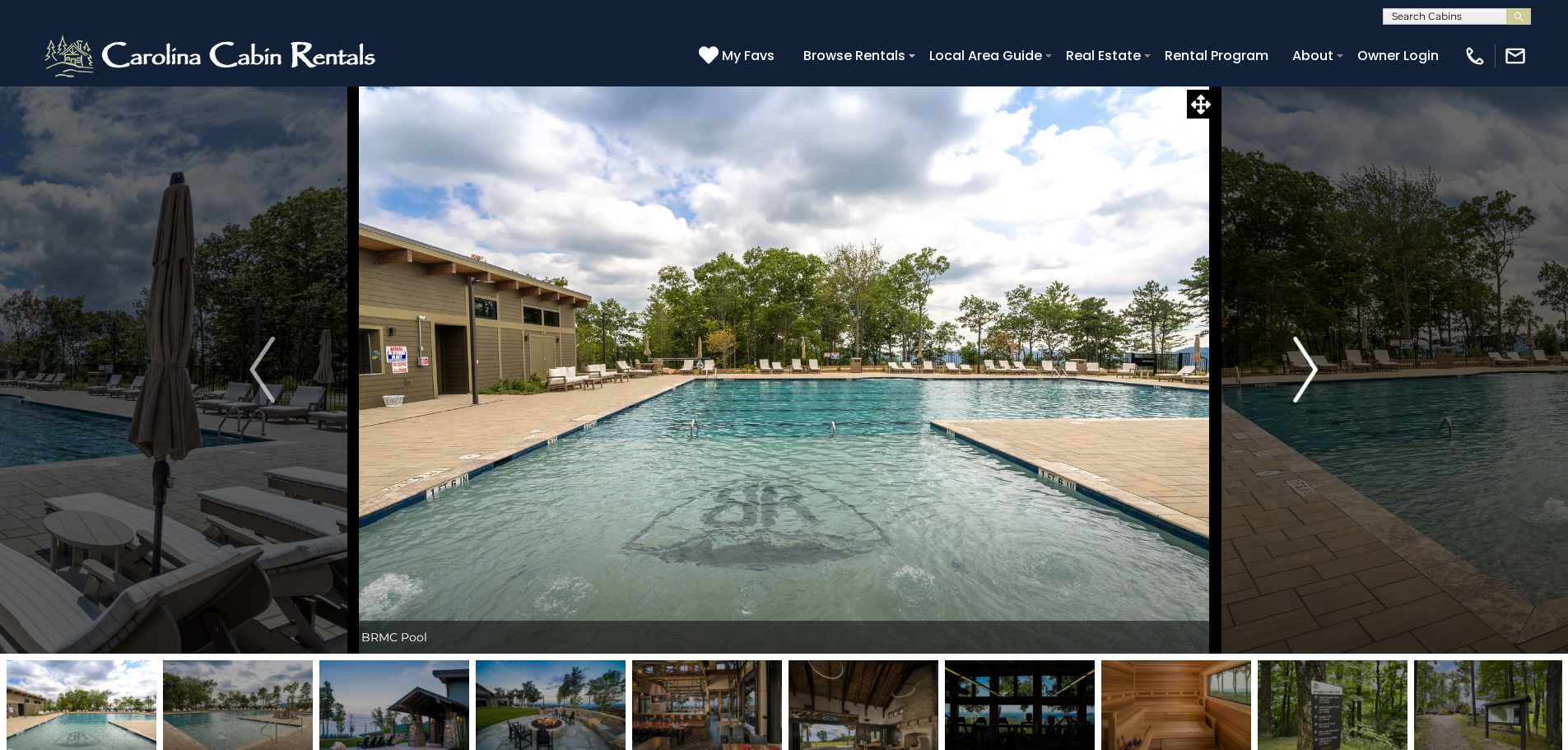
click at [1307, 364] on img "Next" at bounding box center [1305, 369] width 25 height 66
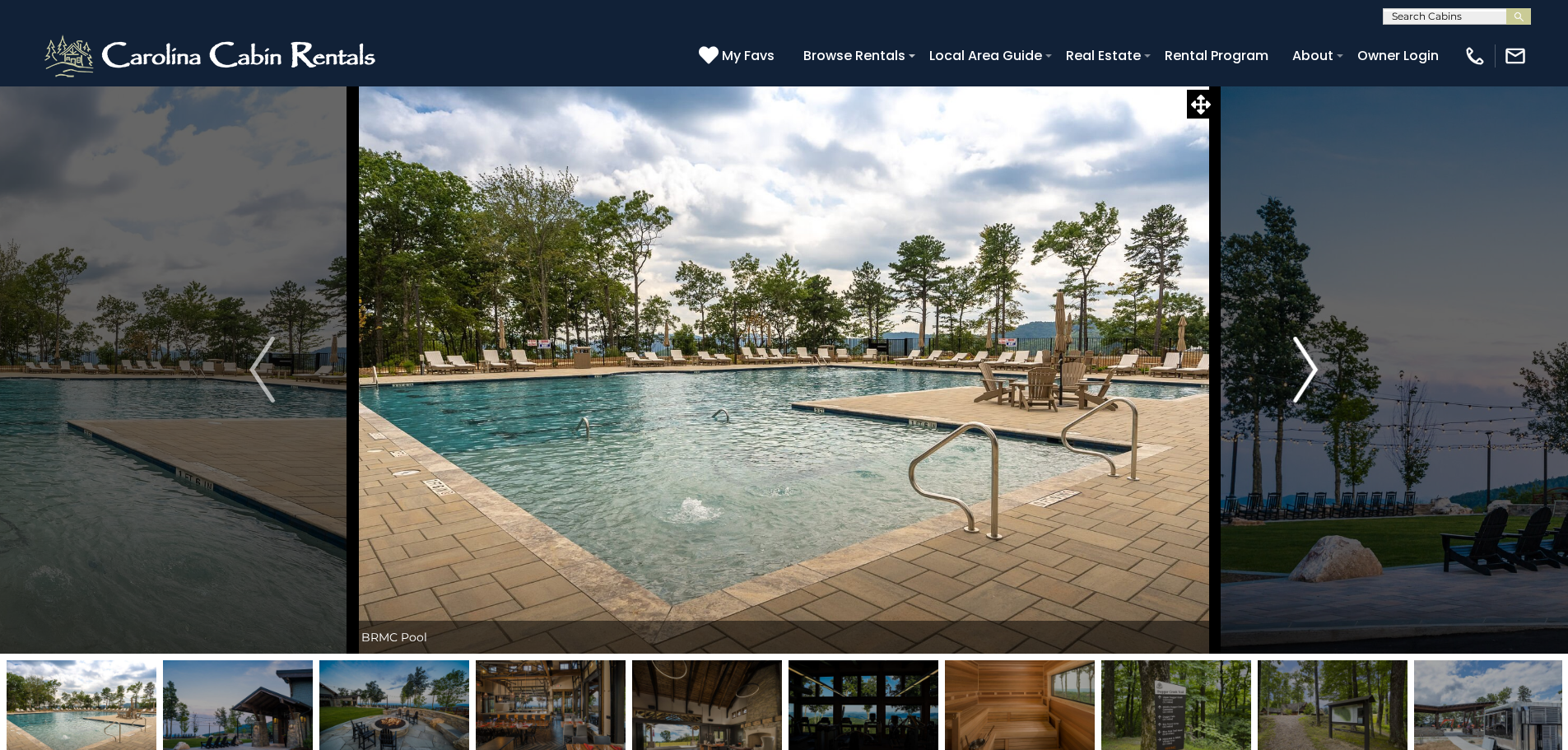
click at [1307, 364] on img "Next" at bounding box center [1305, 369] width 25 height 66
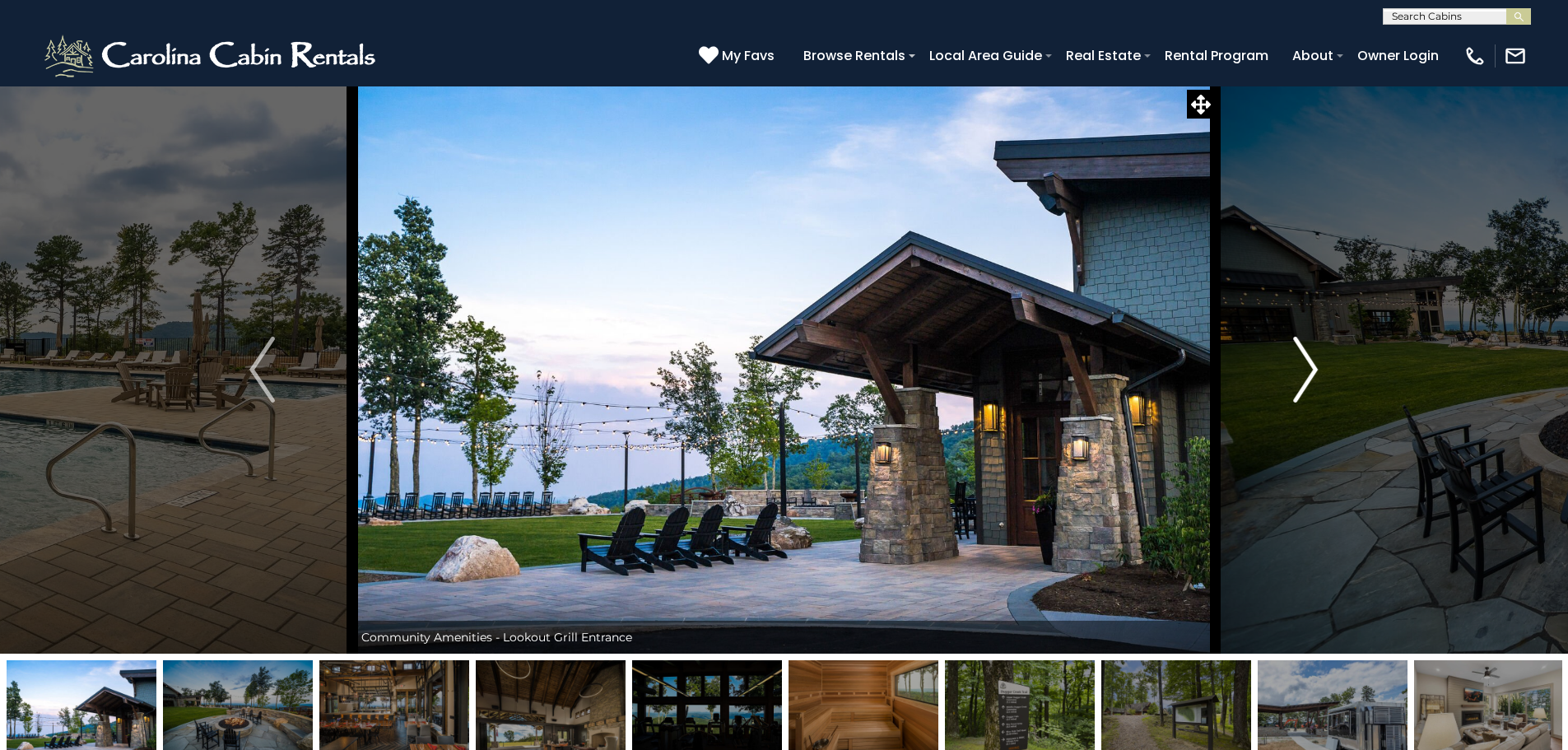
click at [1307, 364] on img "Next" at bounding box center [1305, 369] width 25 height 66
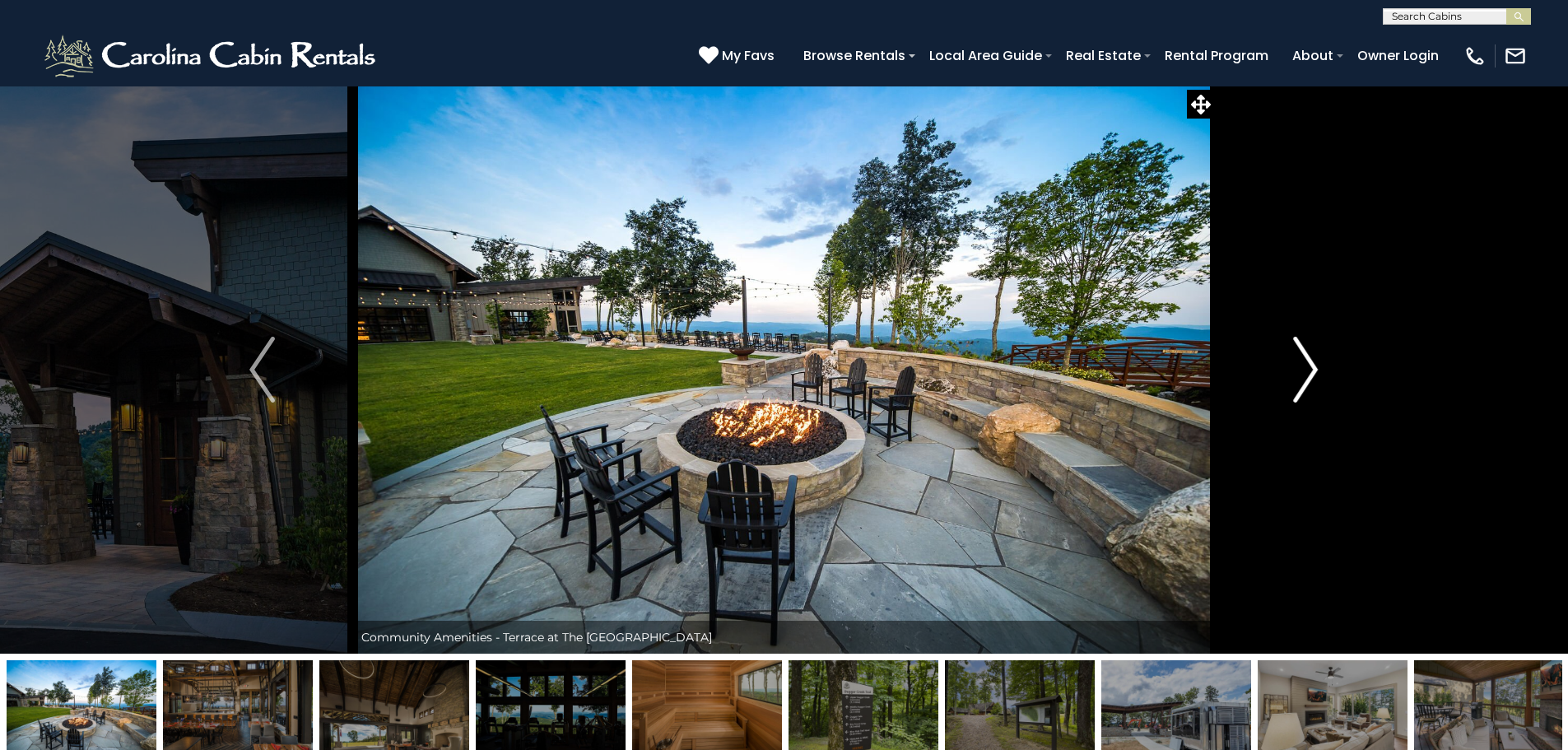
click at [1307, 364] on img "Next" at bounding box center [1305, 369] width 25 height 66
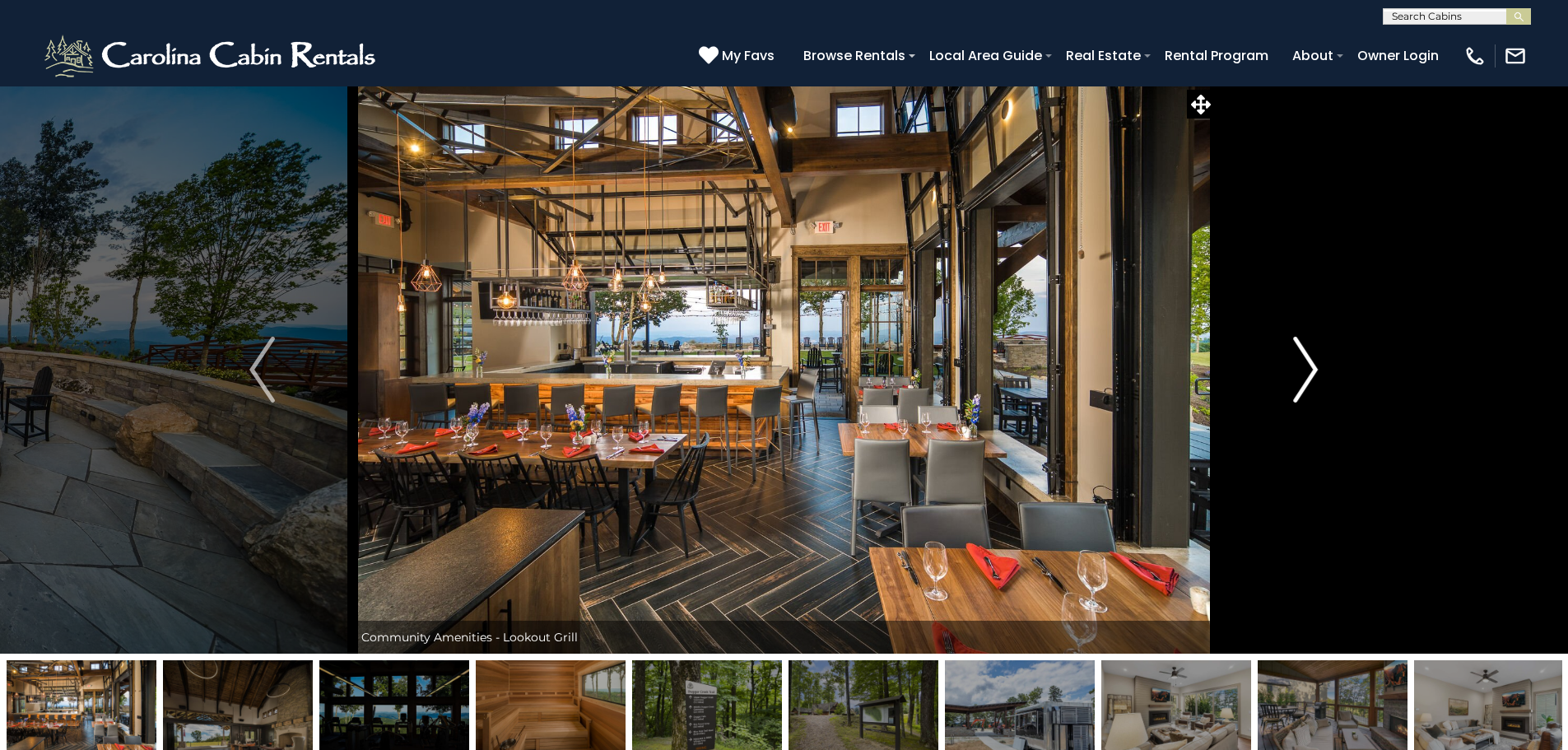
click at [1307, 364] on img "Next" at bounding box center [1305, 369] width 25 height 66
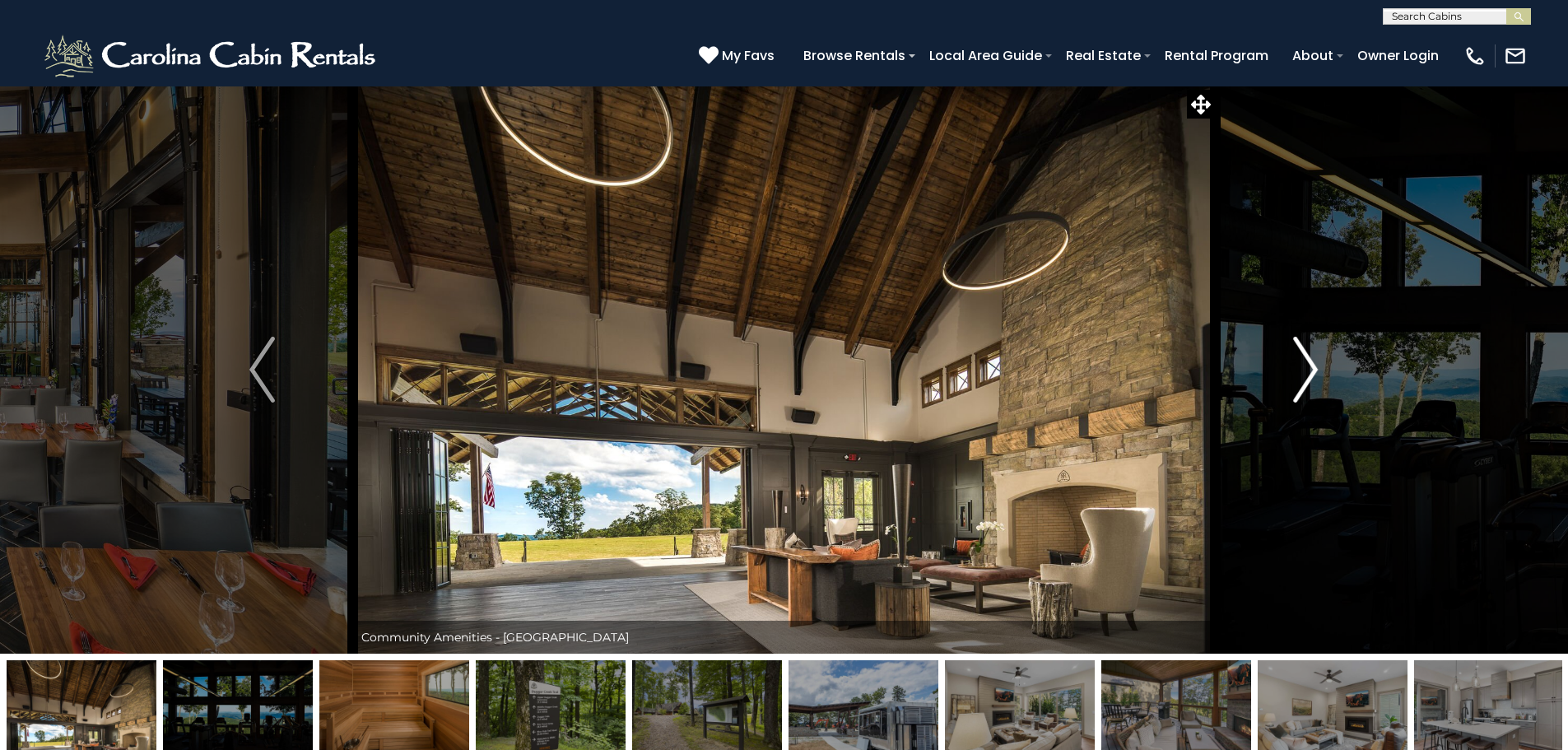
click at [1307, 364] on img "Next" at bounding box center [1305, 369] width 25 height 66
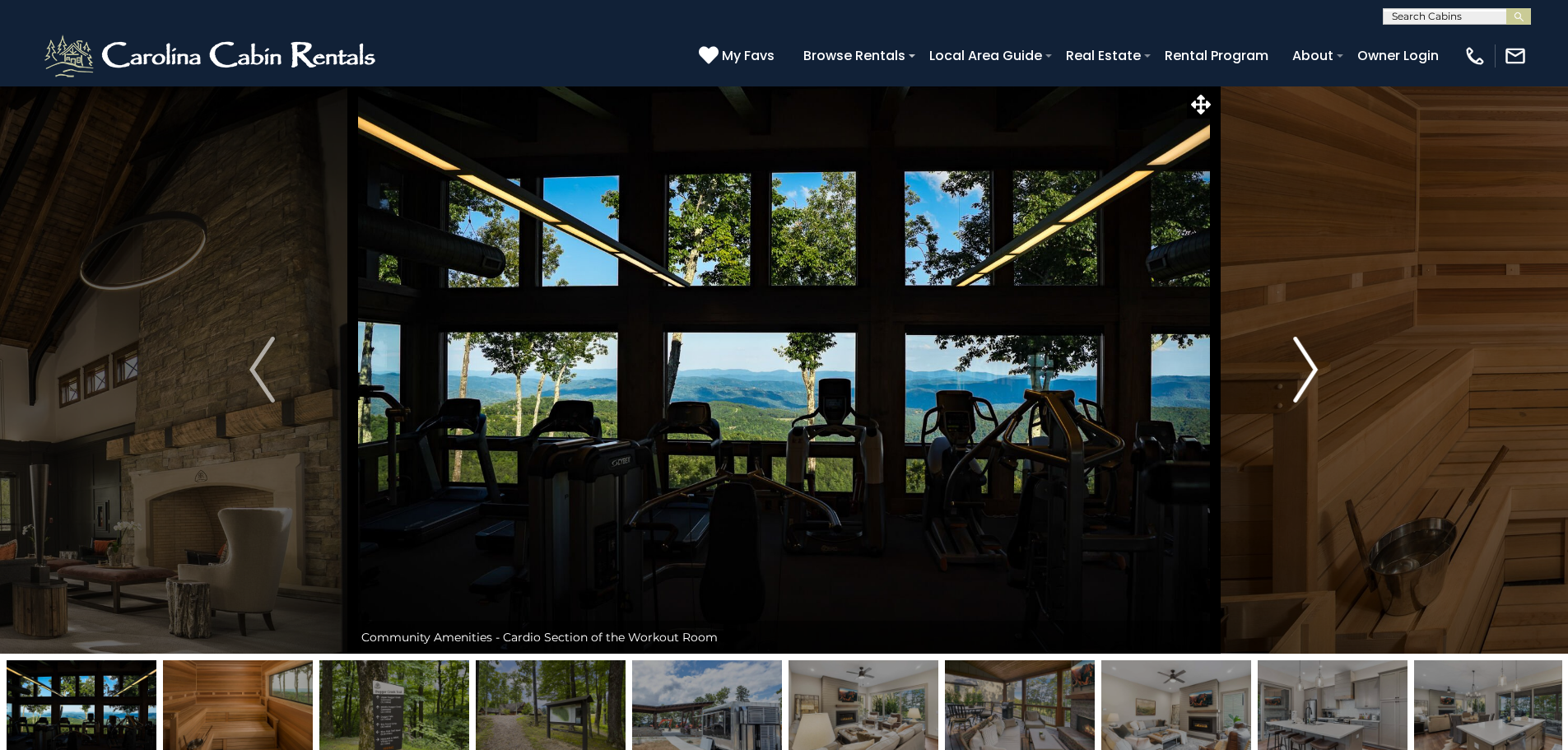
click at [1307, 364] on img "Next" at bounding box center [1305, 369] width 25 height 66
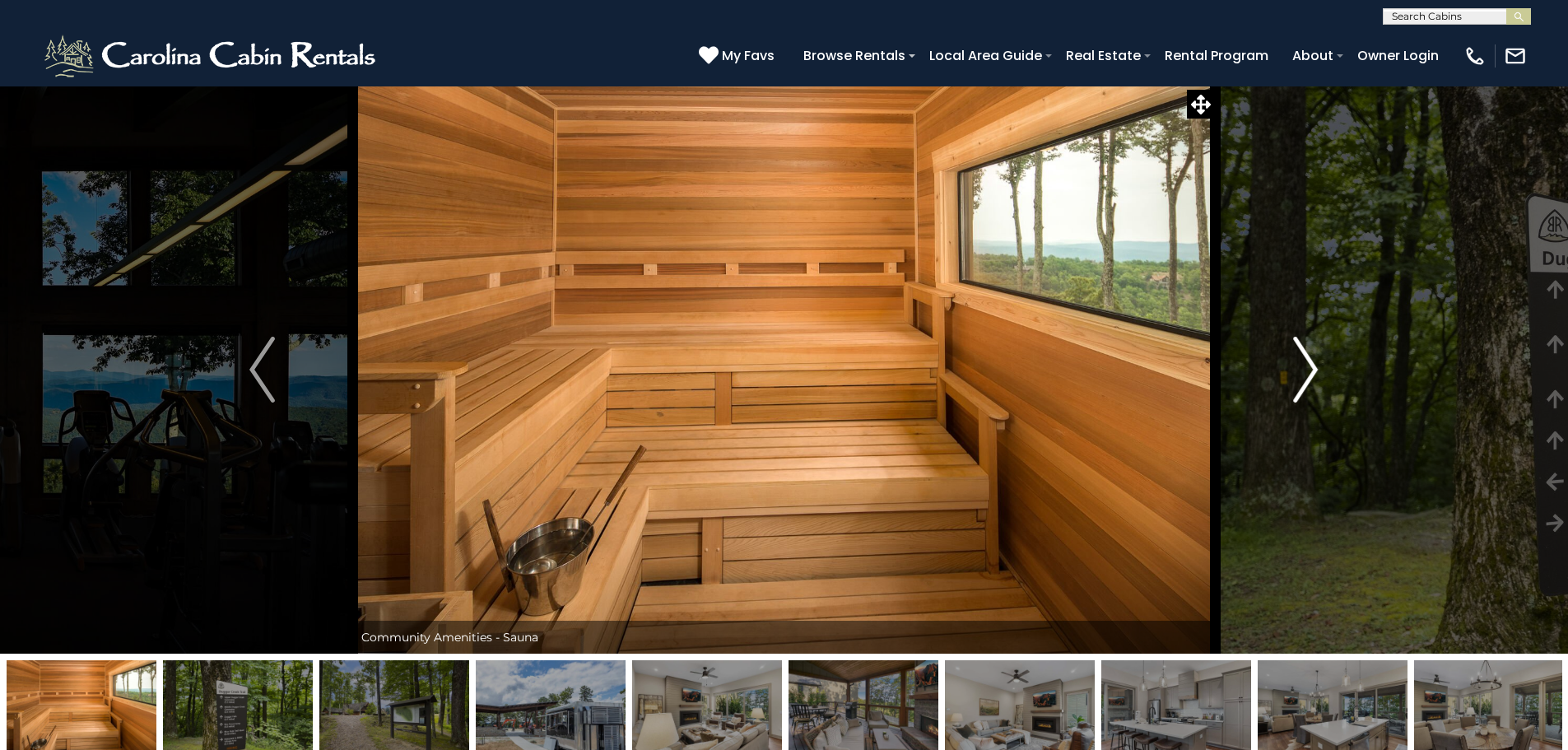
click at [1307, 364] on img "Next" at bounding box center [1305, 369] width 25 height 66
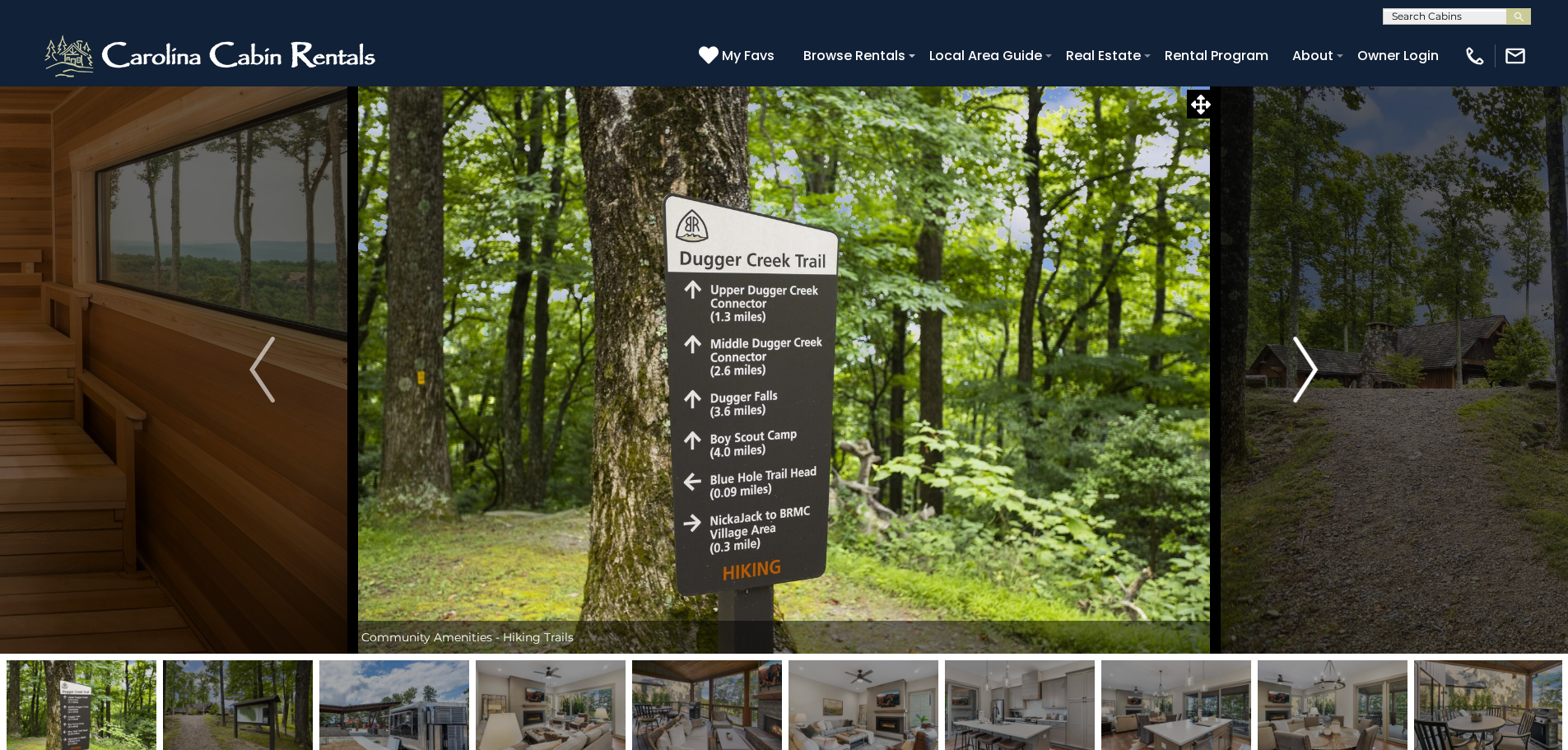
click at [1307, 364] on img "Next" at bounding box center [1305, 369] width 25 height 66
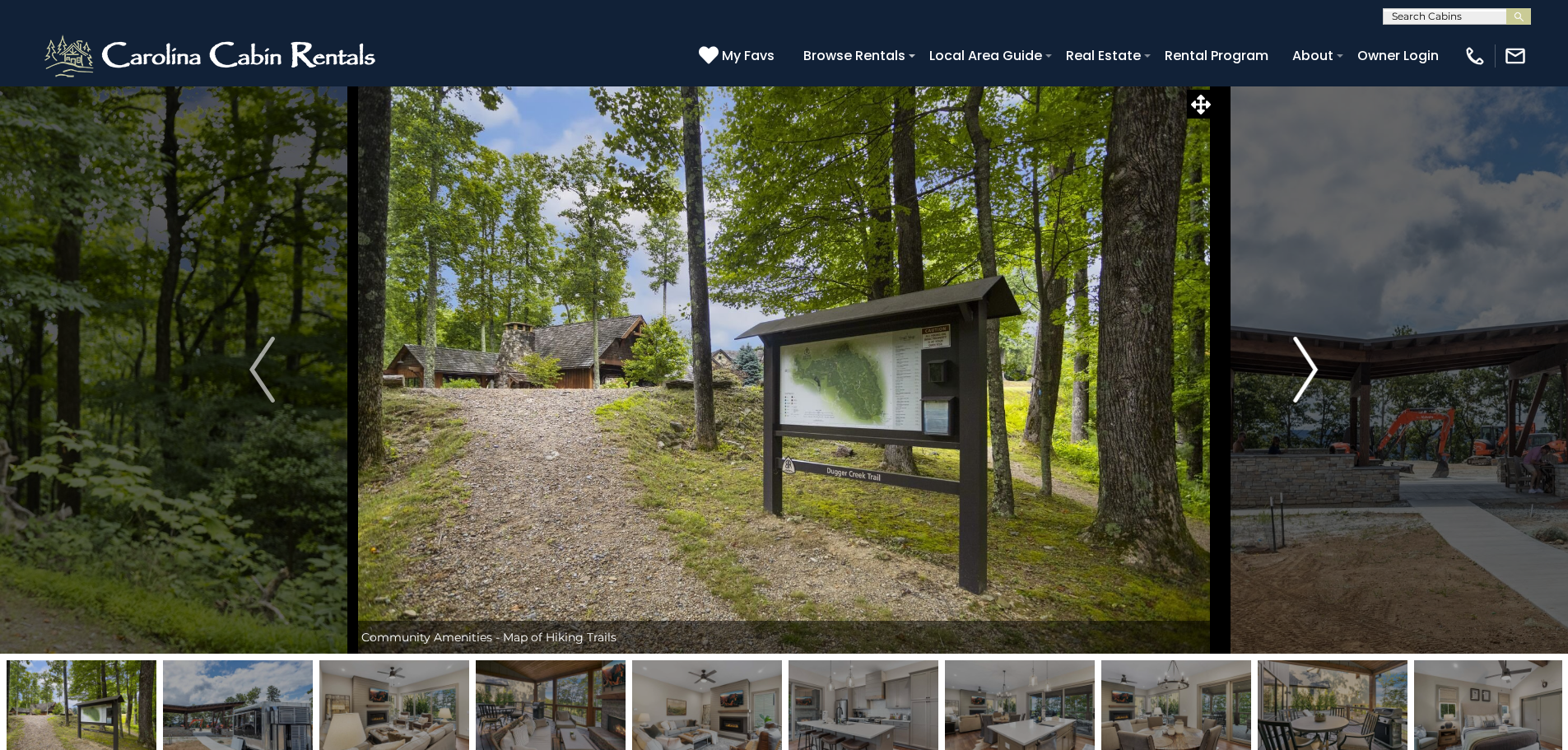
click at [1307, 364] on img "Next" at bounding box center [1305, 369] width 25 height 66
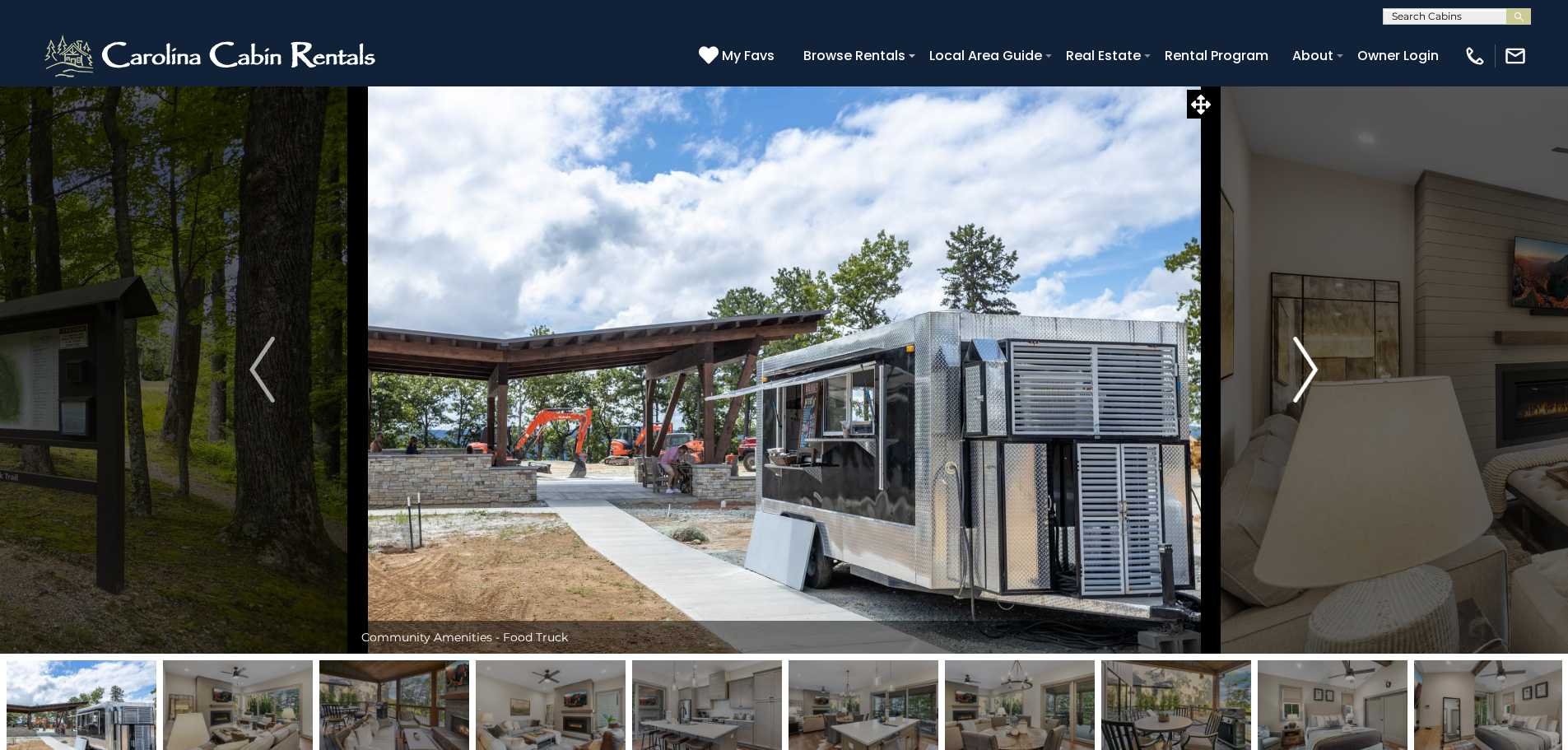
click at [1307, 364] on img "Next" at bounding box center [1305, 369] width 25 height 66
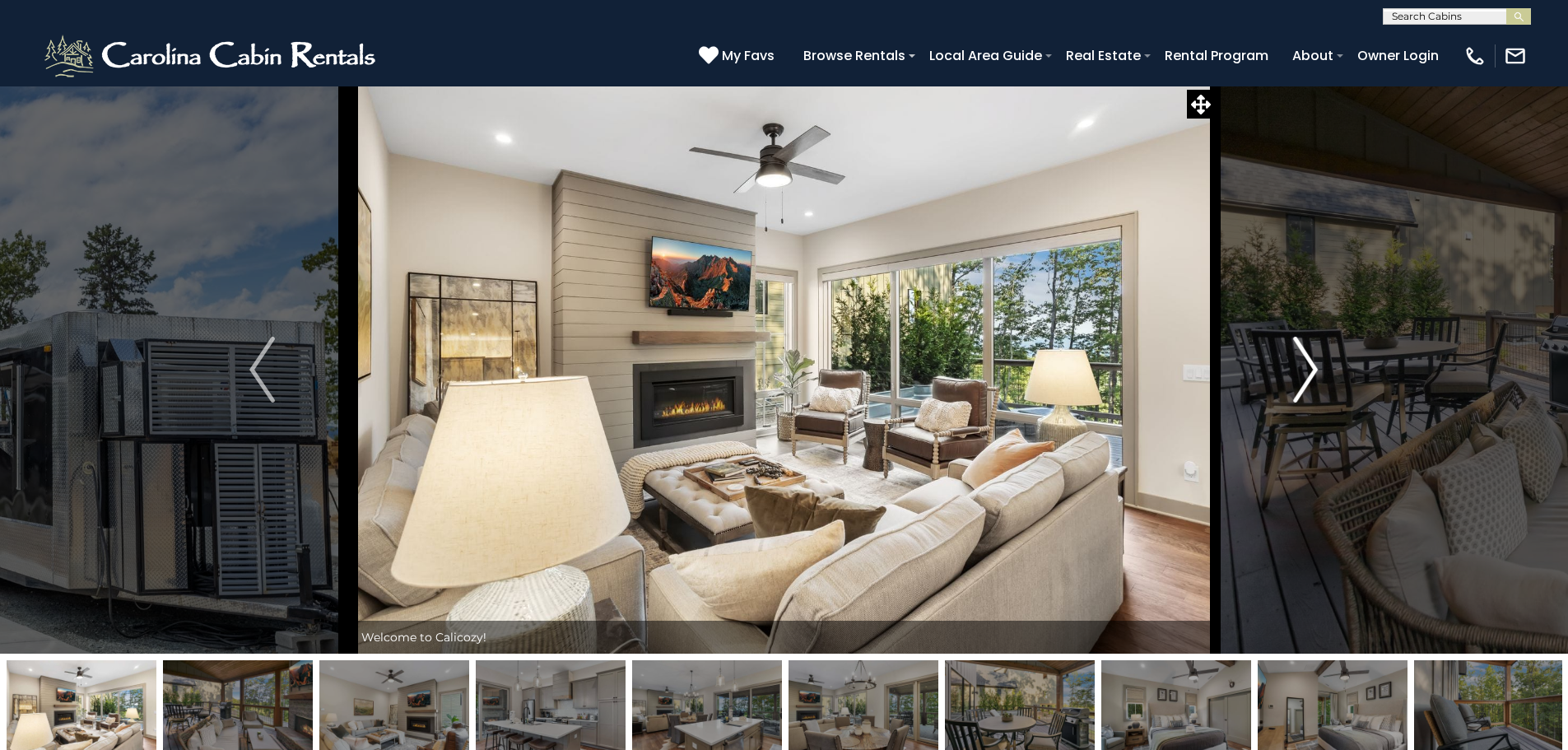
click at [1307, 364] on img "Next" at bounding box center [1305, 369] width 25 height 66
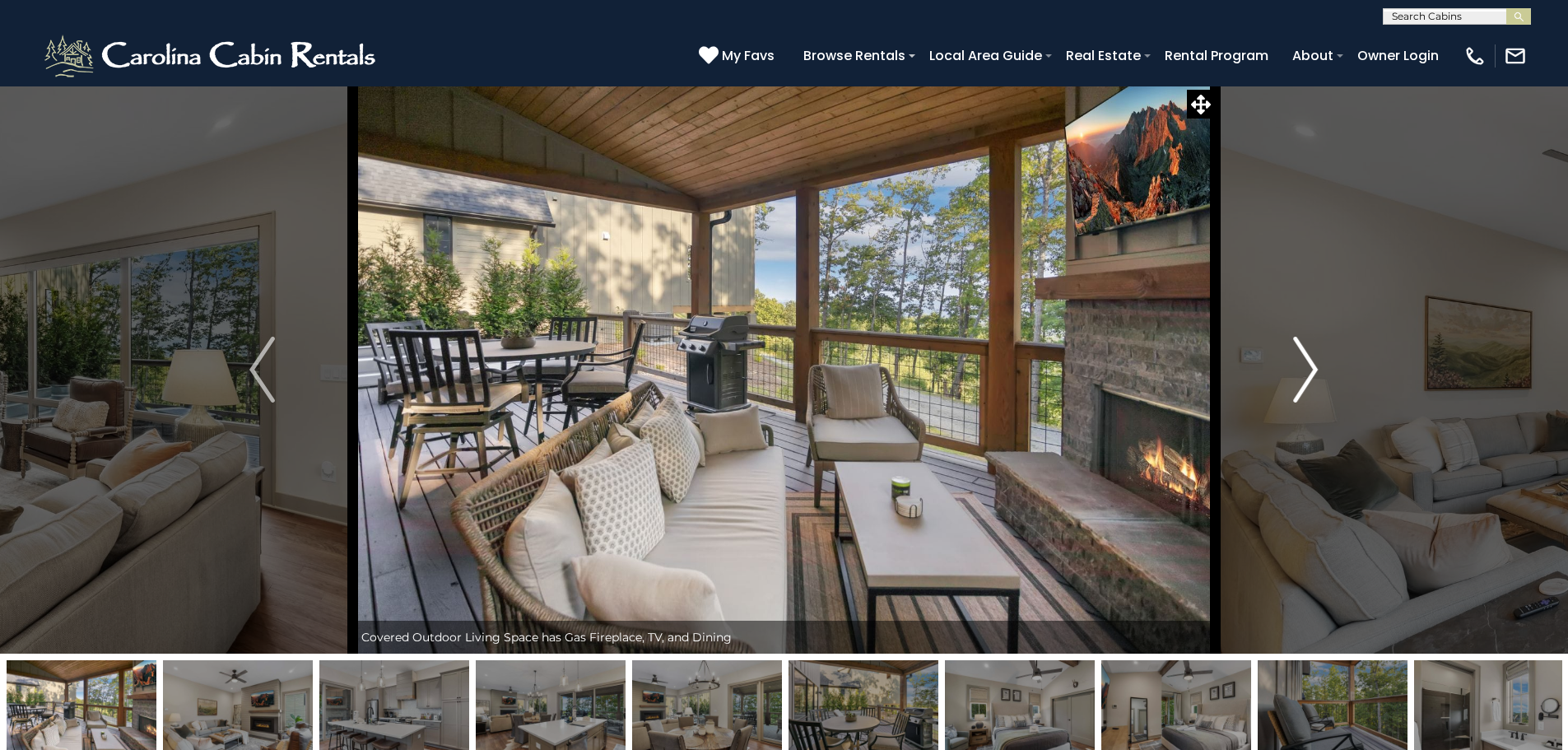
click at [1307, 364] on img "Next" at bounding box center [1305, 369] width 25 height 66
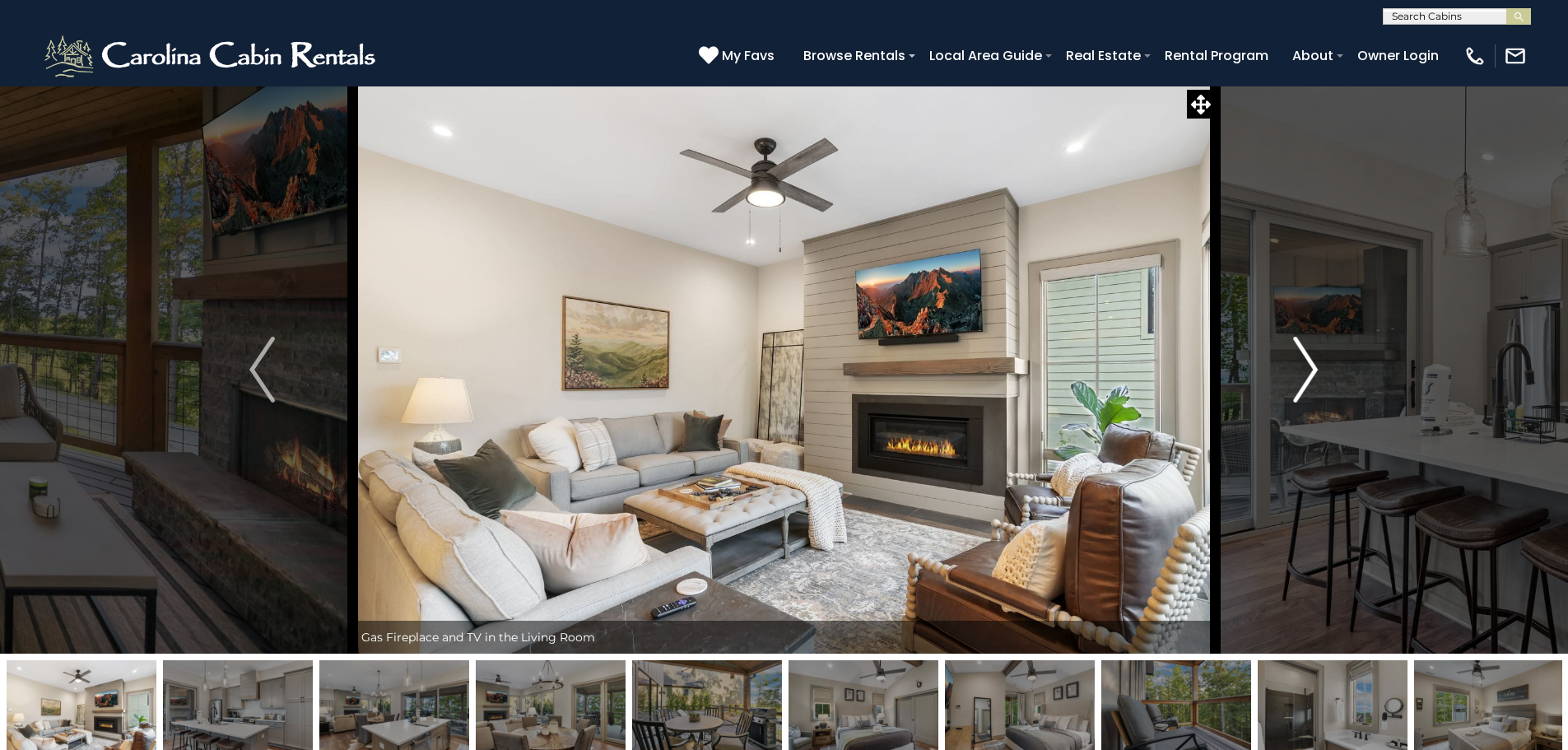
click at [1307, 364] on img "Next" at bounding box center [1305, 369] width 25 height 66
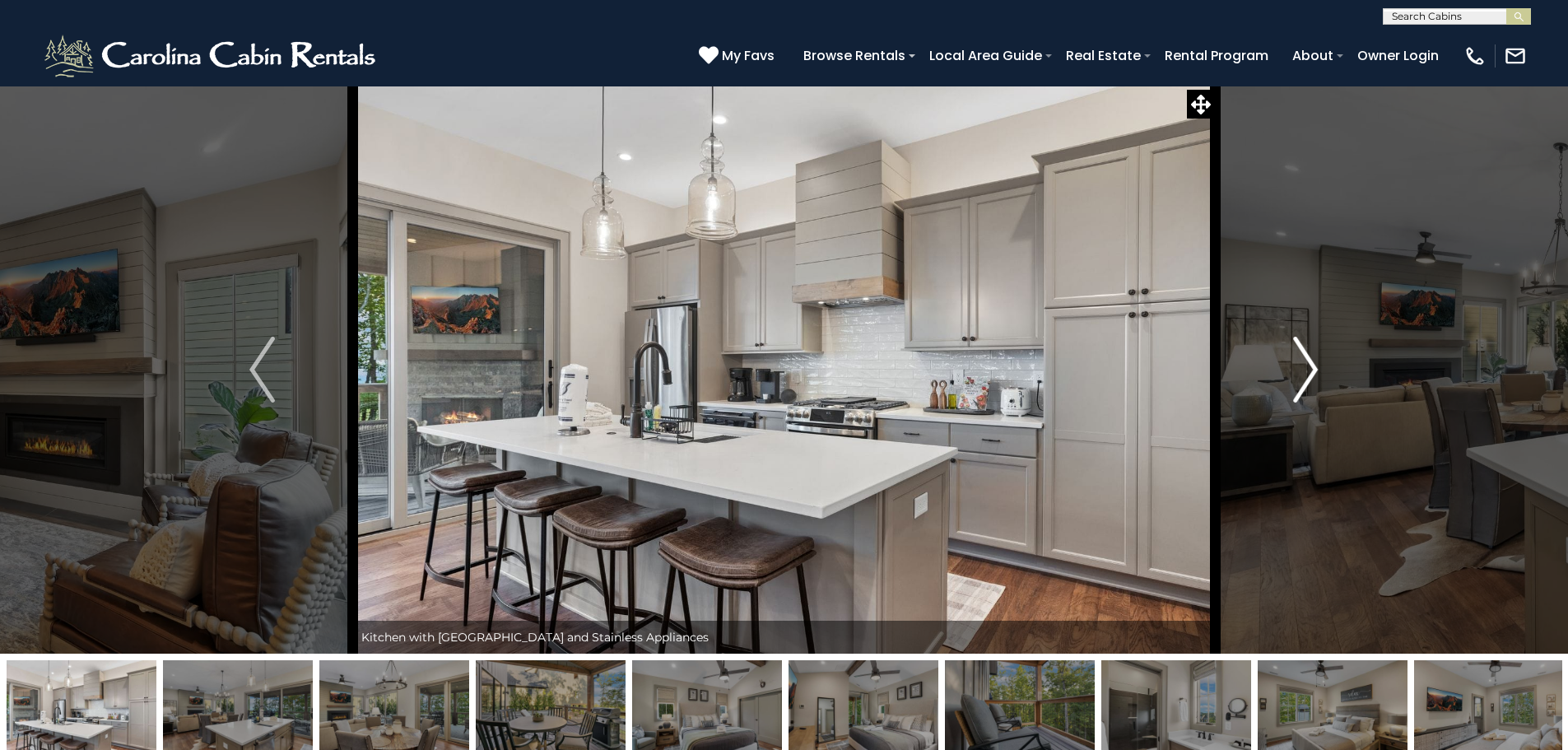
click at [1307, 364] on img "Next" at bounding box center [1305, 369] width 25 height 66
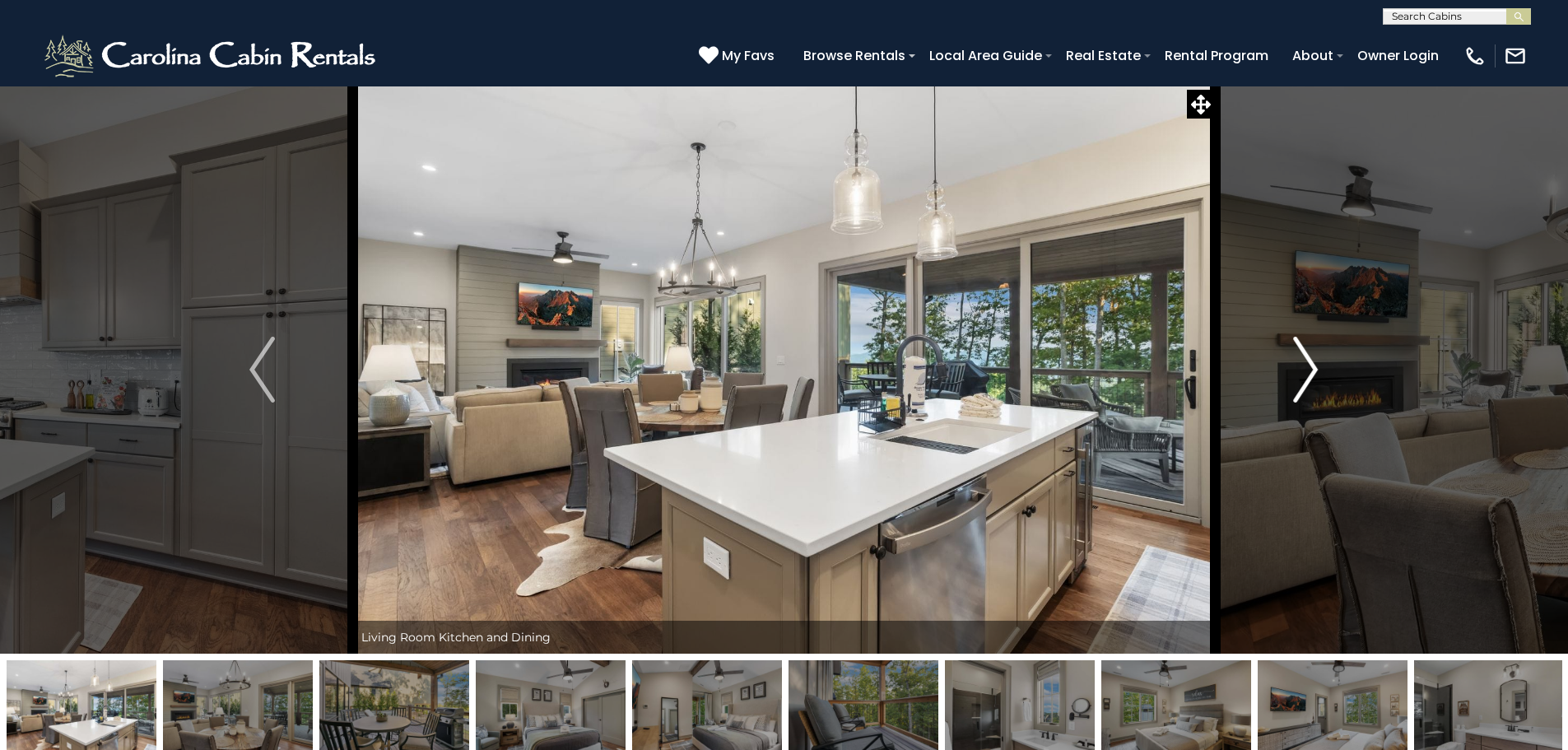
click at [1307, 364] on img "Next" at bounding box center [1305, 369] width 25 height 66
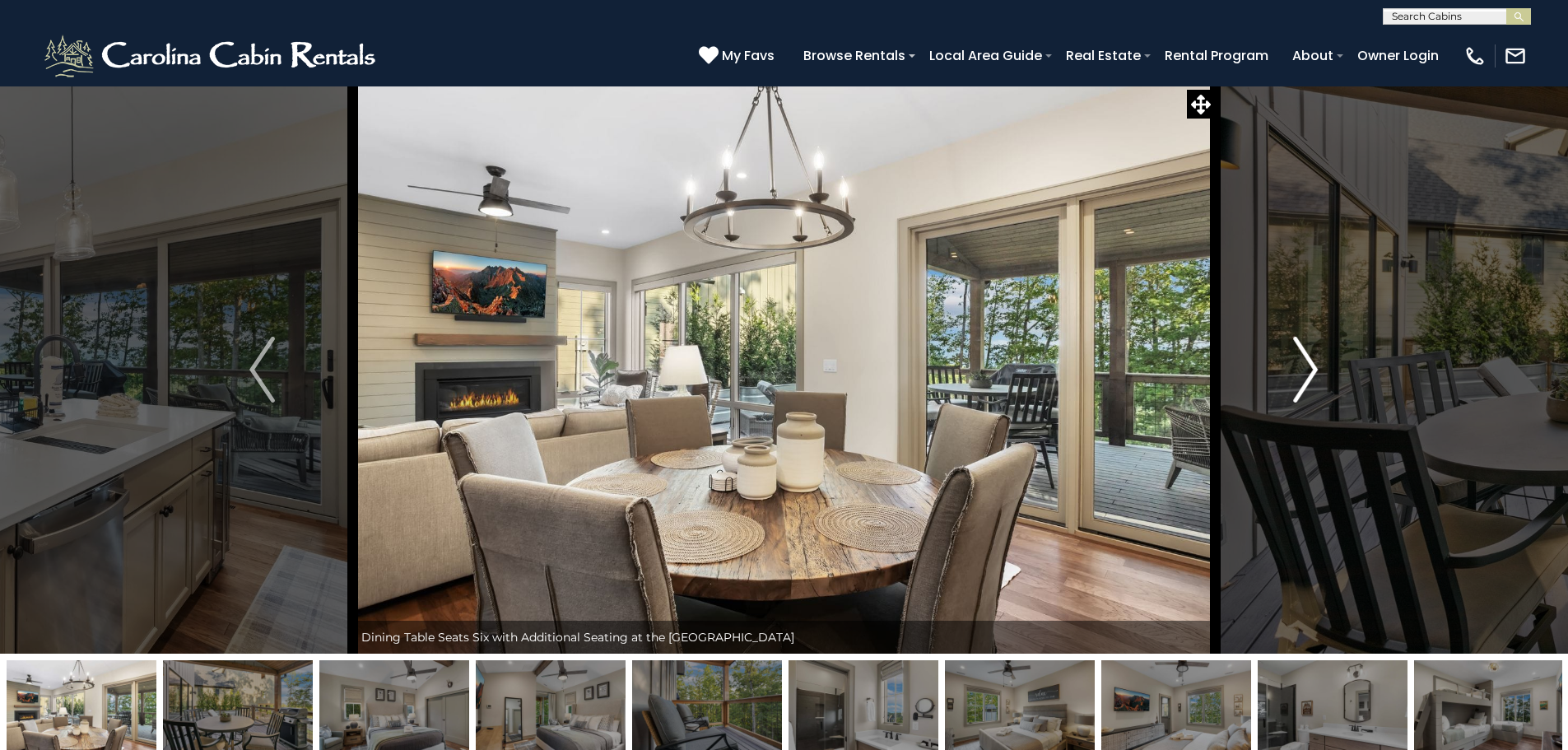
click at [1307, 364] on img "Next" at bounding box center [1305, 369] width 25 height 66
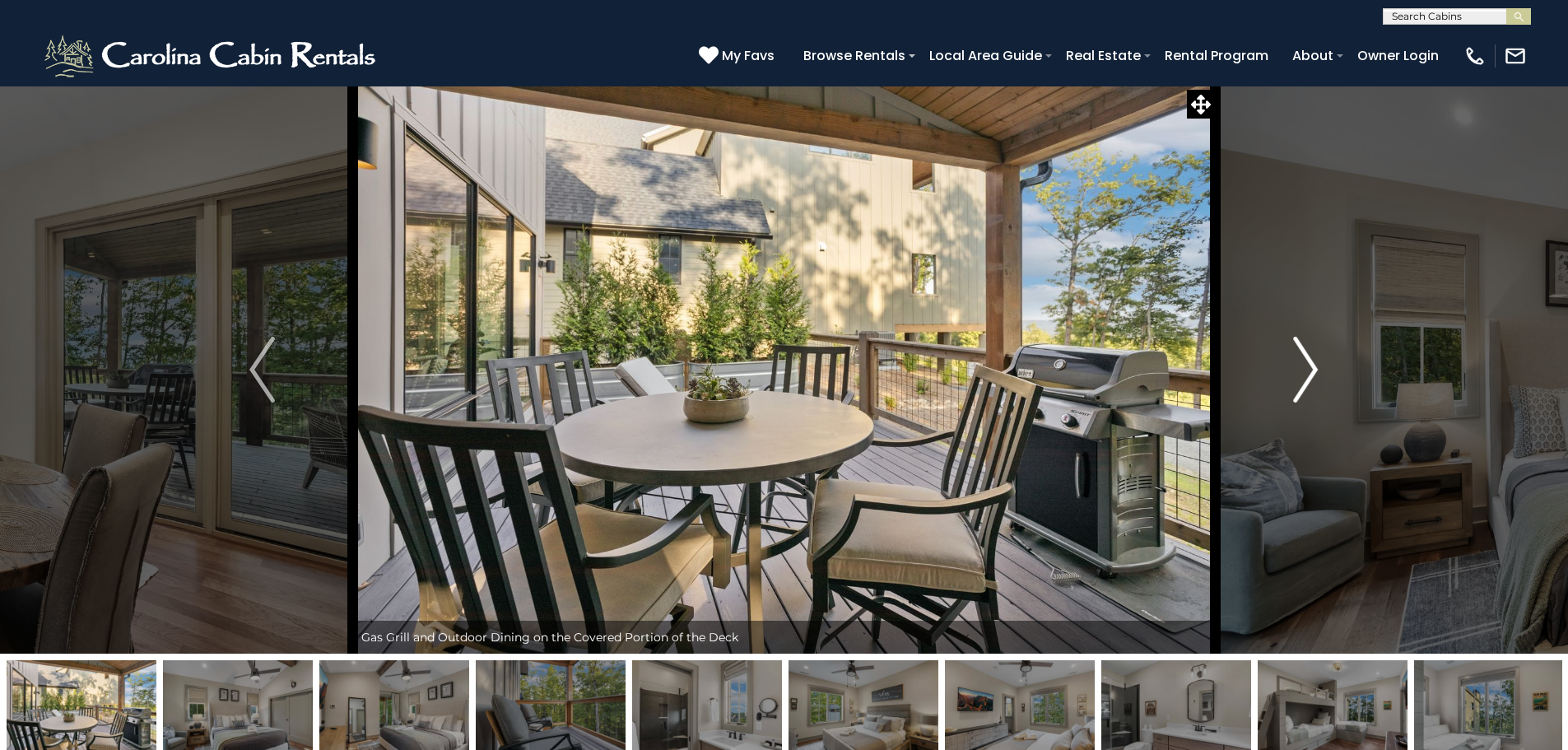
click at [1307, 364] on img "Next" at bounding box center [1305, 369] width 25 height 66
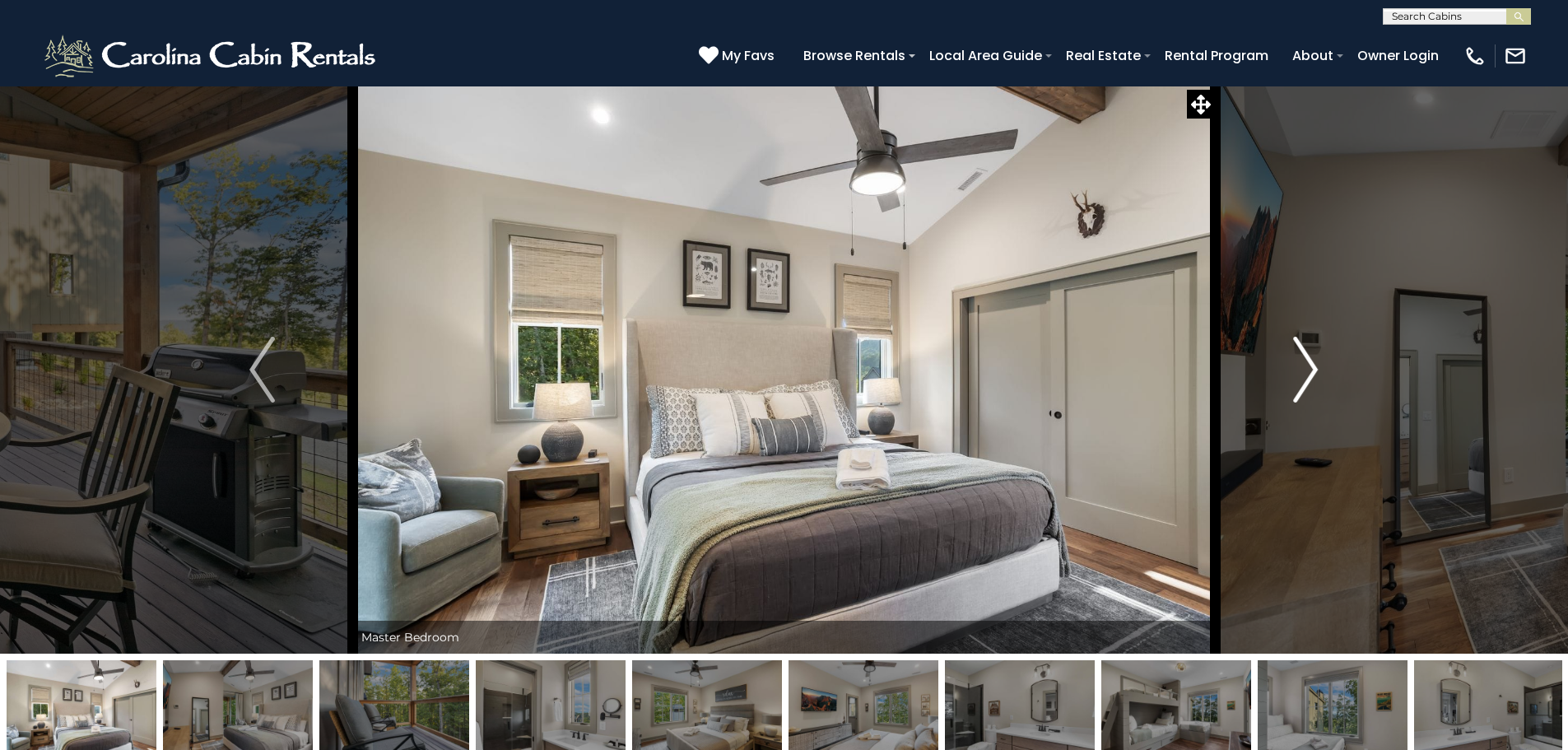
click at [1307, 364] on img "Next" at bounding box center [1305, 369] width 25 height 66
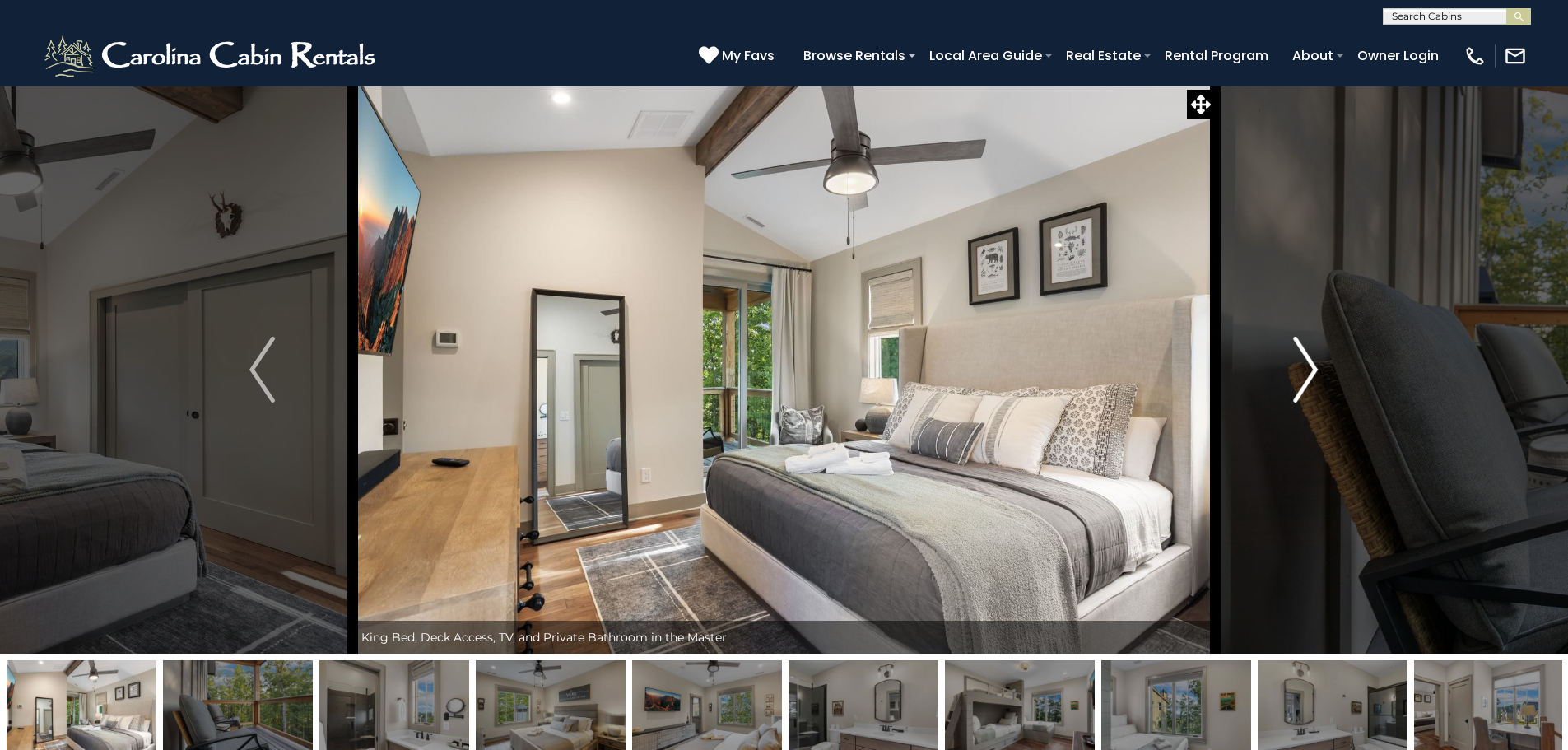
click at [1307, 364] on img "Next" at bounding box center [1305, 369] width 25 height 66
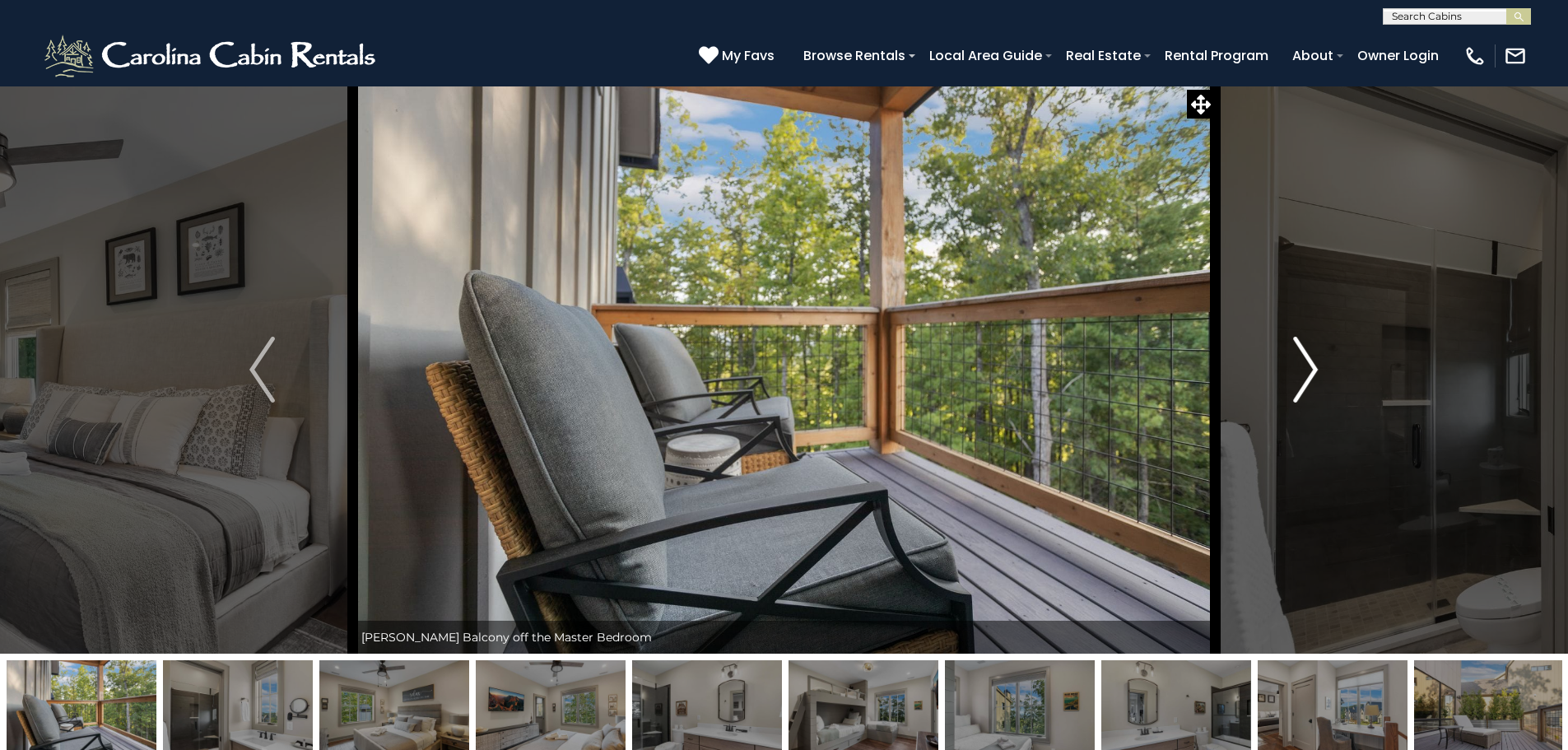
click at [1307, 364] on img "Next" at bounding box center [1305, 369] width 25 height 66
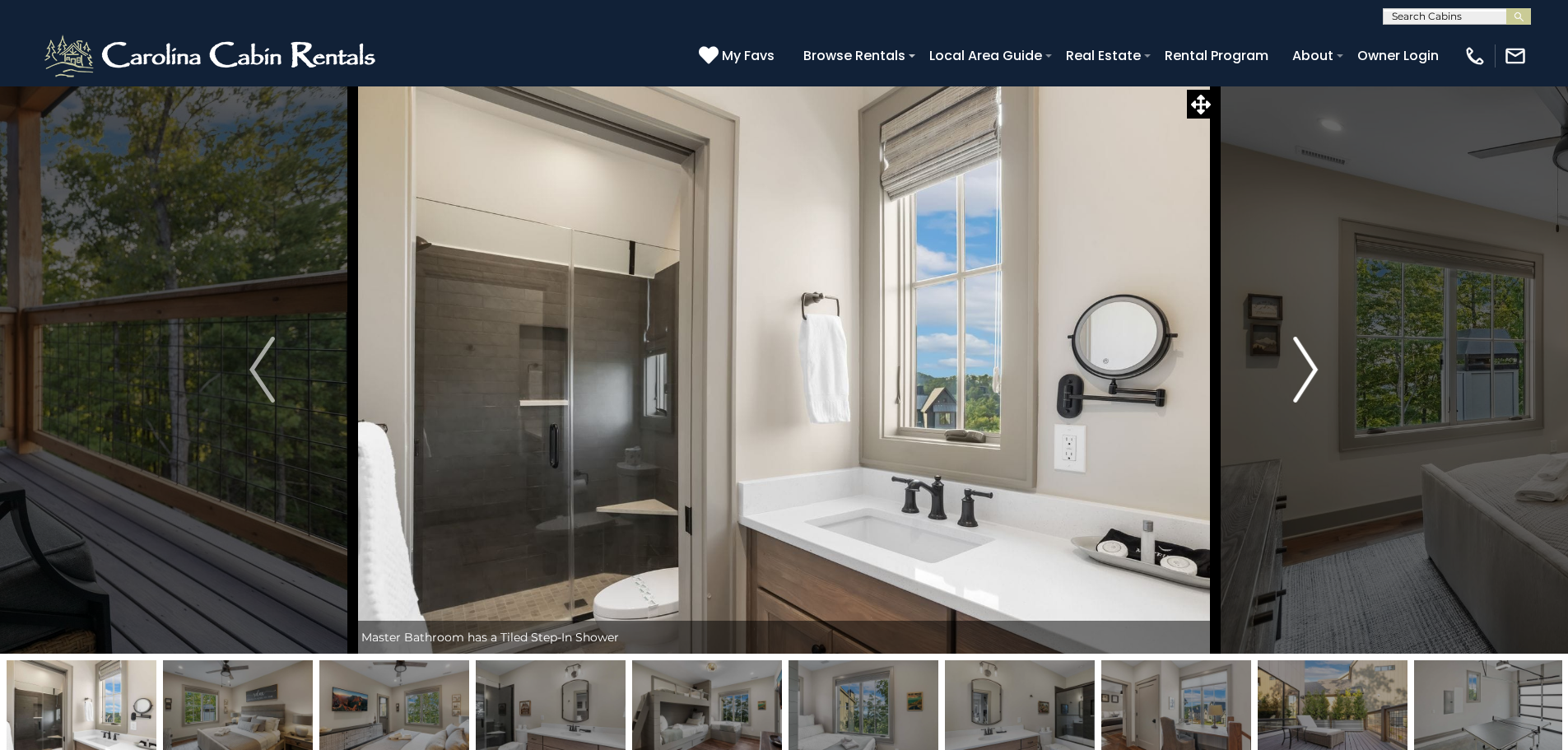
click at [1307, 364] on img "Next" at bounding box center [1305, 369] width 25 height 66
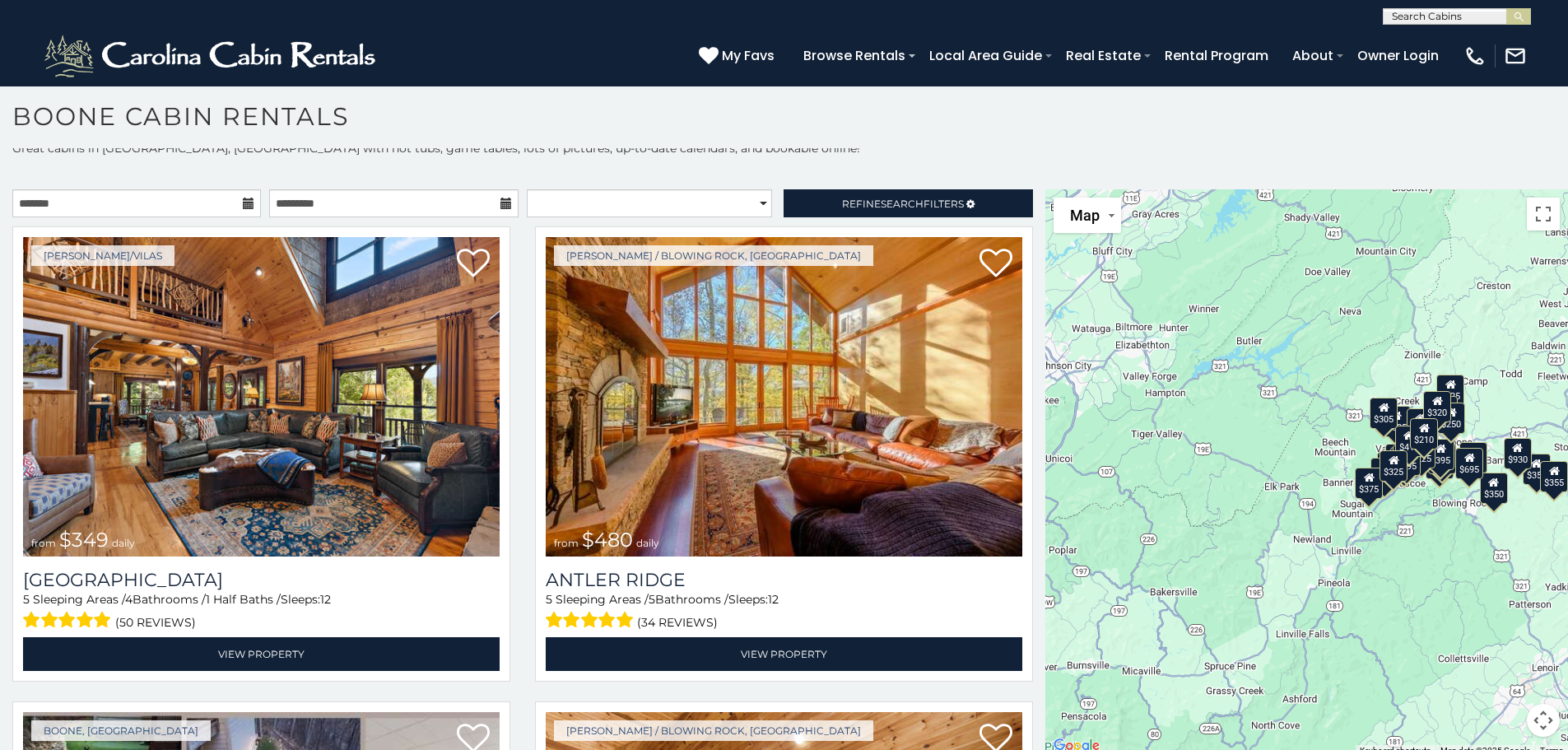
scroll to position [15, 0]
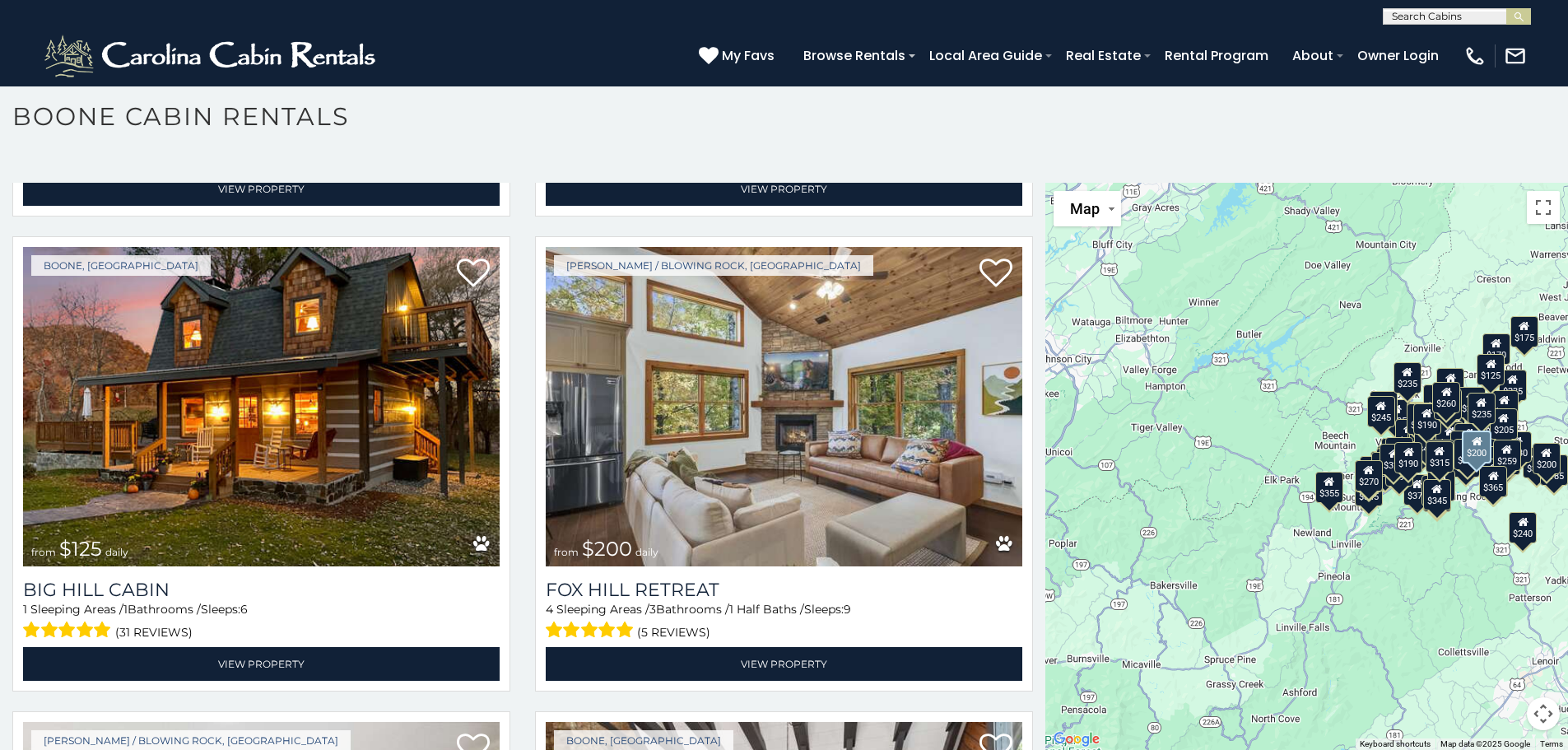
scroll to position [16623, 0]
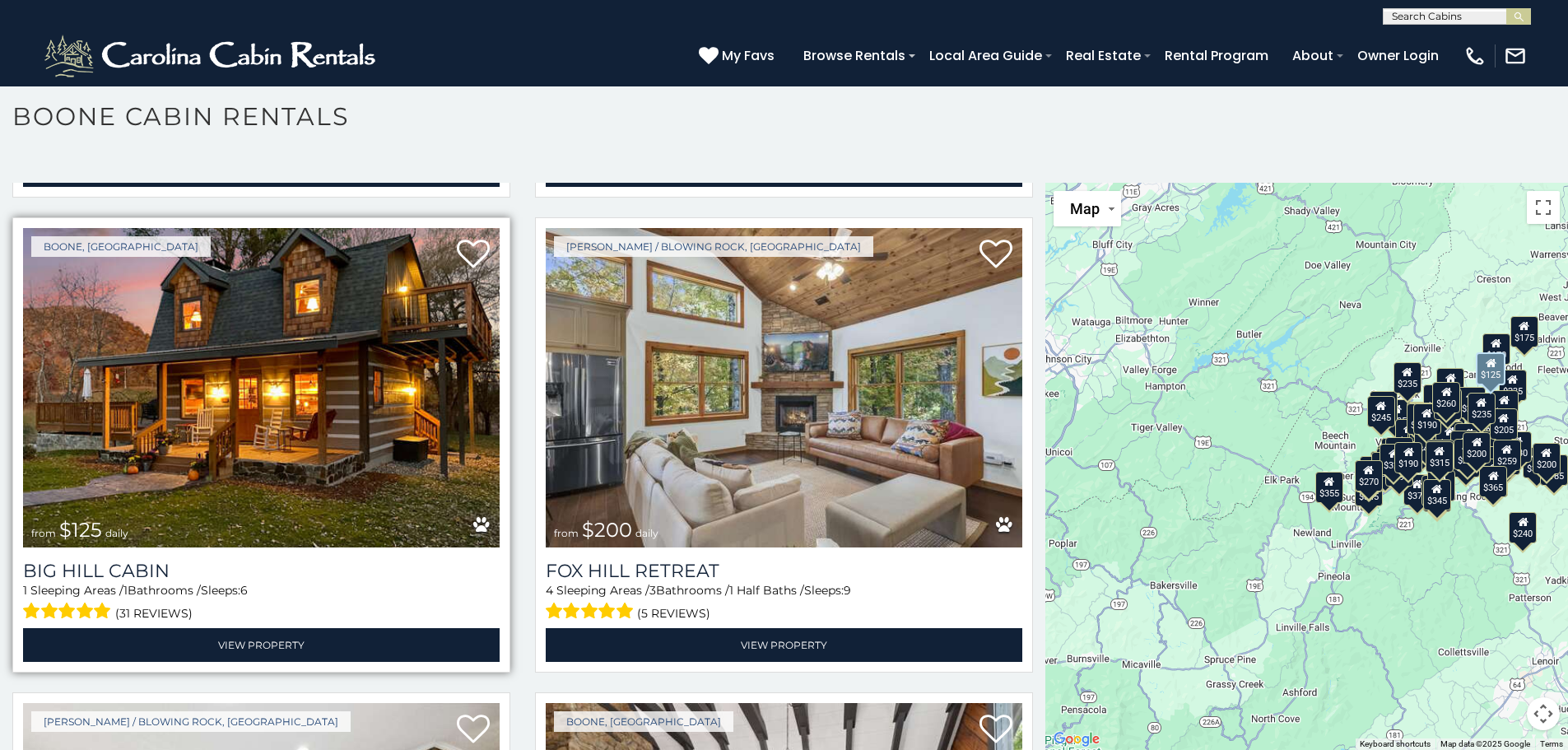
click at [345, 274] on img at bounding box center [261, 387] width 476 height 319
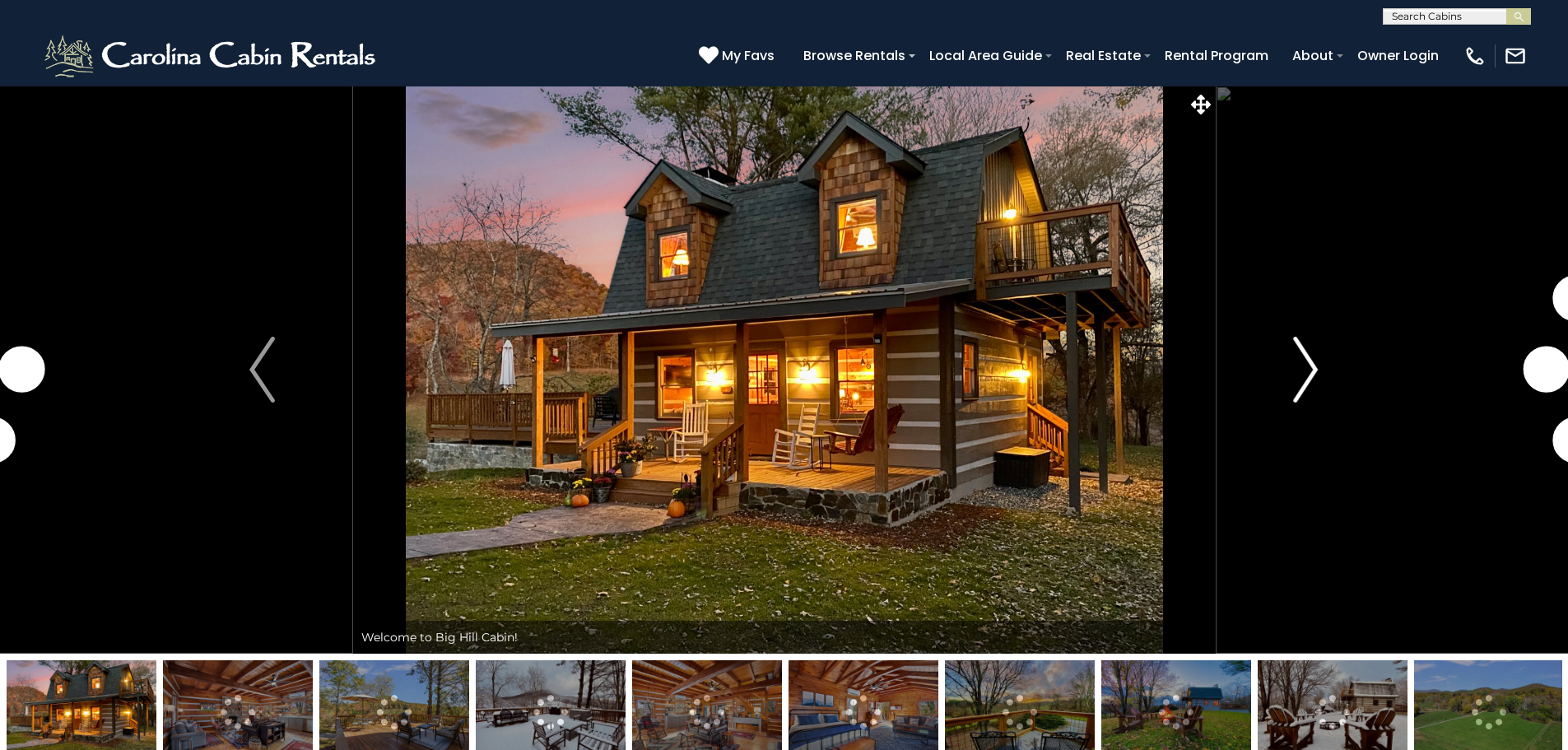
click at [1302, 365] on img "Next" at bounding box center [1305, 369] width 25 height 66
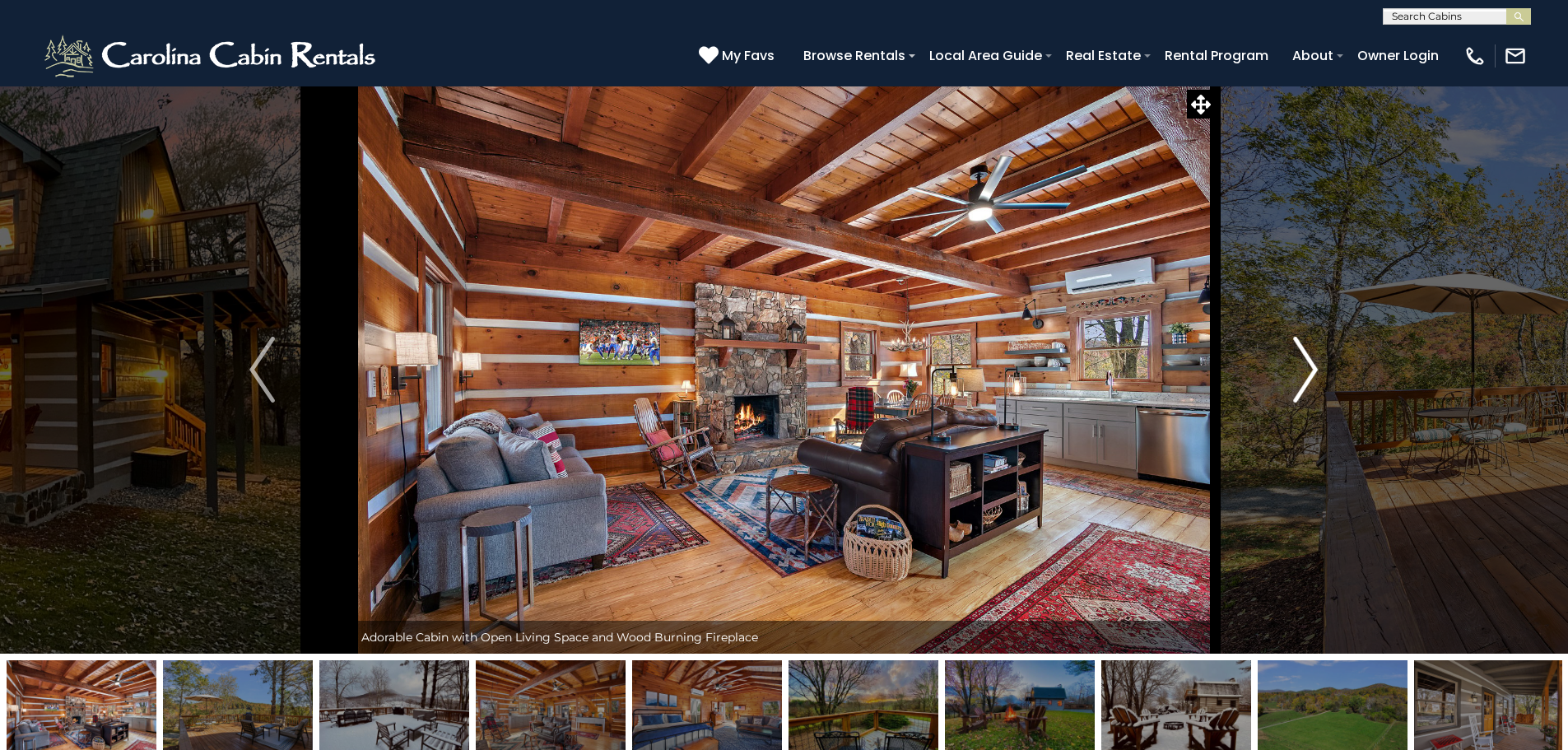
click at [1302, 365] on img "Next" at bounding box center [1305, 369] width 25 height 66
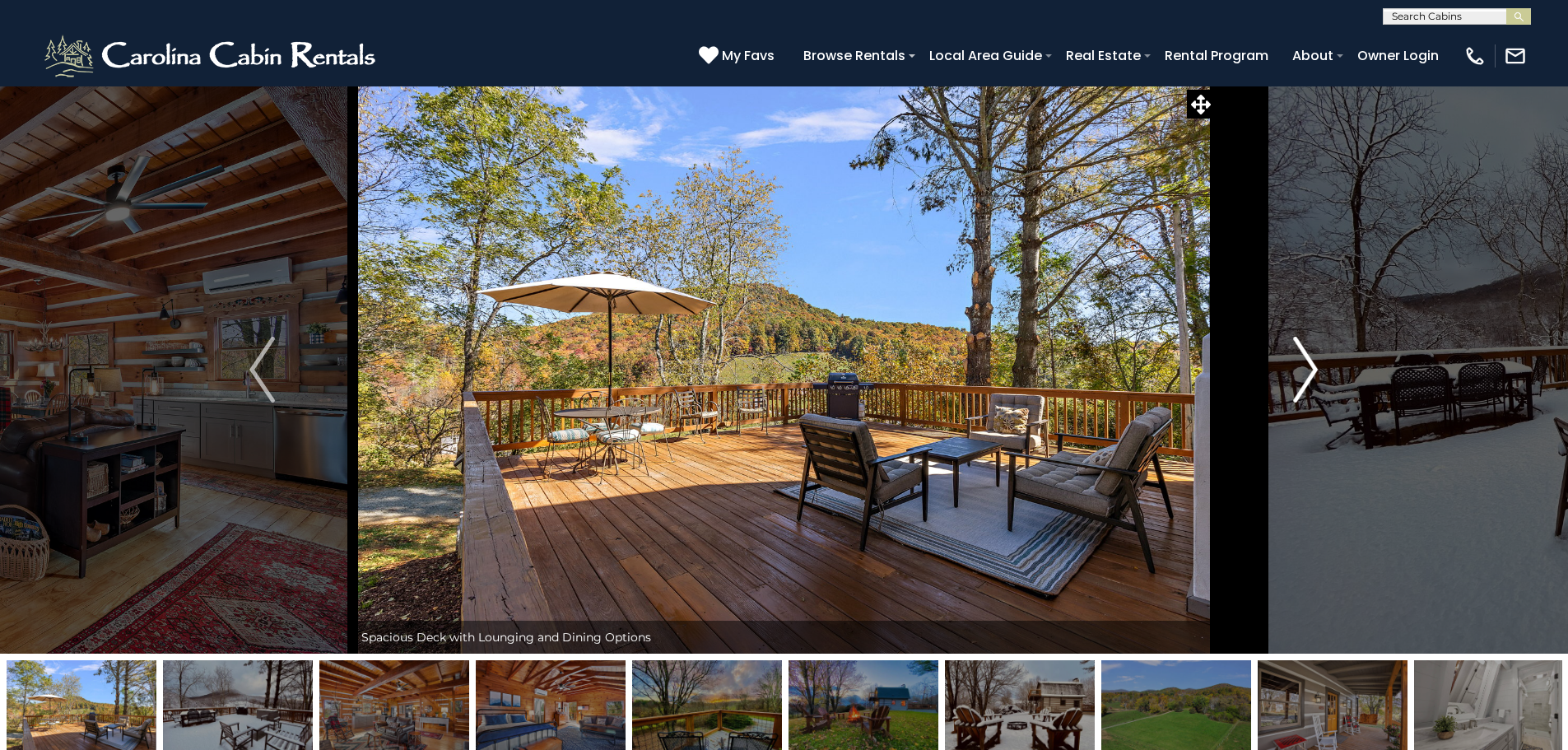
click at [1302, 365] on img "Next" at bounding box center [1305, 369] width 25 height 66
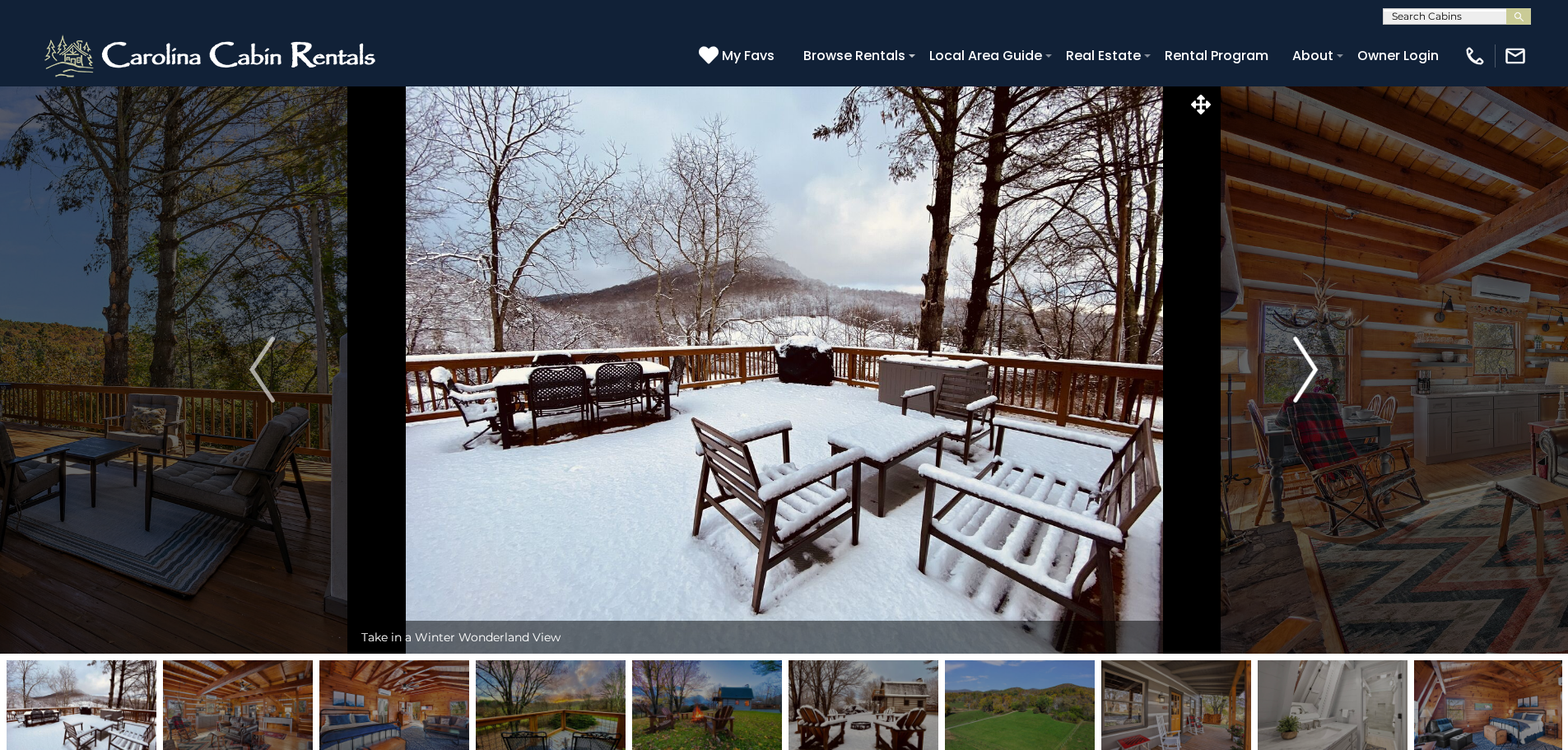
click at [1302, 365] on img "Next" at bounding box center [1305, 369] width 25 height 66
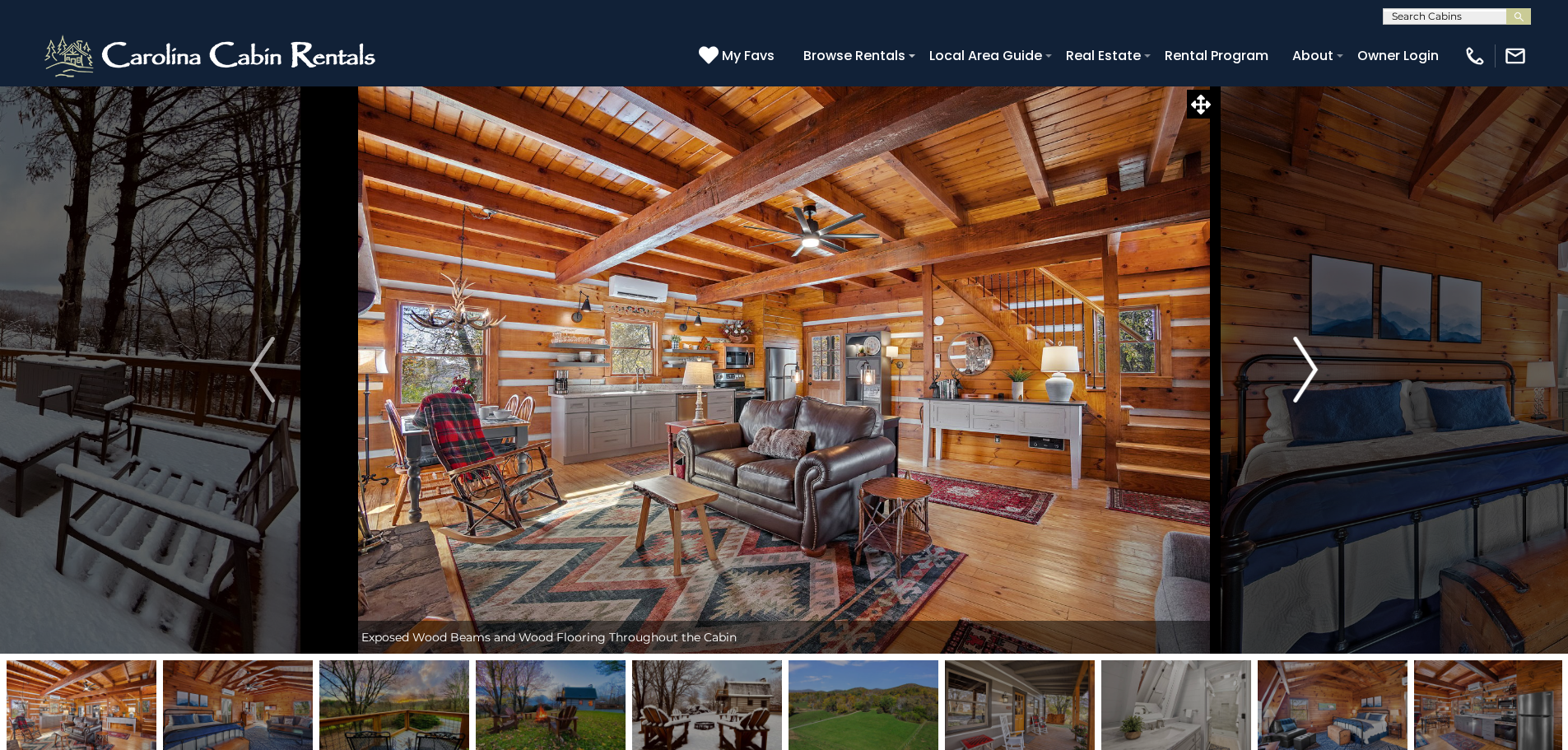
click at [1302, 365] on img "Next" at bounding box center [1305, 369] width 25 height 66
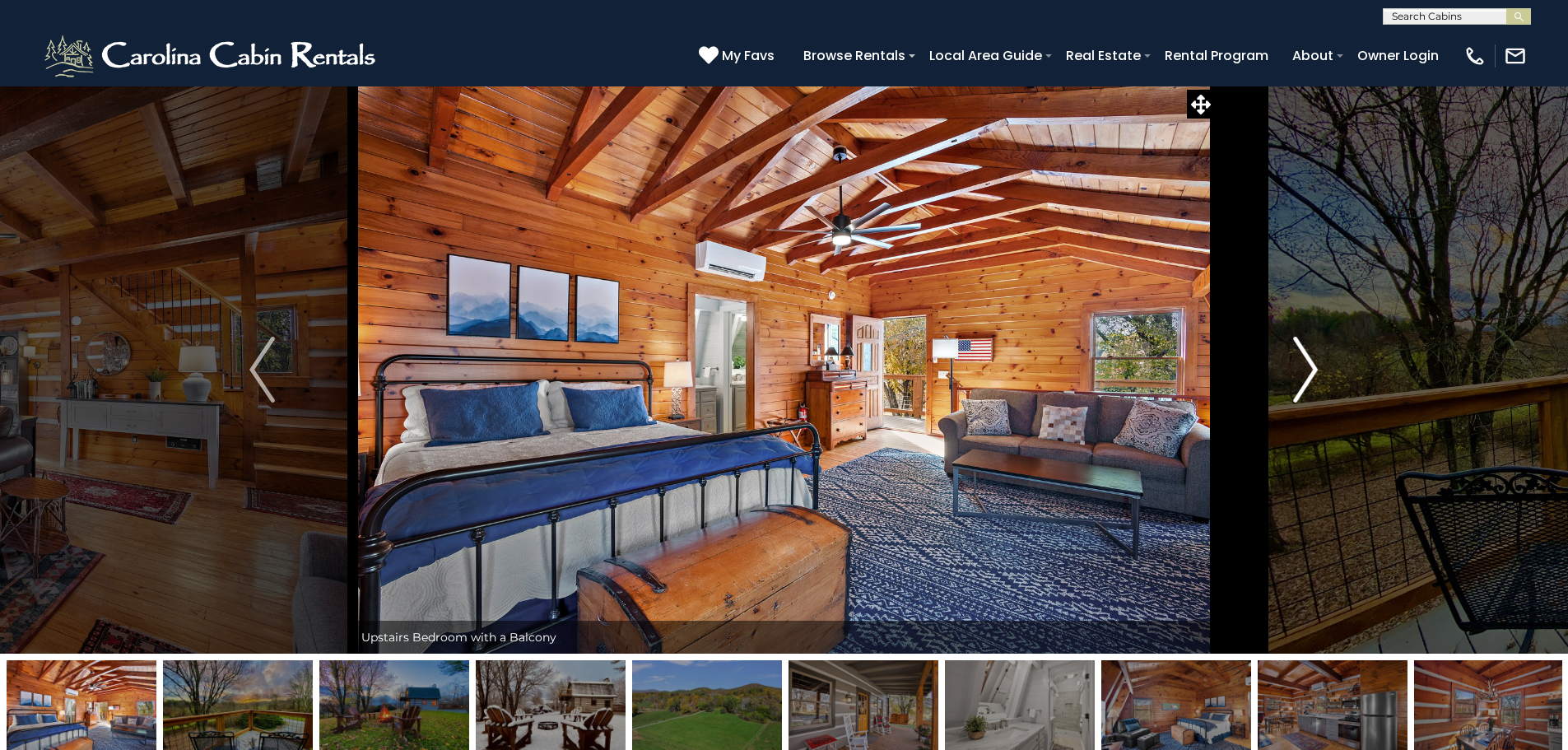
click at [1302, 365] on img "Next" at bounding box center [1305, 369] width 25 height 66
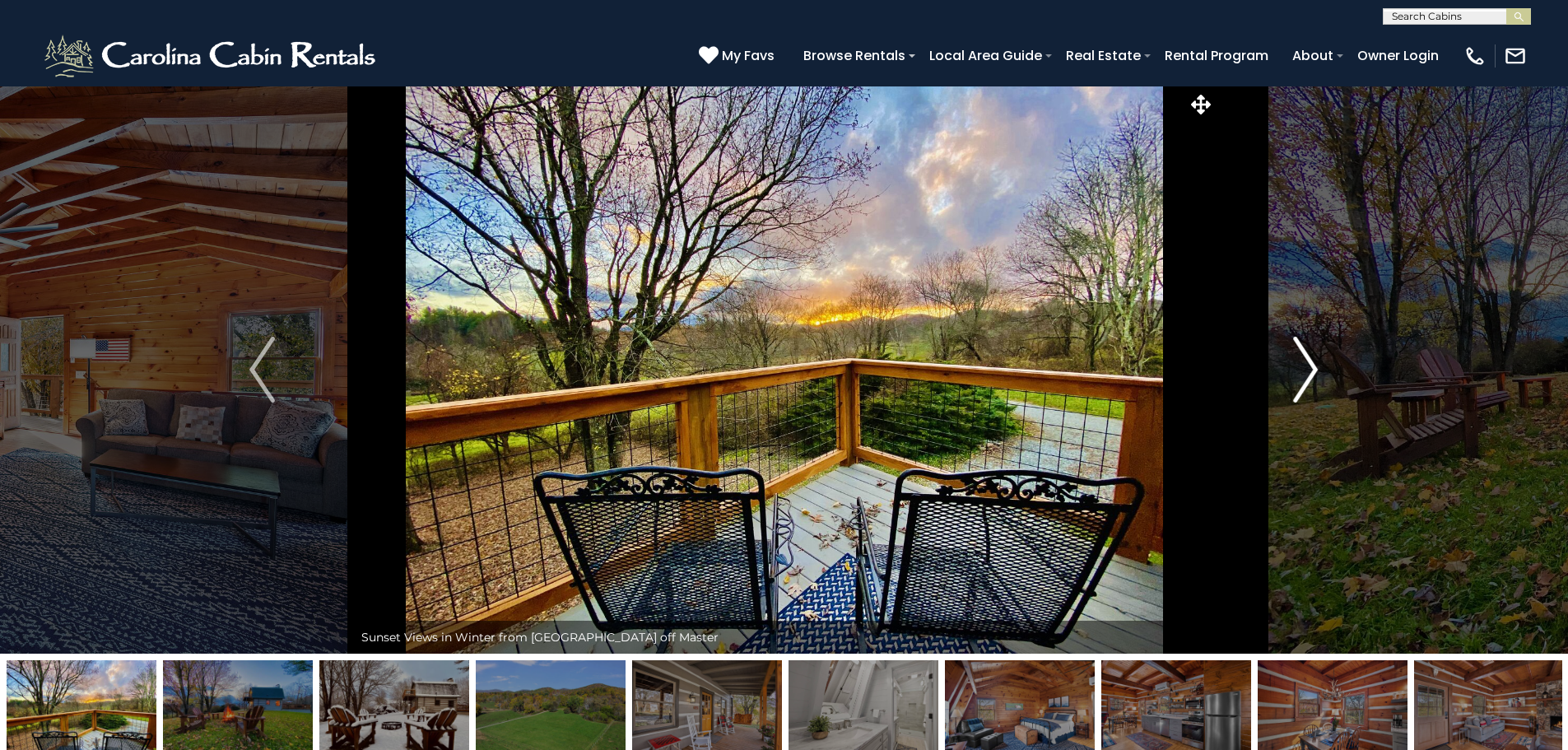
click at [1302, 365] on img "Next" at bounding box center [1305, 369] width 25 height 66
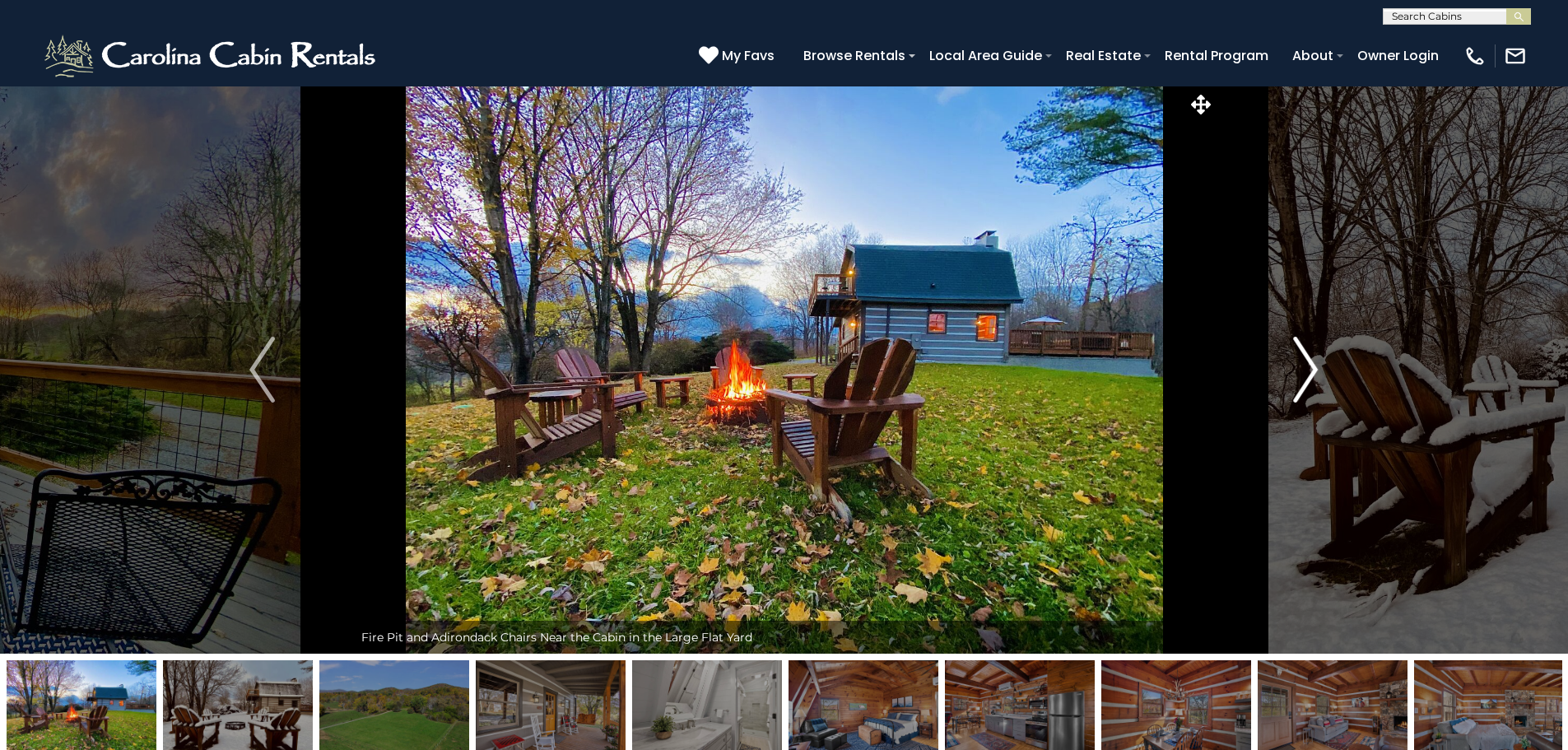
click at [1302, 365] on img "Next" at bounding box center [1305, 369] width 25 height 66
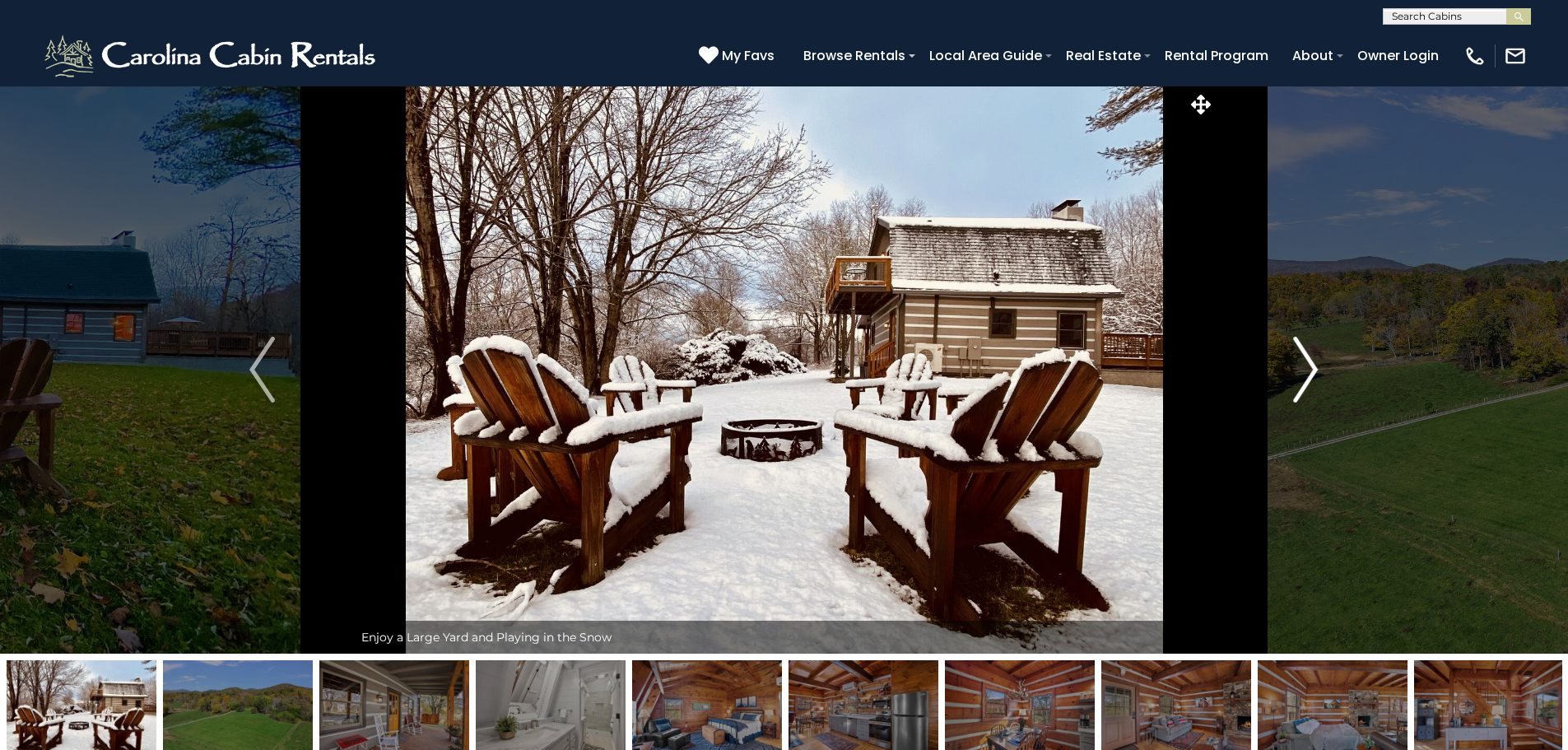
click at [1302, 365] on img "Next" at bounding box center [1305, 369] width 25 height 66
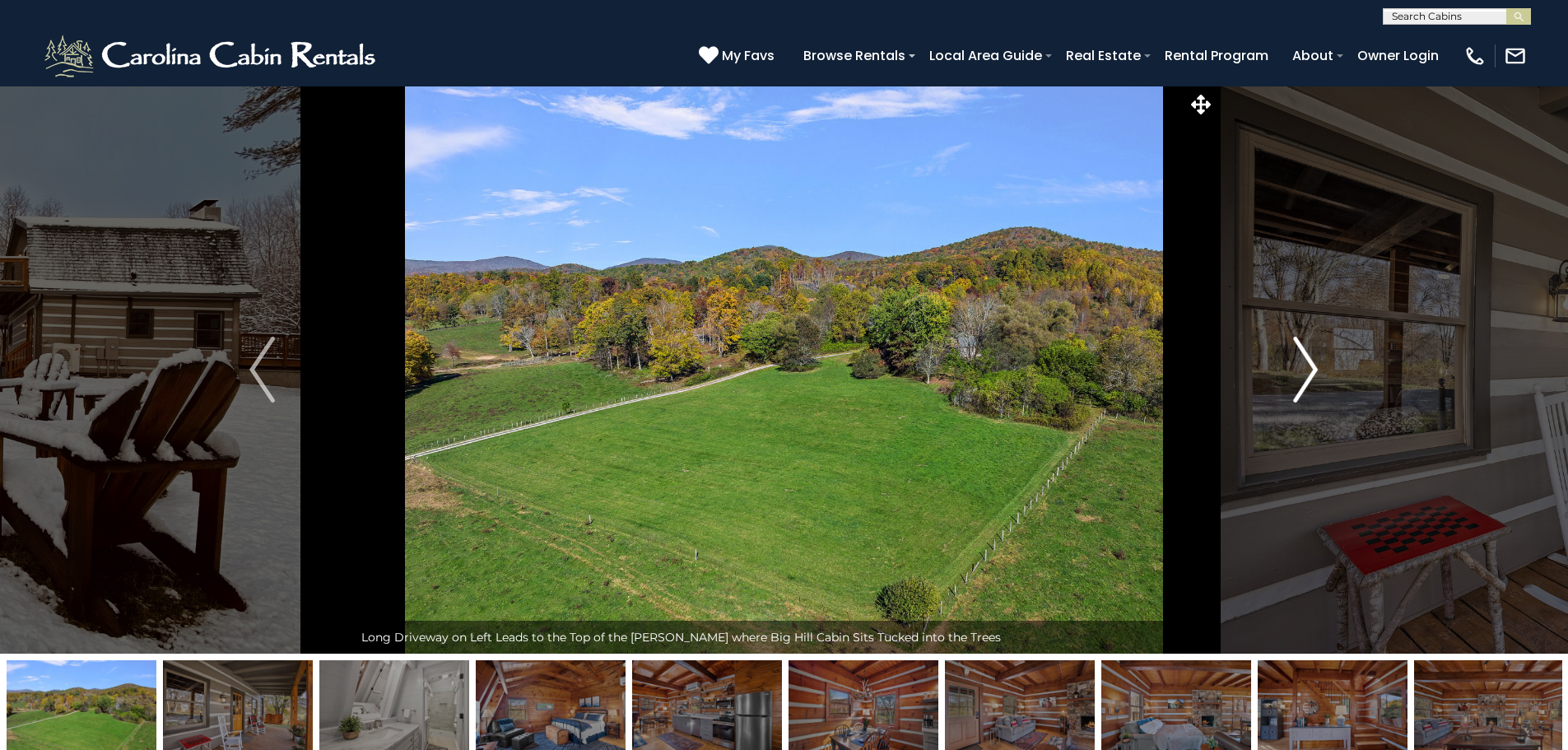
click at [1302, 365] on img "Next" at bounding box center [1305, 369] width 25 height 66
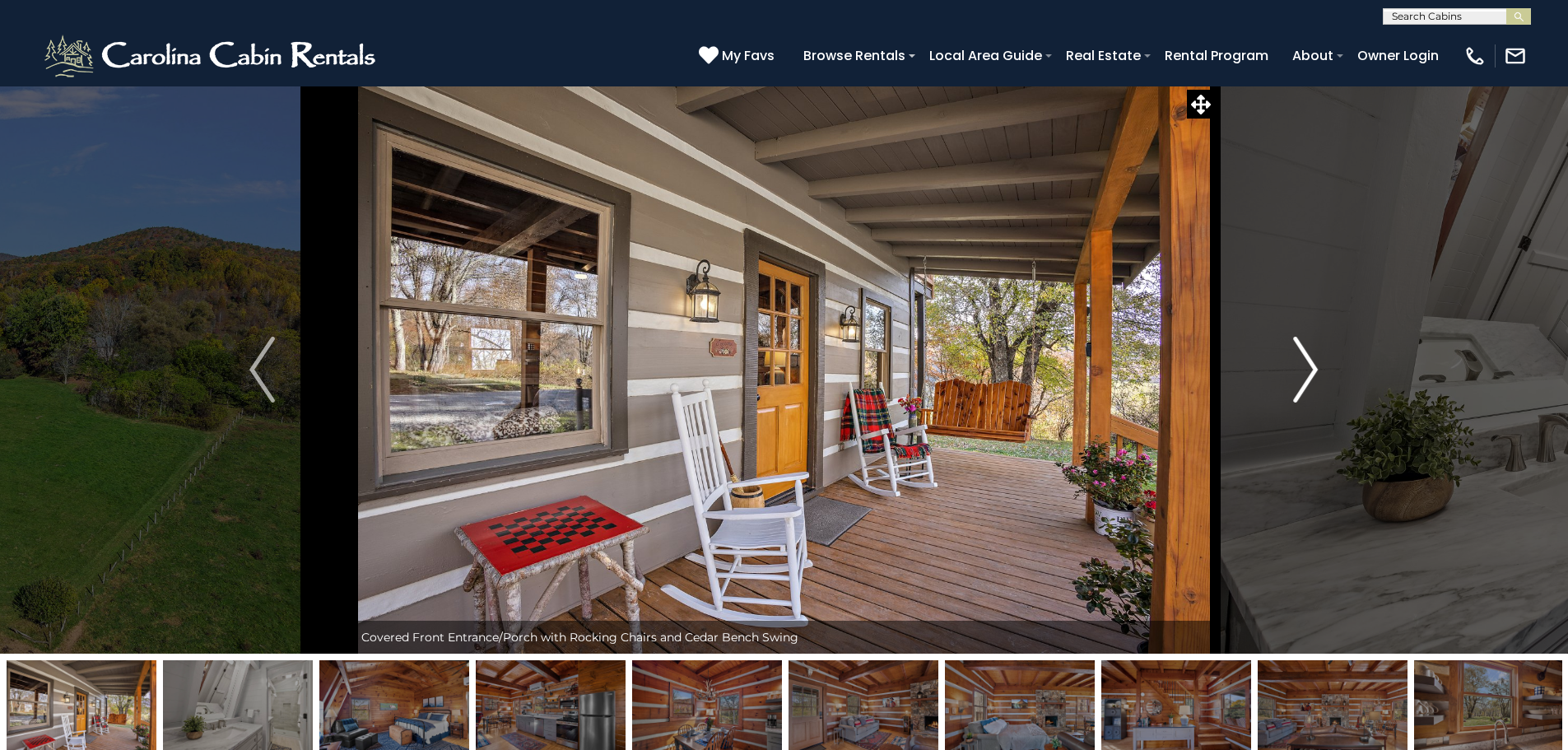
click at [1302, 365] on img "Next" at bounding box center [1305, 369] width 25 height 66
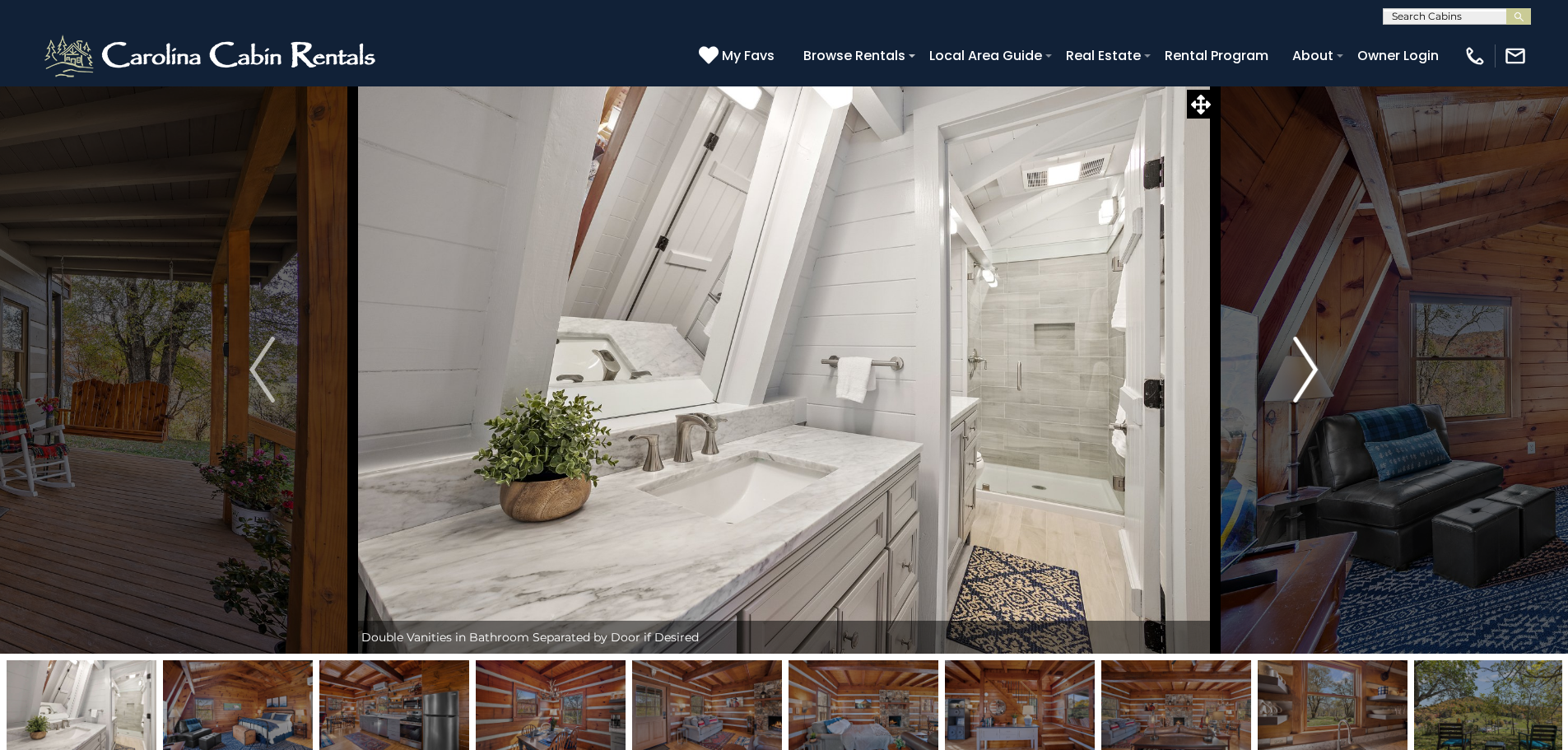
click at [1302, 365] on img "Next" at bounding box center [1305, 369] width 25 height 66
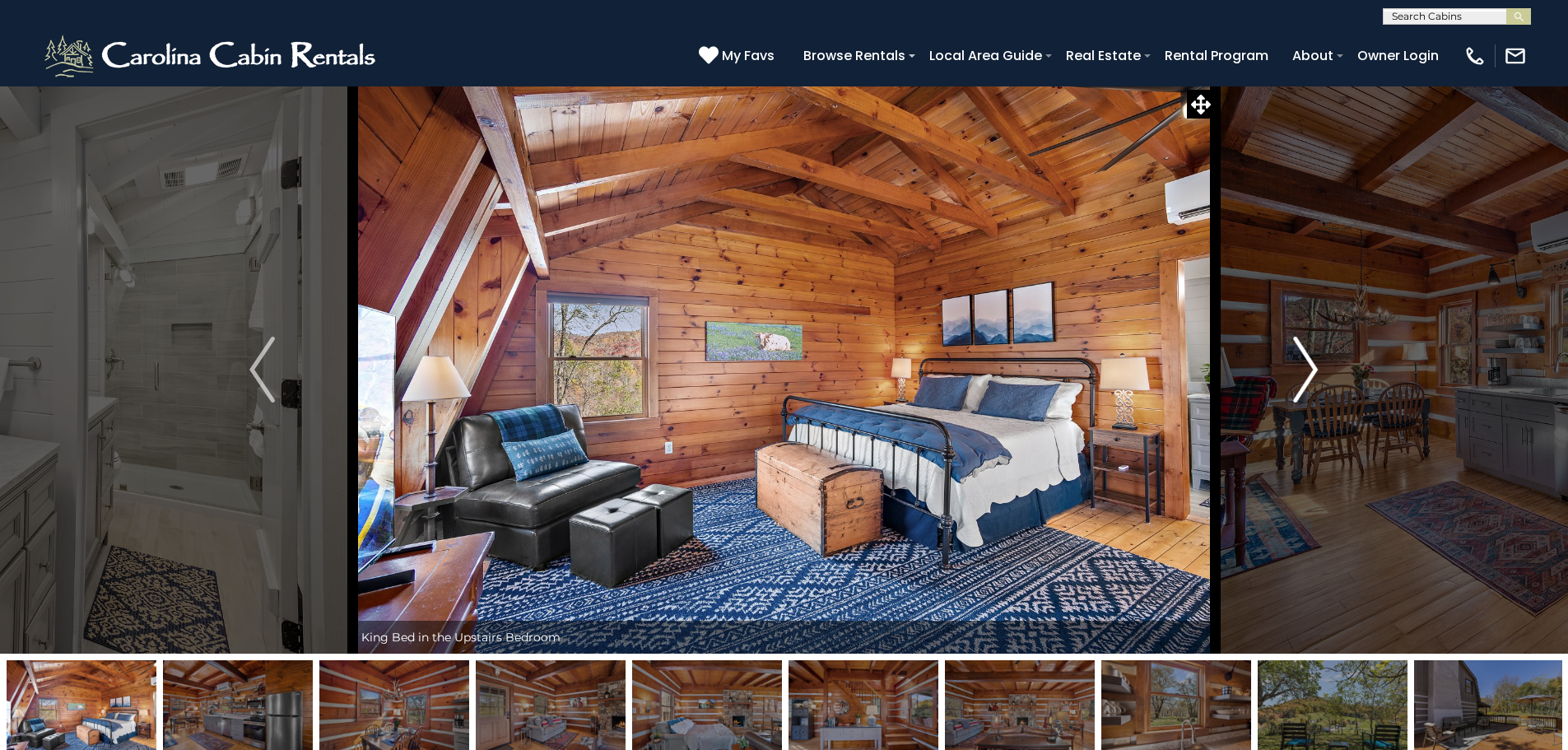
click at [1302, 365] on img "Next" at bounding box center [1305, 369] width 25 height 66
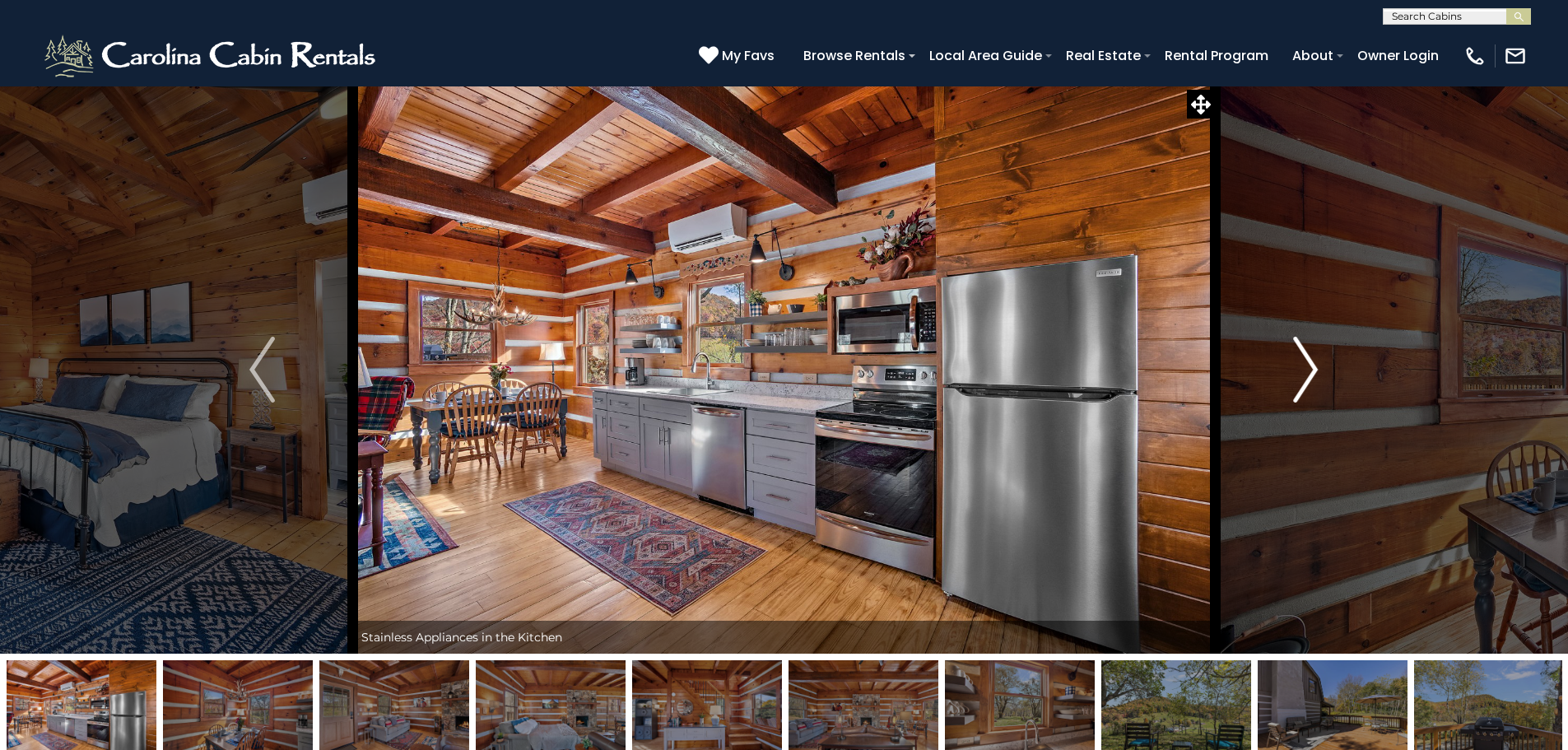
click at [1302, 365] on img "Next" at bounding box center [1305, 369] width 25 height 66
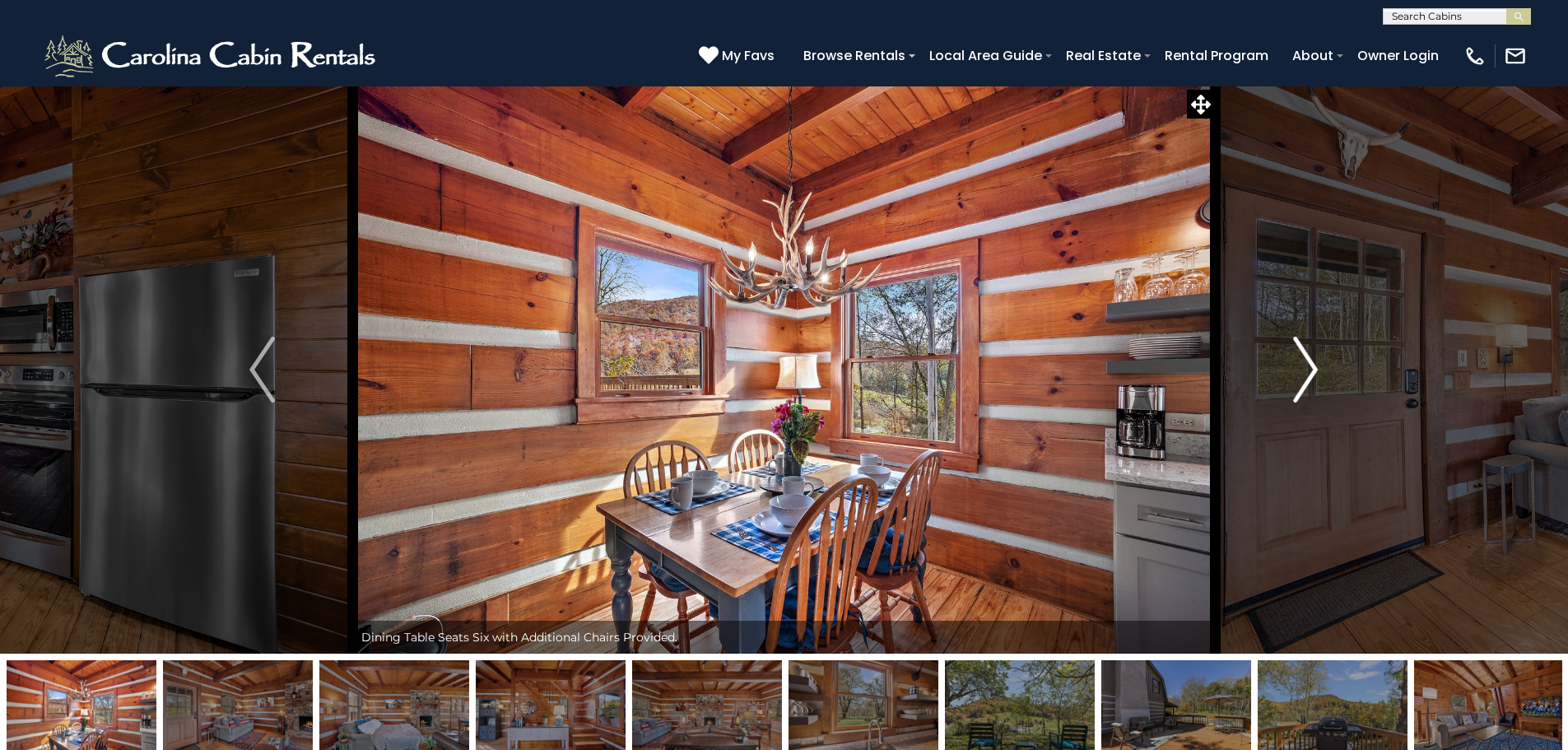
click at [1302, 365] on img "Next" at bounding box center [1305, 369] width 25 height 66
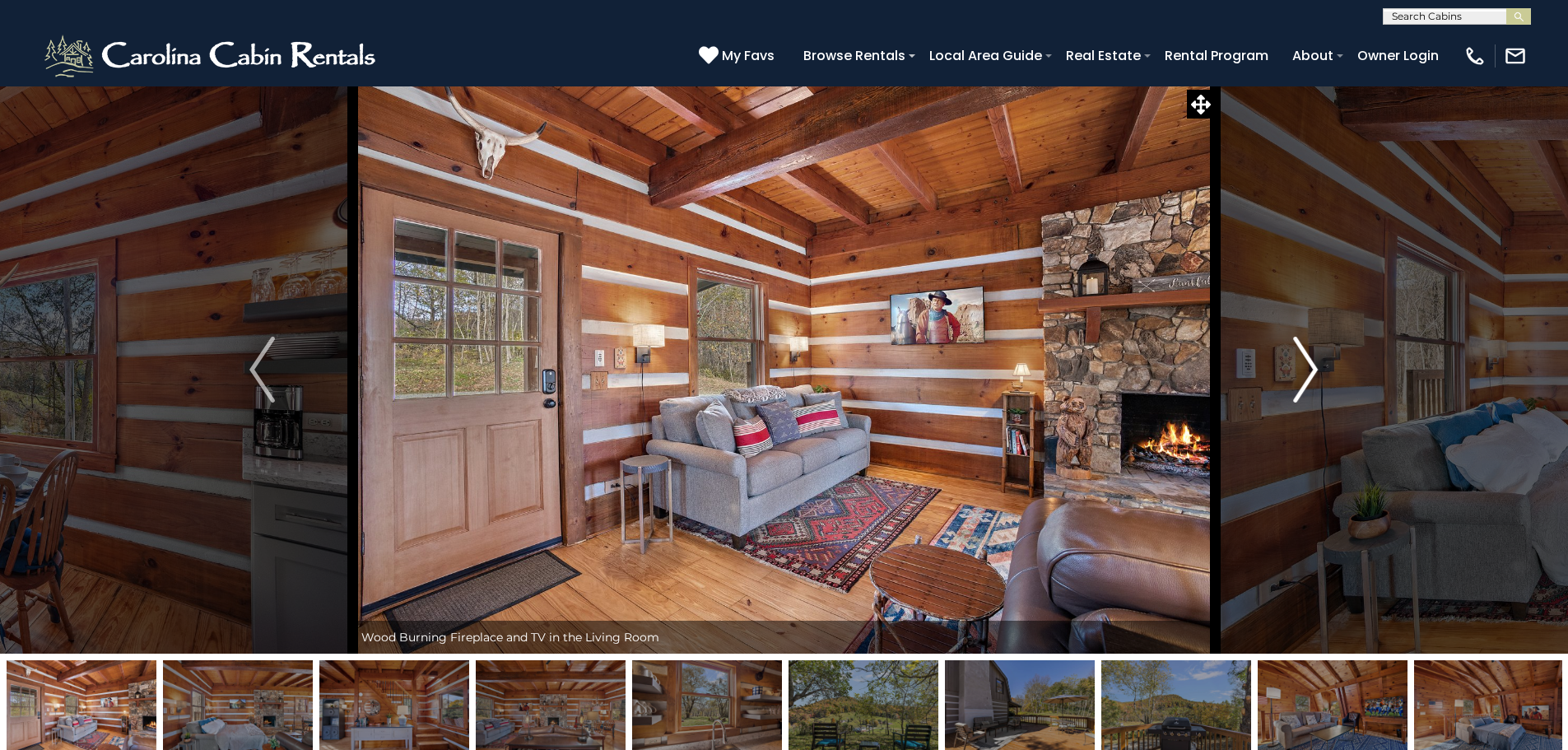
click at [1302, 365] on img "Next" at bounding box center [1305, 369] width 25 height 66
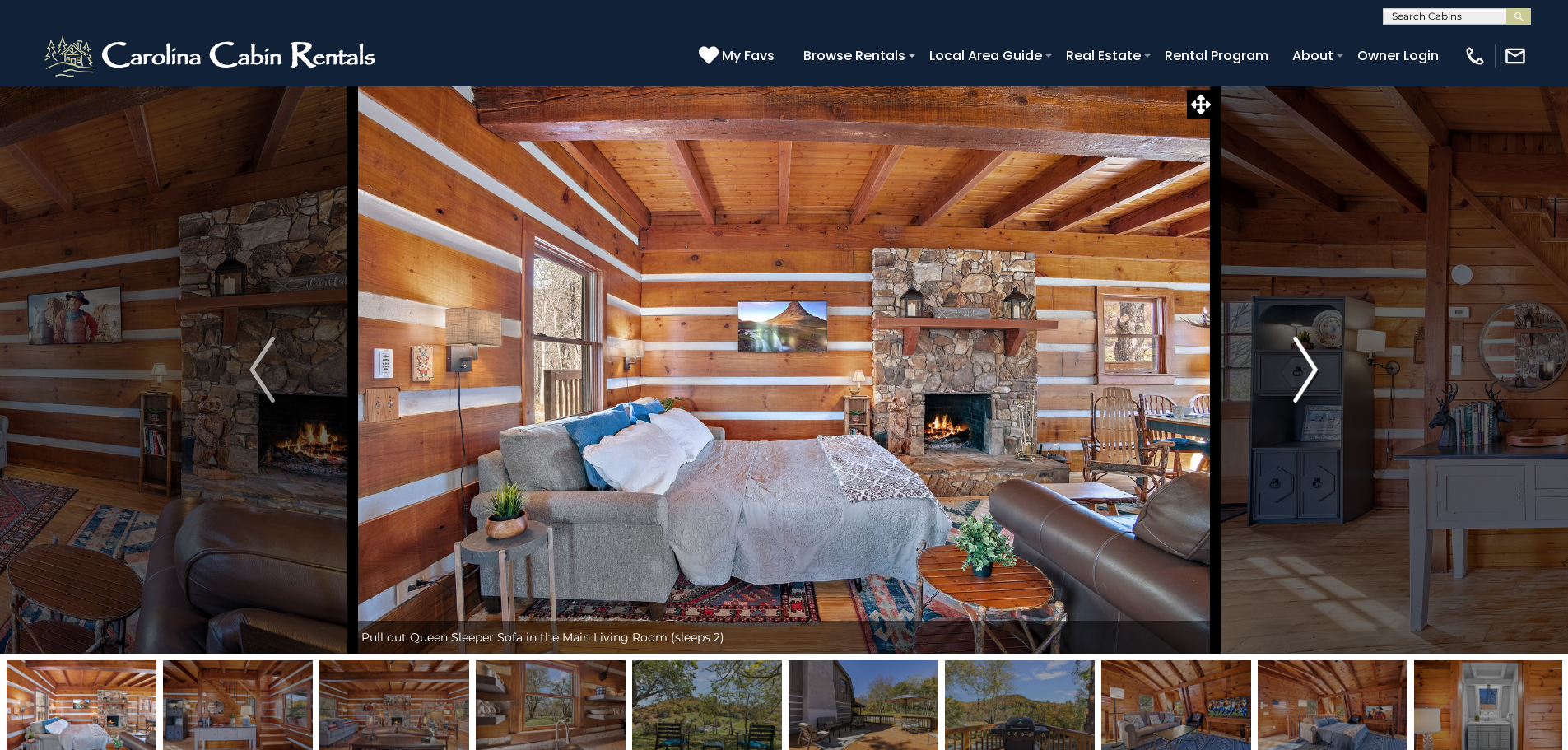
click at [1302, 365] on img "Next" at bounding box center [1305, 369] width 25 height 66
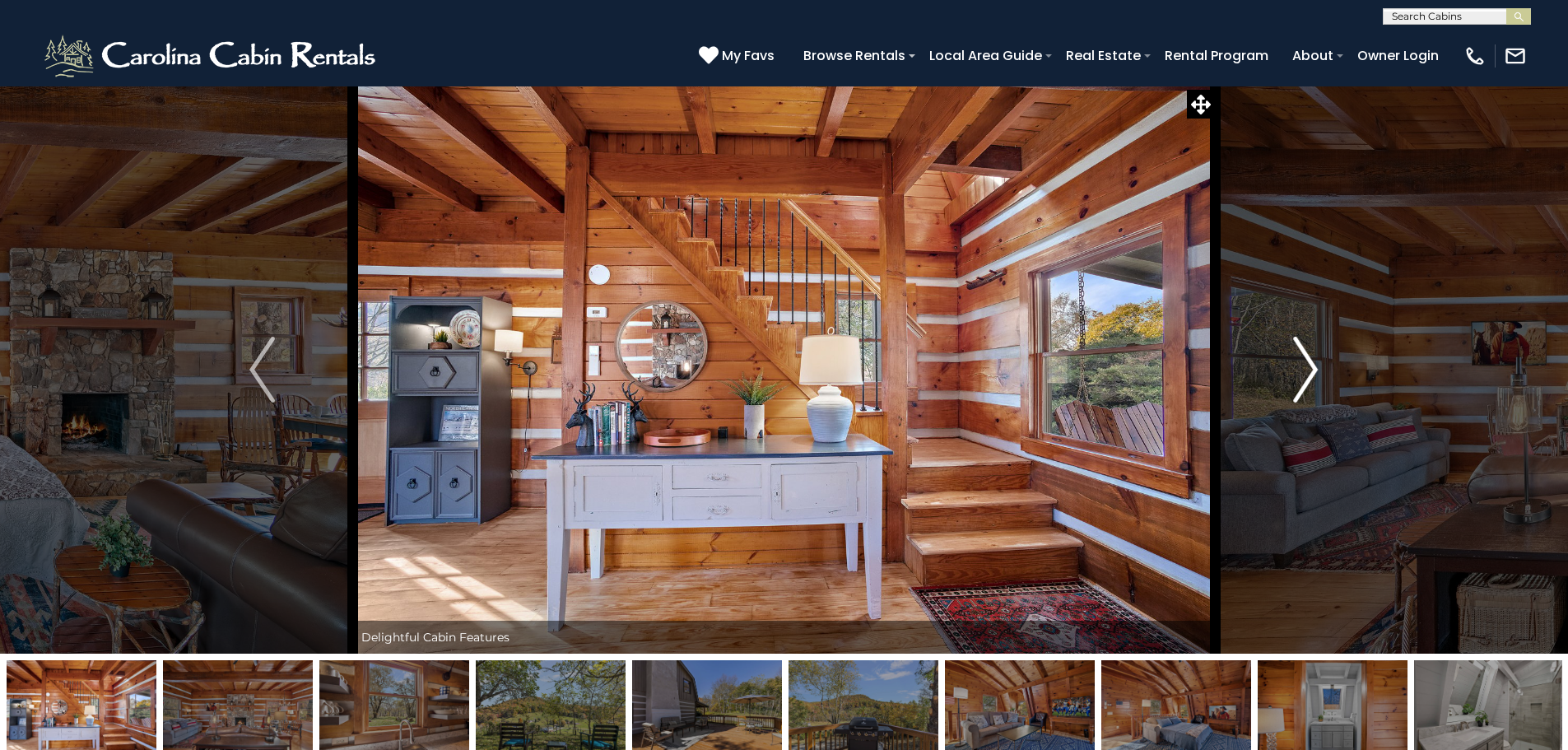
click at [1302, 365] on img "Next" at bounding box center [1305, 369] width 25 height 66
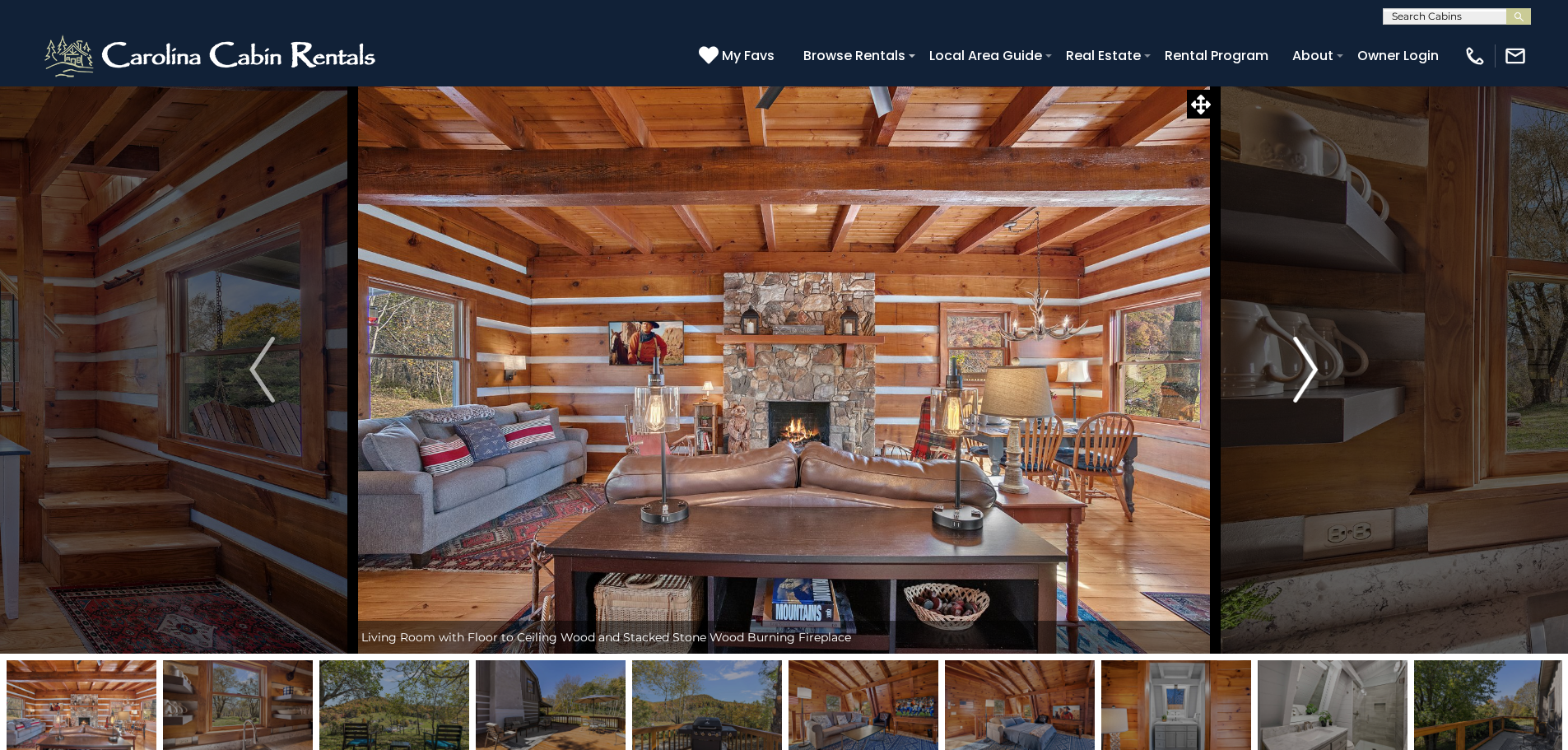
click at [1302, 365] on img "Next" at bounding box center [1305, 369] width 25 height 66
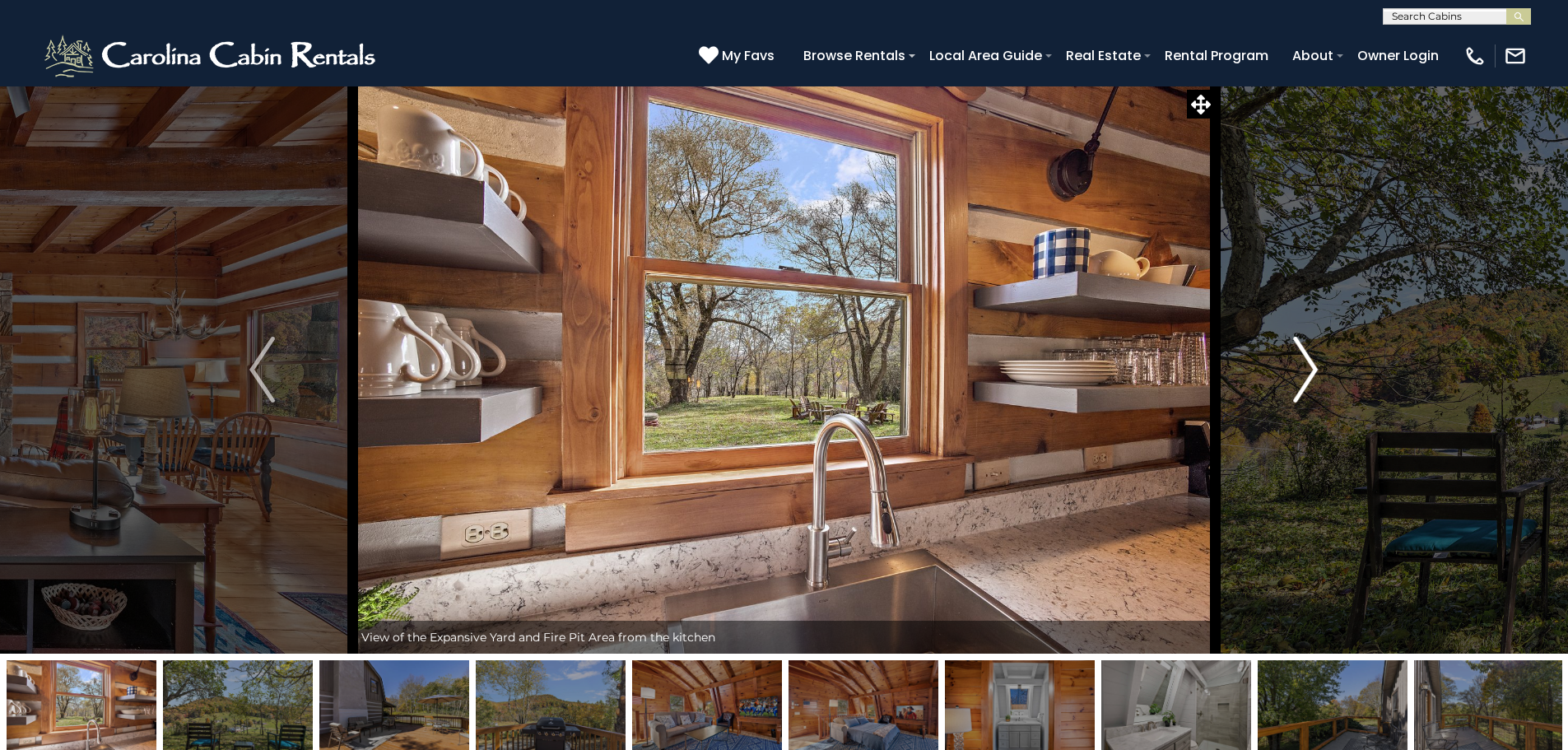
click at [1302, 365] on img "Next" at bounding box center [1305, 369] width 25 height 66
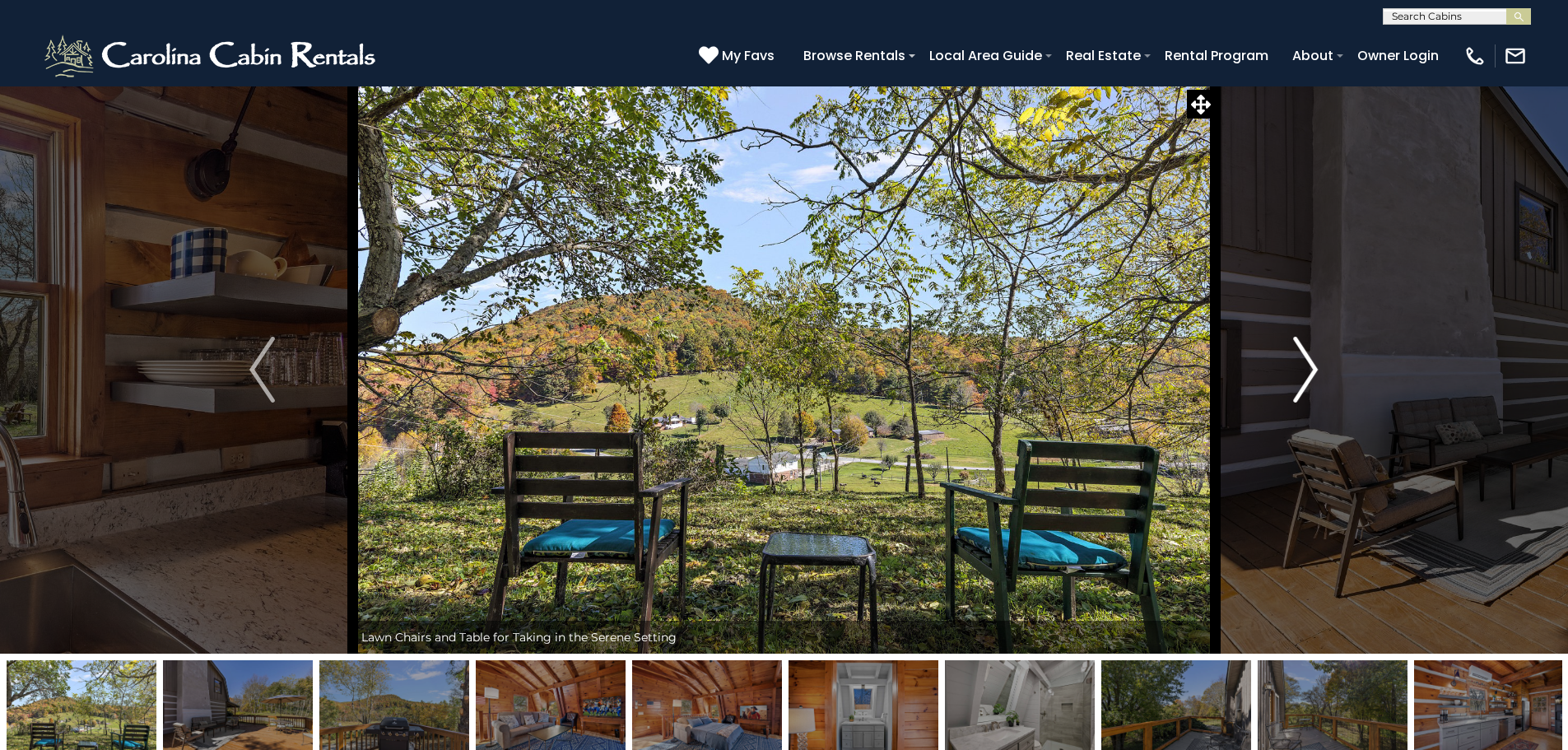
click at [1302, 365] on img "Next" at bounding box center [1305, 369] width 25 height 66
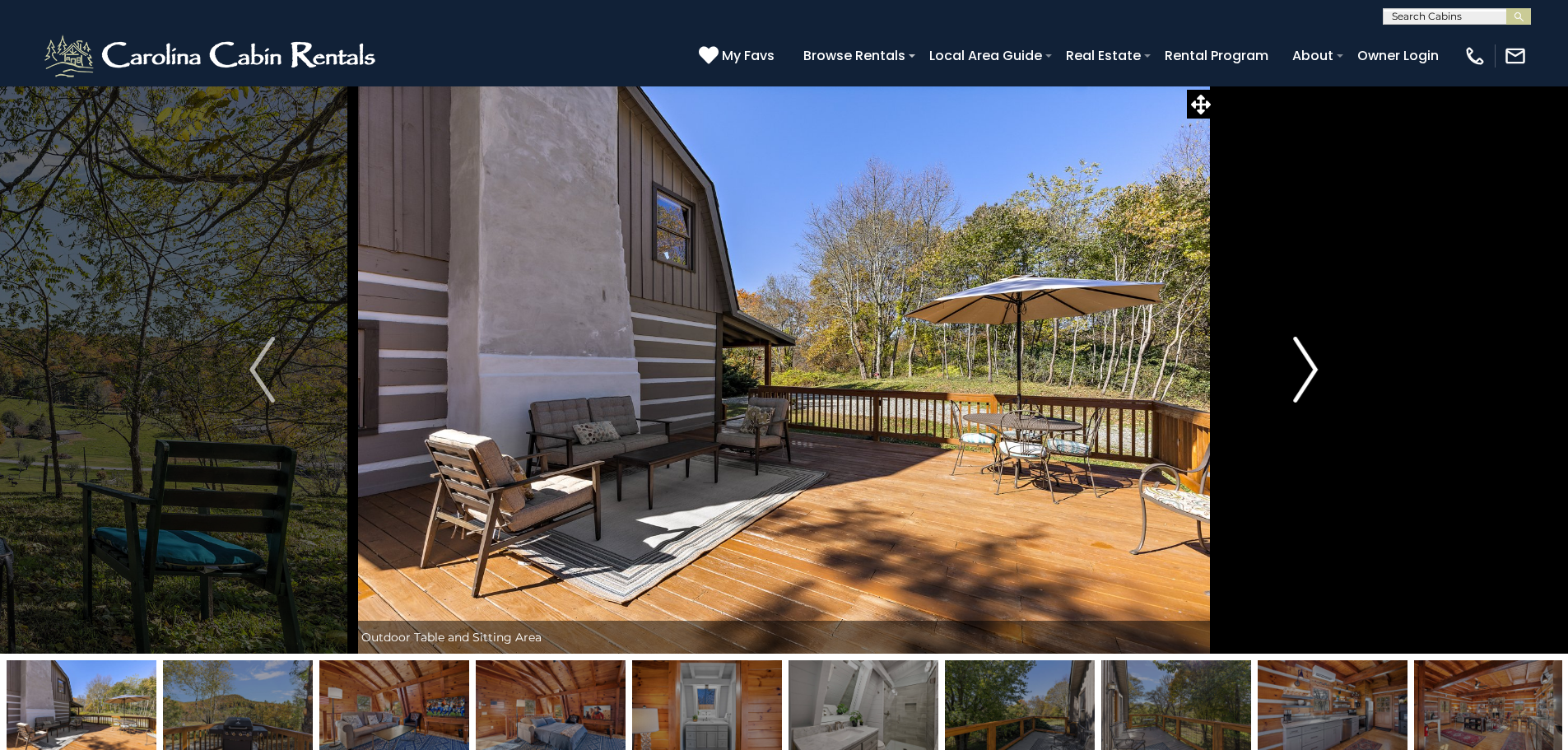
click at [1302, 365] on img "Next" at bounding box center [1305, 369] width 25 height 66
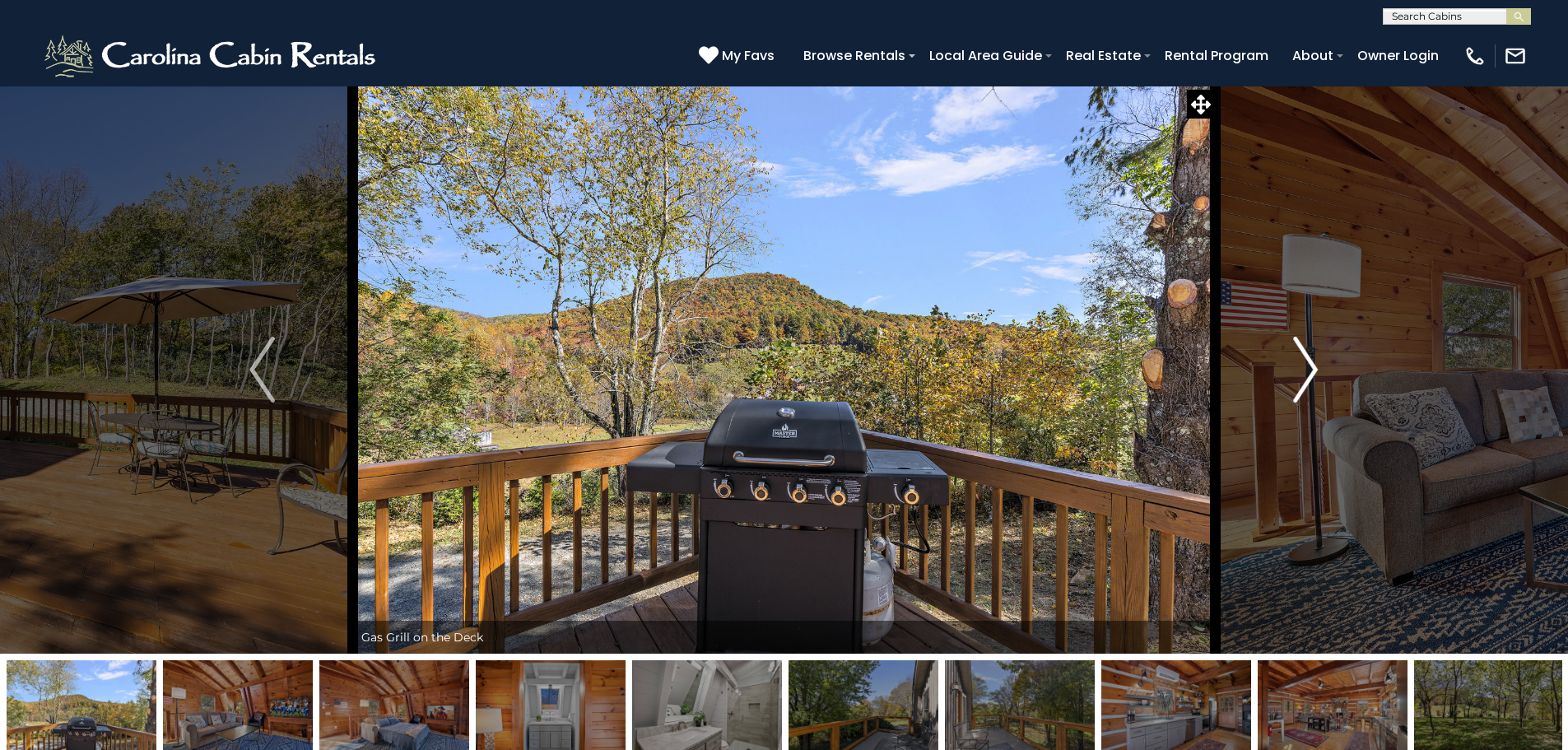
click at [1302, 365] on img "Next" at bounding box center [1305, 369] width 25 height 66
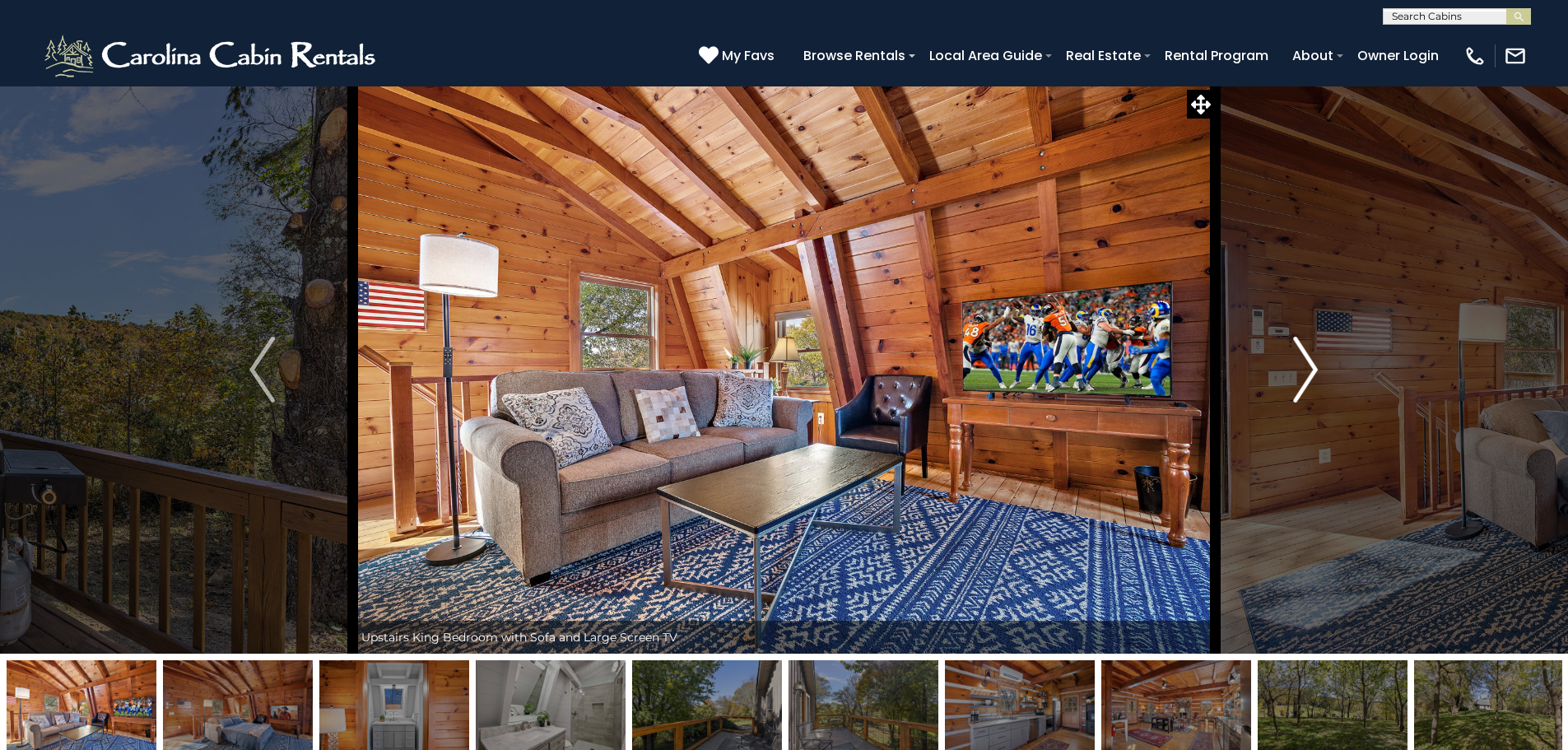
click at [1302, 365] on img "Next" at bounding box center [1305, 369] width 25 height 66
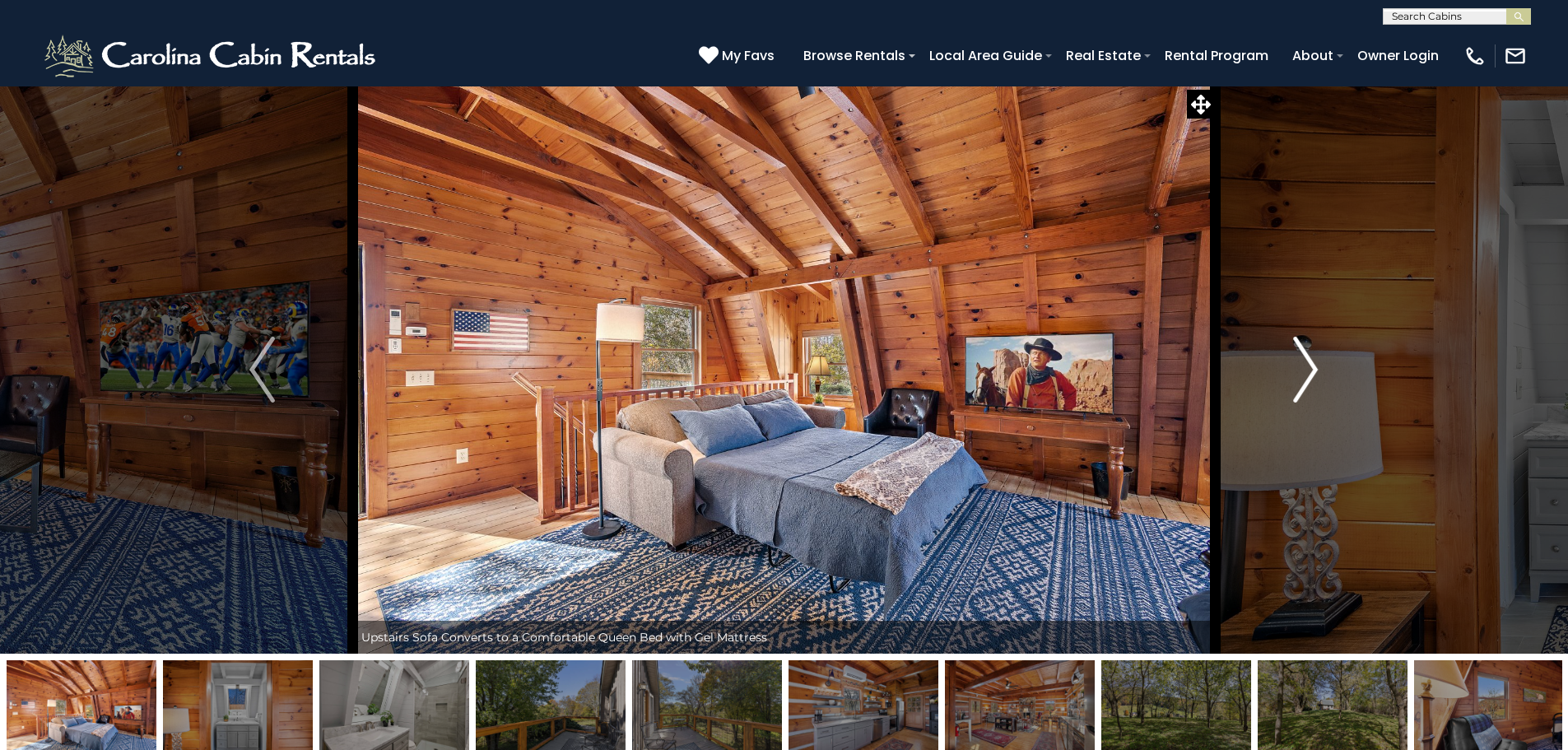
click at [1302, 365] on img "Next" at bounding box center [1305, 369] width 25 height 66
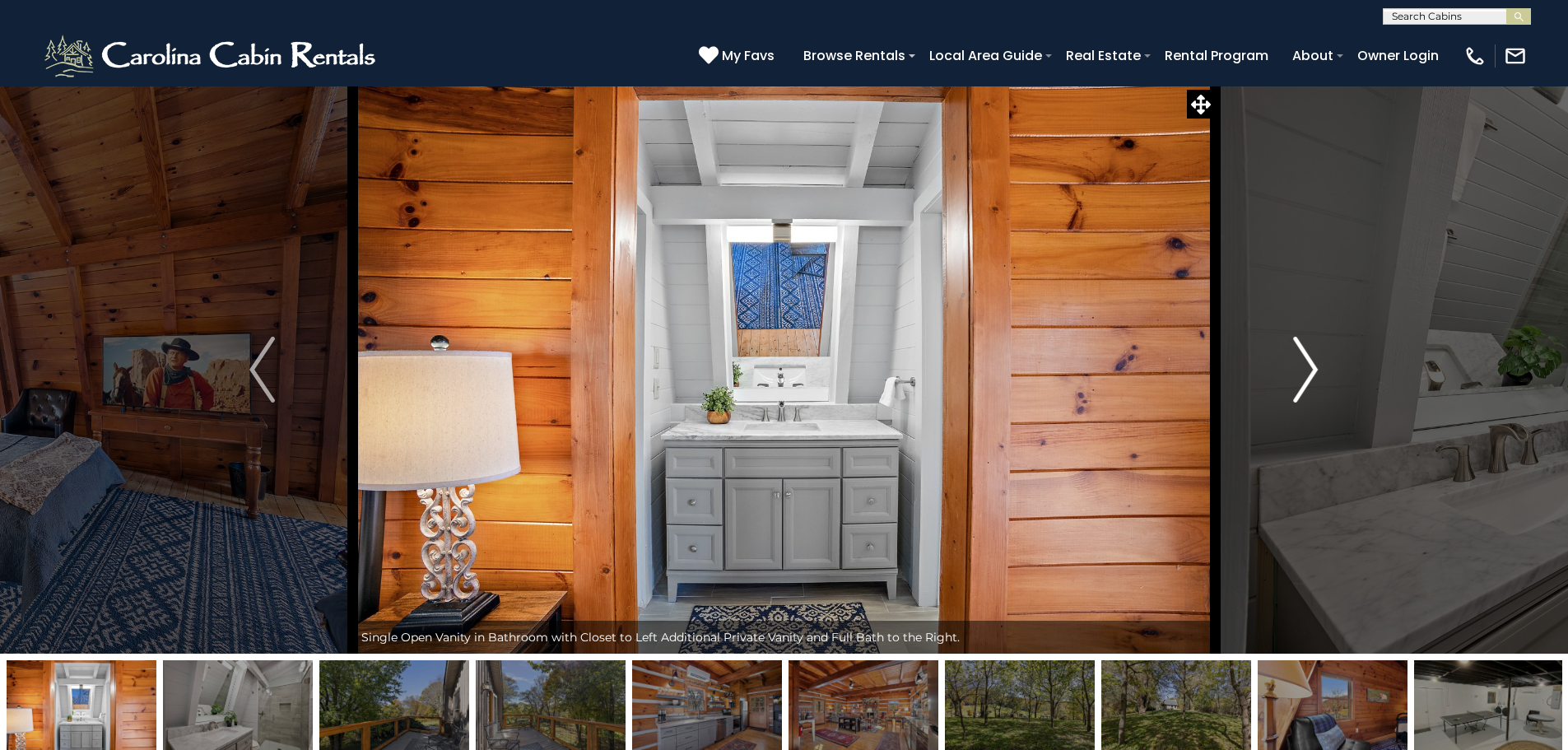
click at [1302, 365] on img "Next" at bounding box center [1305, 369] width 25 height 66
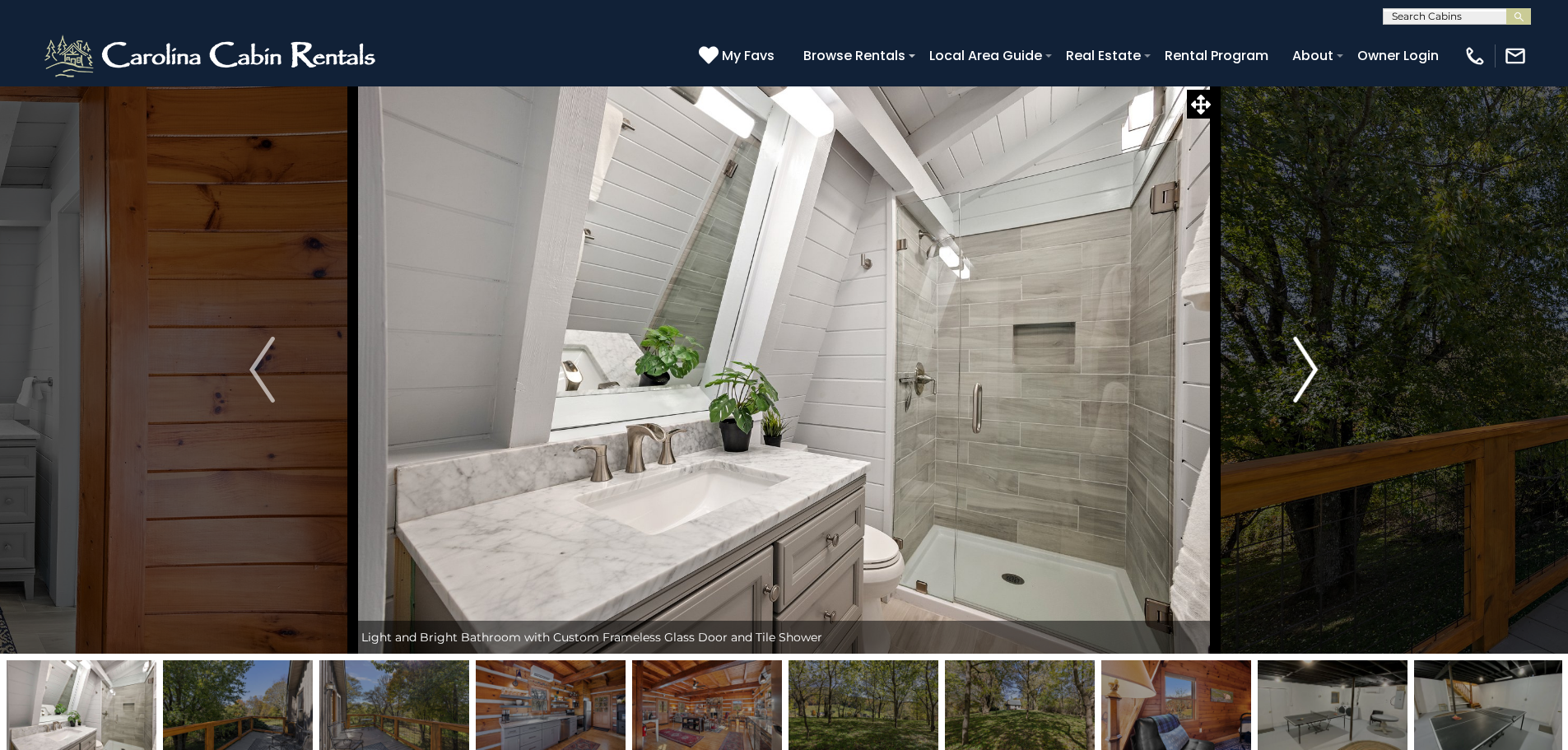
click at [1302, 365] on img "Next" at bounding box center [1305, 369] width 25 height 66
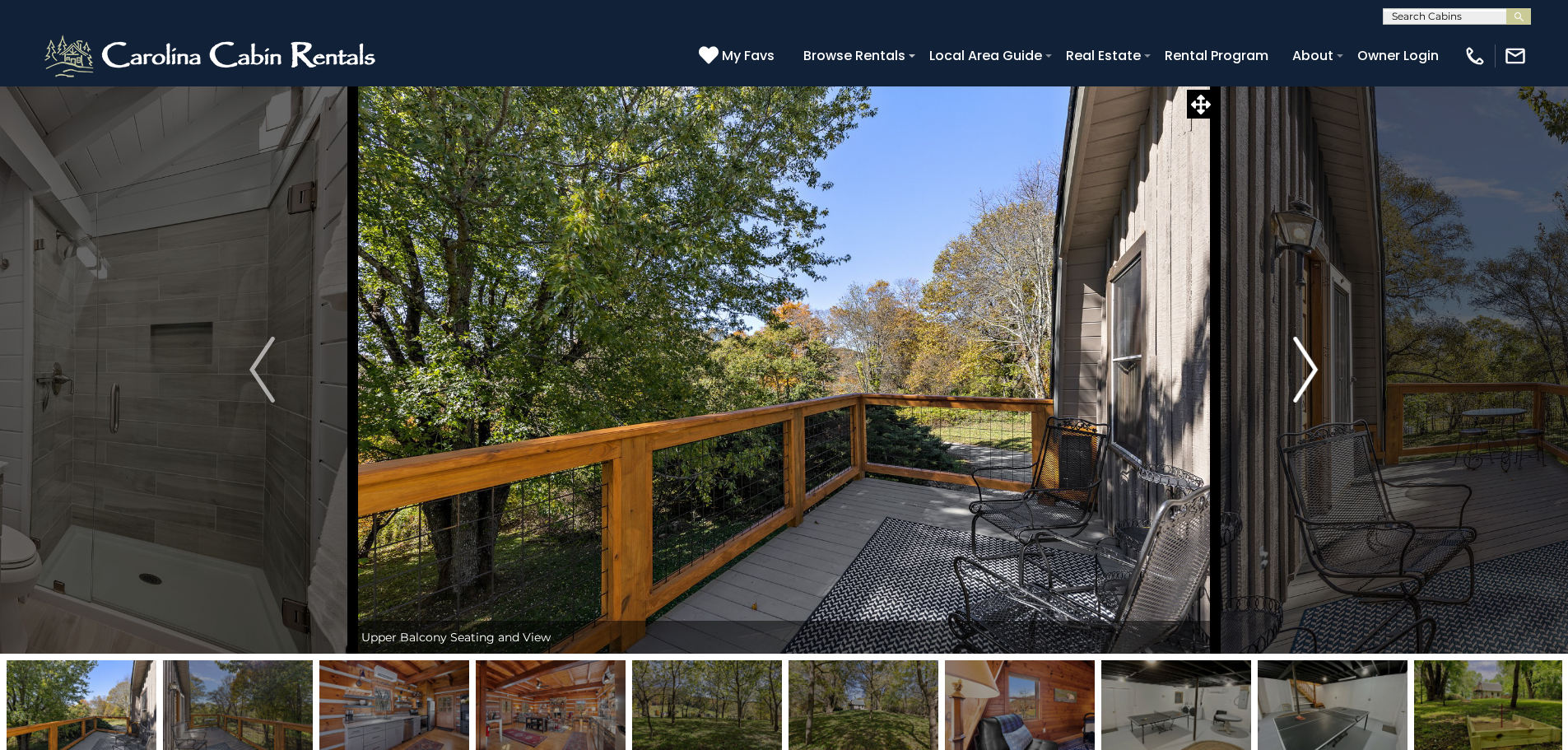
click at [1302, 365] on img "Next" at bounding box center [1305, 369] width 25 height 66
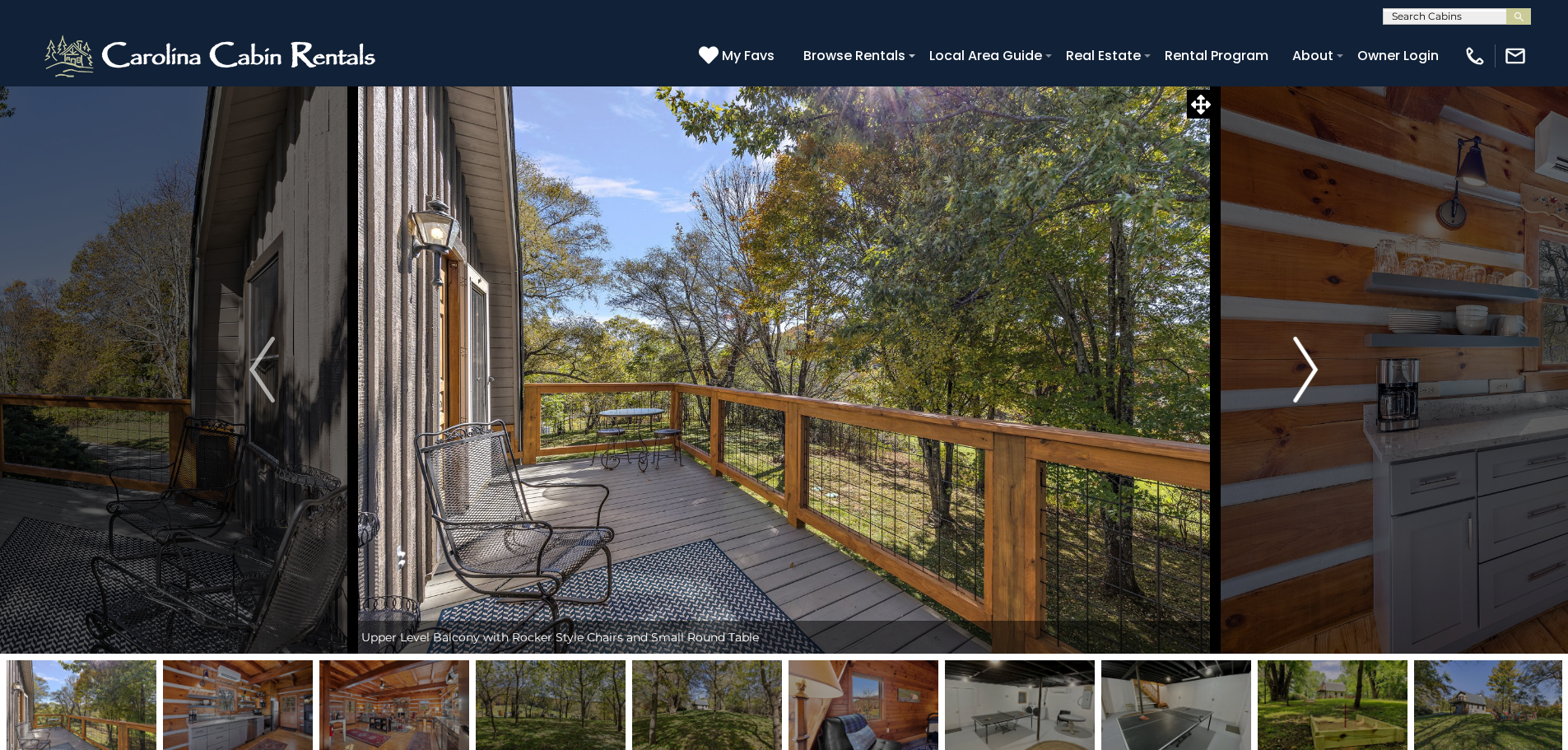
click at [1302, 365] on img "Next" at bounding box center [1305, 369] width 25 height 66
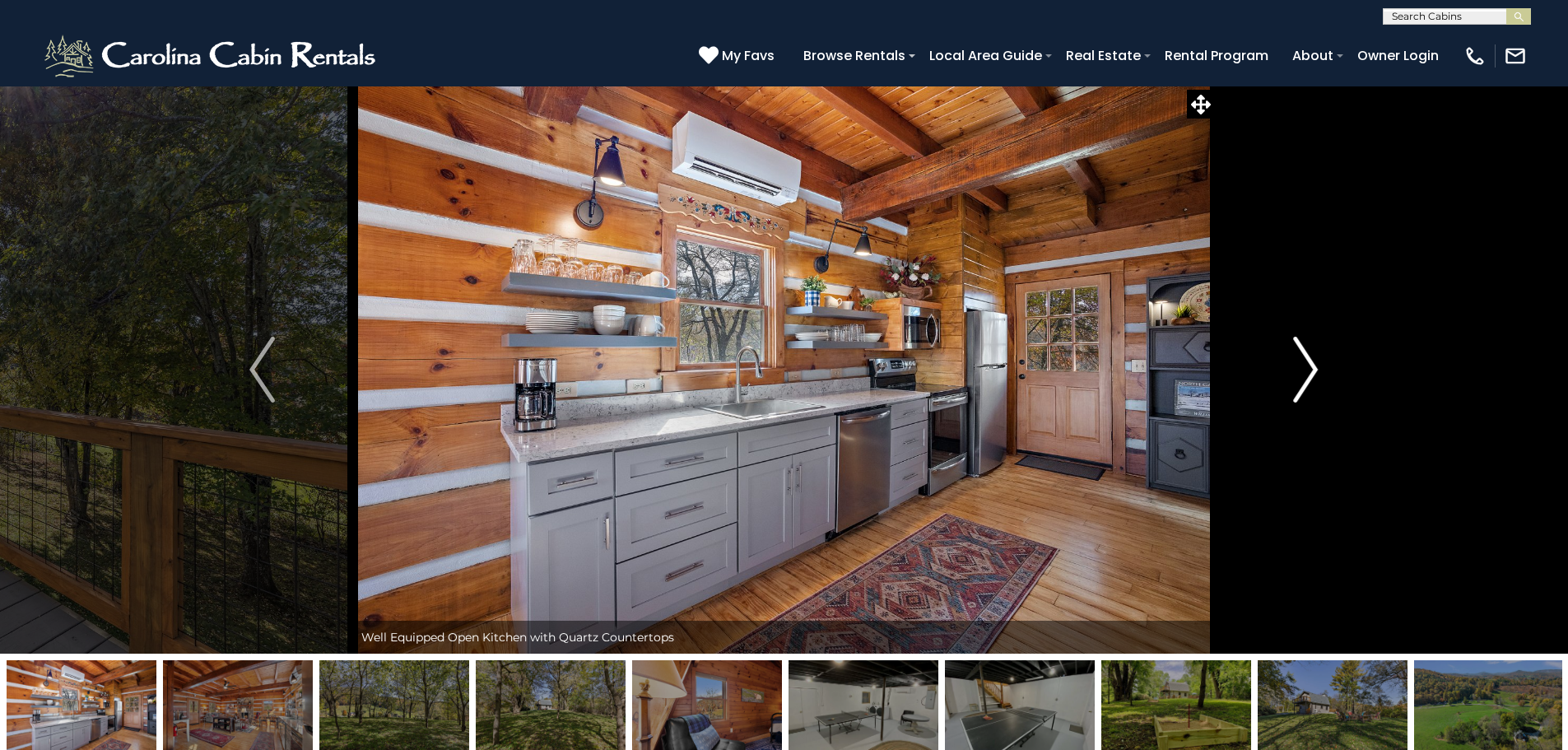
click at [1302, 365] on img "Next" at bounding box center [1305, 369] width 25 height 66
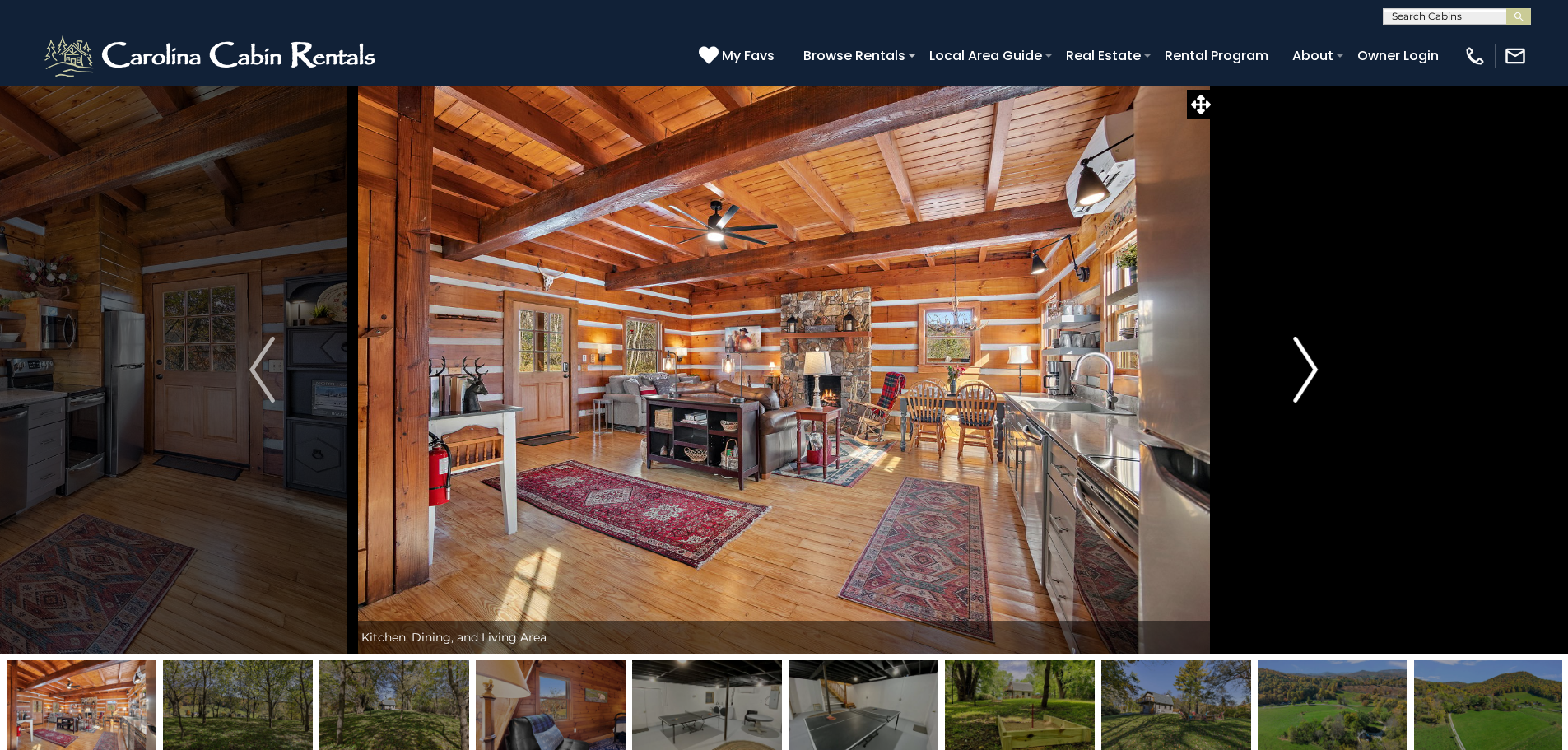
click at [1302, 365] on img "Next" at bounding box center [1305, 369] width 25 height 66
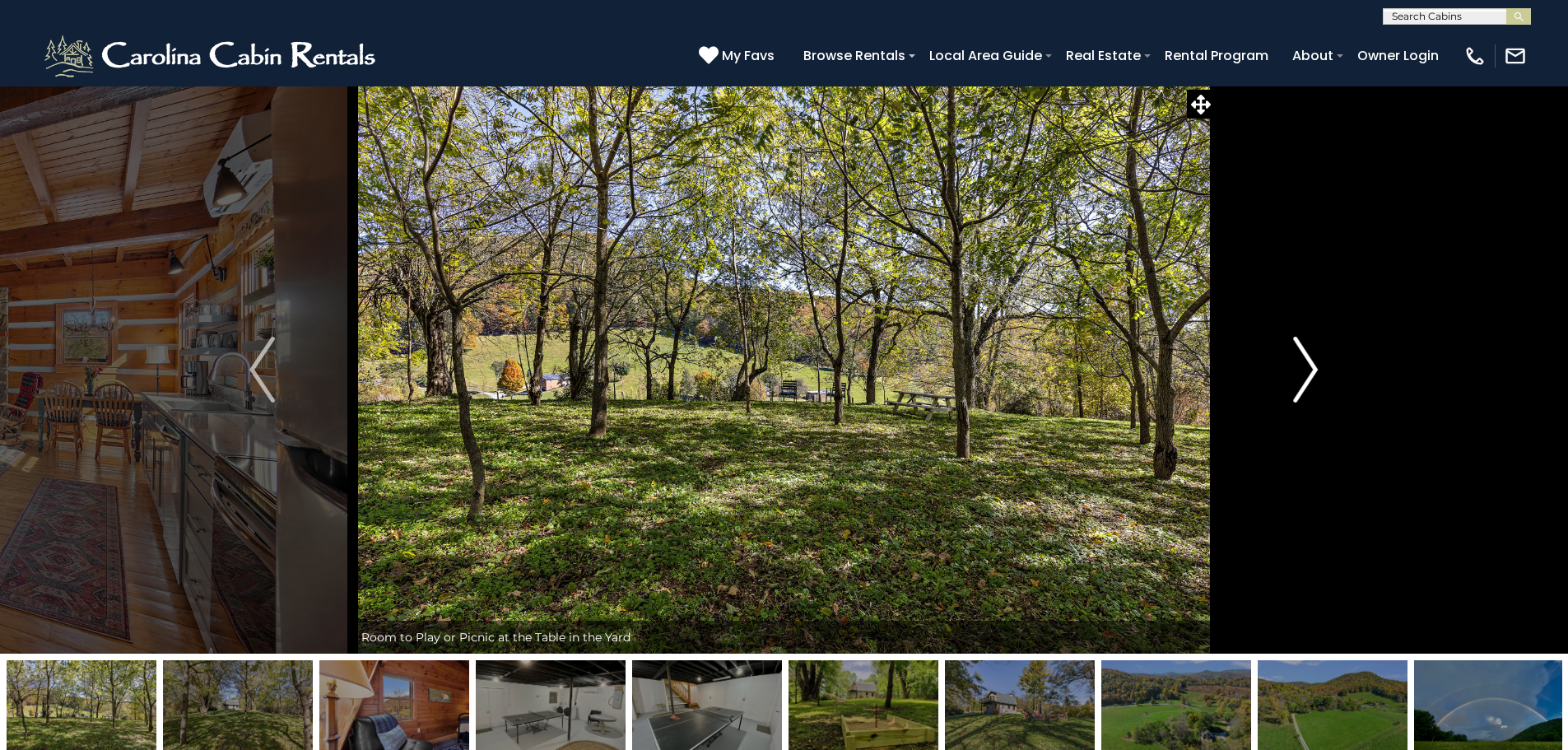
click at [1302, 365] on img "Next" at bounding box center [1305, 369] width 25 height 66
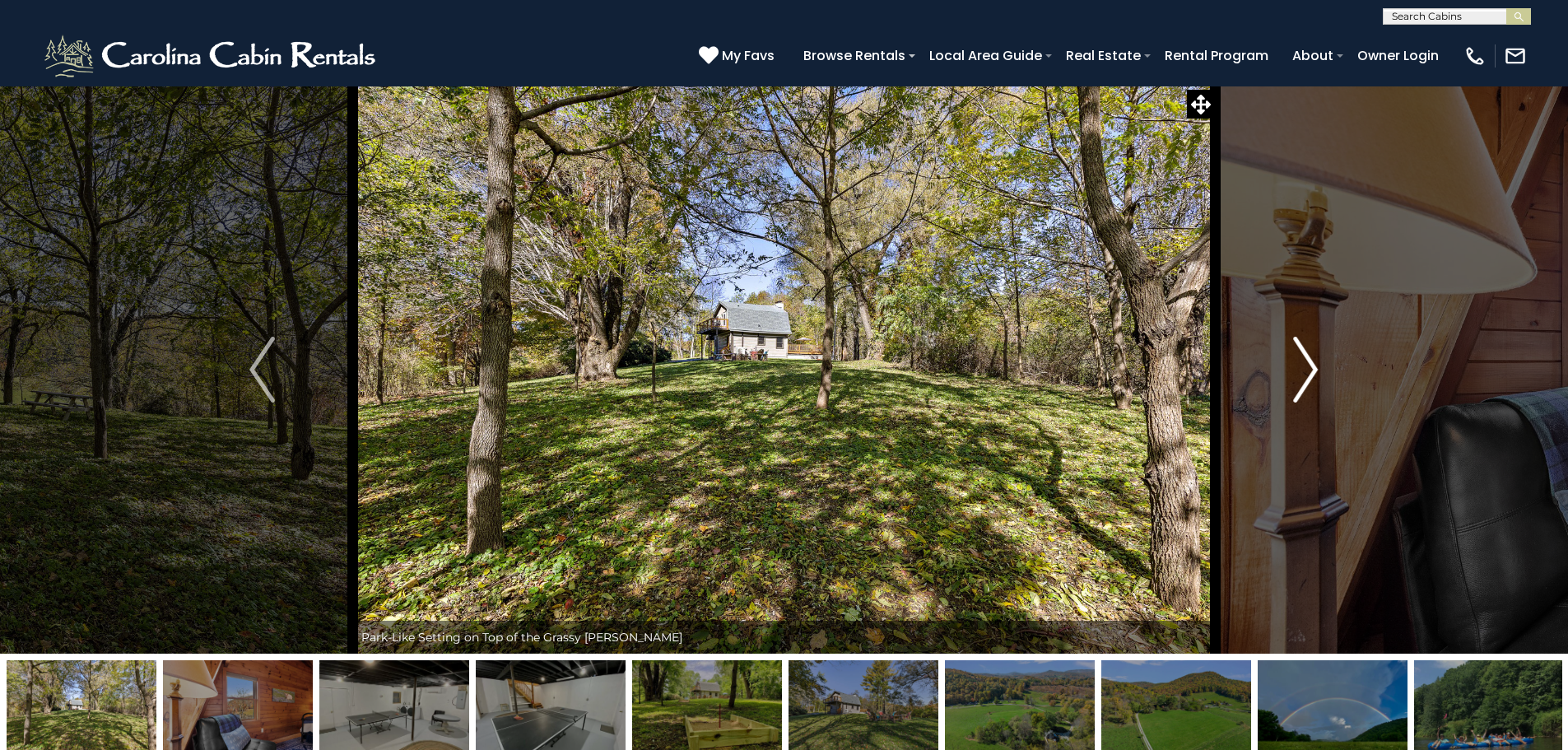
click at [1302, 365] on img "Next" at bounding box center [1305, 369] width 25 height 66
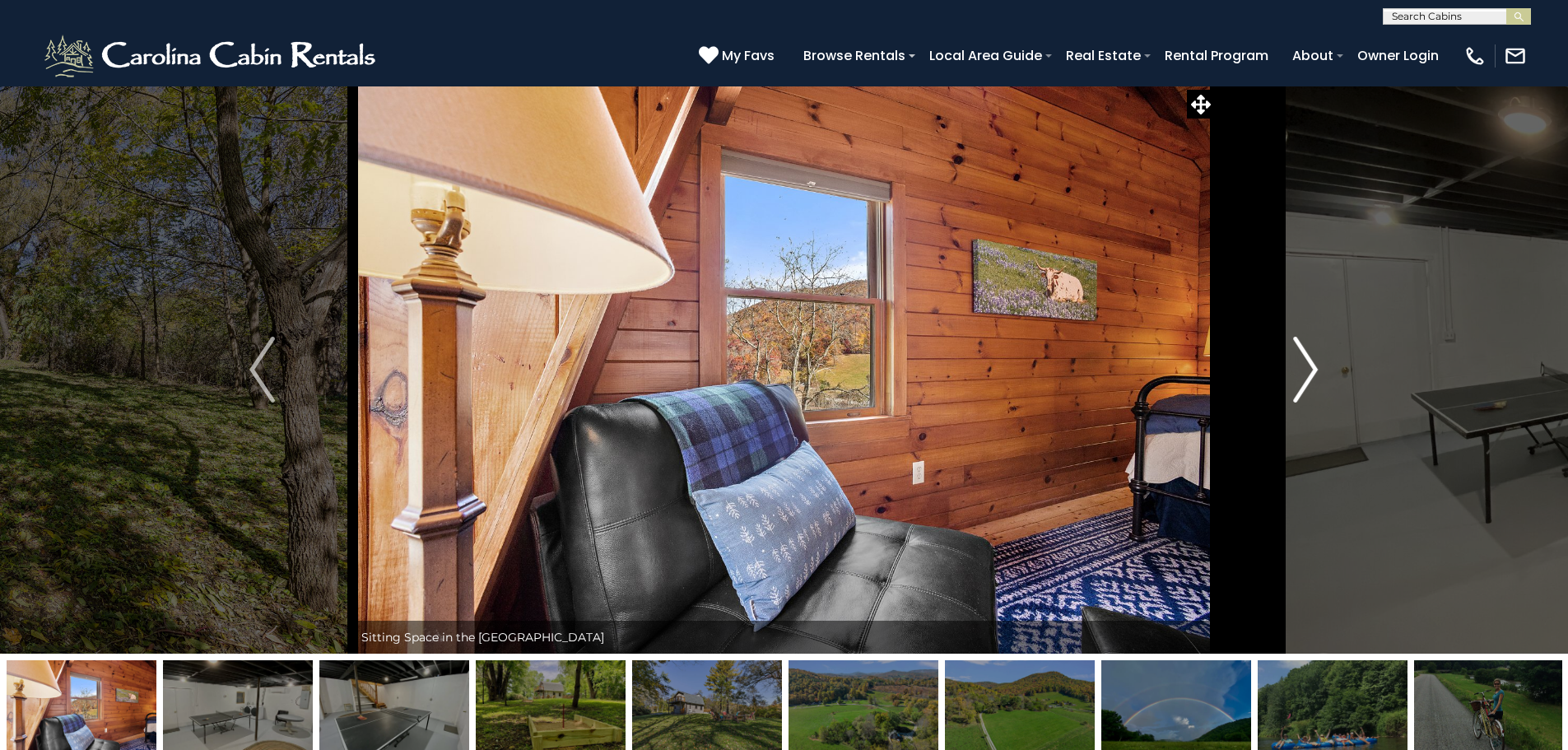
click at [1302, 365] on img "Next" at bounding box center [1305, 369] width 25 height 66
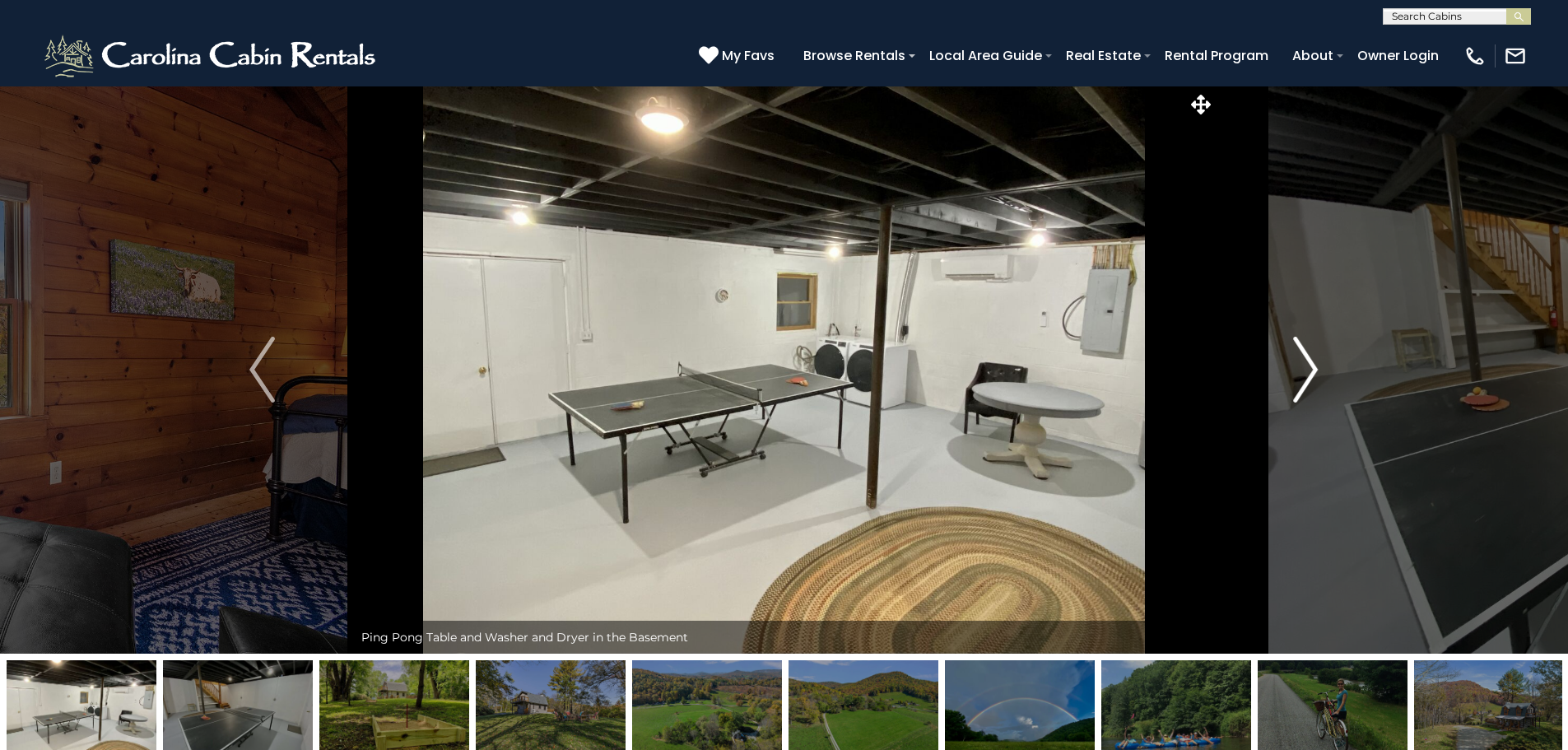
click at [1302, 365] on img "Next" at bounding box center [1305, 369] width 25 height 66
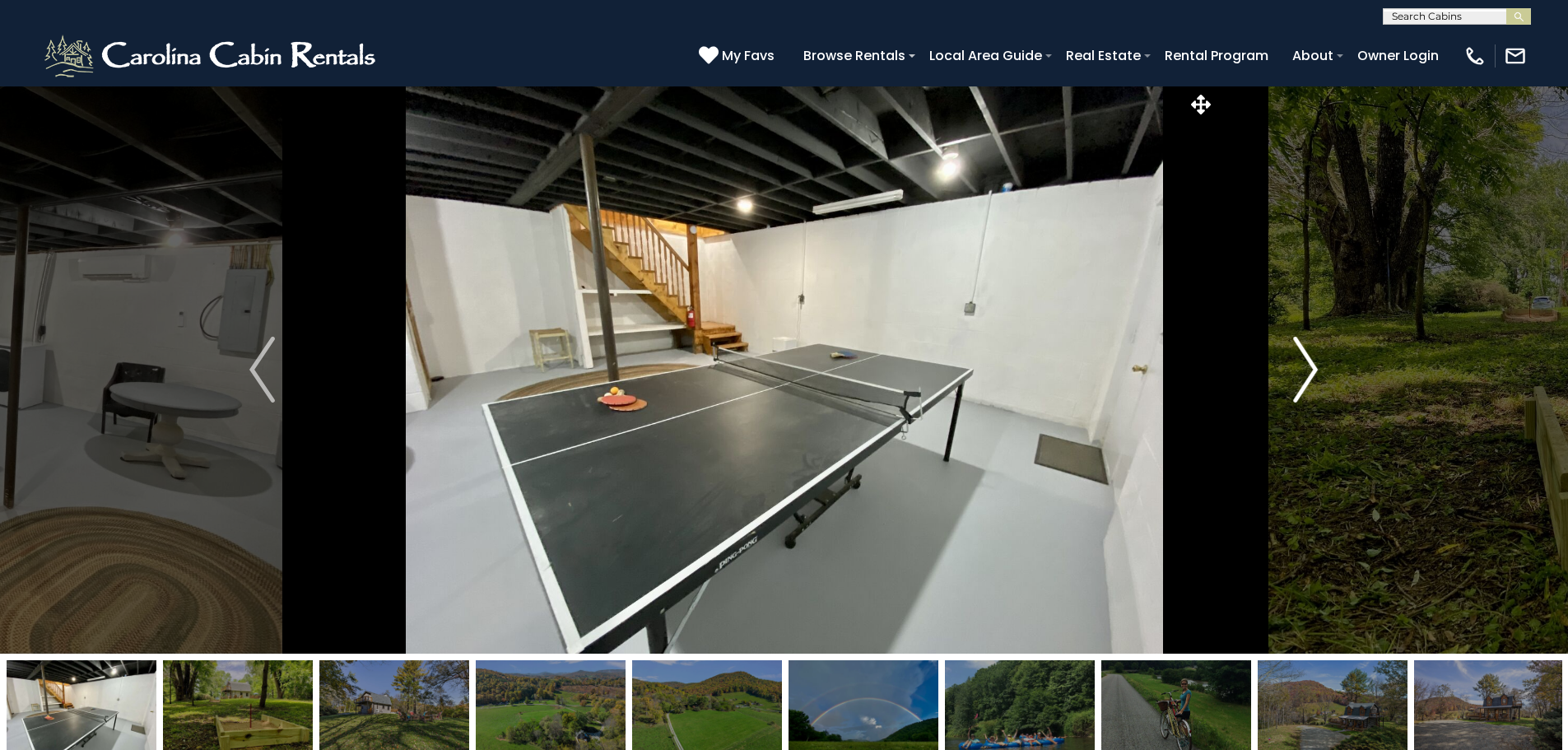
click at [1302, 365] on img "Next" at bounding box center [1305, 369] width 25 height 66
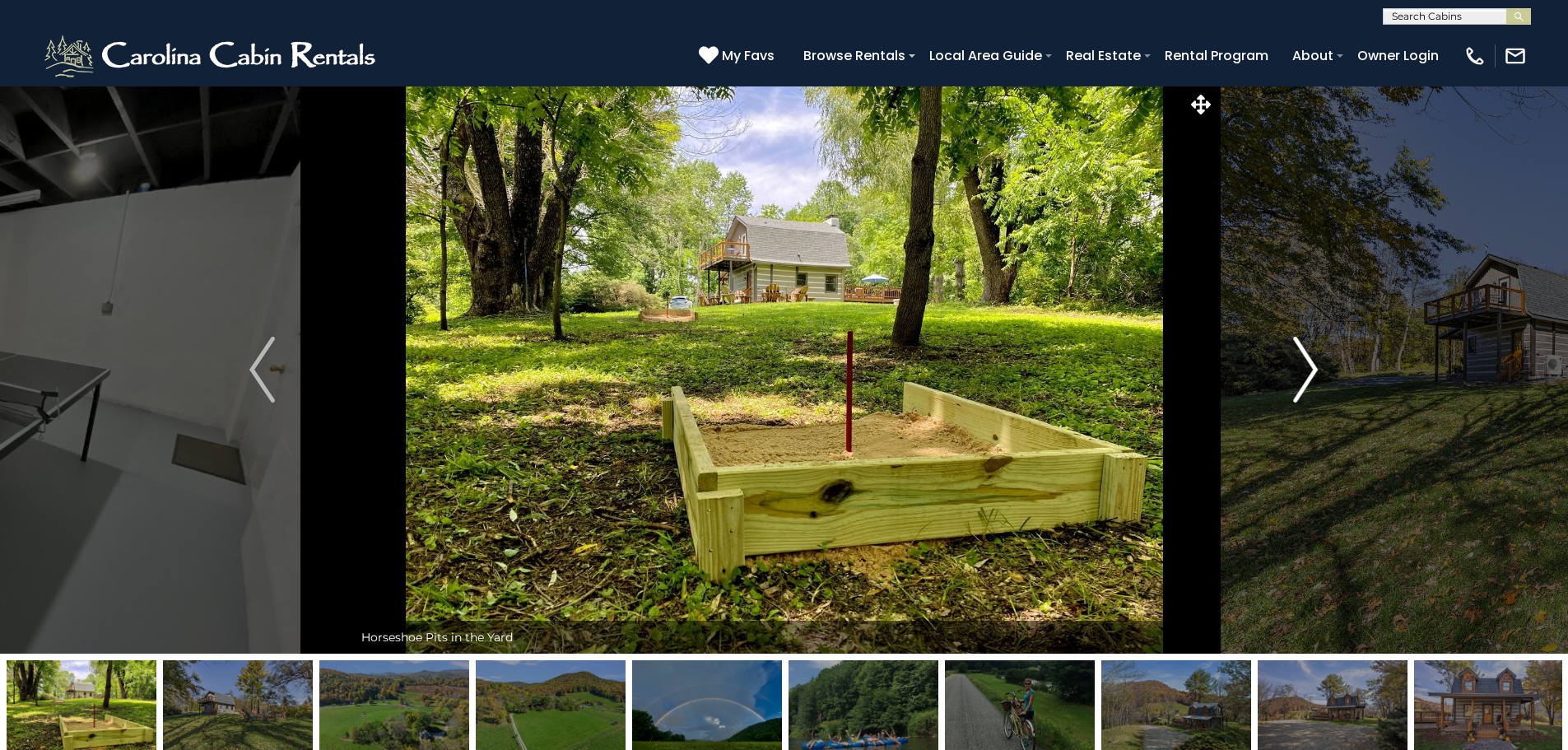
click at [1302, 365] on img "Next" at bounding box center [1305, 369] width 25 height 66
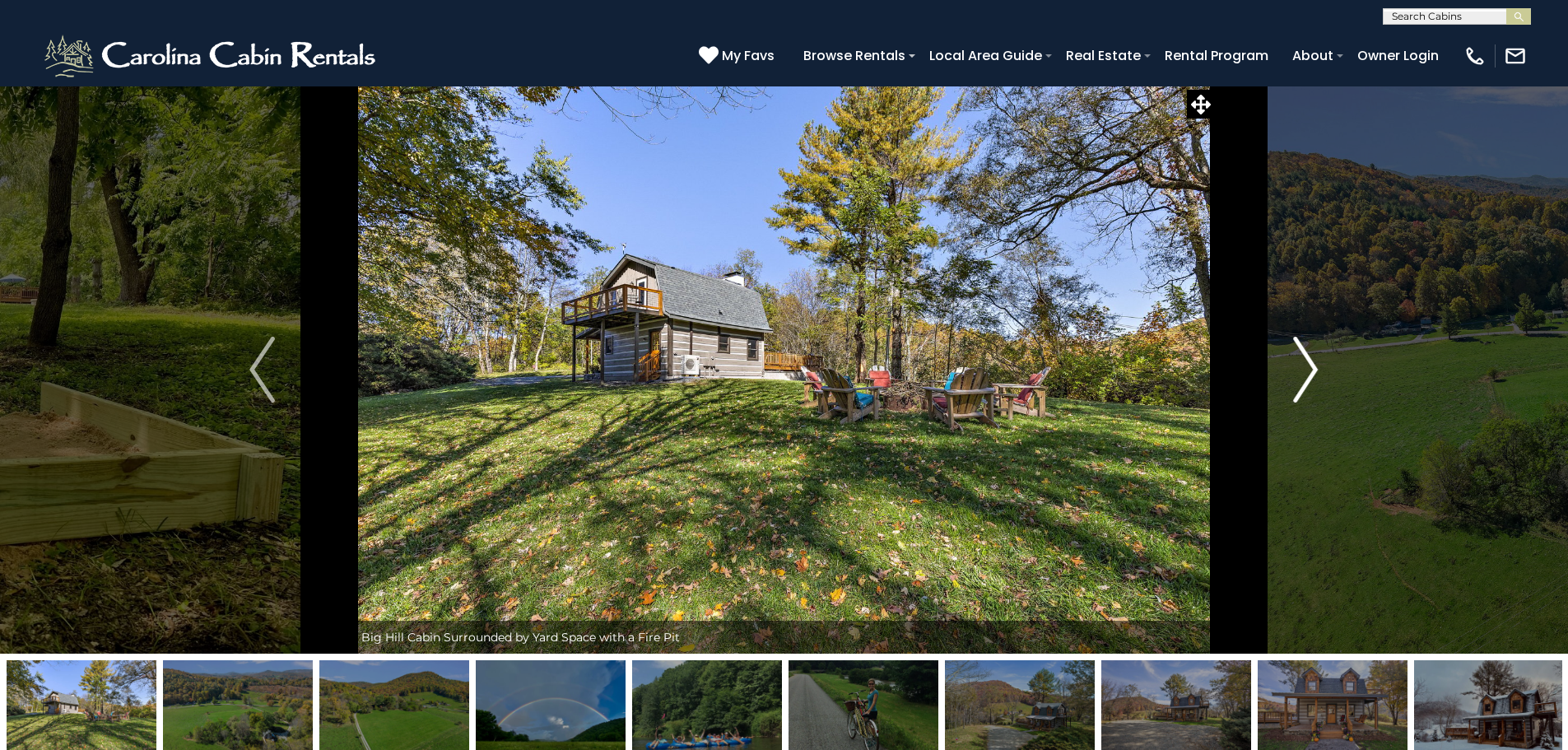
click at [1302, 365] on img "Next" at bounding box center [1305, 369] width 25 height 66
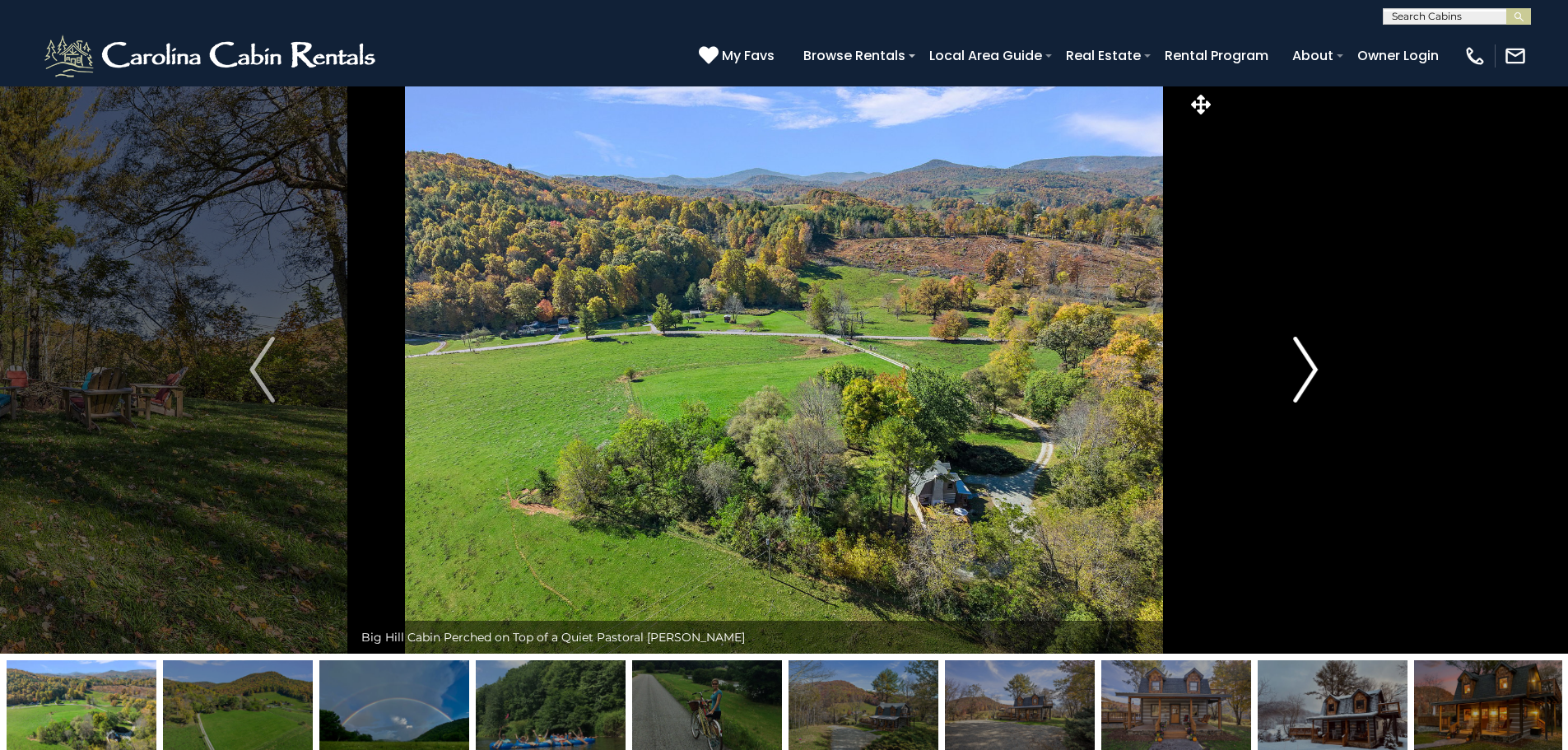
click at [1302, 365] on img "Next" at bounding box center [1305, 369] width 25 height 66
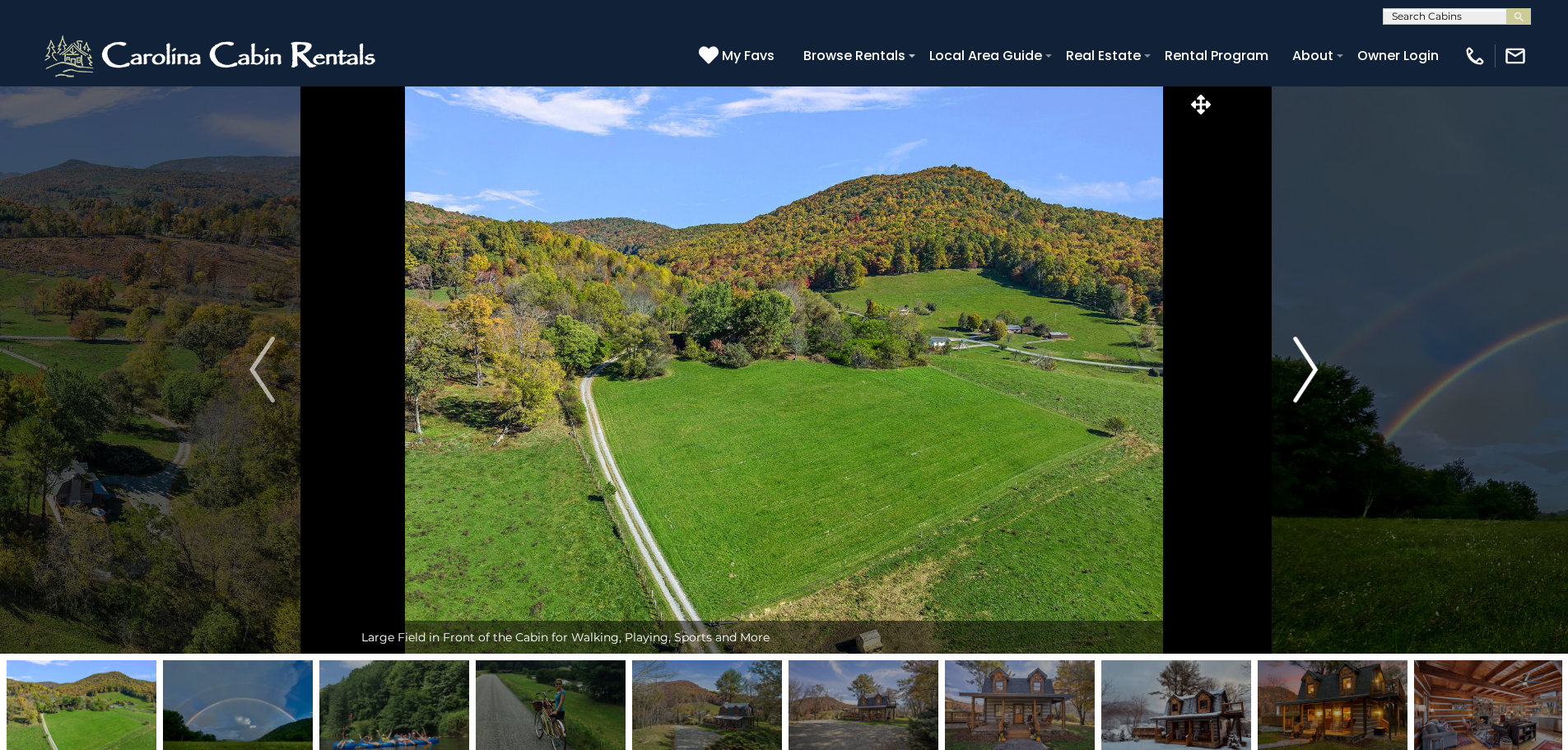
click at [1302, 365] on img "Next" at bounding box center [1305, 369] width 25 height 66
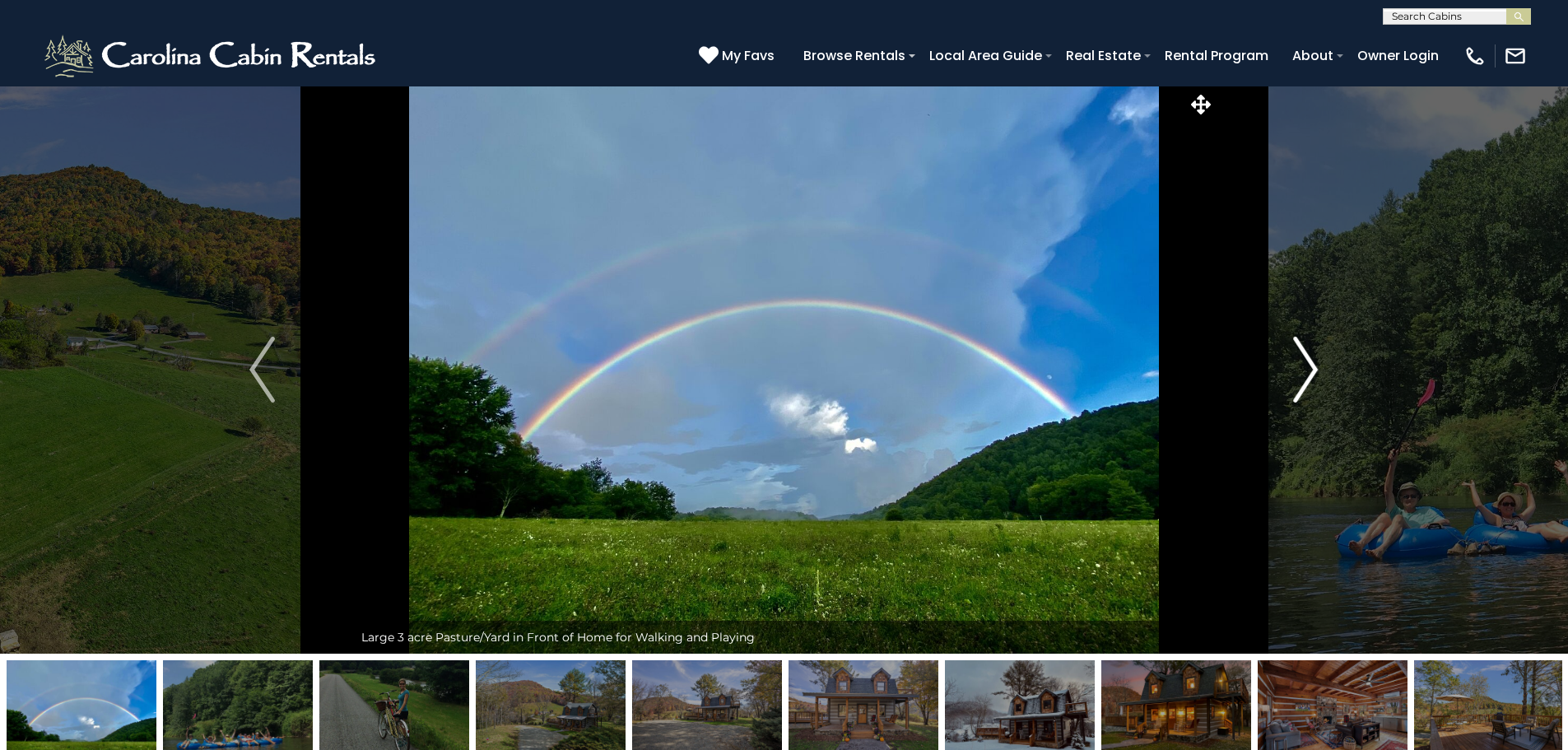
click at [1302, 365] on img "Next" at bounding box center [1305, 369] width 25 height 66
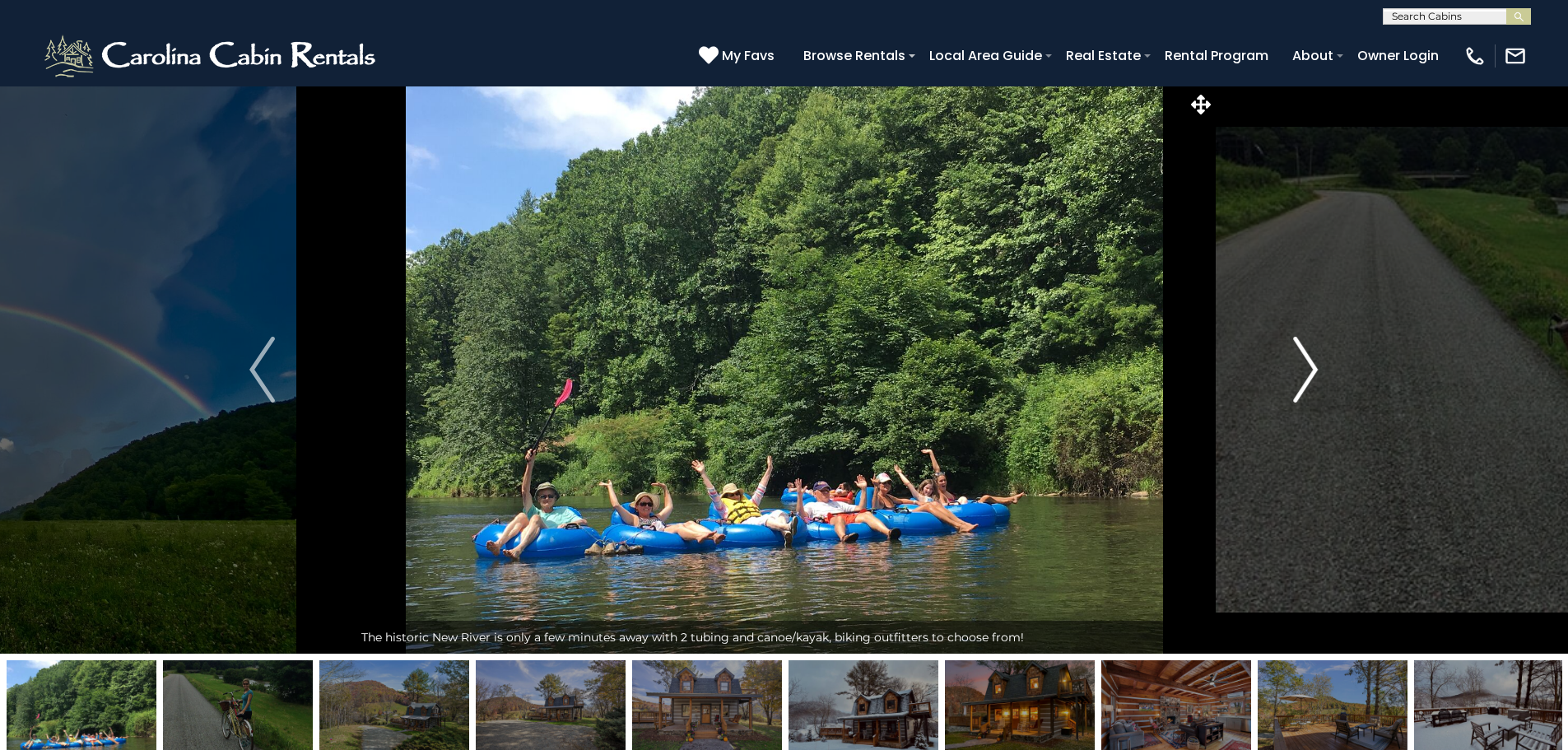
click at [1302, 365] on img "Next" at bounding box center [1305, 369] width 25 height 66
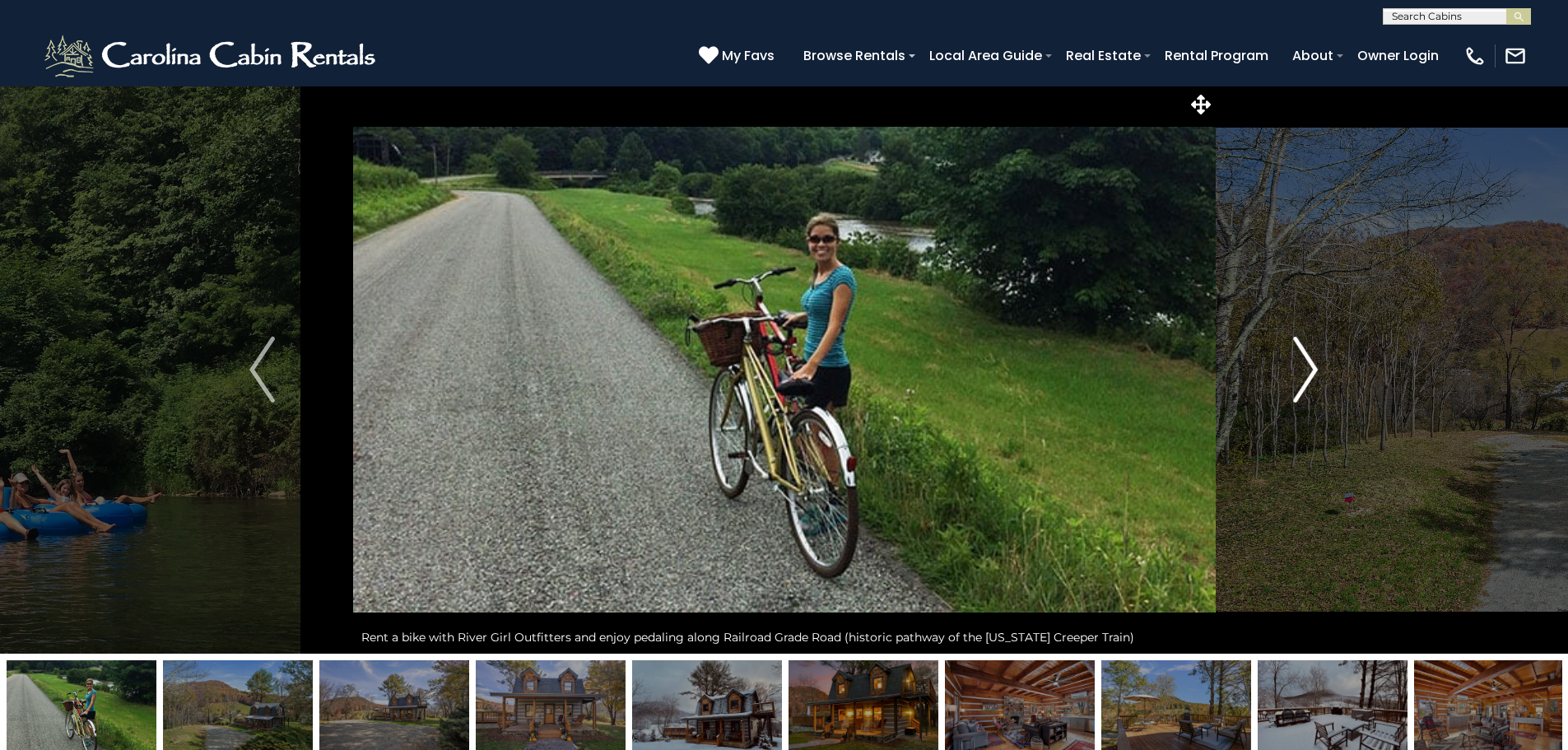
click at [1302, 365] on img "Next" at bounding box center [1305, 369] width 25 height 66
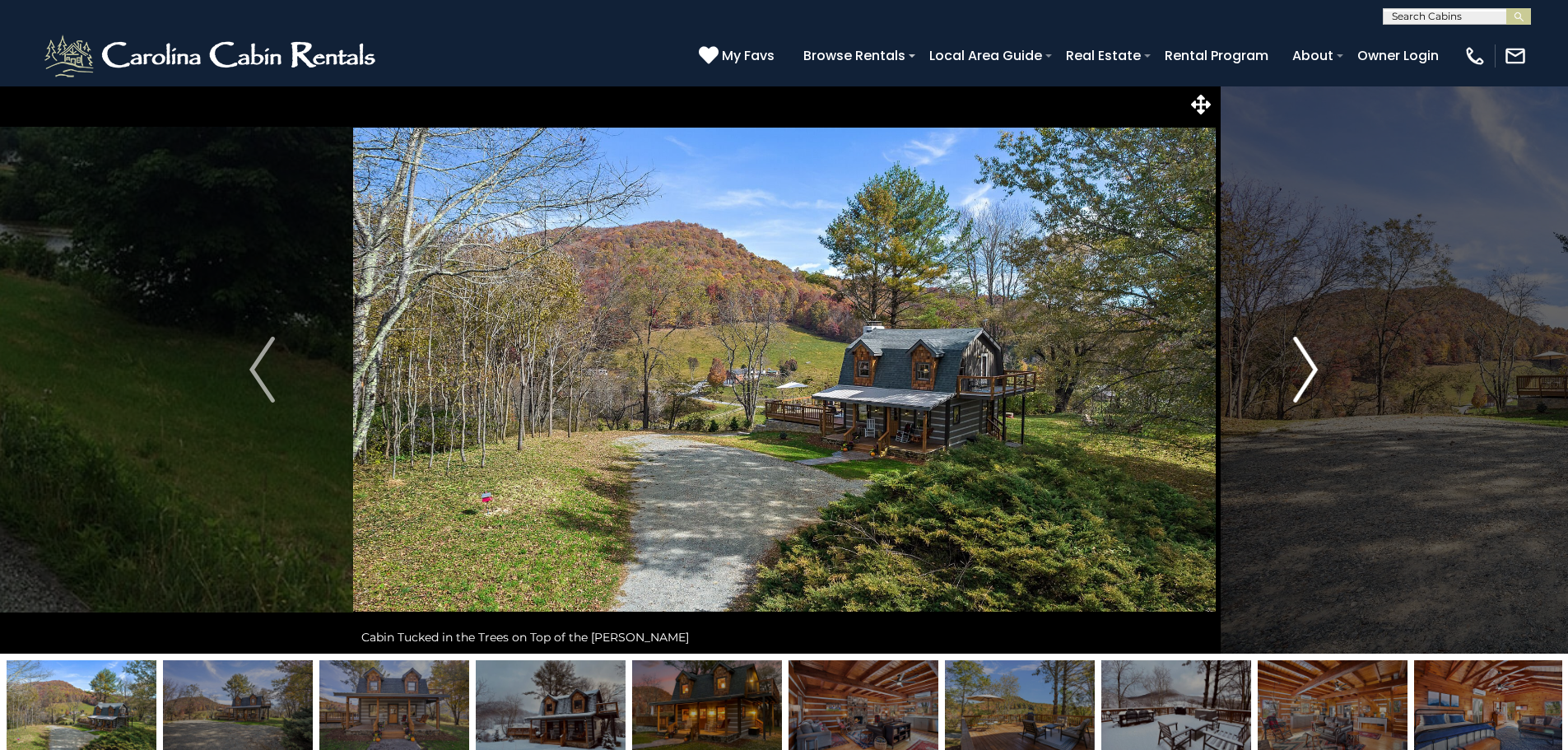
click at [1302, 365] on img "Next" at bounding box center [1305, 369] width 25 height 66
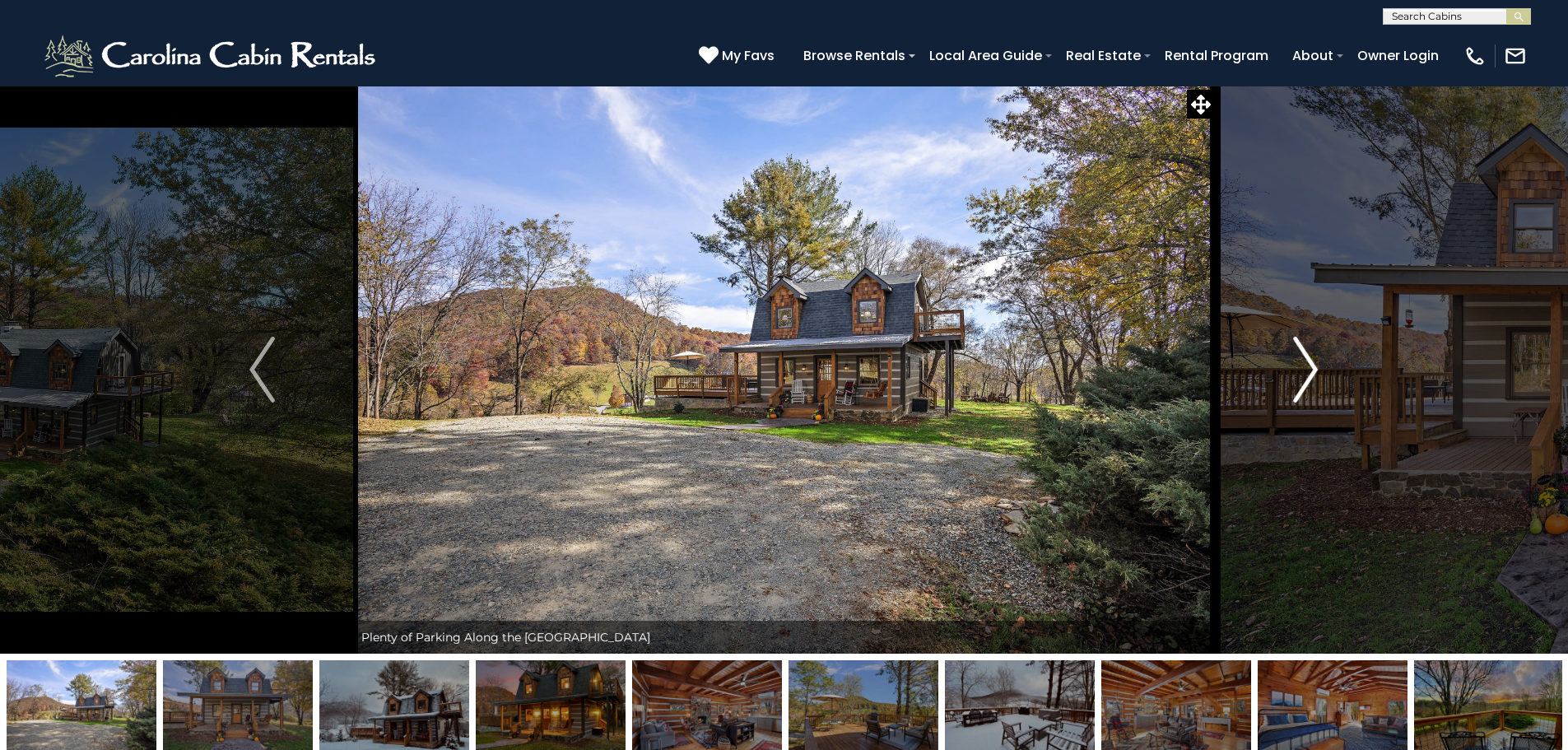
click at [1302, 365] on img "Next" at bounding box center [1305, 369] width 25 height 66
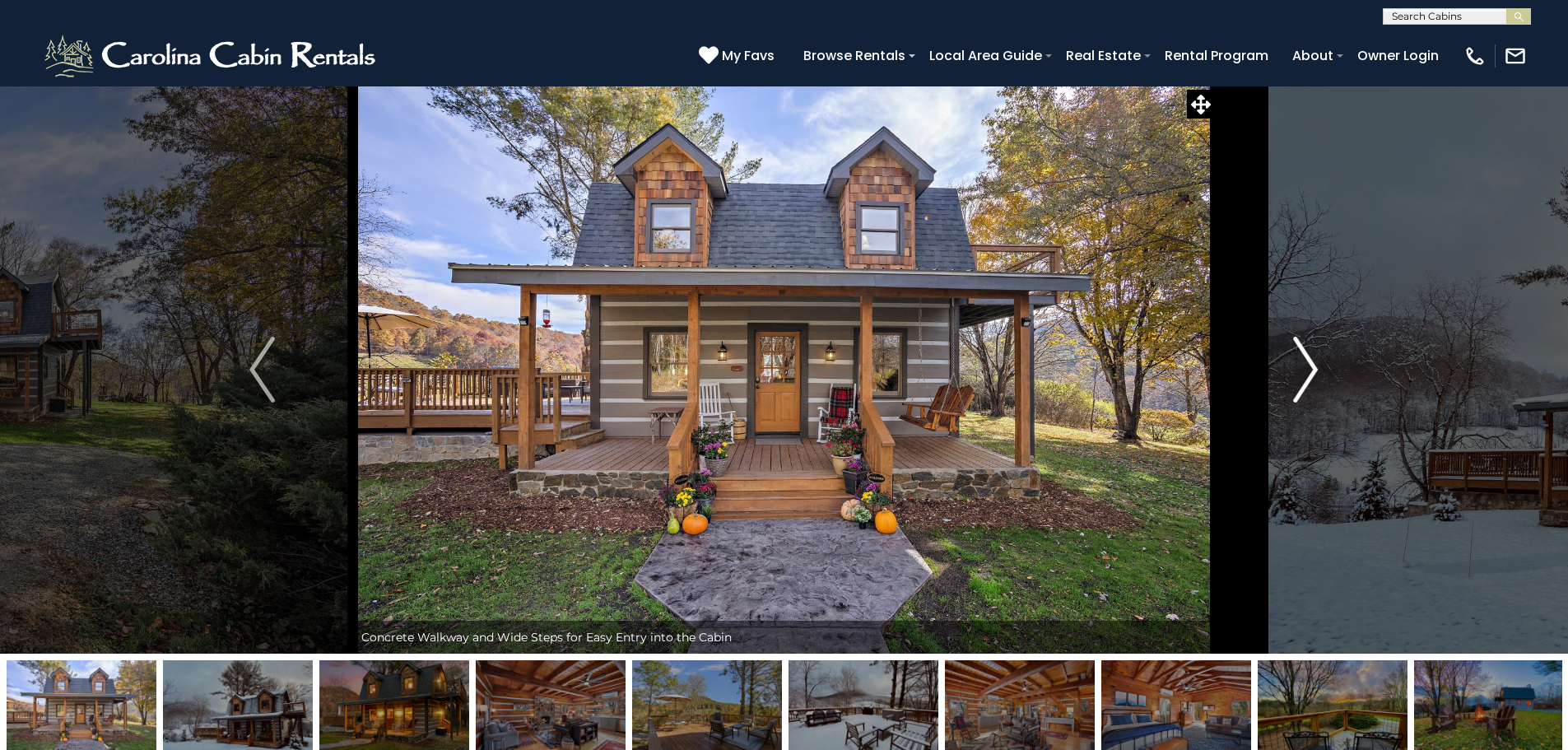
click at [1289, 342] on button "Next" at bounding box center [1305, 369] width 181 height 567
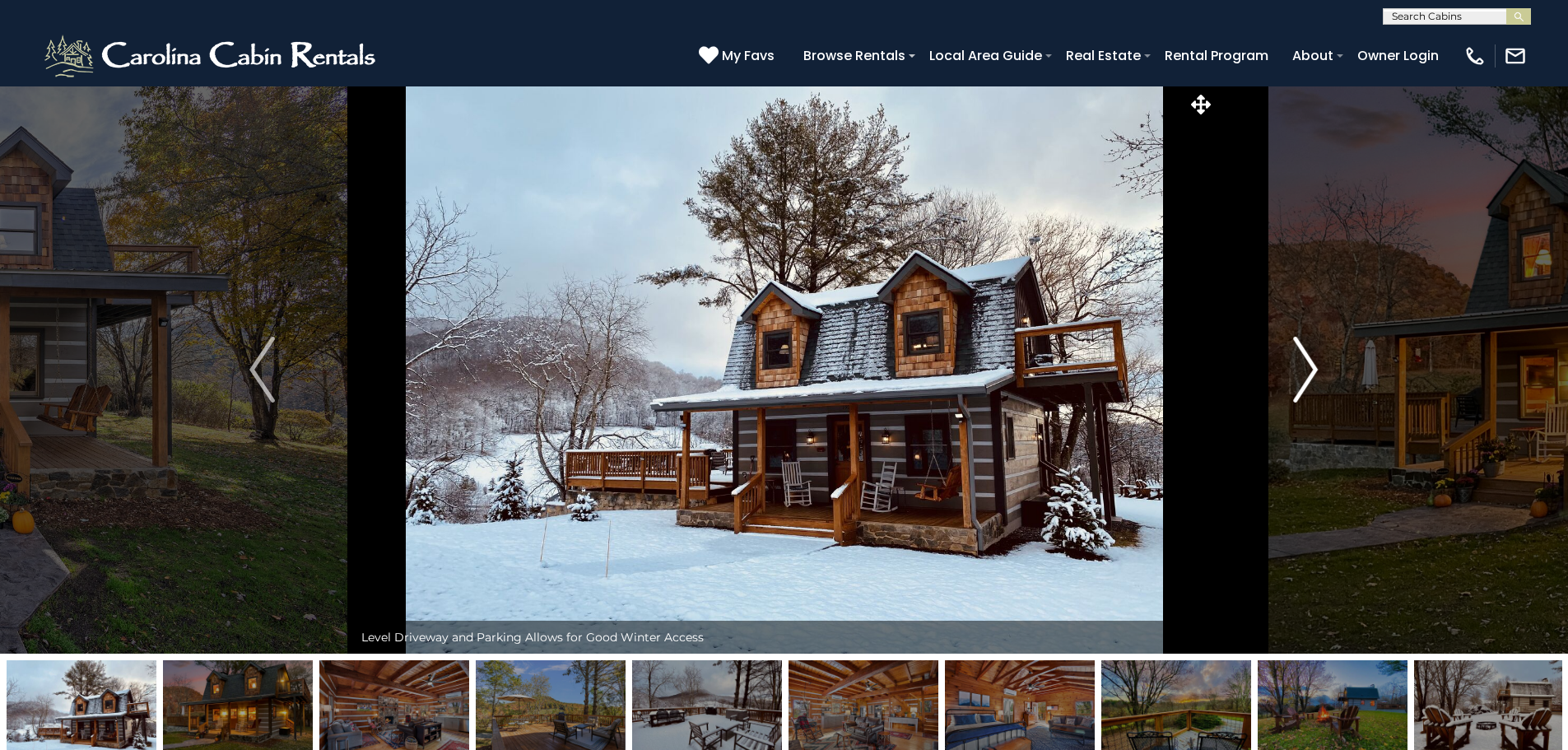
click at [1289, 342] on button "Next" at bounding box center [1305, 369] width 181 height 567
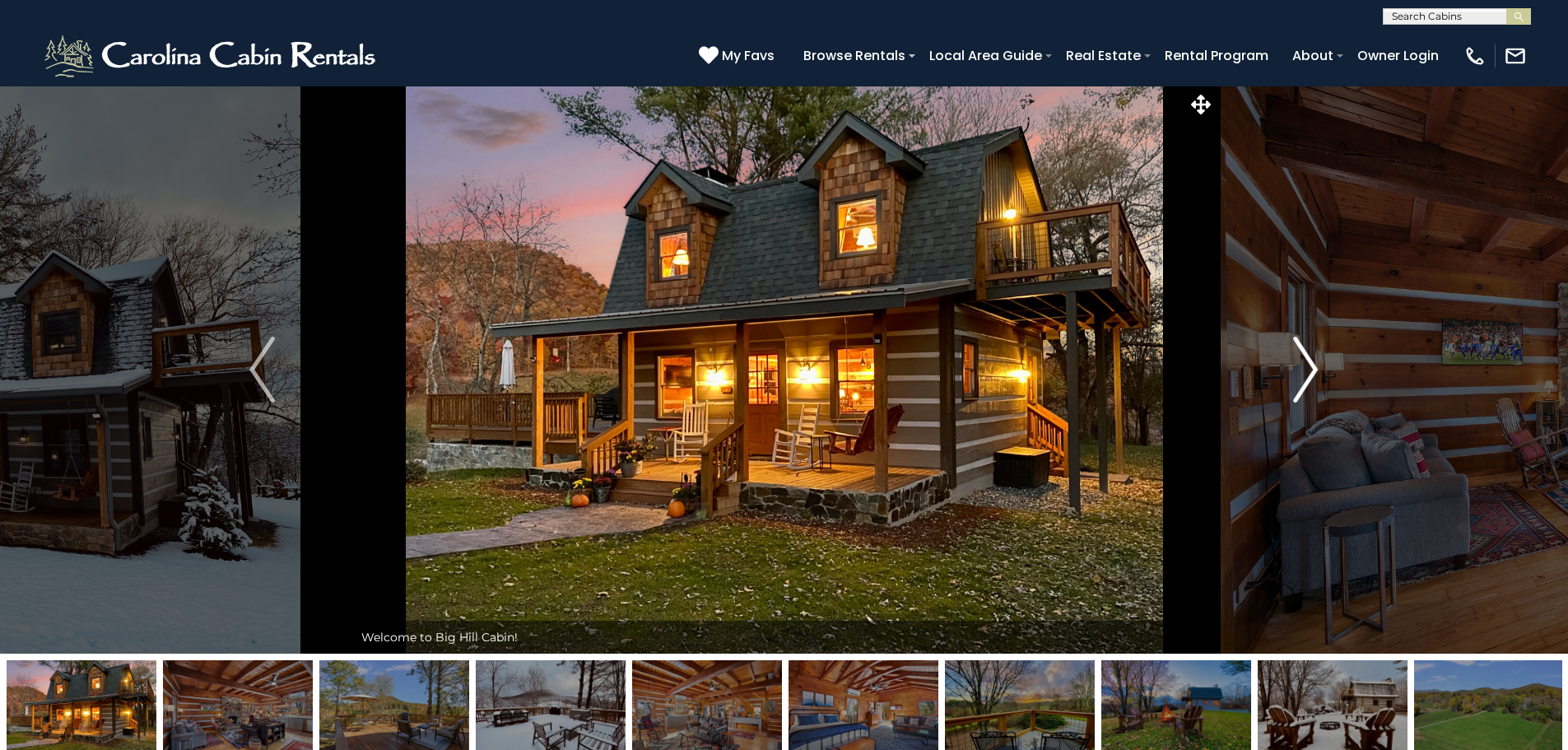
click at [1289, 342] on button "Next" at bounding box center [1305, 369] width 181 height 567
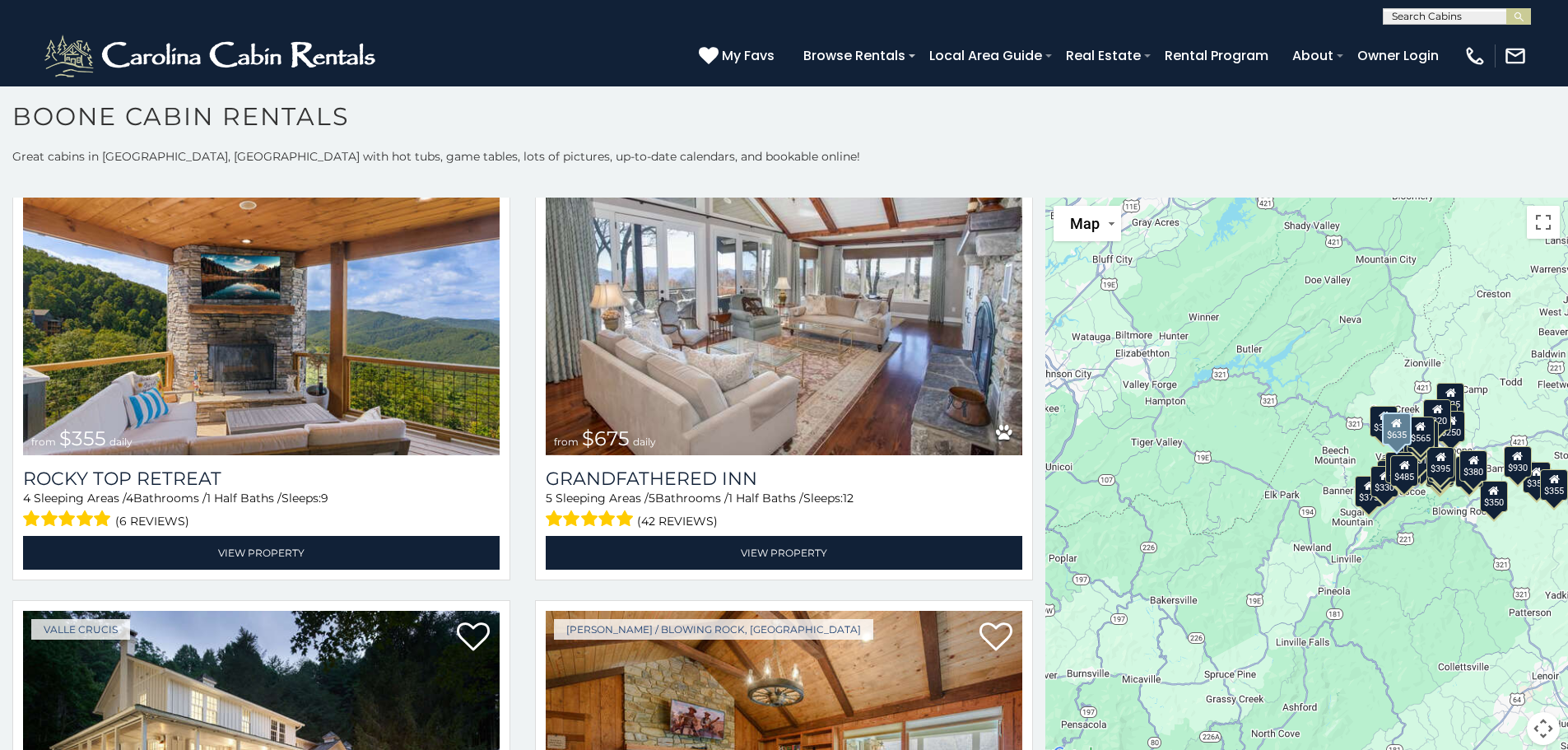
scroll to position [987, 0]
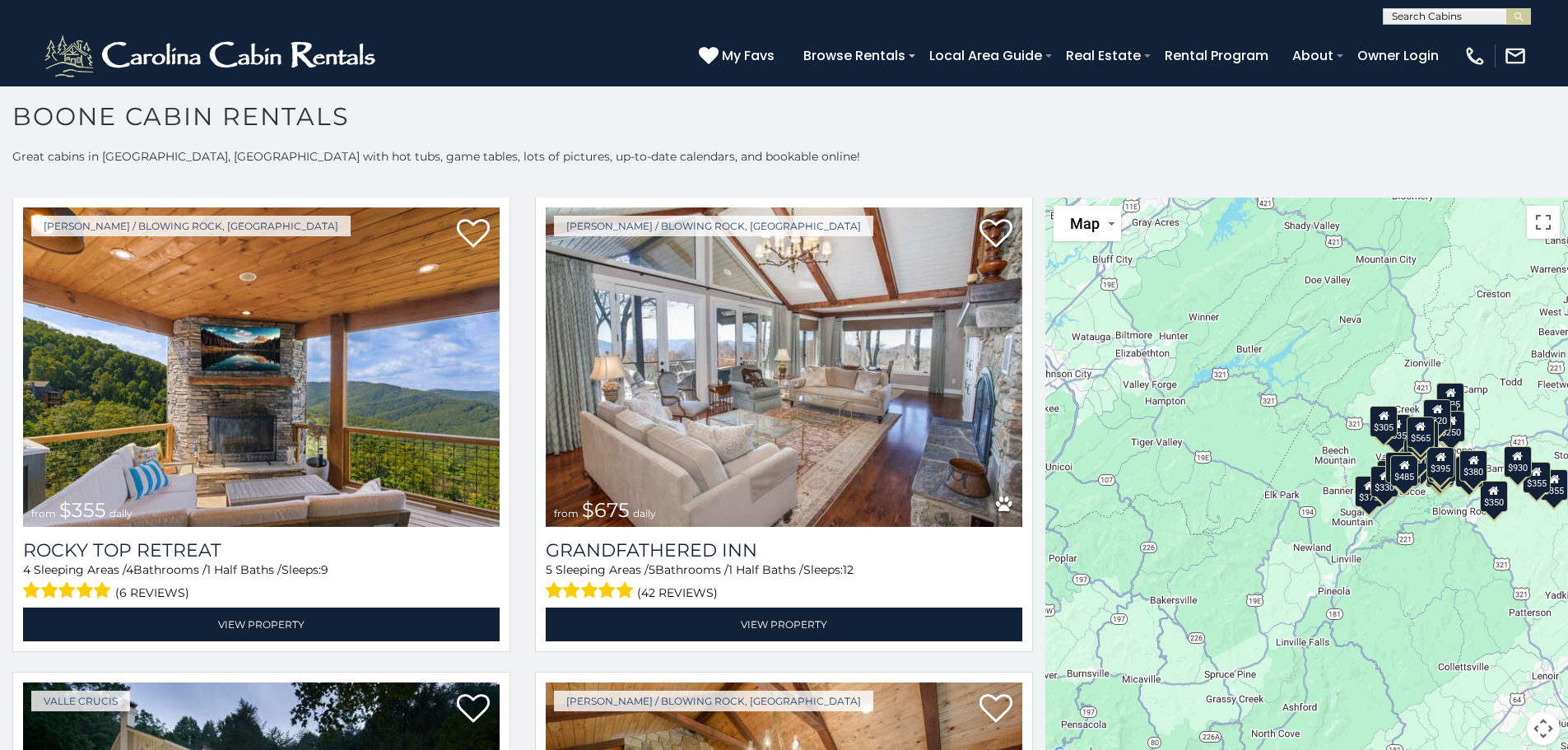
click at [1511, 470] on div "$930" at bounding box center [1518, 461] width 28 height 31
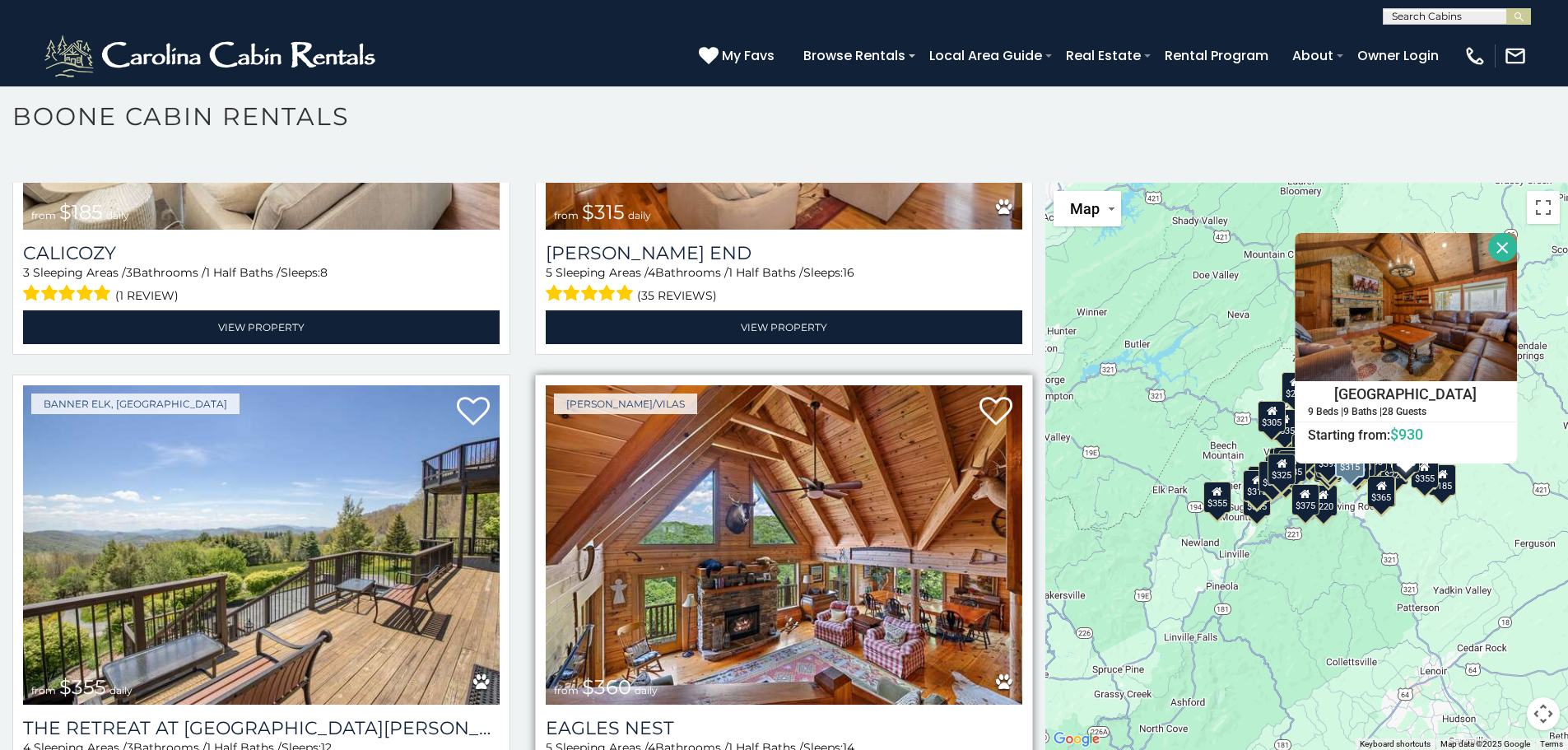
scroll to position [8417, 0]
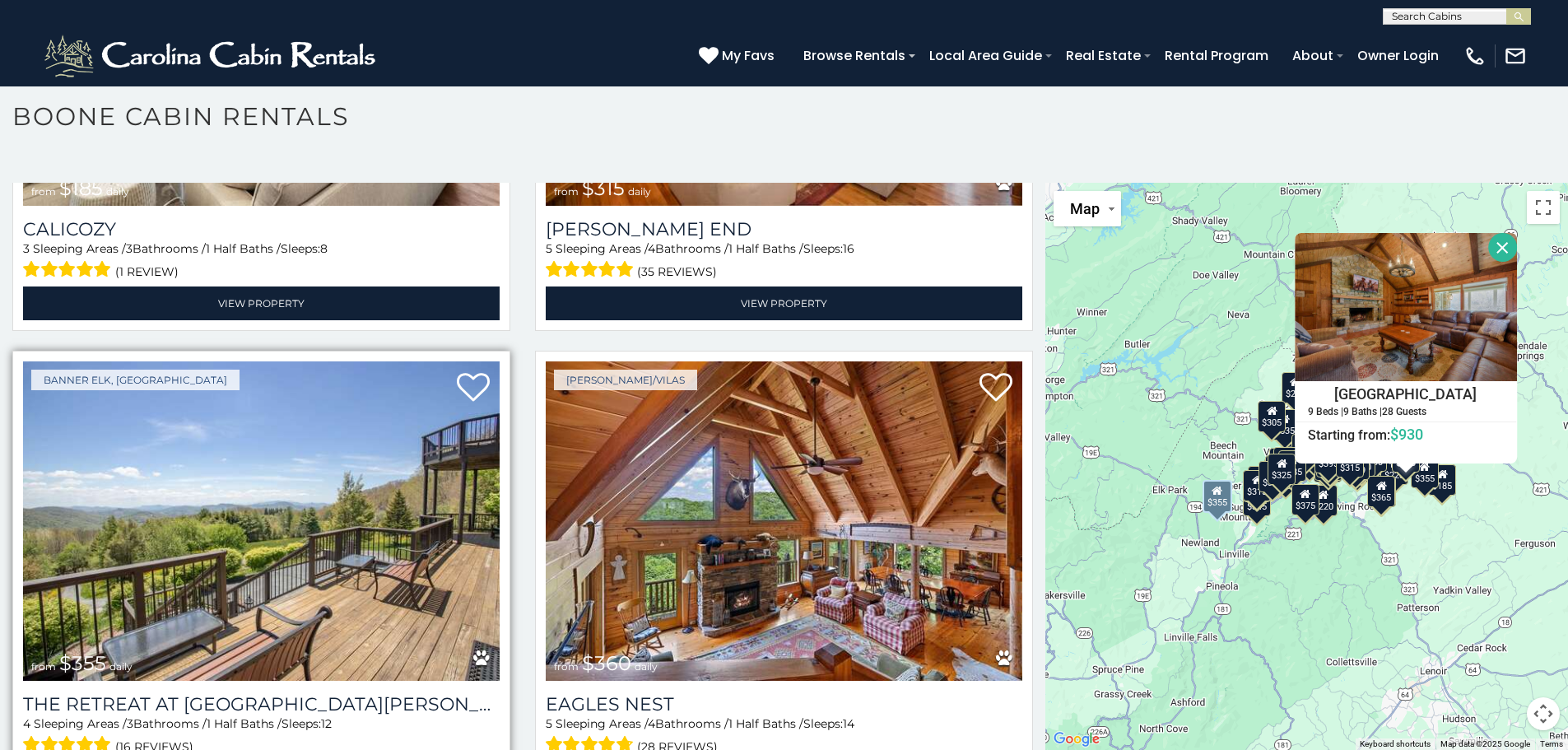
click at [334, 420] on img at bounding box center [261, 521] width 476 height 319
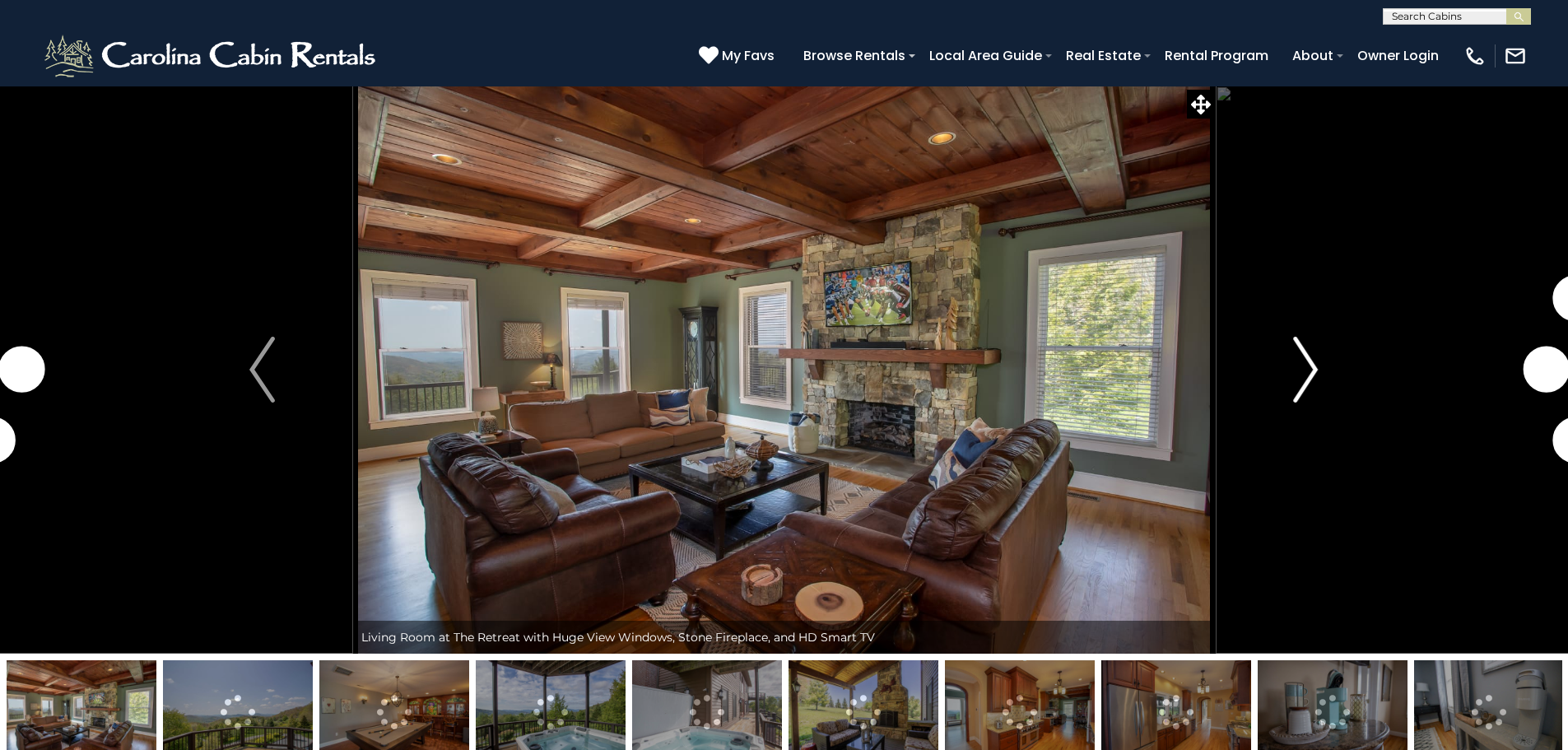
click at [1299, 361] on img "Next" at bounding box center [1305, 369] width 25 height 66
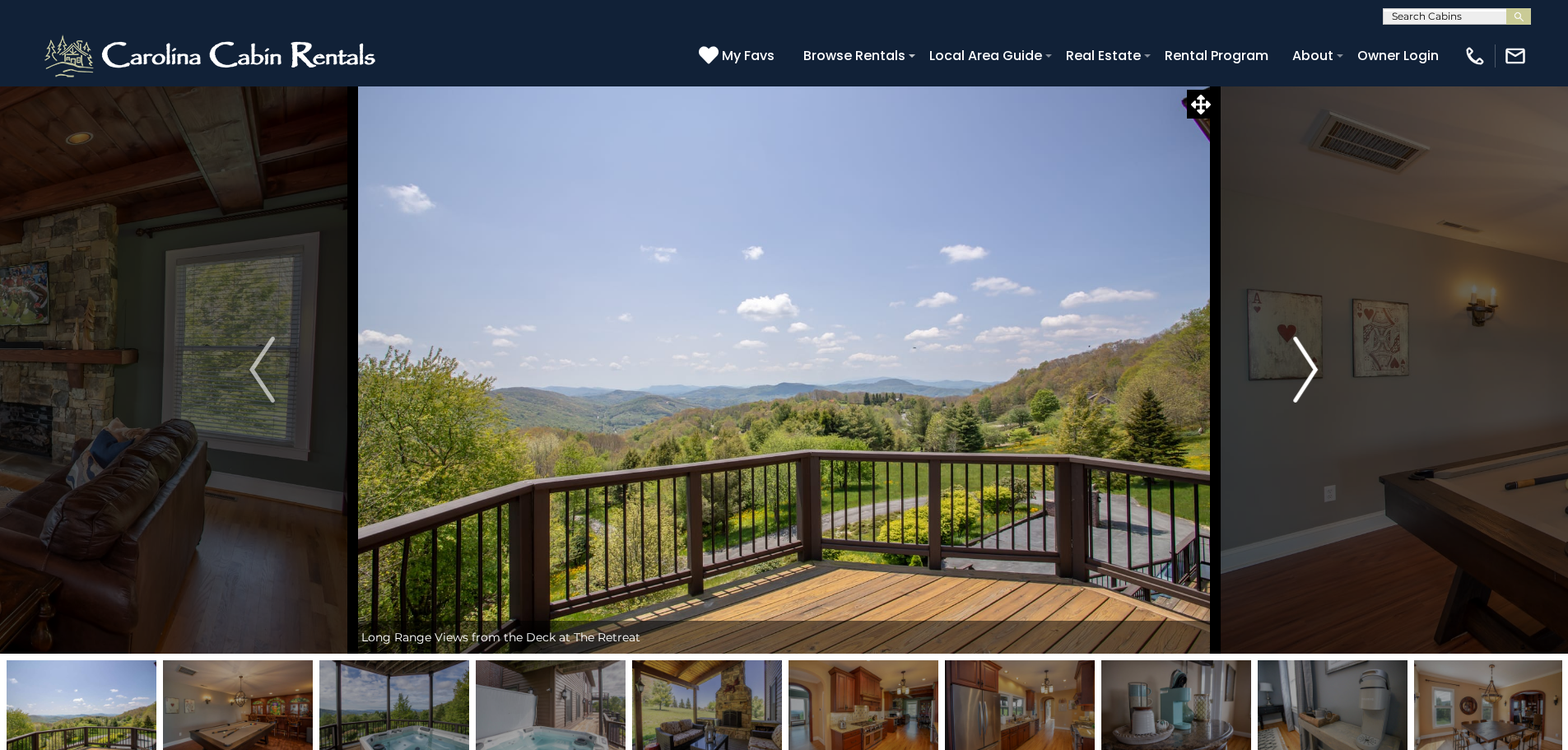
click at [1299, 361] on img "Next" at bounding box center [1305, 369] width 25 height 66
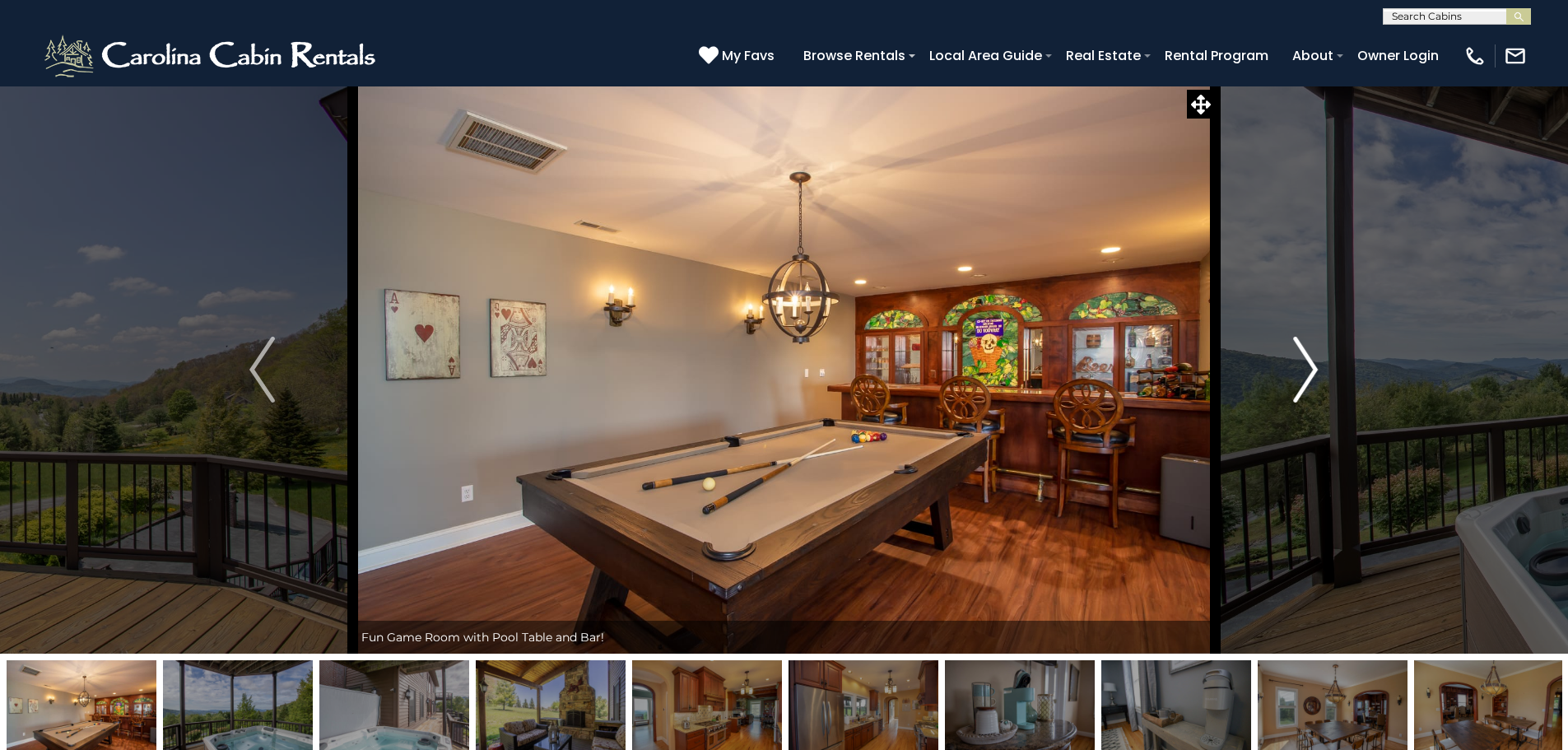
click at [1310, 368] on img "Next" at bounding box center [1305, 369] width 25 height 66
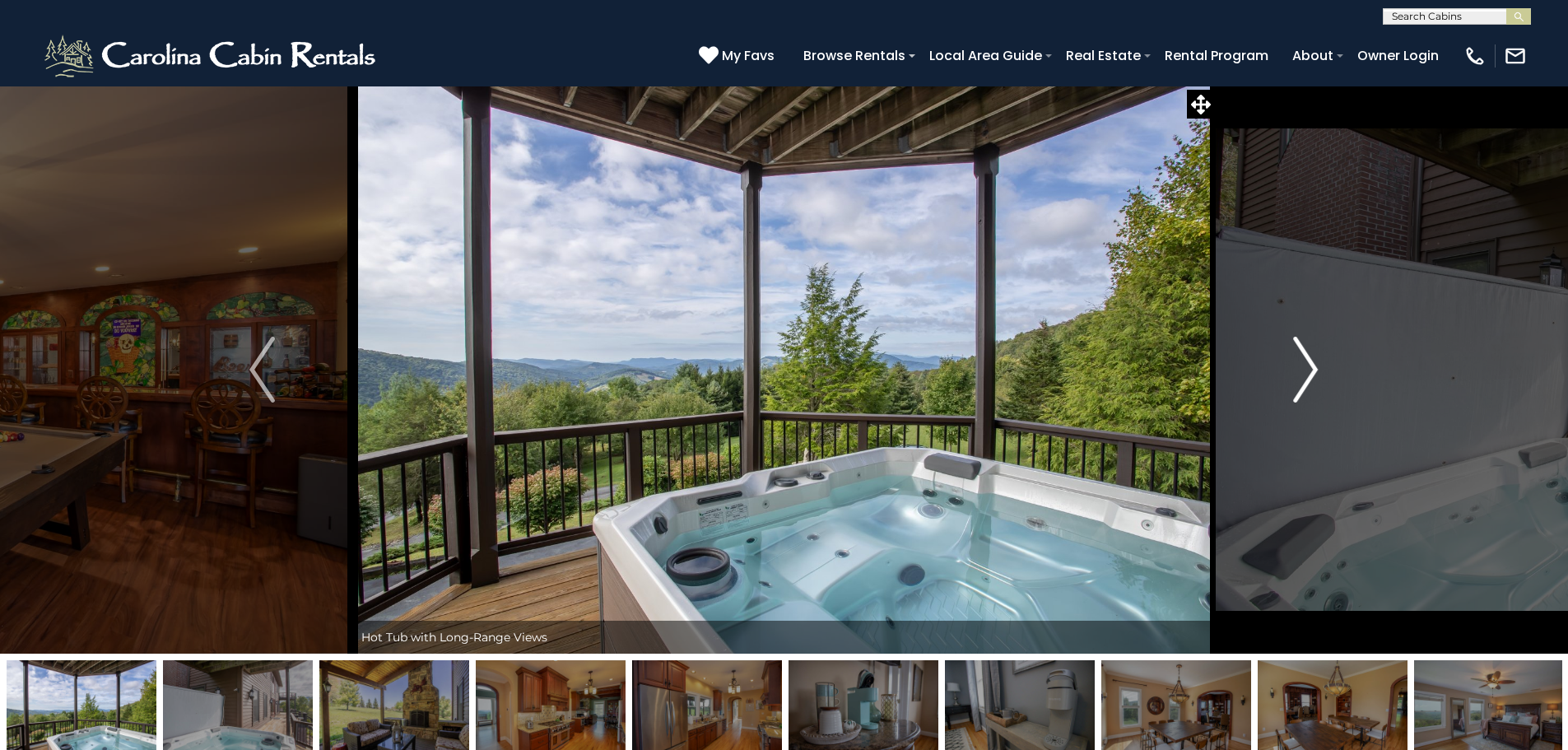
click at [1310, 368] on img "Next" at bounding box center [1305, 369] width 25 height 66
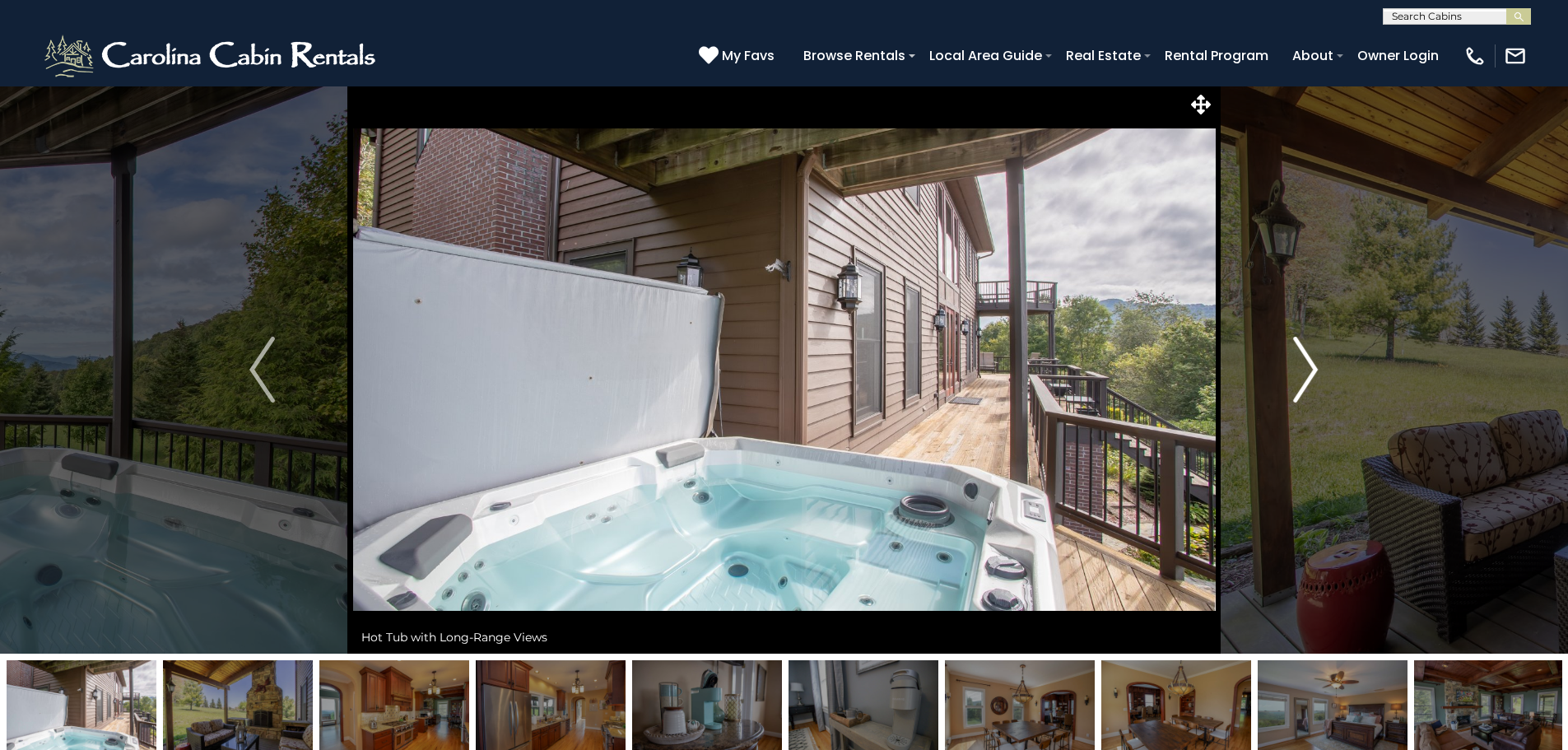
click at [1310, 368] on img "Next" at bounding box center [1305, 369] width 25 height 66
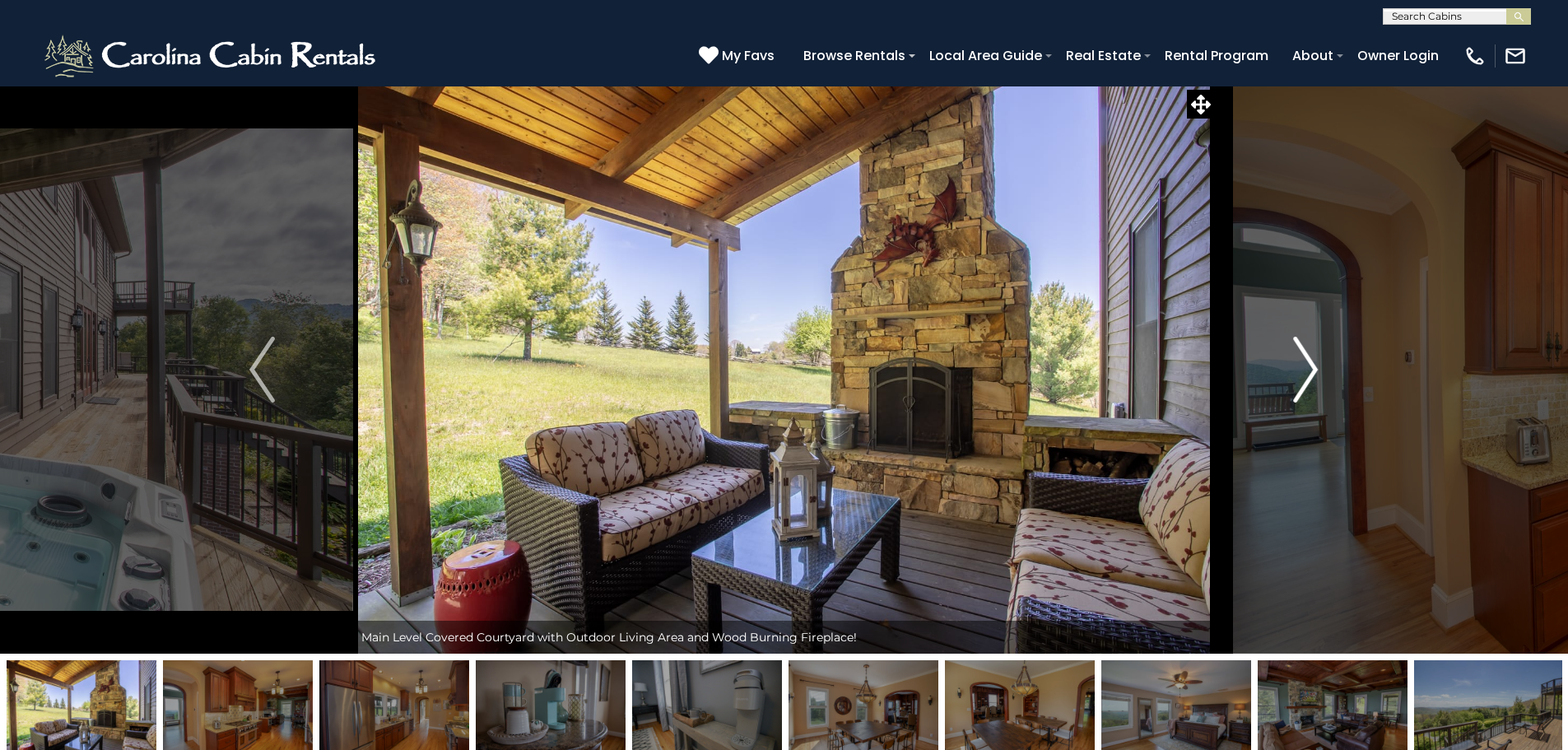
click at [1310, 368] on img "Next" at bounding box center [1305, 369] width 25 height 66
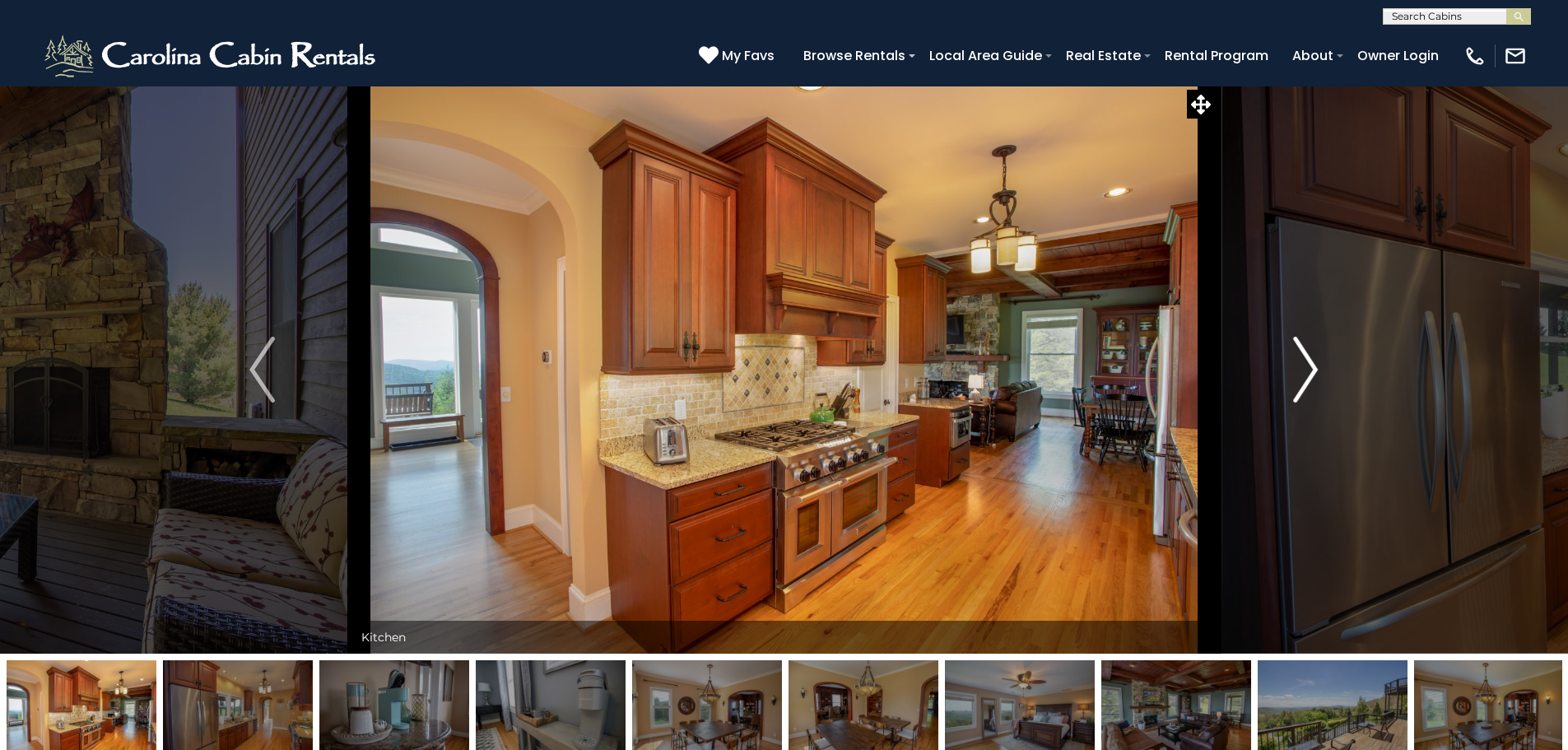
click at [1310, 368] on img "Next" at bounding box center [1305, 369] width 25 height 66
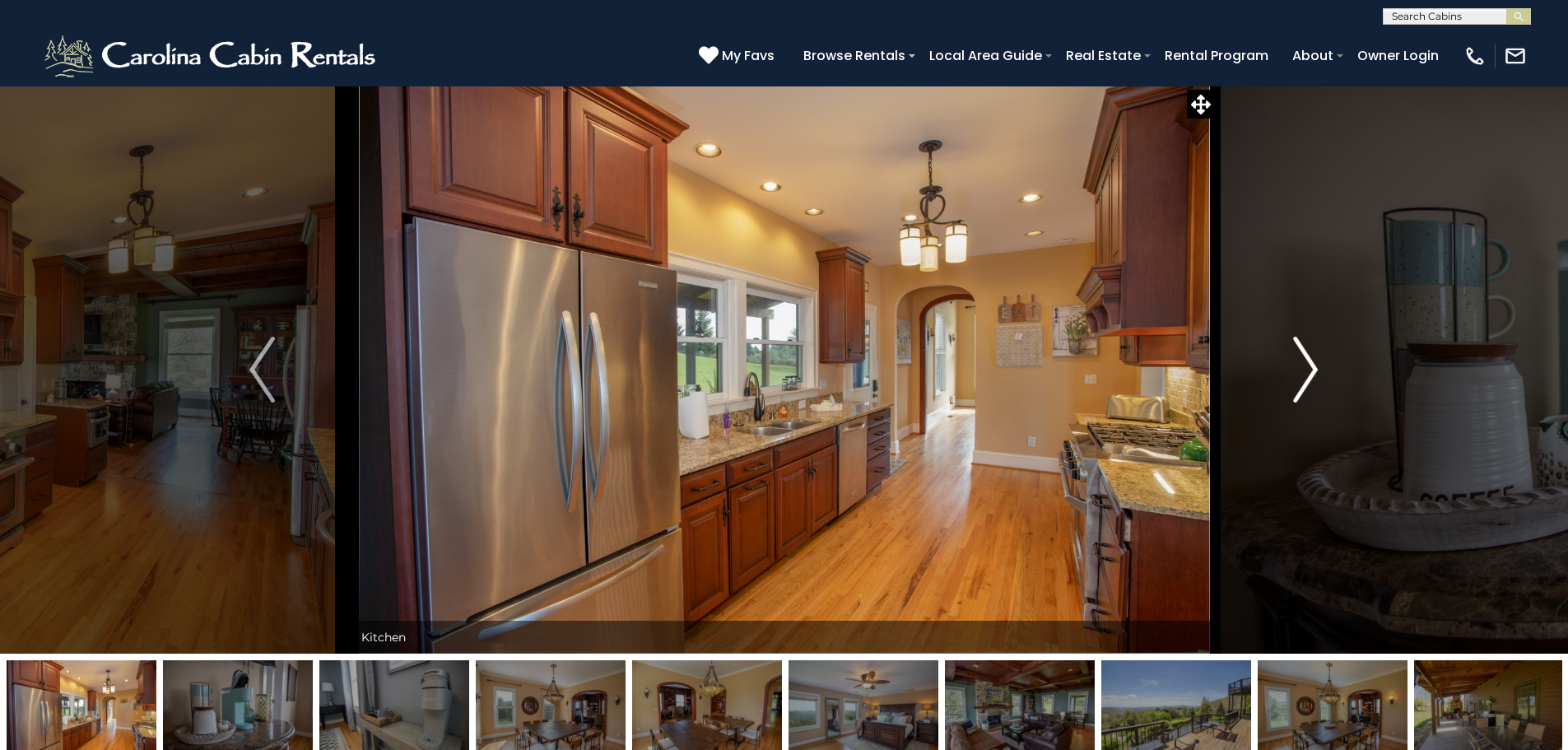
click at [1310, 368] on img "Next" at bounding box center [1305, 369] width 25 height 66
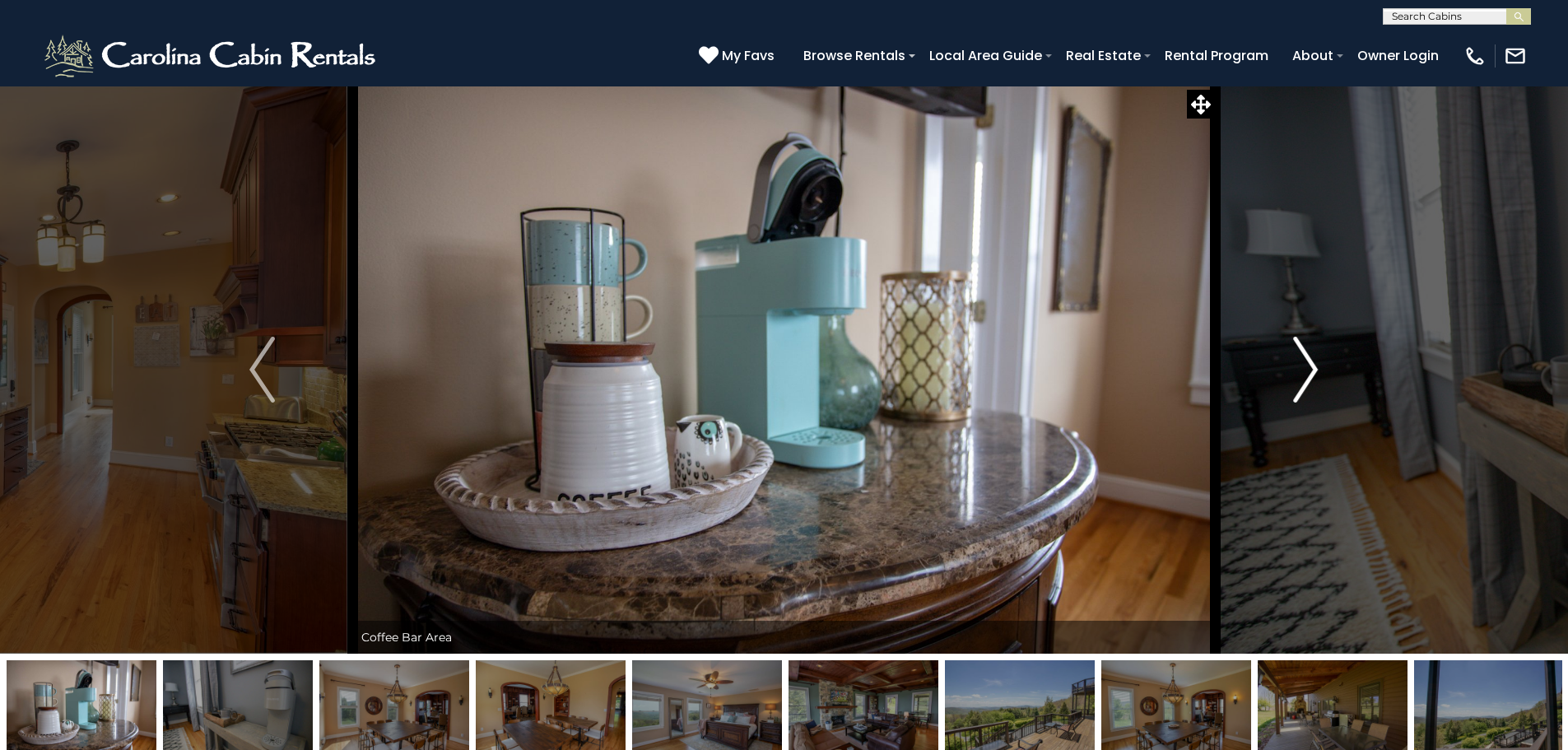
click at [1310, 368] on img "Next" at bounding box center [1305, 369] width 25 height 66
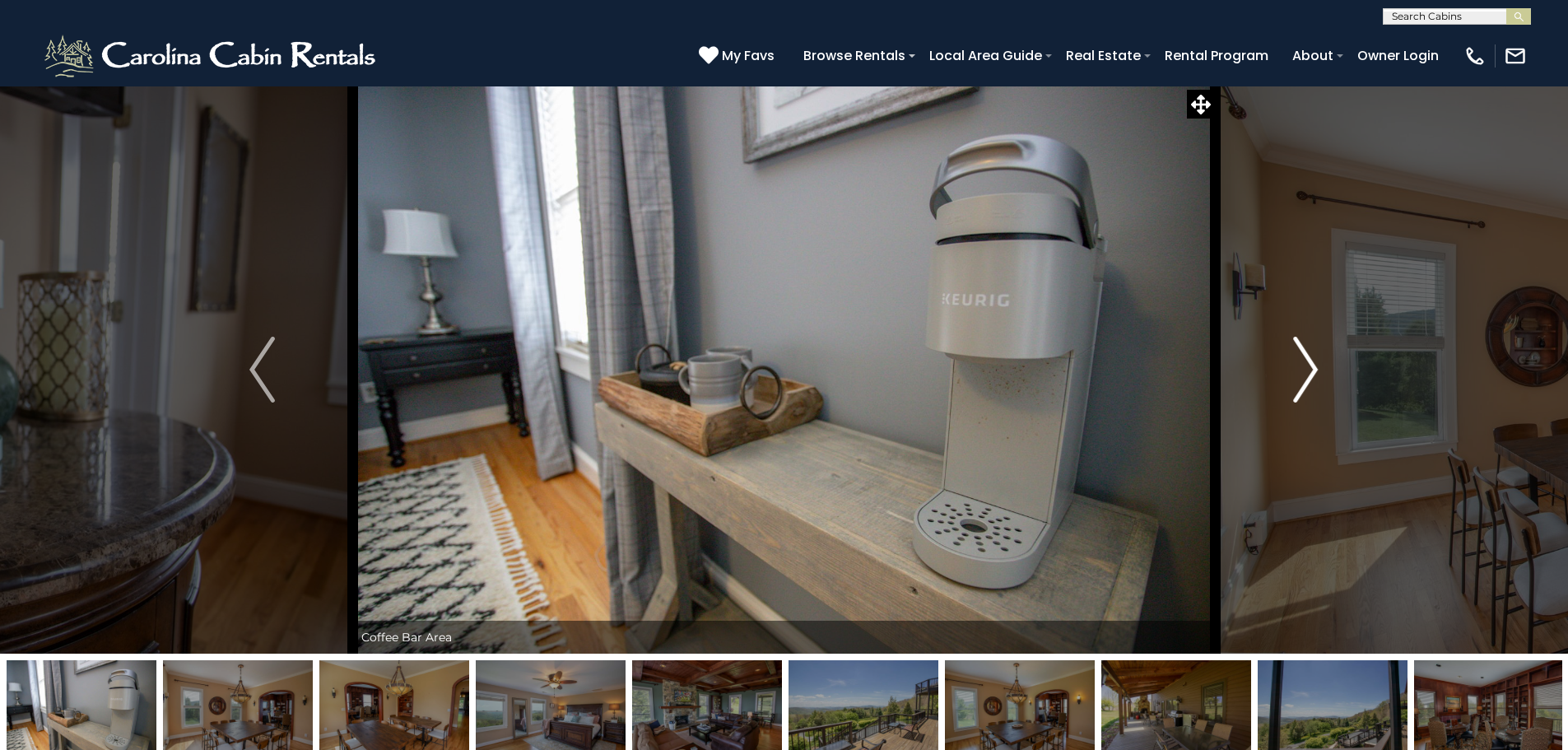
click at [1310, 368] on img "Next" at bounding box center [1305, 369] width 25 height 66
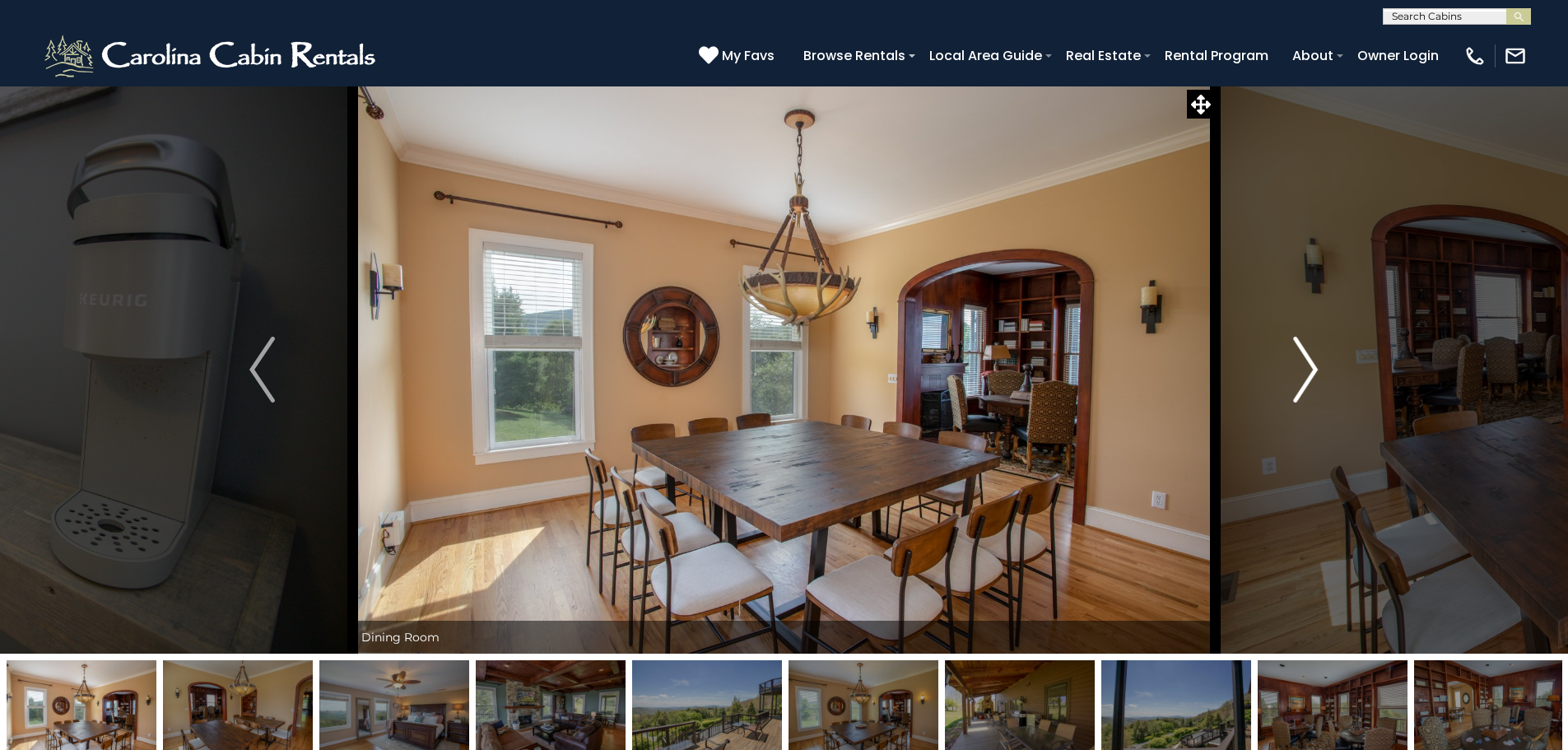
click at [1310, 368] on img "Next" at bounding box center [1305, 369] width 25 height 66
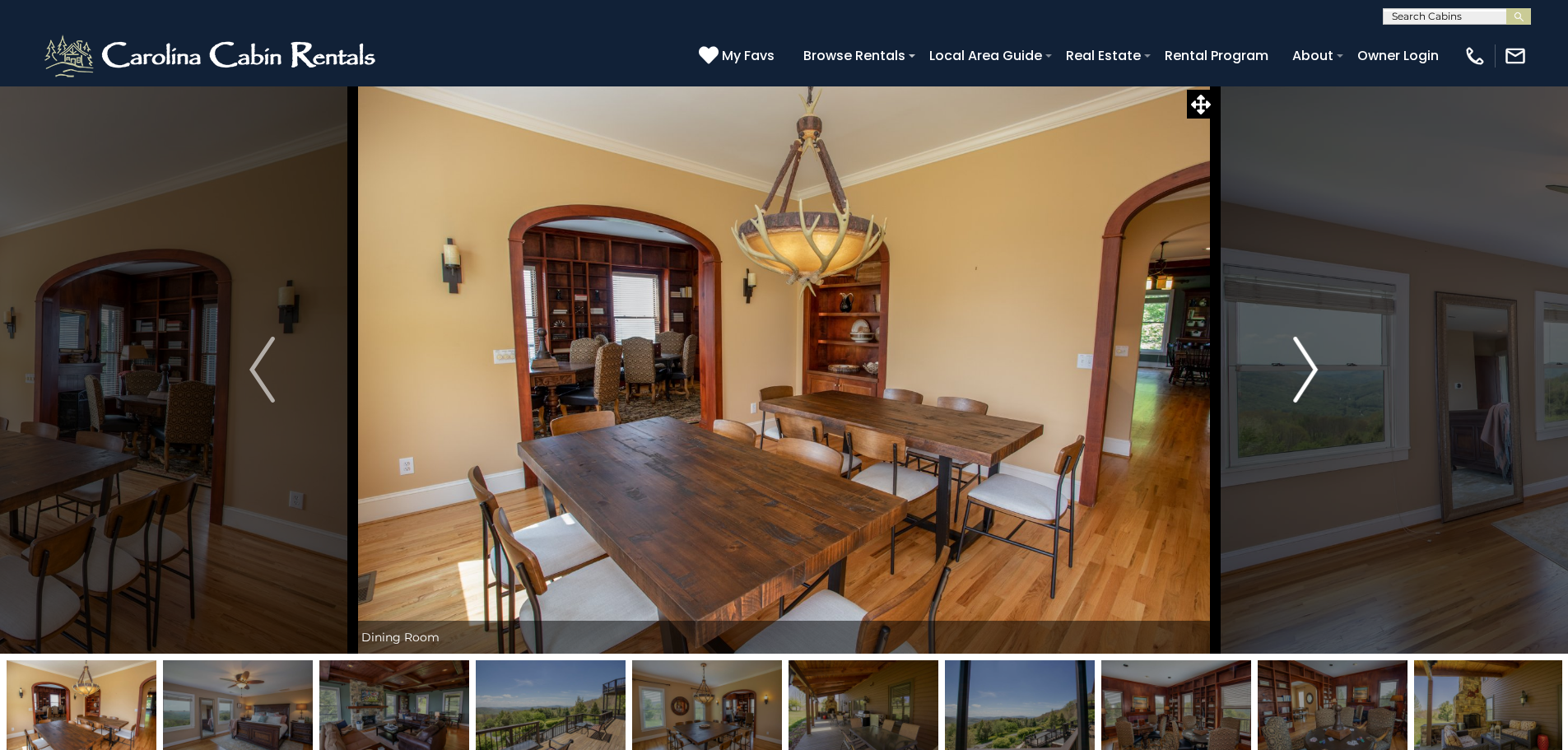
click at [1310, 368] on img "Next" at bounding box center [1305, 369] width 25 height 66
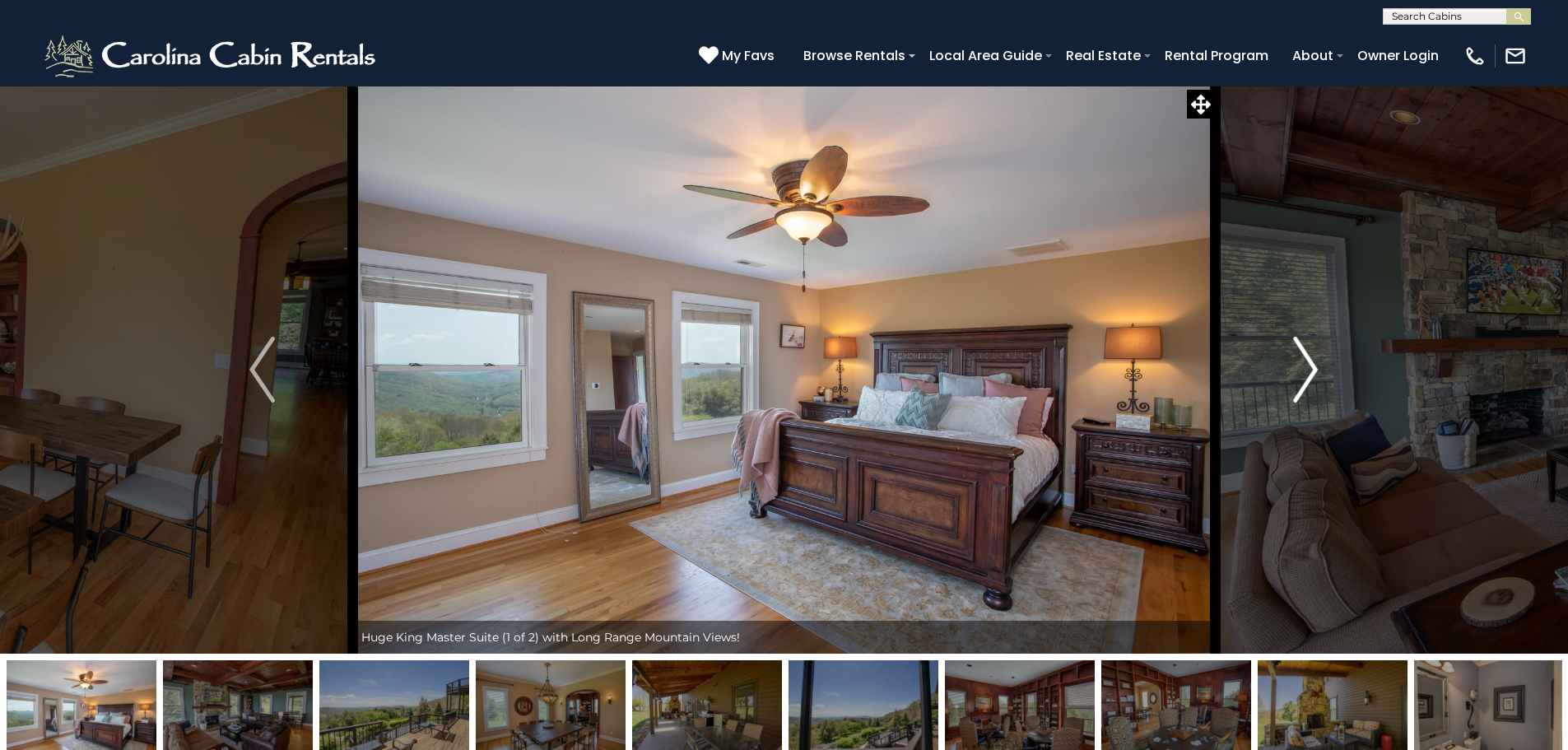
click at [1310, 368] on img "Next" at bounding box center [1305, 369] width 25 height 66
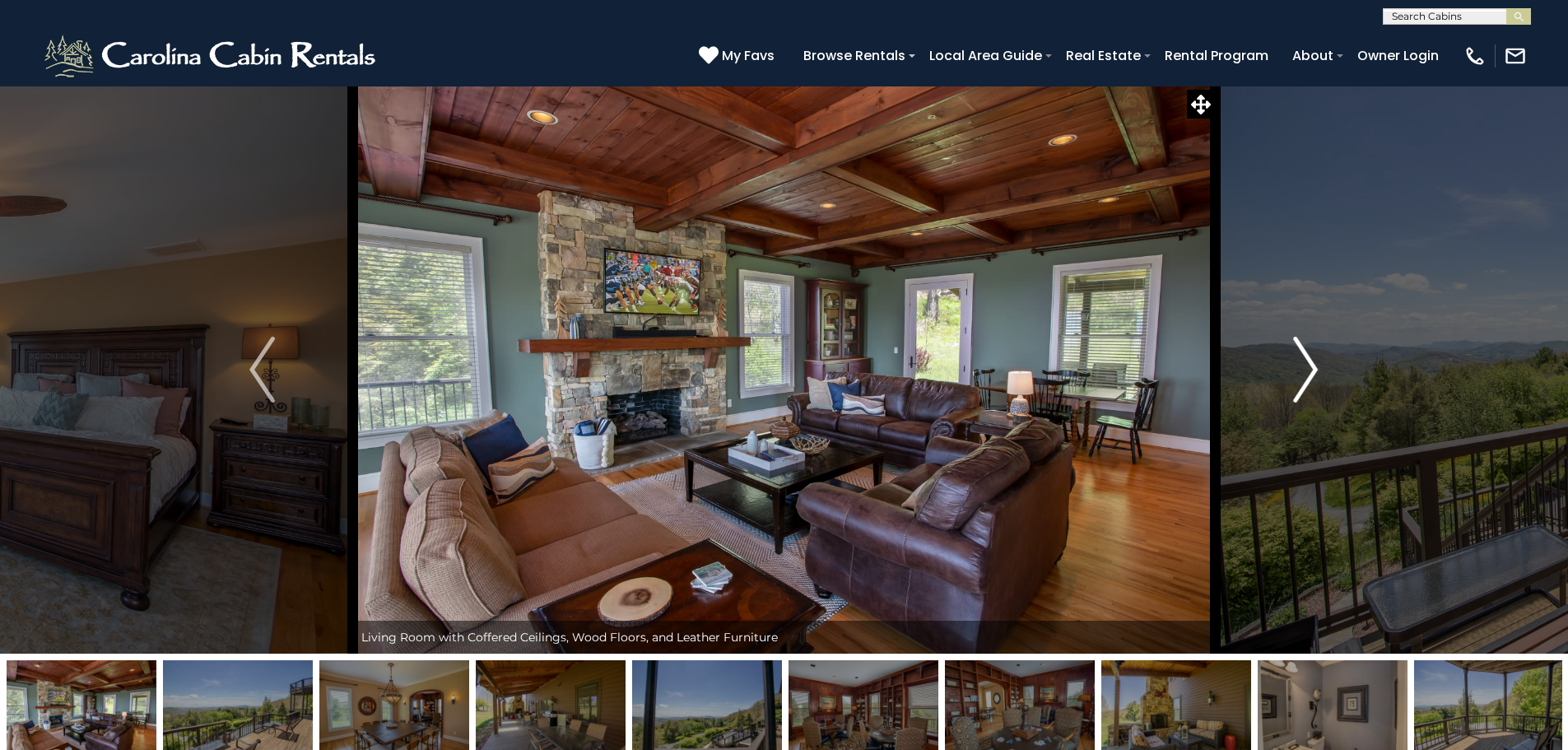
click at [1310, 368] on img "Next" at bounding box center [1305, 369] width 25 height 66
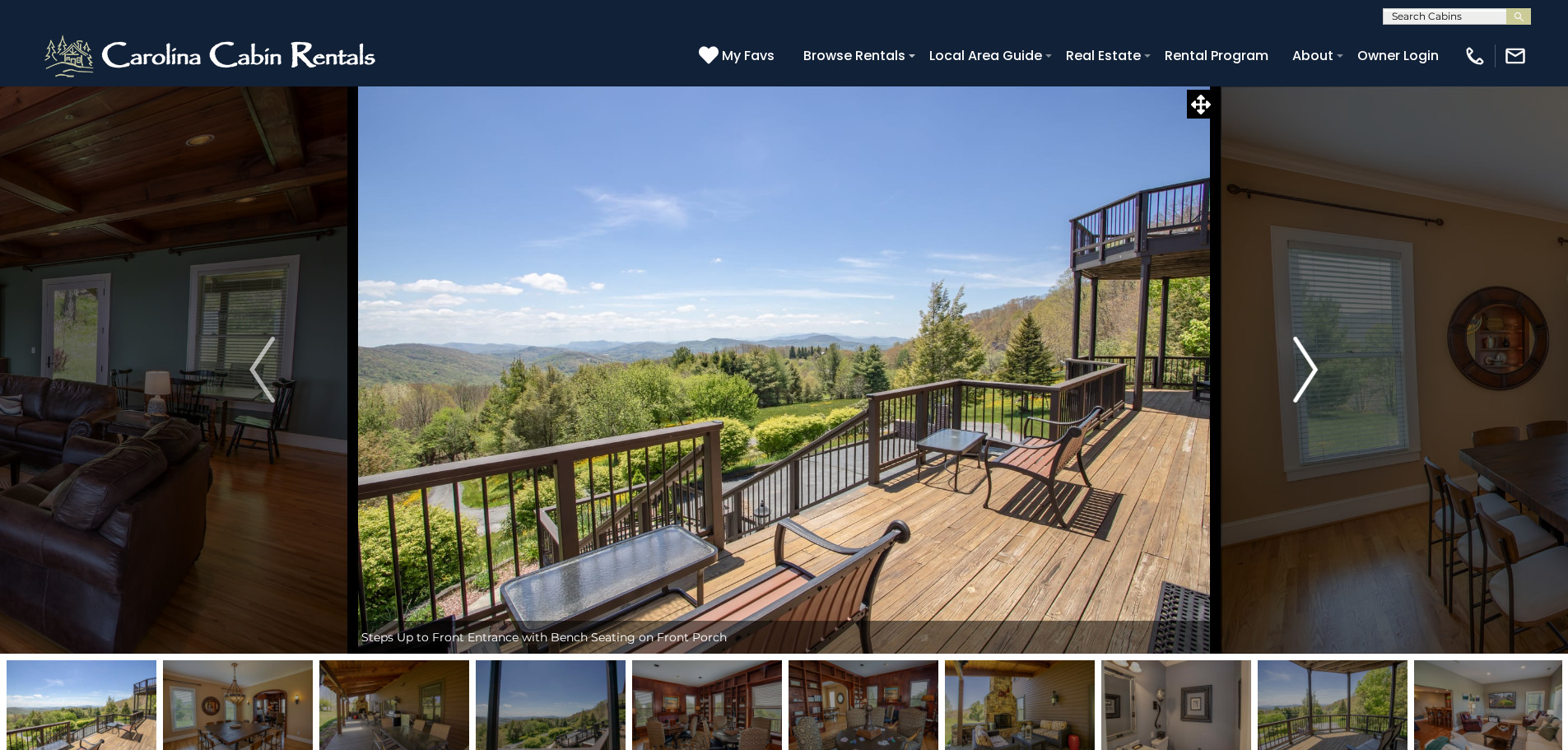
click at [1310, 368] on img "Next" at bounding box center [1305, 369] width 25 height 66
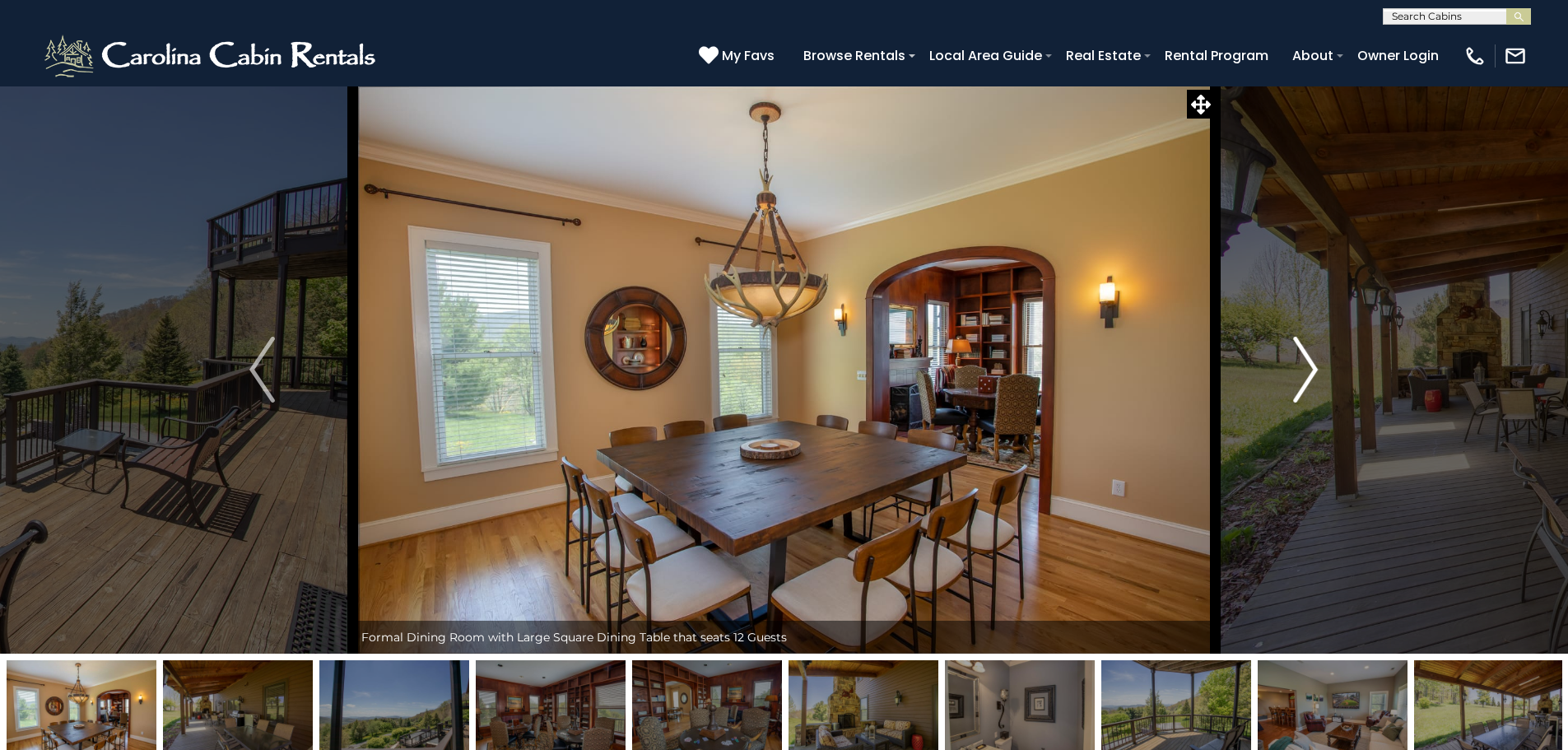
click at [1310, 368] on img "Next" at bounding box center [1305, 369] width 25 height 66
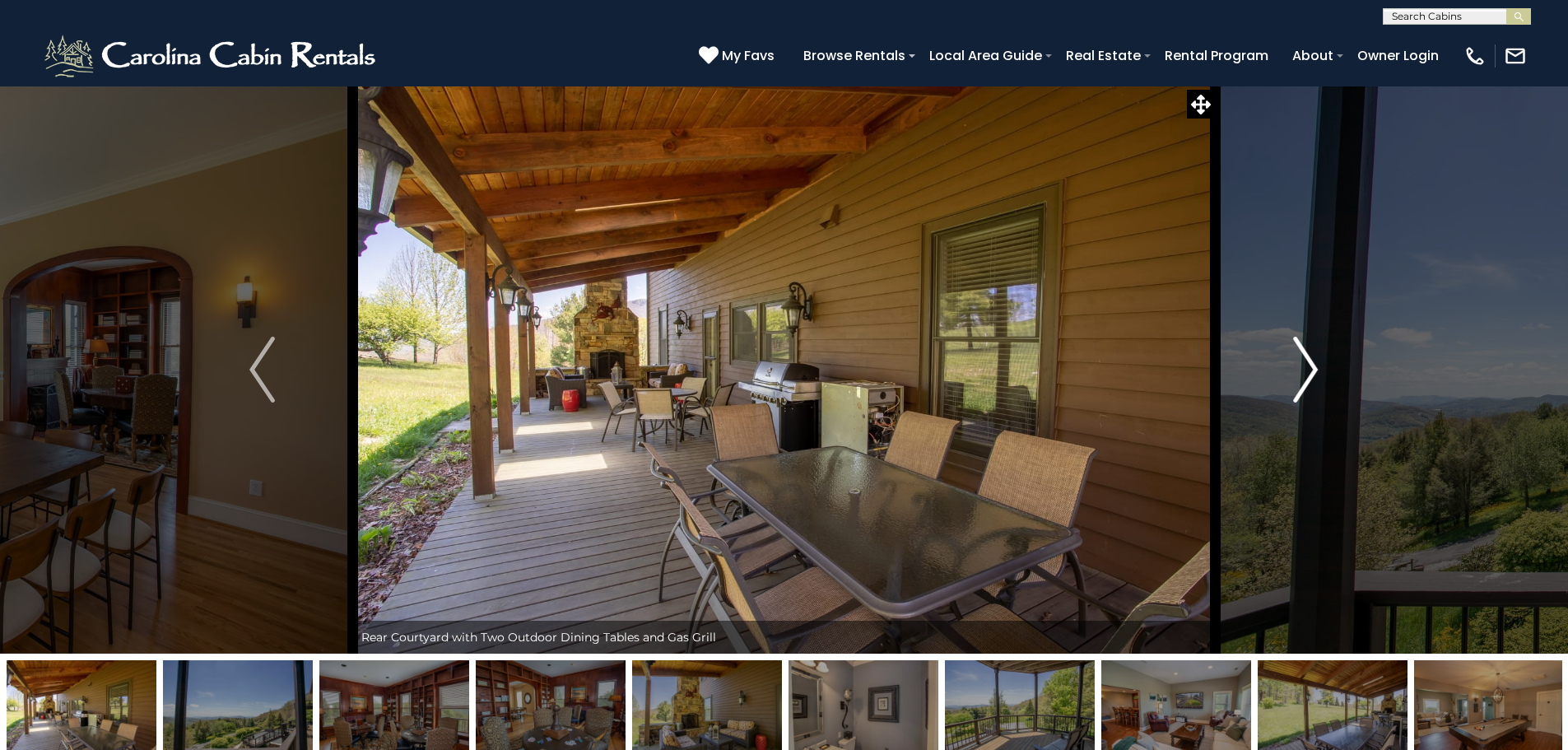
click at [1310, 368] on img "Next" at bounding box center [1305, 369] width 25 height 66
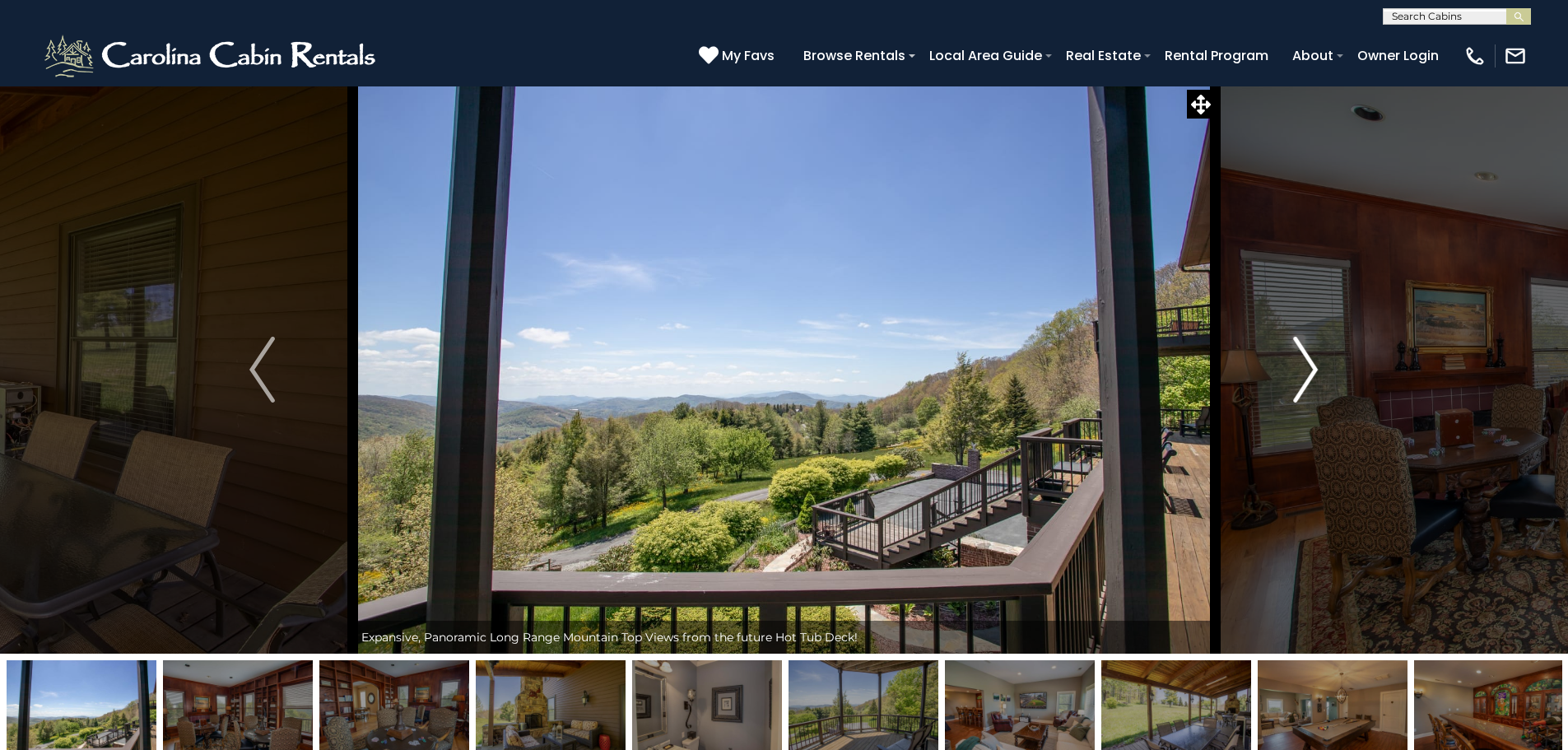
click at [1310, 368] on img "Next" at bounding box center [1305, 369] width 25 height 66
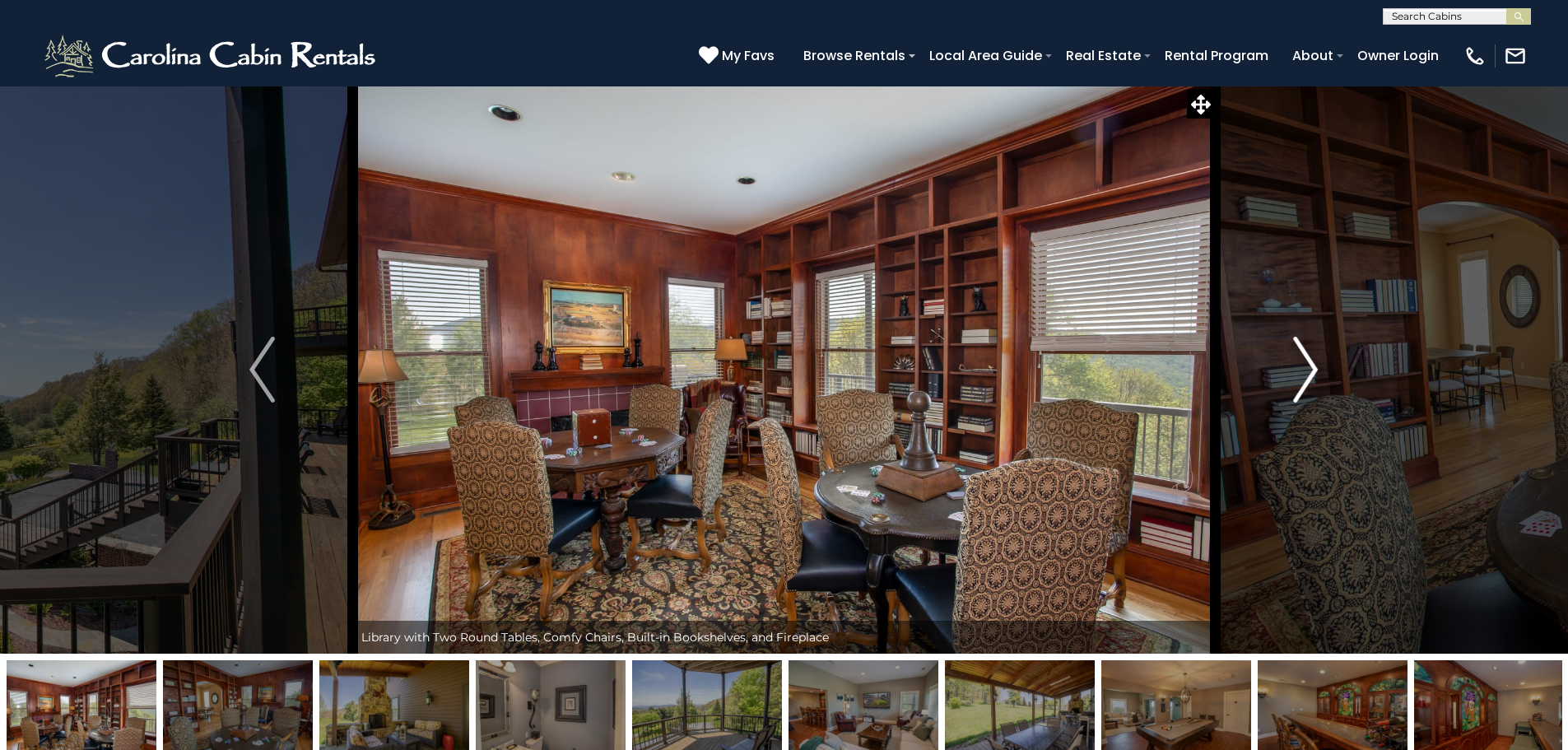
click at [1310, 368] on img "Next" at bounding box center [1305, 369] width 25 height 66
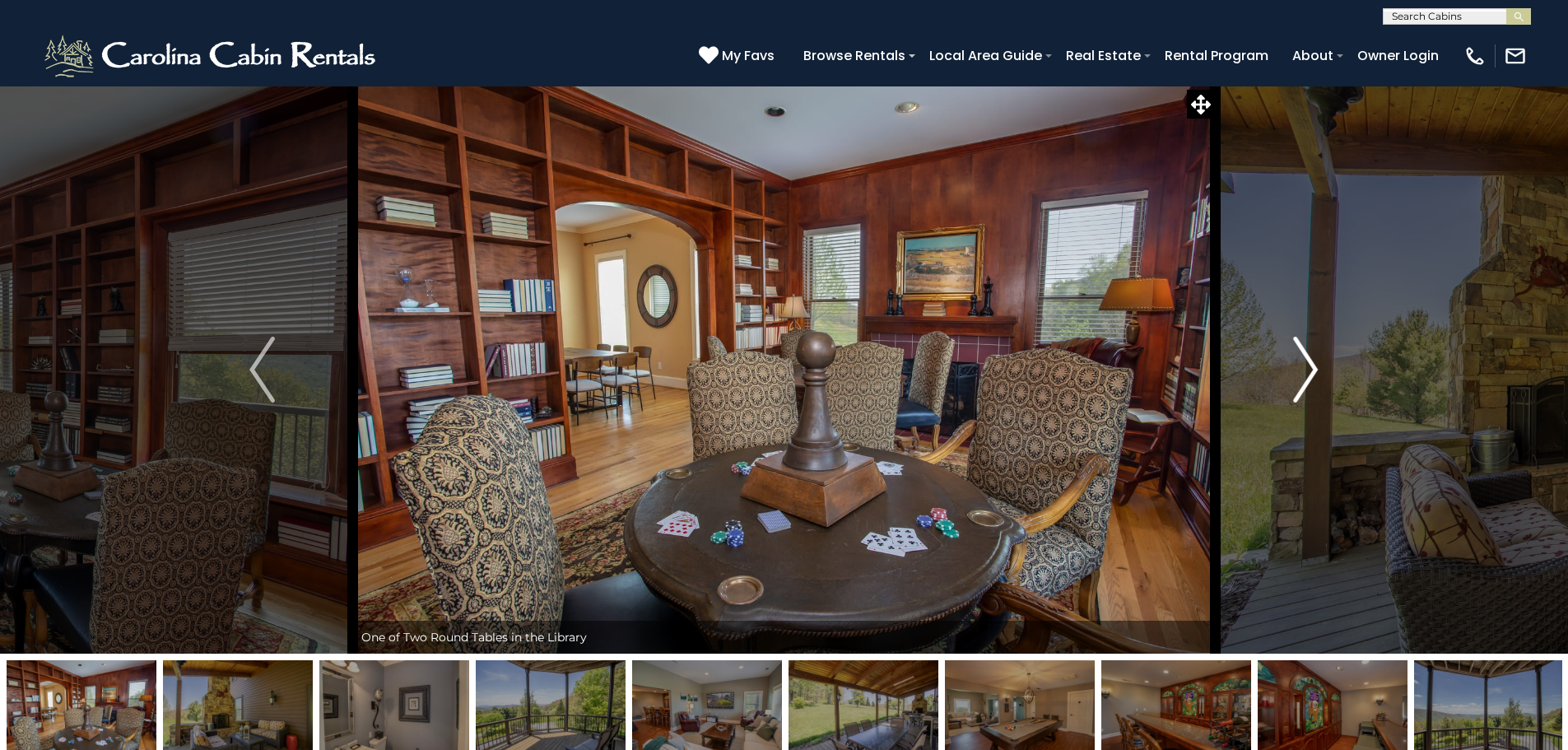
click at [1310, 368] on img "Next" at bounding box center [1305, 369] width 25 height 66
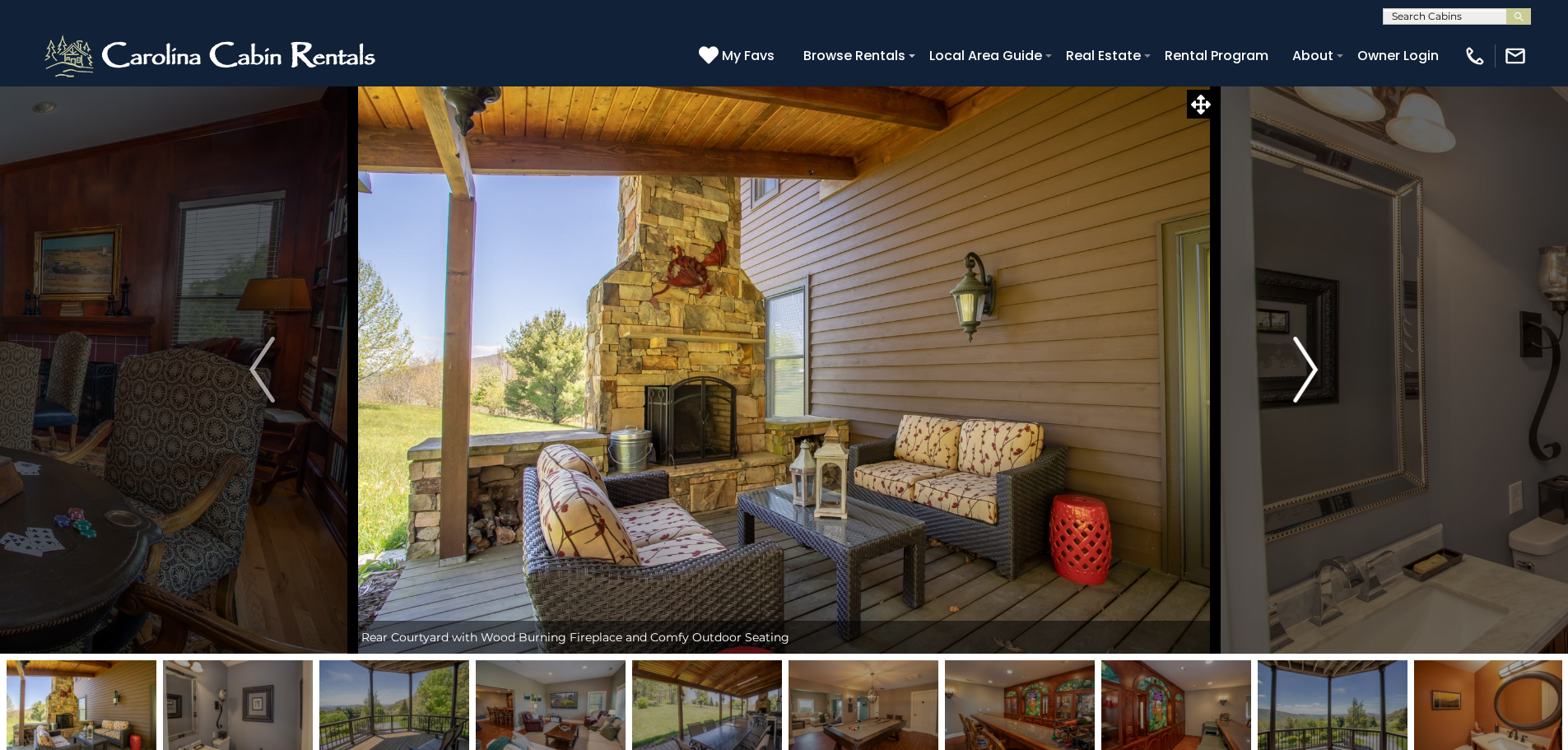
click at [1310, 368] on img "Next" at bounding box center [1305, 369] width 25 height 66
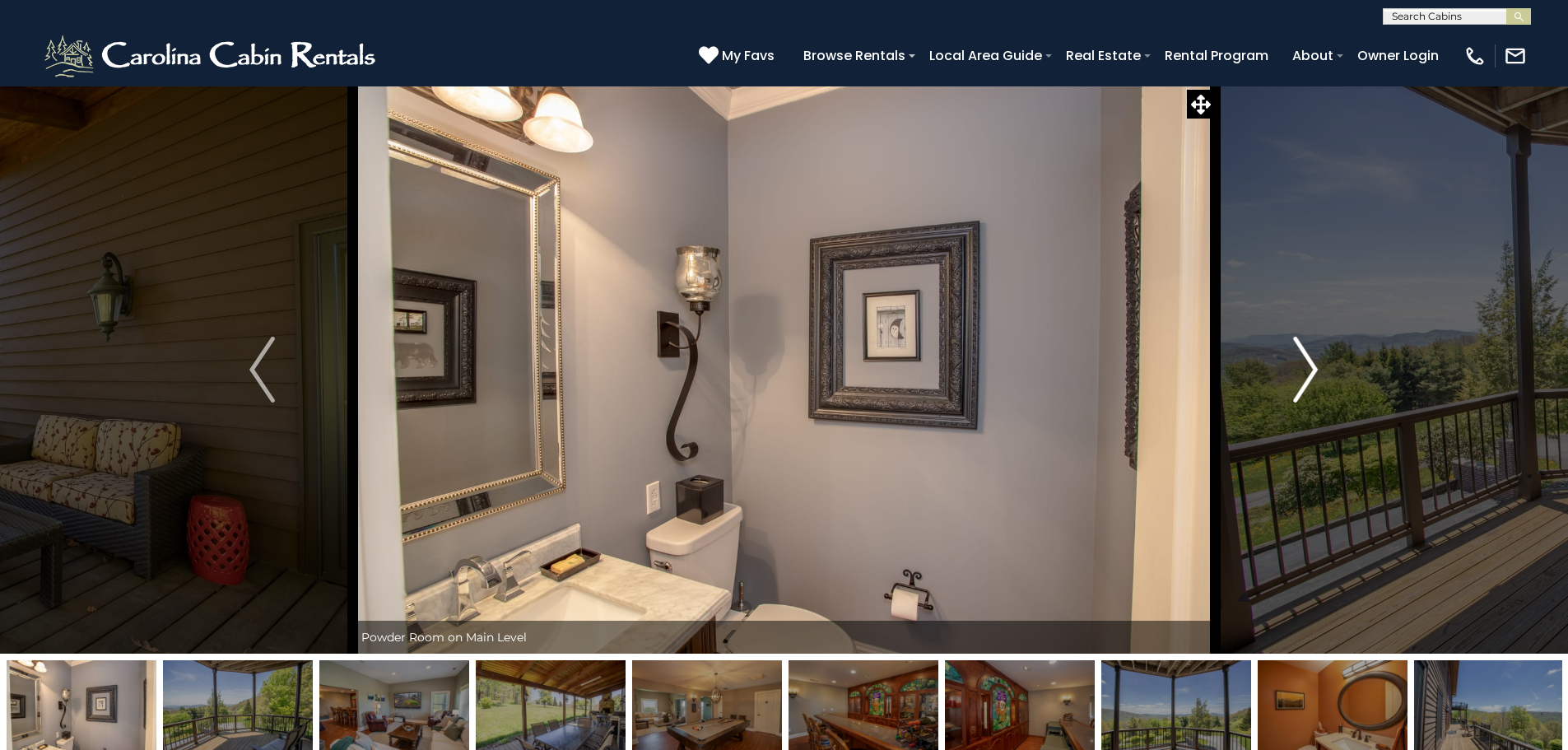
click at [1310, 368] on img "Next" at bounding box center [1305, 369] width 25 height 66
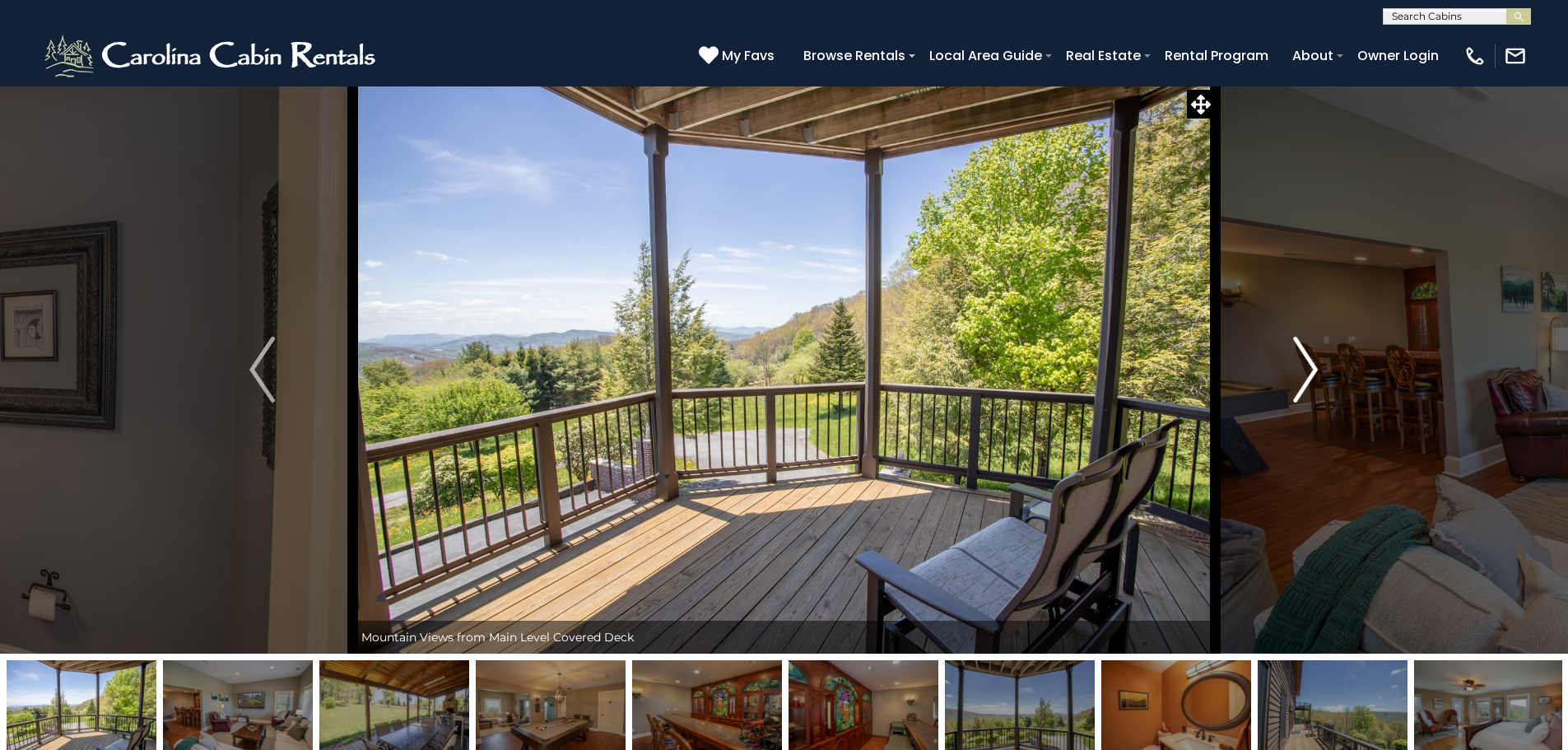
click at [1310, 368] on img "Next" at bounding box center [1305, 369] width 25 height 66
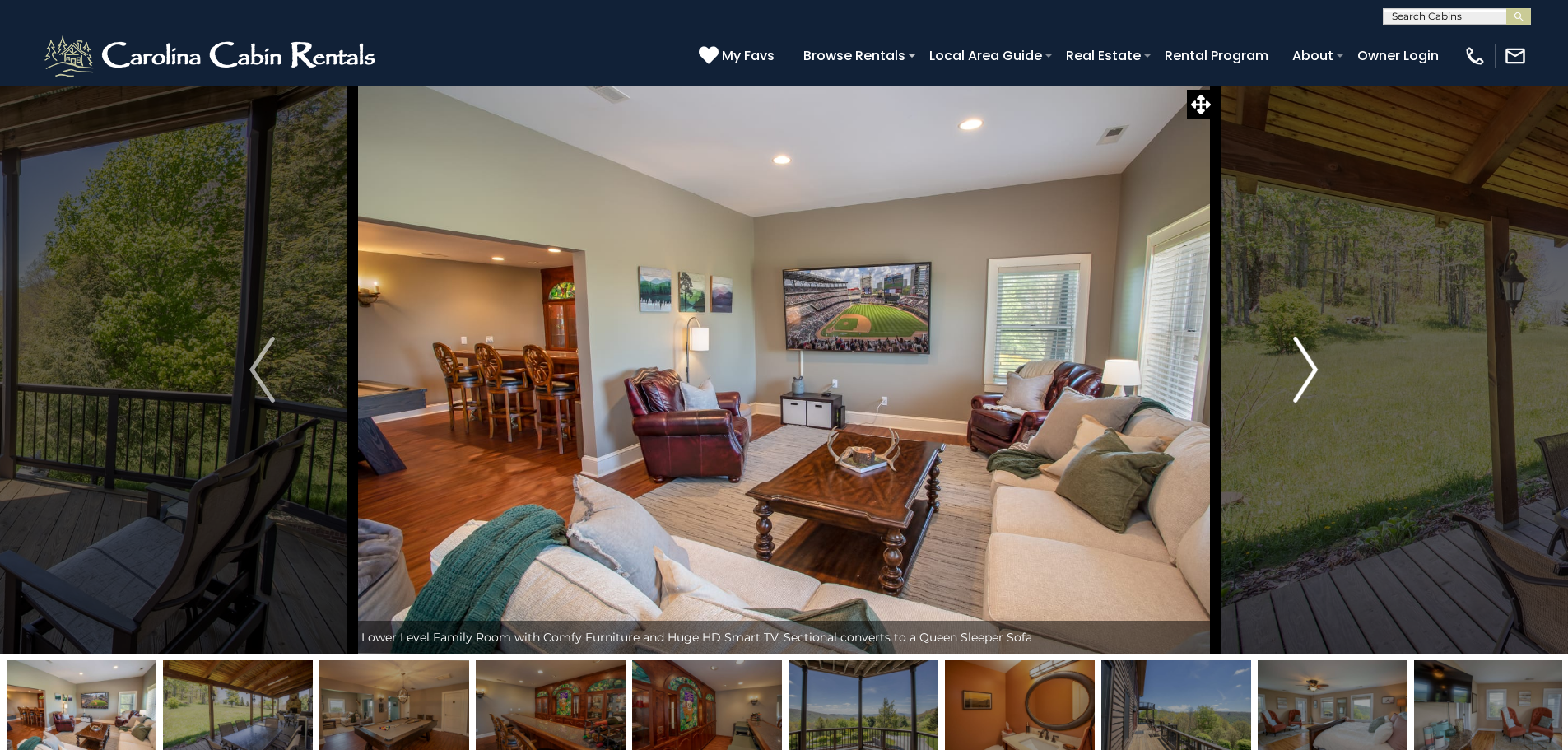
click at [1310, 368] on img "Next" at bounding box center [1305, 369] width 25 height 66
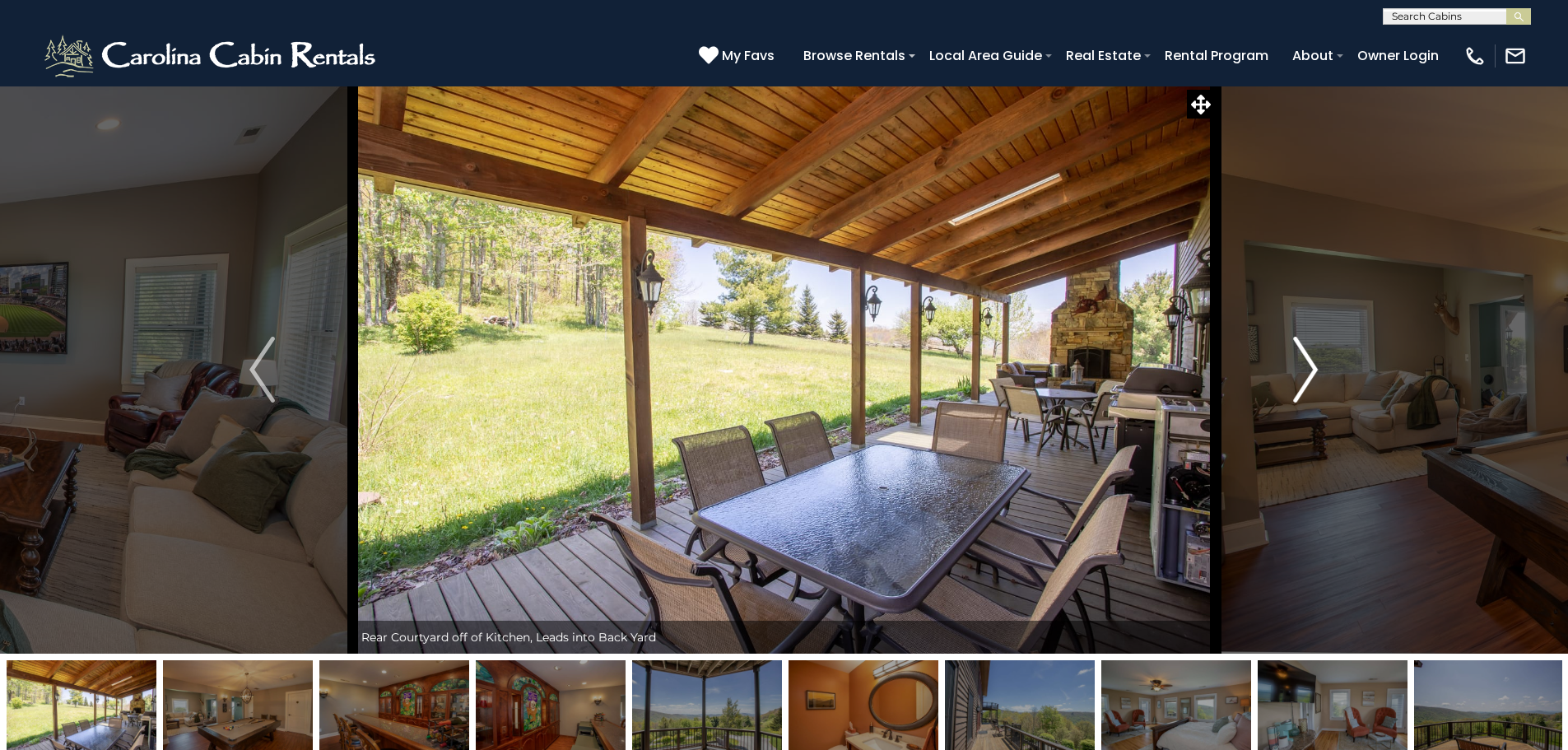
click at [1310, 368] on img "Next" at bounding box center [1305, 369] width 25 height 66
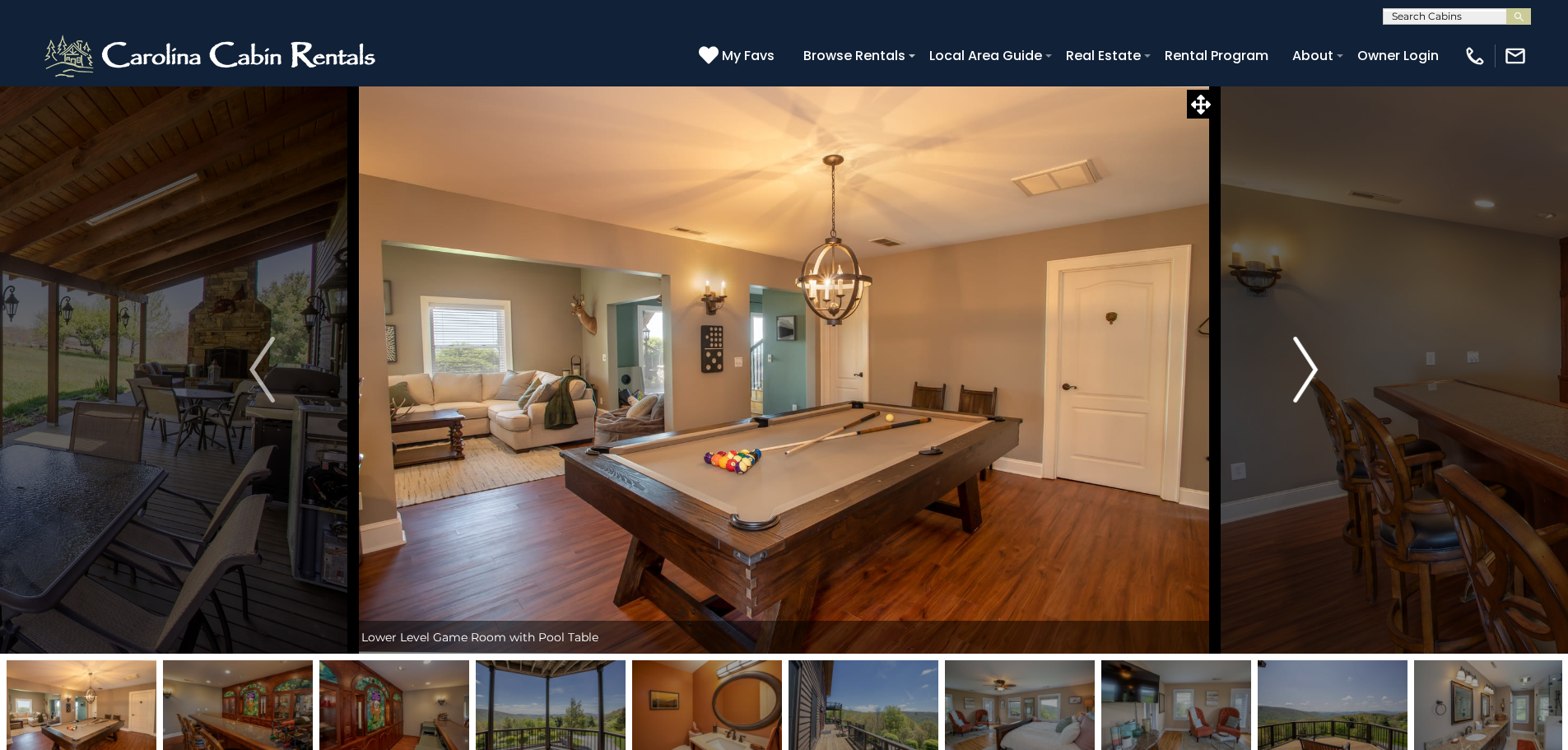
click at [1310, 368] on img "Next" at bounding box center [1305, 369] width 25 height 66
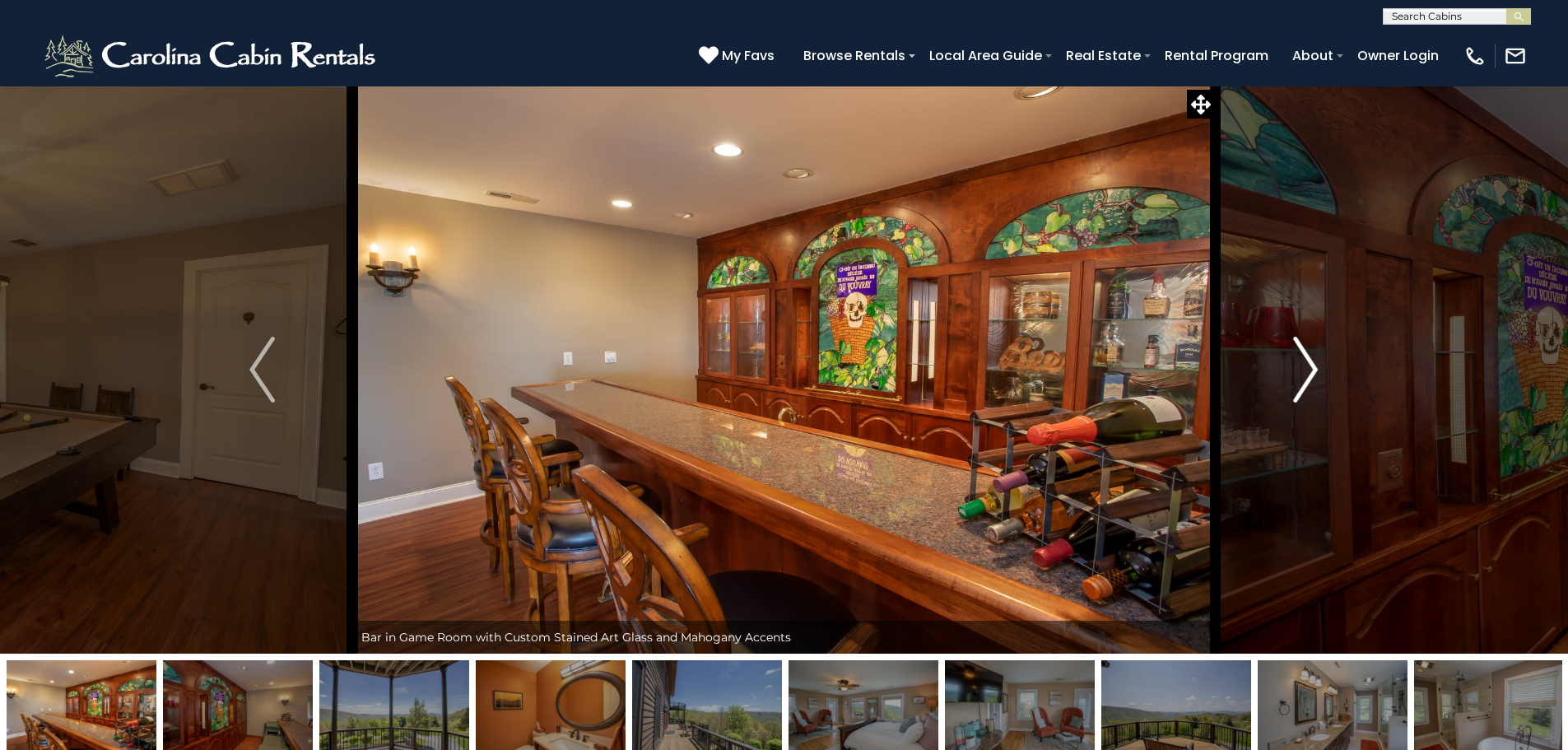
click at [1310, 368] on img "Next" at bounding box center [1305, 369] width 25 height 66
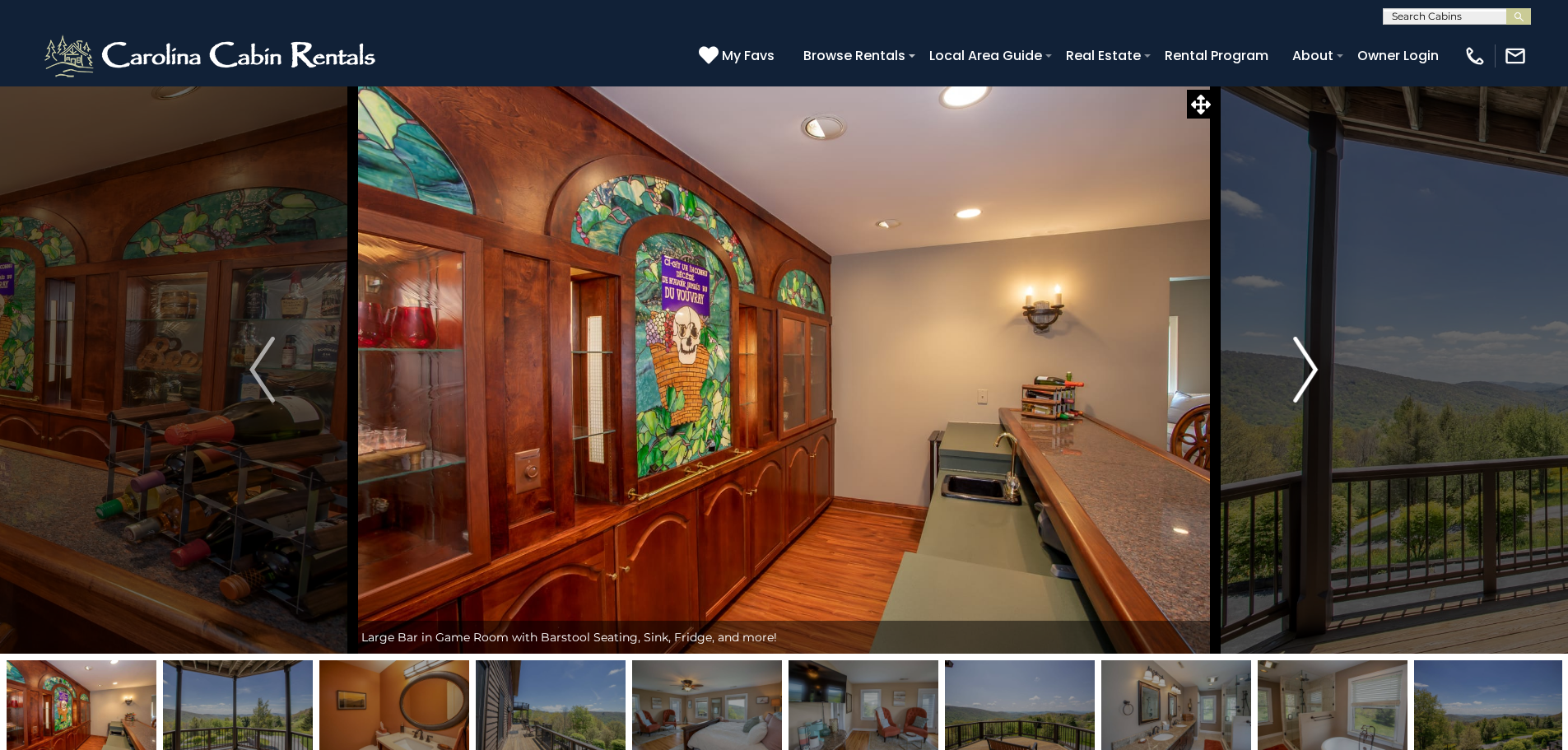
click at [1310, 368] on img "Next" at bounding box center [1305, 369] width 25 height 66
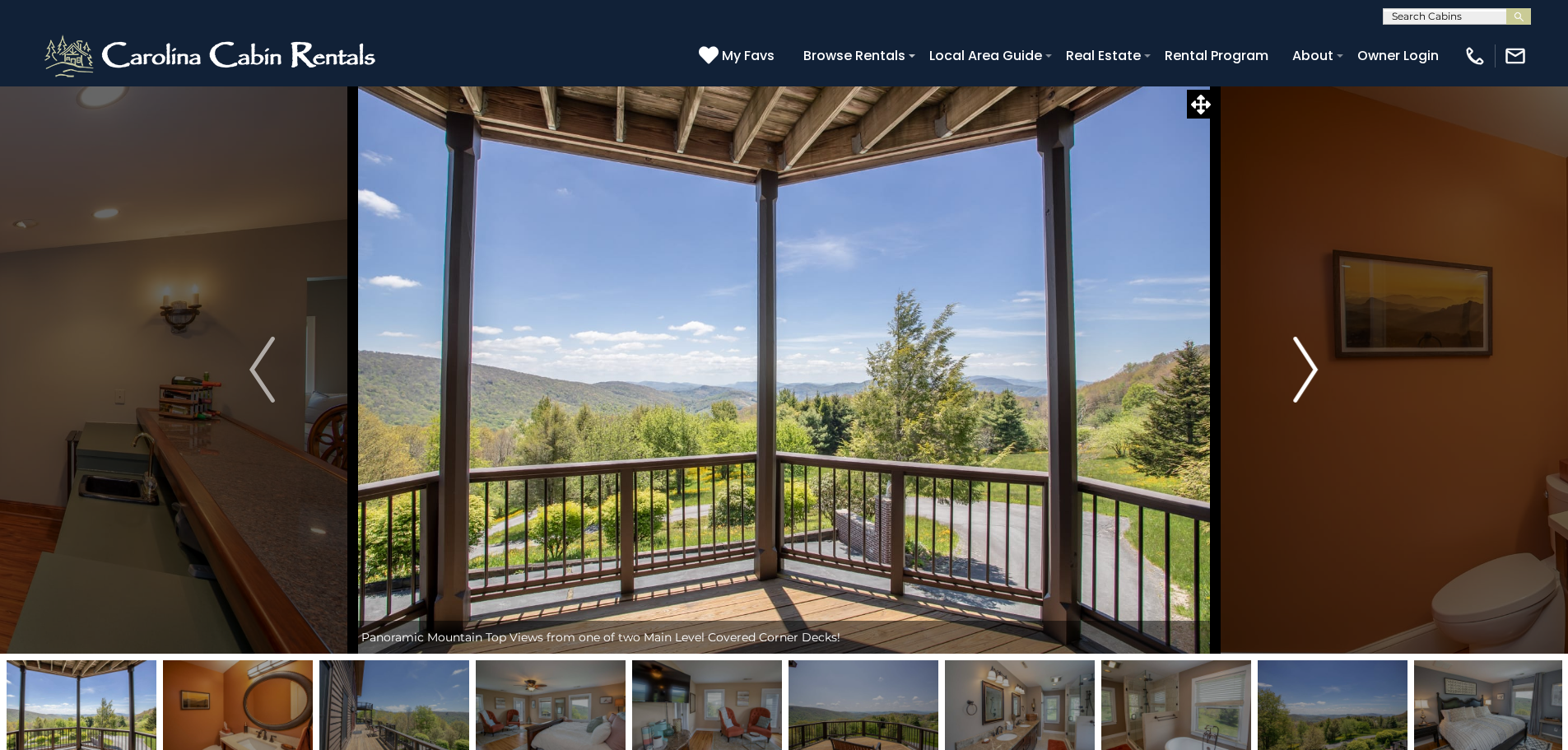
click at [1310, 368] on img "Next" at bounding box center [1305, 369] width 25 height 66
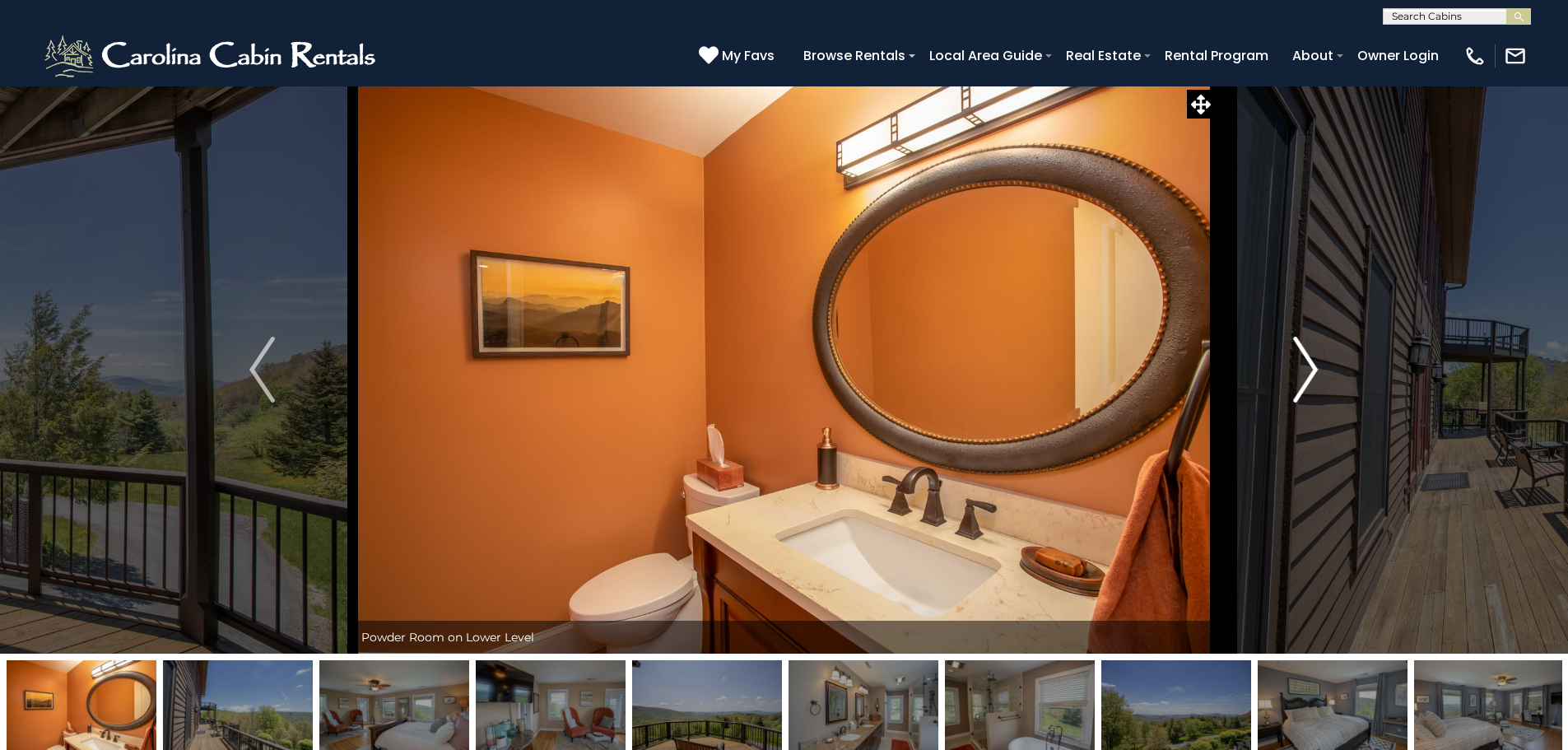
click at [1310, 368] on img "Next" at bounding box center [1305, 369] width 25 height 66
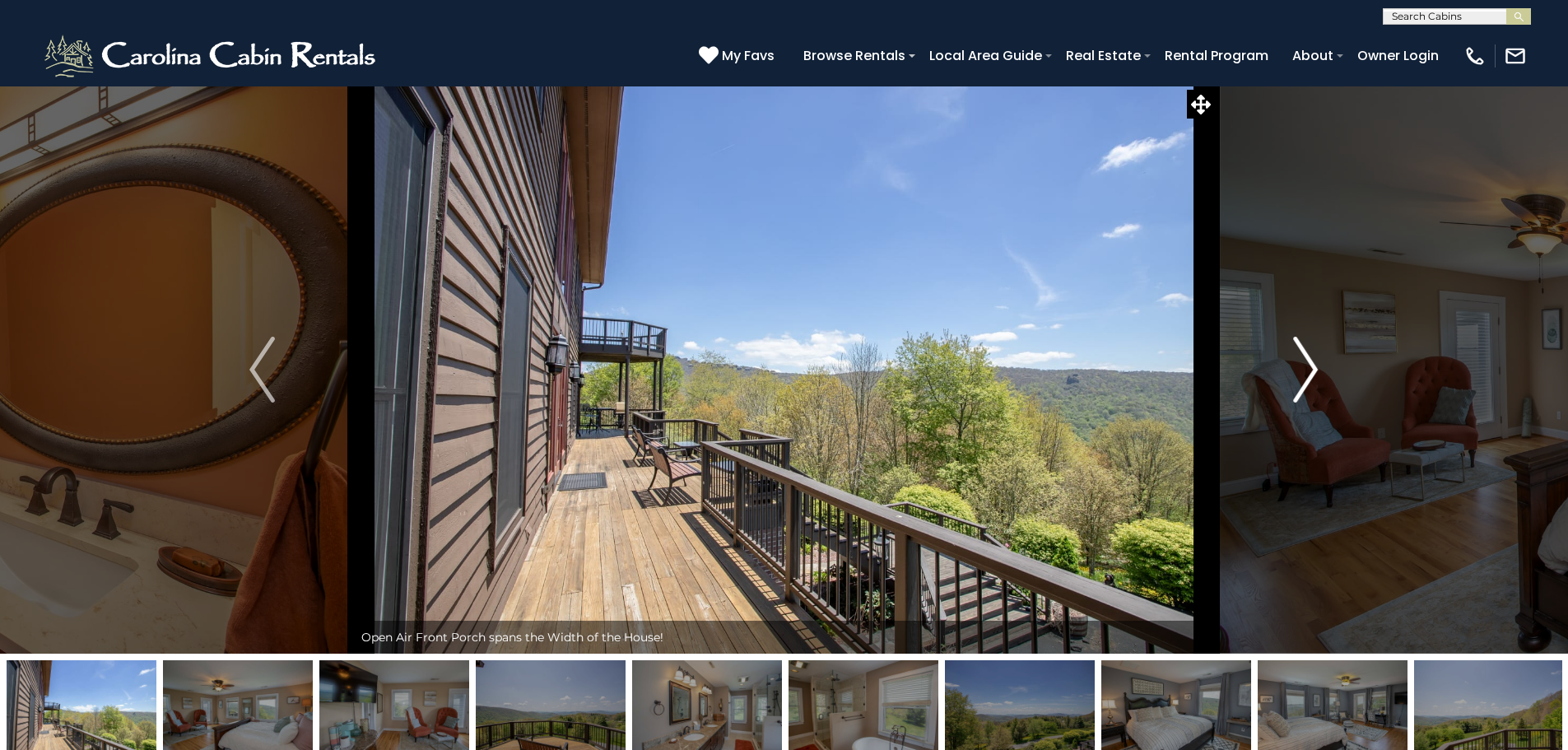
click at [1310, 368] on img "Next" at bounding box center [1305, 369] width 25 height 66
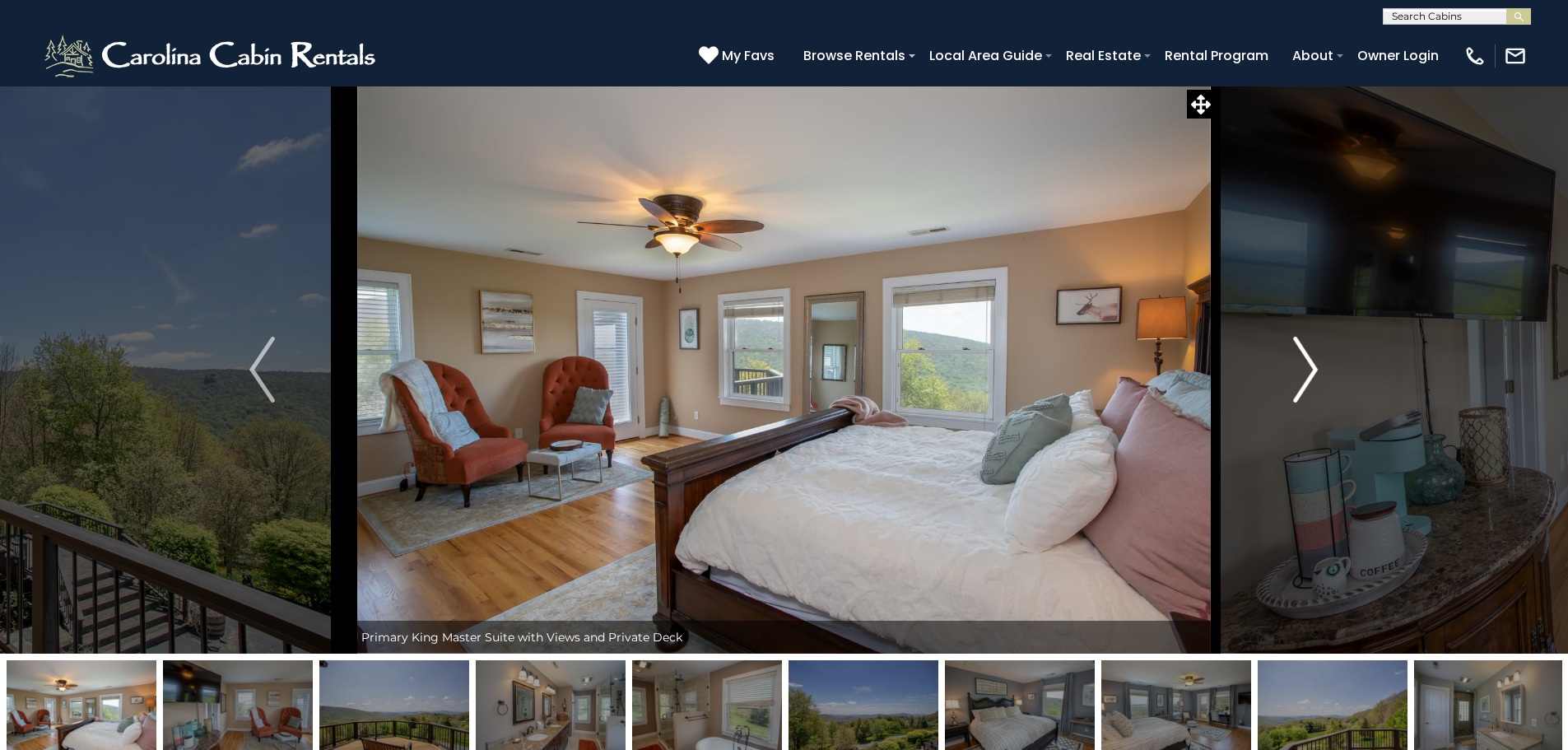
click at [1310, 368] on img "Next" at bounding box center [1305, 369] width 25 height 66
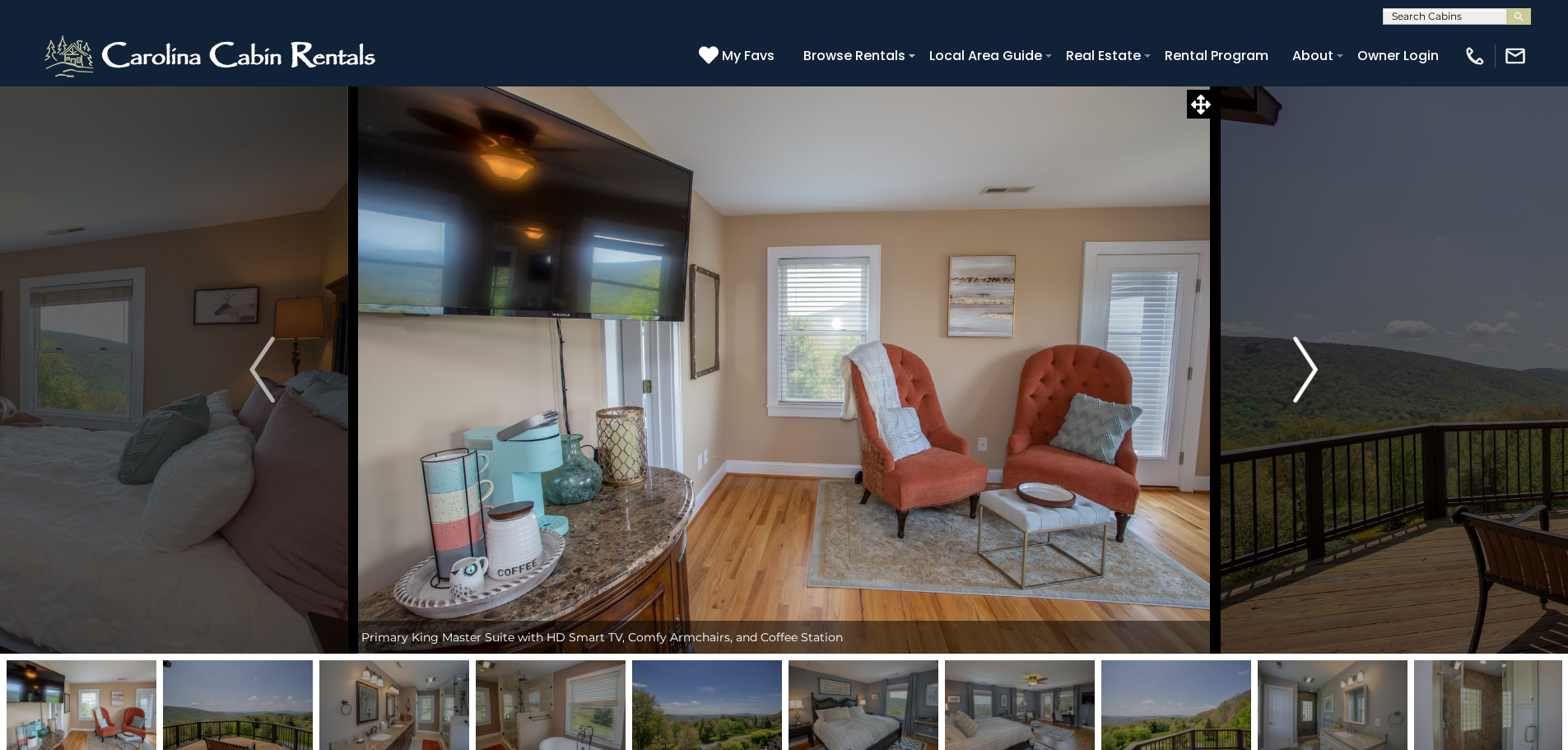
click at [1310, 368] on img "Next" at bounding box center [1305, 369] width 25 height 66
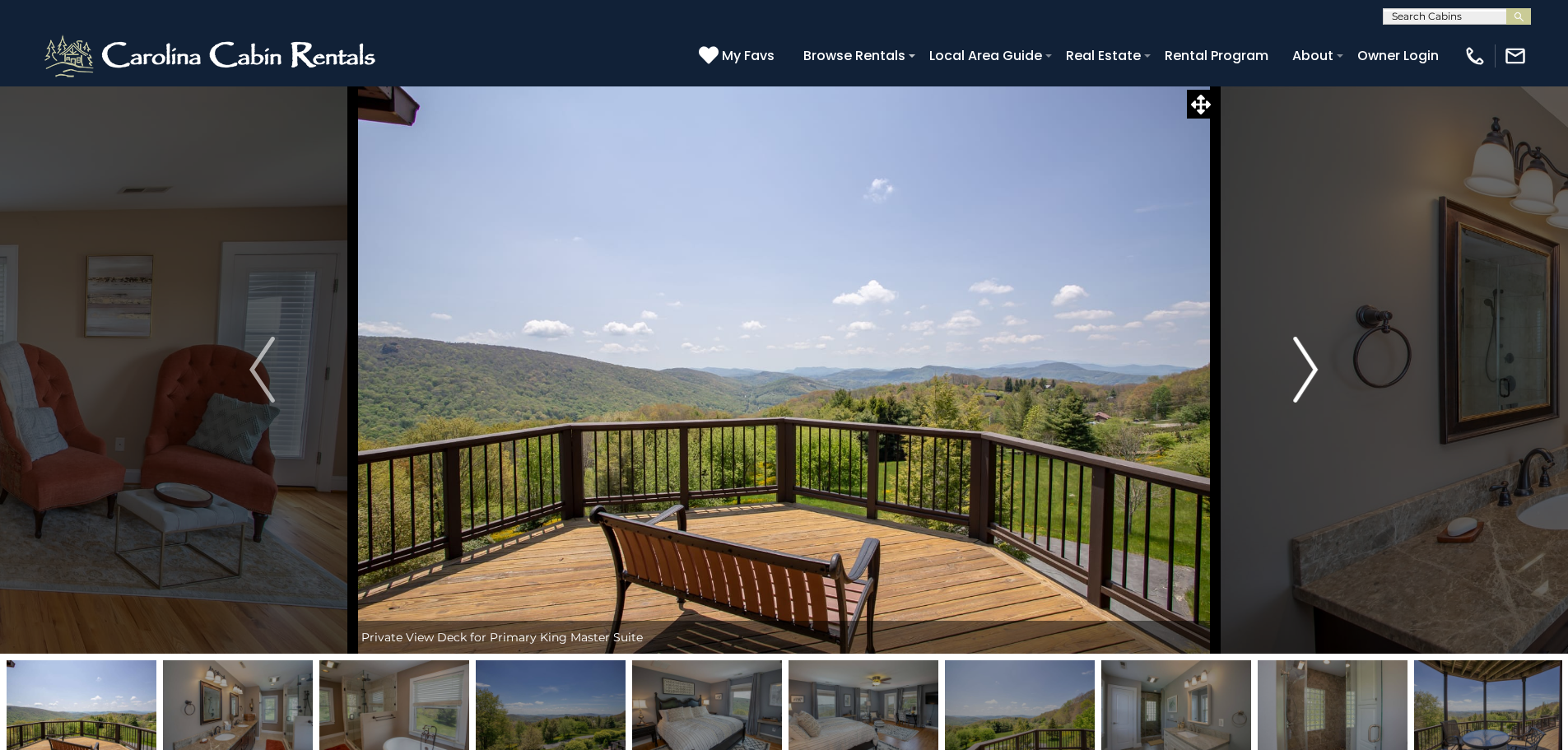
click at [1310, 368] on img "Next" at bounding box center [1305, 369] width 25 height 66
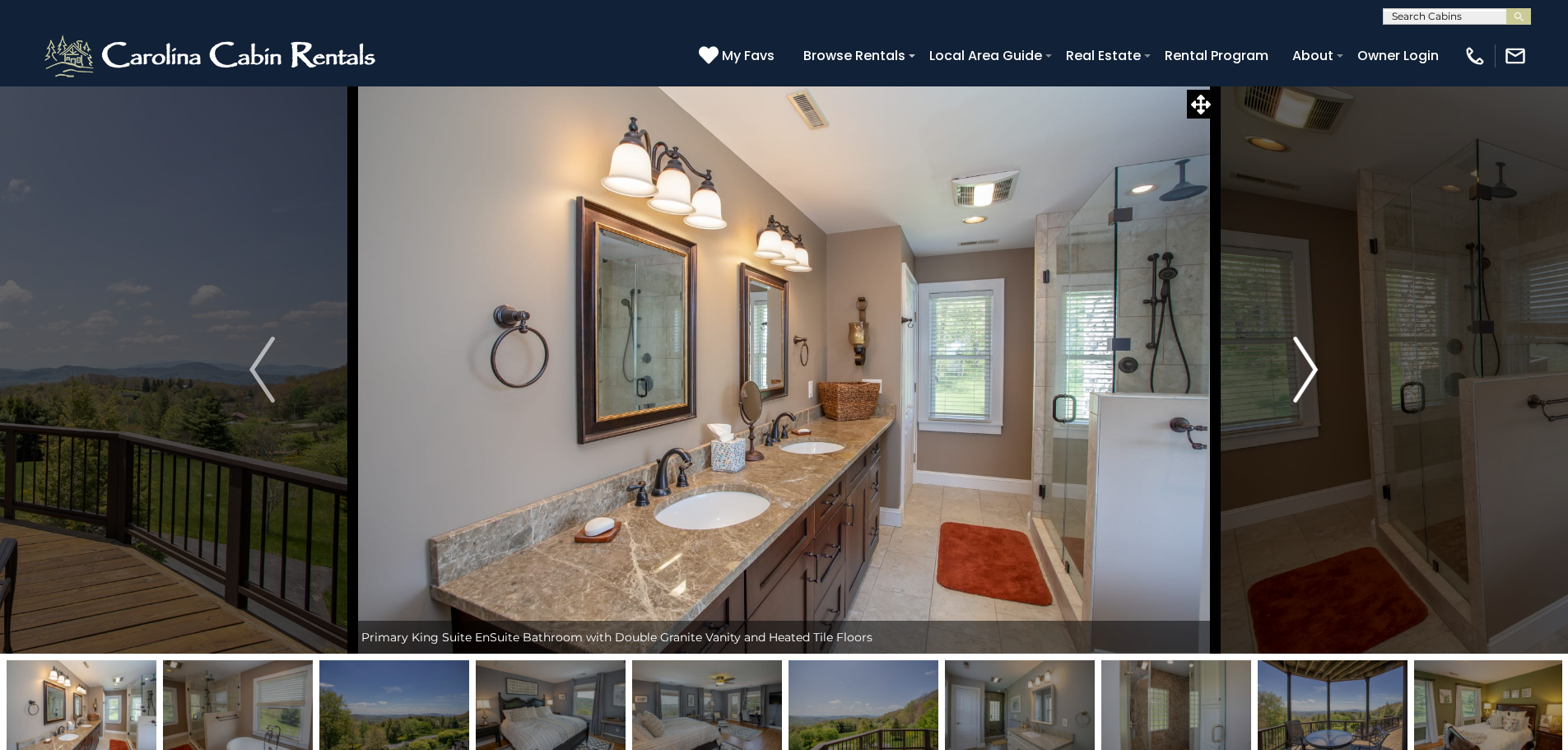
click at [1310, 368] on img "Next" at bounding box center [1305, 369] width 25 height 66
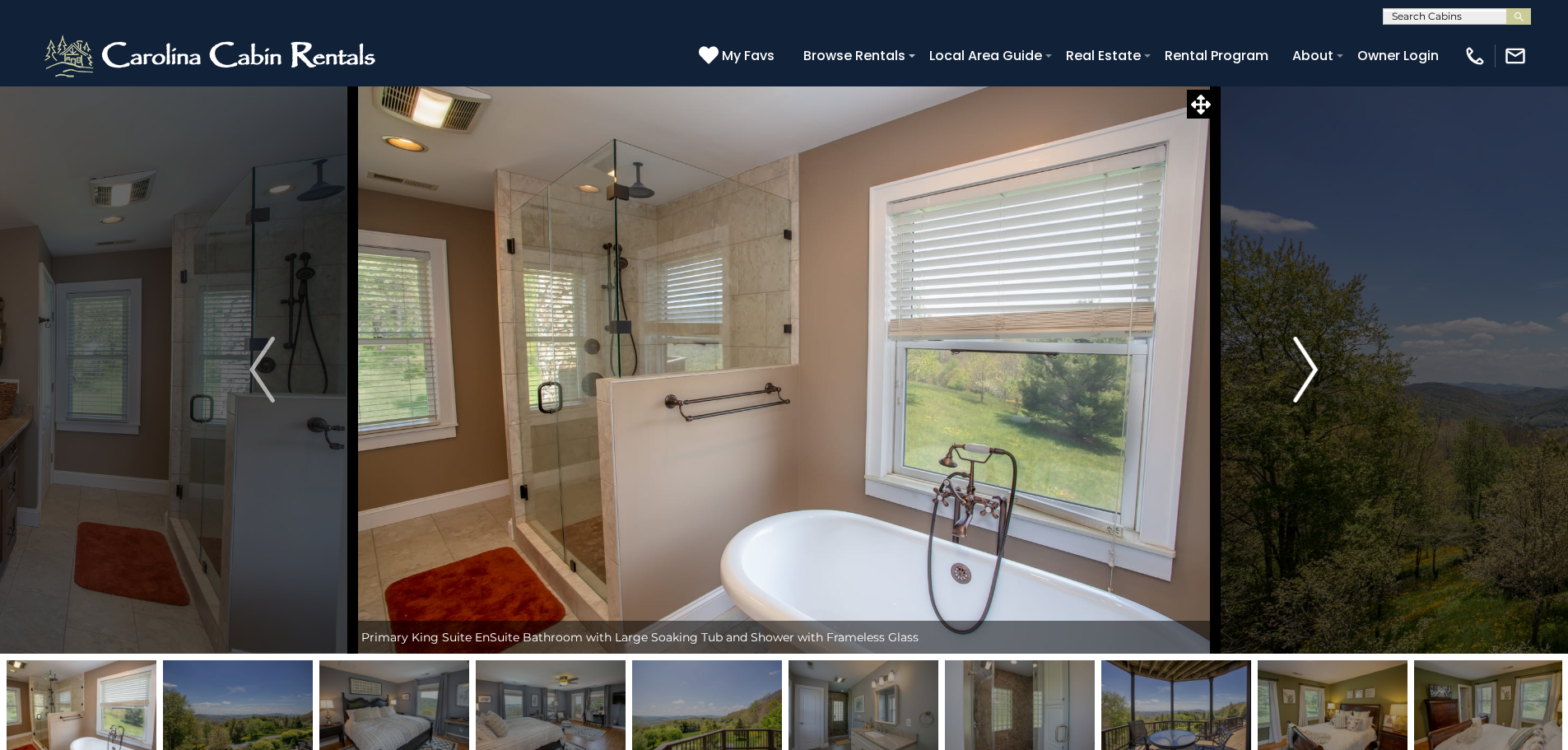
click at [1310, 368] on img "Next" at bounding box center [1305, 369] width 25 height 66
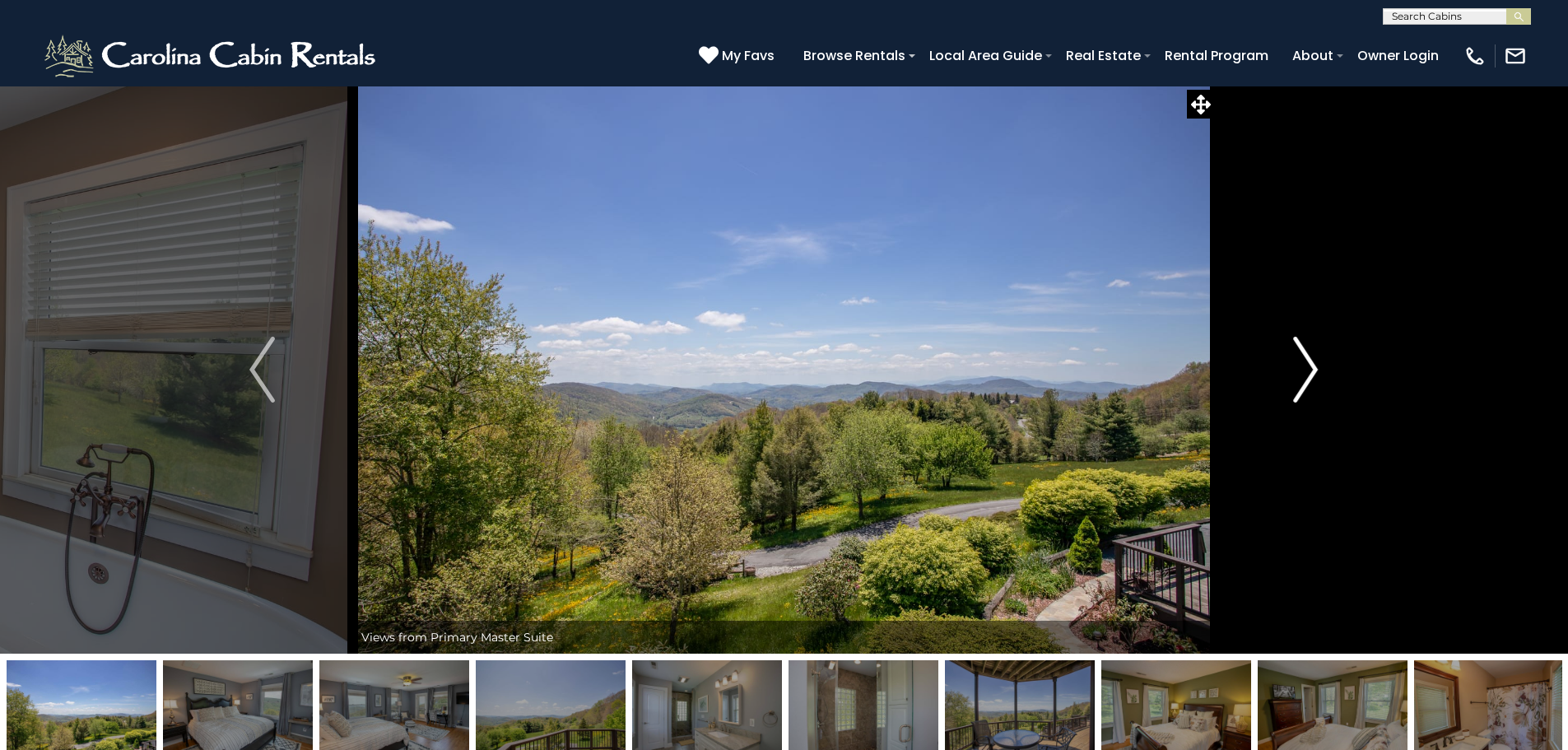
click at [1310, 368] on img "Next" at bounding box center [1305, 369] width 25 height 66
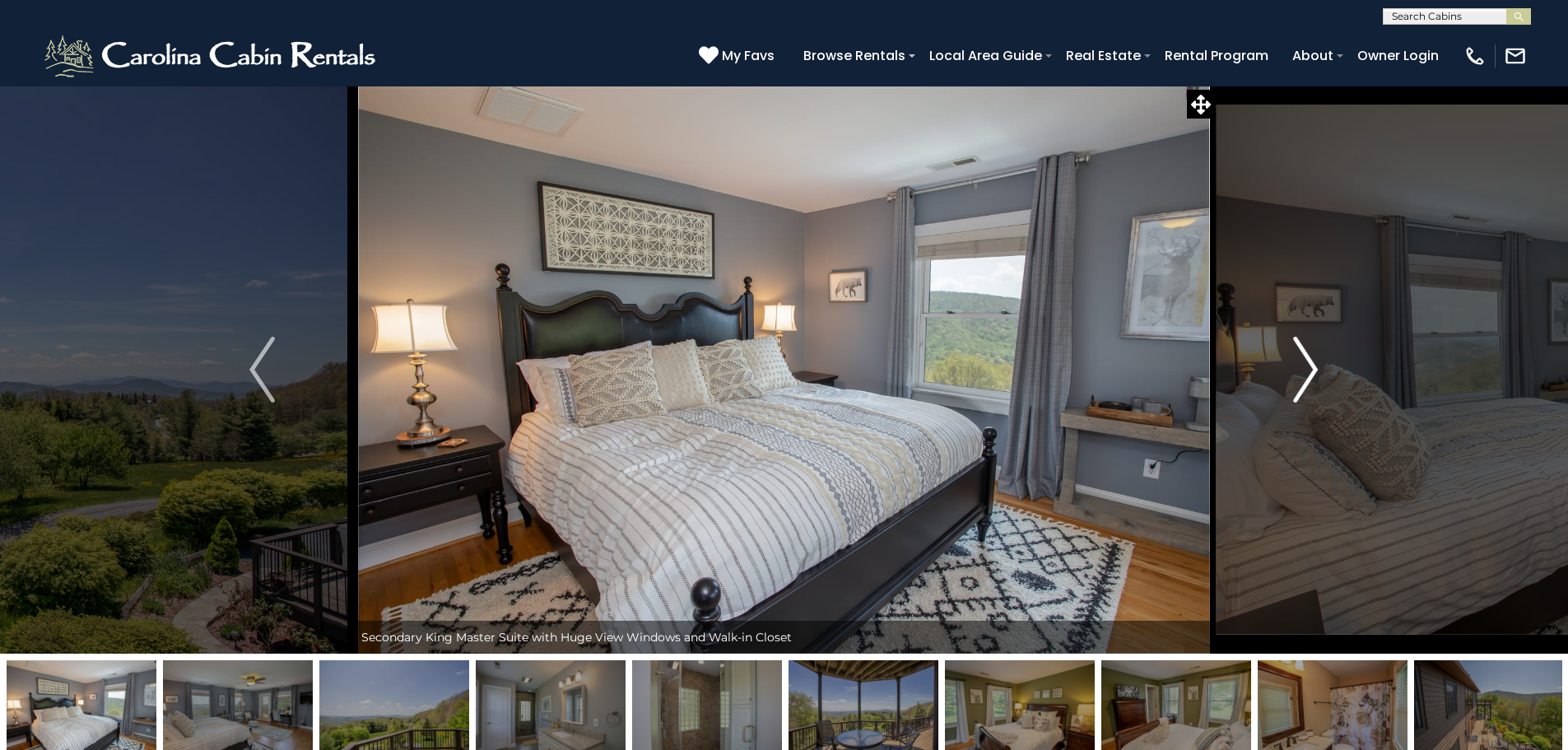
click at [1310, 368] on img "Next" at bounding box center [1305, 369] width 25 height 66
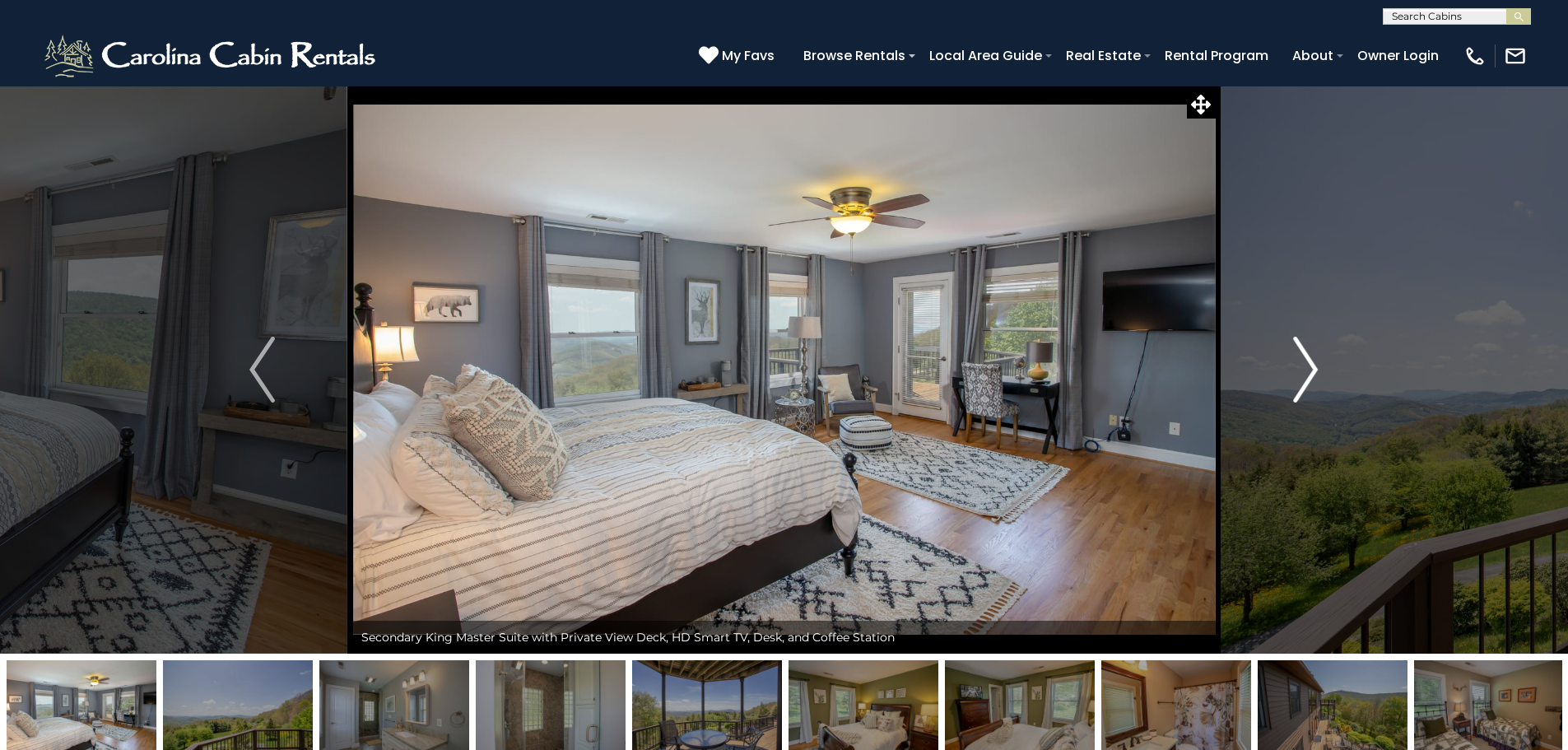
click at [1310, 368] on img "Next" at bounding box center [1305, 369] width 25 height 66
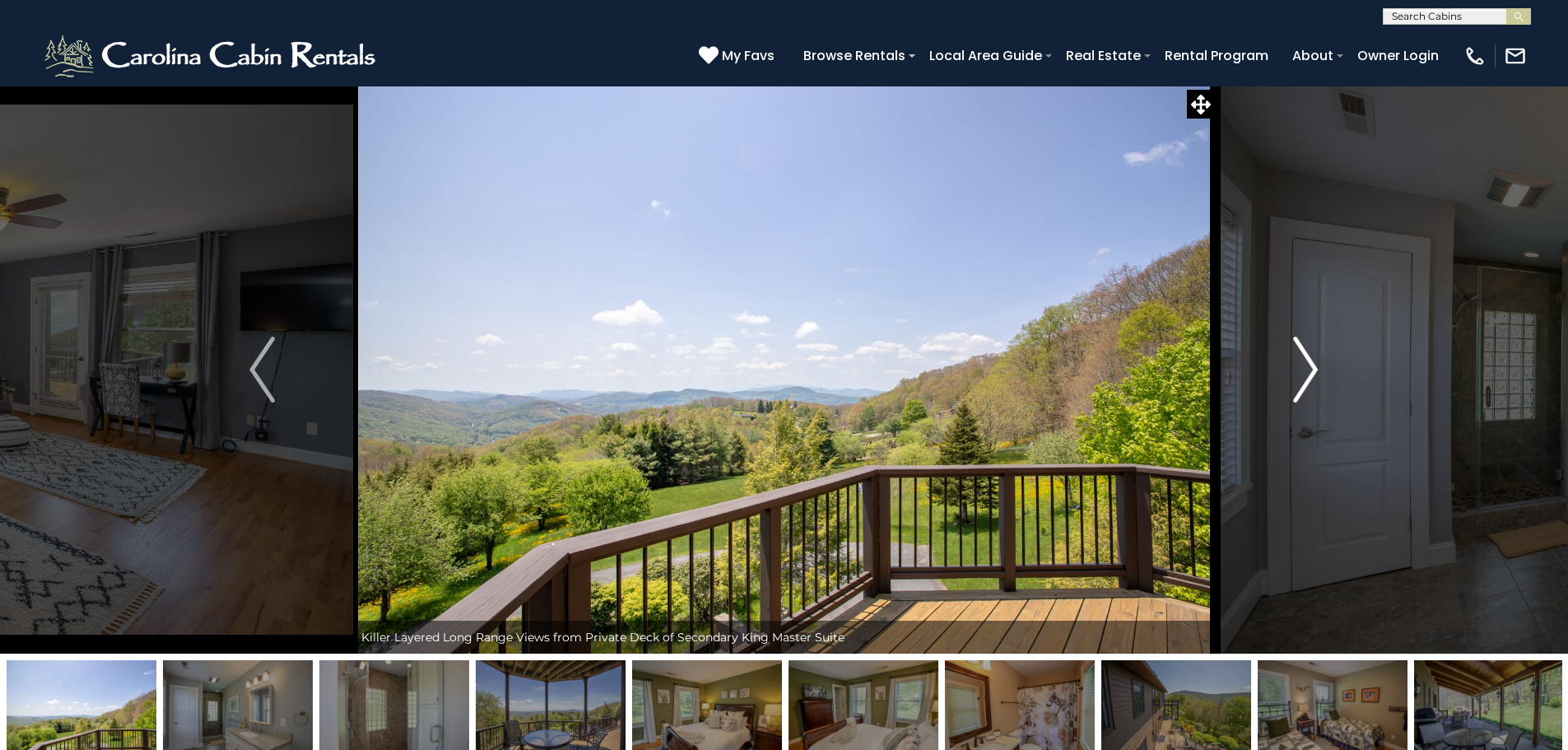
click at [1310, 368] on img "Next" at bounding box center [1305, 369] width 25 height 66
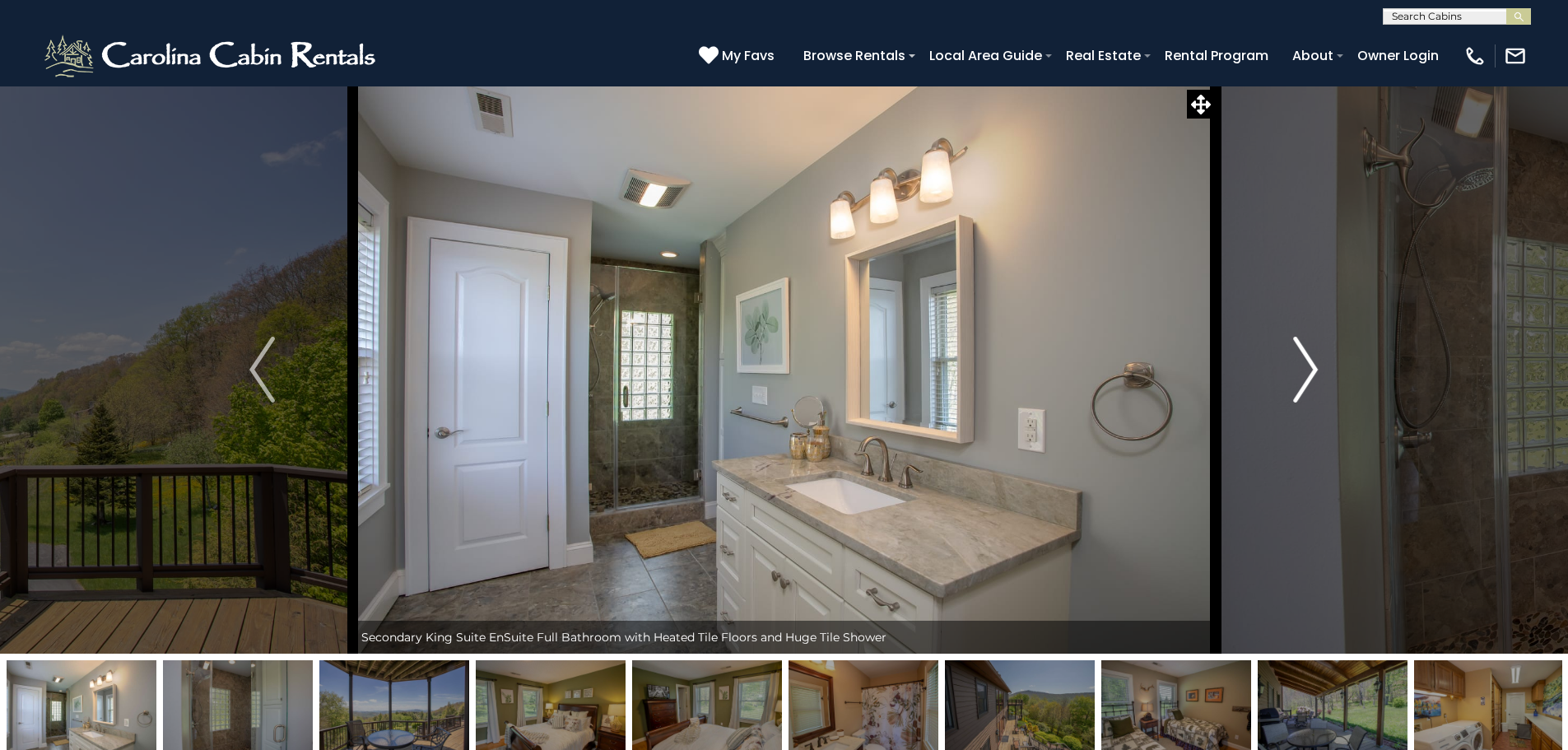
click at [1310, 368] on img "Next" at bounding box center [1305, 369] width 25 height 66
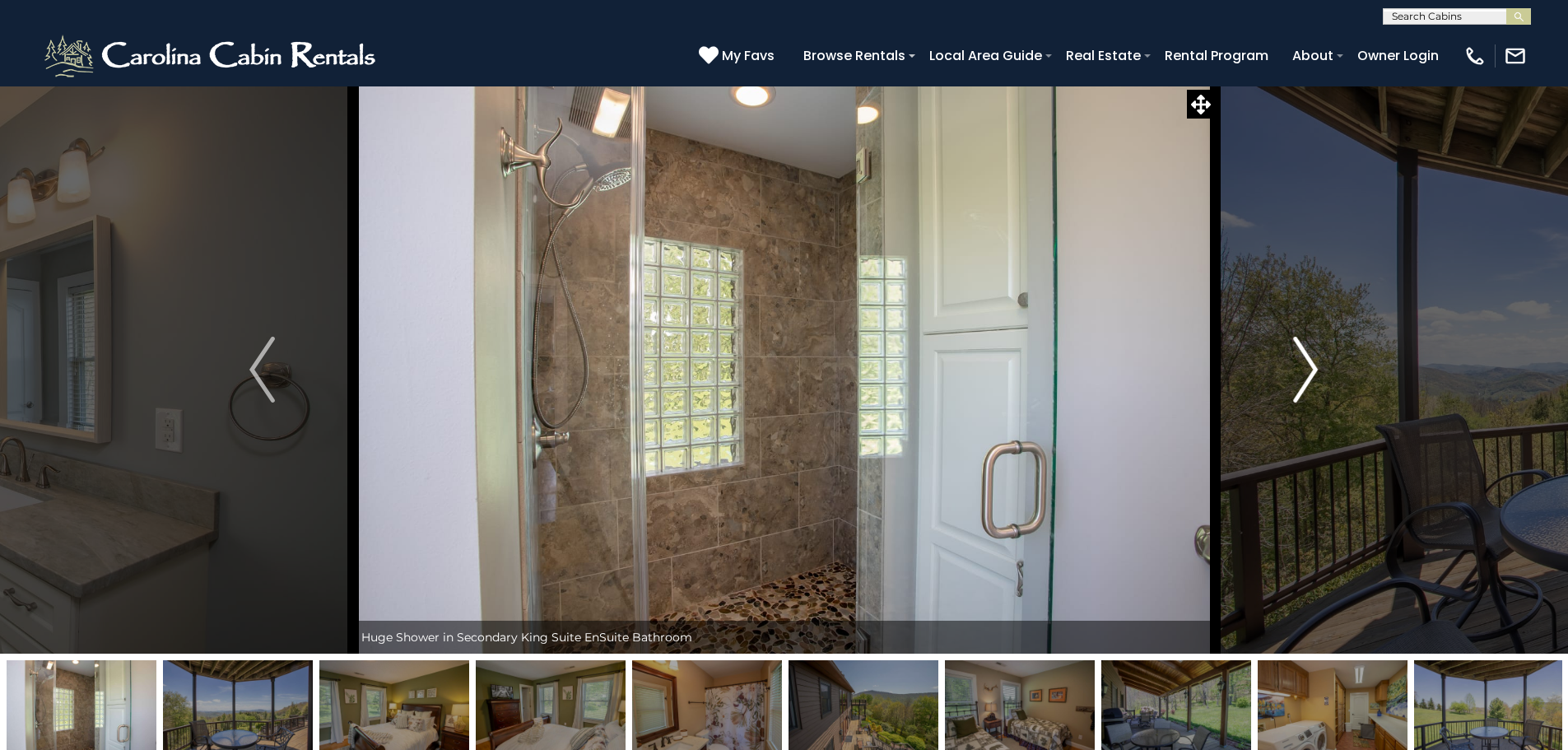
click at [1308, 368] on img "Next" at bounding box center [1305, 369] width 25 height 66
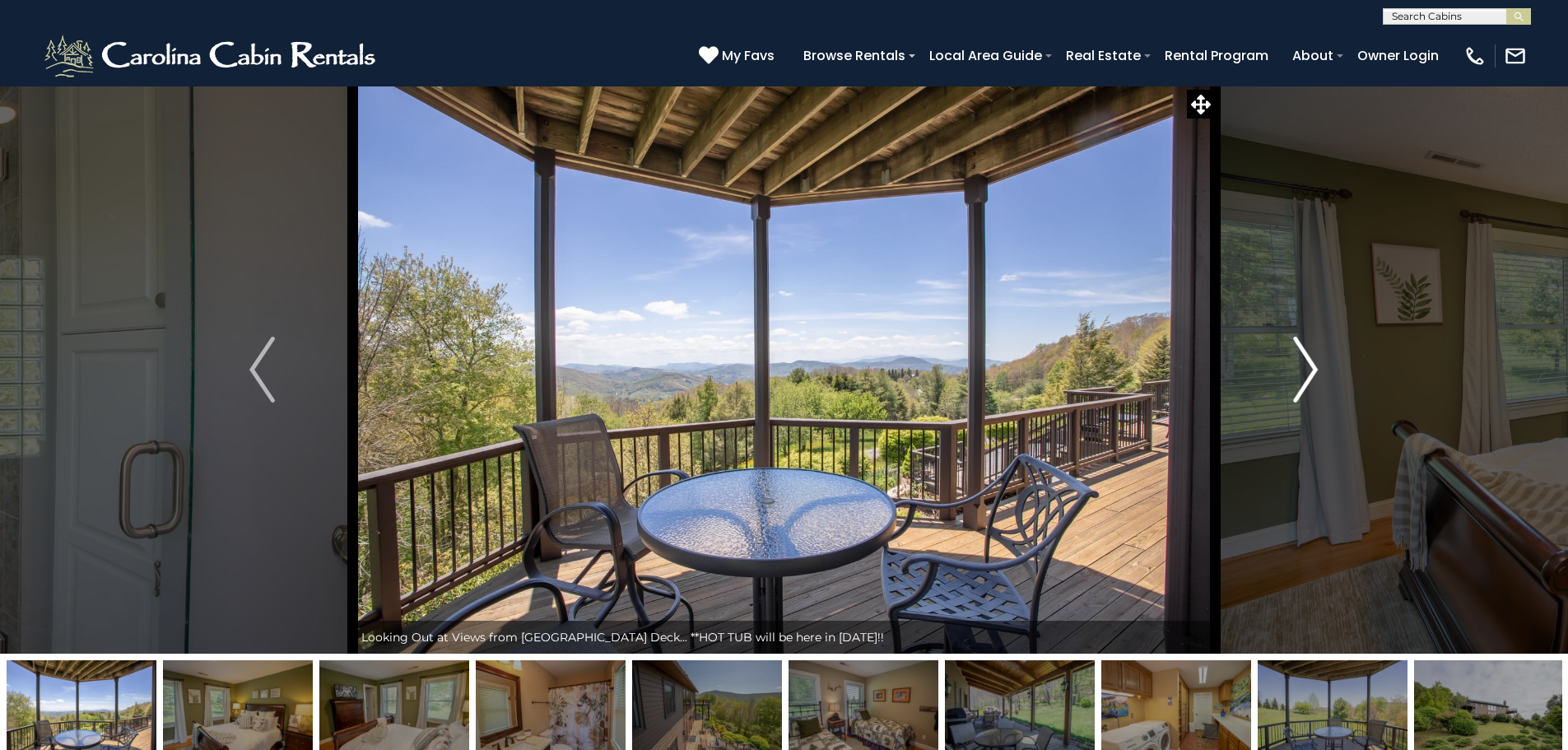
click at [1302, 365] on img "Next" at bounding box center [1305, 369] width 25 height 66
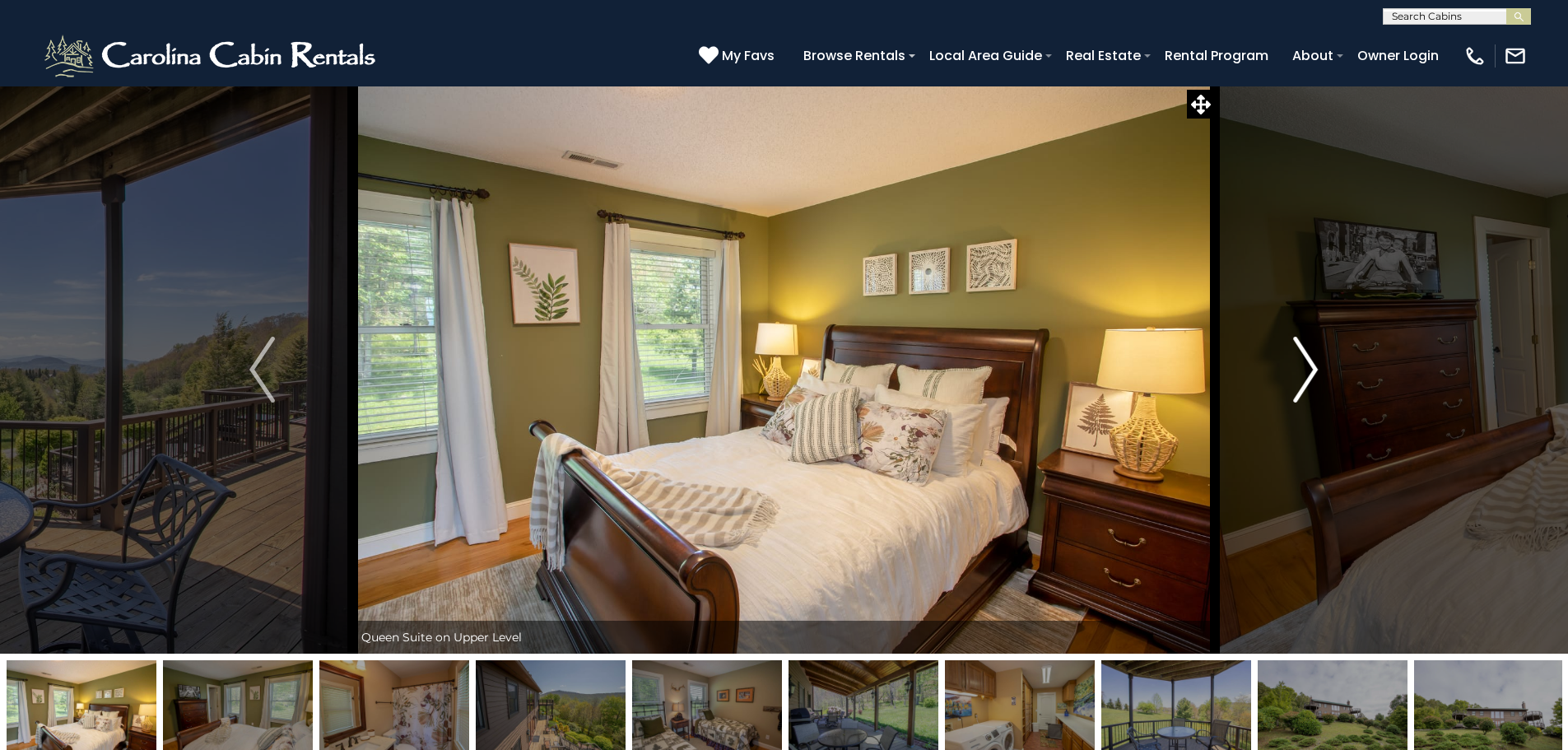
click at [1302, 365] on img "Next" at bounding box center [1305, 369] width 25 height 66
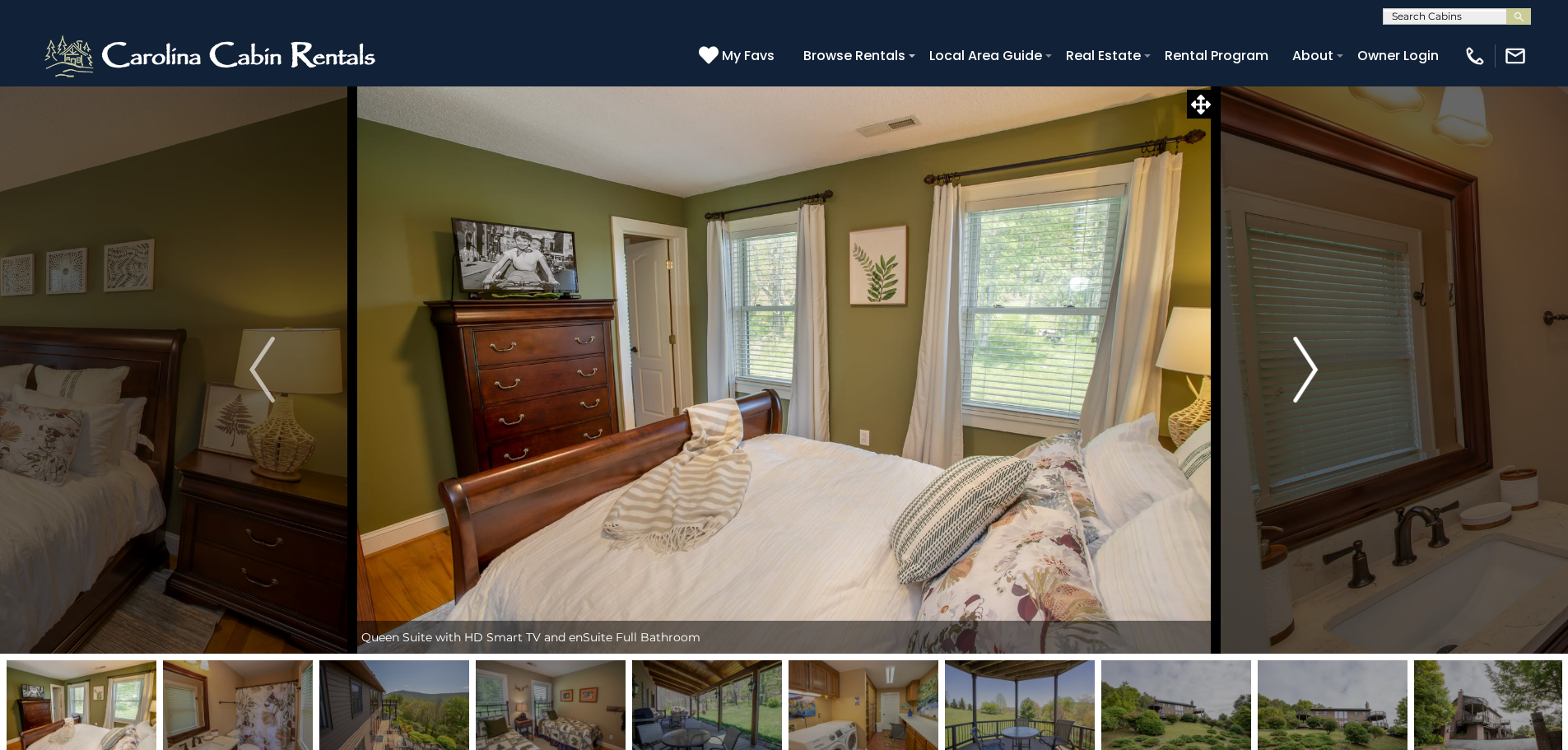
click at [1302, 365] on img "Next" at bounding box center [1305, 369] width 25 height 66
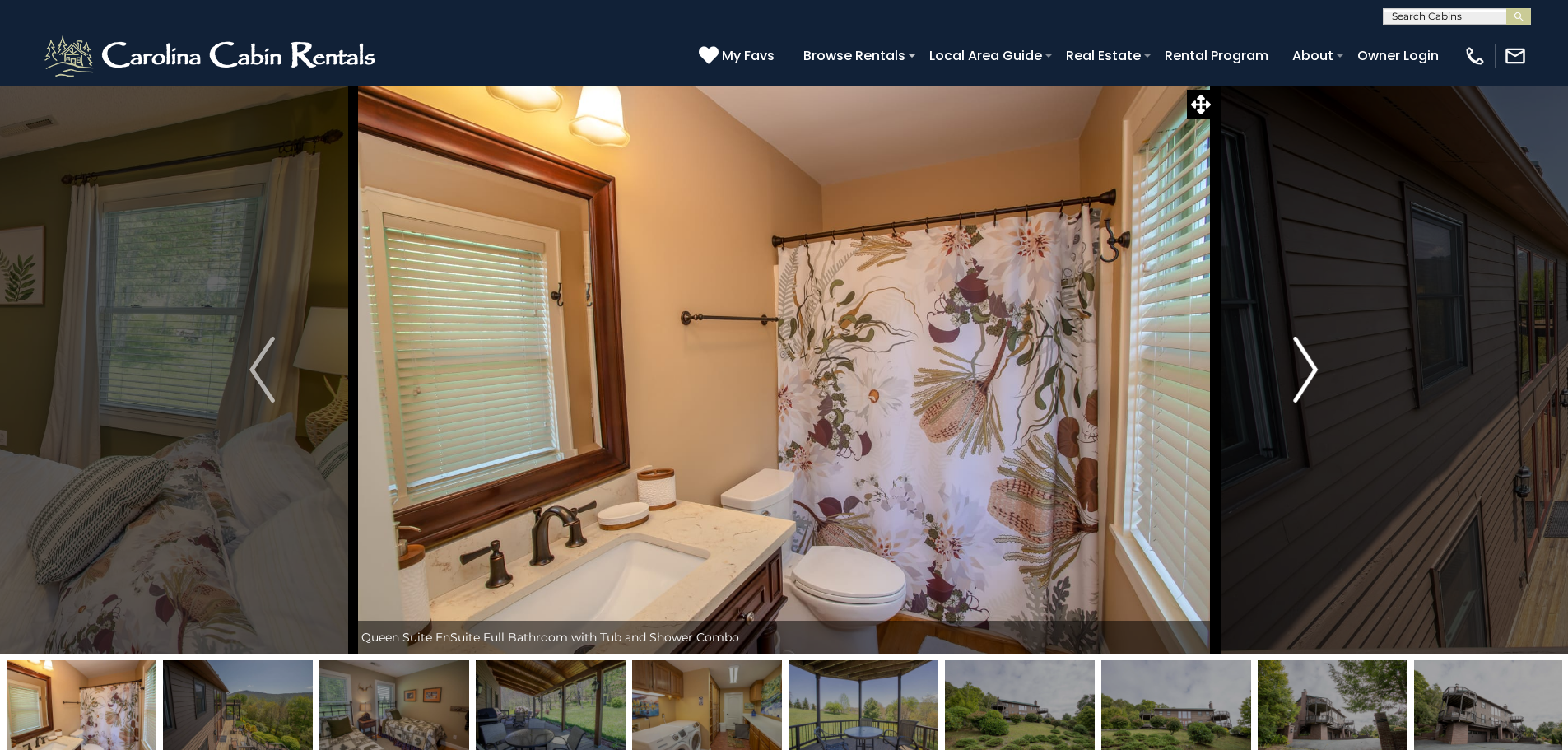
click at [1302, 365] on img "Next" at bounding box center [1305, 369] width 25 height 66
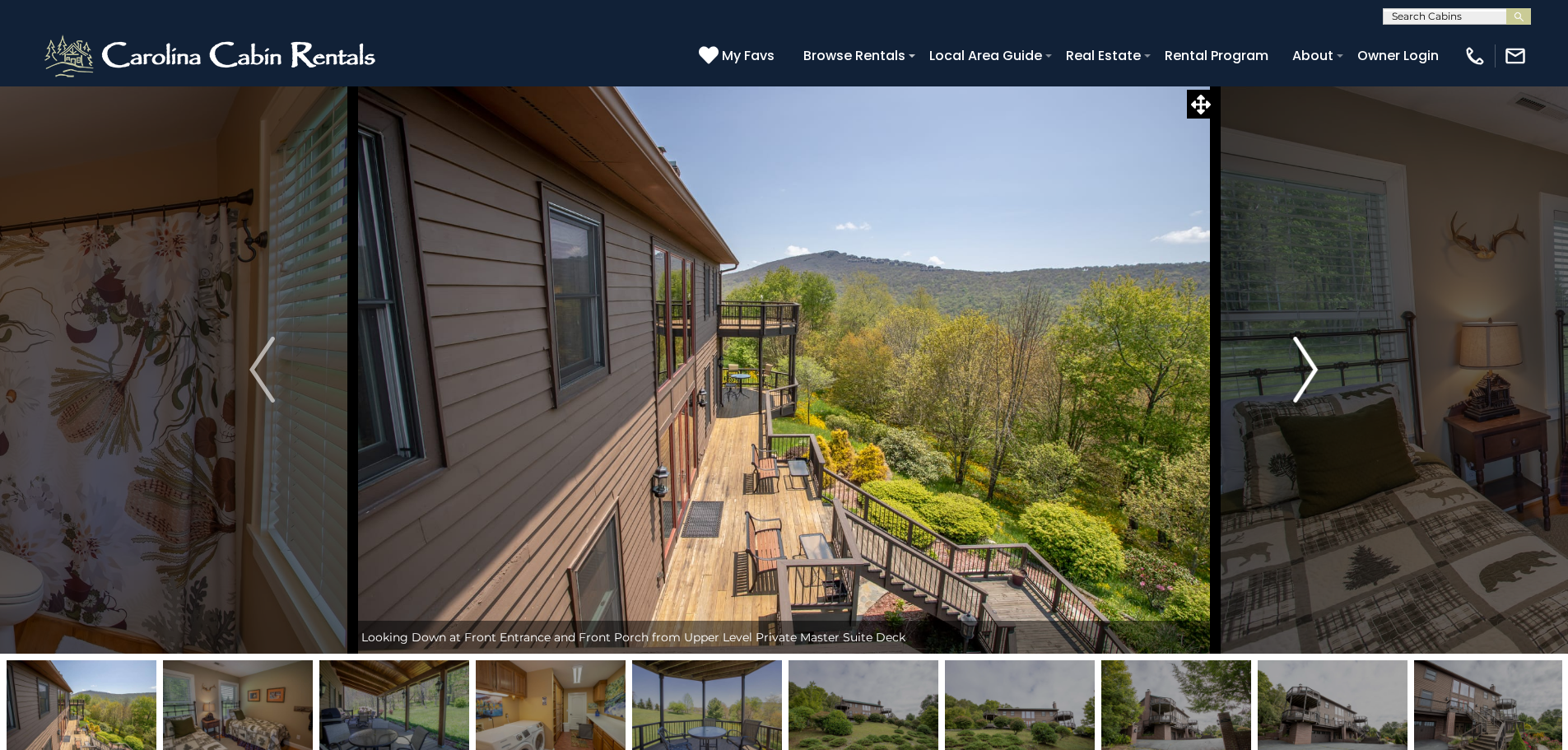
click at [1302, 365] on img "Next" at bounding box center [1305, 369] width 25 height 66
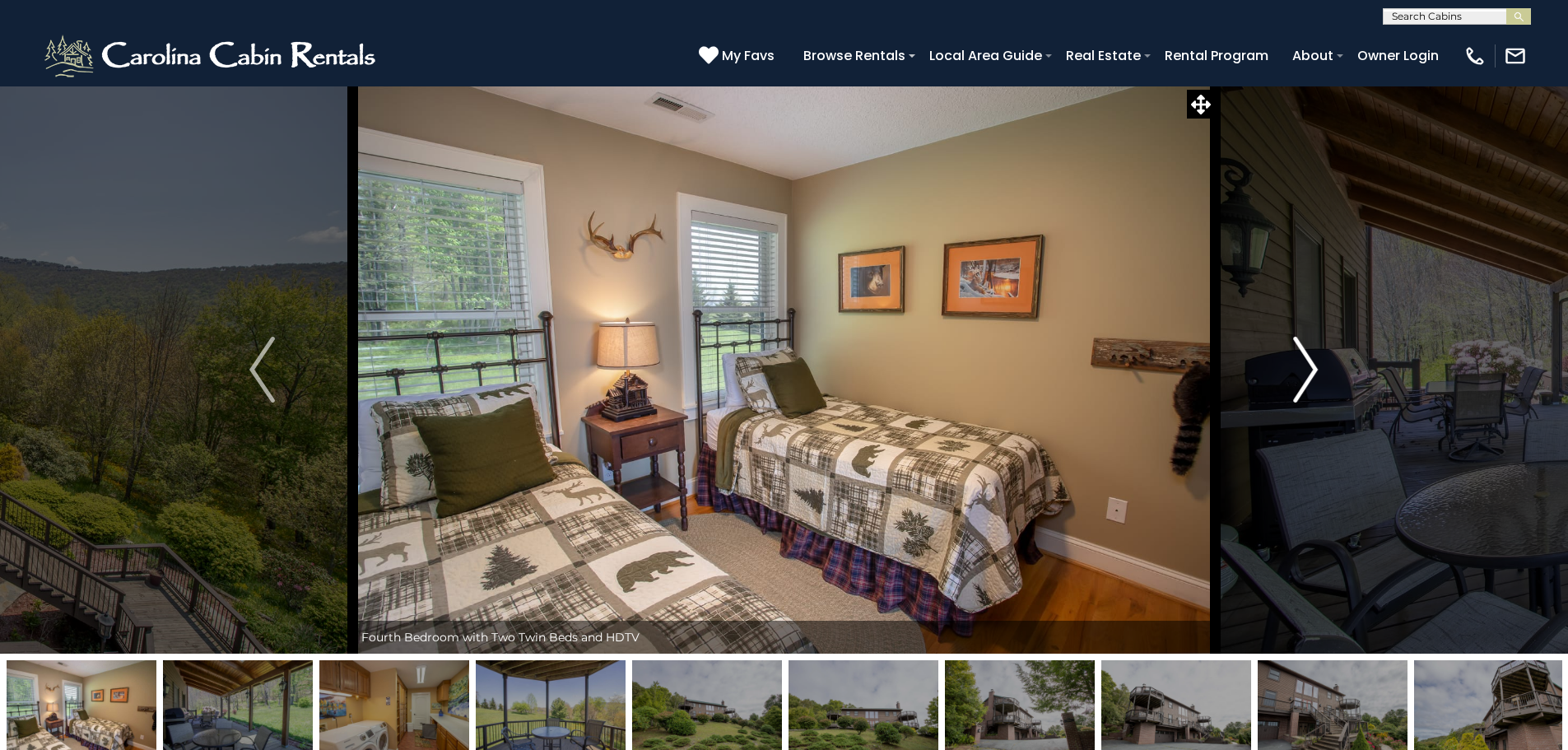
click at [1302, 365] on img "Next" at bounding box center [1305, 369] width 25 height 66
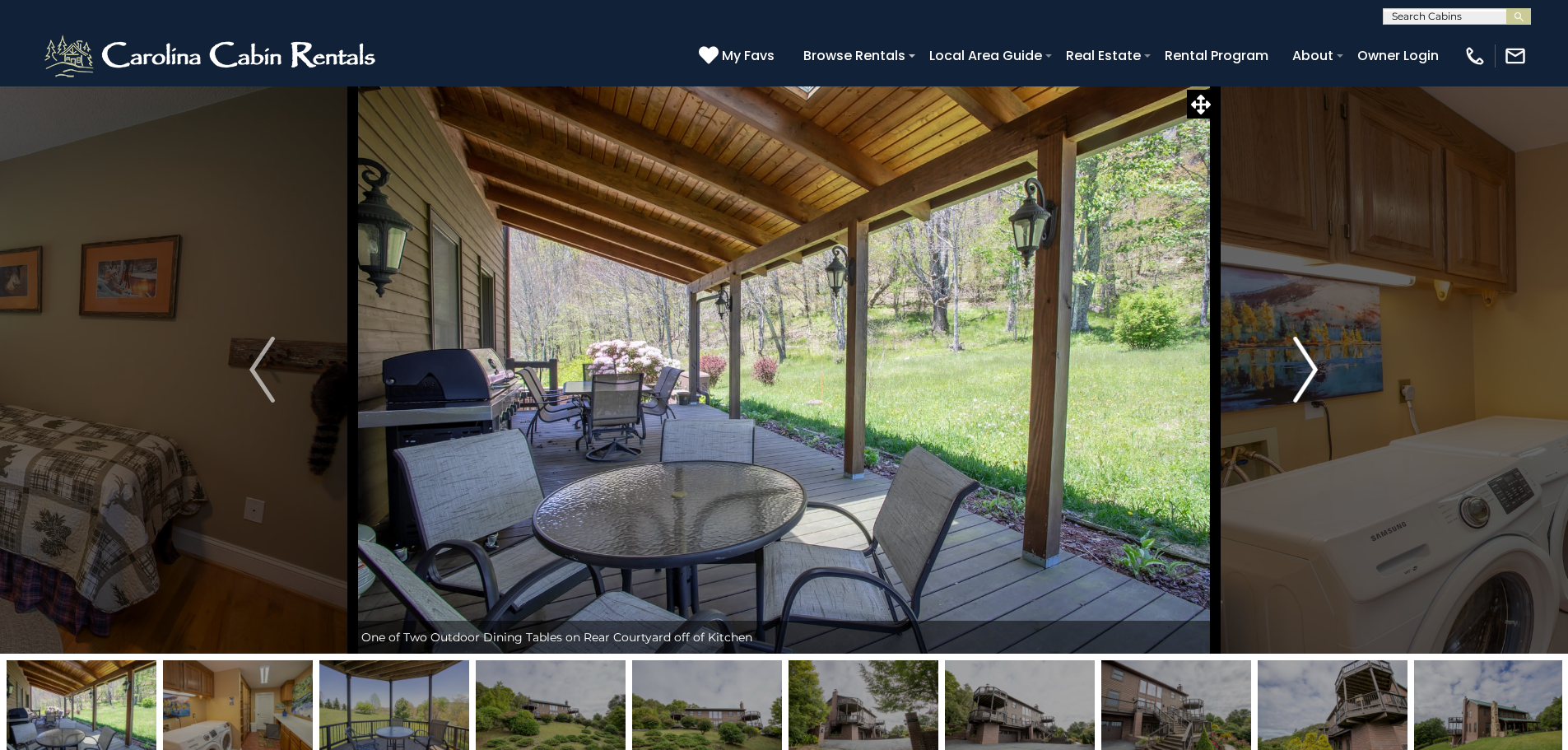
click at [1302, 365] on img "Next" at bounding box center [1305, 369] width 25 height 66
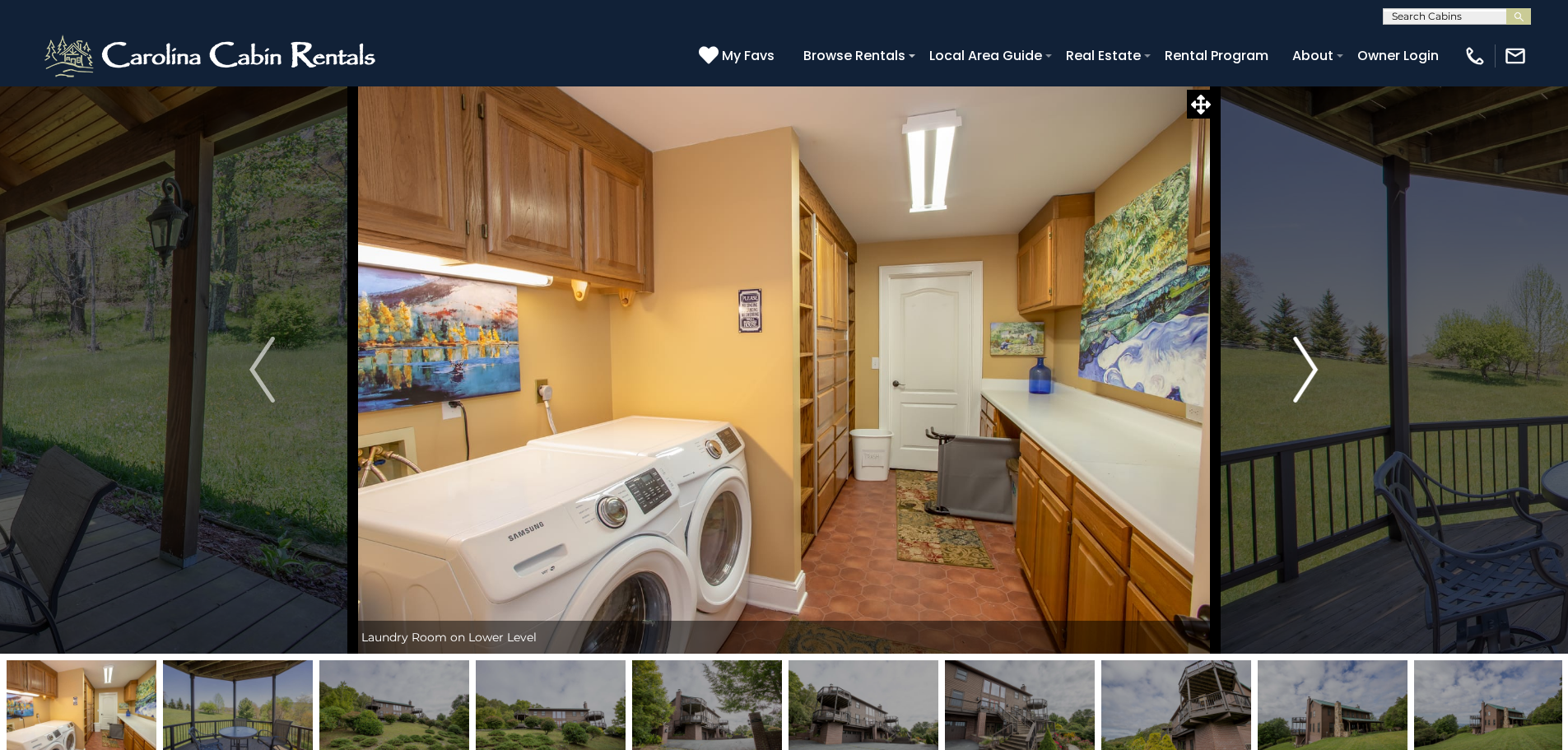
click at [1302, 365] on img "Next" at bounding box center [1305, 369] width 25 height 66
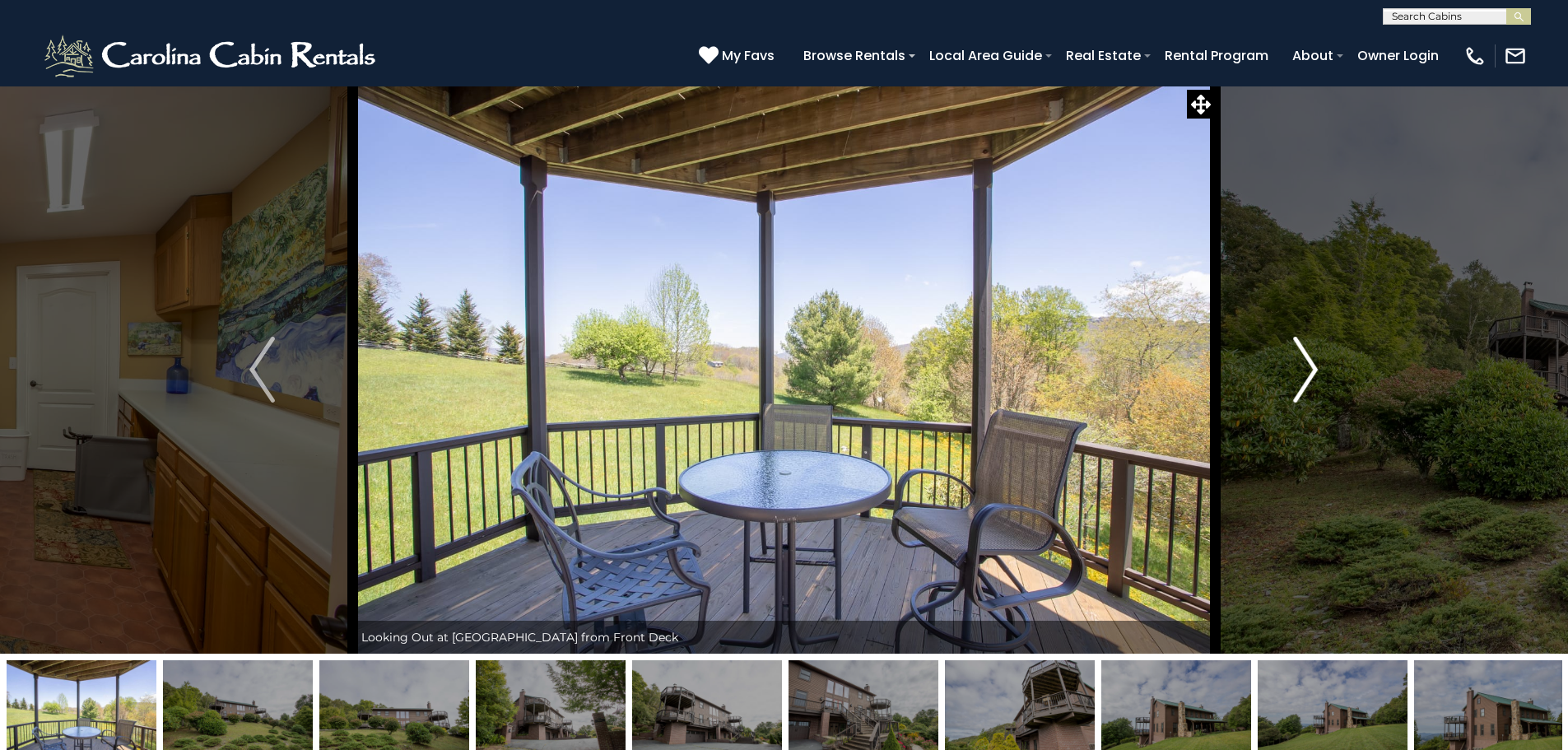
click at [1302, 365] on img "Next" at bounding box center [1305, 369] width 25 height 66
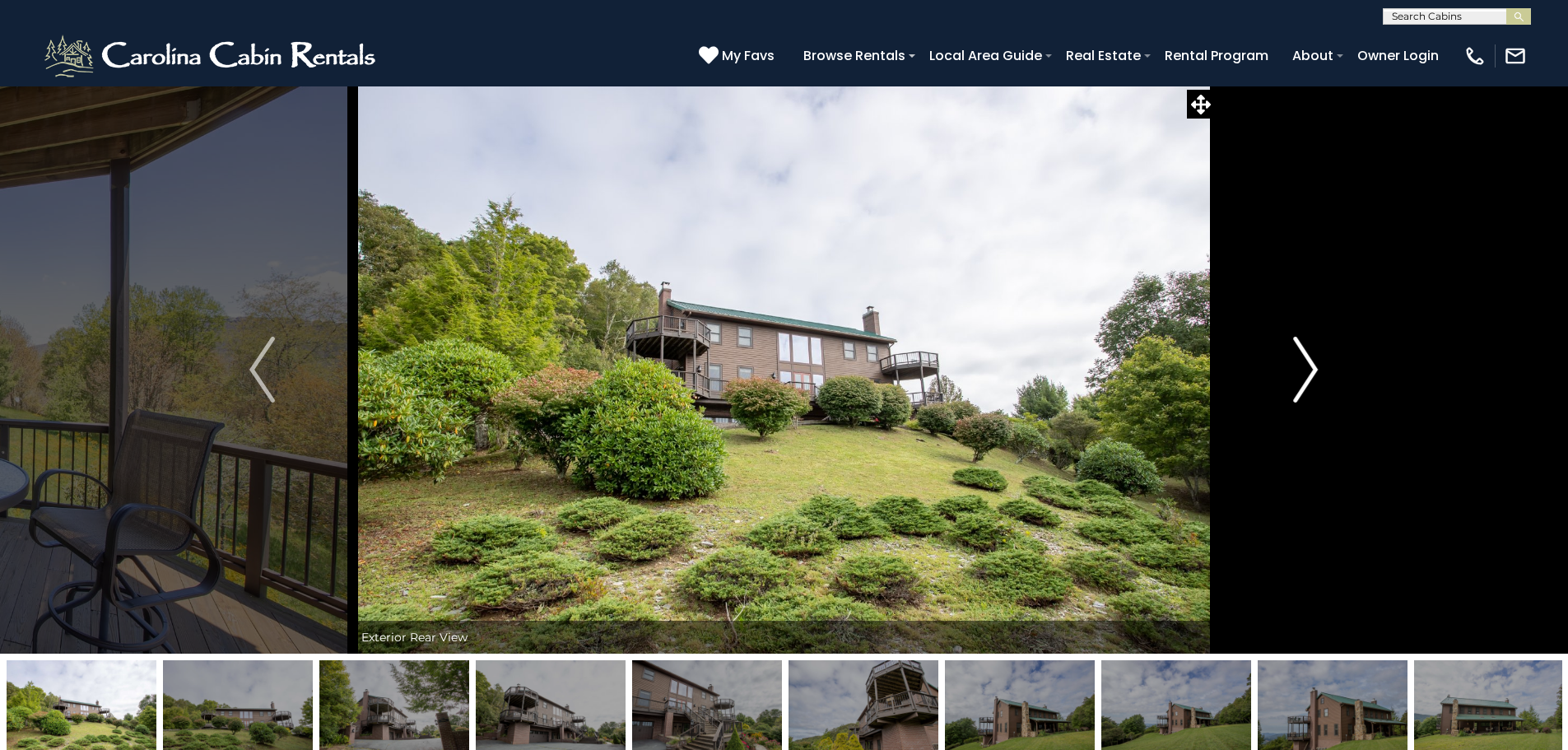
click at [1302, 365] on img "Next" at bounding box center [1305, 369] width 25 height 66
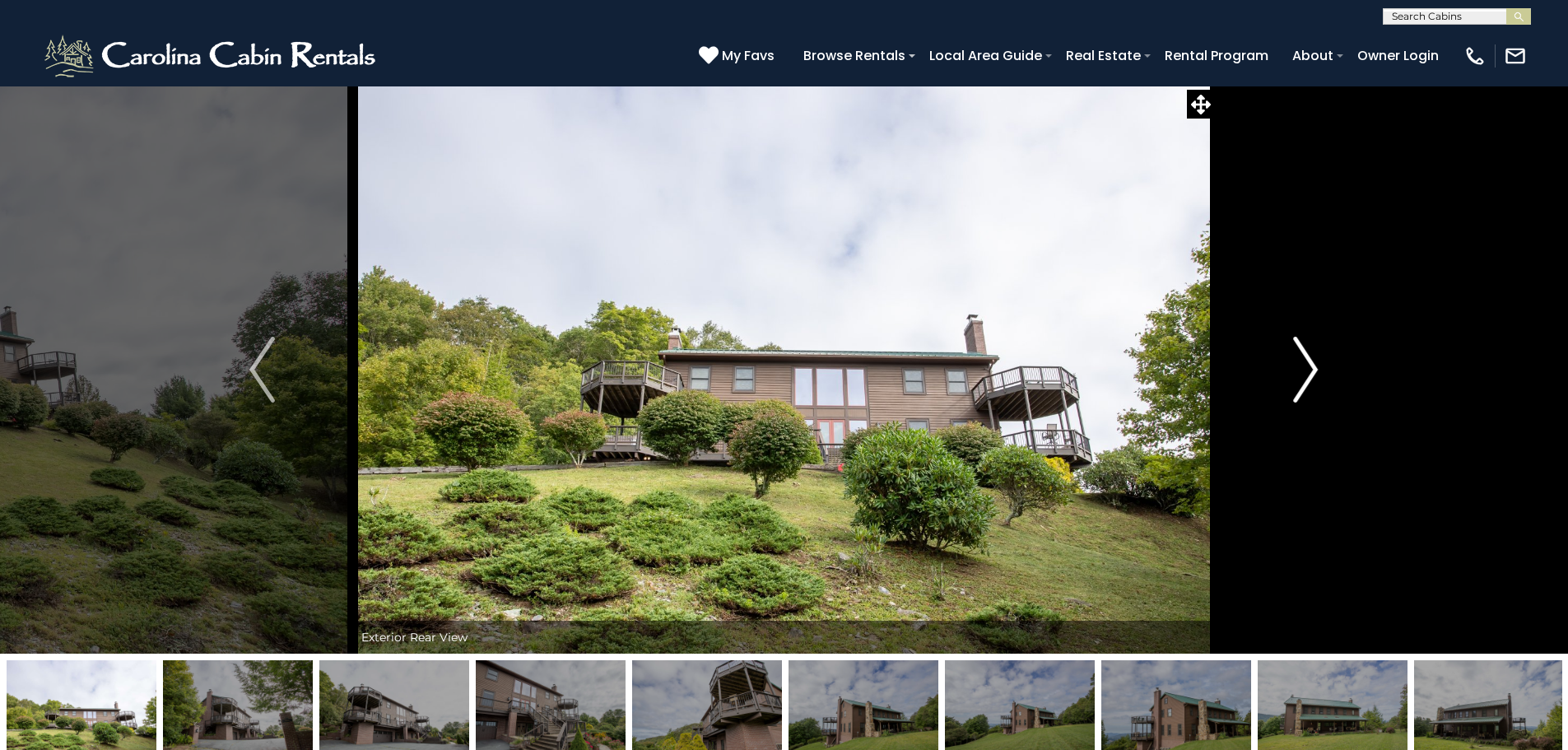
click at [1302, 365] on img "Next" at bounding box center [1305, 369] width 25 height 66
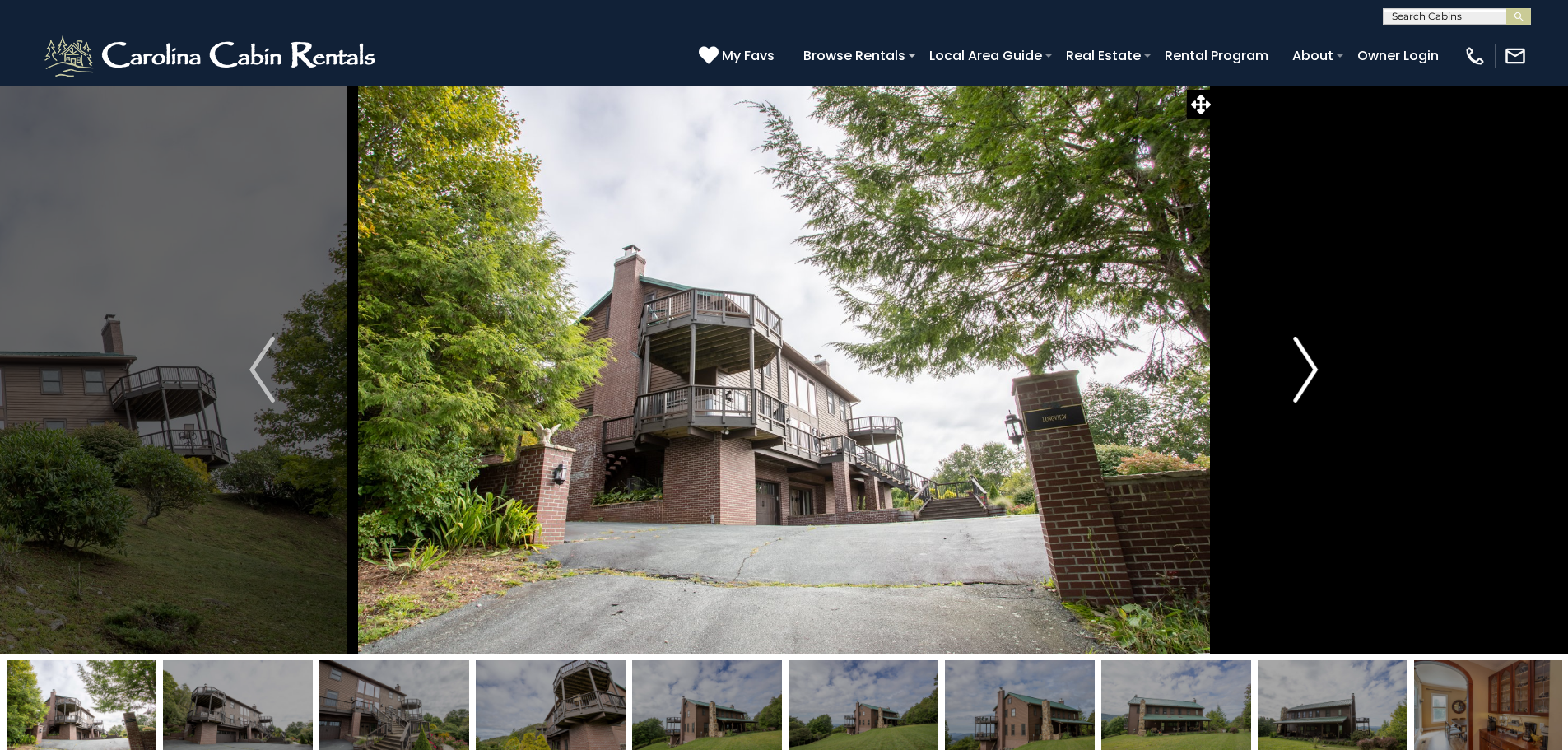
click at [1302, 365] on img "Next" at bounding box center [1305, 369] width 25 height 66
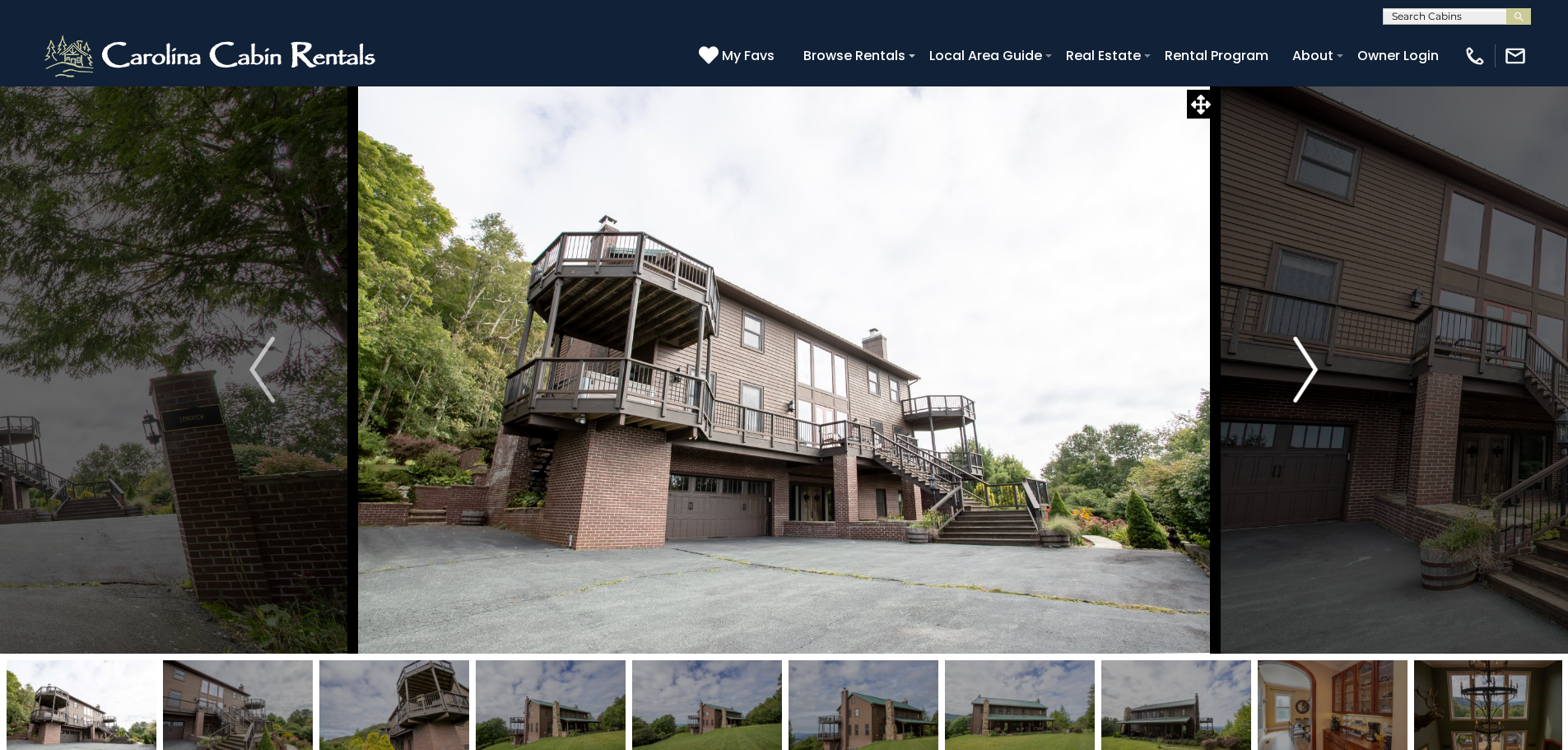
click at [1302, 365] on img "Next" at bounding box center [1305, 369] width 25 height 66
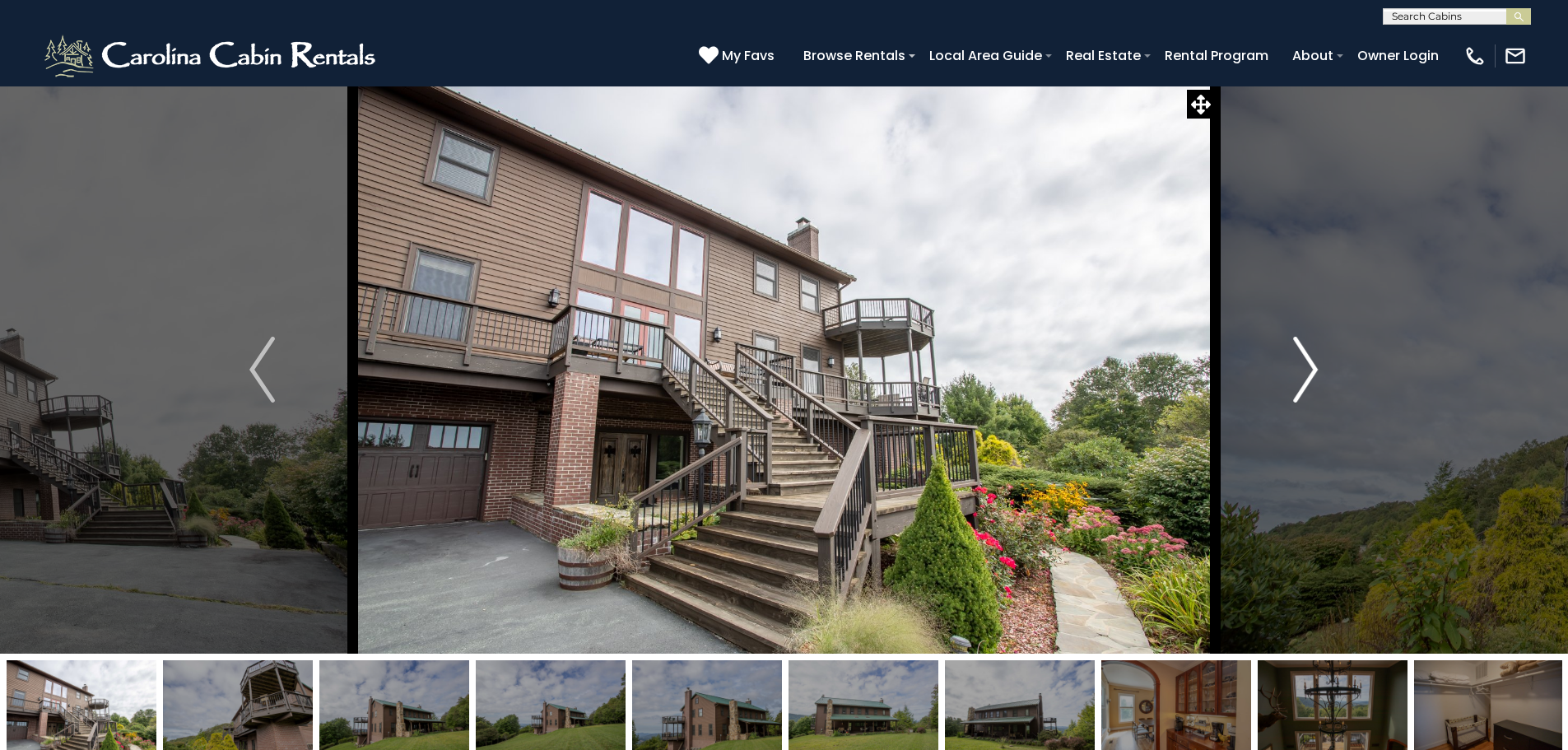
click at [1302, 365] on img "Next" at bounding box center [1305, 369] width 25 height 66
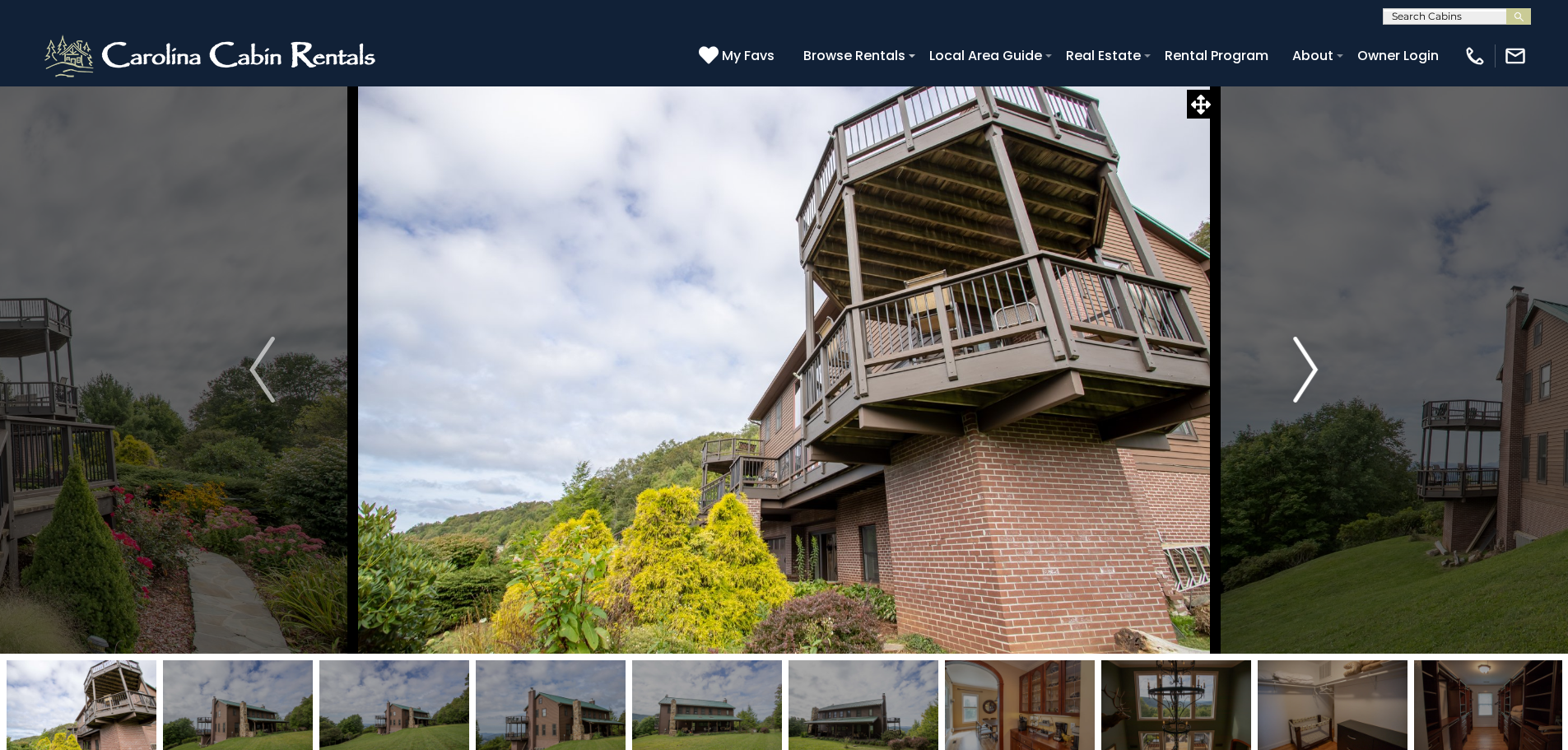
click at [1302, 365] on img "Next" at bounding box center [1305, 369] width 25 height 66
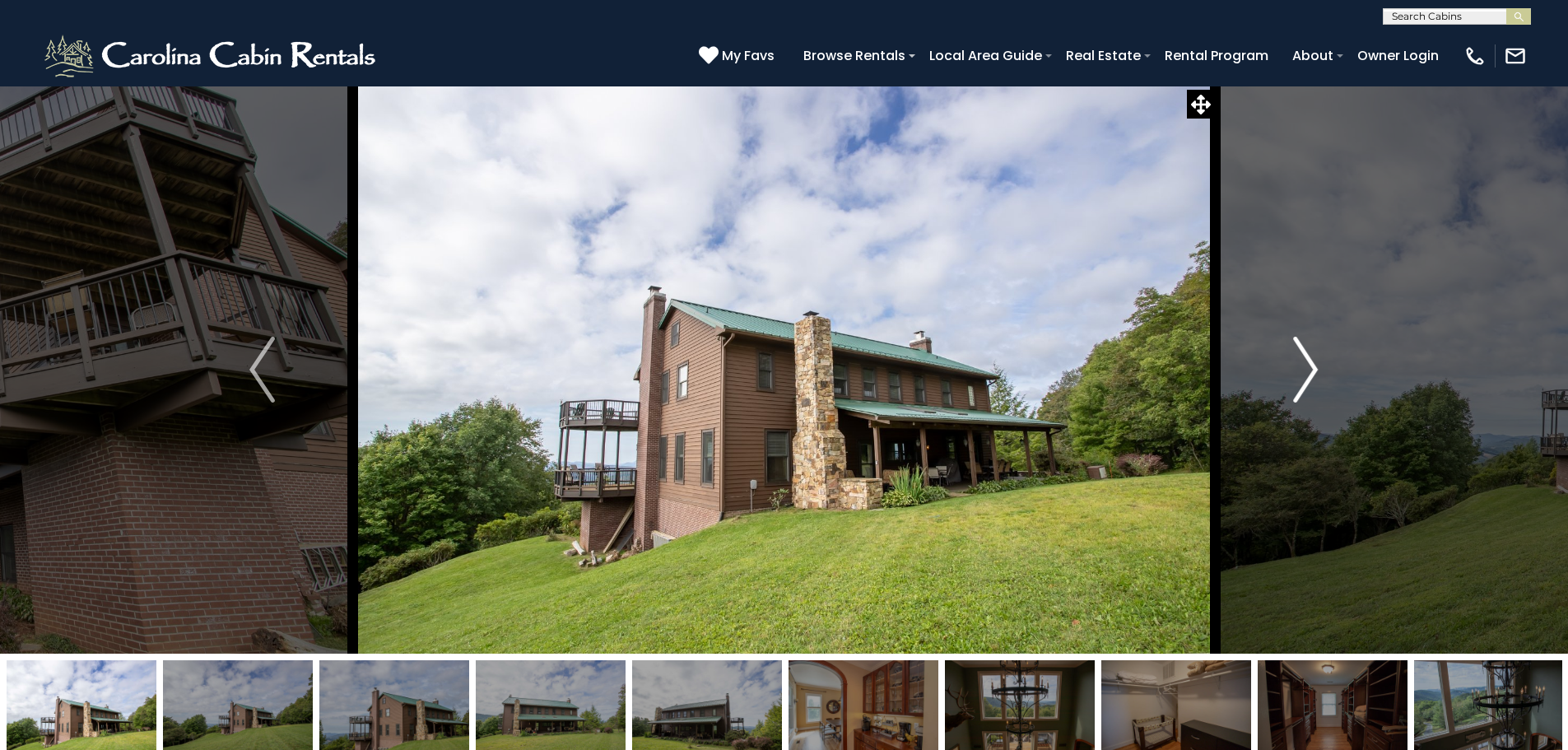
click at [1302, 365] on img "Next" at bounding box center [1305, 369] width 25 height 66
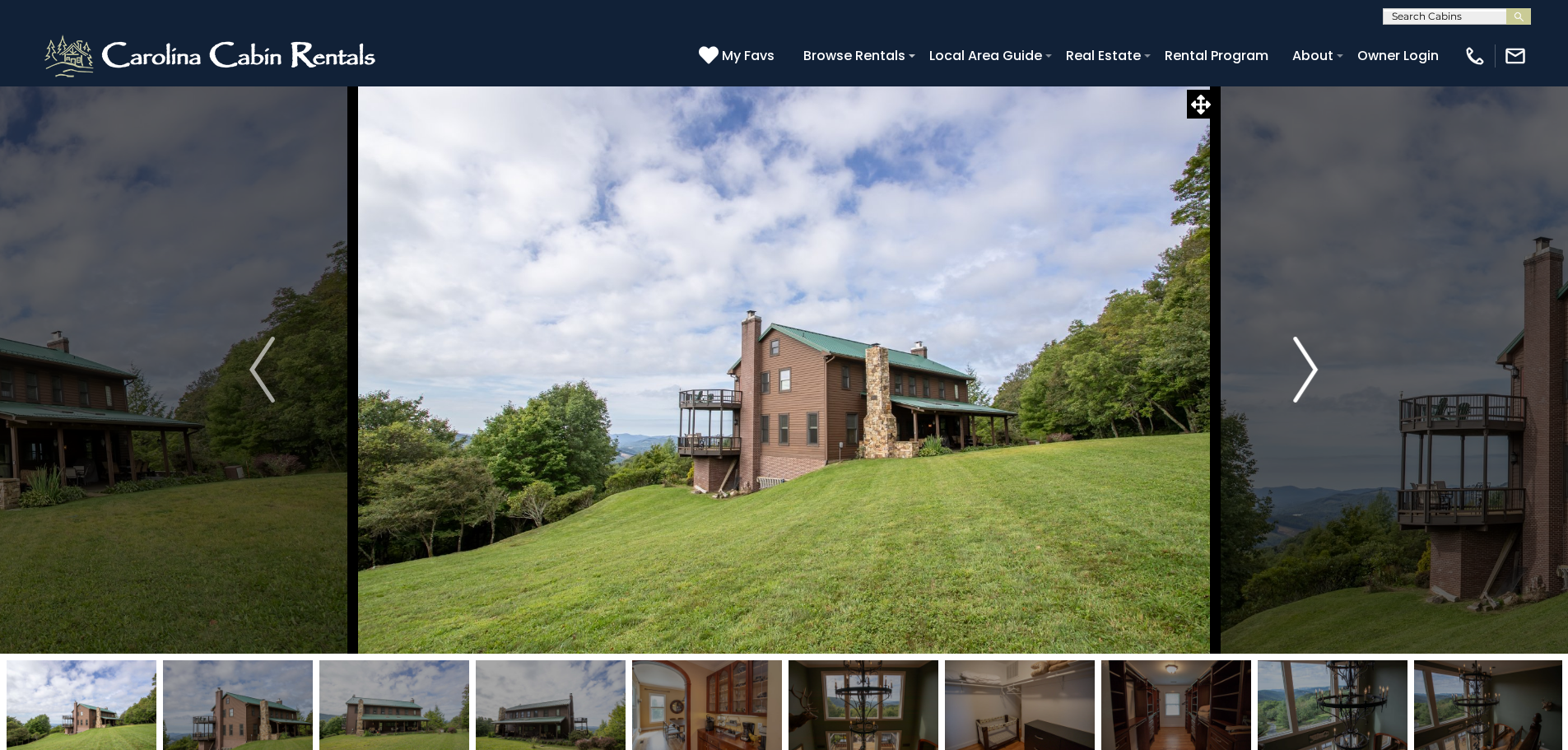
click at [1302, 365] on img "Next" at bounding box center [1305, 369] width 25 height 66
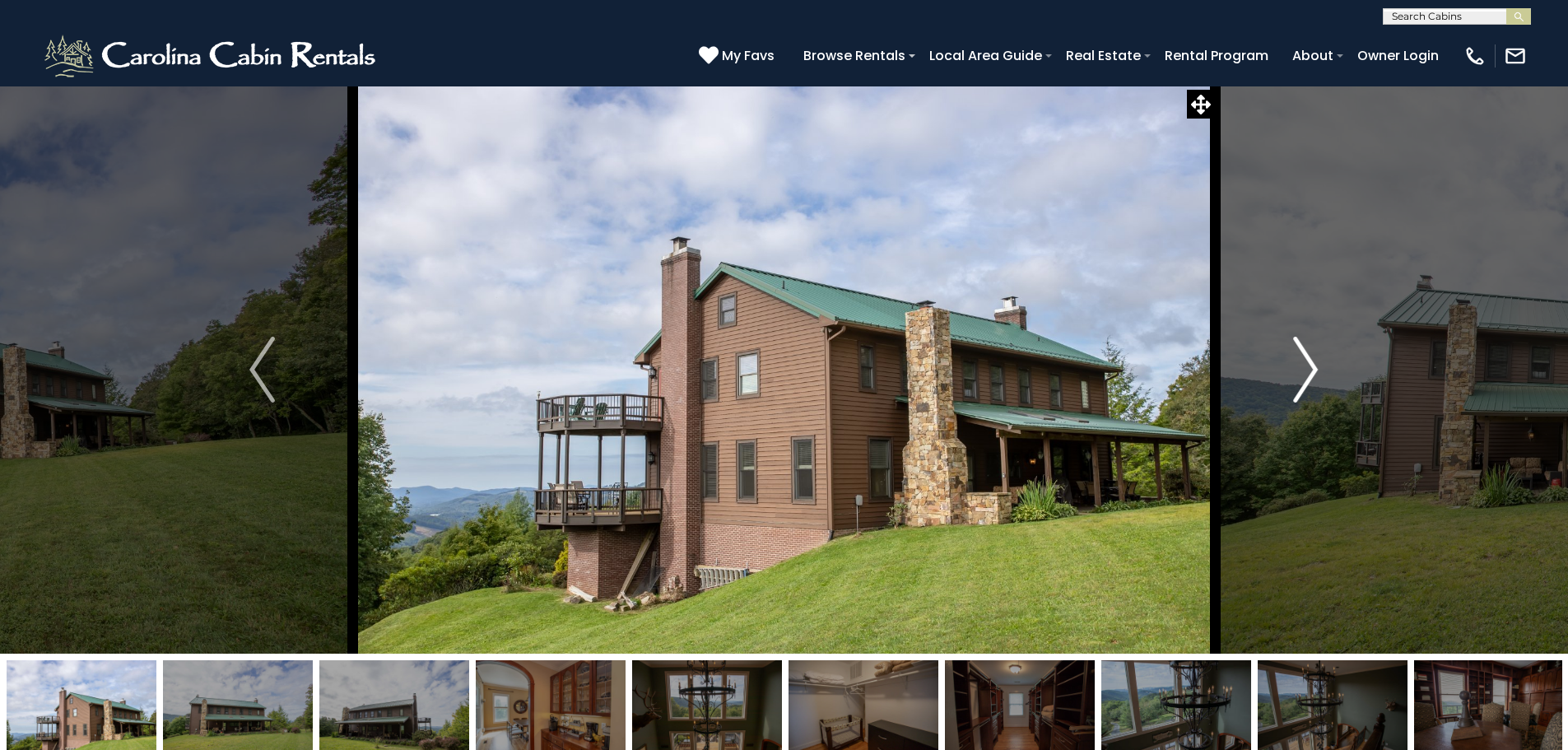
click at [1302, 365] on img "Next" at bounding box center [1305, 369] width 25 height 66
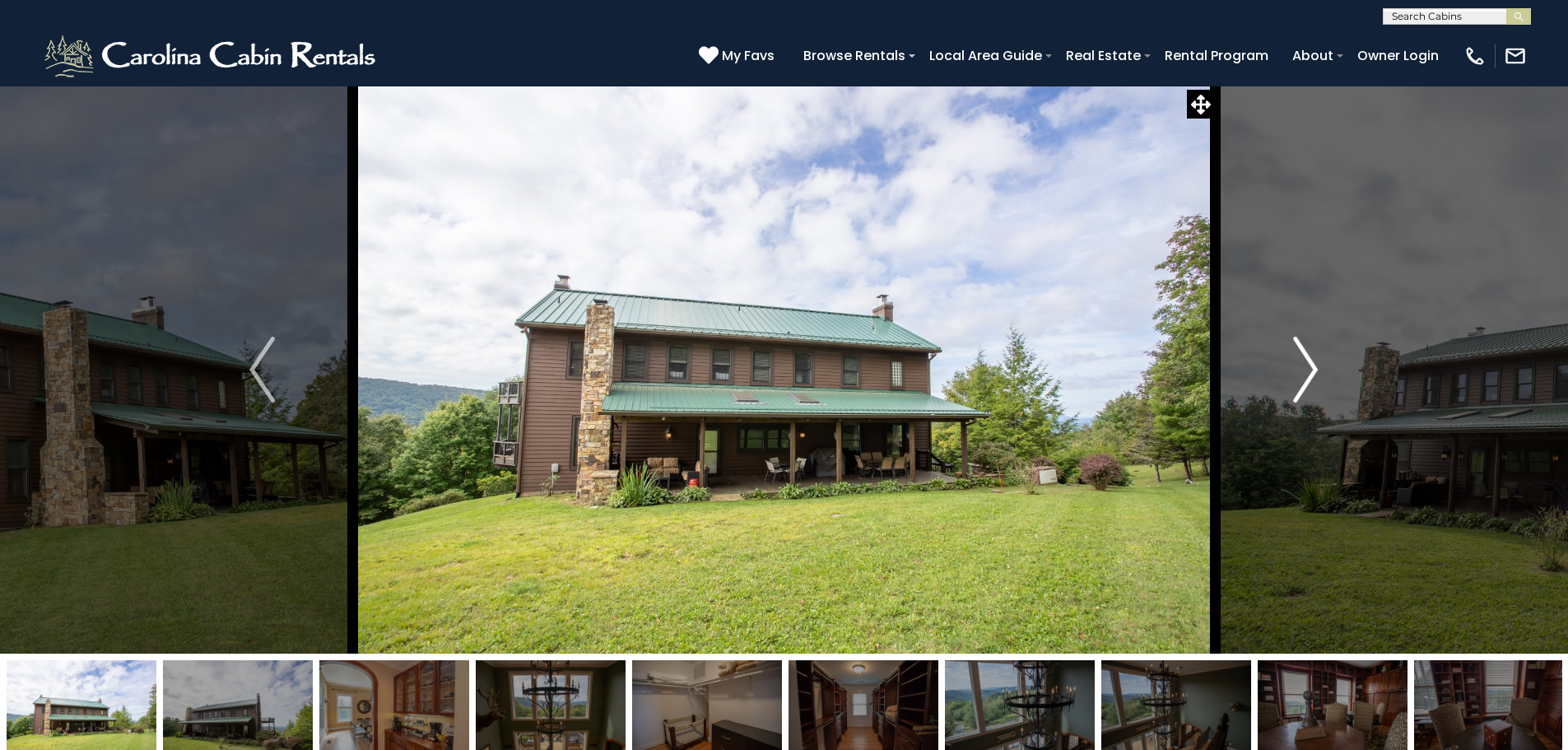
click at [1302, 365] on img "Next" at bounding box center [1305, 369] width 25 height 66
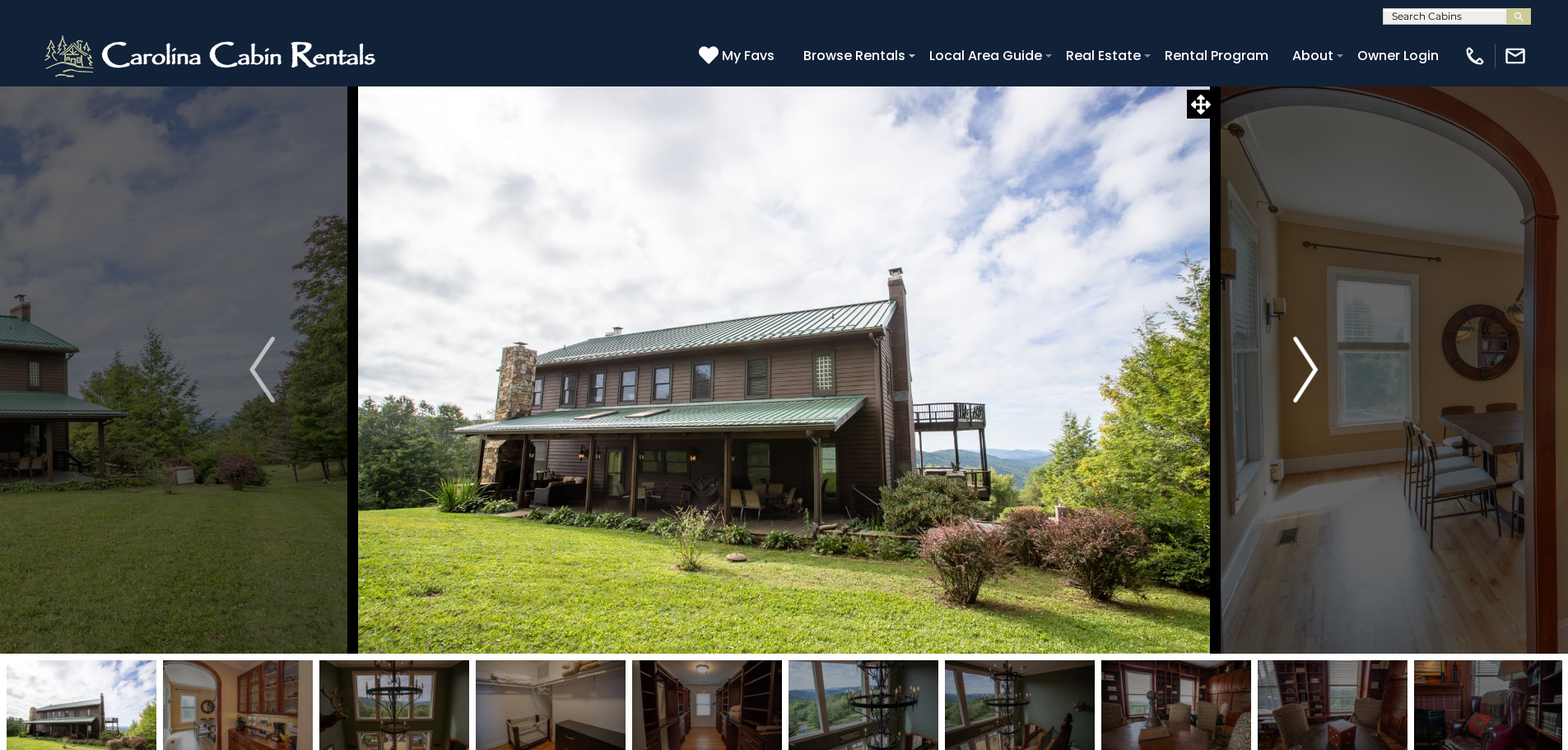
click at [1302, 365] on img "Next" at bounding box center [1305, 369] width 25 height 66
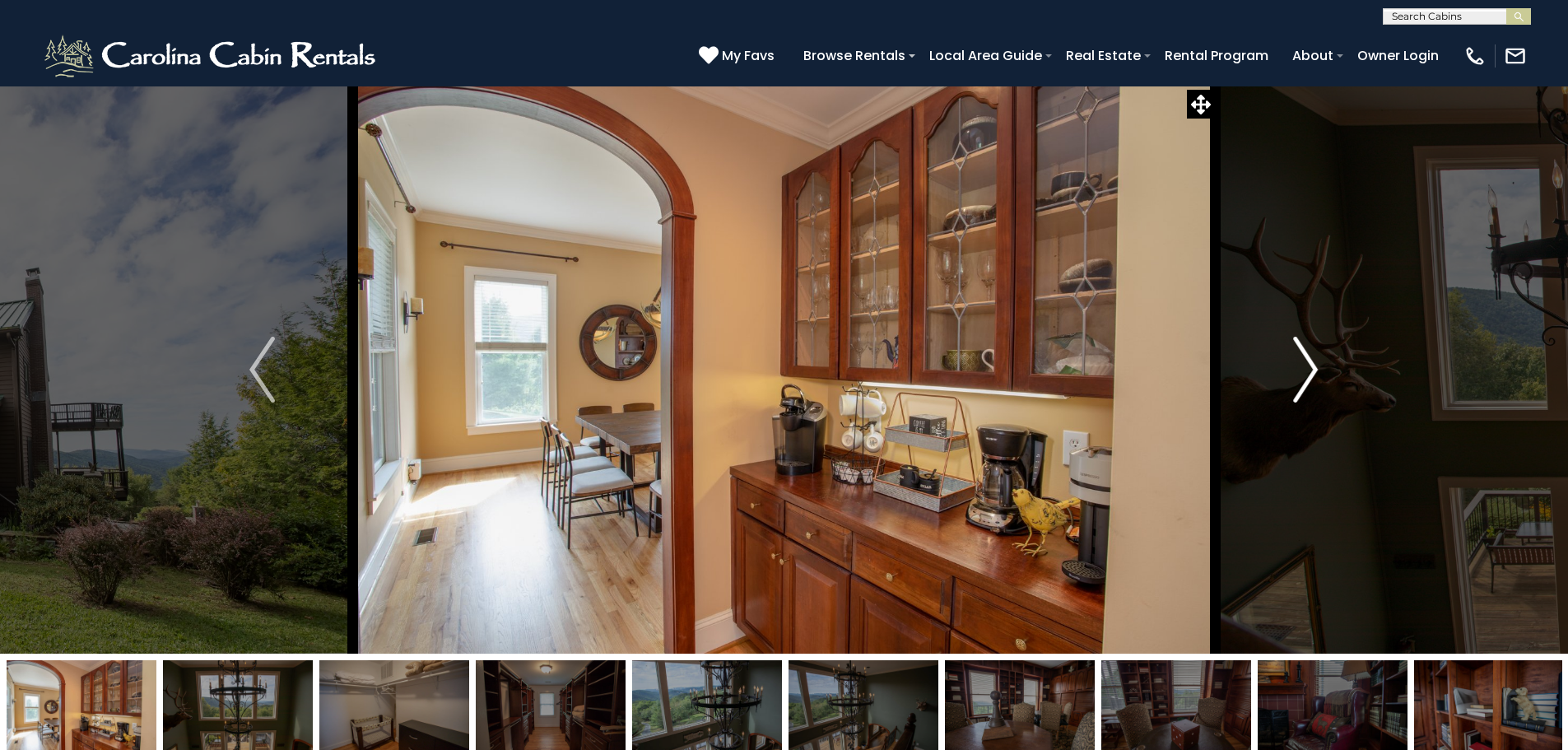
click at [1302, 365] on img "Next" at bounding box center [1305, 369] width 25 height 66
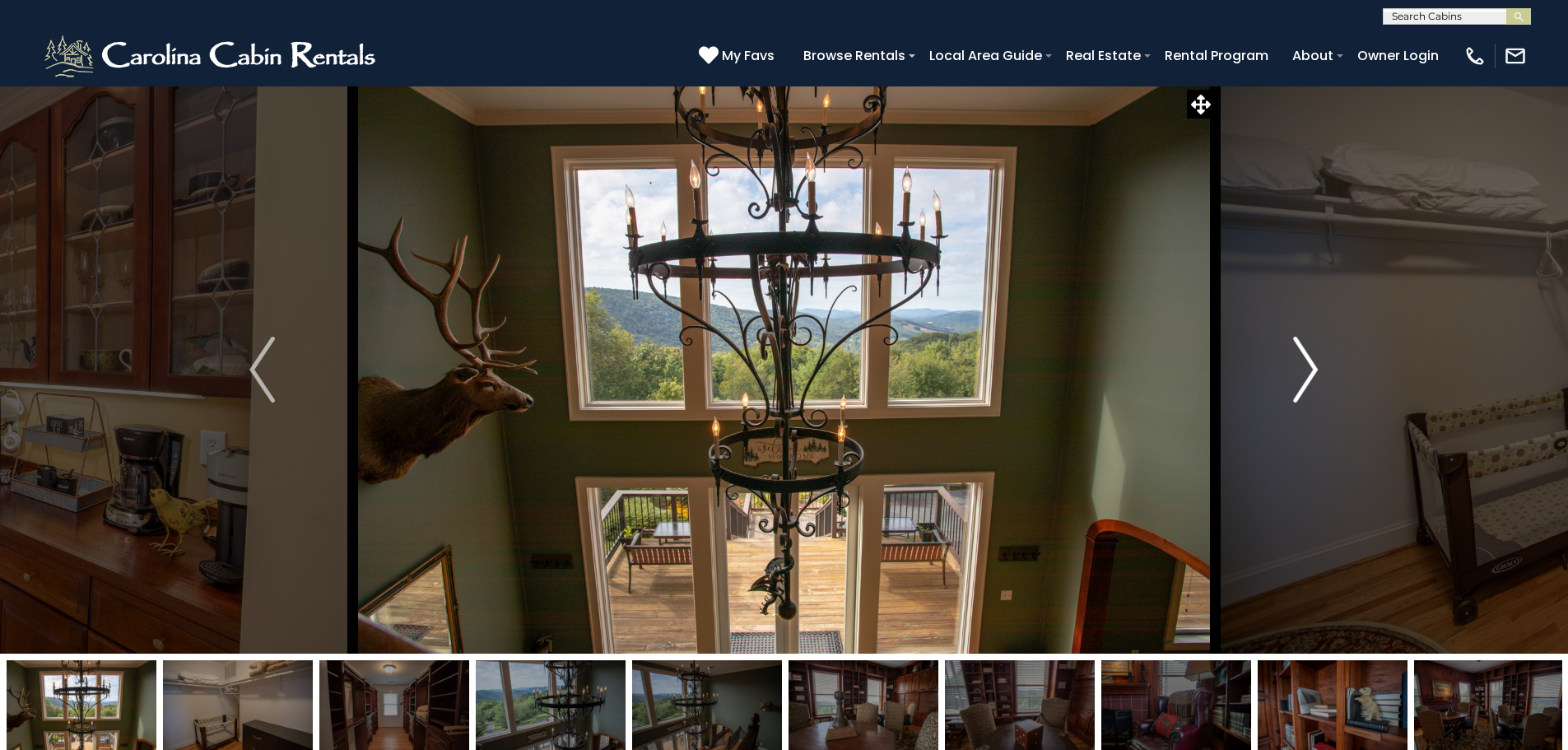
click at [1302, 365] on img "Next" at bounding box center [1305, 369] width 25 height 66
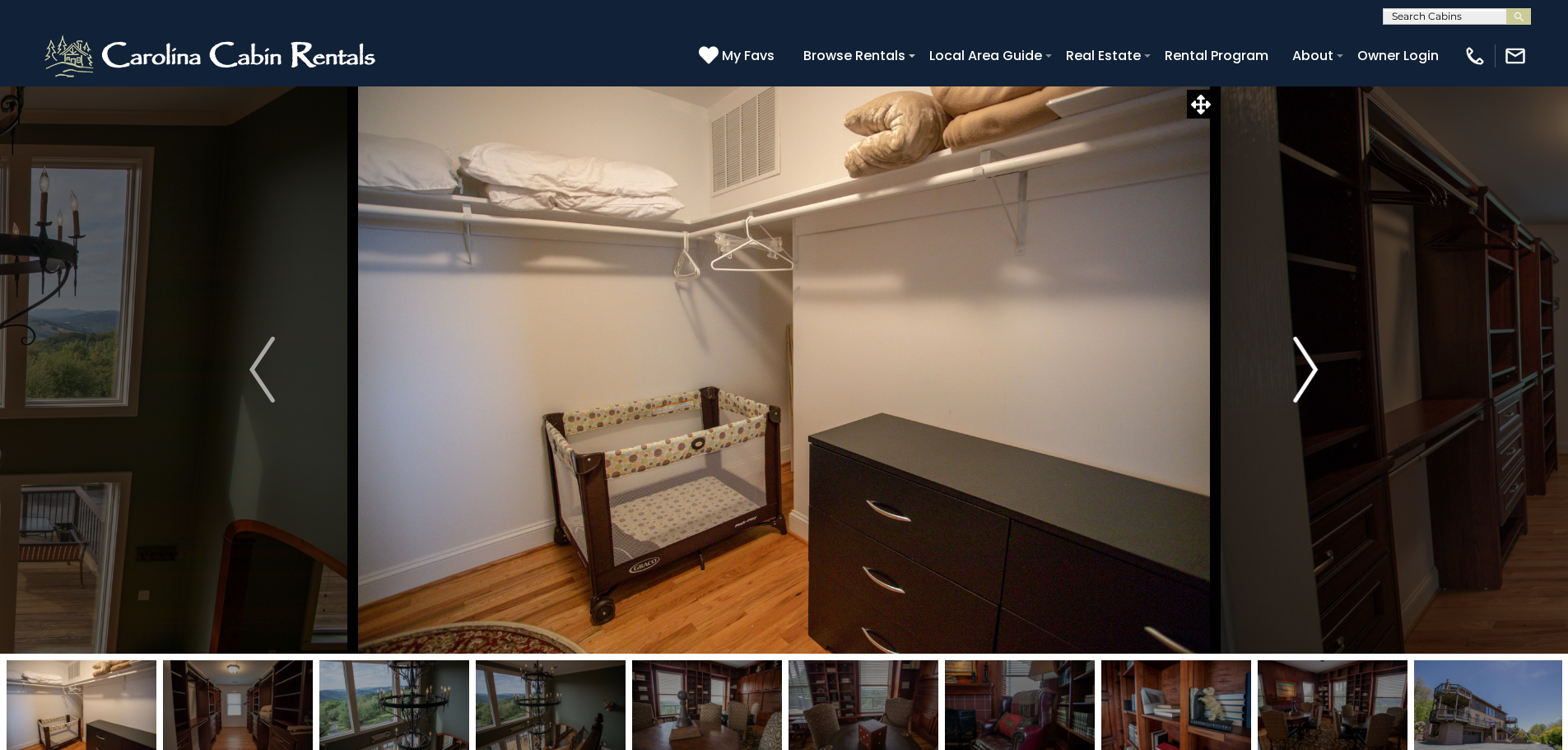
click at [1302, 365] on img "Next" at bounding box center [1305, 369] width 25 height 66
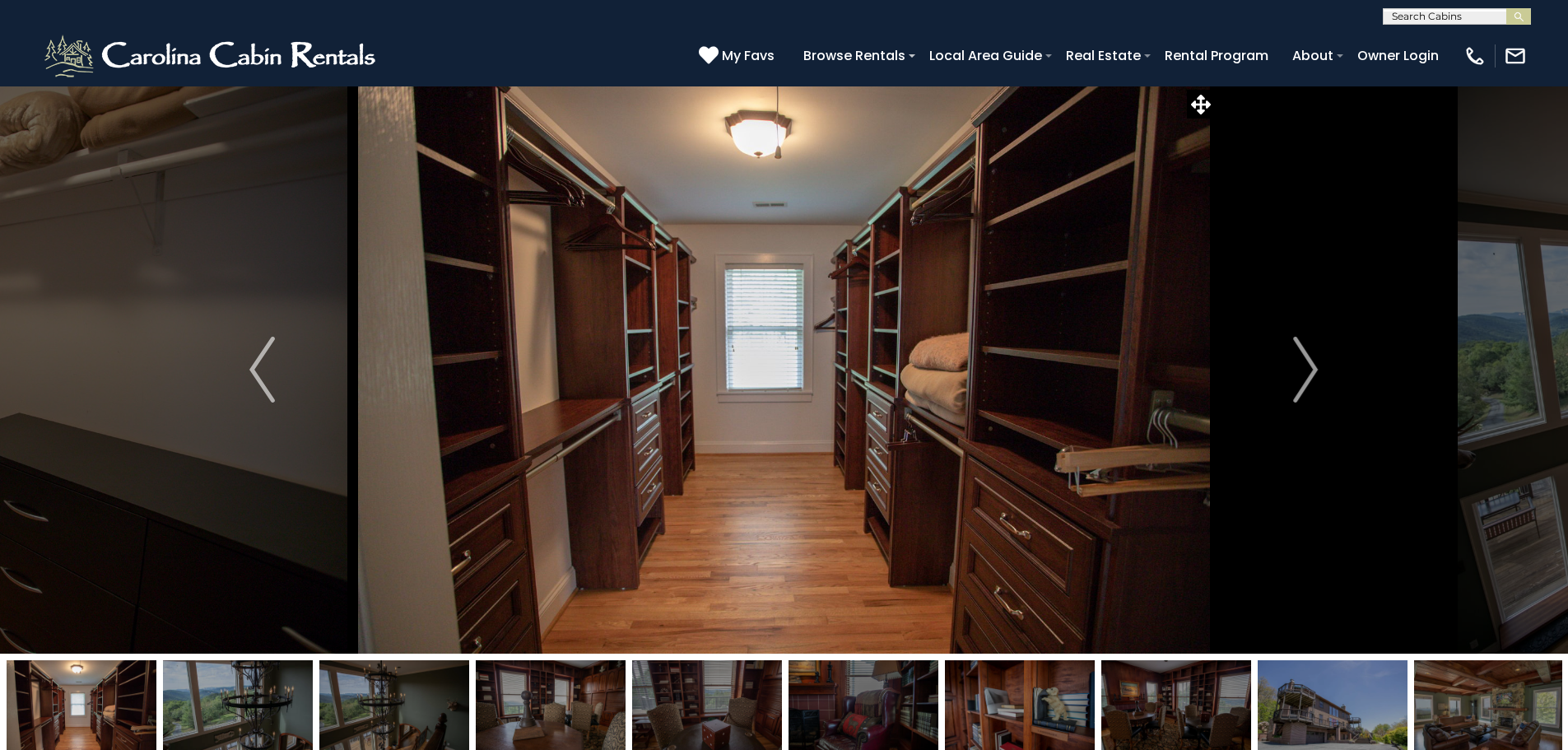
drag, startPoint x: 1302, startPoint y: 365, endPoint x: 1197, endPoint y: 326, distance: 112.0
click at [1197, 326] on img at bounding box center [784, 369] width 862 height 567
click at [1309, 360] on img "Next" at bounding box center [1305, 369] width 25 height 66
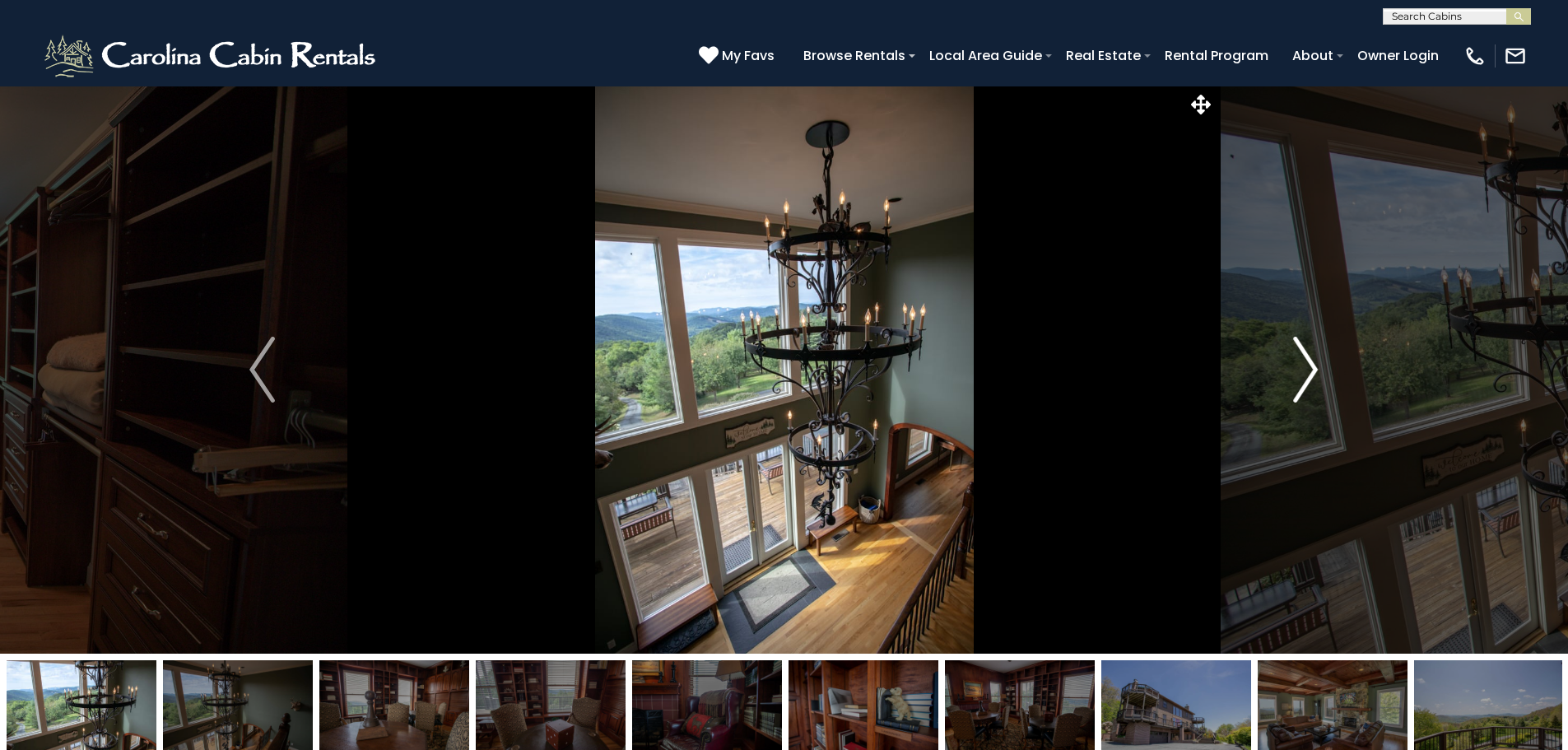
click at [1309, 360] on img "Next" at bounding box center [1305, 369] width 25 height 66
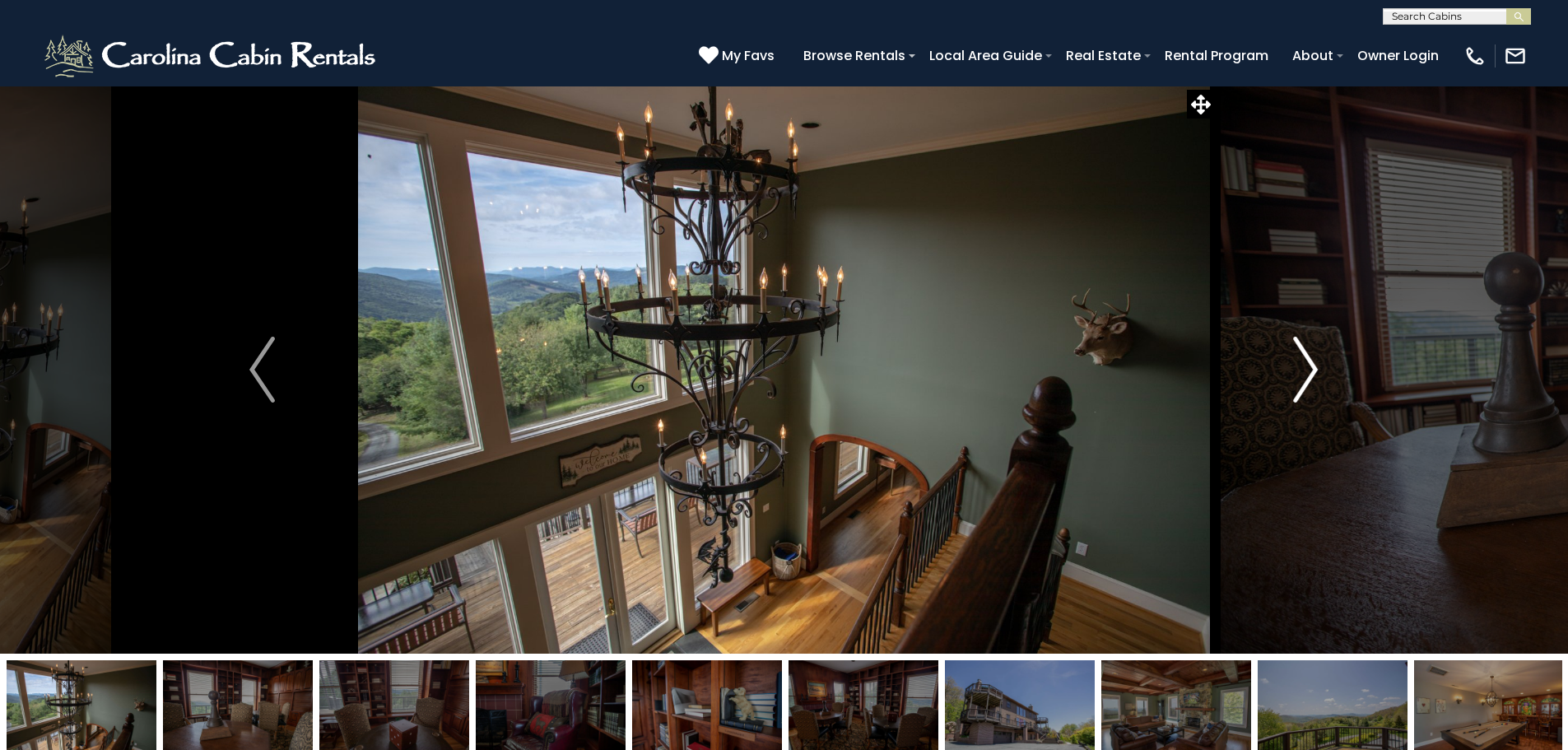
click at [1309, 360] on img "Next" at bounding box center [1305, 369] width 25 height 66
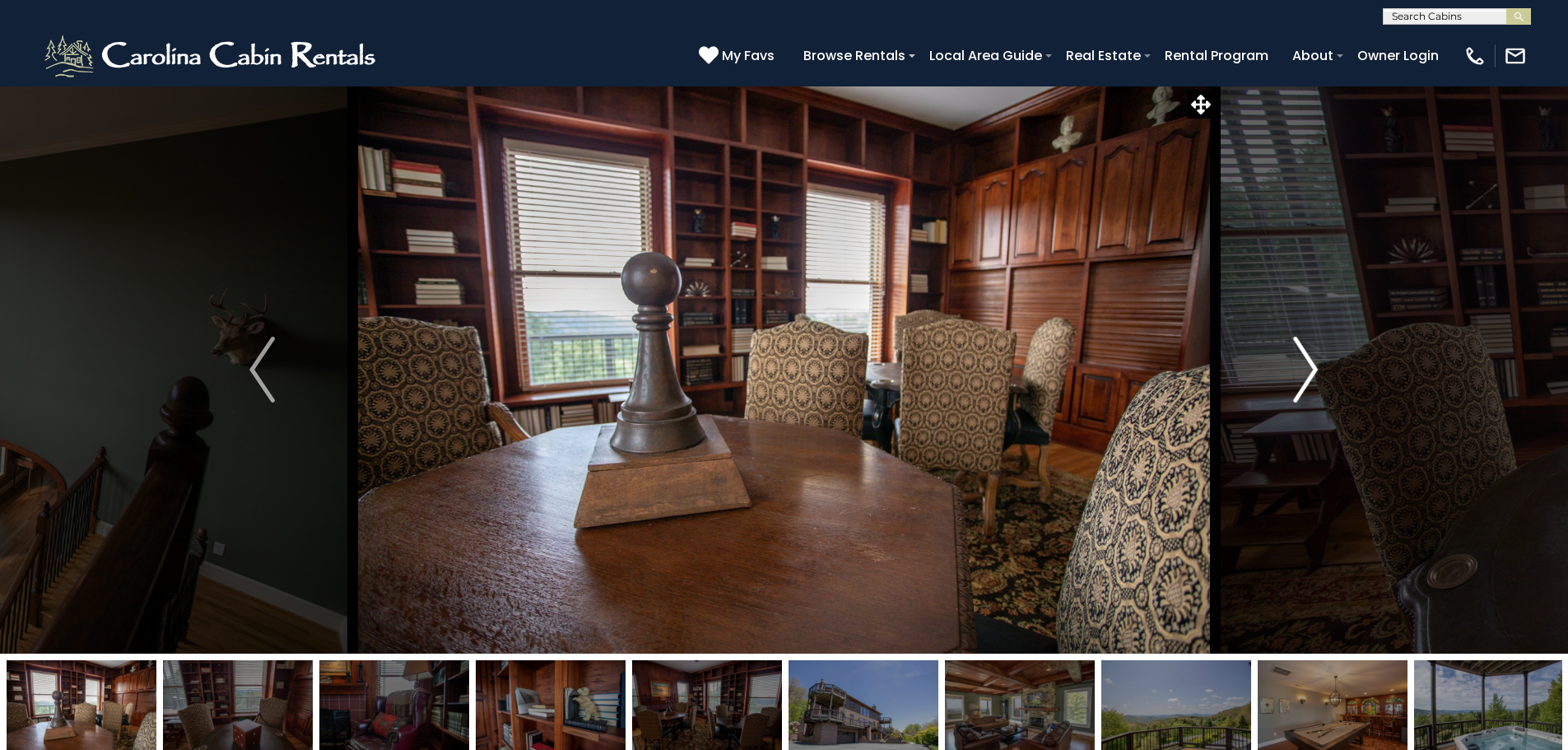
click at [1309, 360] on img "Next" at bounding box center [1305, 369] width 25 height 66
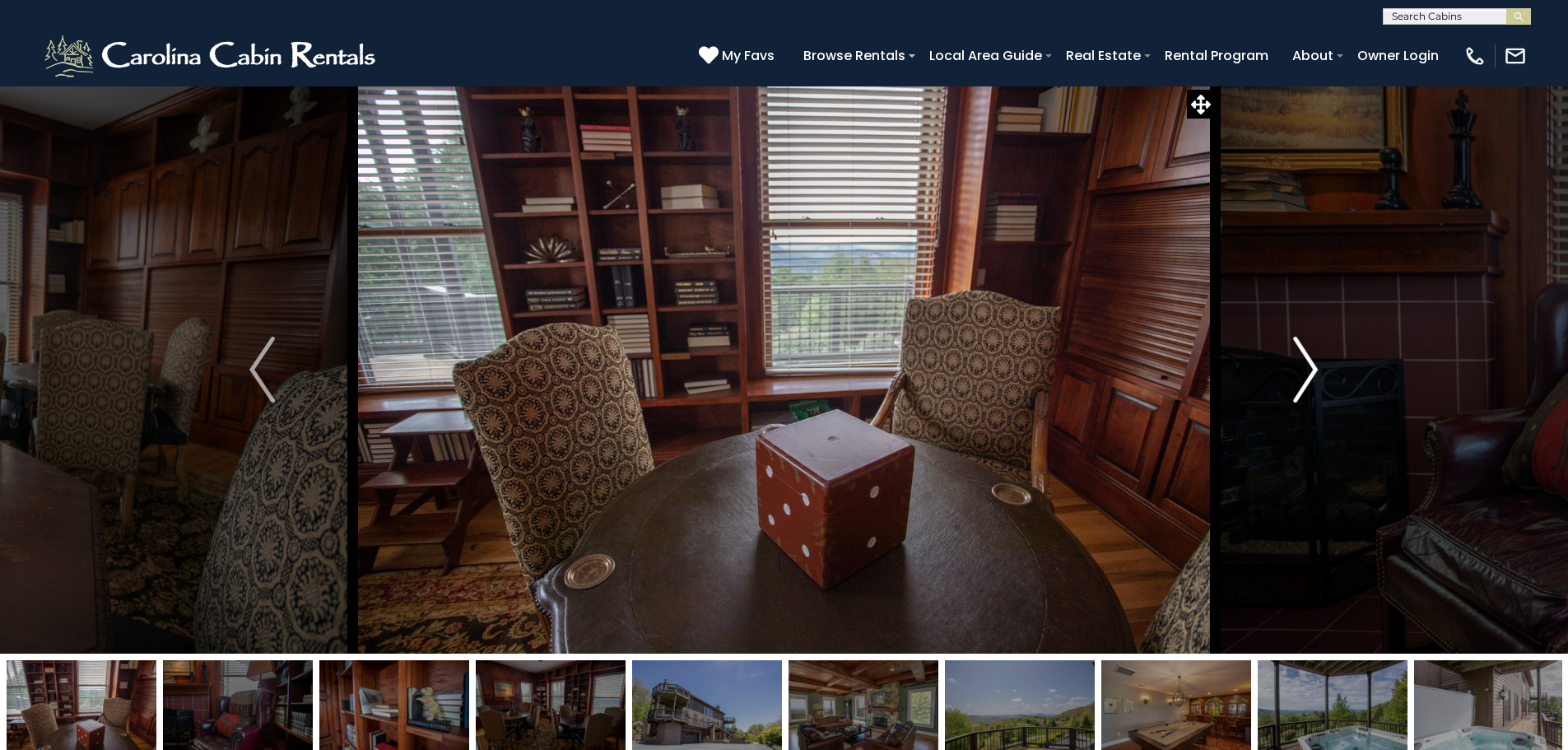
click at [1309, 360] on img "Next" at bounding box center [1305, 369] width 25 height 66
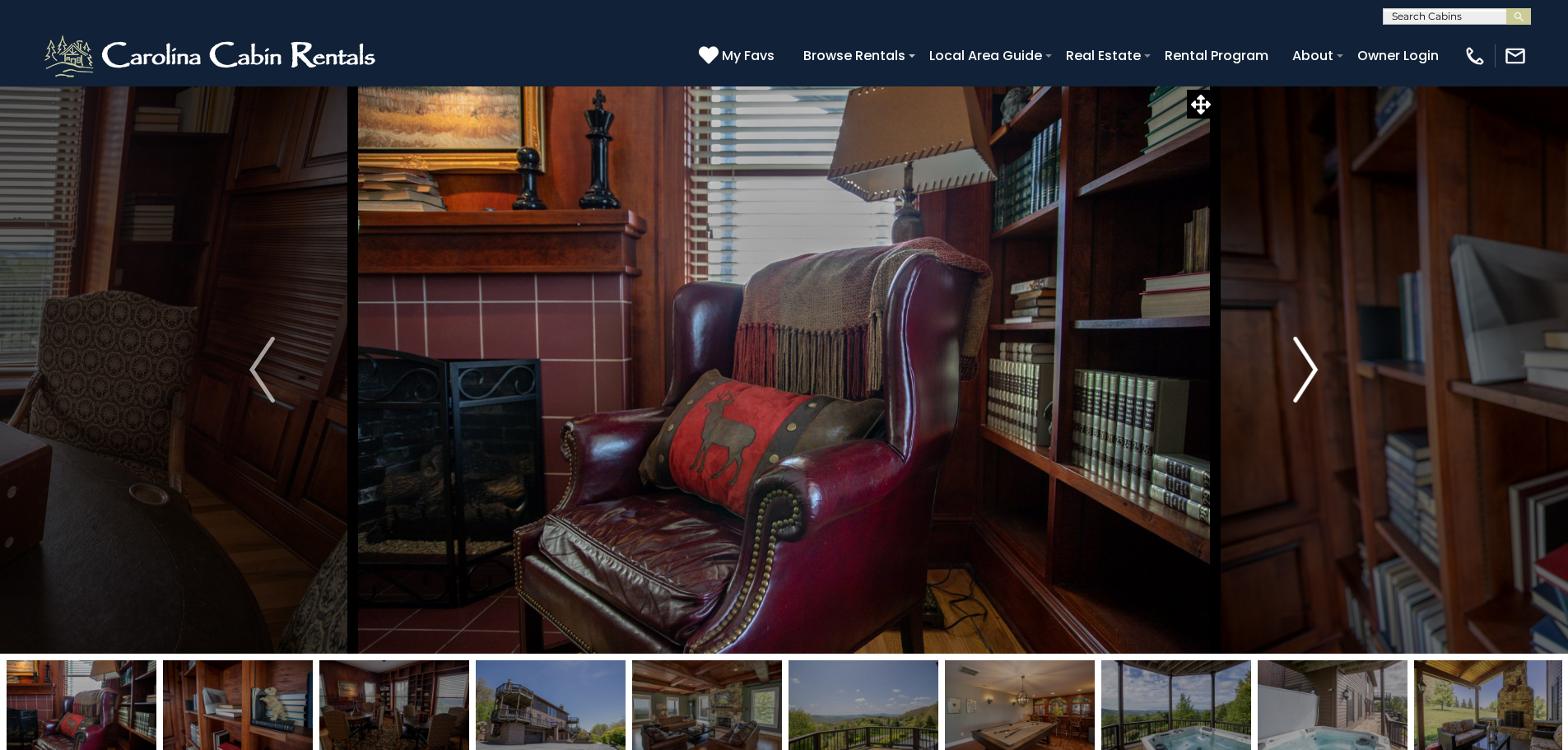
click at [1309, 360] on img "Next" at bounding box center [1305, 369] width 25 height 66
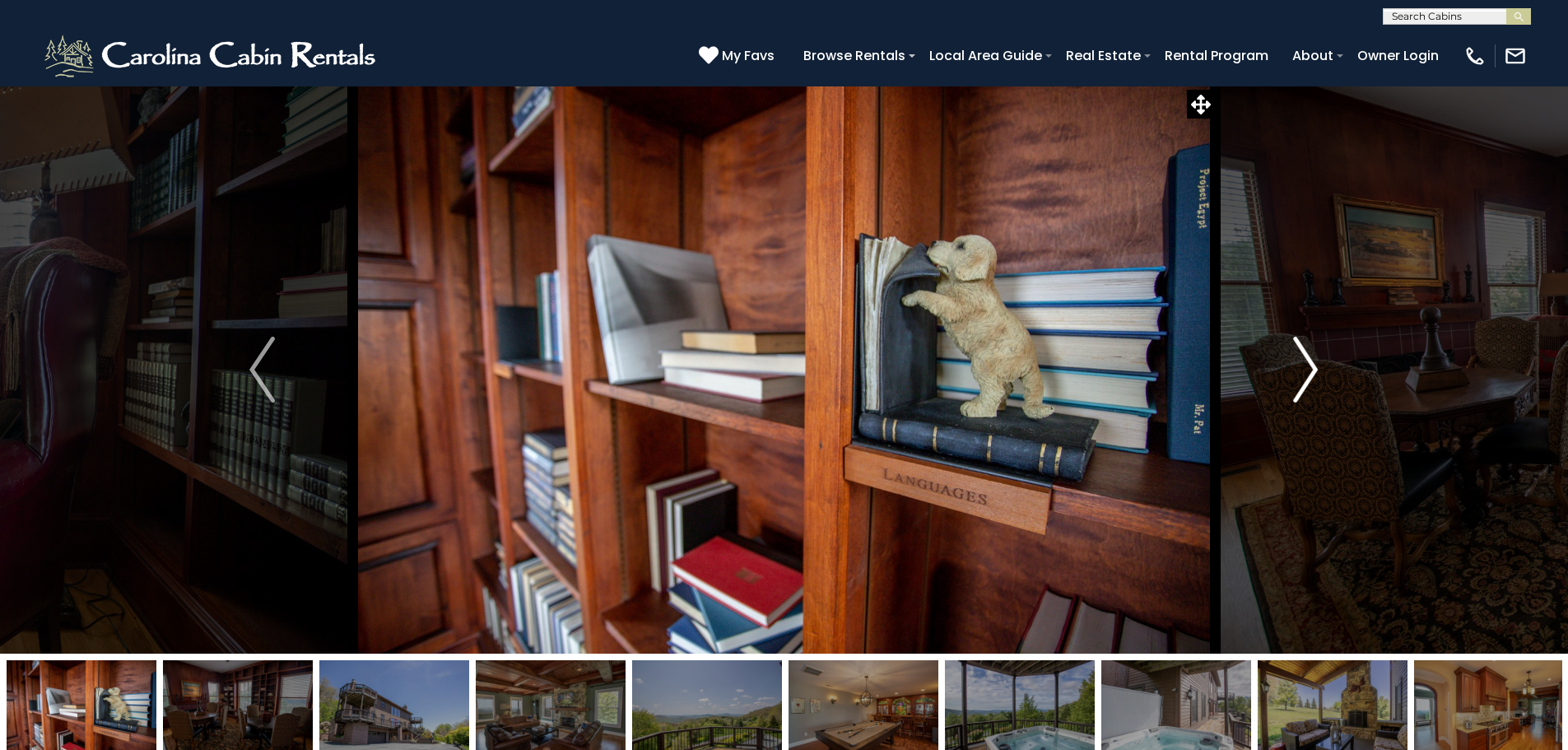
click at [1309, 360] on img "Next" at bounding box center [1305, 369] width 25 height 66
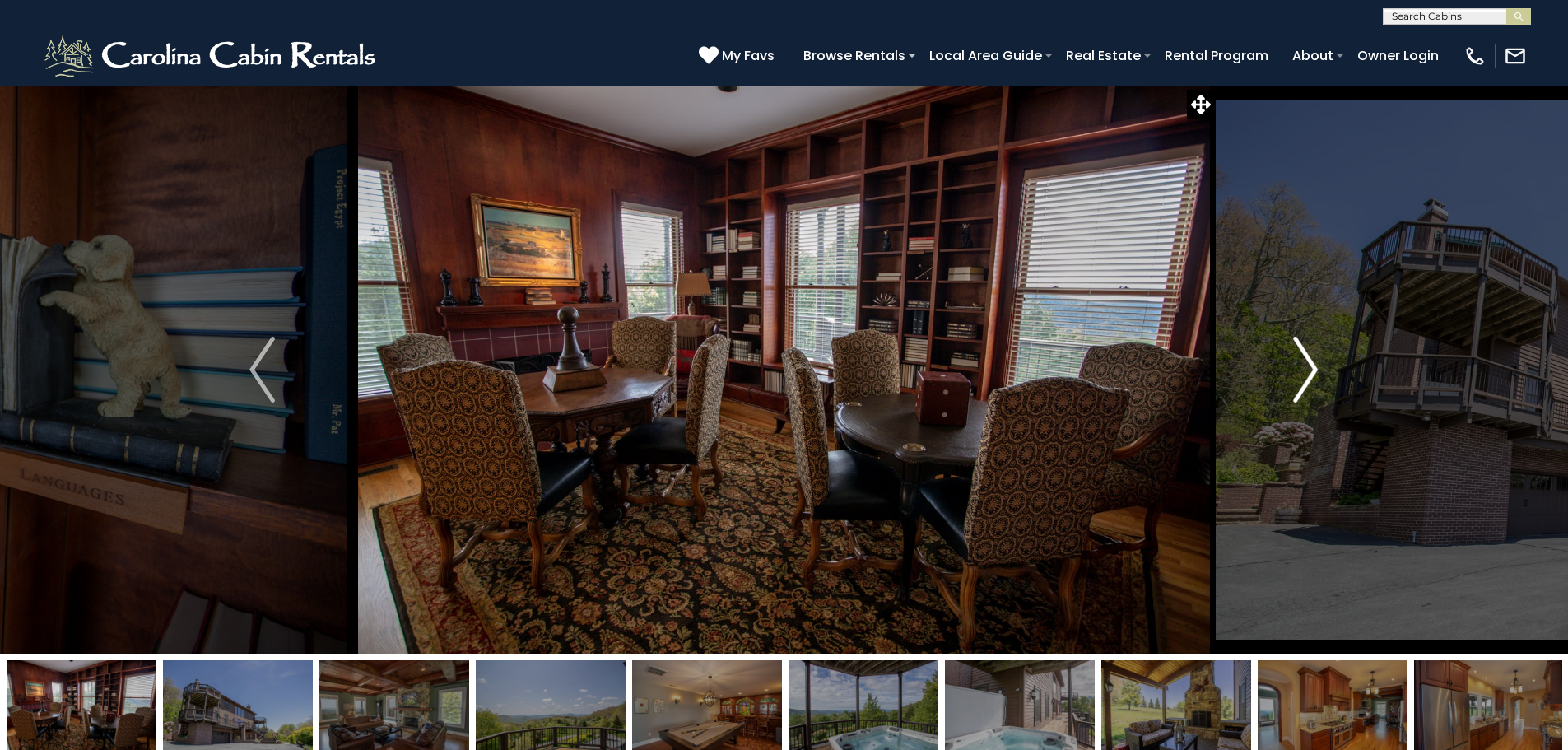
click at [1309, 360] on img "Next" at bounding box center [1305, 369] width 25 height 66
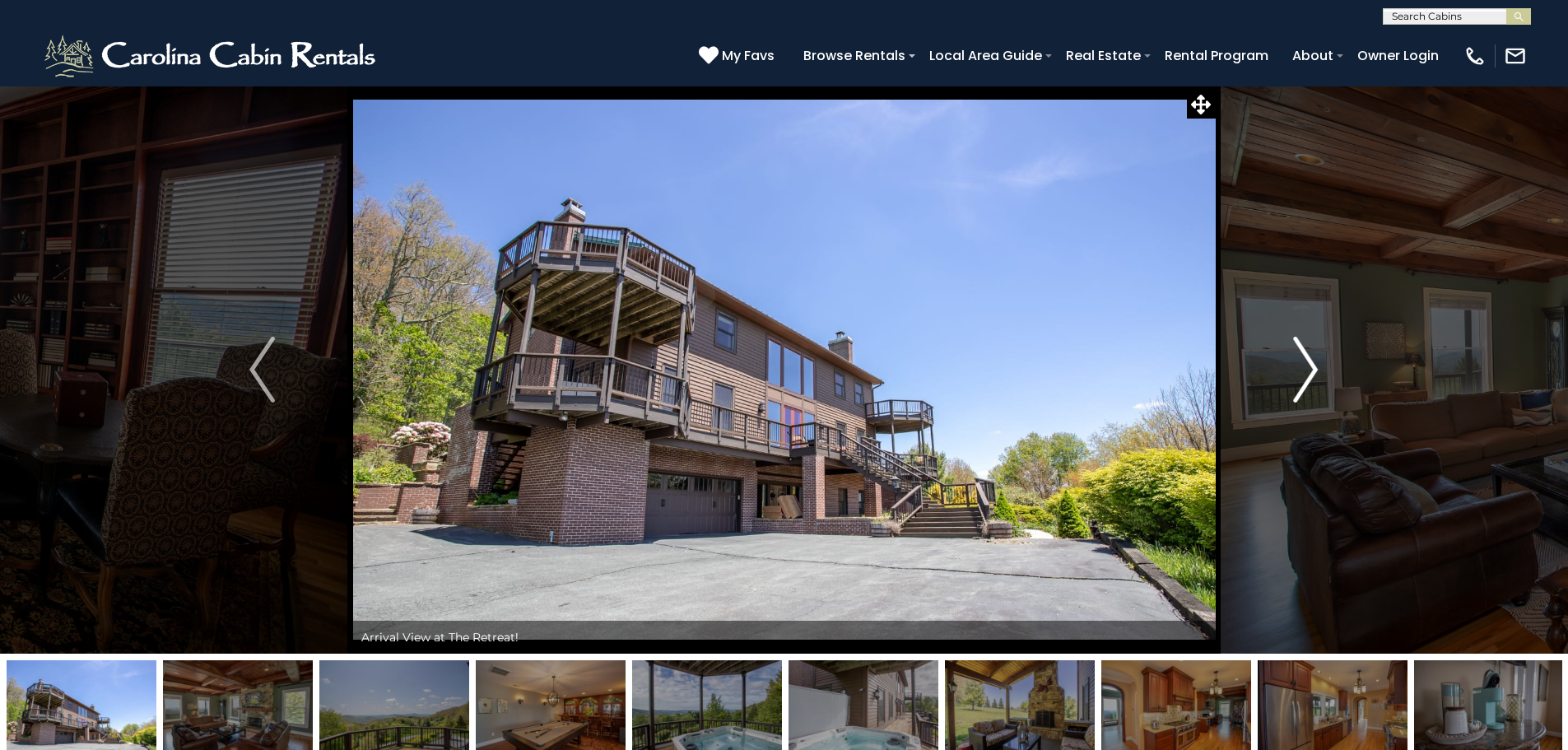
click at [1309, 360] on img "Next" at bounding box center [1305, 369] width 25 height 66
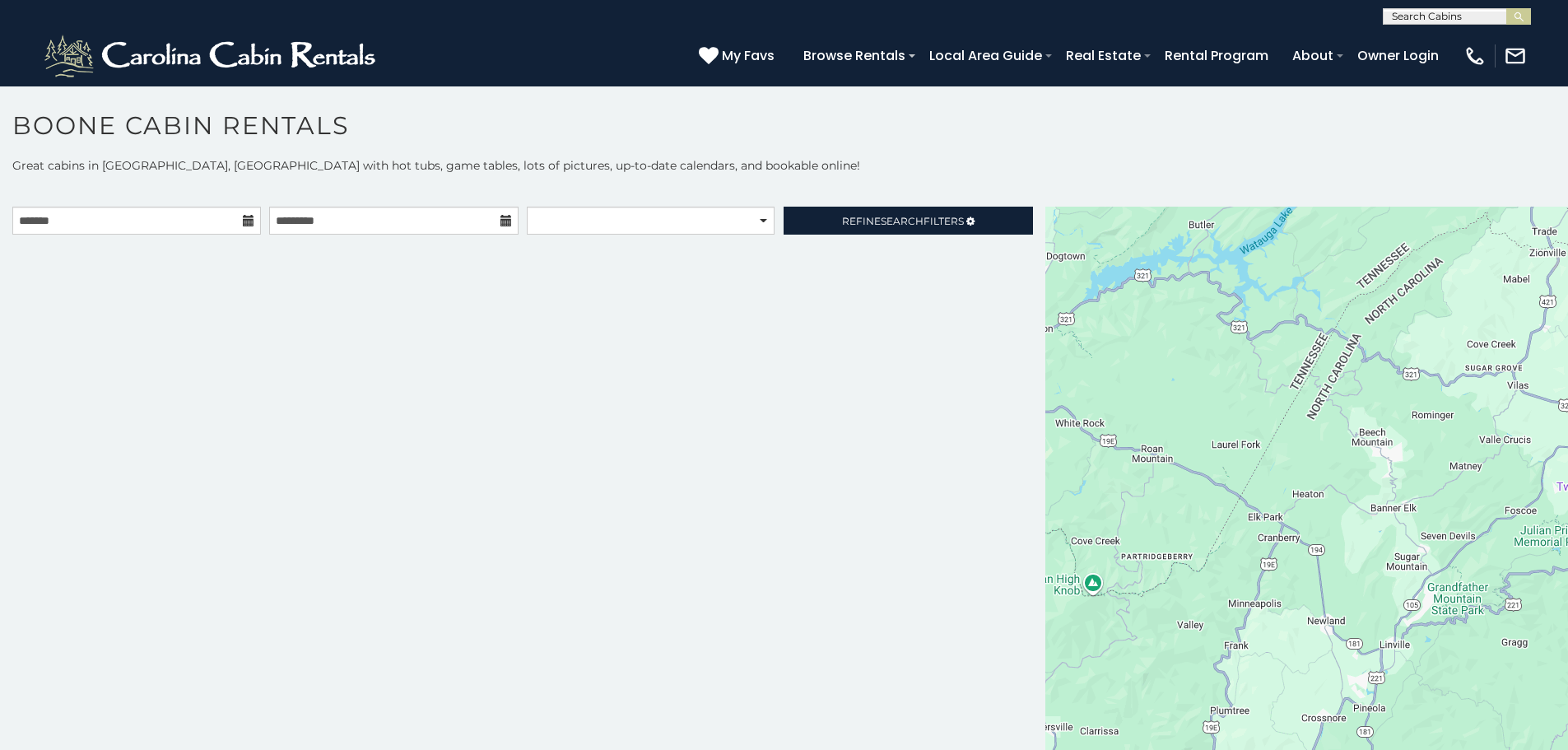
scroll to position [9, 0]
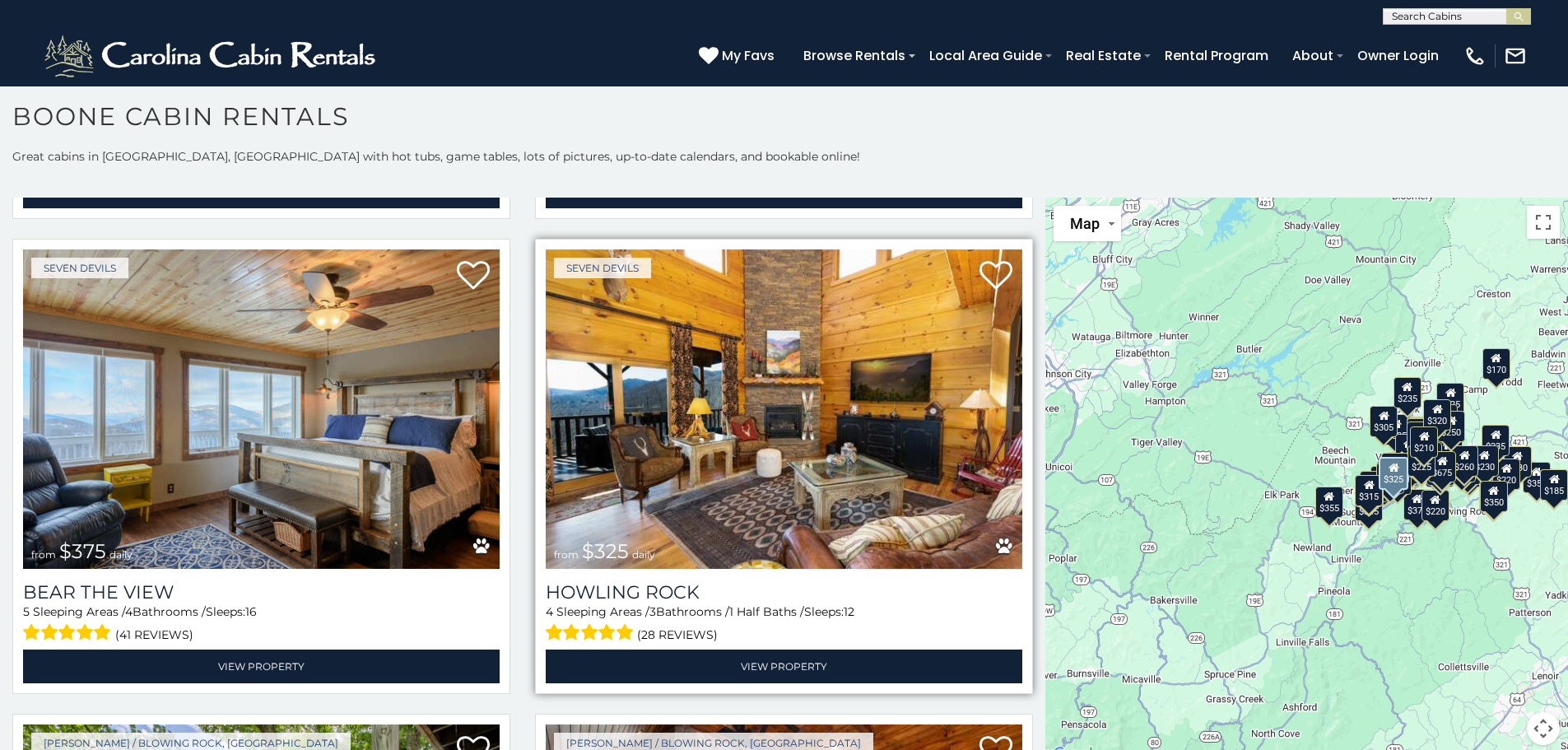
scroll to position [6606, 0]
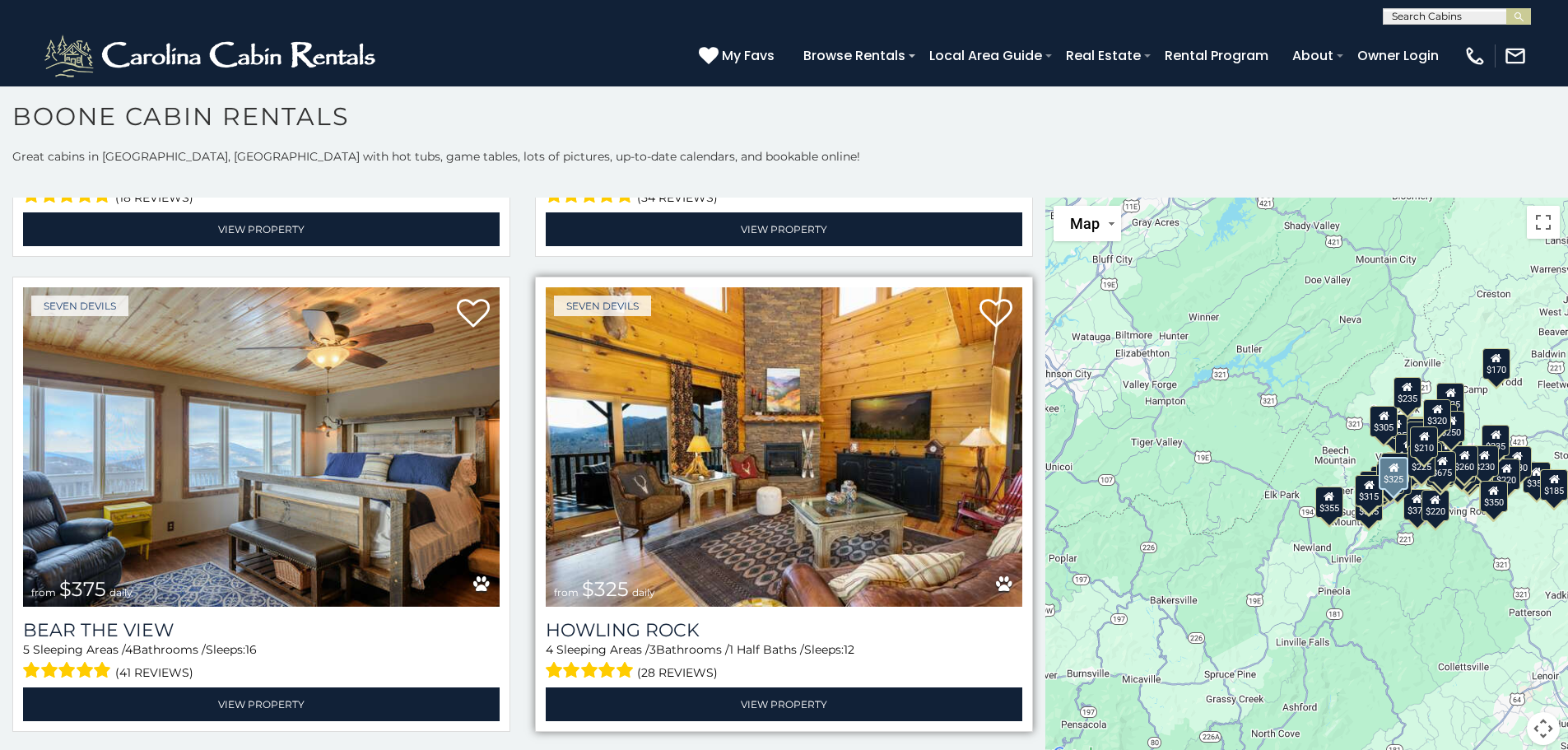
click at [715, 482] on img at bounding box center [784, 446] width 476 height 319
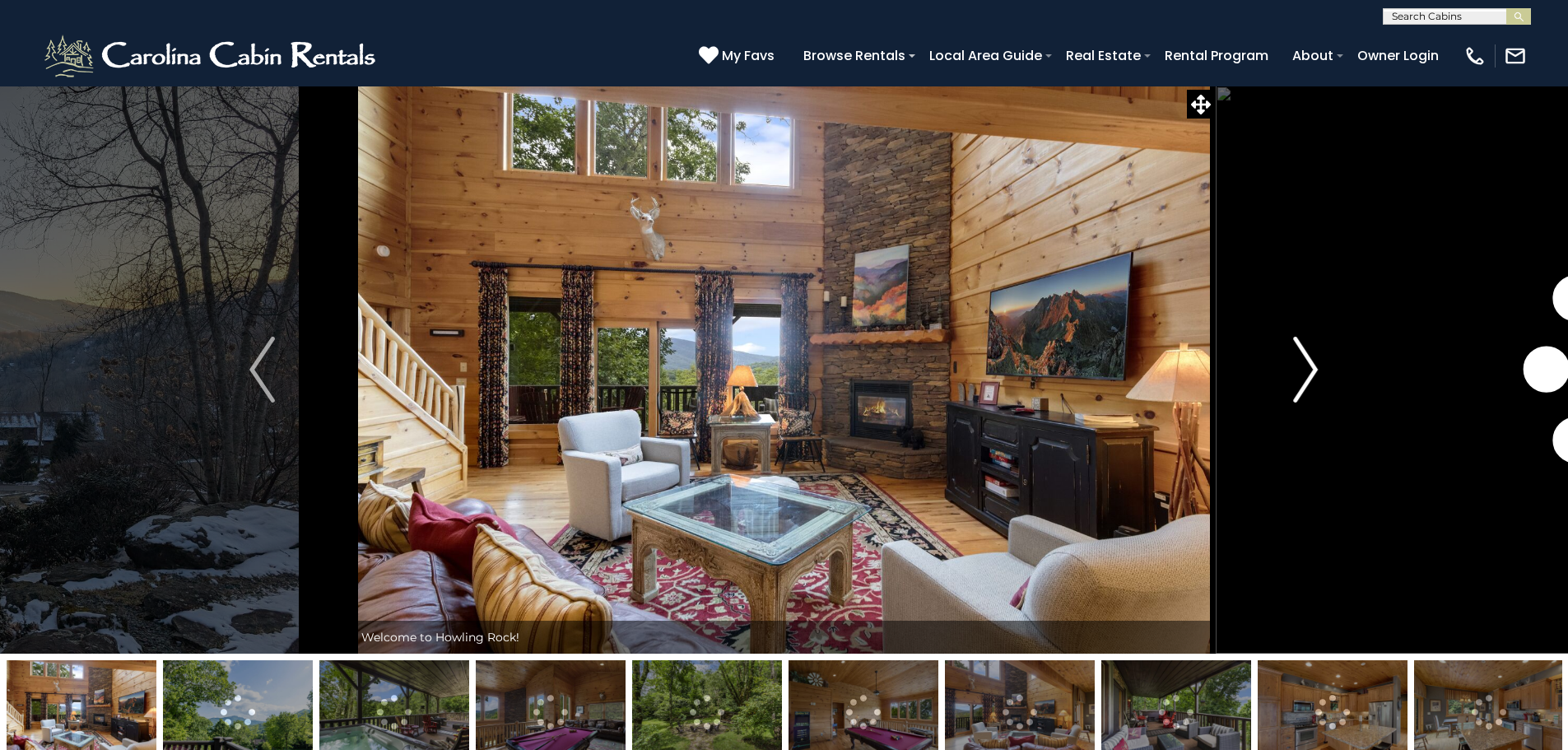
click at [1304, 363] on img "Next" at bounding box center [1305, 369] width 25 height 66
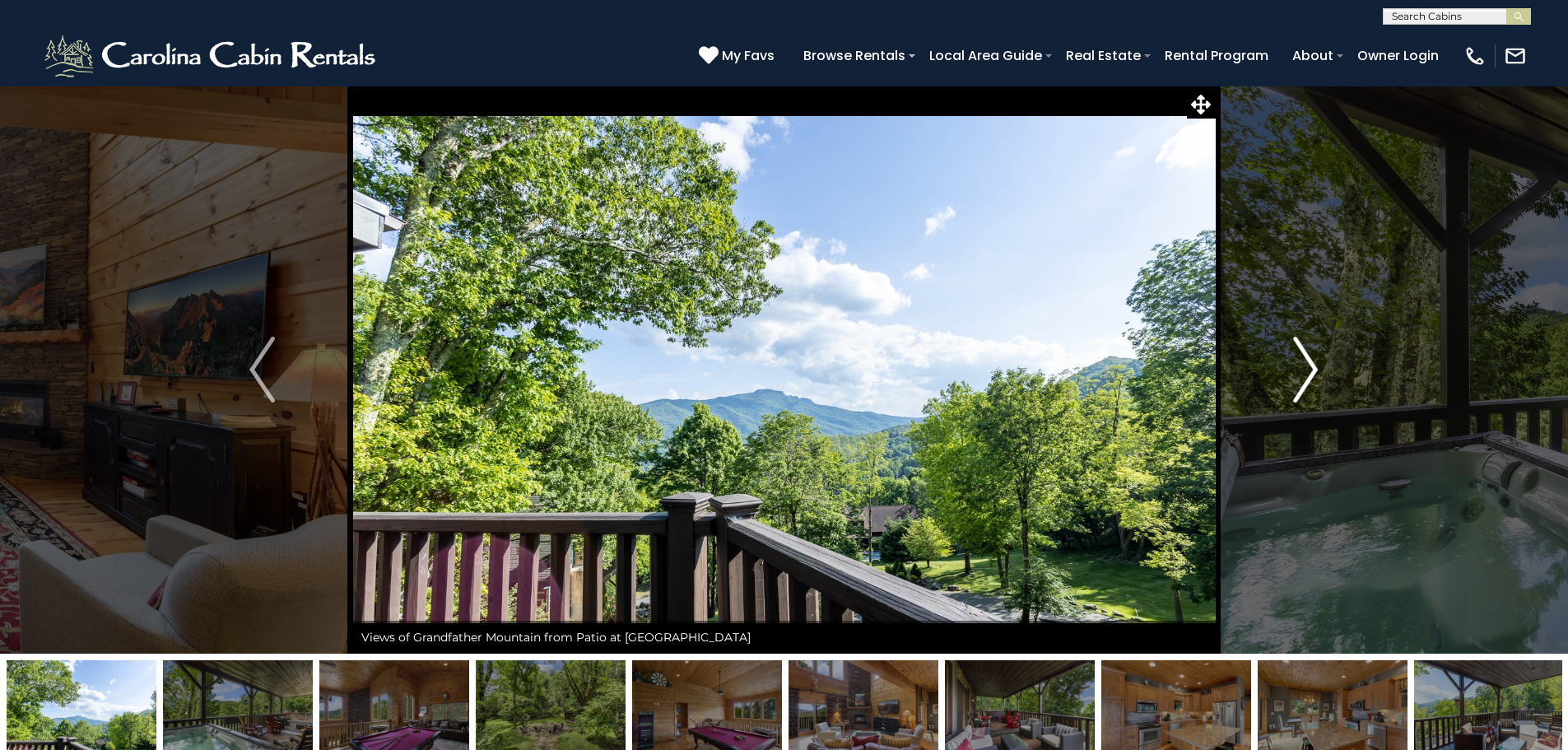
click at [1304, 363] on img "Next" at bounding box center [1305, 369] width 25 height 66
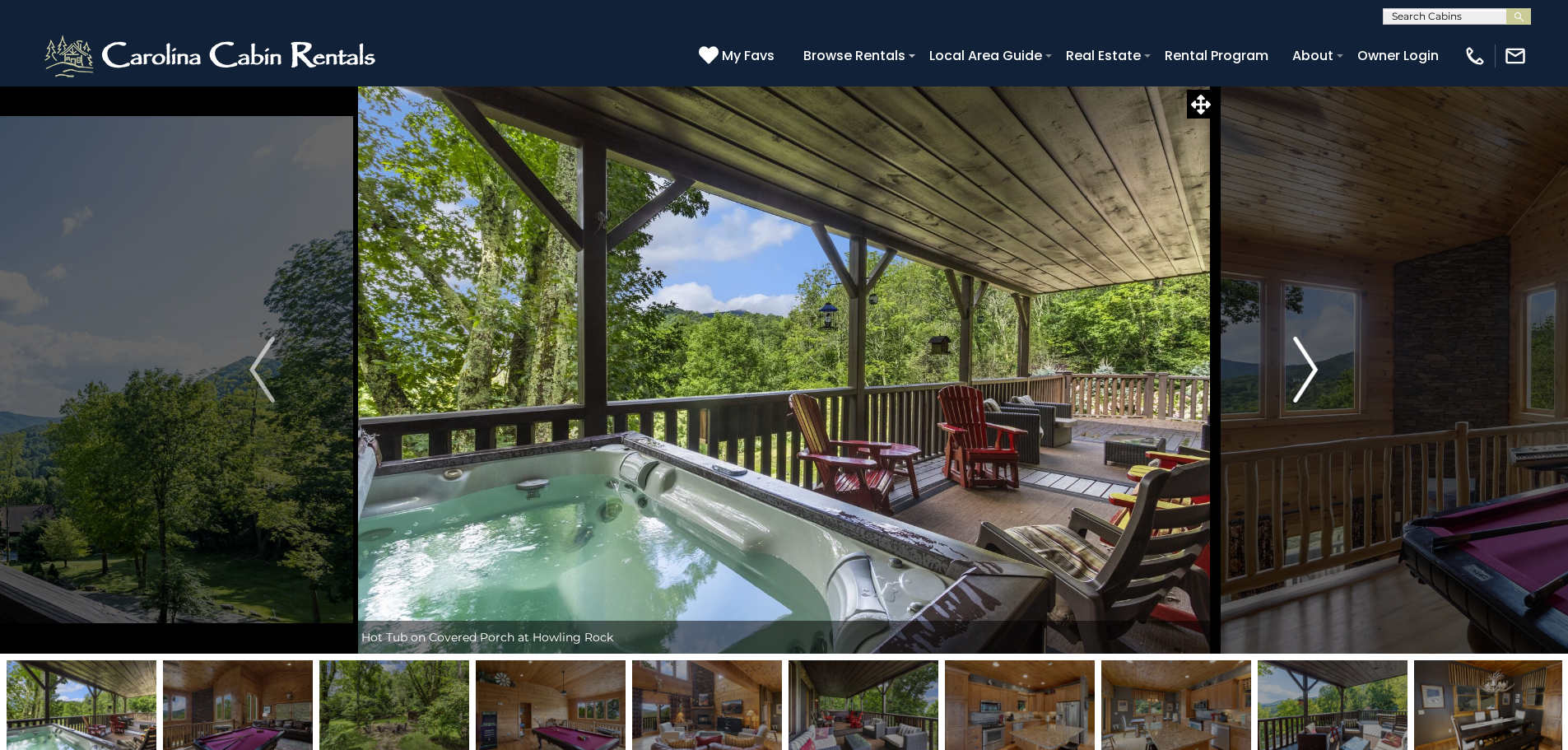
click at [1304, 363] on img "Next" at bounding box center [1305, 369] width 25 height 66
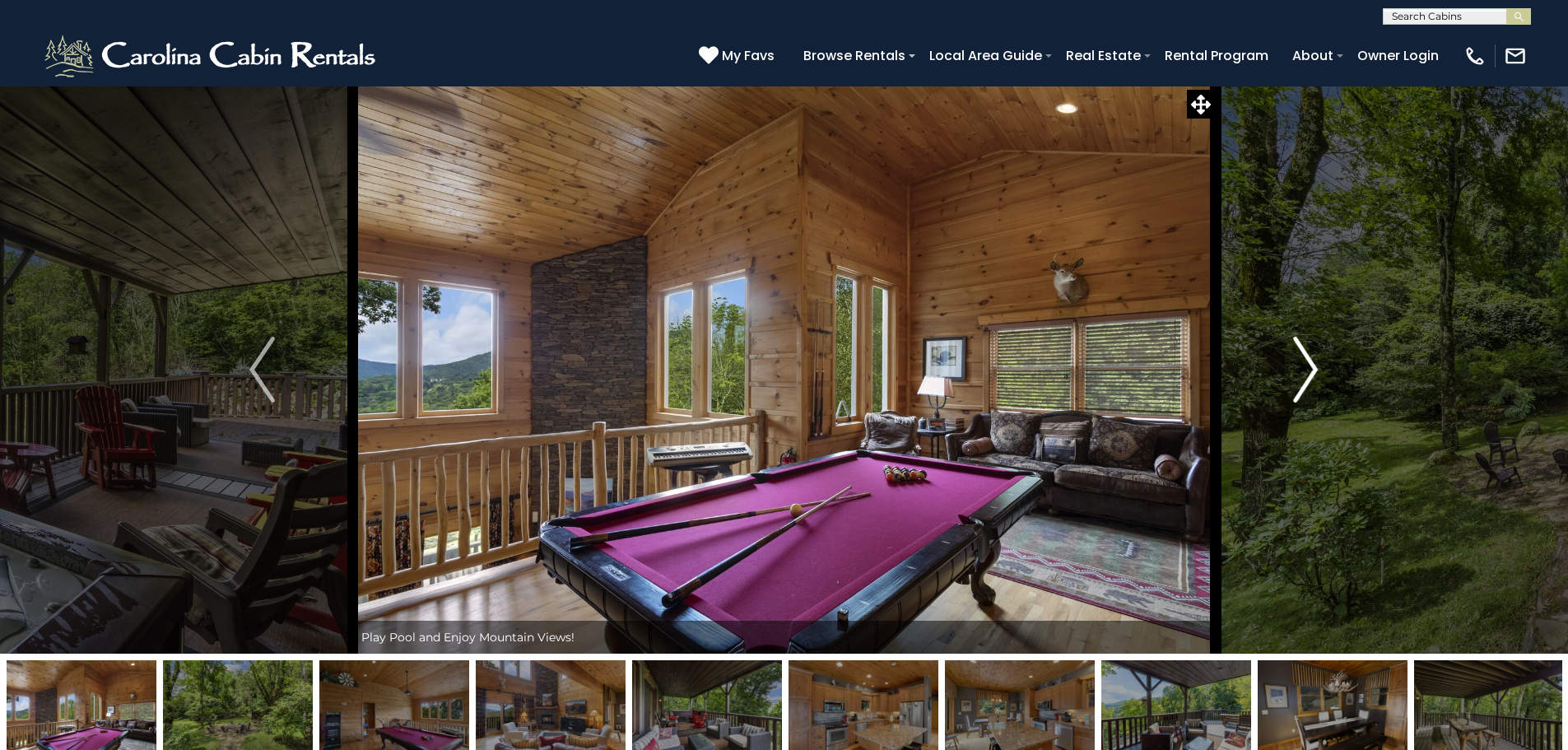
click at [1304, 363] on img "Next" at bounding box center [1305, 369] width 25 height 66
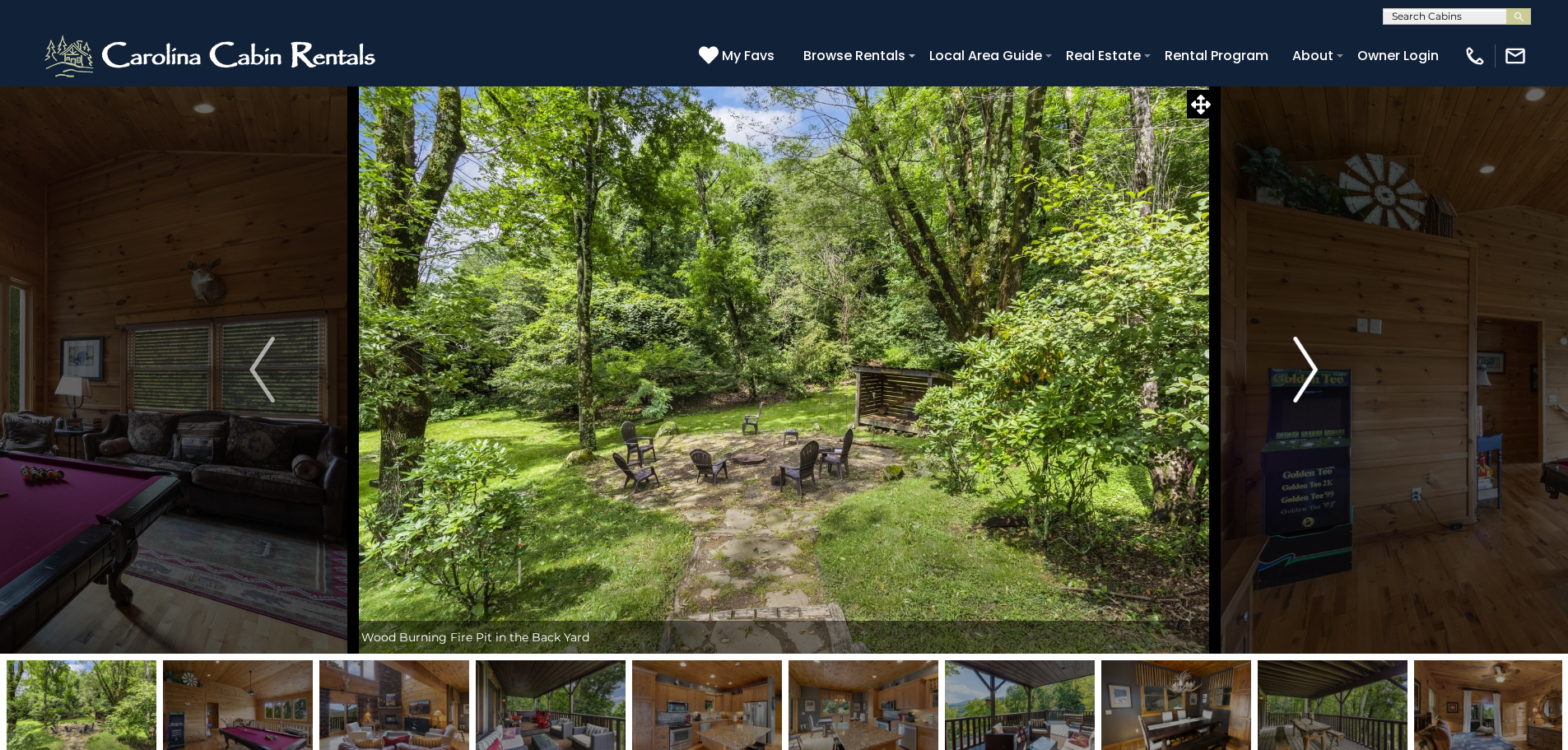
click at [1304, 363] on img "Next" at bounding box center [1305, 369] width 25 height 66
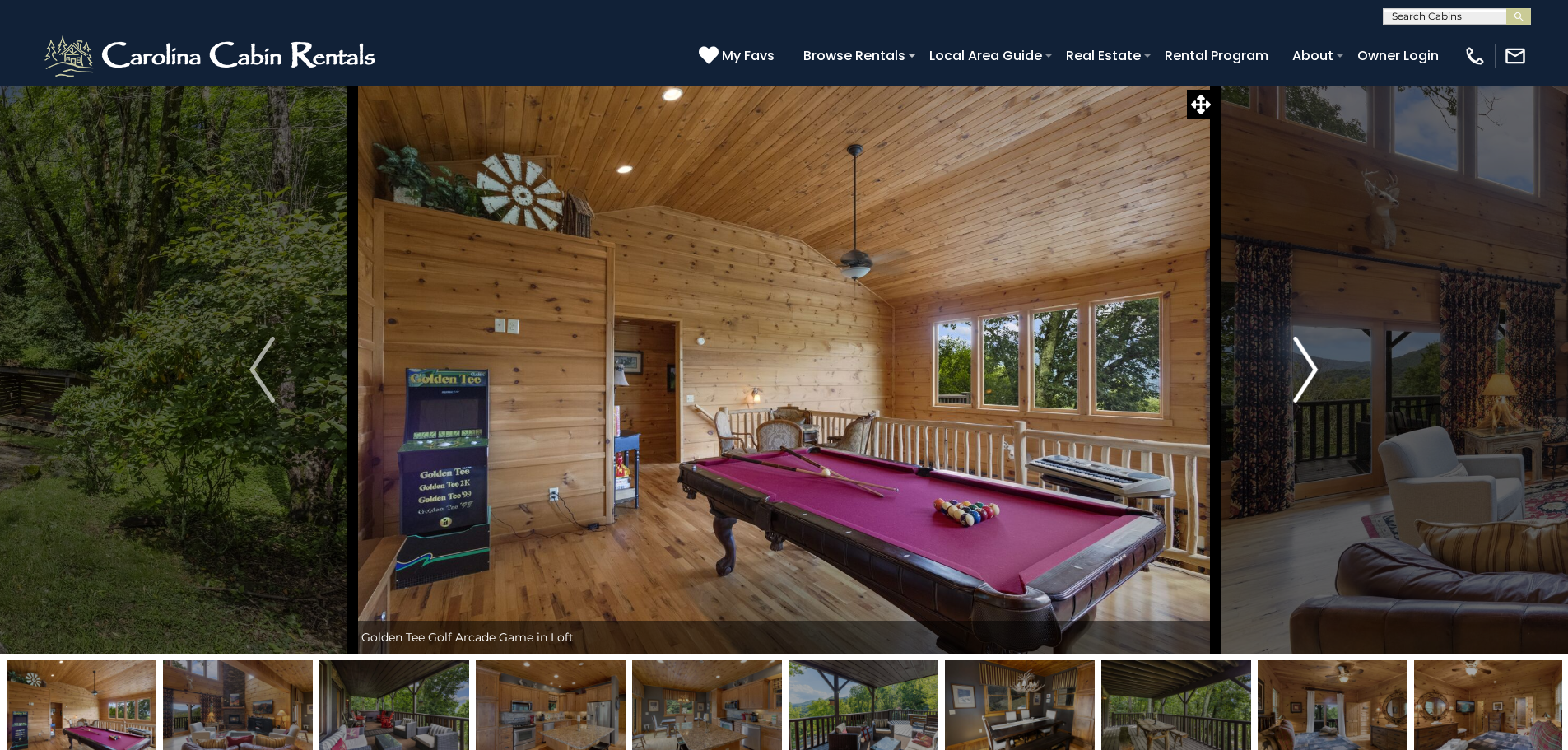
click at [1304, 363] on img "Next" at bounding box center [1305, 369] width 25 height 66
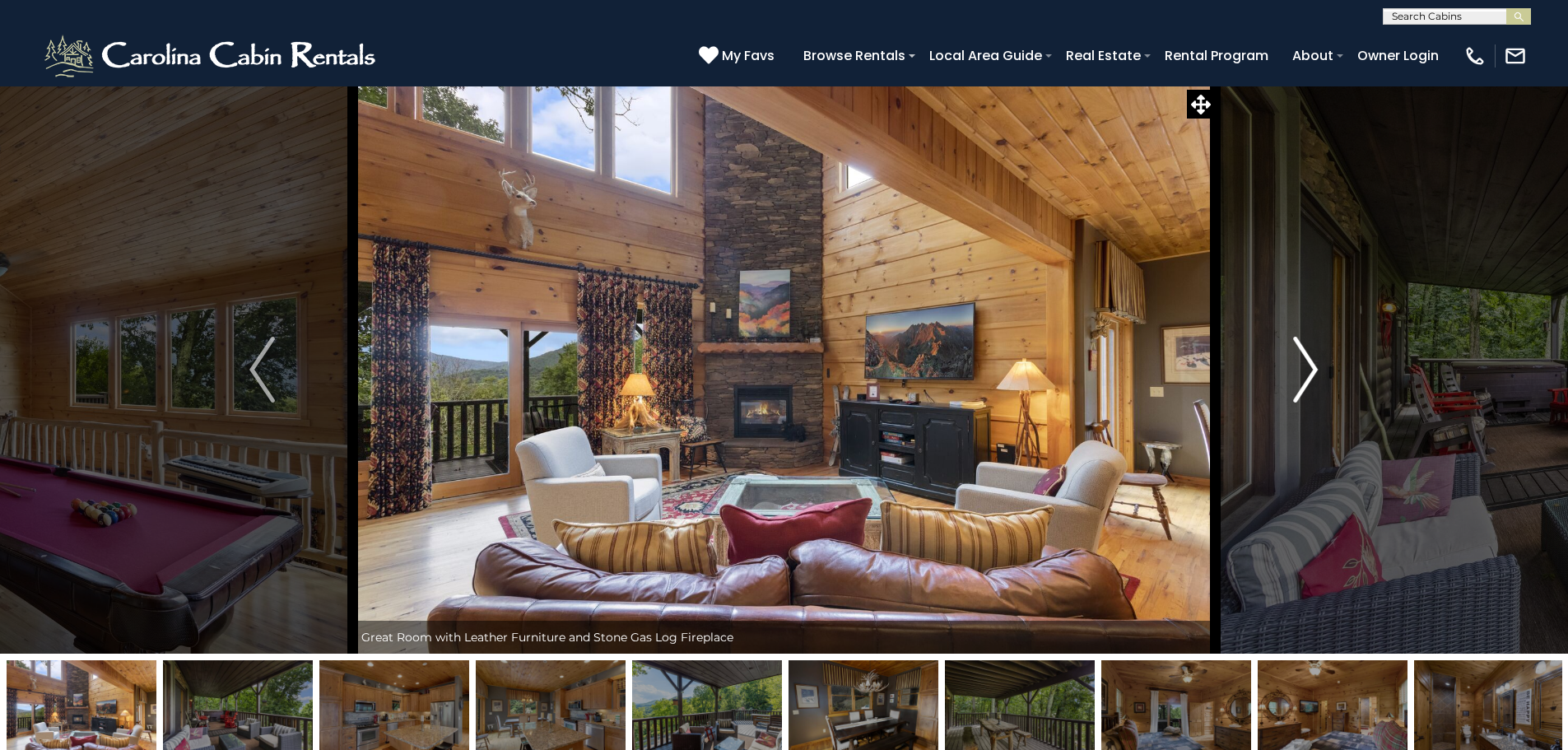
click at [1304, 363] on img "Next" at bounding box center [1305, 369] width 25 height 66
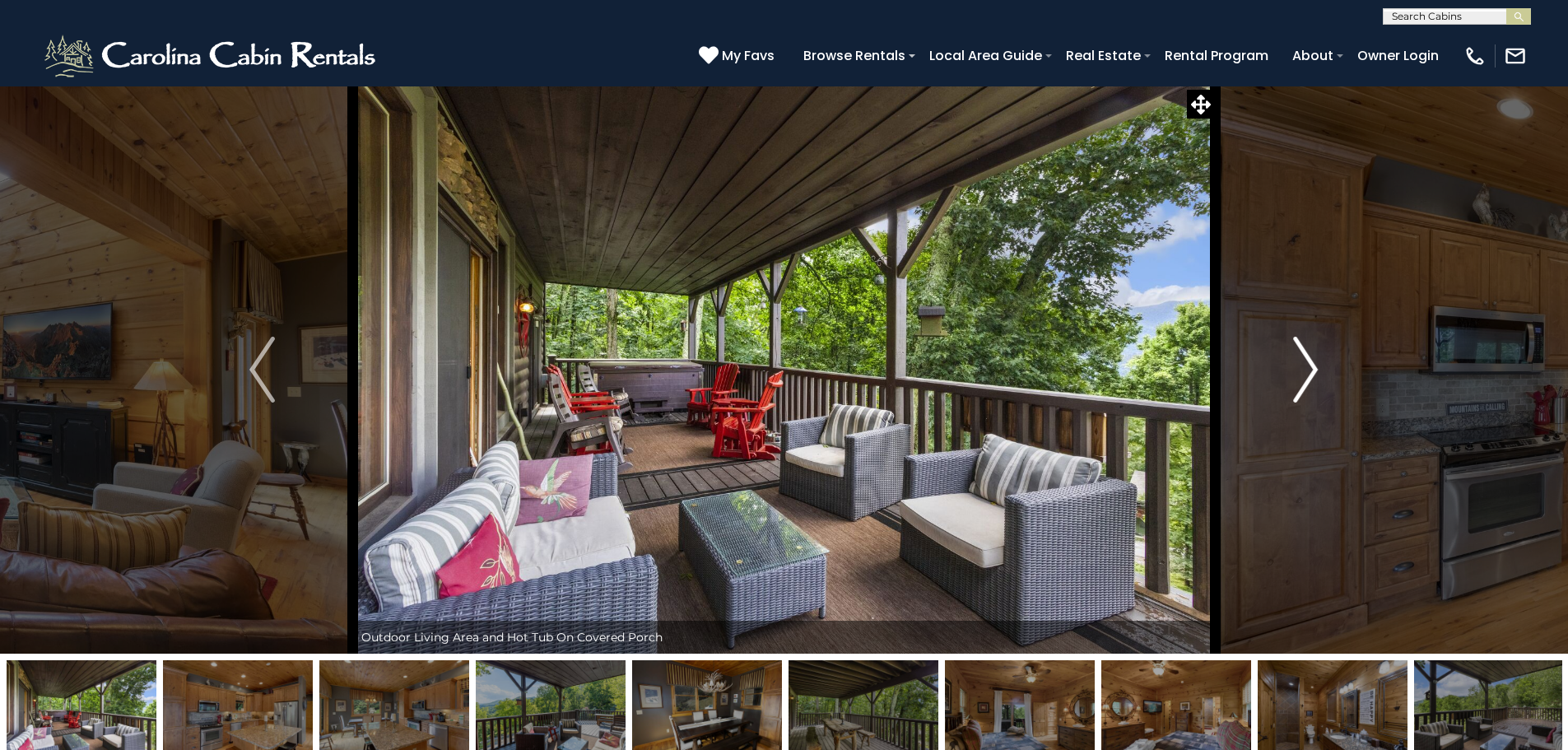
click at [1304, 363] on img "Next" at bounding box center [1305, 369] width 25 height 66
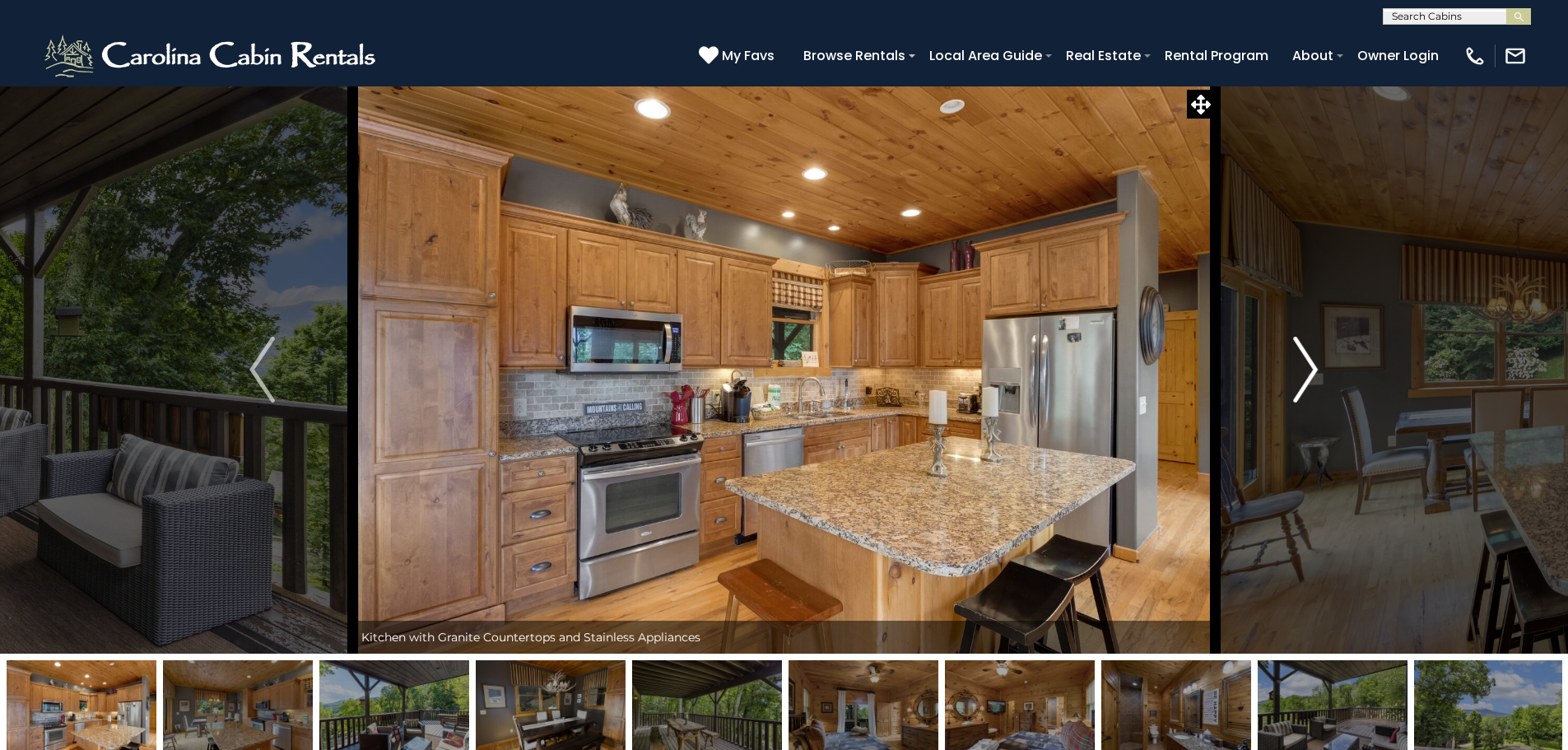
click at [1304, 363] on img "Next" at bounding box center [1305, 369] width 25 height 66
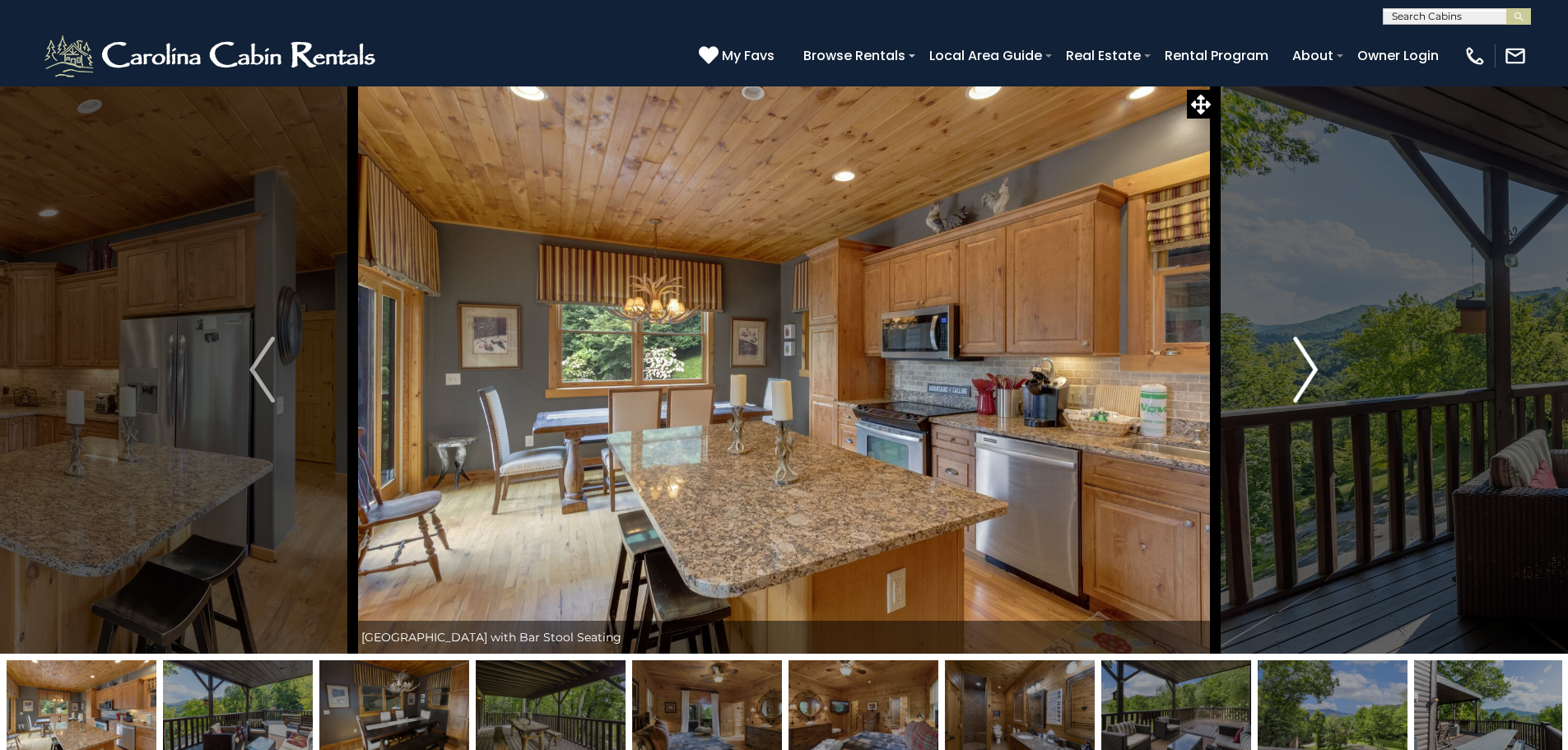
click at [1300, 364] on img "Next" at bounding box center [1305, 369] width 25 height 66
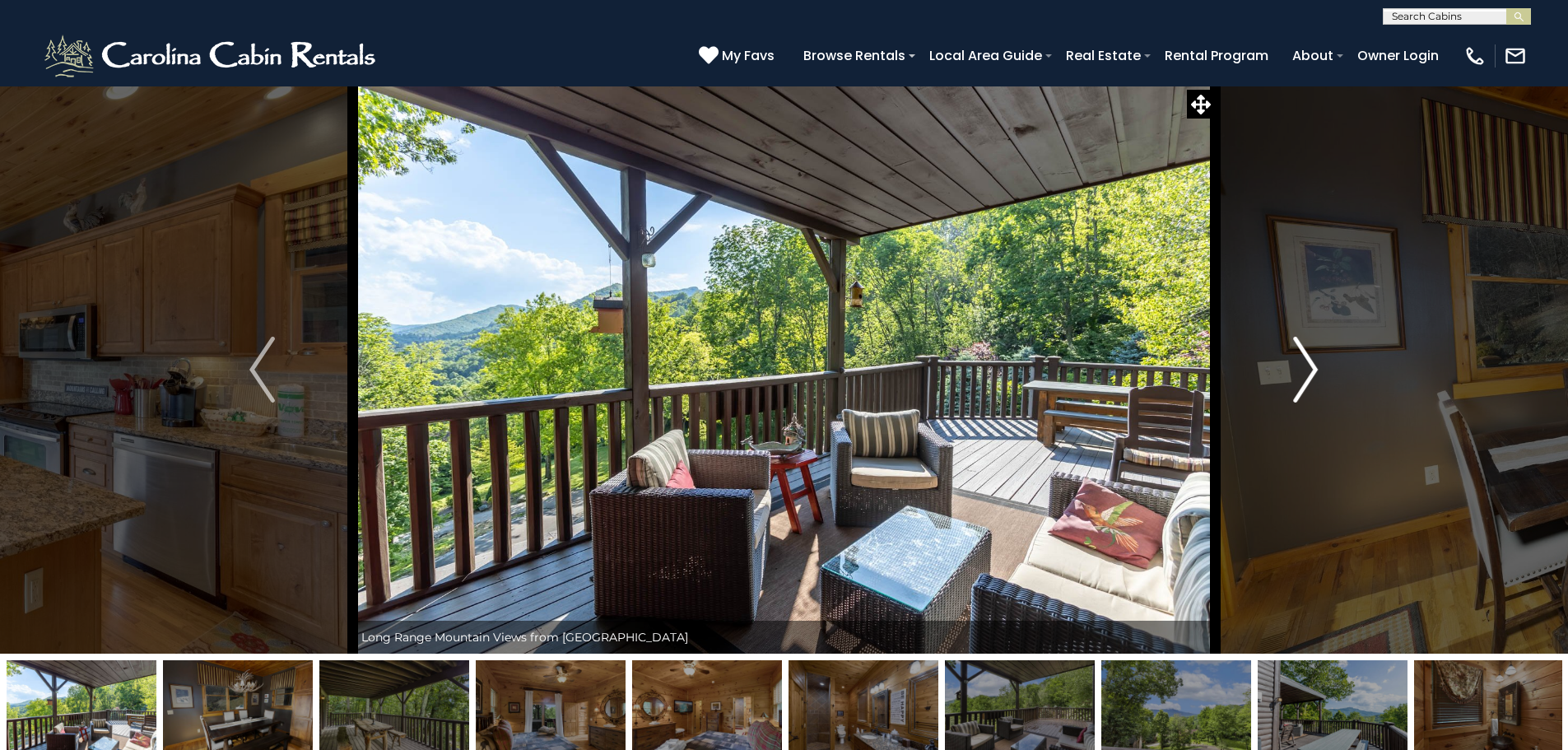
click at [1302, 360] on img "Next" at bounding box center [1305, 369] width 25 height 66
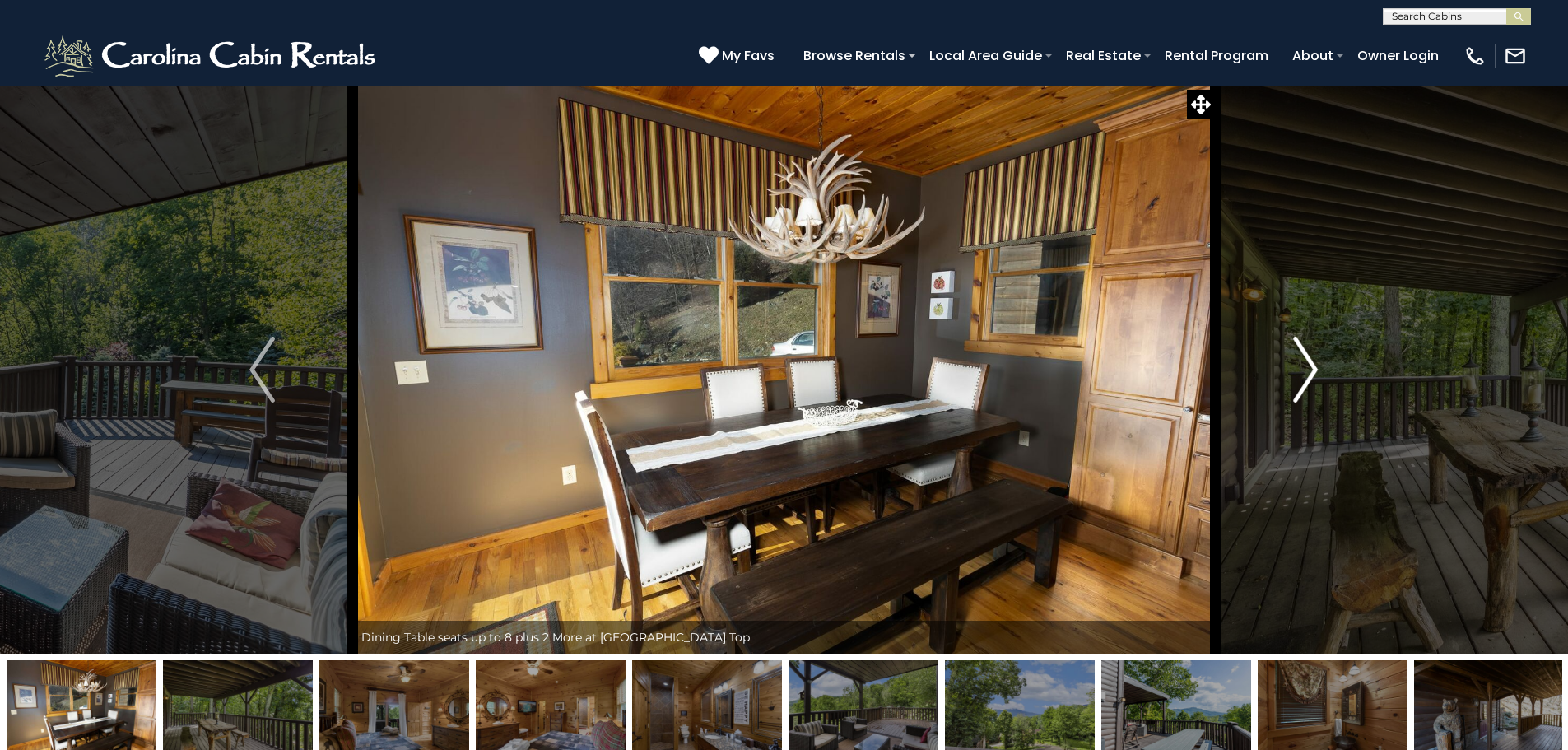
click at [1302, 360] on img "Next" at bounding box center [1305, 369] width 25 height 66
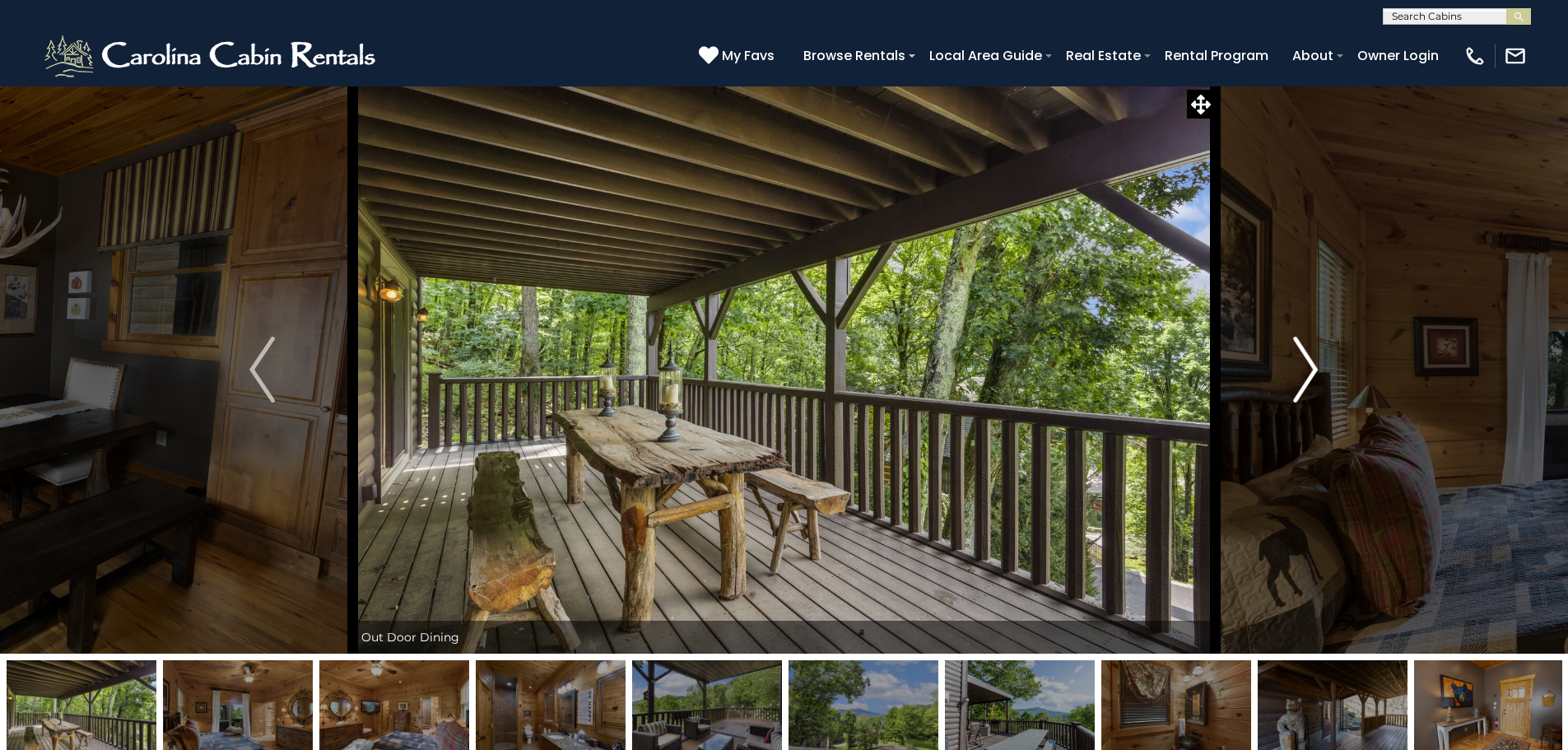
click at [1302, 360] on img "Next" at bounding box center [1305, 369] width 25 height 66
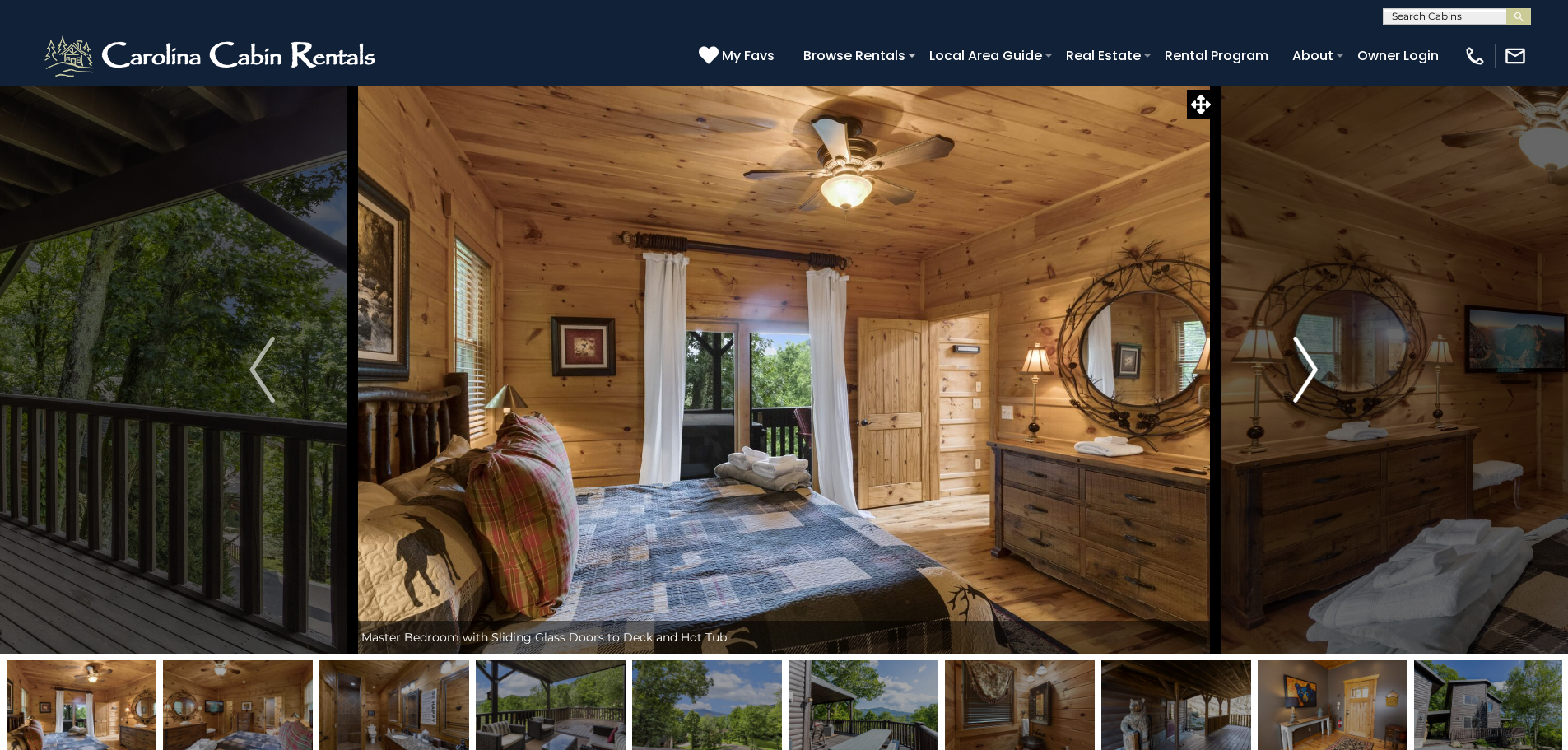
click at [1302, 360] on img "Next" at bounding box center [1305, 369] width 25 height 66
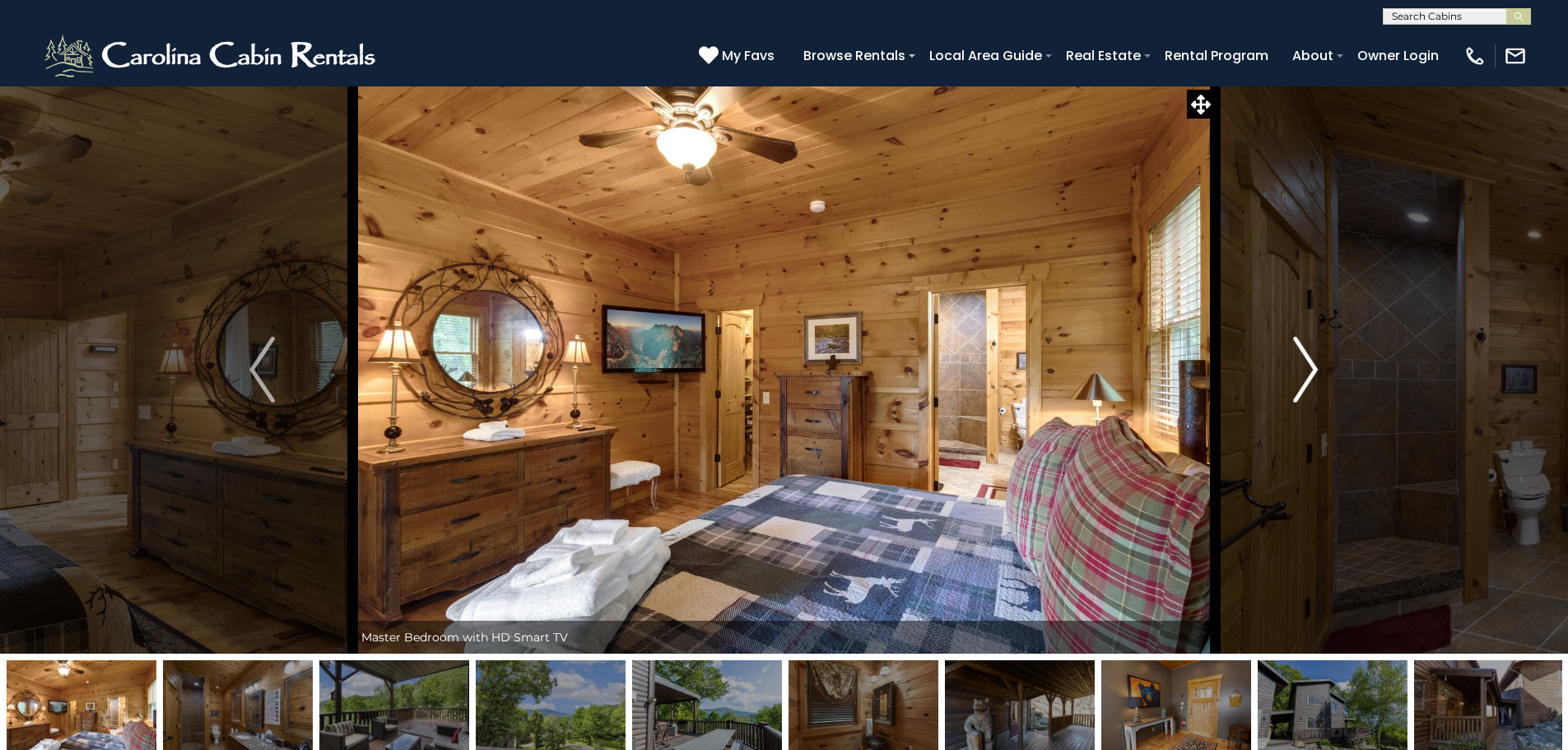
click at [1302, 360] on img "Next" at bounding box center [1305, 369] width 25 height 66
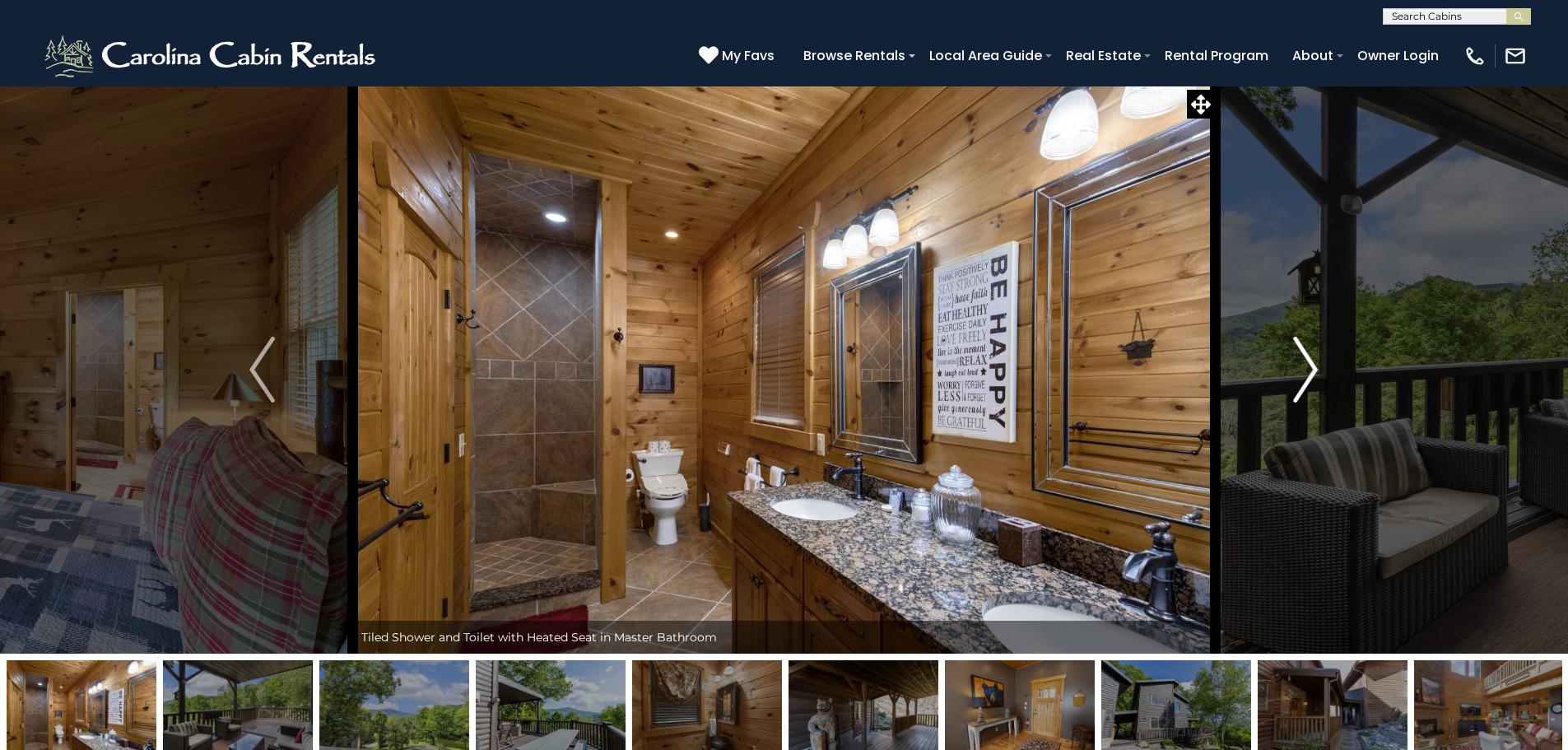
click at [1302, 360] on img "Next" at bounding box center [1305, 369] width 25 height 66
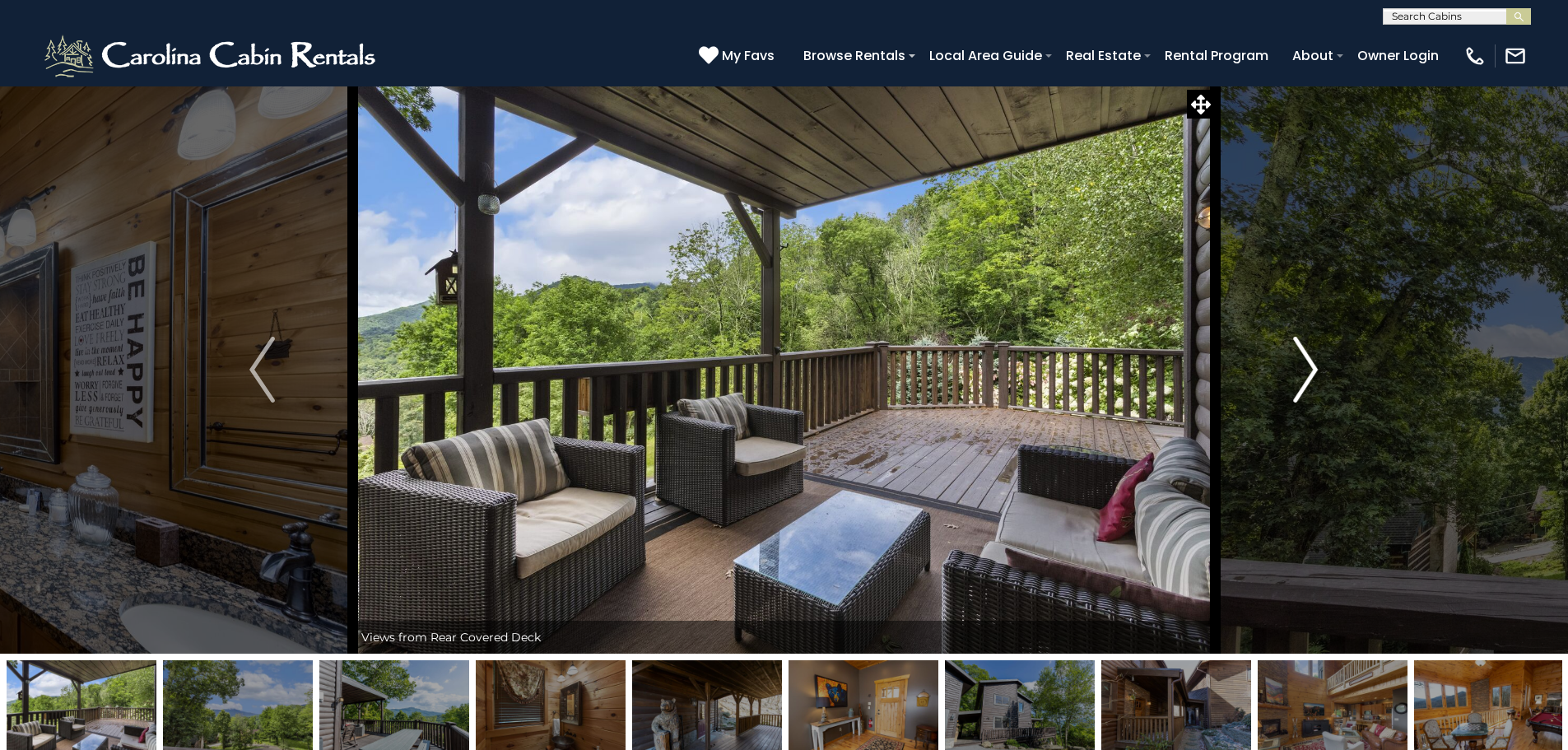
click at [1302, 360] on img "Next" at bounding box center [1305, 369] width 25 height 66
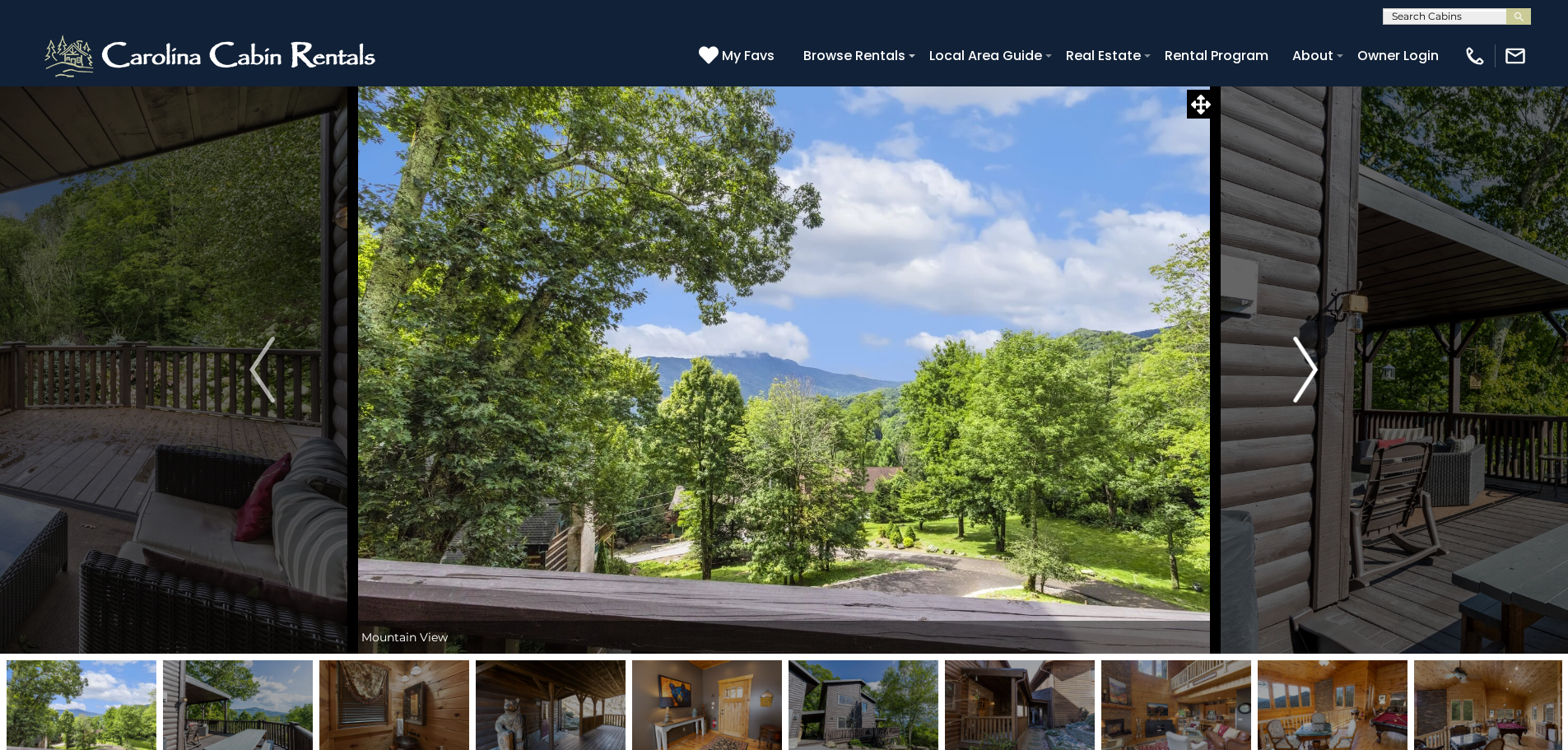
click at [1302, 360] on img "Next" at bounding box center [1305, 369] width 25 height 66
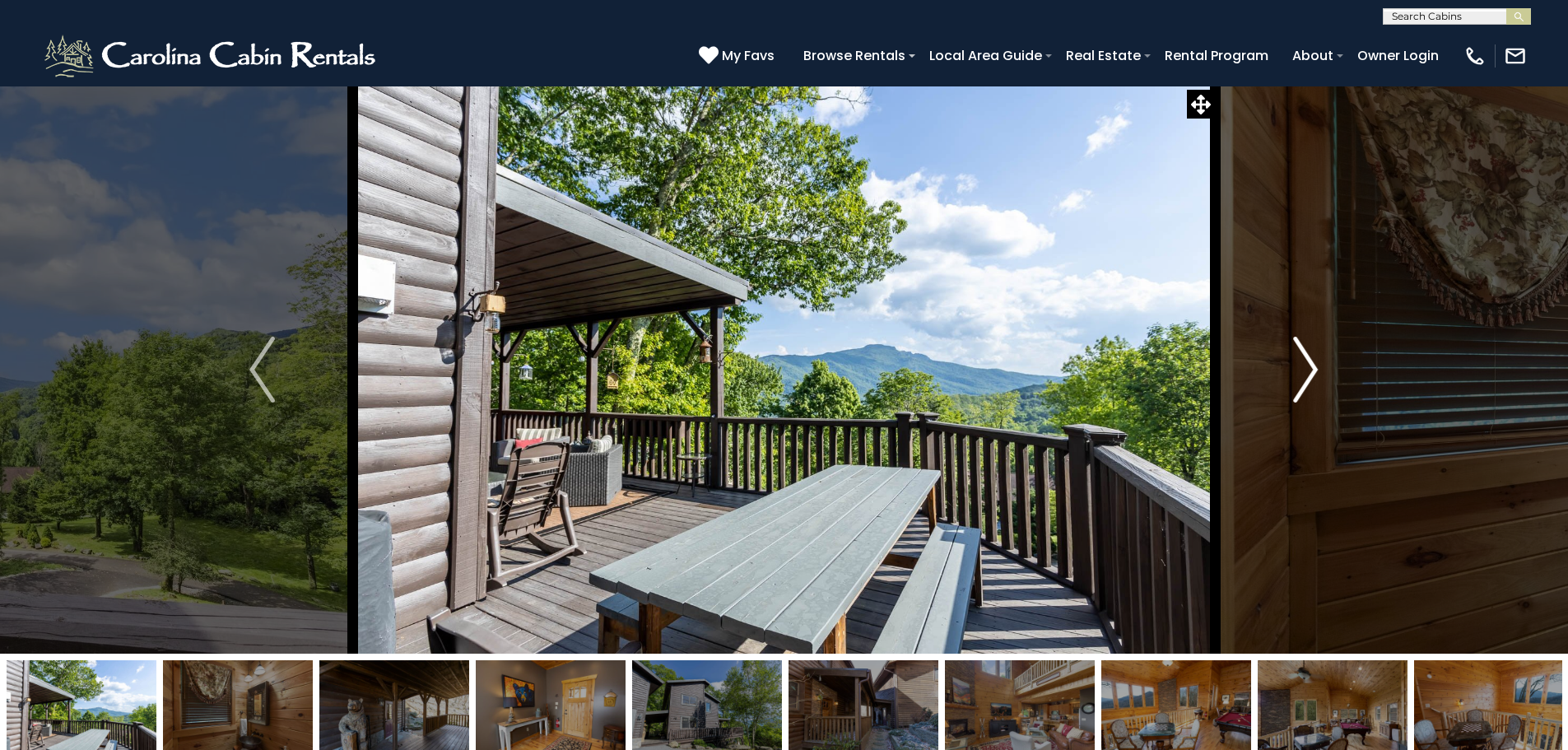
click at [1302, 360] on img "Next" at bounding box center [1305, 369] width 25 height 66
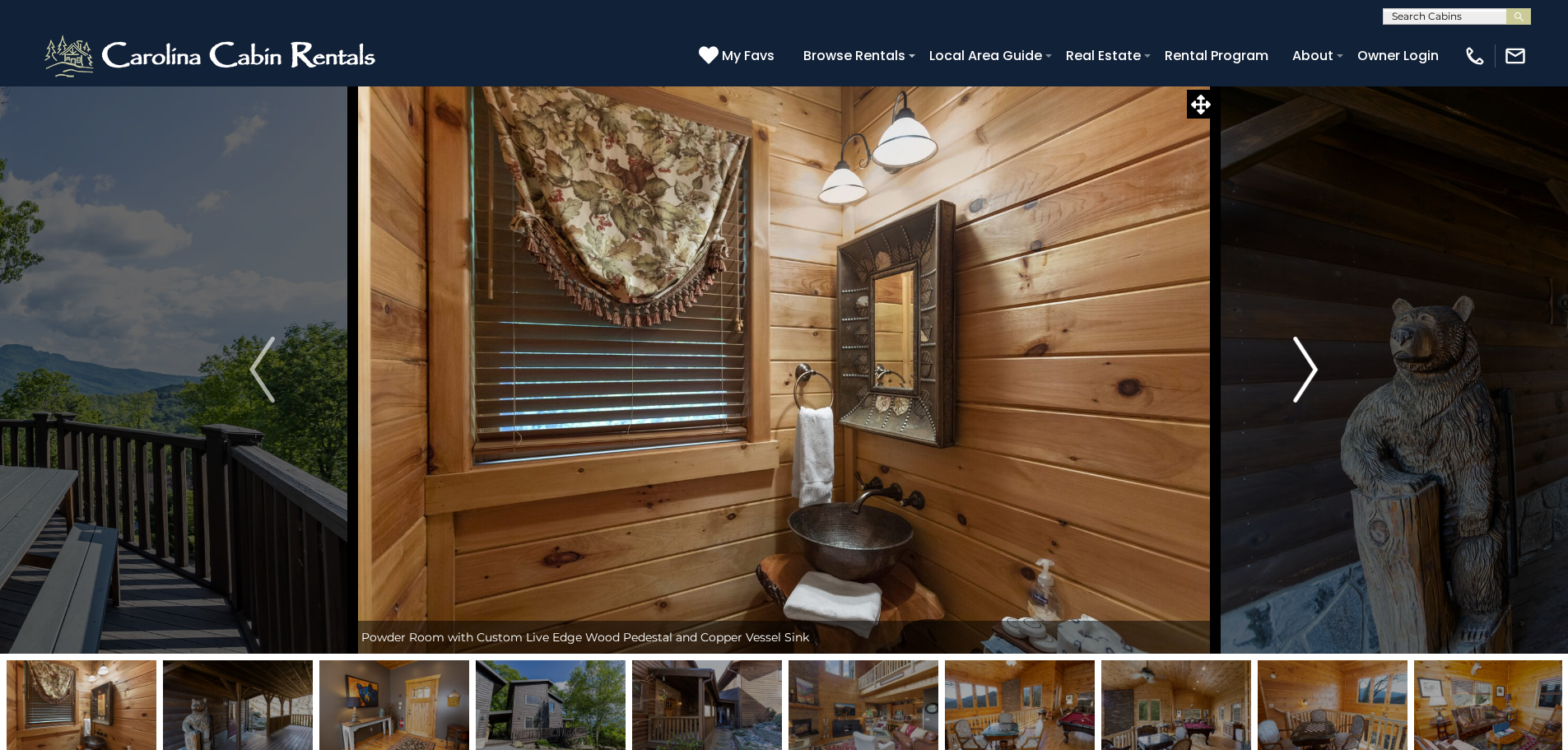
click at [1302, 360] on img "Next" at bounding box center [1305, 369] width 25 height 66
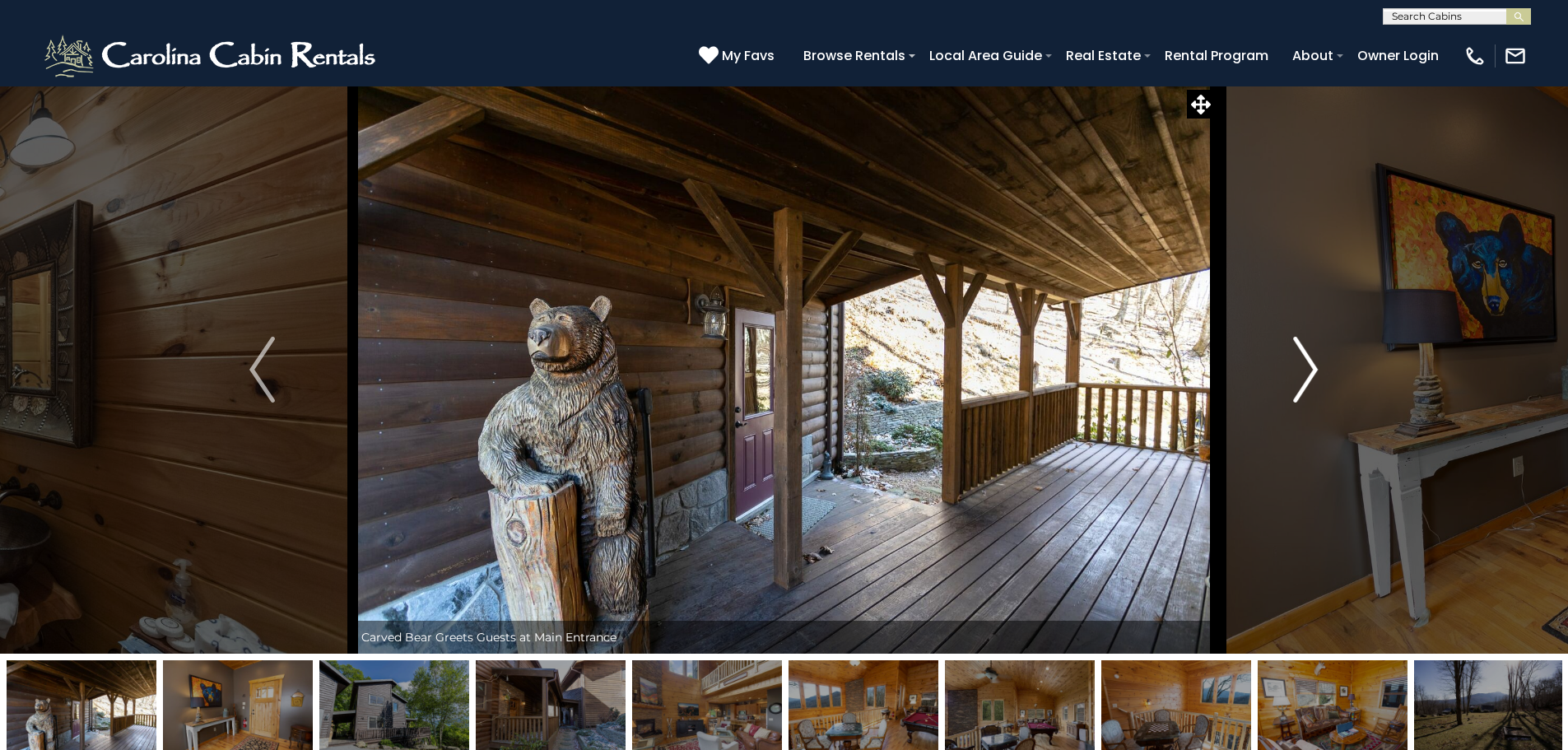
click at [1302, 360] on img "Next" at bounding box center [1305, 369] width 25 height 66
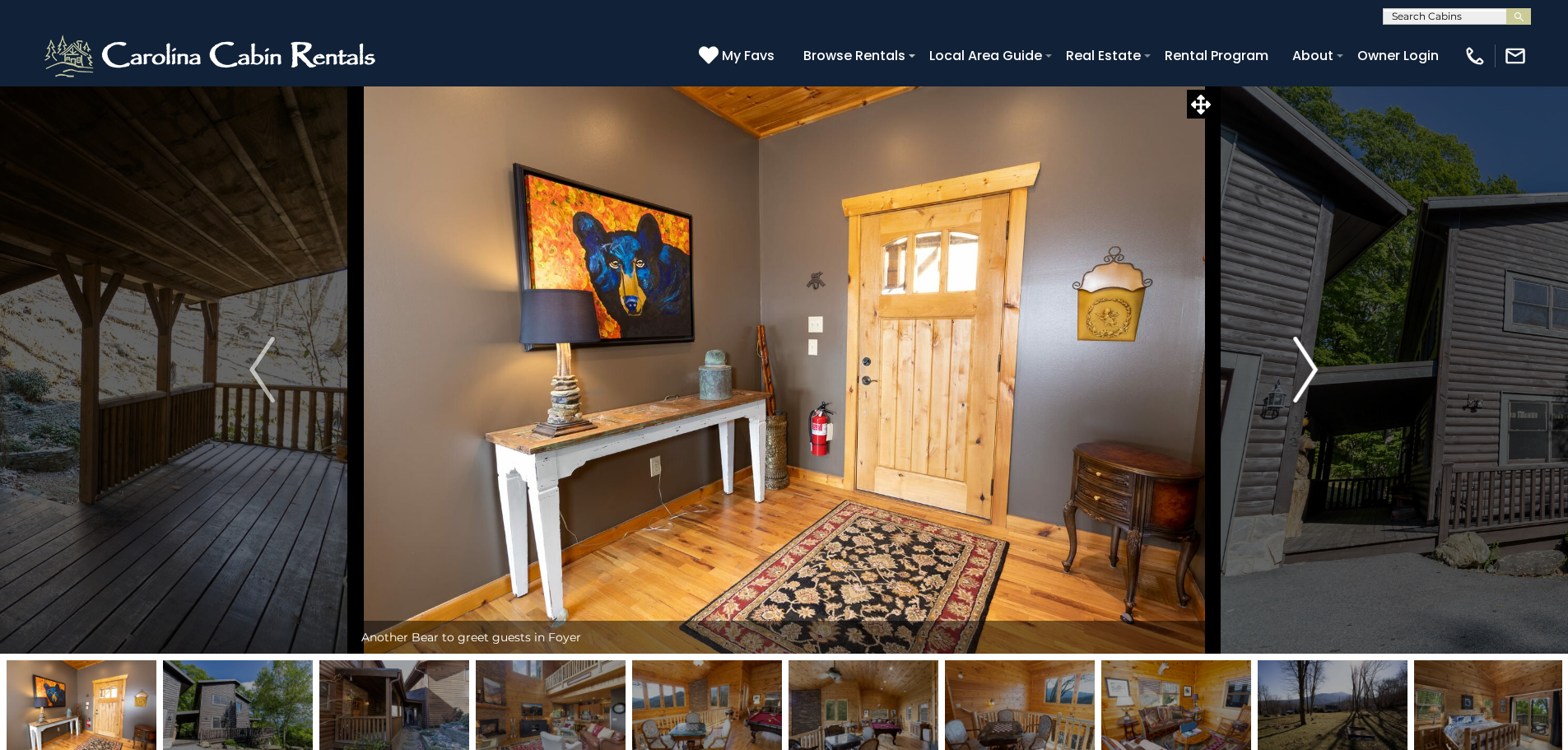
click at [1287, 358] on button "Next" at bounding box center [1305, 369] width 181 height 567
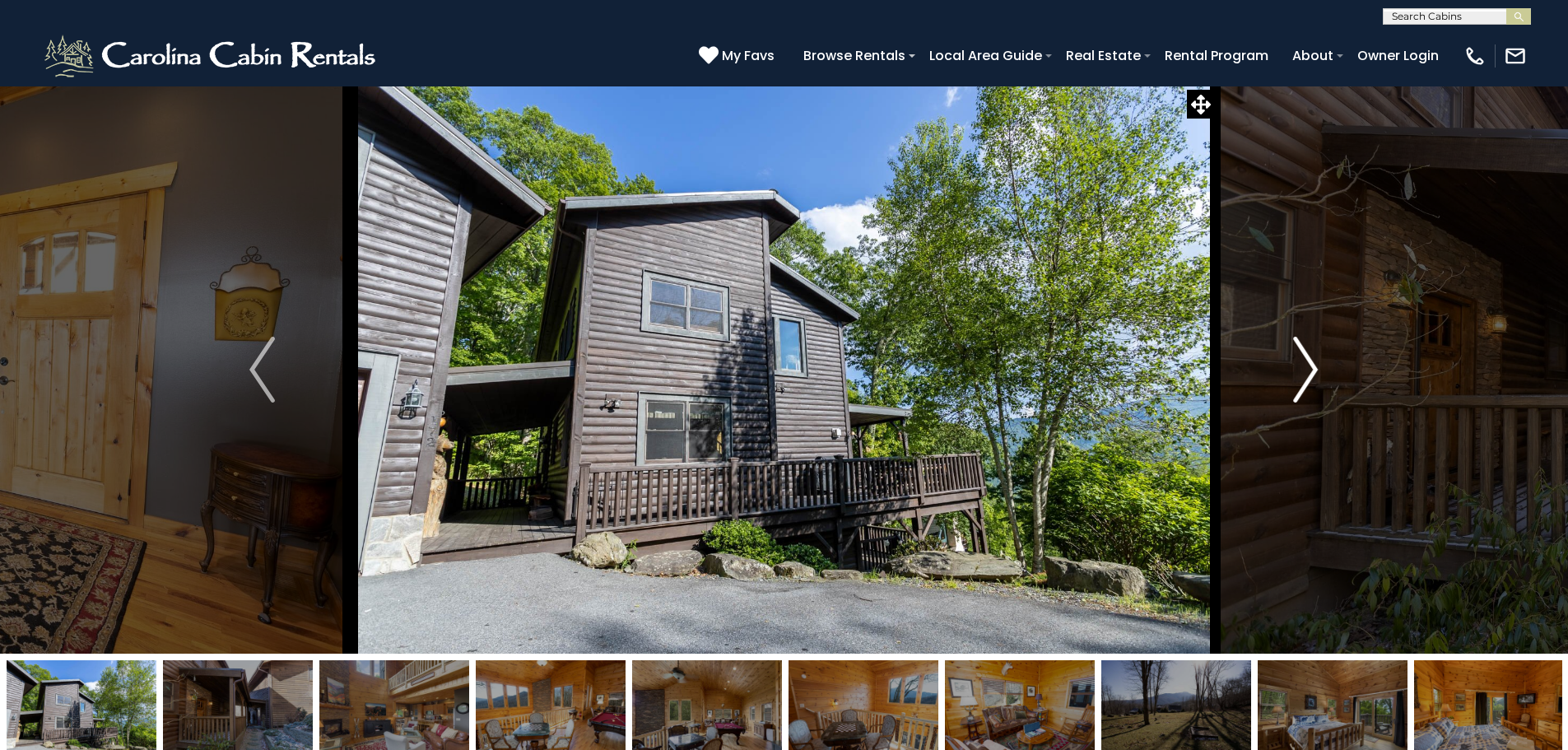
click at [1287, 358] on button "Next" at bounding box center [1305, 369] width 181 height 567
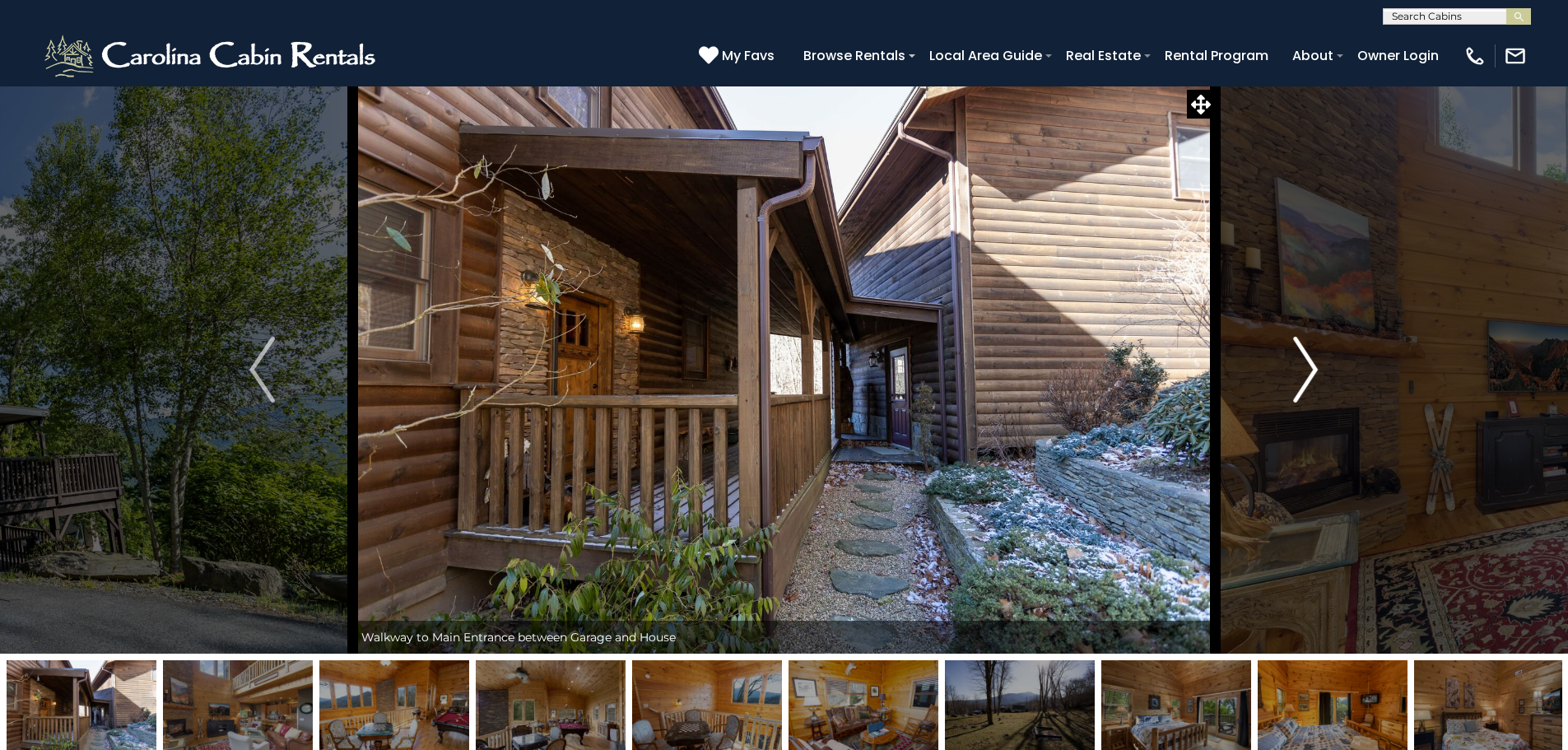
click at [1287, 358] on button "Next" at bounding box center [1305, 369] width 181 height 567
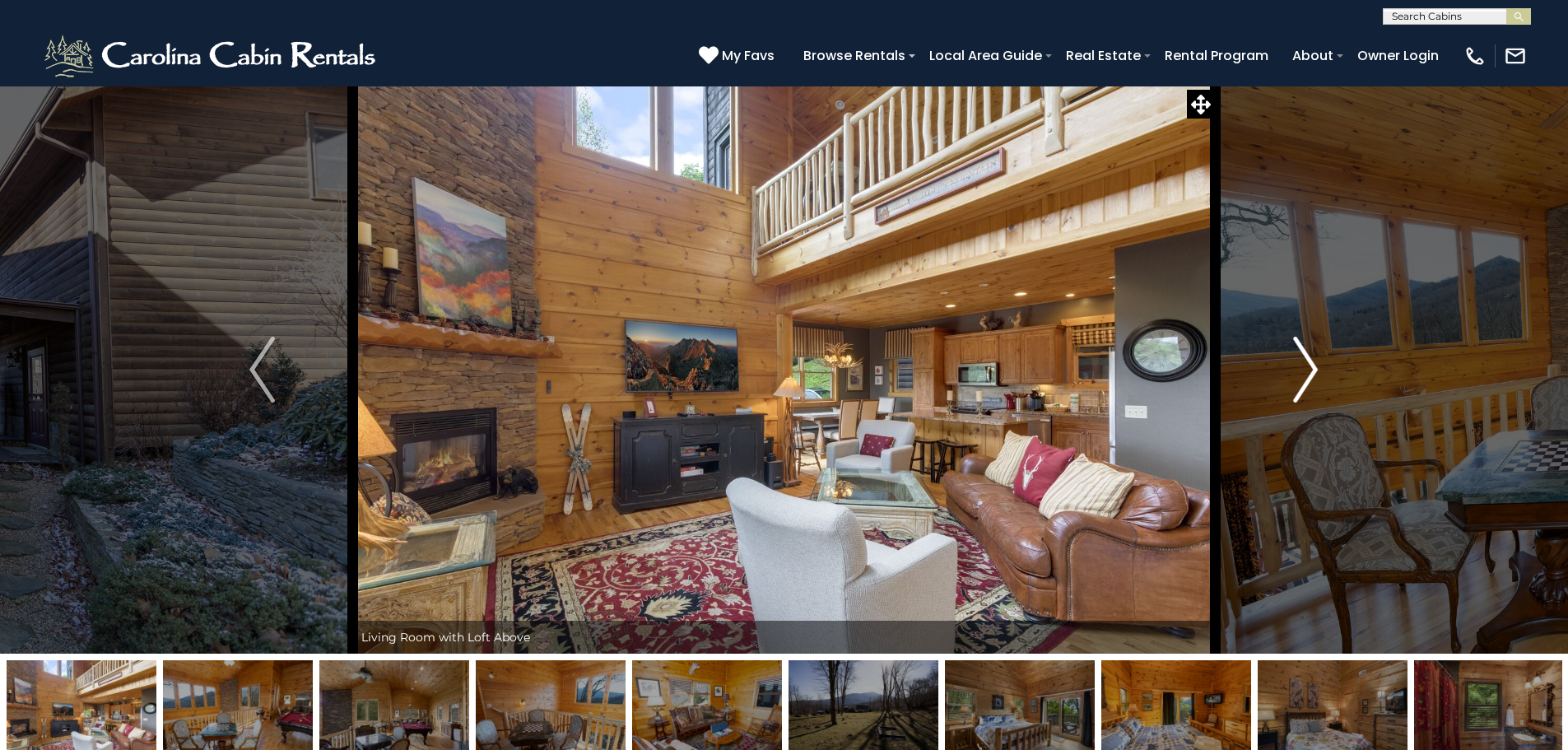
click at [1302, 357] on img "Next" at bounding box center [1305, 369] width 25 height 66
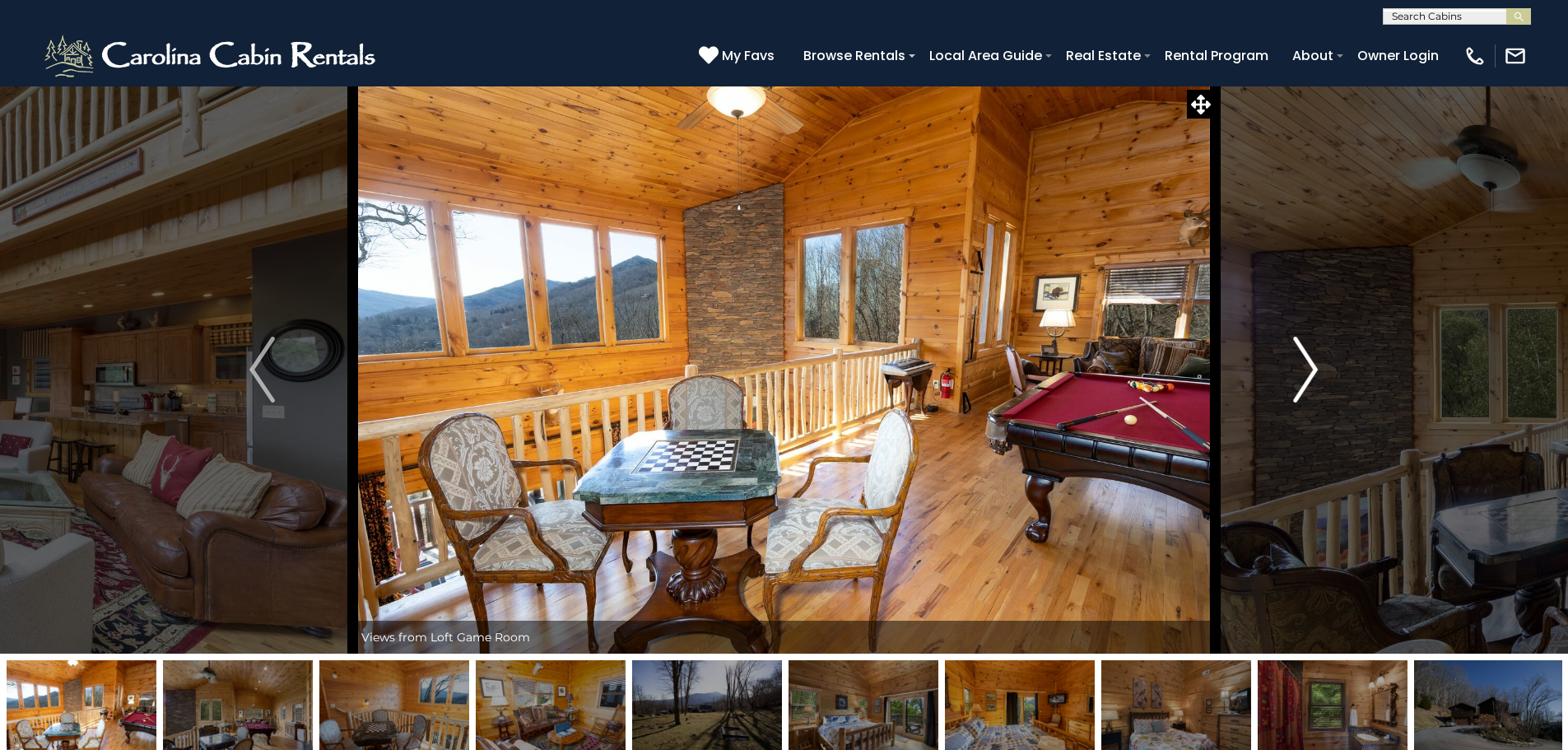
click at [1302, 357] on img "Next" at bounding box center [1305, 369] width 25 height 66
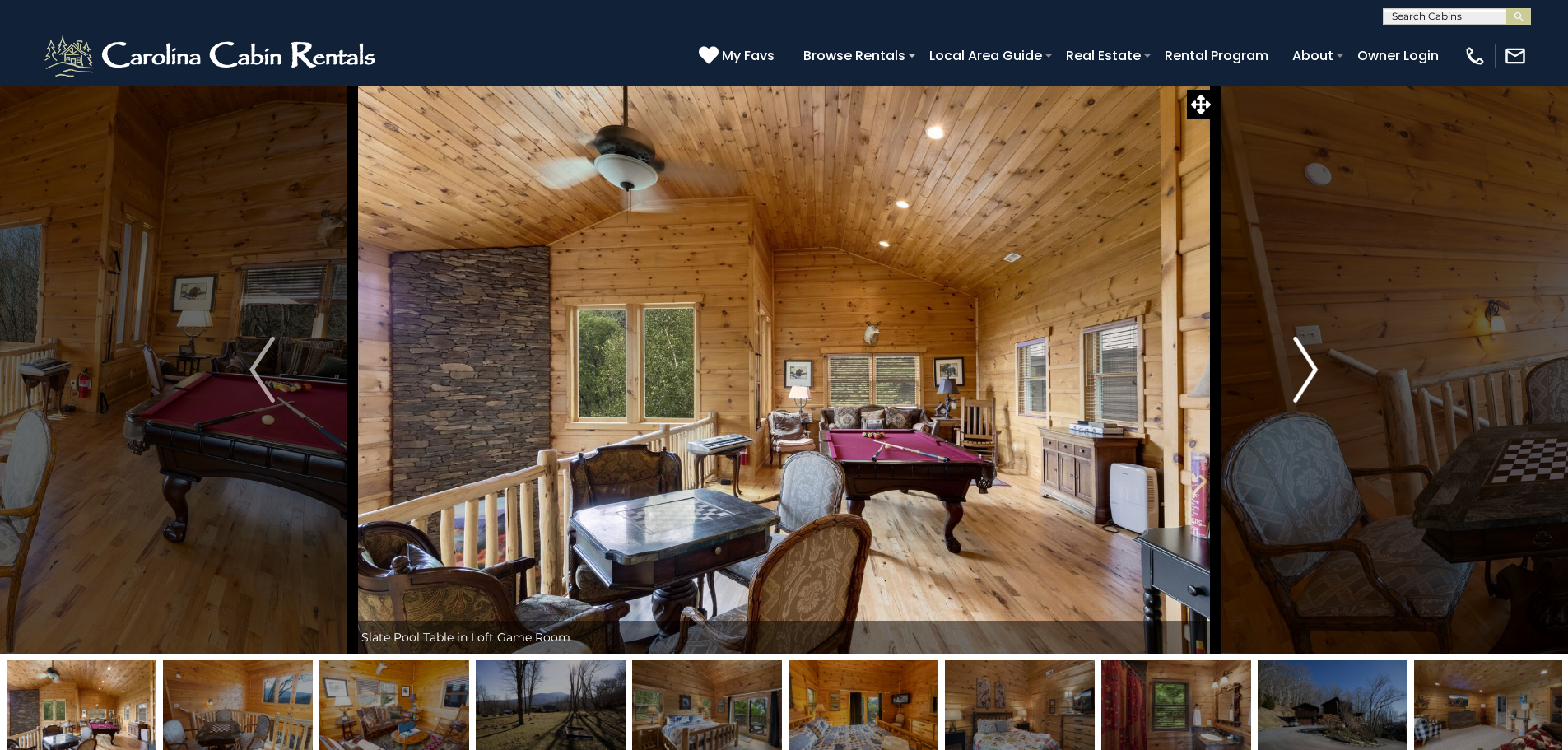
click at [1302, 357] on img "Next" at bounding box center [1305, 369] width 25 height 66
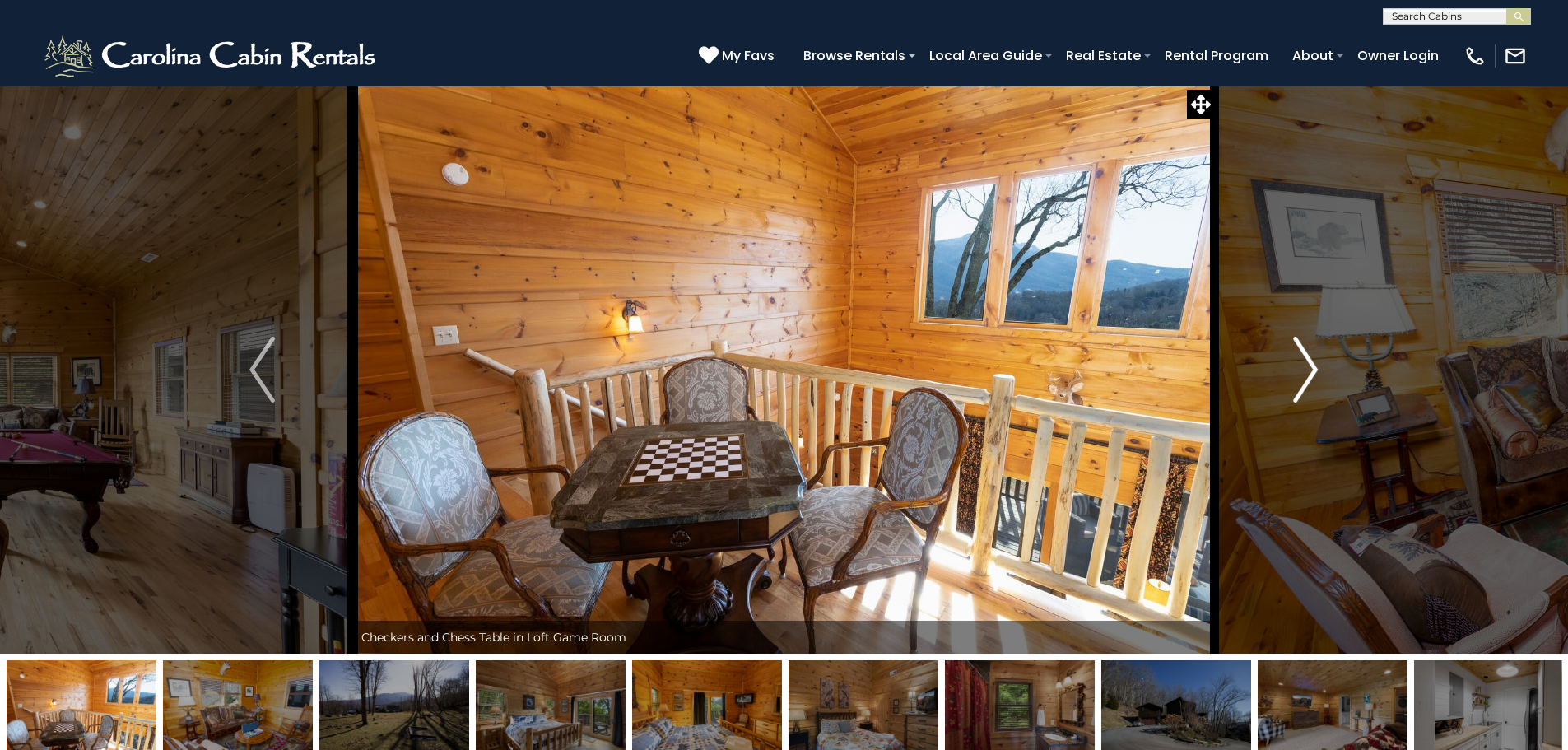
click at [1302, 357] on img "Next" at bounding box center [1305, 369] width 25 height 66
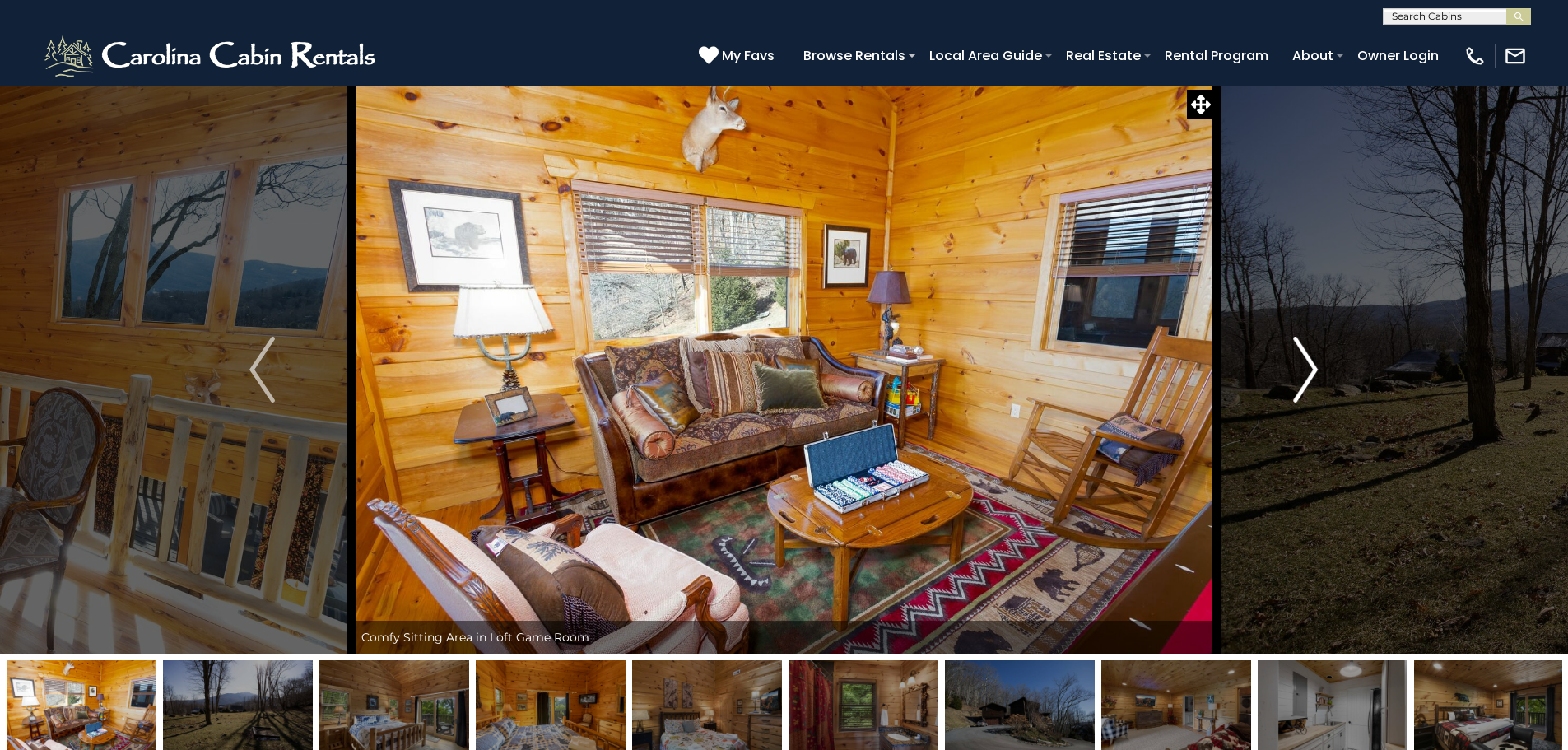
click at [1302, 357] on img "Next" at bounding box center [1305, 369] width 25 height 66
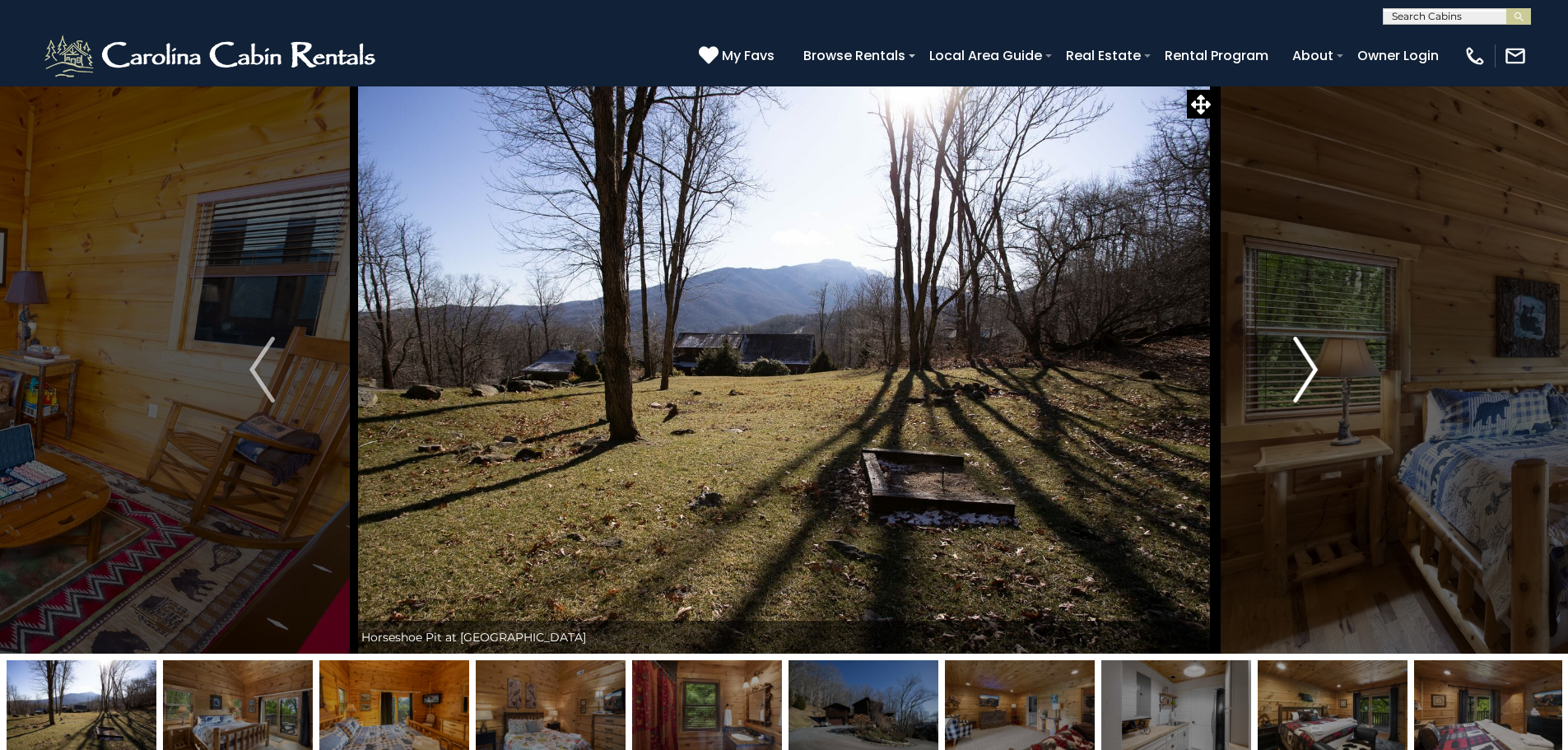
click at [1302, 357] on img "Next" at bounding box center [1305, 369] width 25 height 66
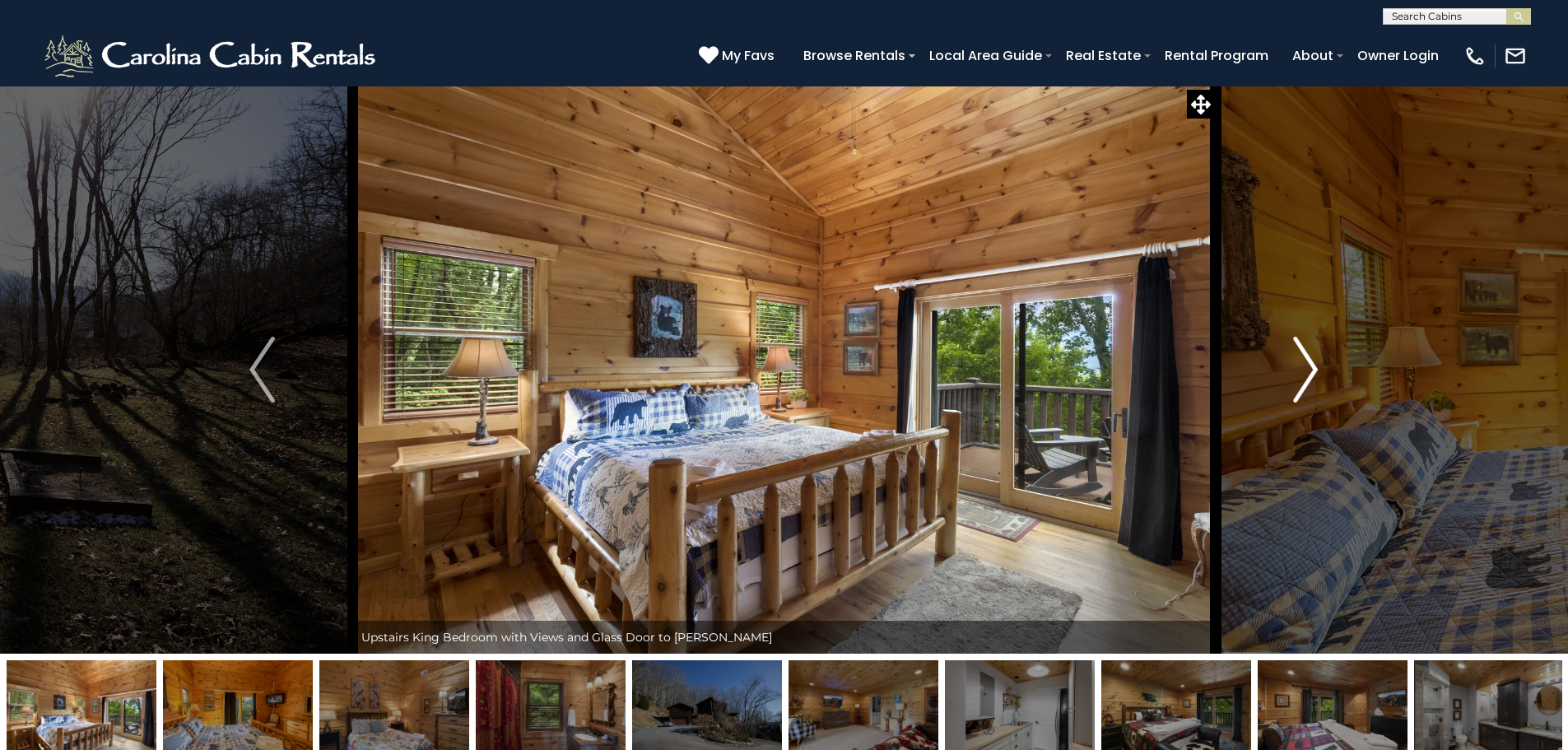
click at [1302, 357] on img "Next" at bounding box center [1305, 369] width 25 height 66
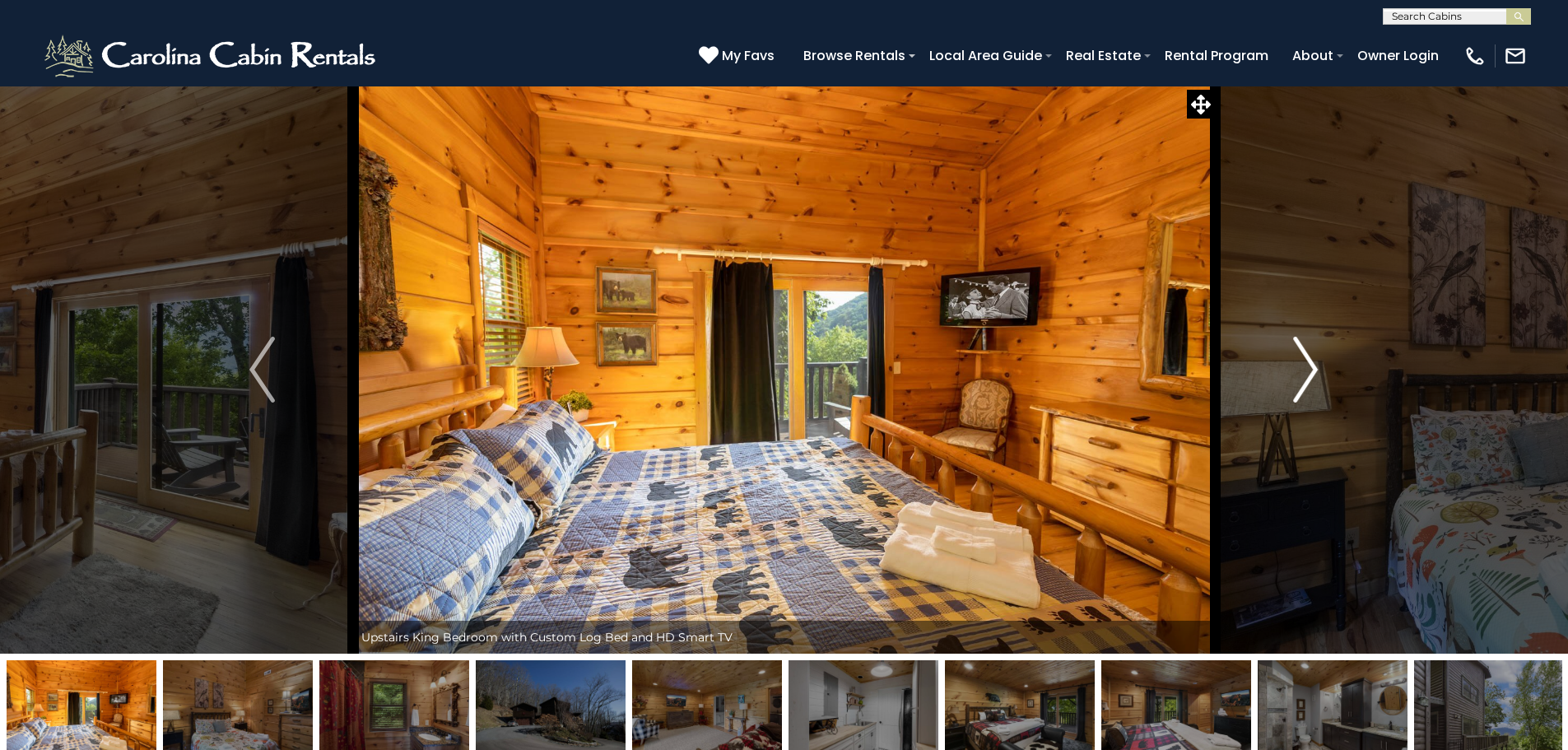
click at [1302, 357] on img "Next" at bounding box center [1305, 369] width 25 height 66
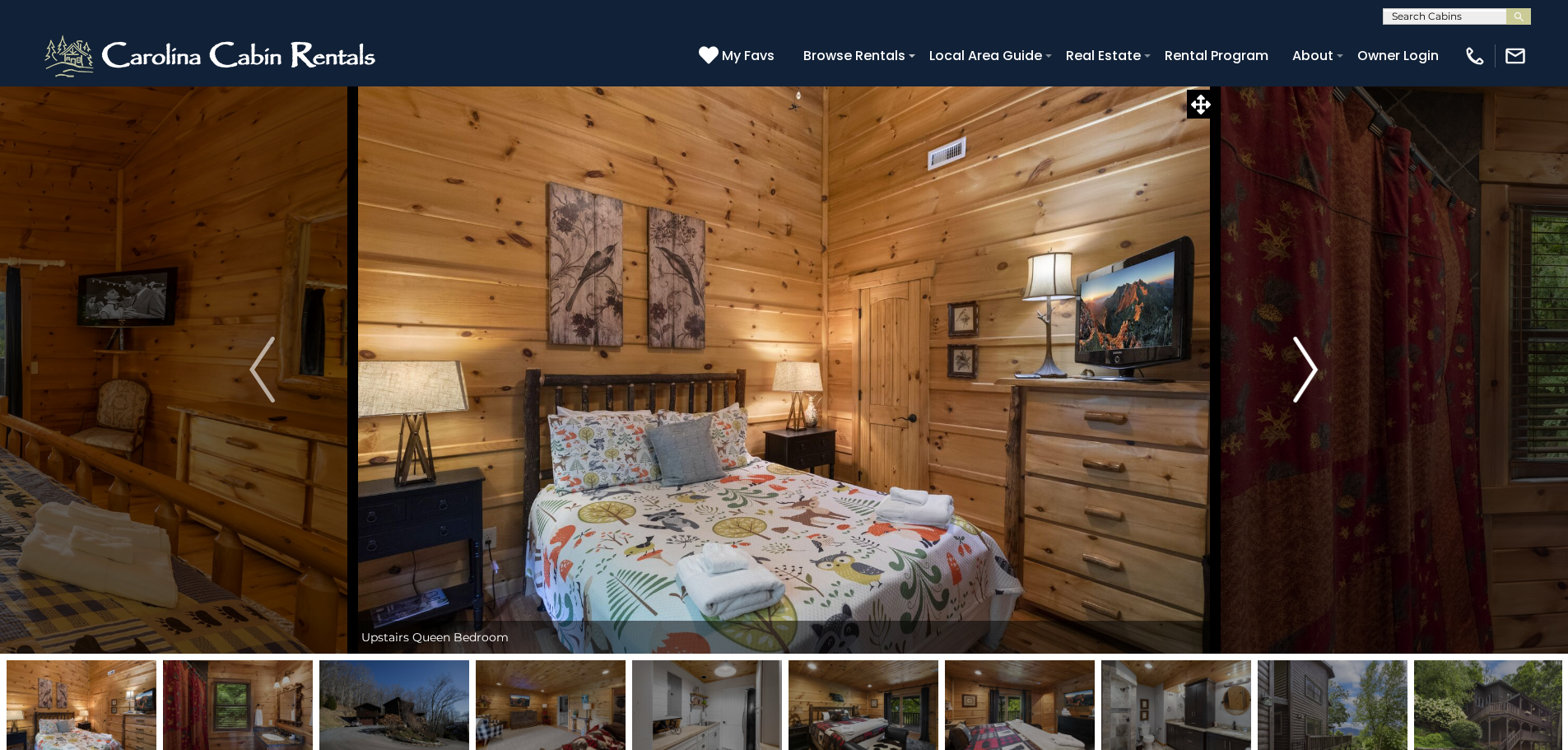
click at [1302, 357] on img "Next" at bounding box center [1305, 369] width 25 height 66
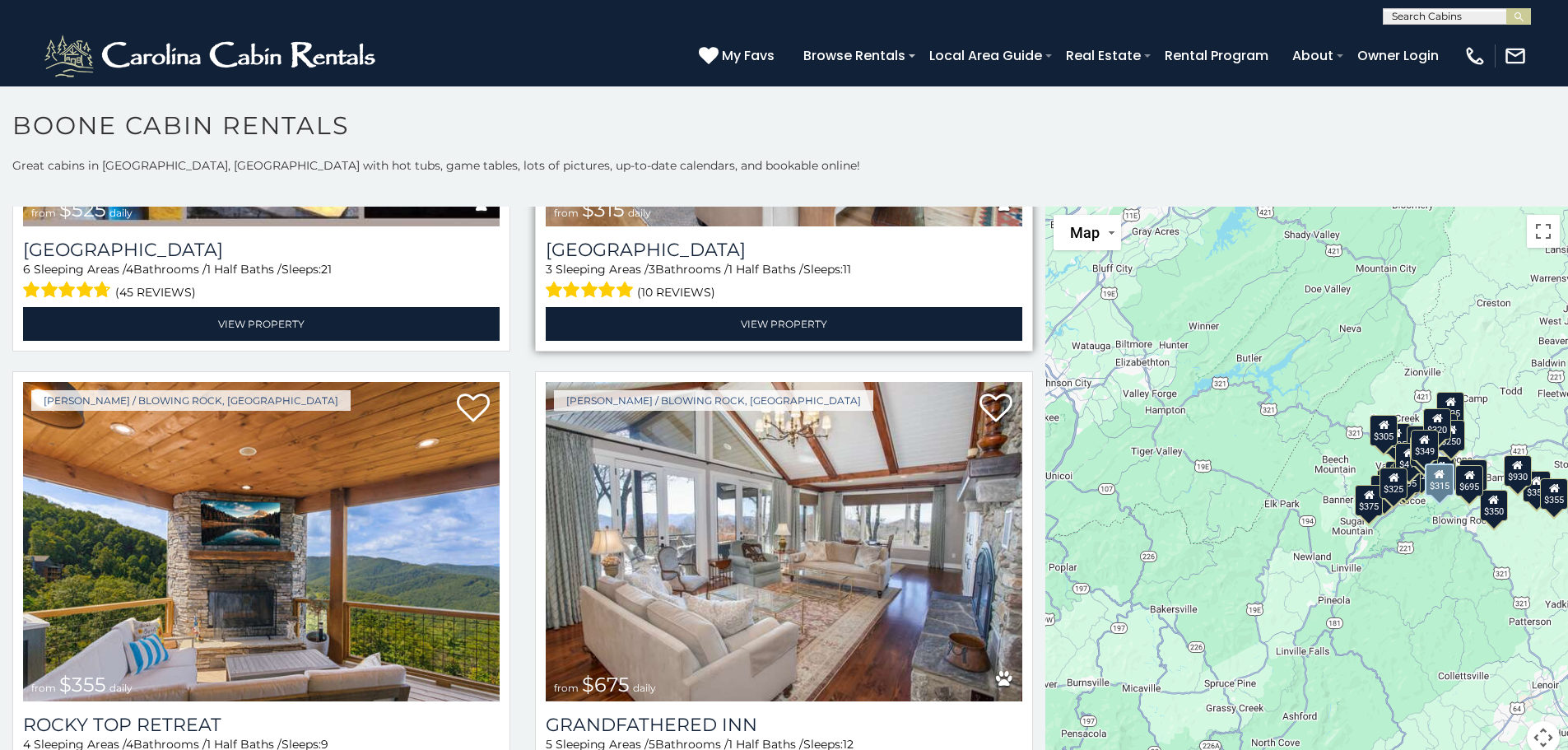
scroll to position [9, 0]
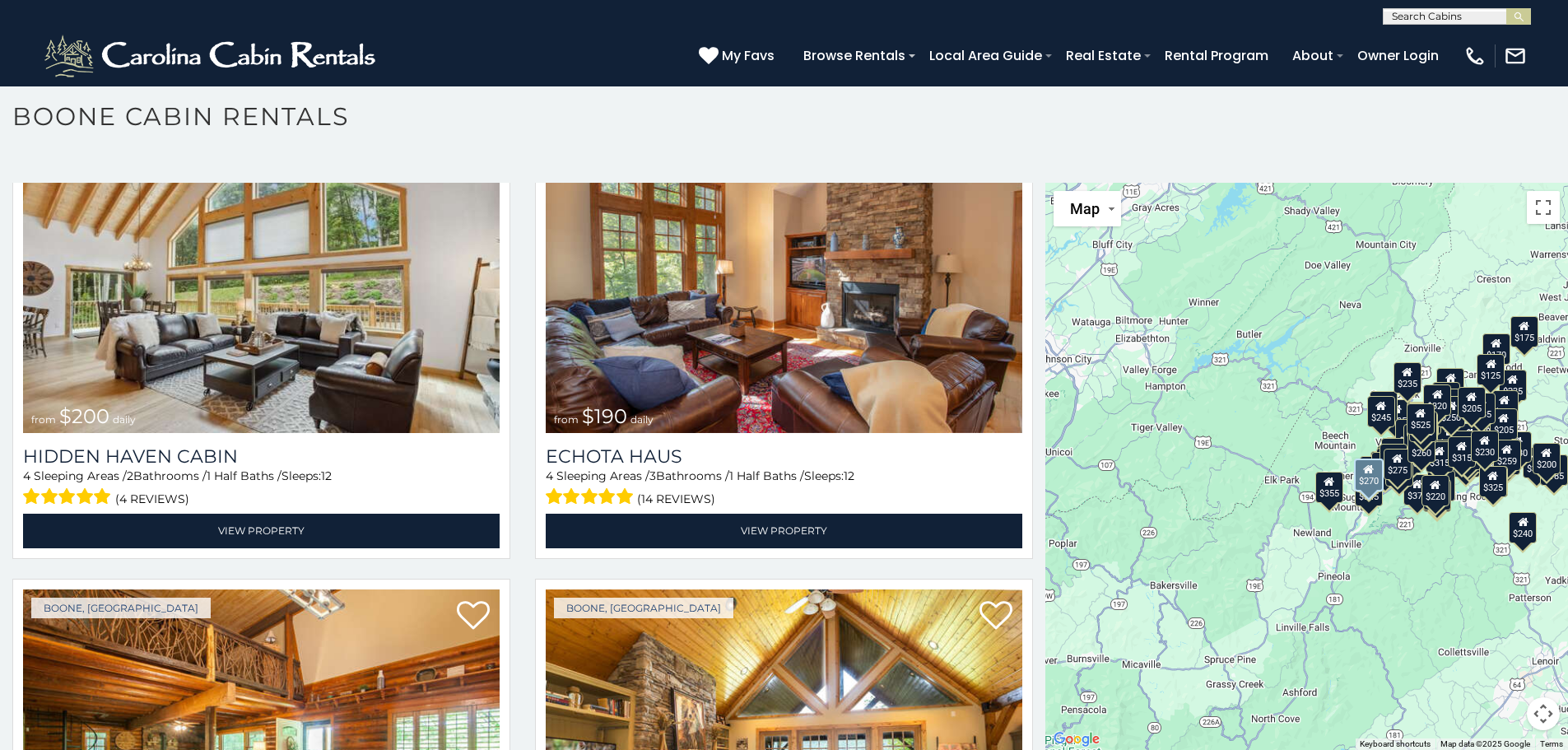
scroll to position [15799, 0]
